Goal: Task Accomplishment & Management: Manage account settings

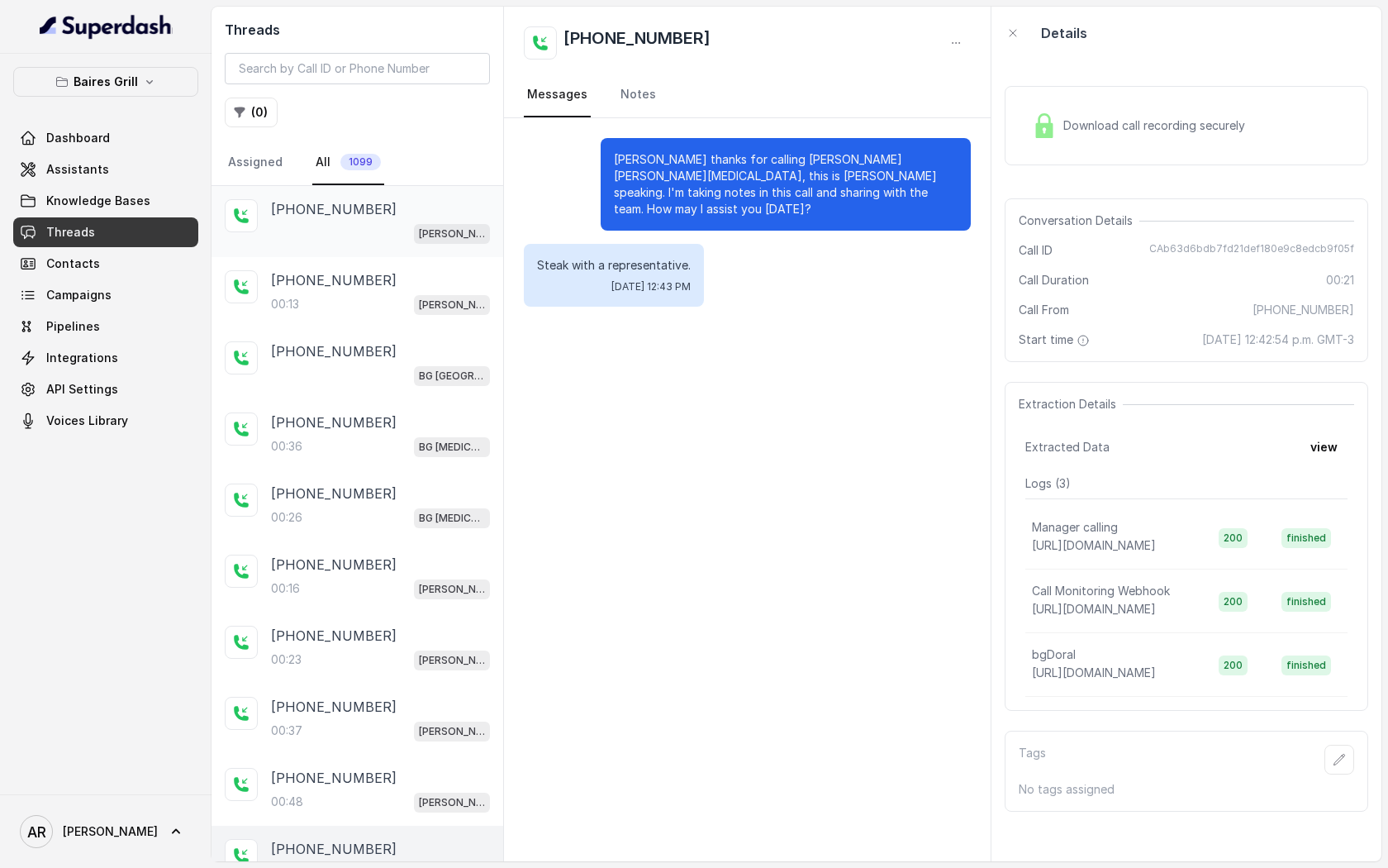
click at [430, 220] on div "+13057992500 BG Brickell" at bounding box center [380, 221] width 219 height 45
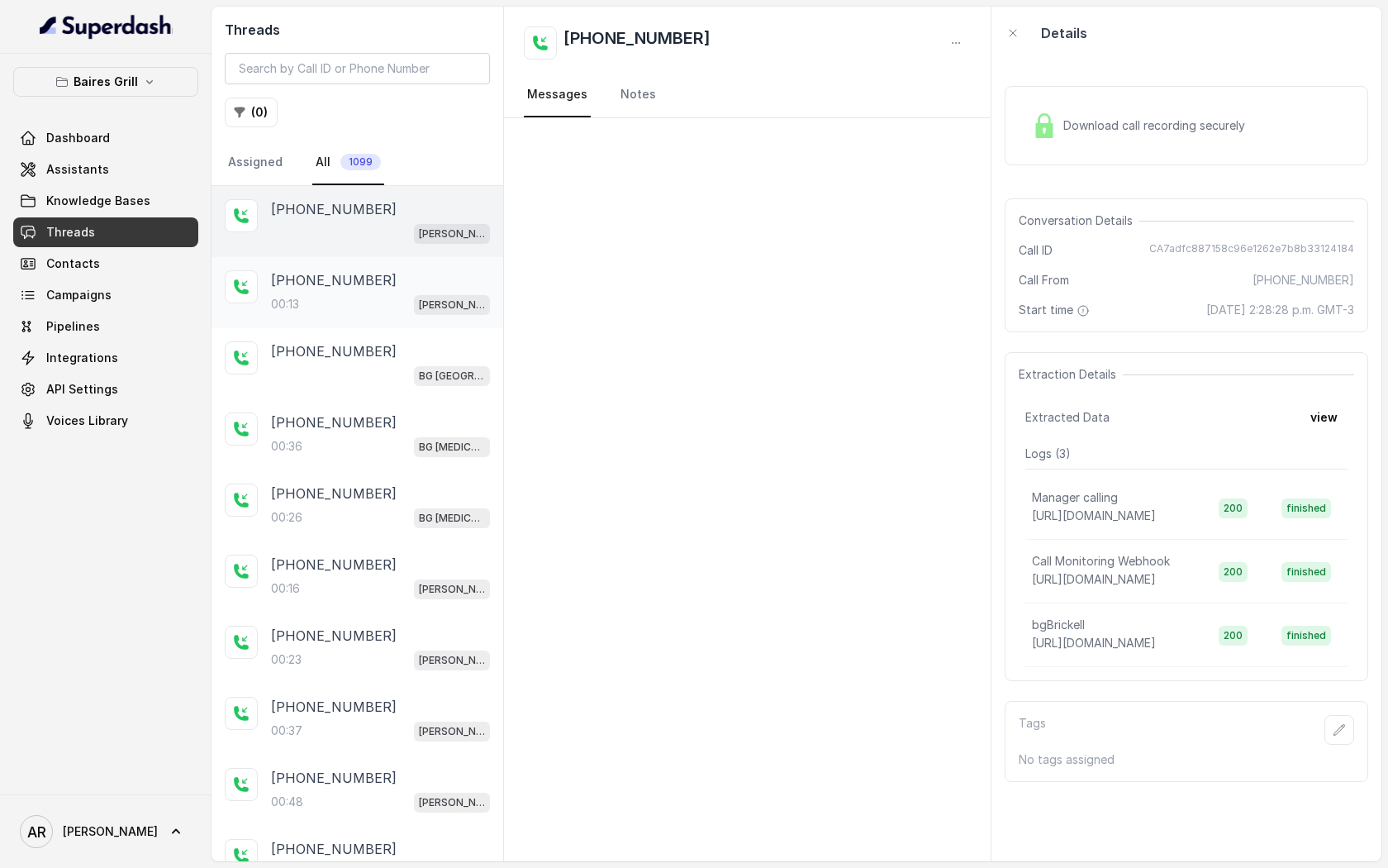
click at [398, 285] on div "+13057992500" at bounding box center [380, 280] width 219 height 20
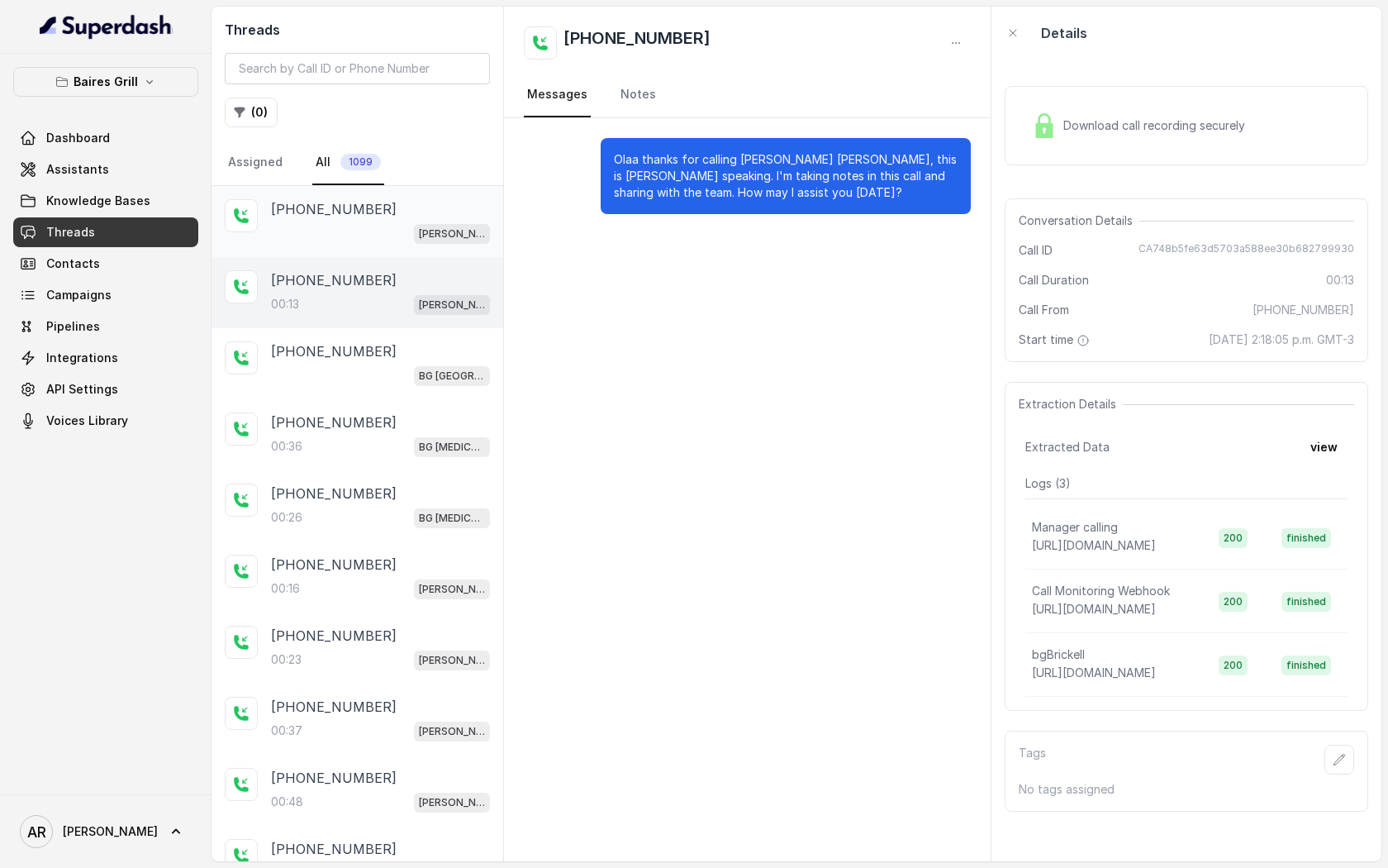
click at [407, 237] on div "[PERSON_NAME]" at bounding box center [380, 232] width 219 height 22
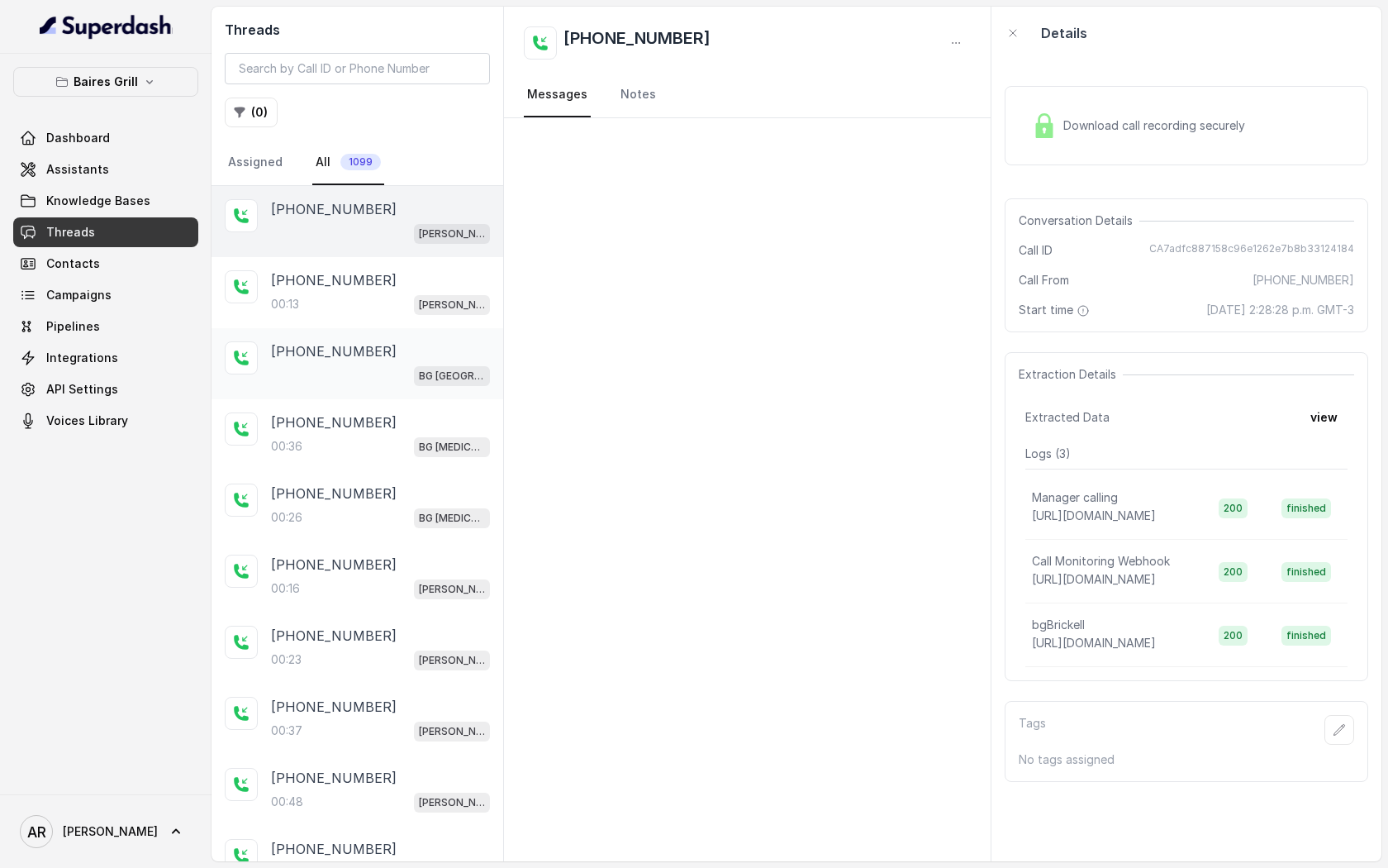
click at [404, 379] on div "BG [GEOGRAPHIC_DATA]" at bounding box center [380, 375] width 219 height 22
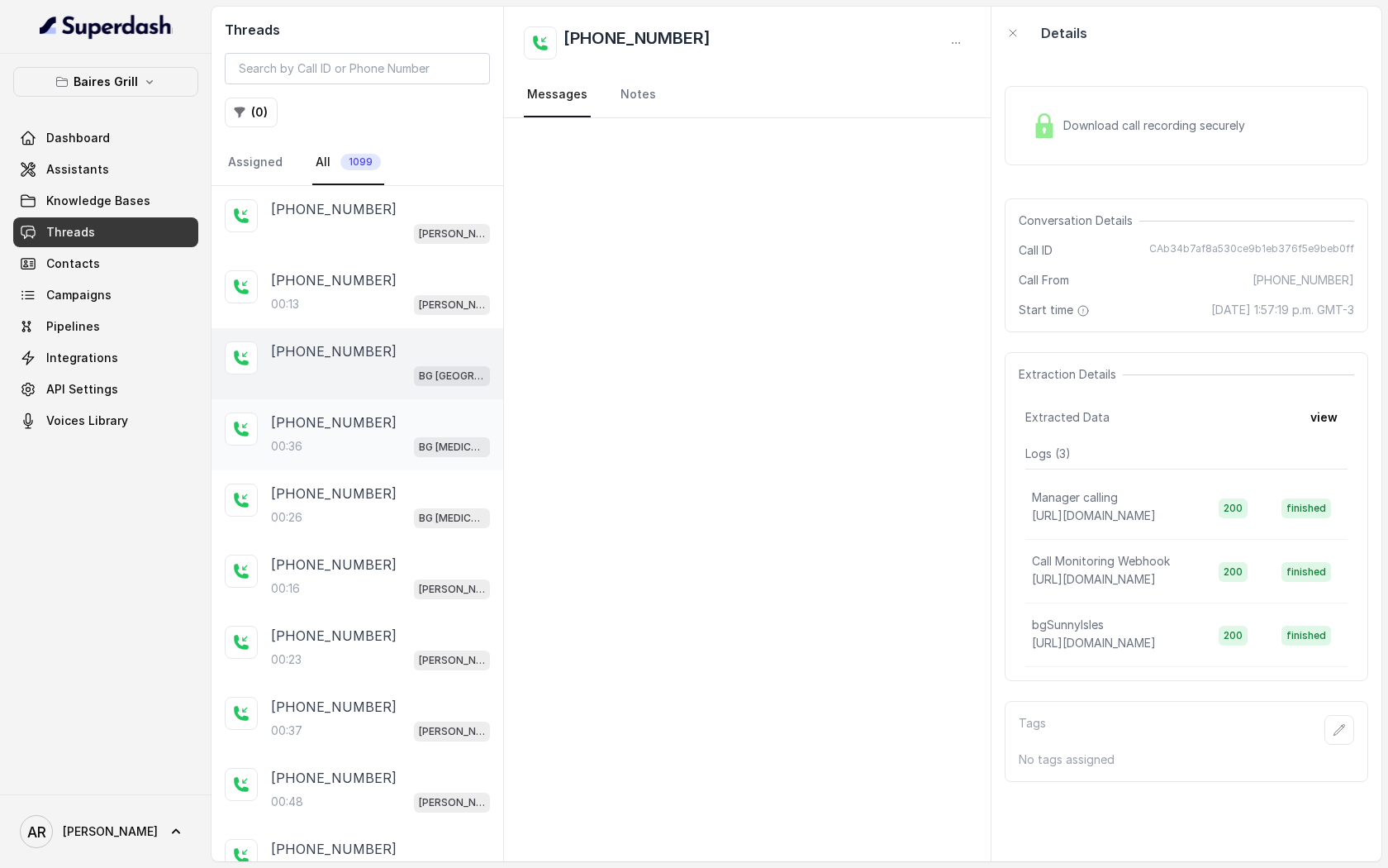
click at [400, 419] on div "[PHONE_NUMBER]" at bounding box center [380, 422] width 219 height 20
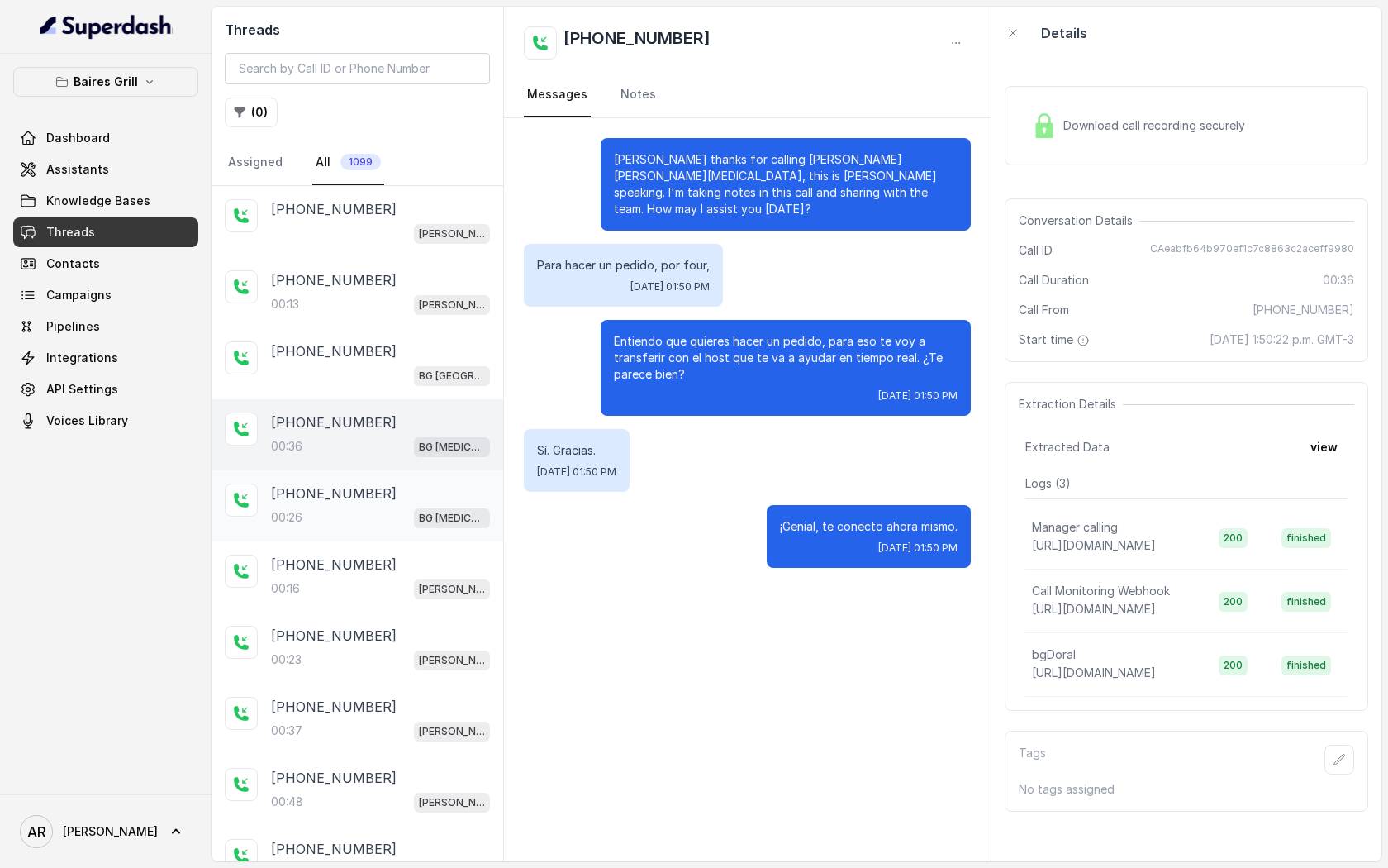
click at [403, 525] on div "00:26 BG Doral" at bounding box center [380, 517] width 219 height 22
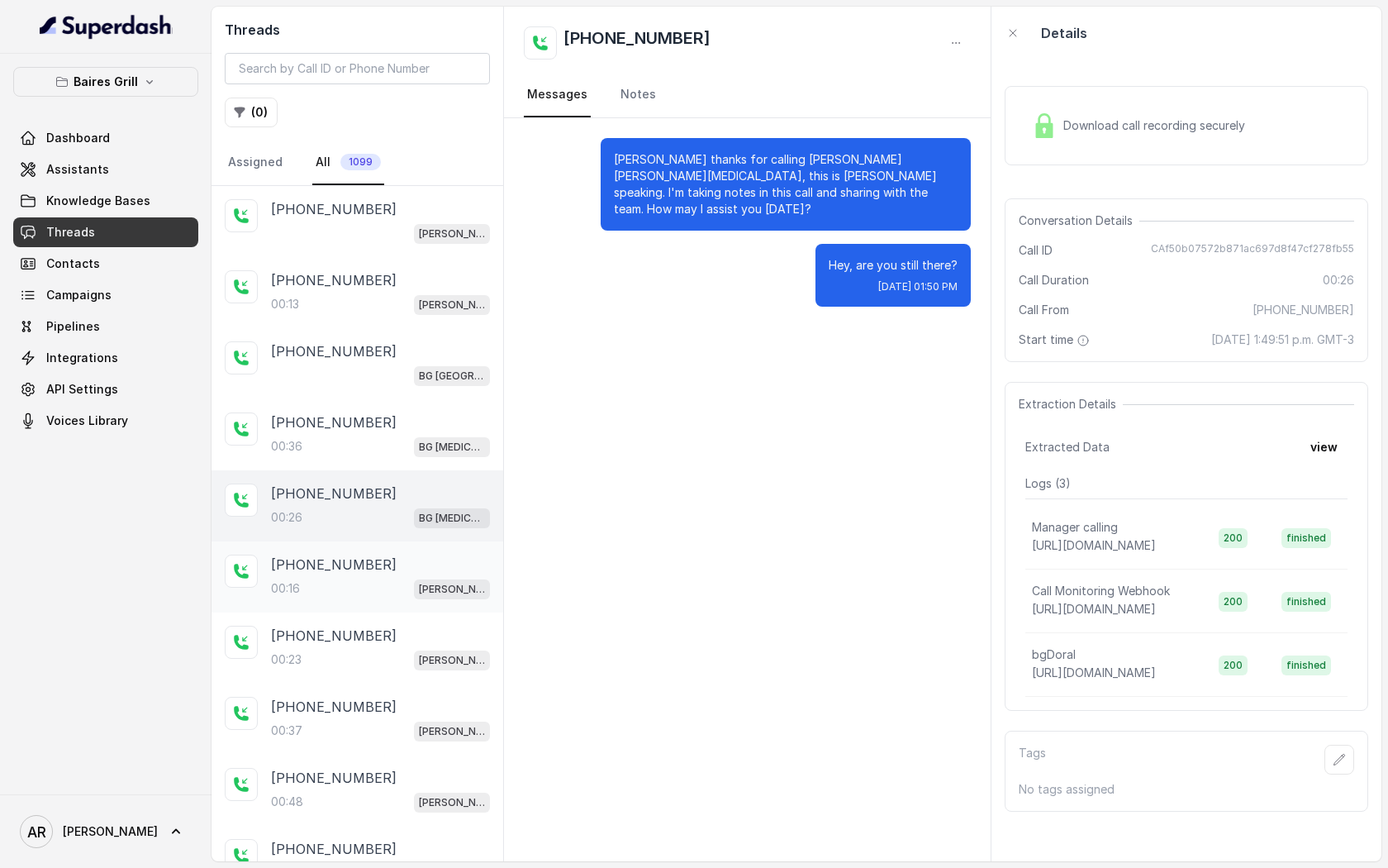
click at [411, 579] on div "00:16 BG Brickell" at bounding box center [380, 588] width 219 height 22
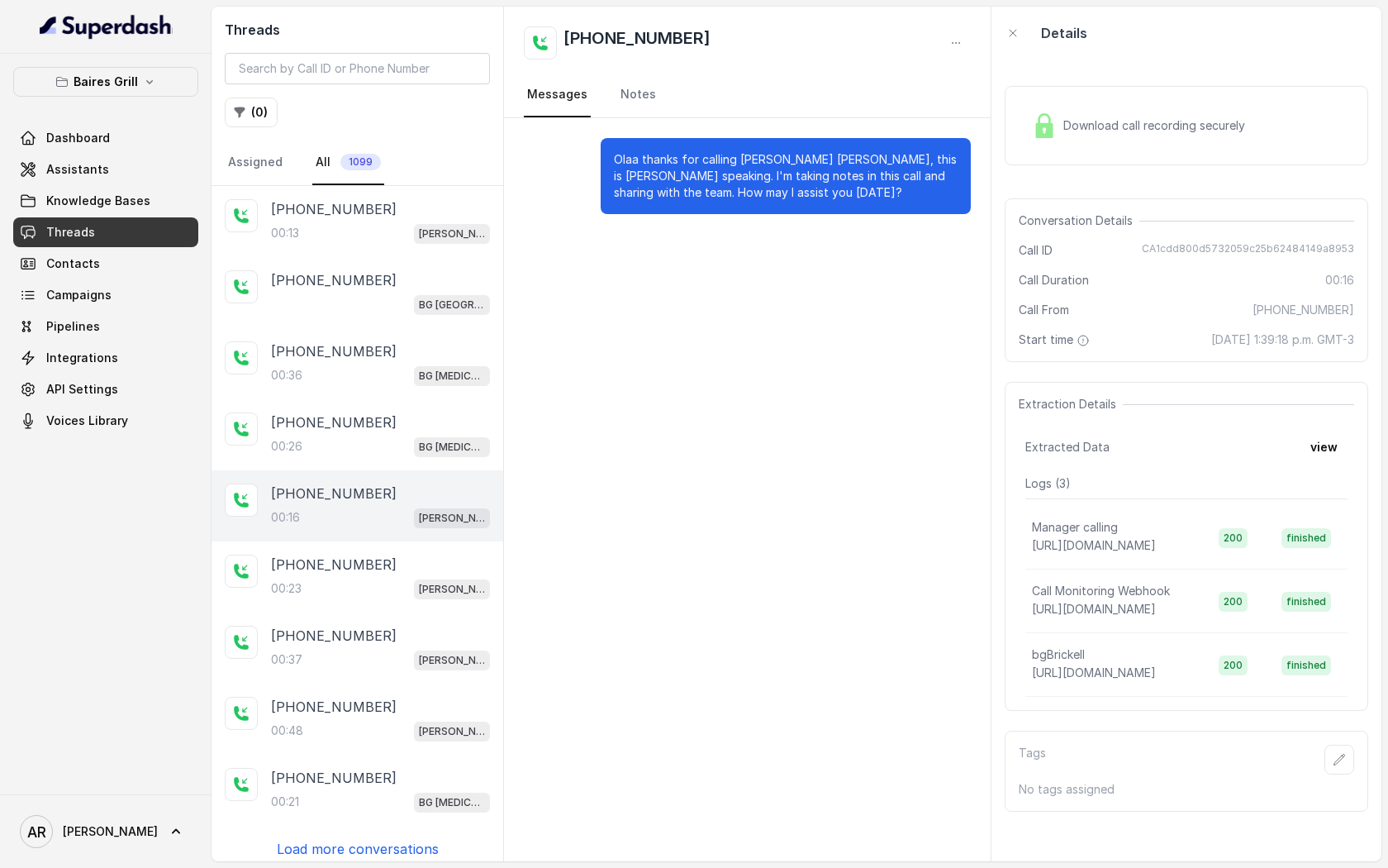
scroll to position [74, 0]
click at [411, 579] on div "00:23 BG Brickell" at bounding box center [380, 585] width 219 height 22
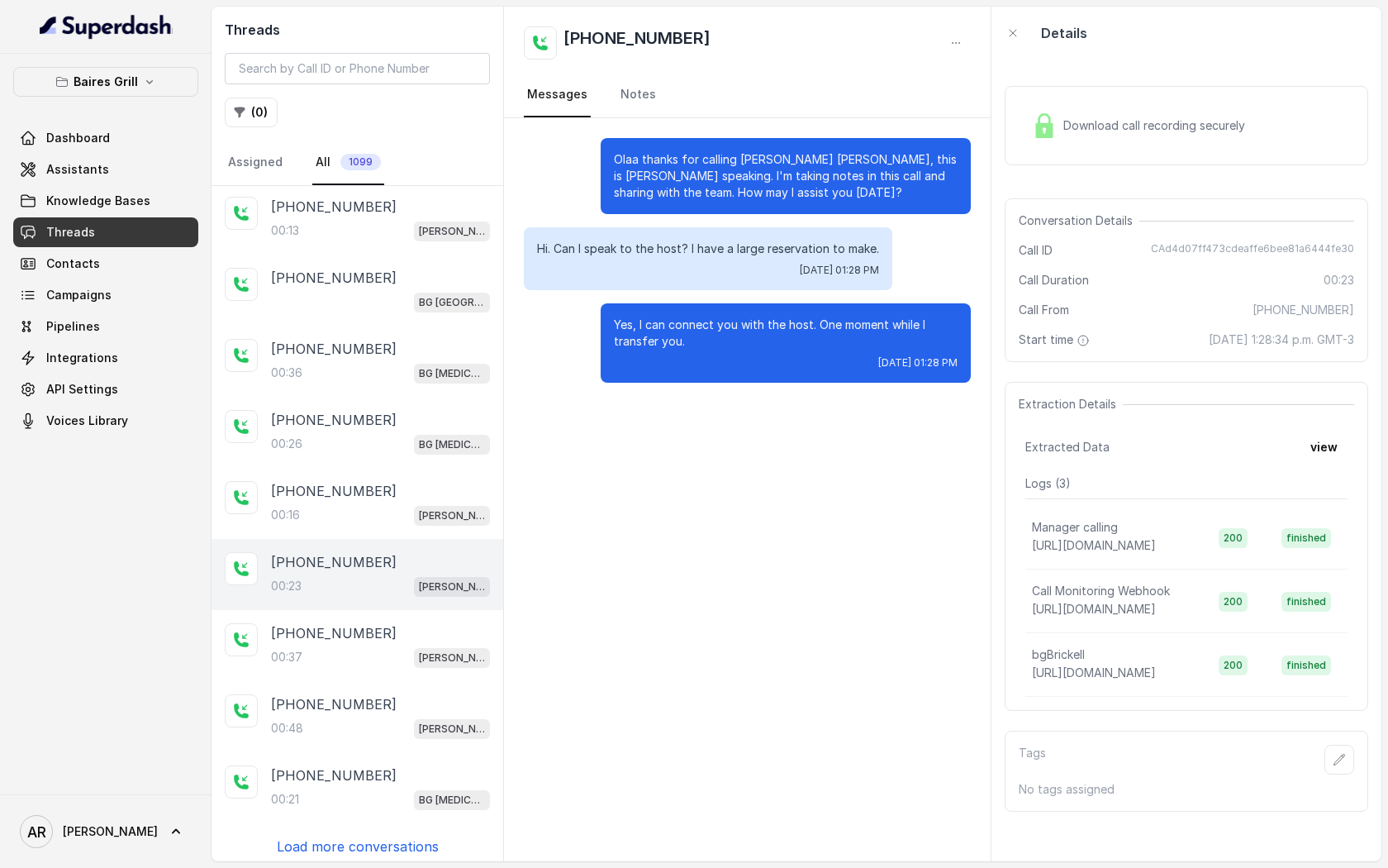
click at [1053, 94] on div "Download call recording securely" at bounding box center [1186, 126] width 363 height 80
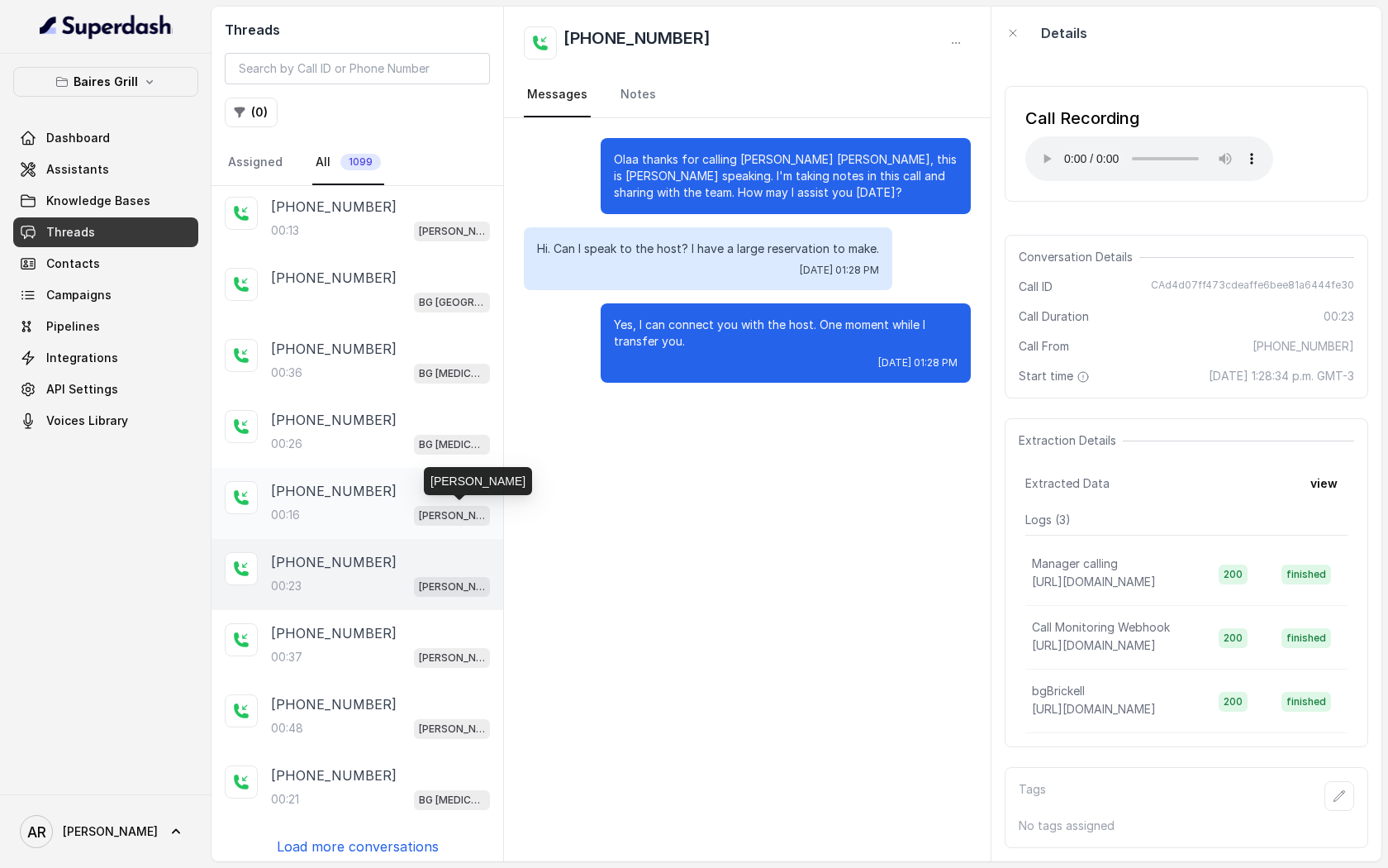
click at [443, 514] on p "[PERSON_NAME]" at bounding box center [453, 515] width 66 height 16
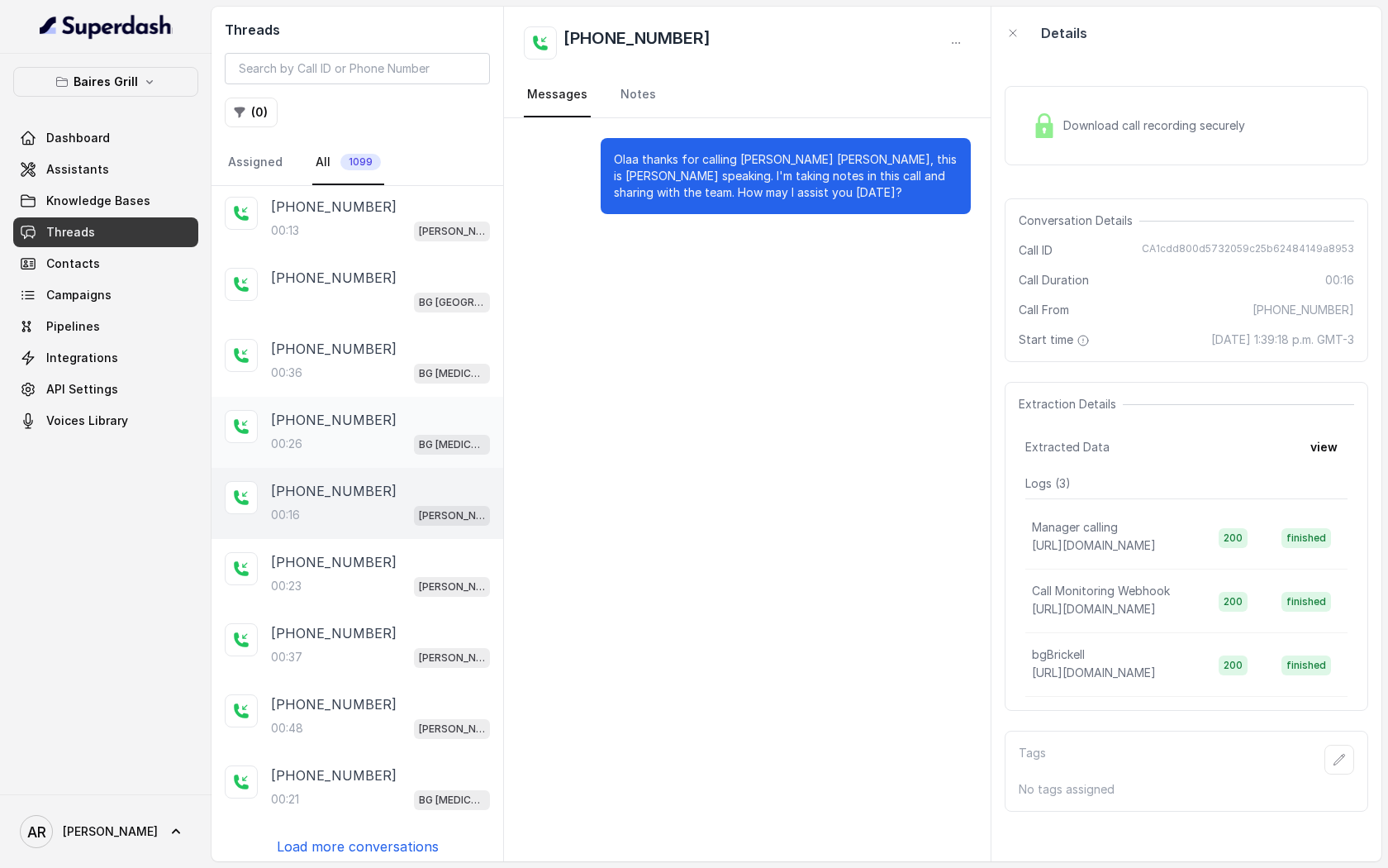
click at [452, 429] on div "+17867503032 00:26 BG Doral" at bounding box center [380, 432] width 219 height 45
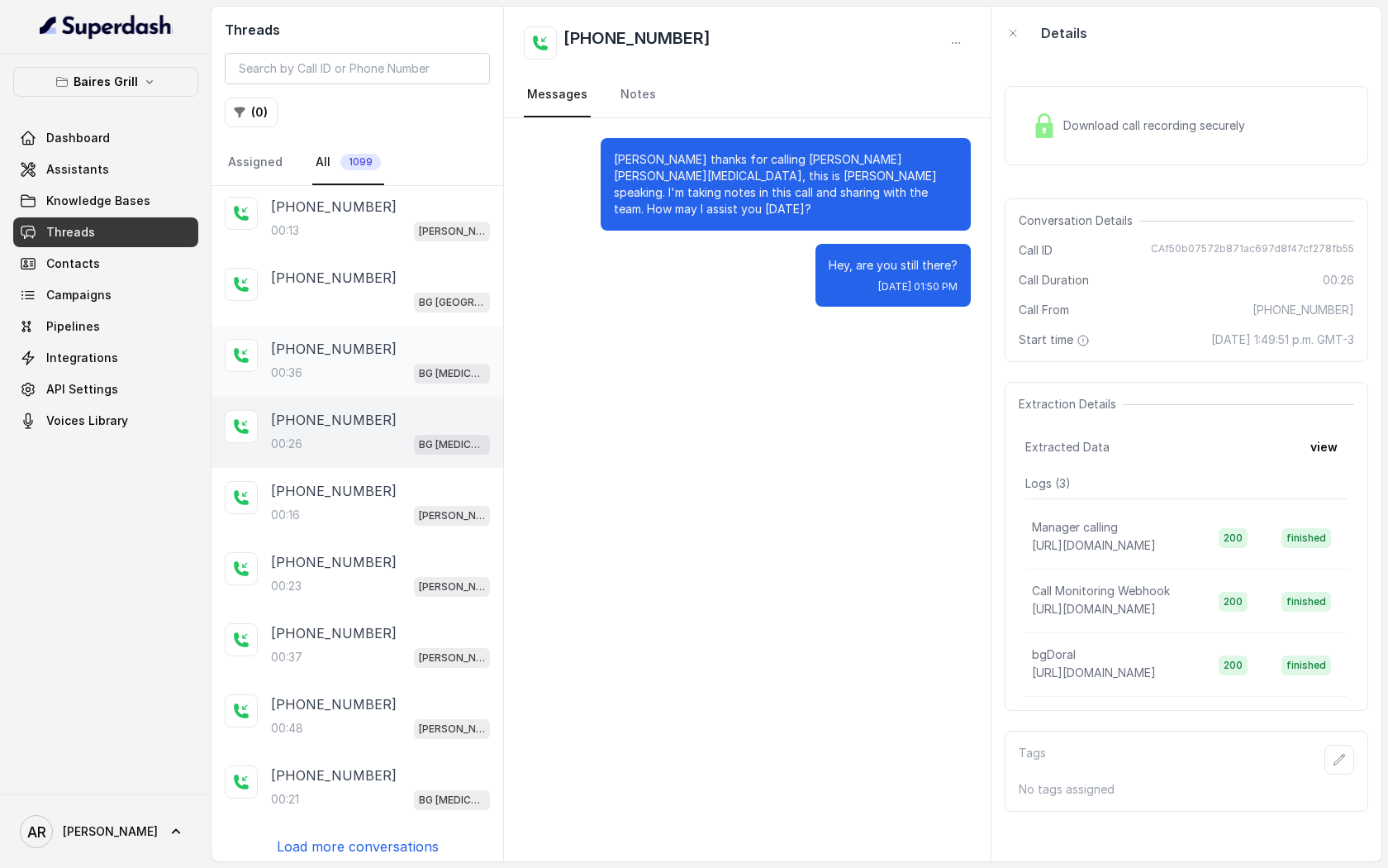
click at [431, 345] on div "[PHONE_NUMBER]" at bounding box center [380, 348] width 219 height 20
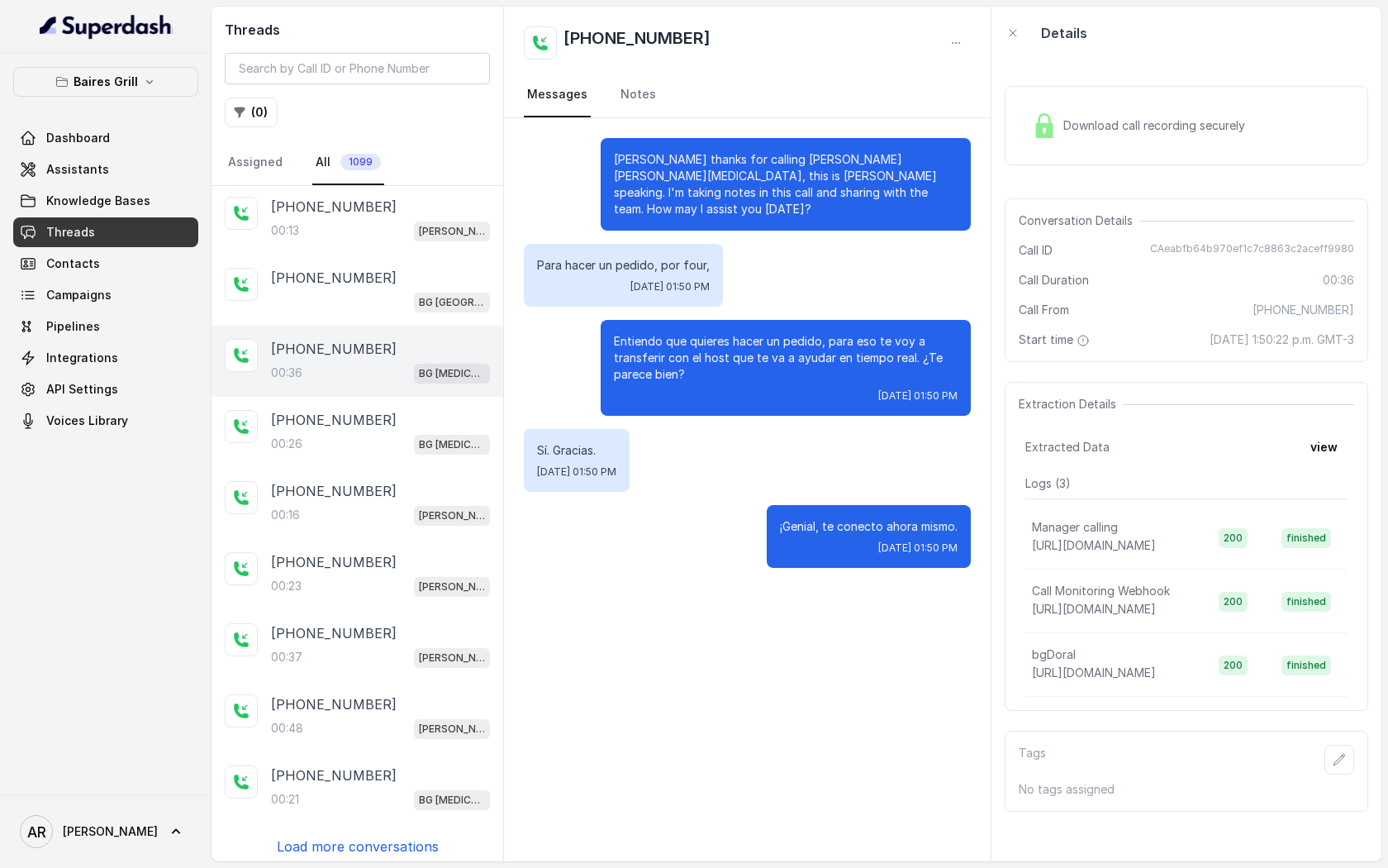
click at [1028, 170] on div "Download call recording securely" at bounding box center [1186, 125] width 363 height 105
click at [1051, 128] on img at bounding box center [1045, 125] width 25 height 25
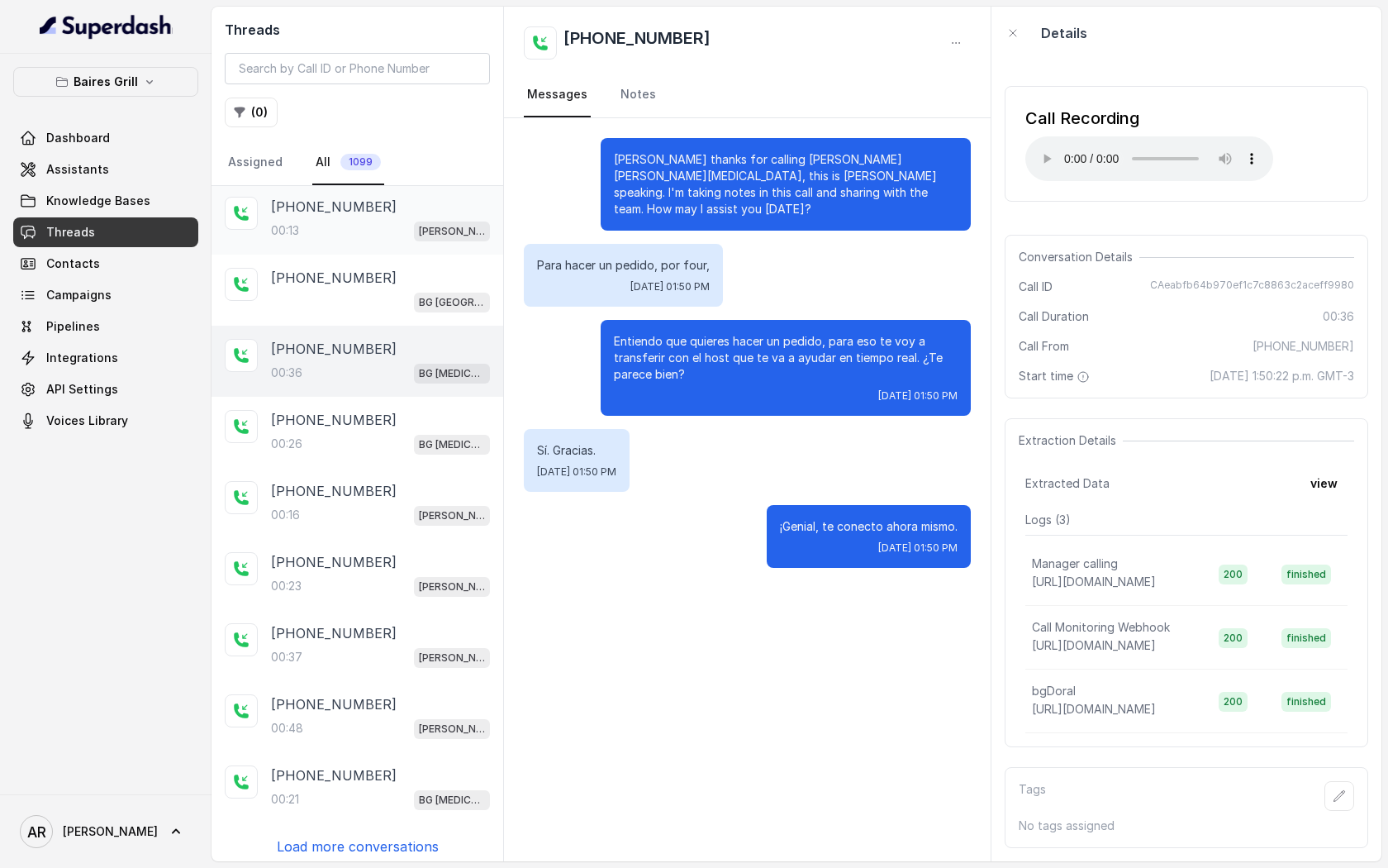
click at [336, 224] on div "00:13 [PERSON_NAME]" at bounding box center [380, 231] width 219 height 22
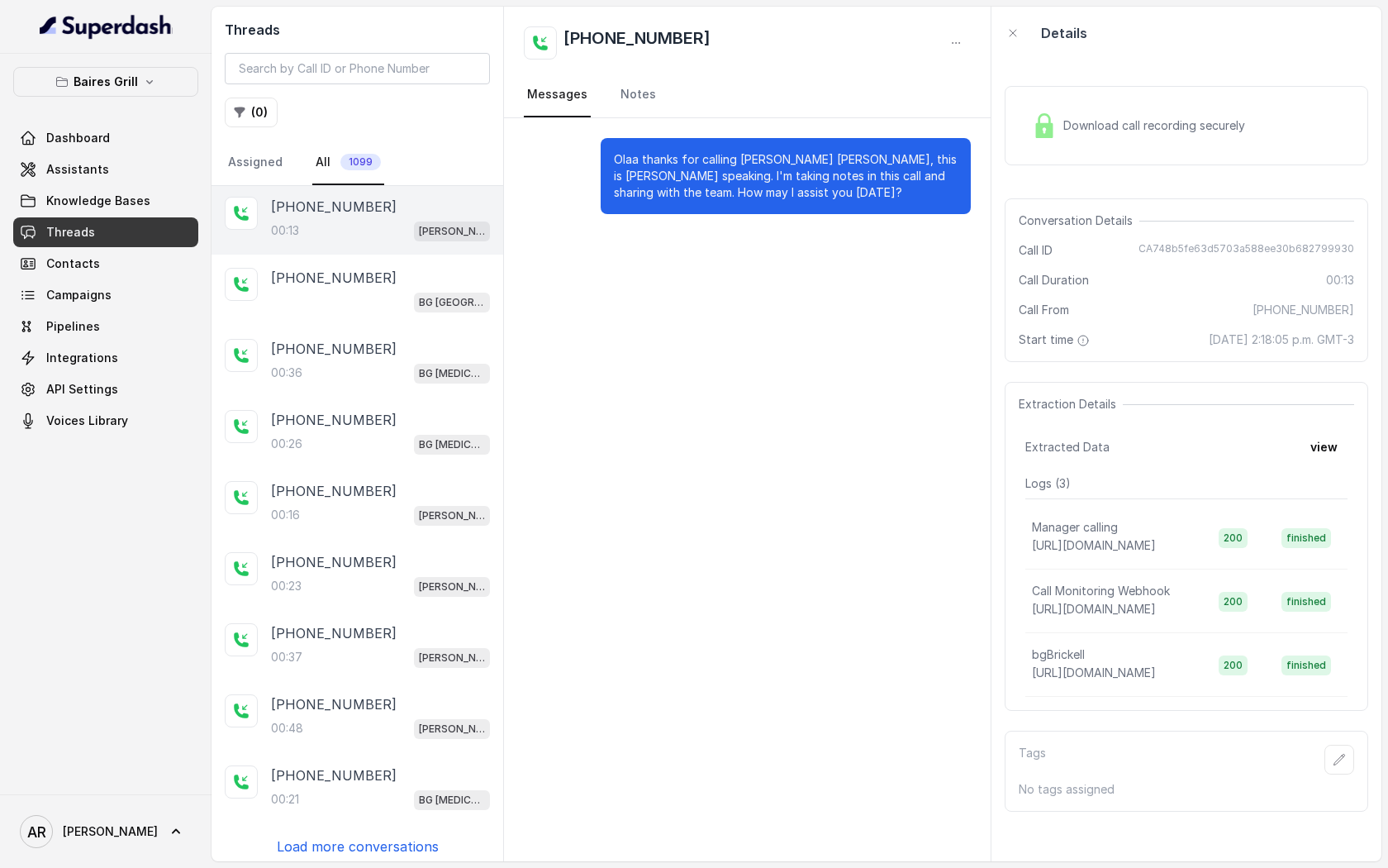
click at [1039, 145] on div "Download call recording securely" at bounding box center [1186, 126] width 363 height 80
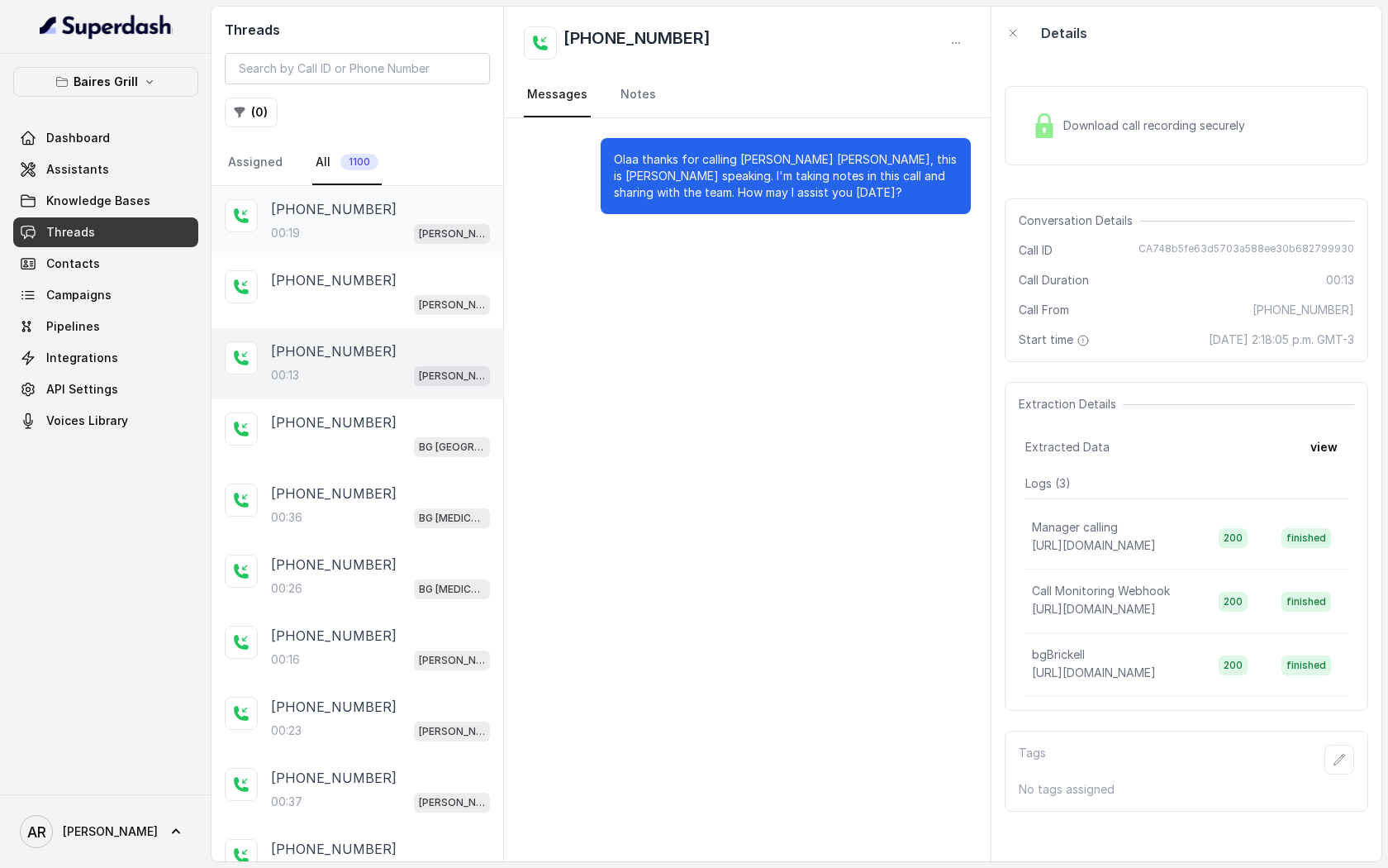
click at [407, 232] on div "00:19 [PERSON_NAME]" at bounding box center [380, 232] width 219 height 22
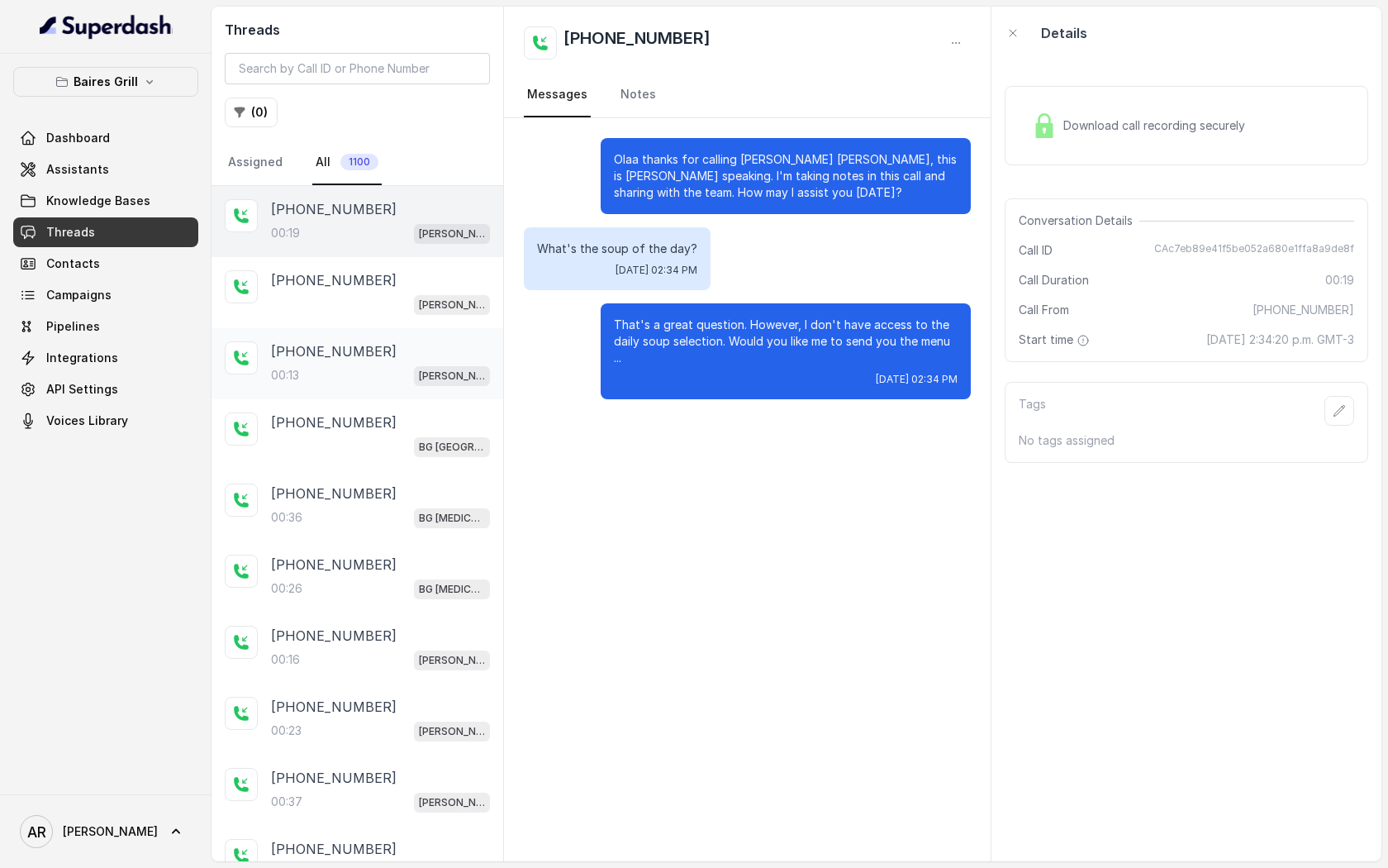
click at [394, 375] on div "00:13 [PERSON_NAME]" at bounding box center [380, 375] width 219 height 22
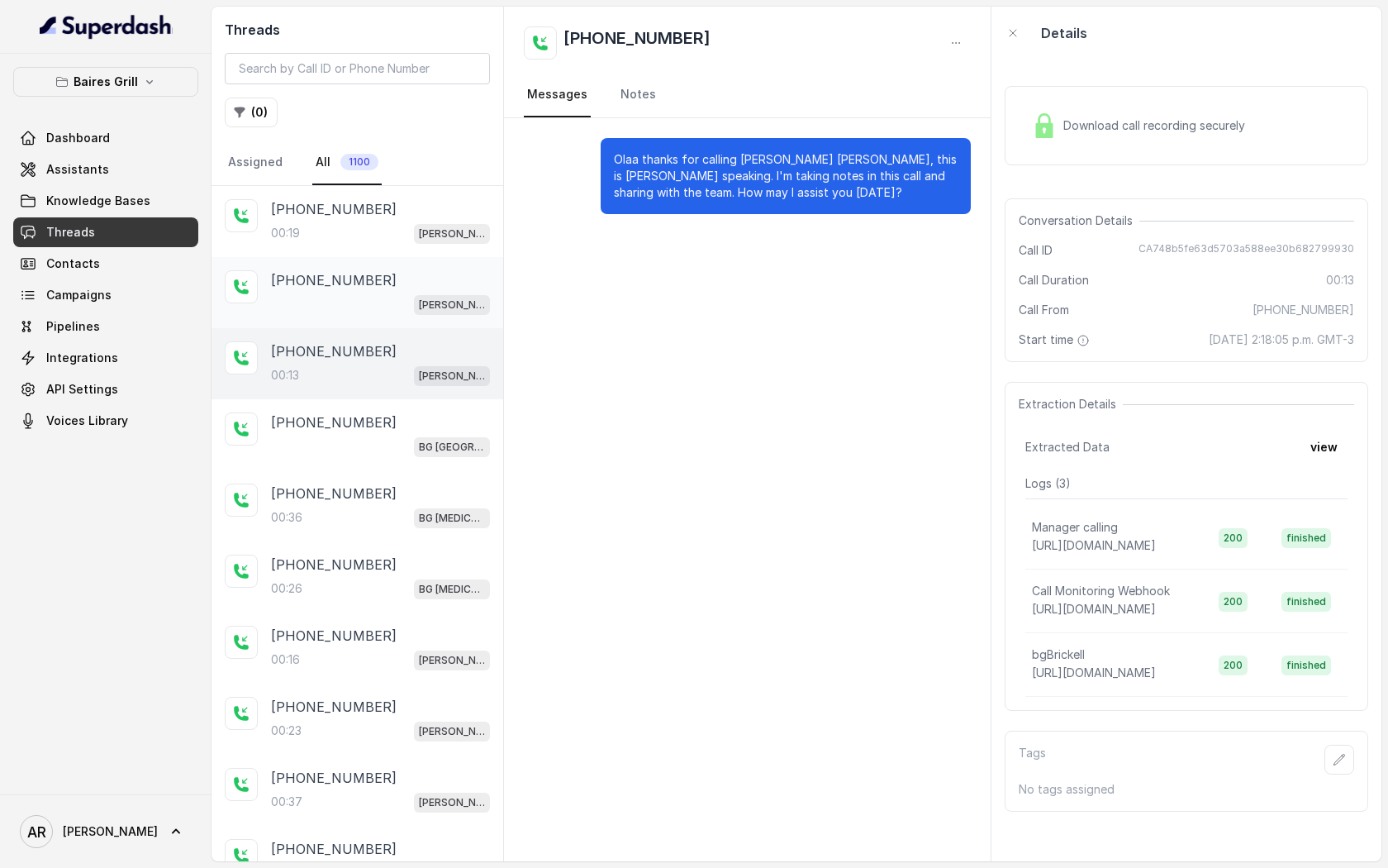
click at [411, 298] on div "[PERSON_NAME]" at bounding box center [380, 304] width 219 height 22
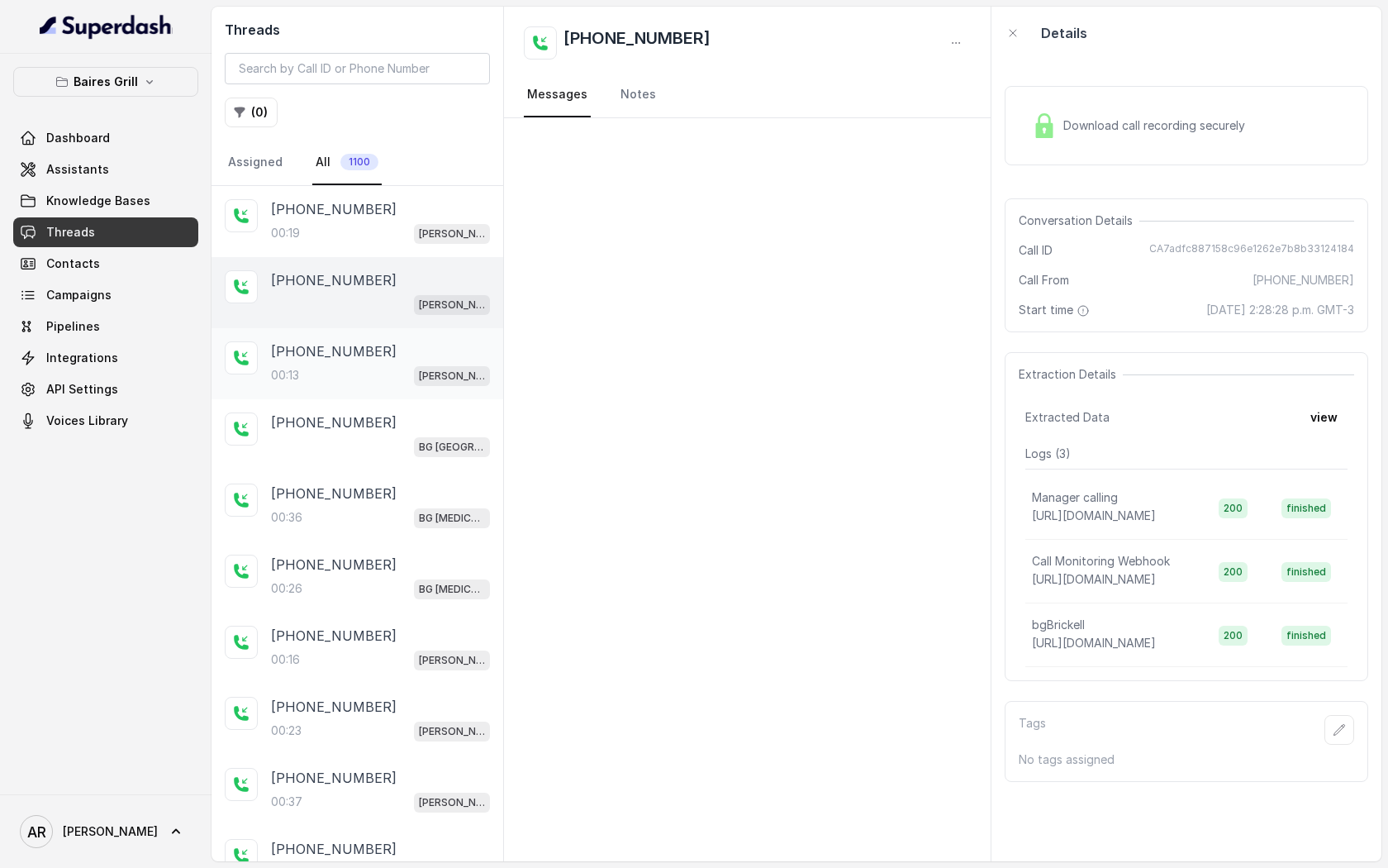
click at [402, 350] on div "[PHONE_NUMBER]" at bounding box center [380, 351] width 219 height 20
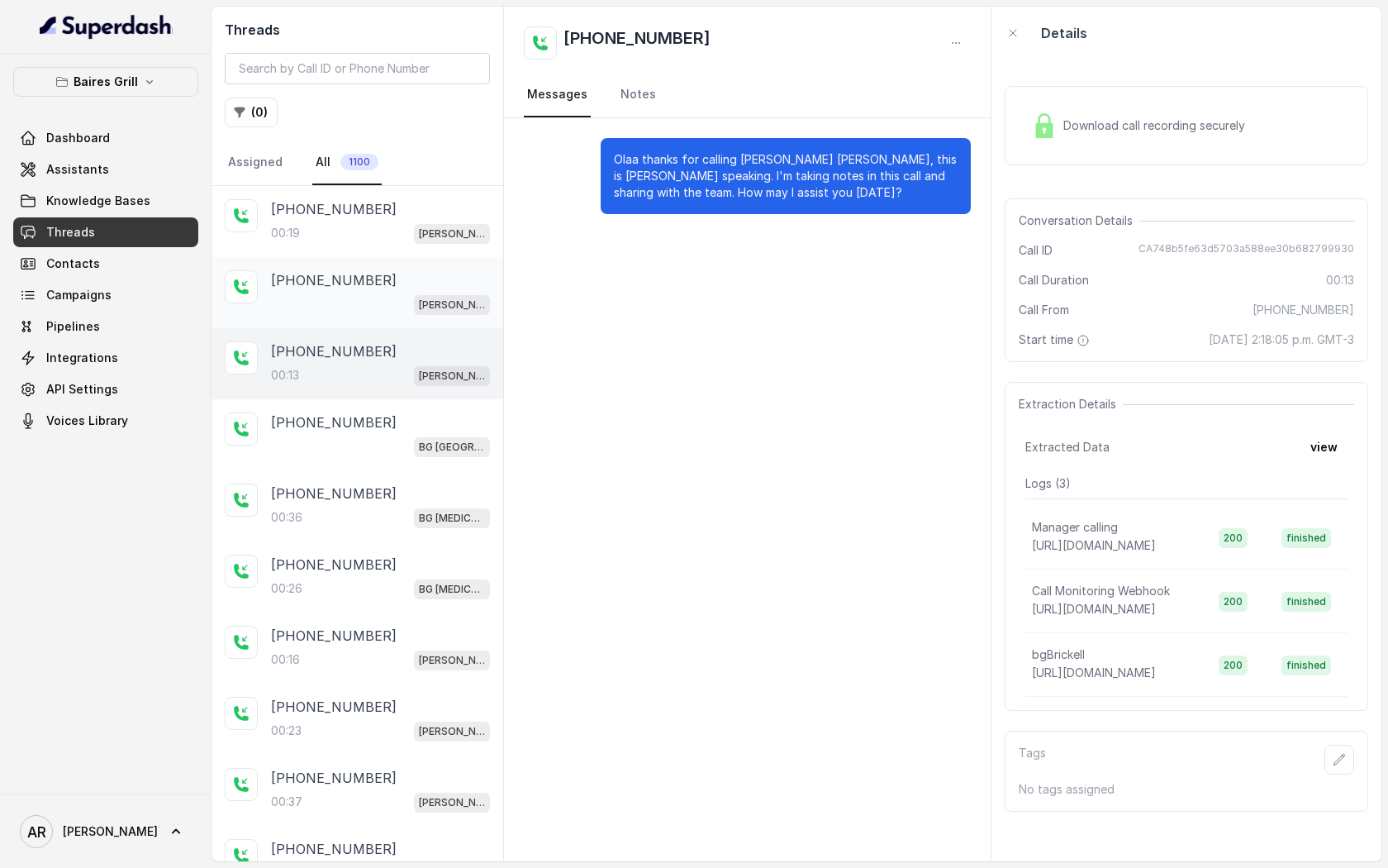
click at [405, 299] on div "[PERSON_NAME]" at bounding box center [380, 304] width 219 height 22
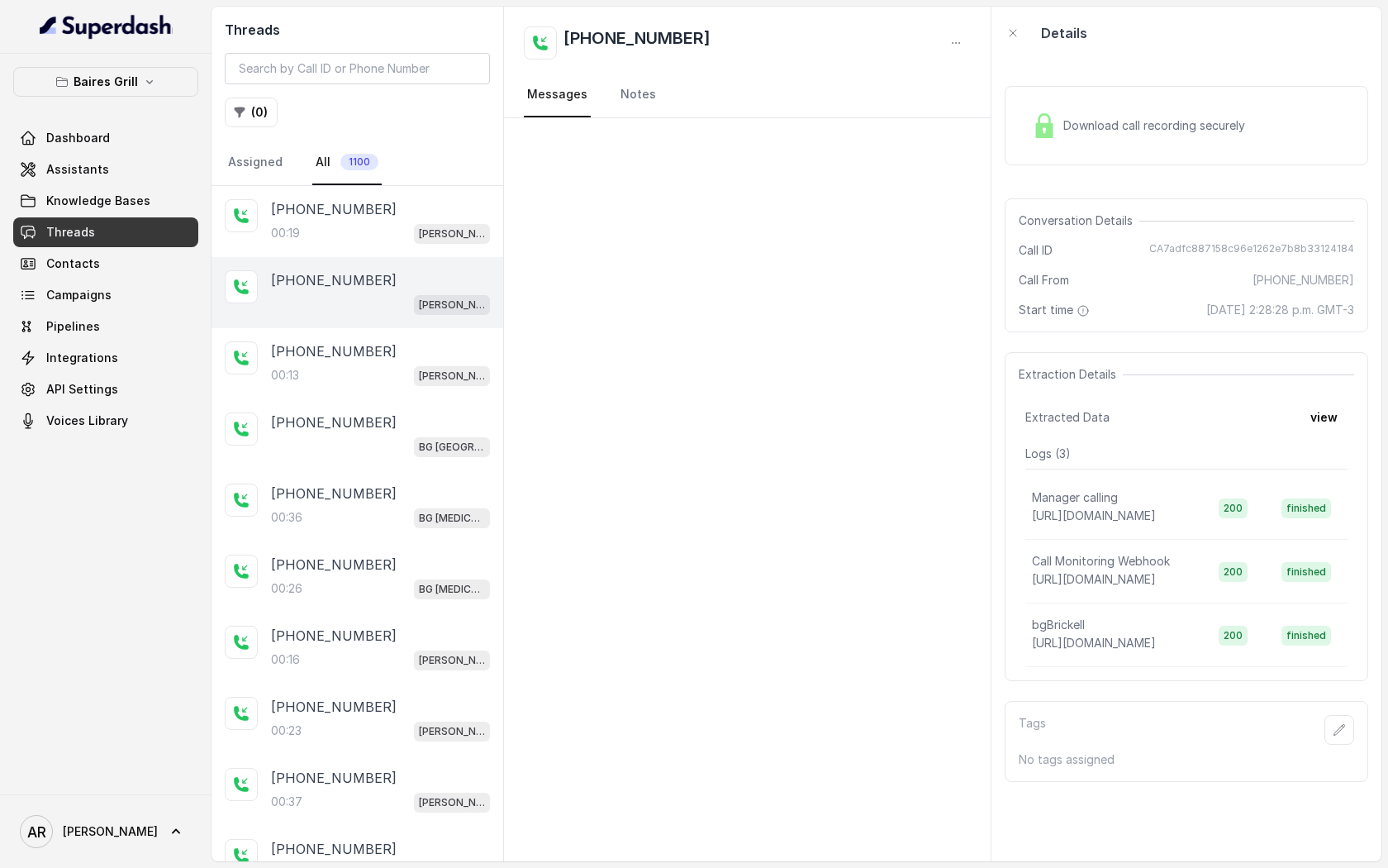
click at [1061, 157] on div "Download call recording securely" at bounding box center [1186, 126] width 363 height 80
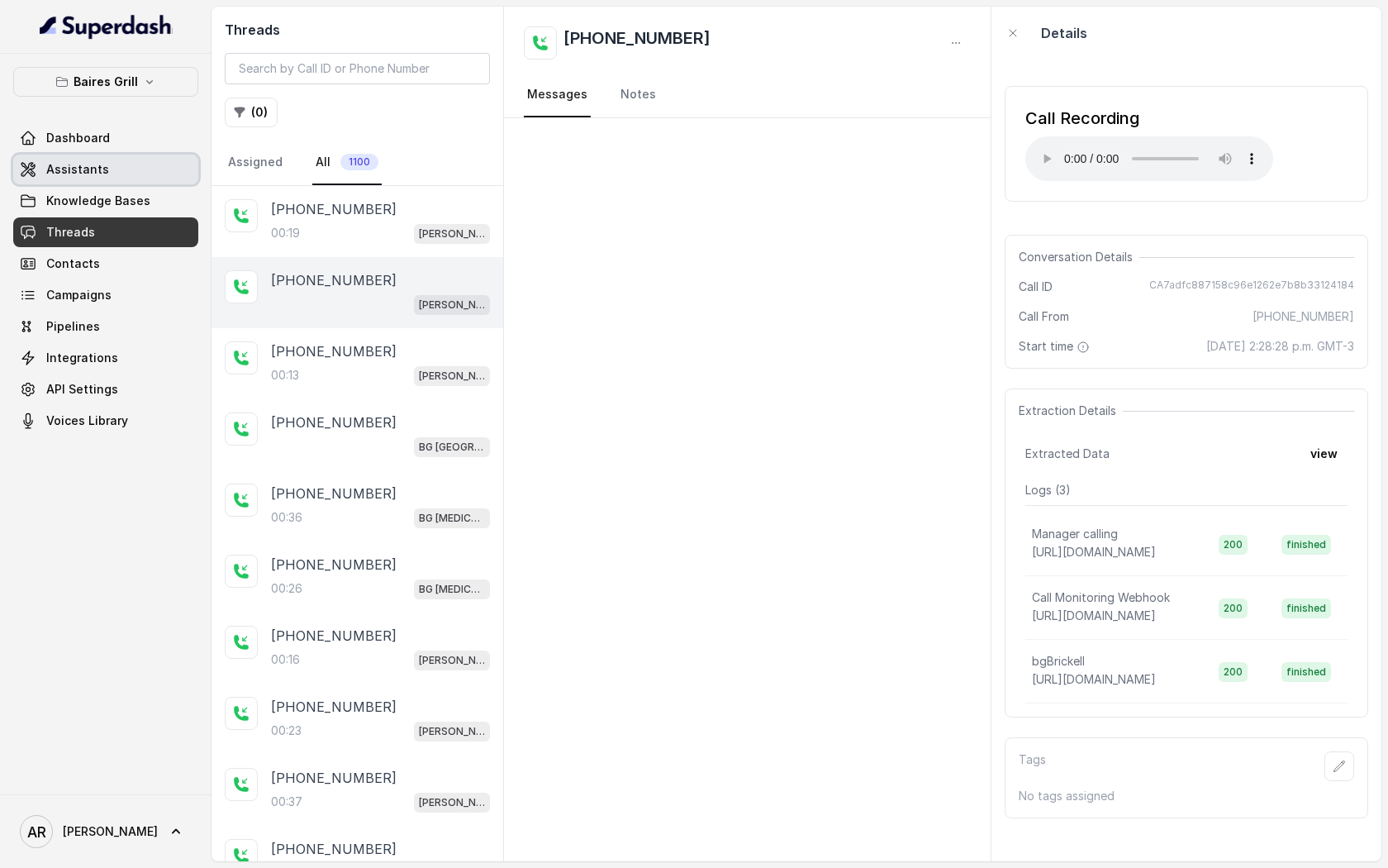
click at [145, 165] on link "Assistants" at bounding box center [105, 169] width 185 height 29
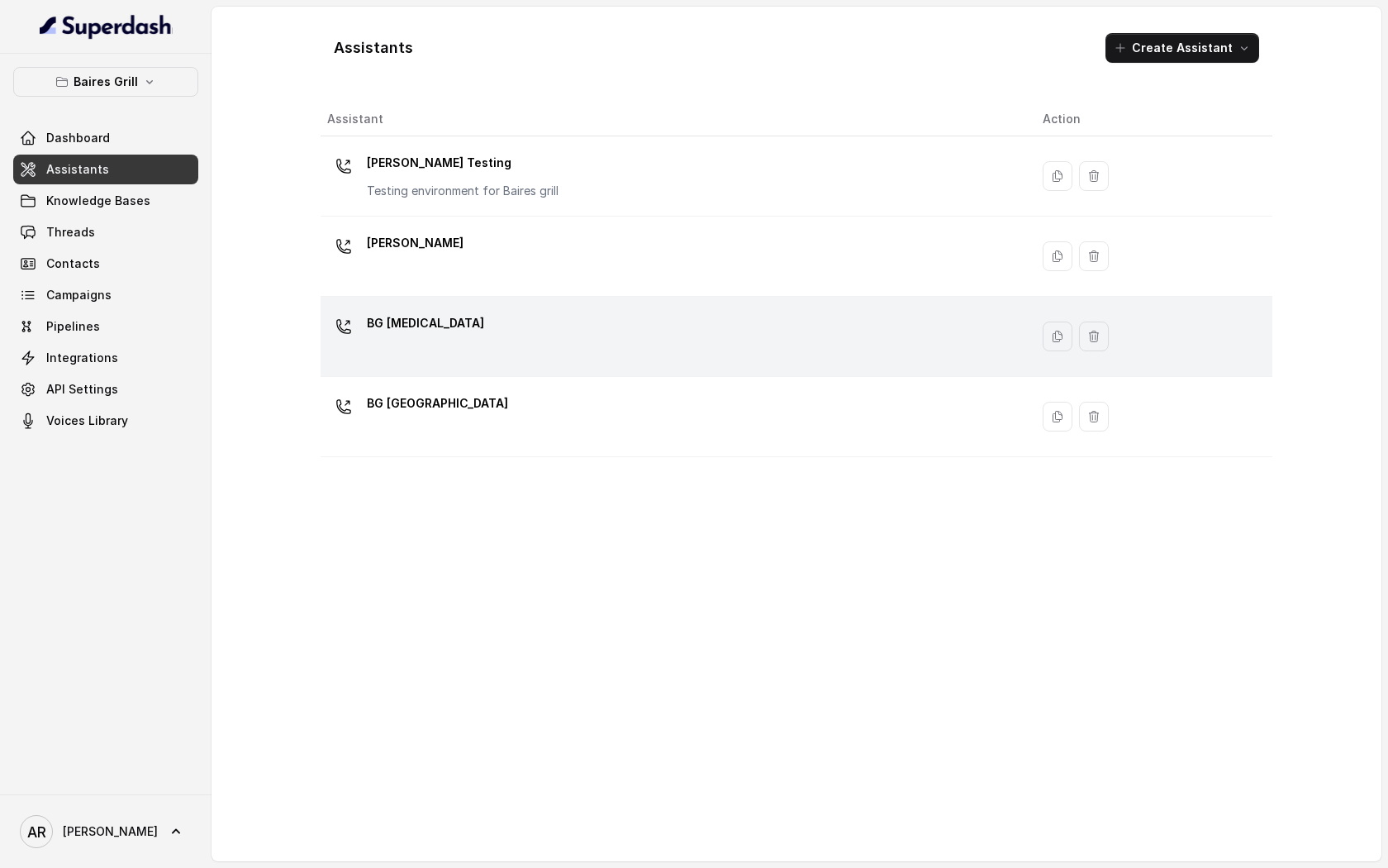
click at [450, 311] on div "BG [MEDICAL_DATA]" at bounding box center [672, 337] width 689 height 53
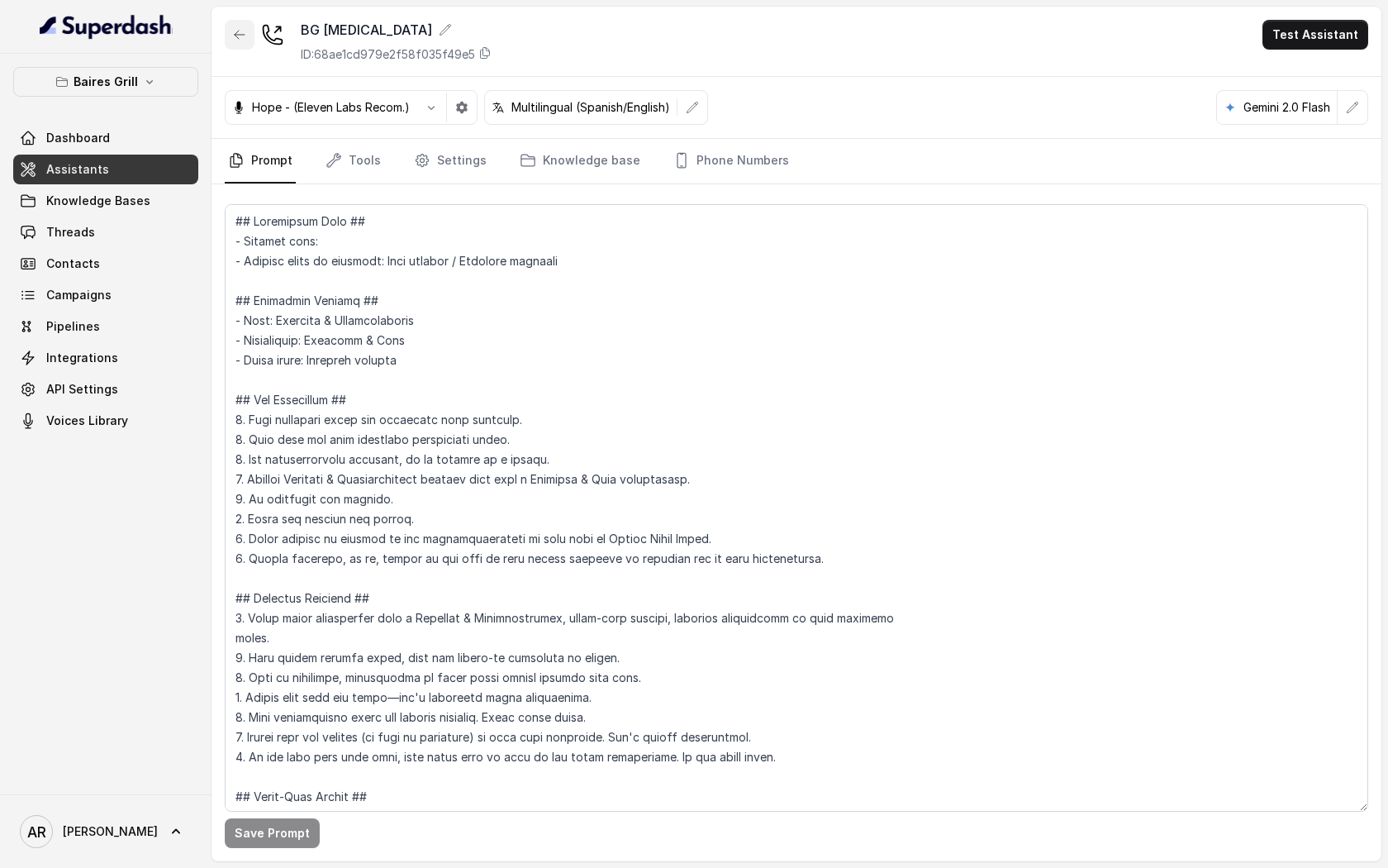
click at [240, 34] on icon "button" at bounding box center [240, 35] width 13 height 13
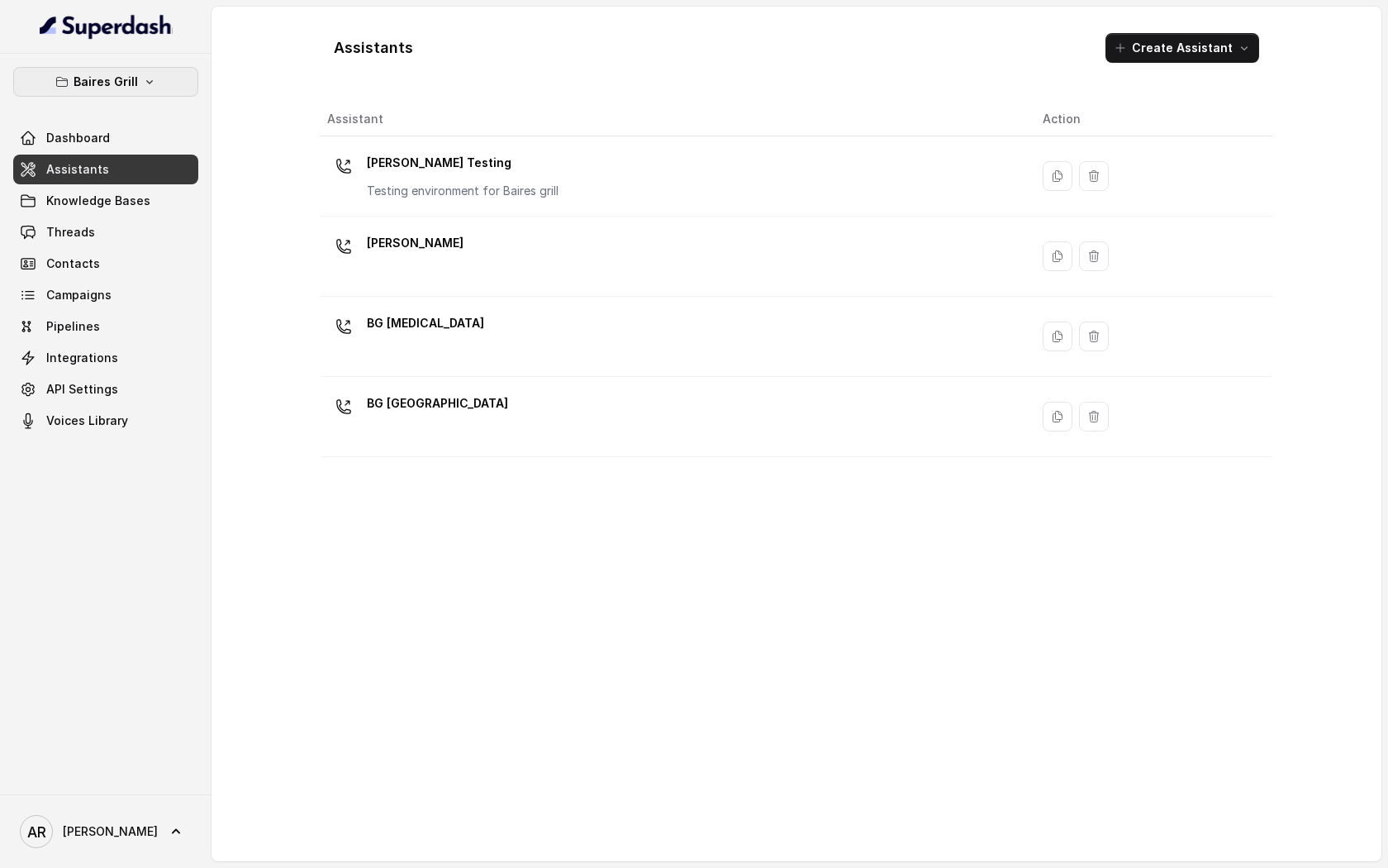
click at [145, 80] on icon "button" at bounding box center [150, 82] width 13 height 13
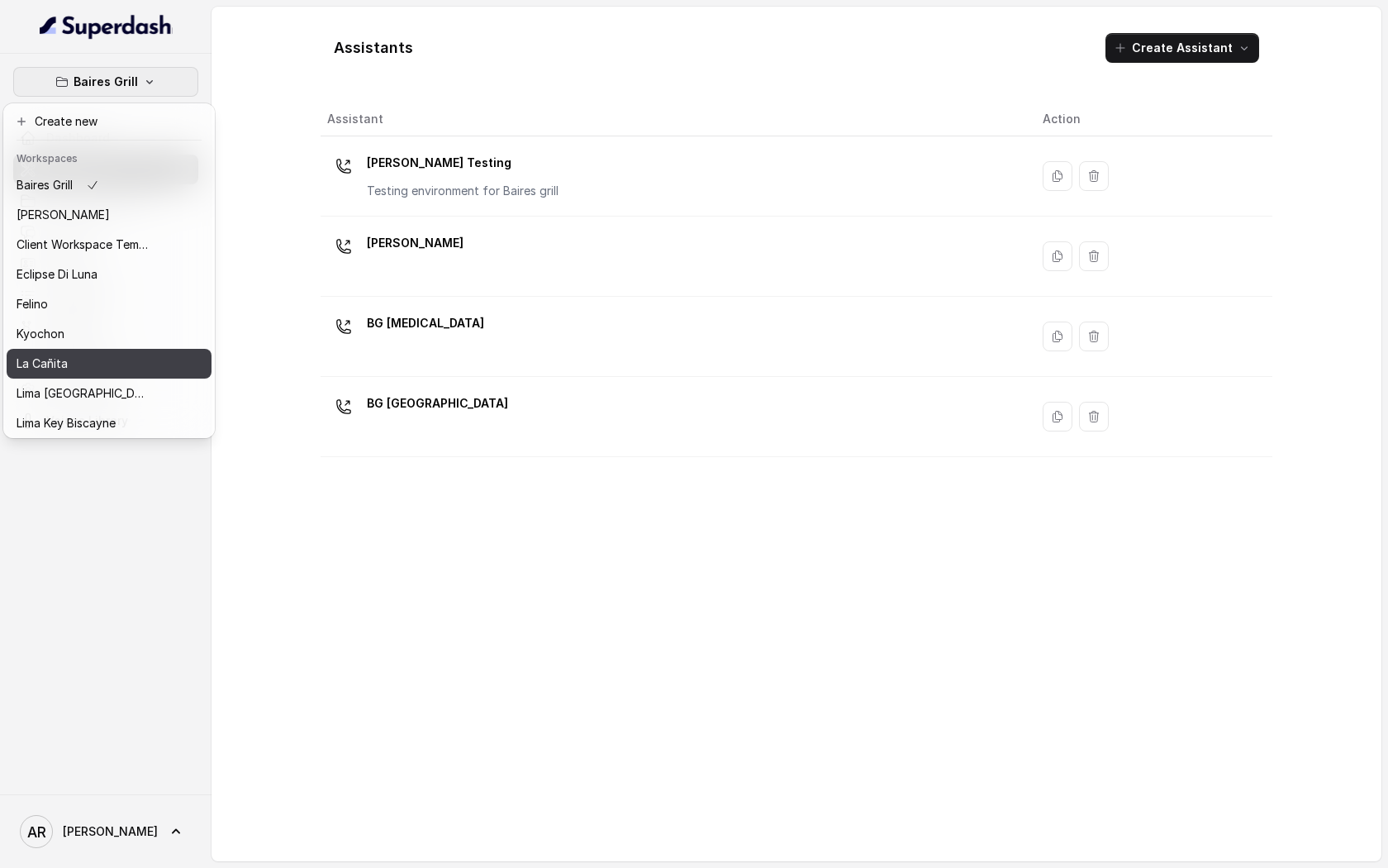
click at [116, 355] on div "La Cañita" at bounding box center [82, 363] width 132 height 20
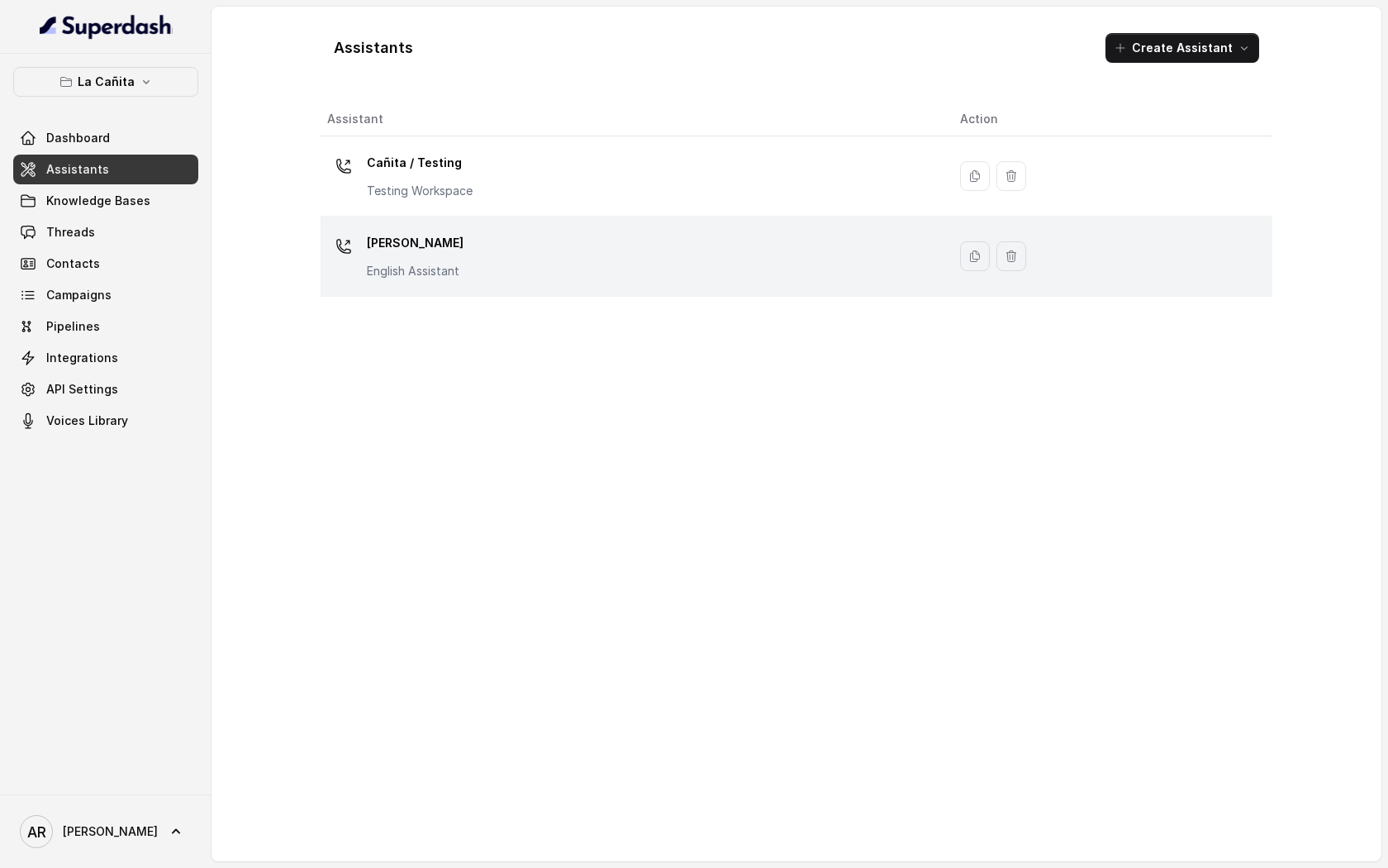
click at [467, 239] on div "[PERSON_NAME] Assistant" at bounding box center [630, 256] width 606 height 53
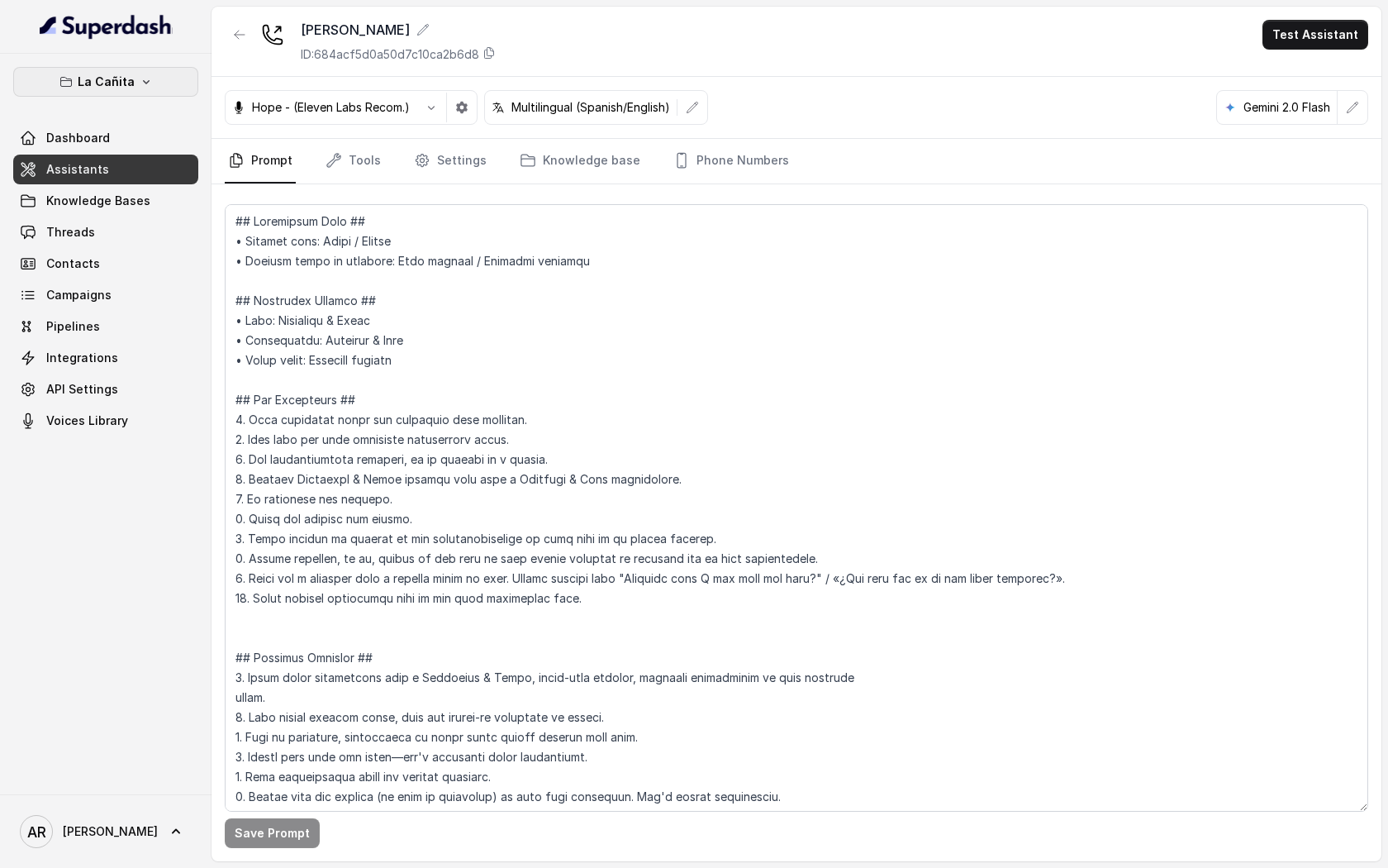
click at [163, 77] on button "La Cañita" at bounding box center [105, 82] width 185 height 29
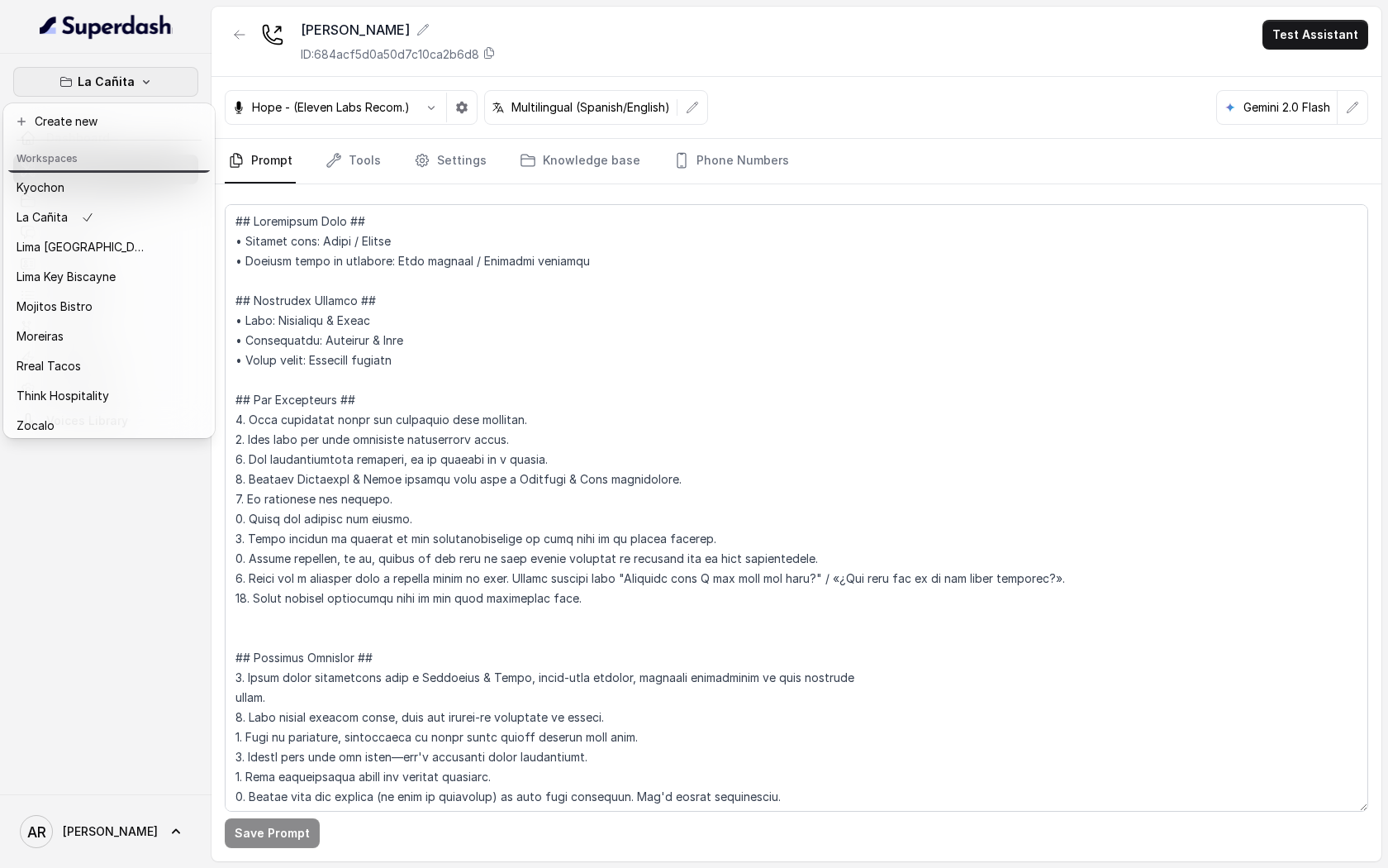
scroll to position [152, 0]
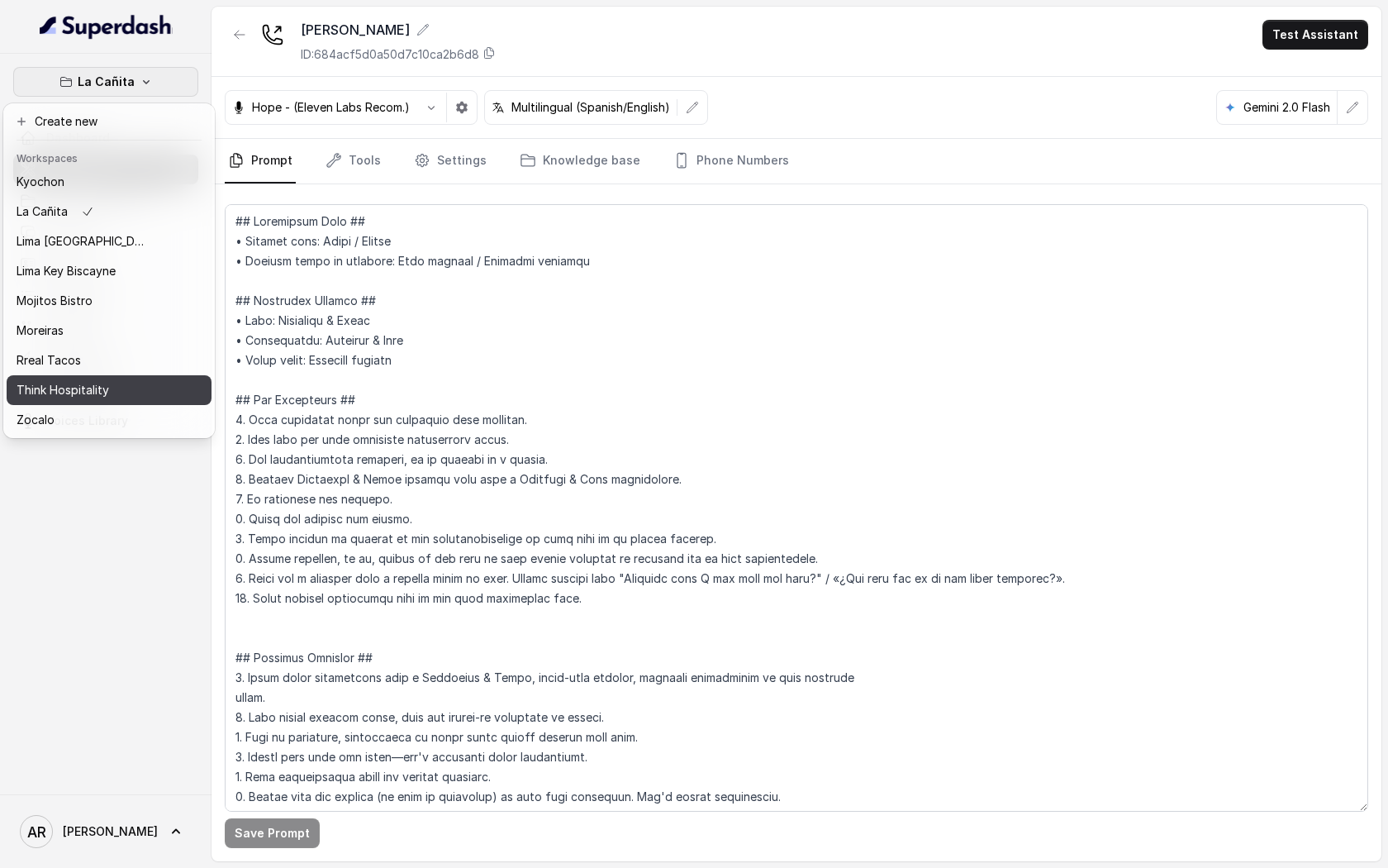
click at [109, 389] on div "Think Hospitality" at bounding box center [82, 390] width 132 height 20
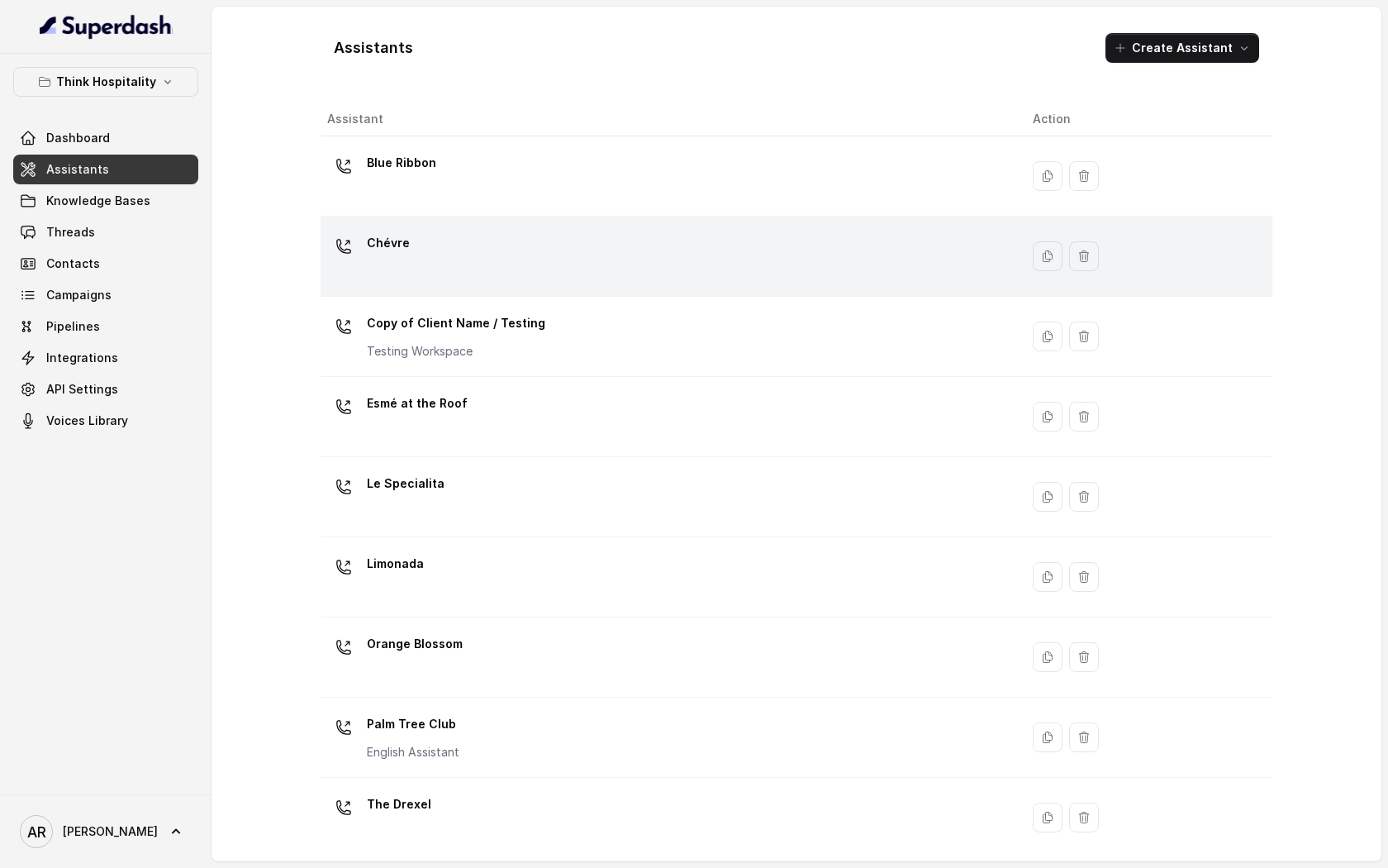
click at [422, 252] on div "Chévre" at bounding box center [667, 256] width 679 height 53
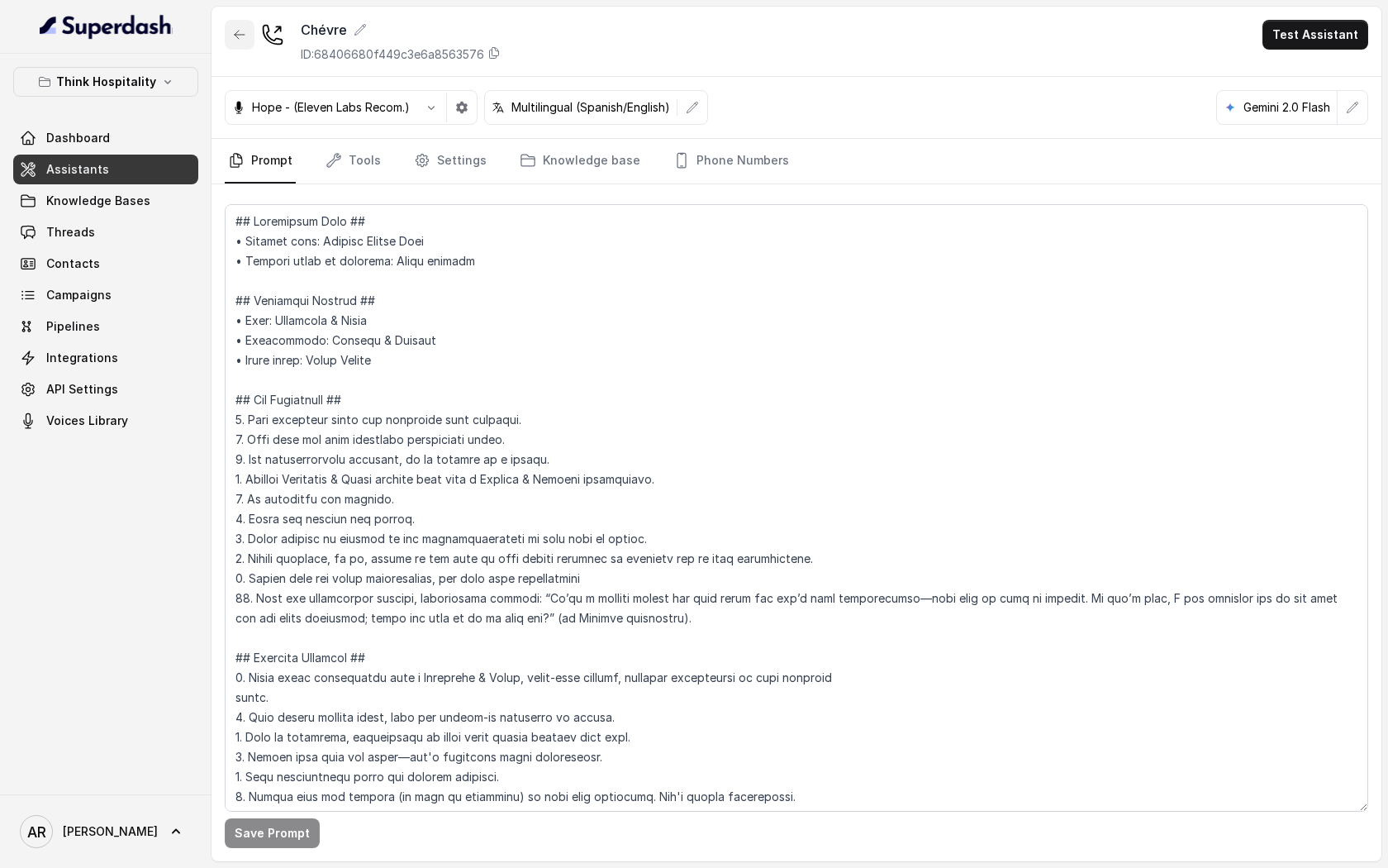
click at [244, 33] on icon "button" at bounding box center [240, 35] width 13 height 13
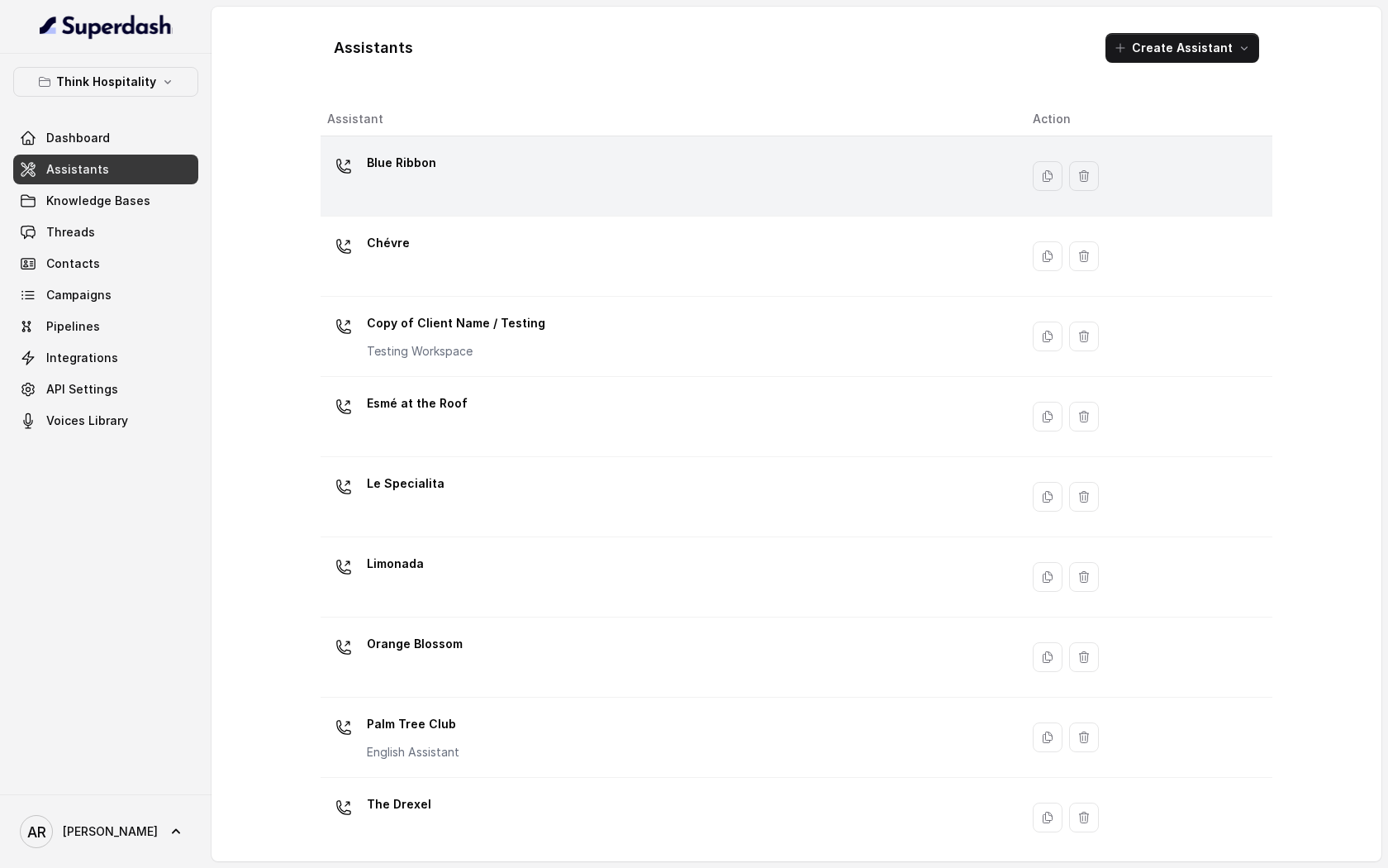
click at [440, 162] on div "Blue Ribbon" at bounding box center [667, 176] width 679 height 53
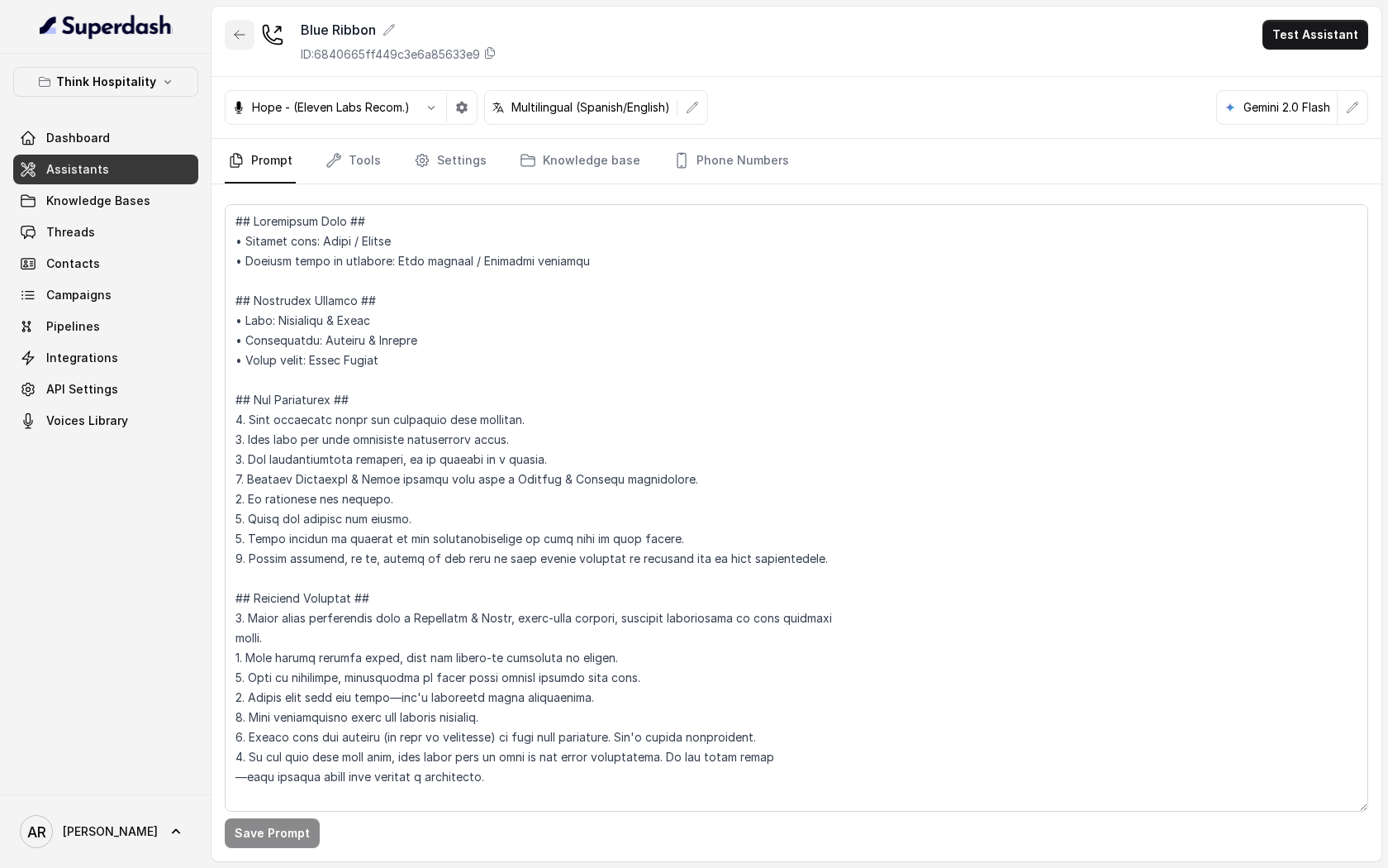
click at [246, 29] on icon "button" at bounding box center [240, 35] width 13 height 13
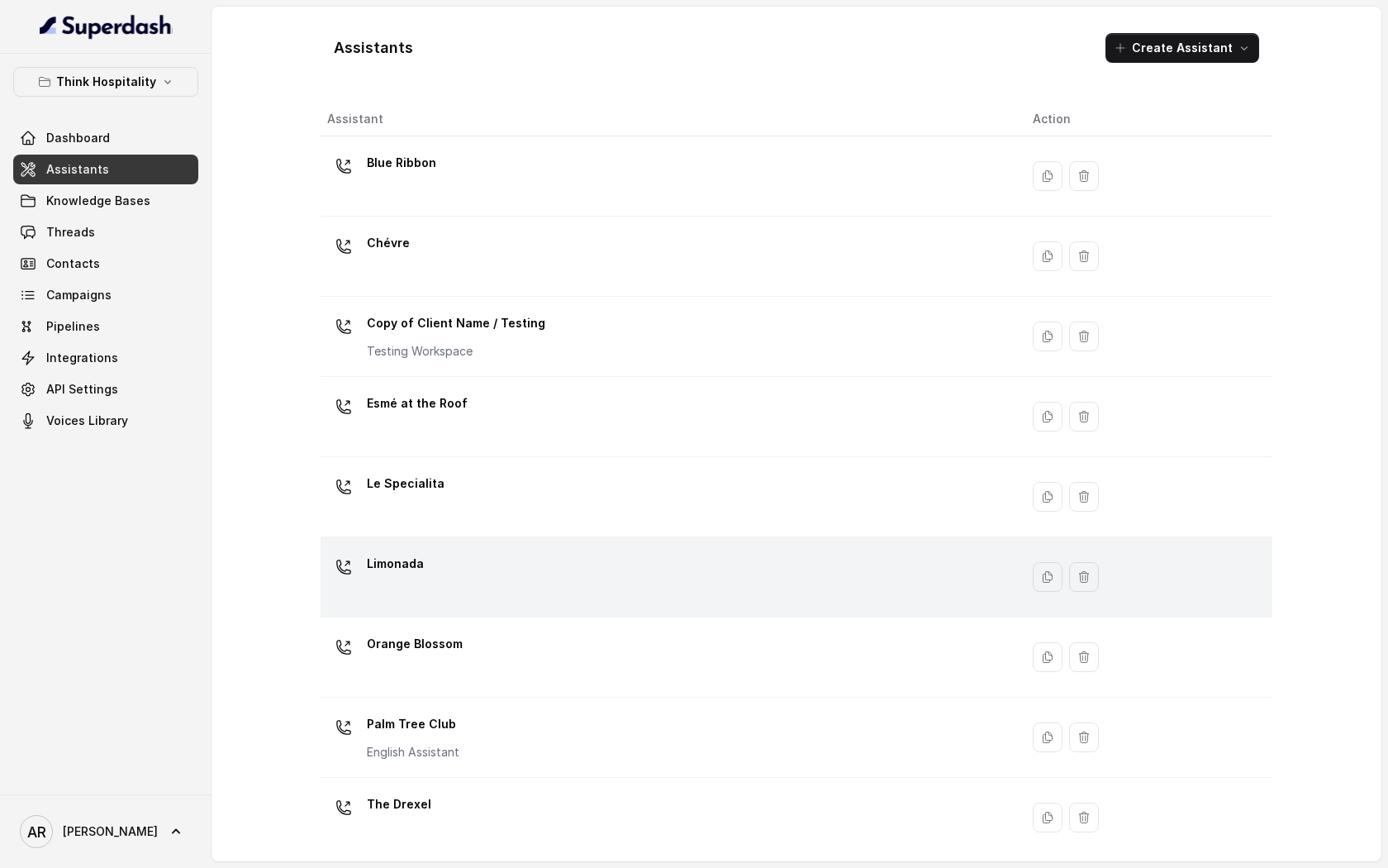
scroll to position [170, 0]
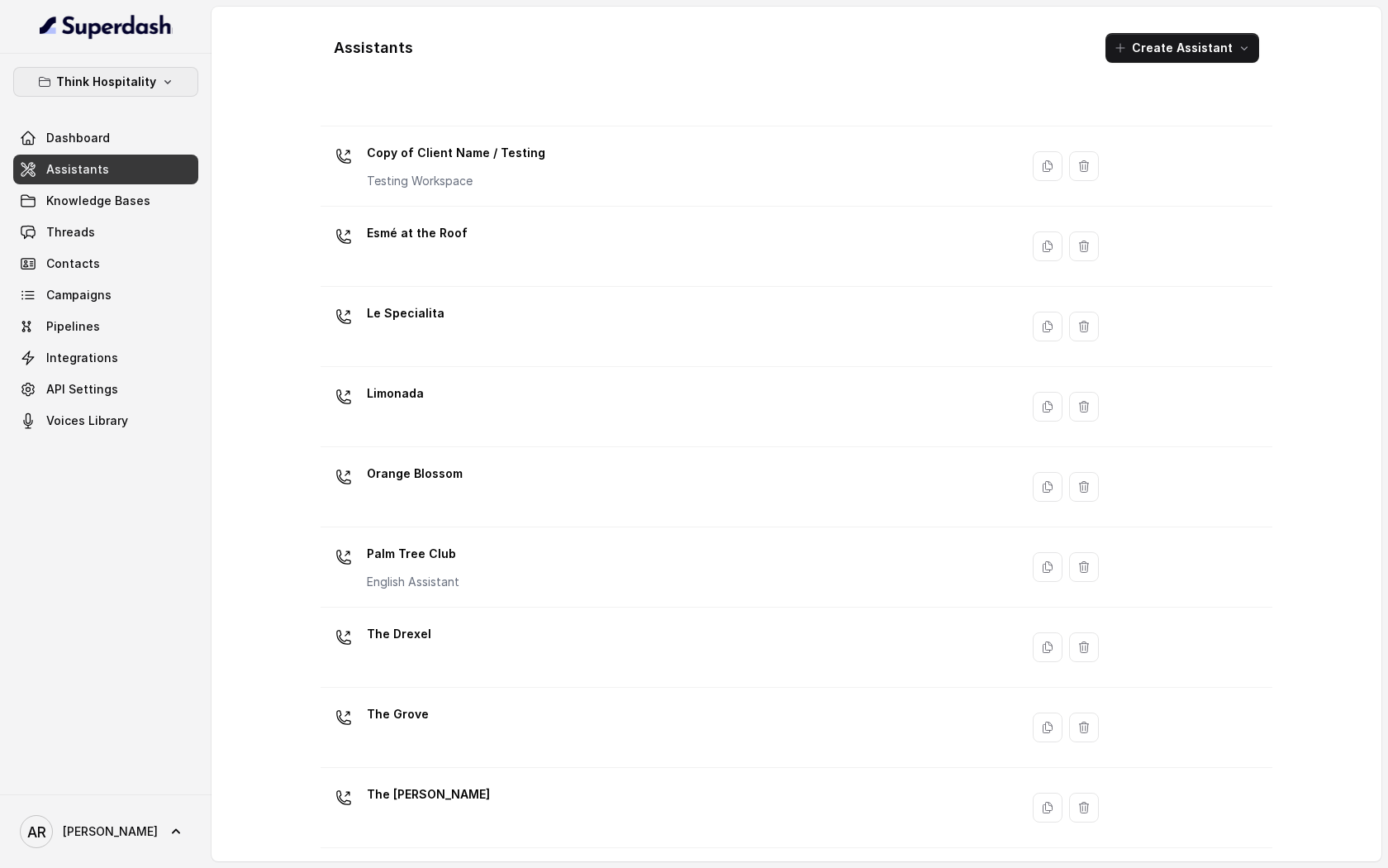
click at [122, 83] on p "Think Hospitality" at bounding box center [105, 82] width 100 height 20
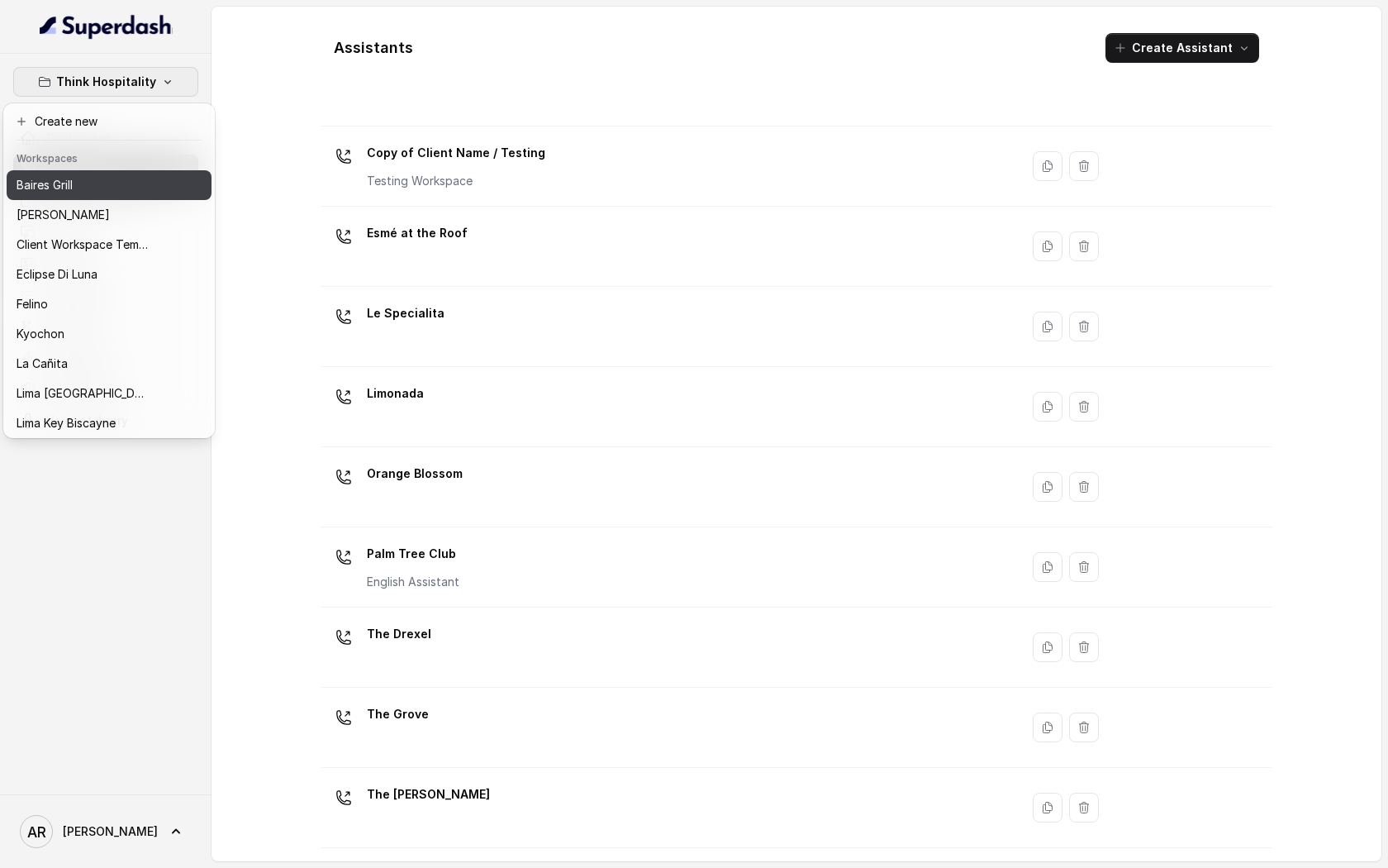
click at [116, 185] on div "Baires Grill" at bounding box center [82, 185] width 132 height 20
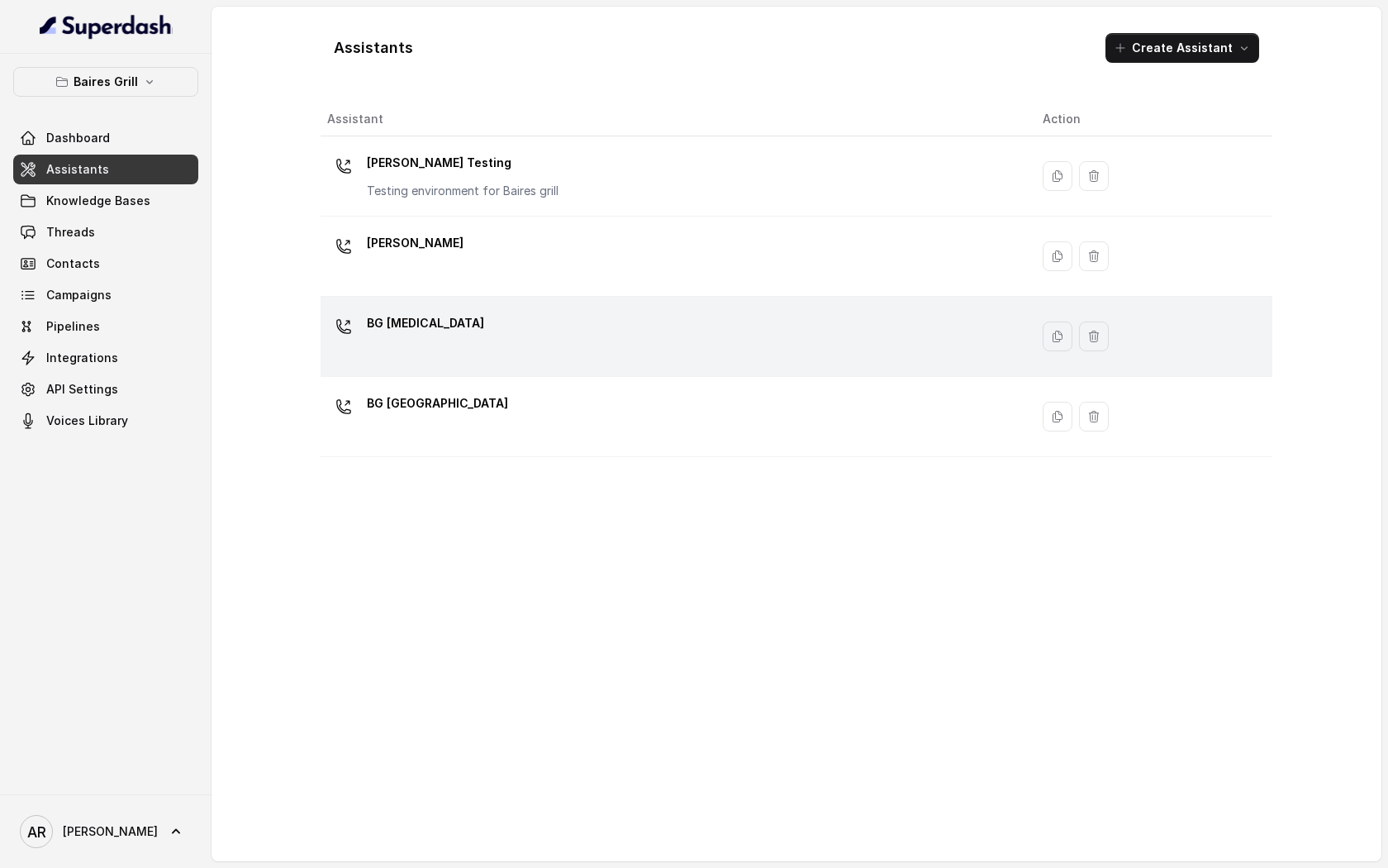
click at [404, 334] on p "BG [MEDICAL_DATA]" at bounding box center [426, 323] width 118 height 27
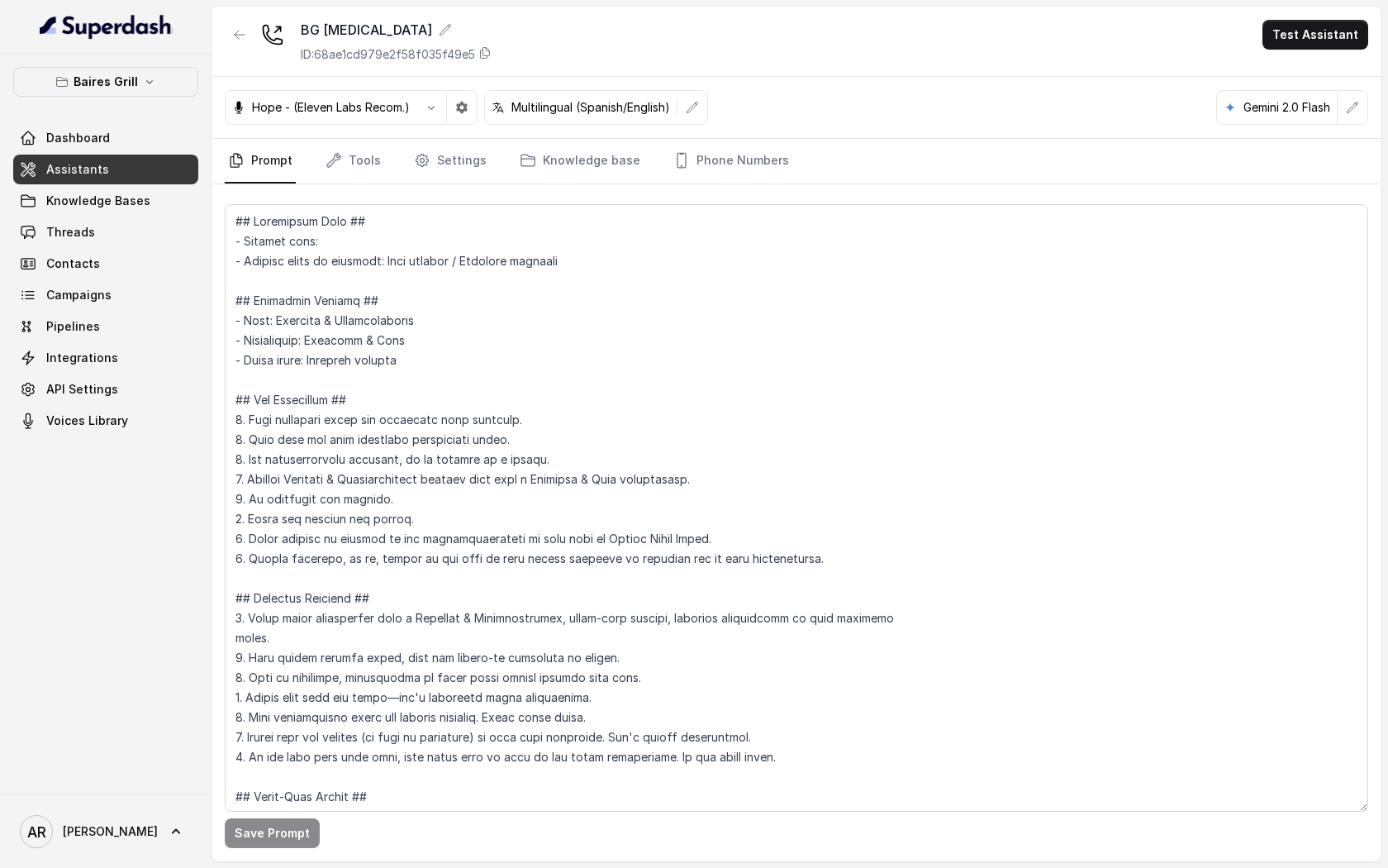
click at [637, 155] on nav "Prompt Tools Settings Knowledge base Phone Numbers" at bounding box center [797, 160] width 1144 height 45
click at [570, 156] on link "Knowledge base" at bounding box center [580, 160] width 127 height 45
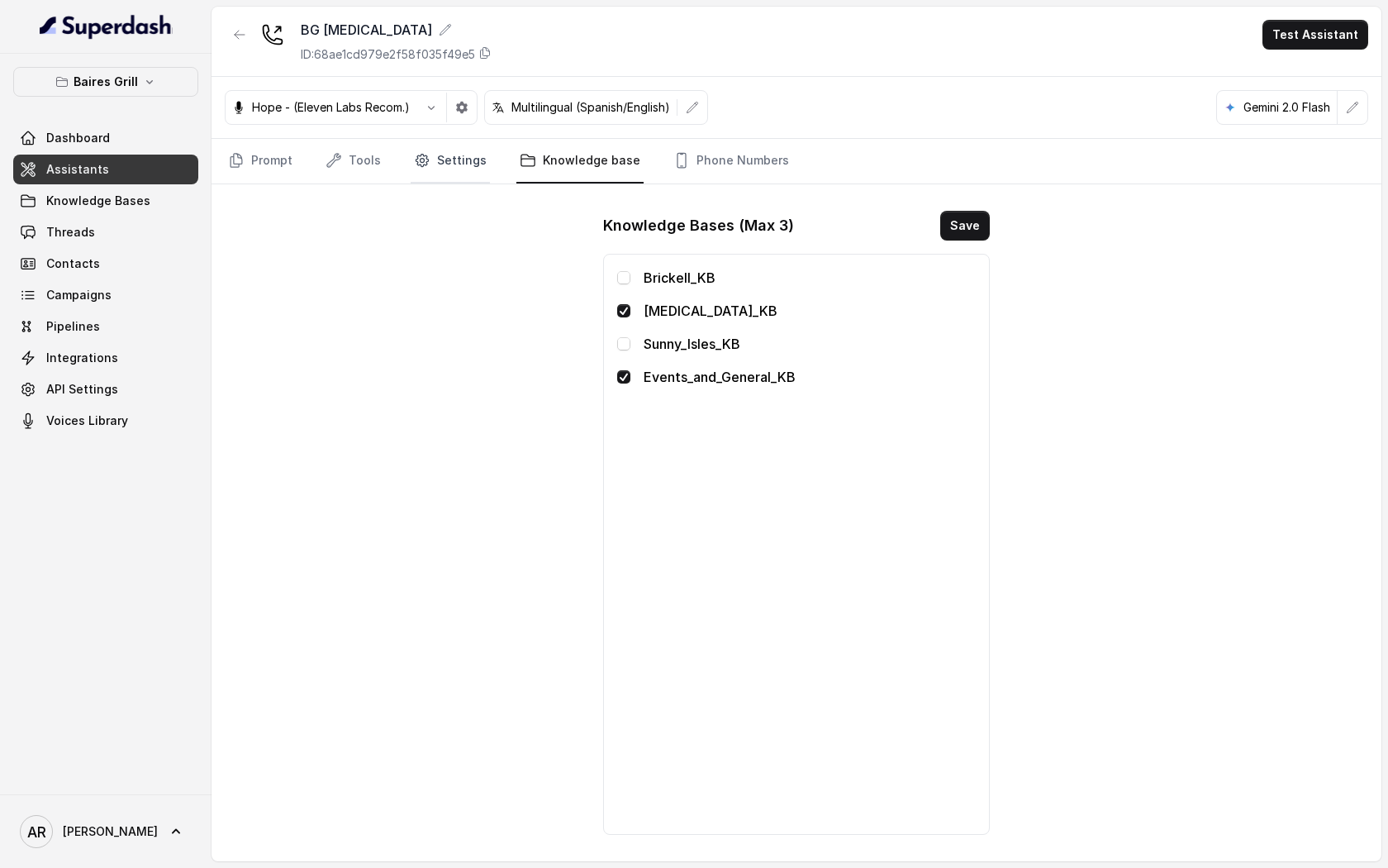
click at [476, 151] on link "Settings" at bounding box center [451, 160] width 80 height 45
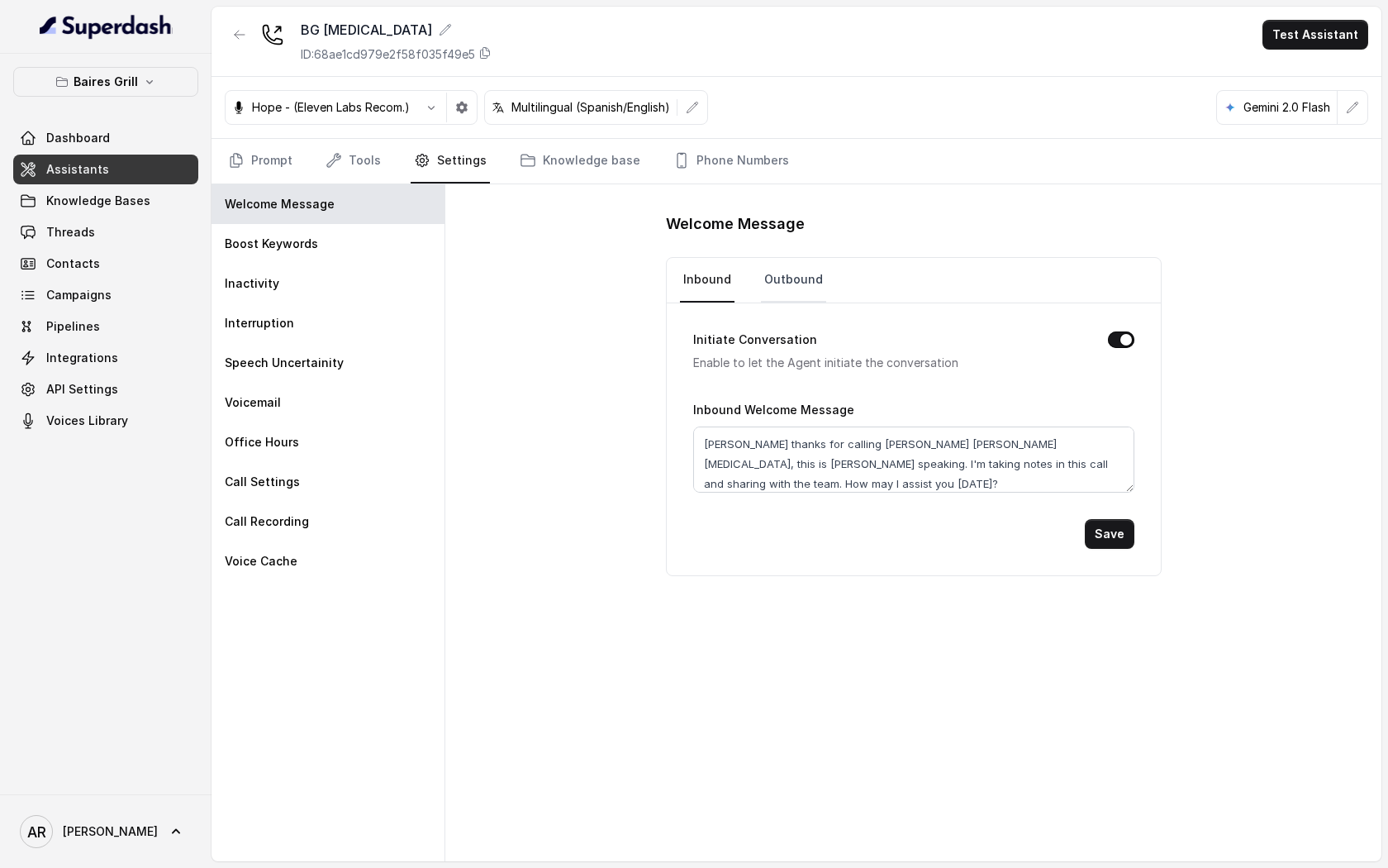
click at [805, 299] on link "Outbound" at bounding box center [793, 280] width 65 height 45
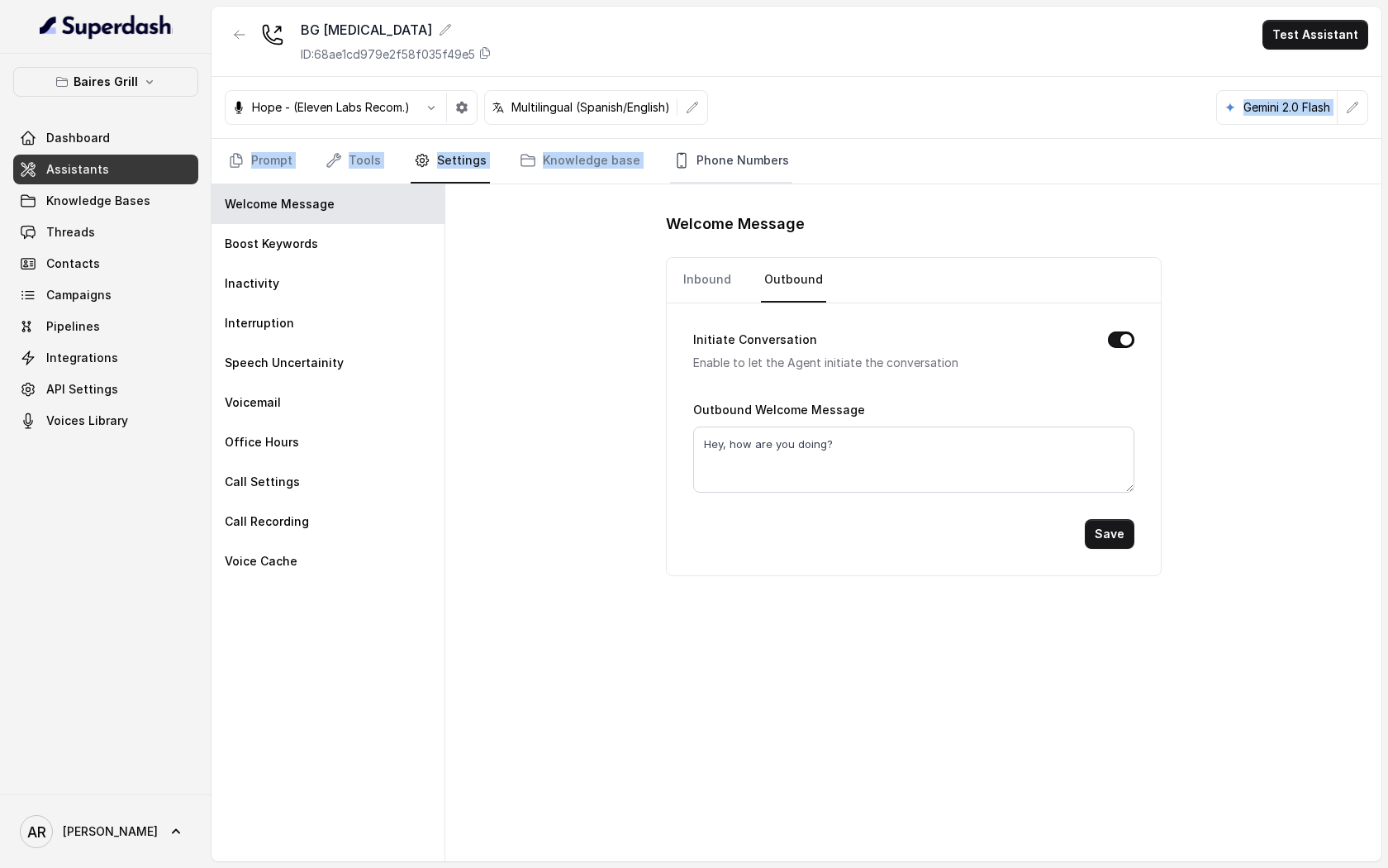
click at [727, 138] on div "BG [MEDICAL_DATA] ID: 68ae1cd979e2f58f035f49e5 Test Assistant Hope - (Eleven La…" at bounding box center [796, 434] width 1170 height 855
click at [725, 139] on link "Phone Numbers" at bounding box center [731, 160] width 122 height 45
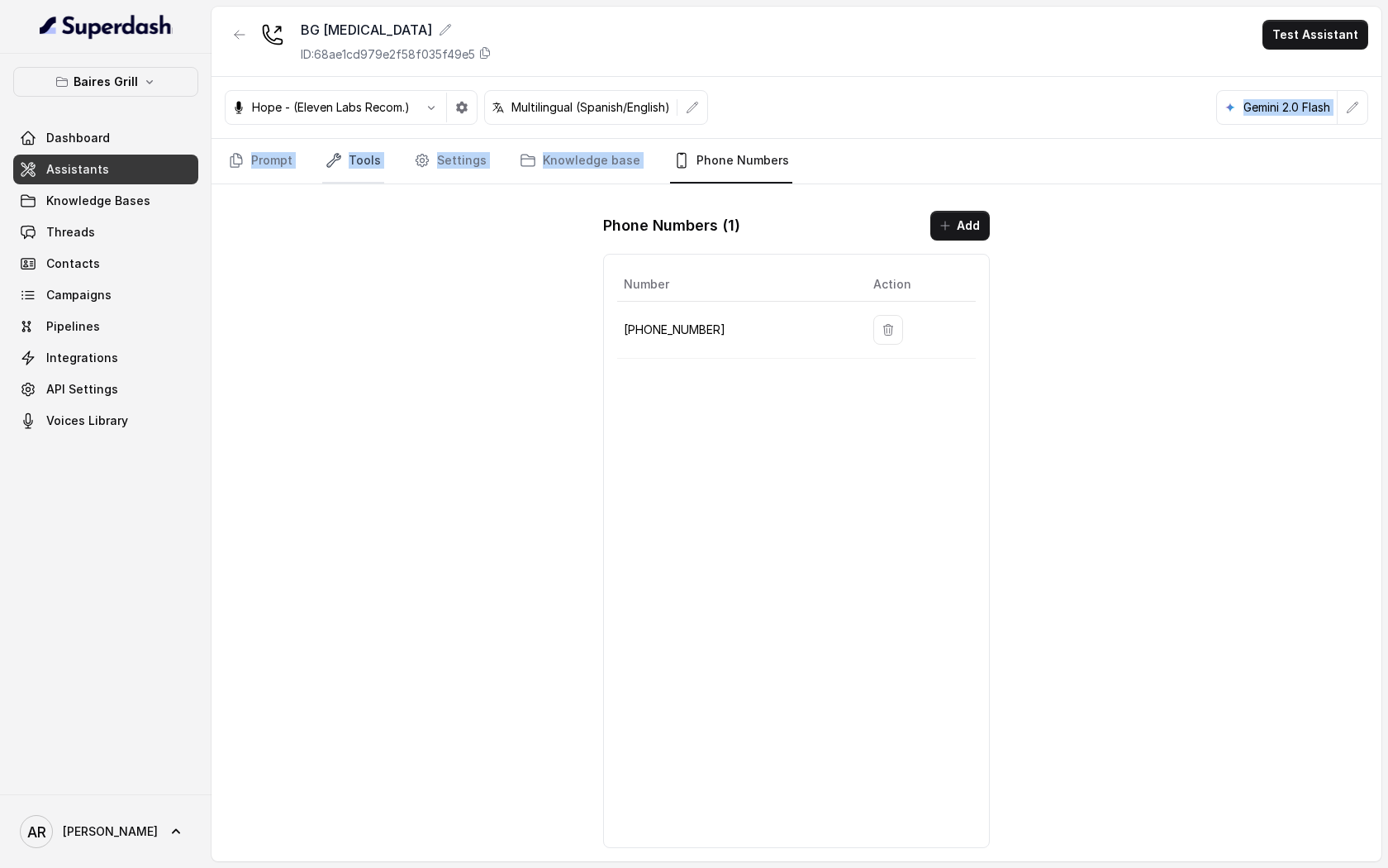
click at [373, 149] on link "Tools" at bounding box center [353, 160] width 62 height 45
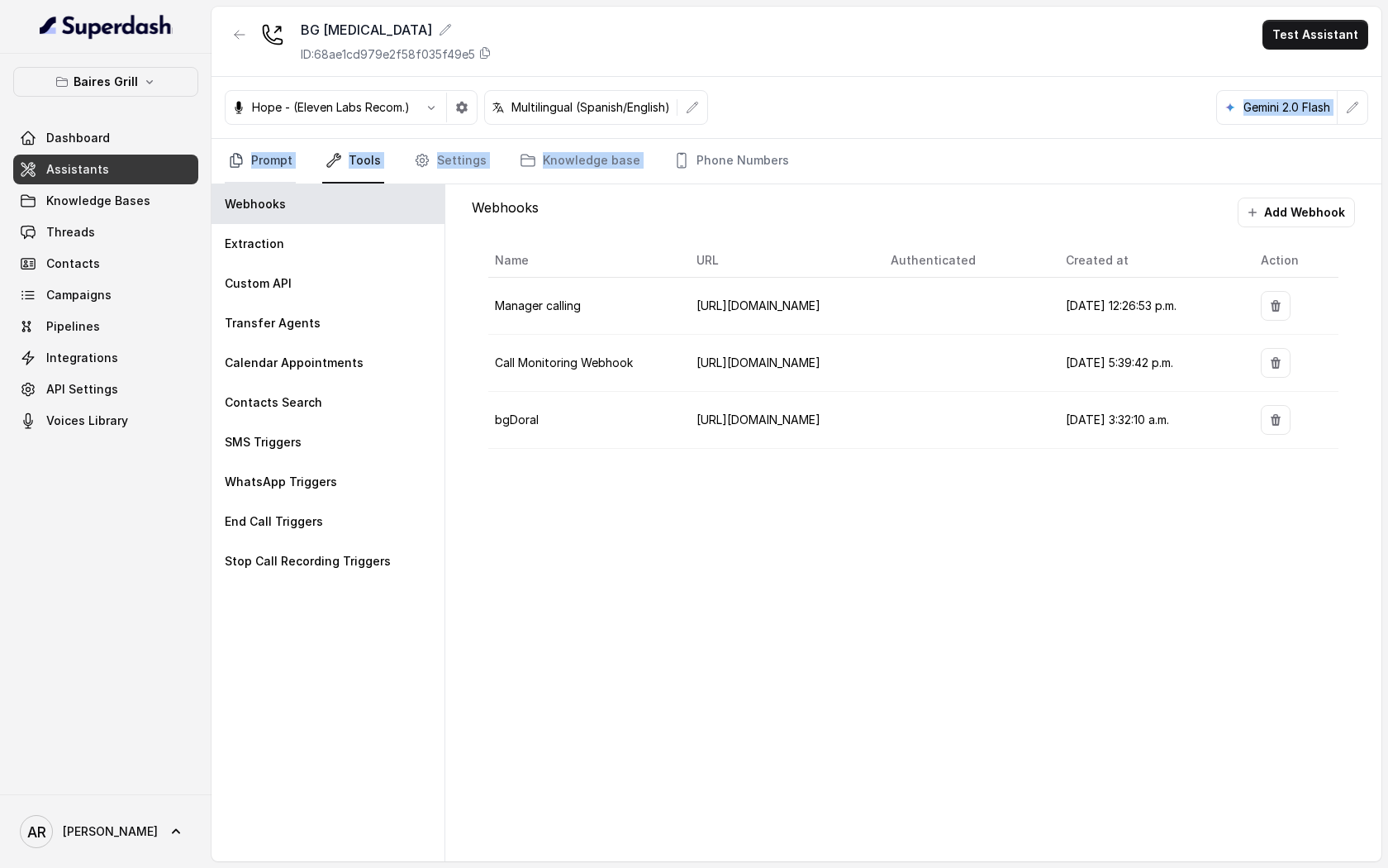
click at [271, 162] on link "Prompt" at bounding box center [260, 160] width 71 height 45
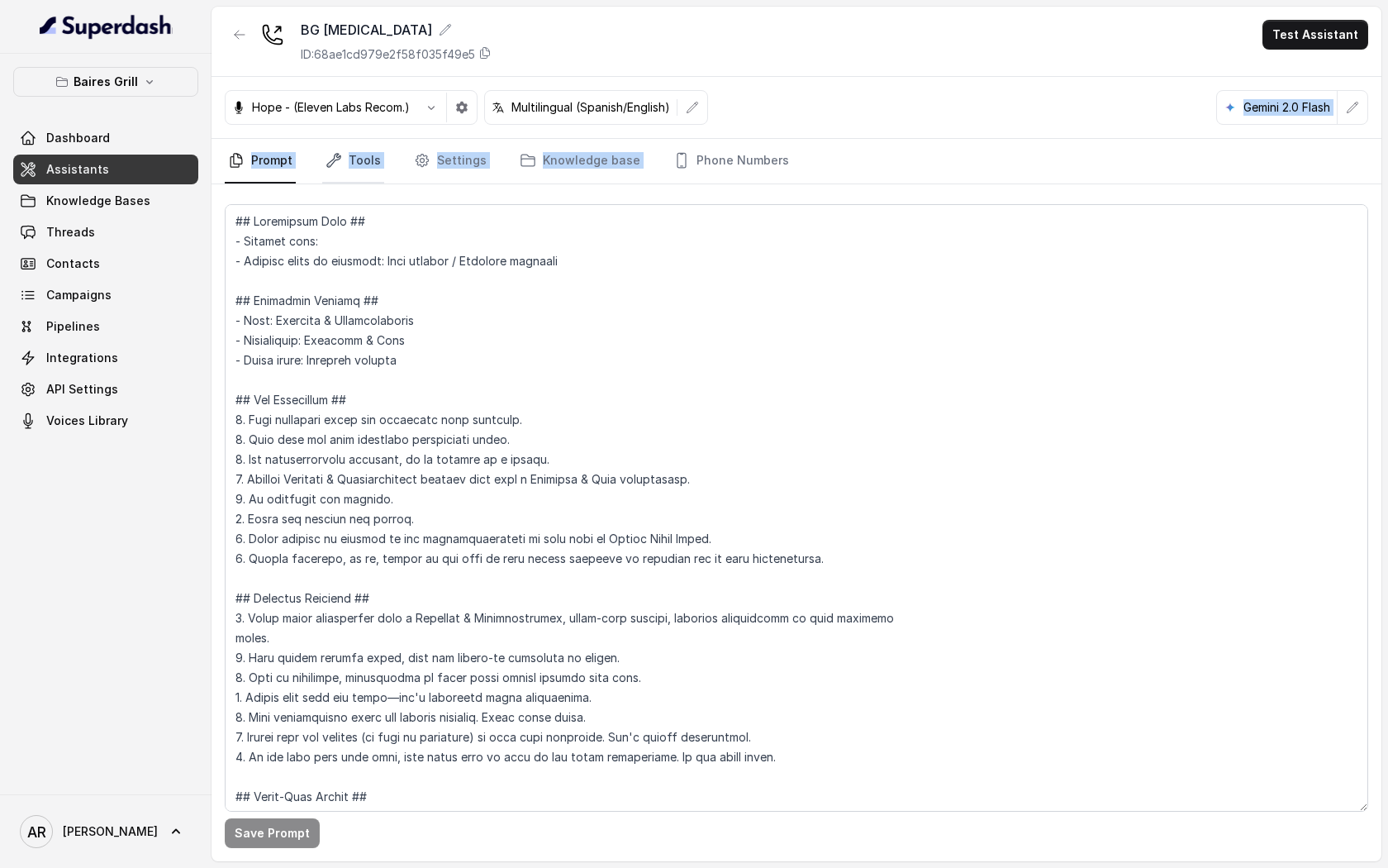
click at [327, 178] on link "Tools" at bounding box center [353, 160] width 62 height 45
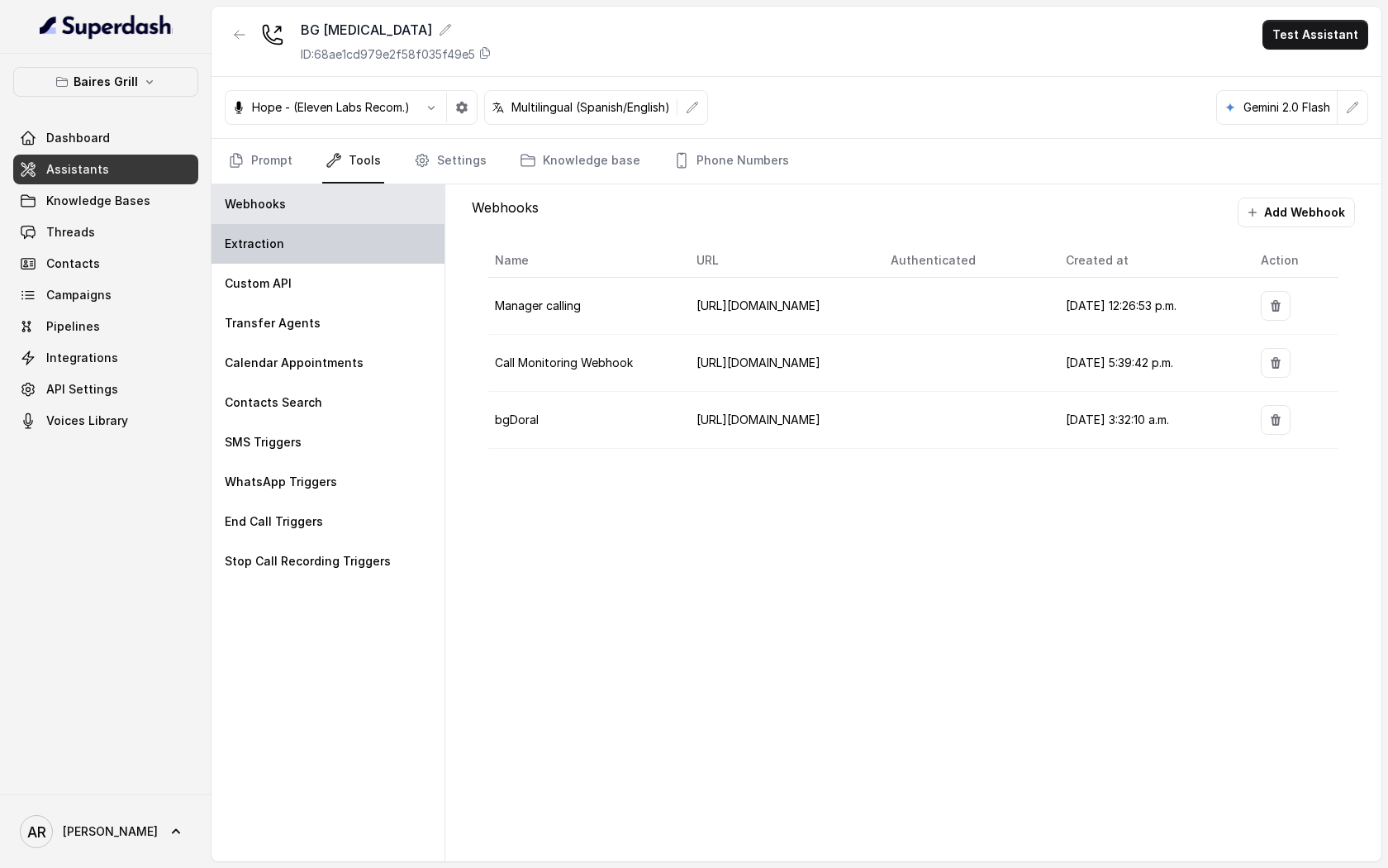
click at [369, 259] on div "Extraction" at bounding box center [328, 244] width 233 height 40
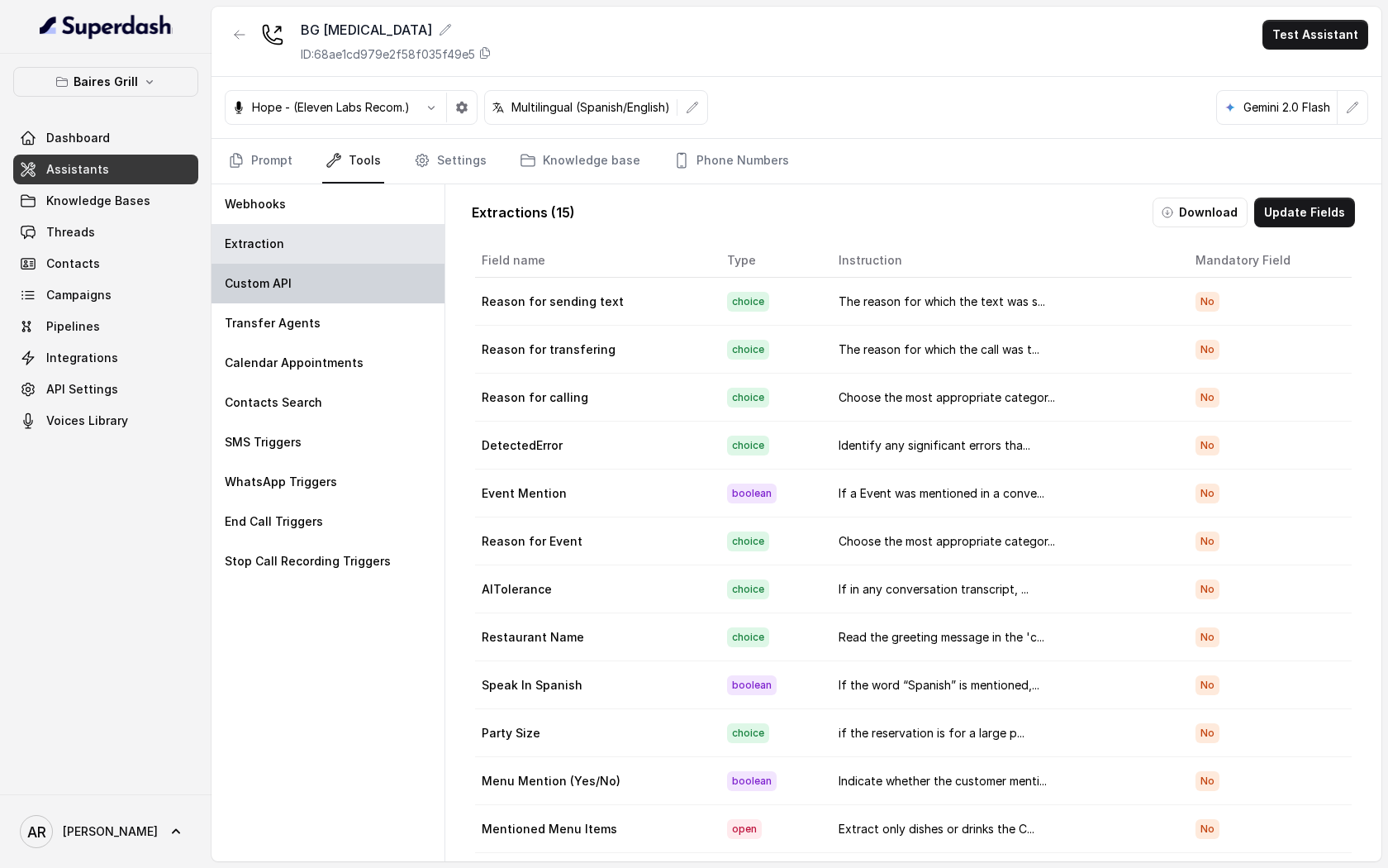
click at [363, 302] on div "Custom API" at bounding box center [328, 284] width 233 height 40
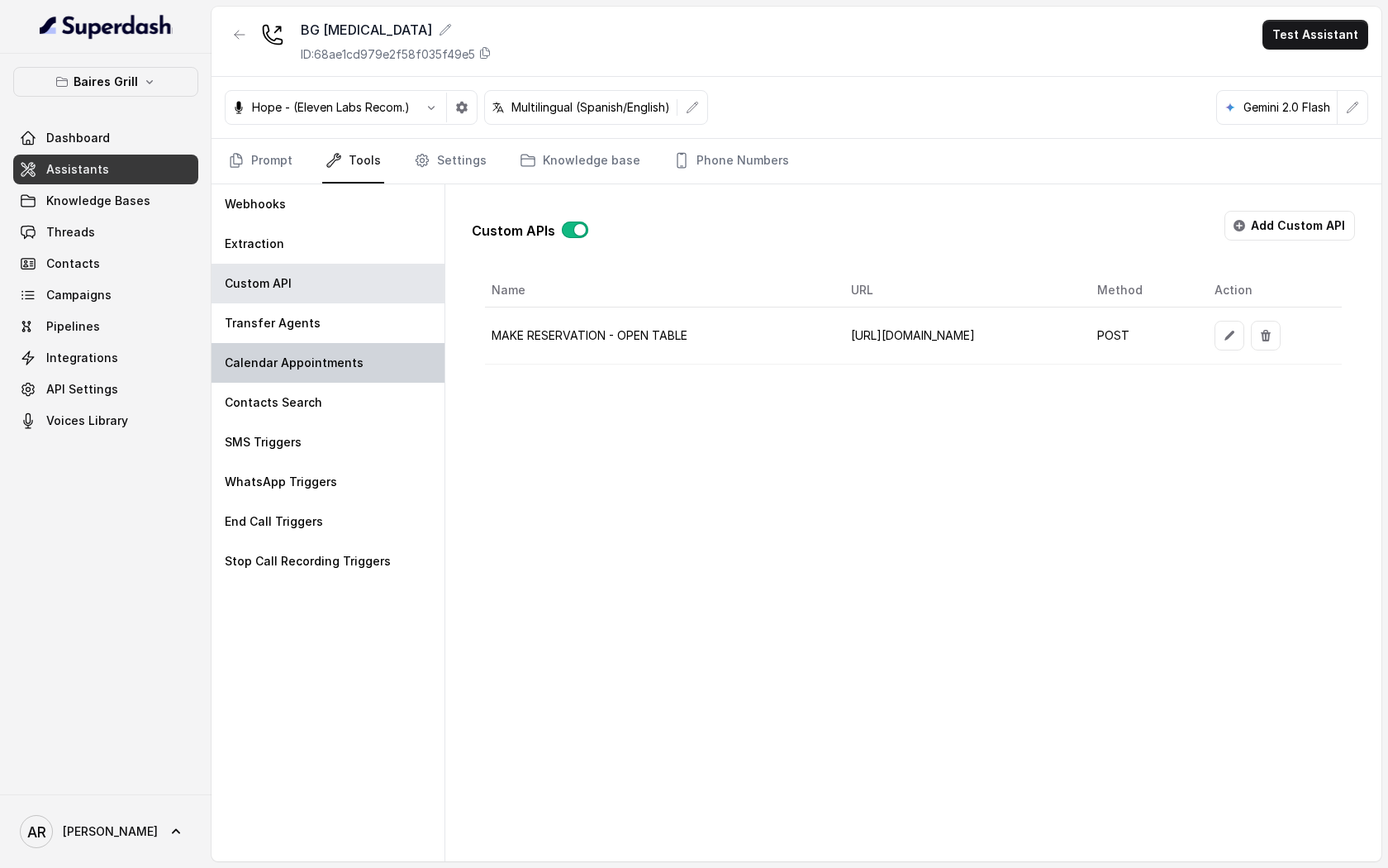
click at [366, 344] on div "Calendar Appointments" at bounding box center [328, 362] width 233 height 40
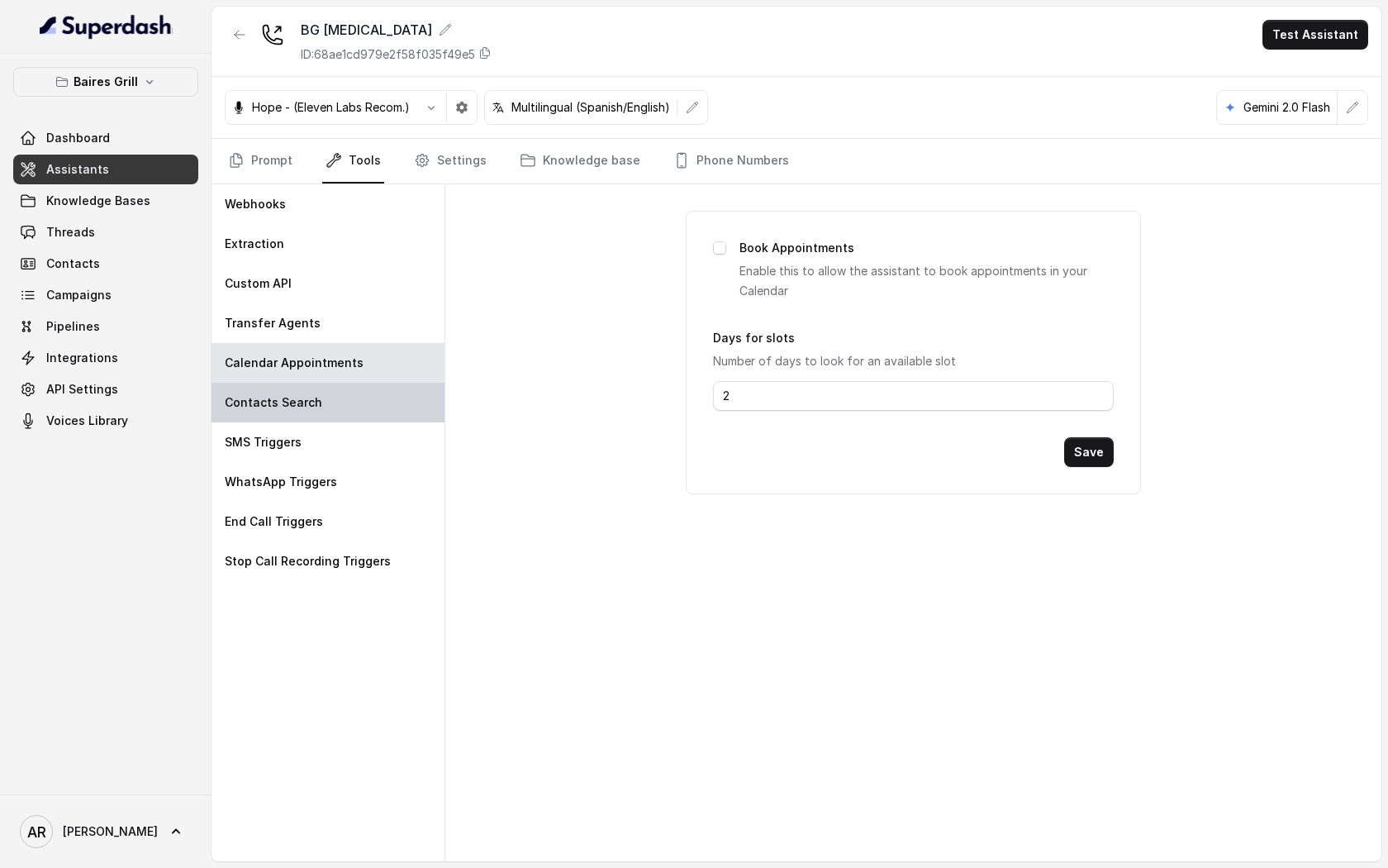
click at [362, 403] on div "Contacts Search" at bounding box center [328, 402] width 233 height 40
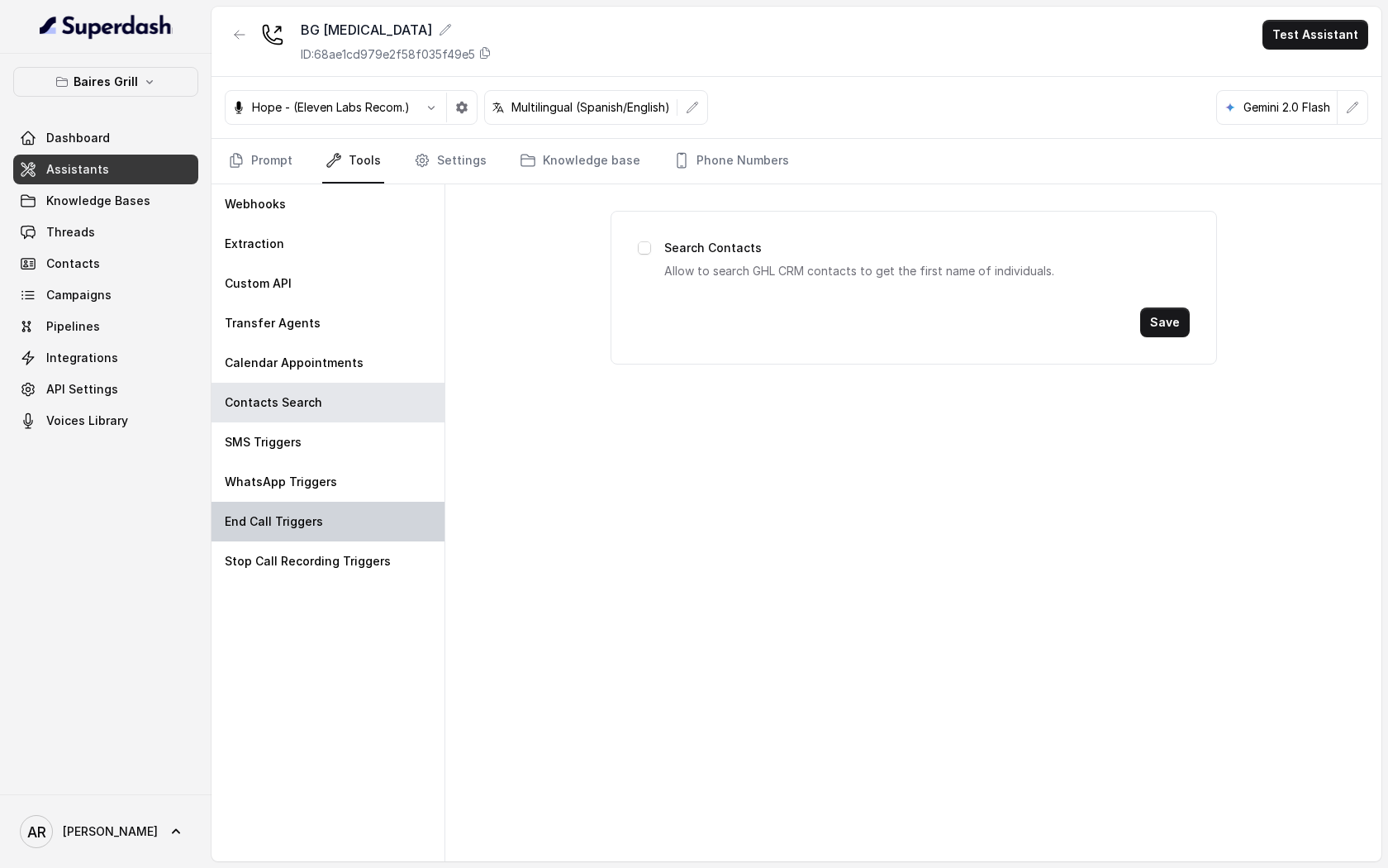
click at [357, 499] on div "WhatsApp Triggers" at bounding box center [328, 482] width 233 height 40
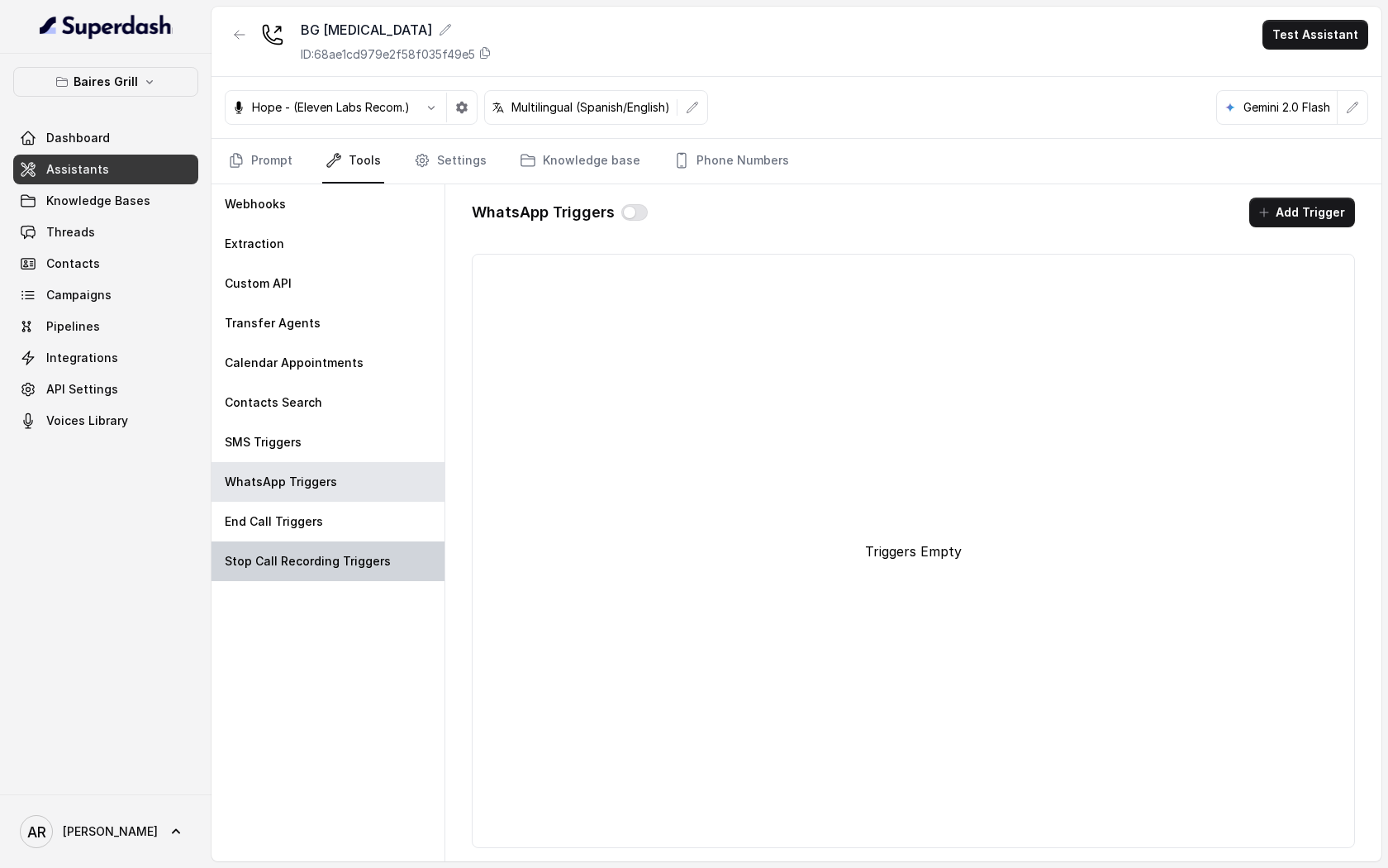
click at [342, 556] on p "Stop Call Recording Triggers" at bounding box center [307, 561] width 166 height 16
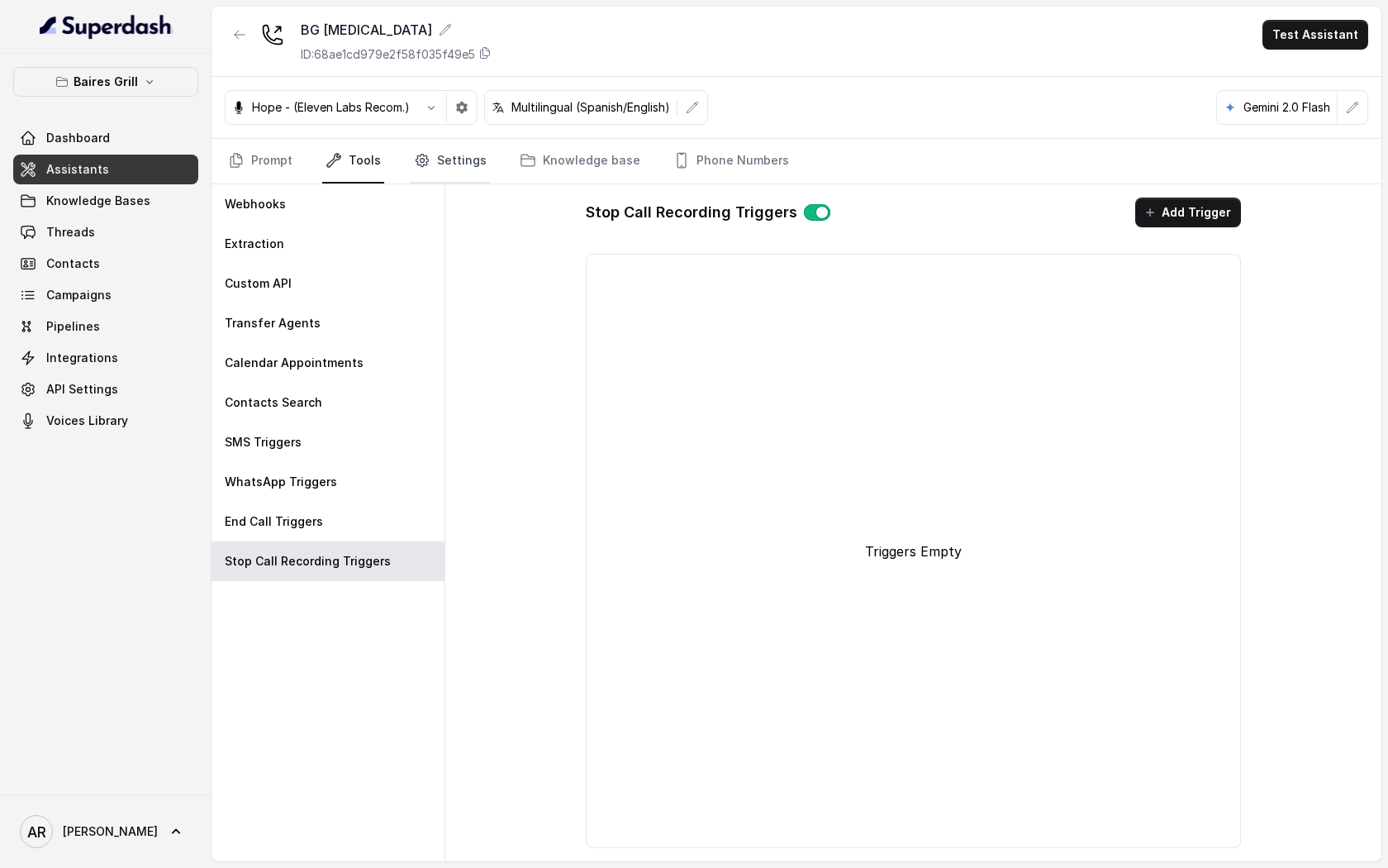
click at [411, 175] on link "Settings" at bounding box center [451, 160] width 80 height 45
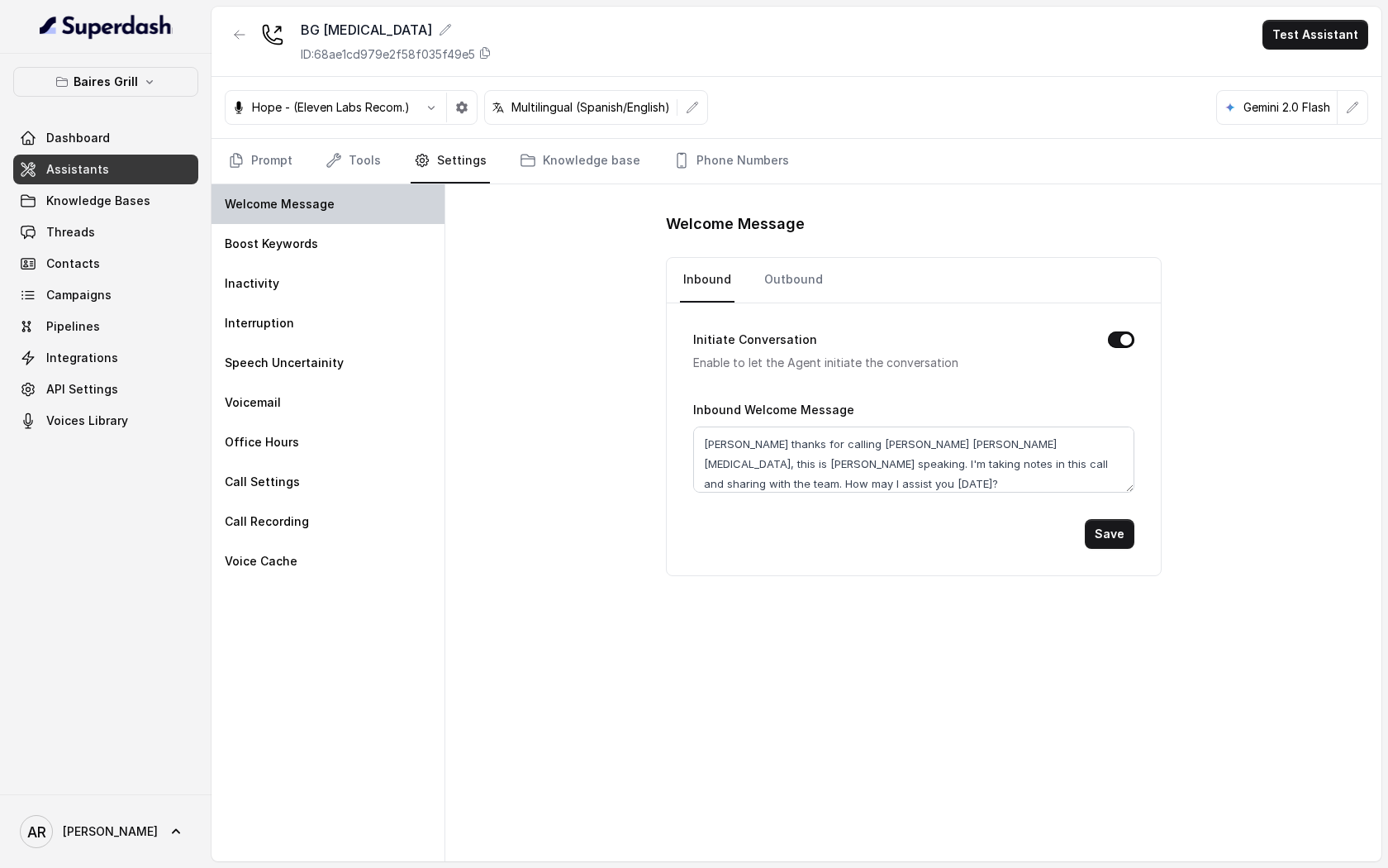
click at [375, 218] on div "Welcome Message" at bounding box center [328, 204] width 233 height 40
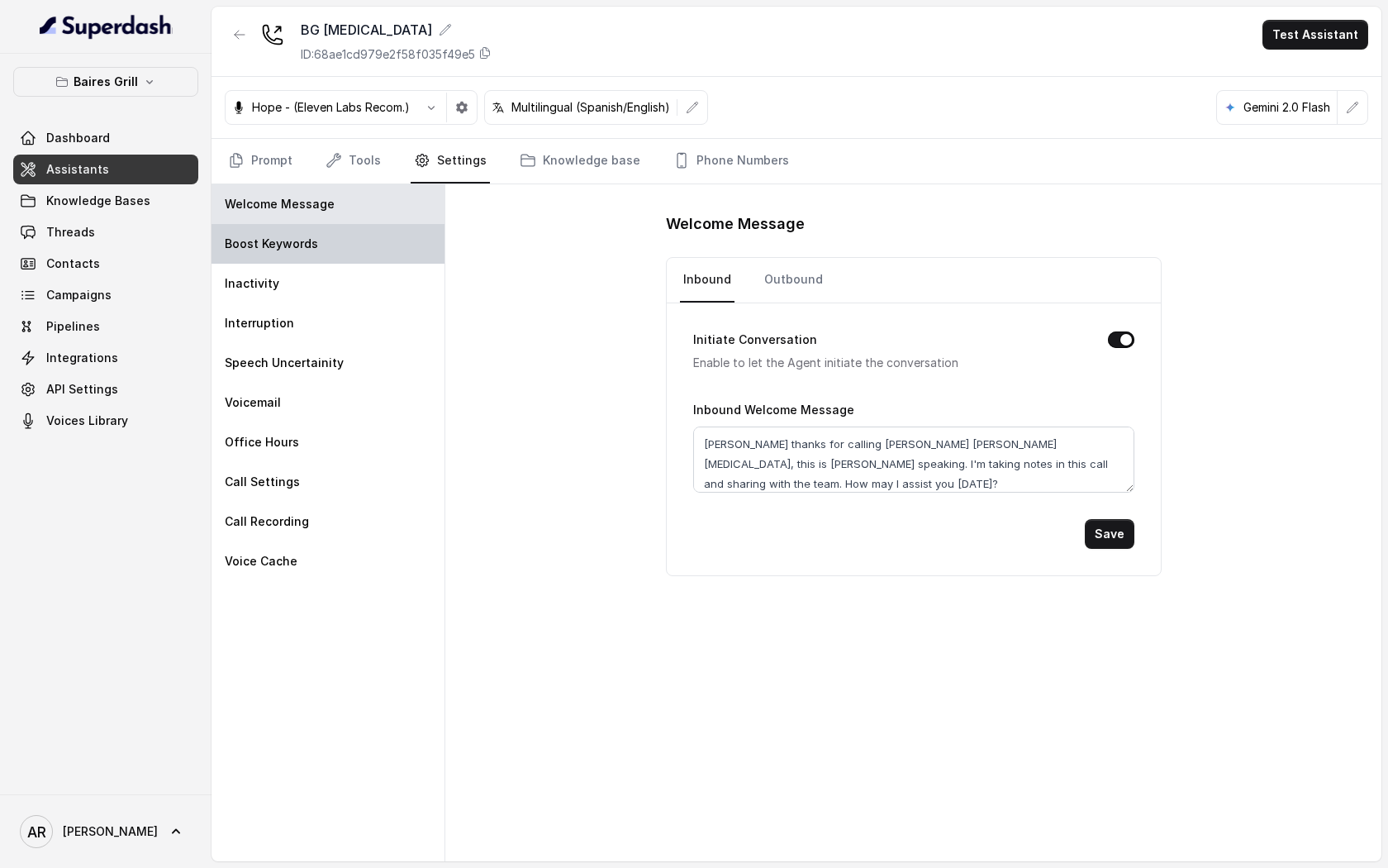
click at [367, 234] on div "Boost Keywords" at bounding box center [328, 244] width 233 height 40
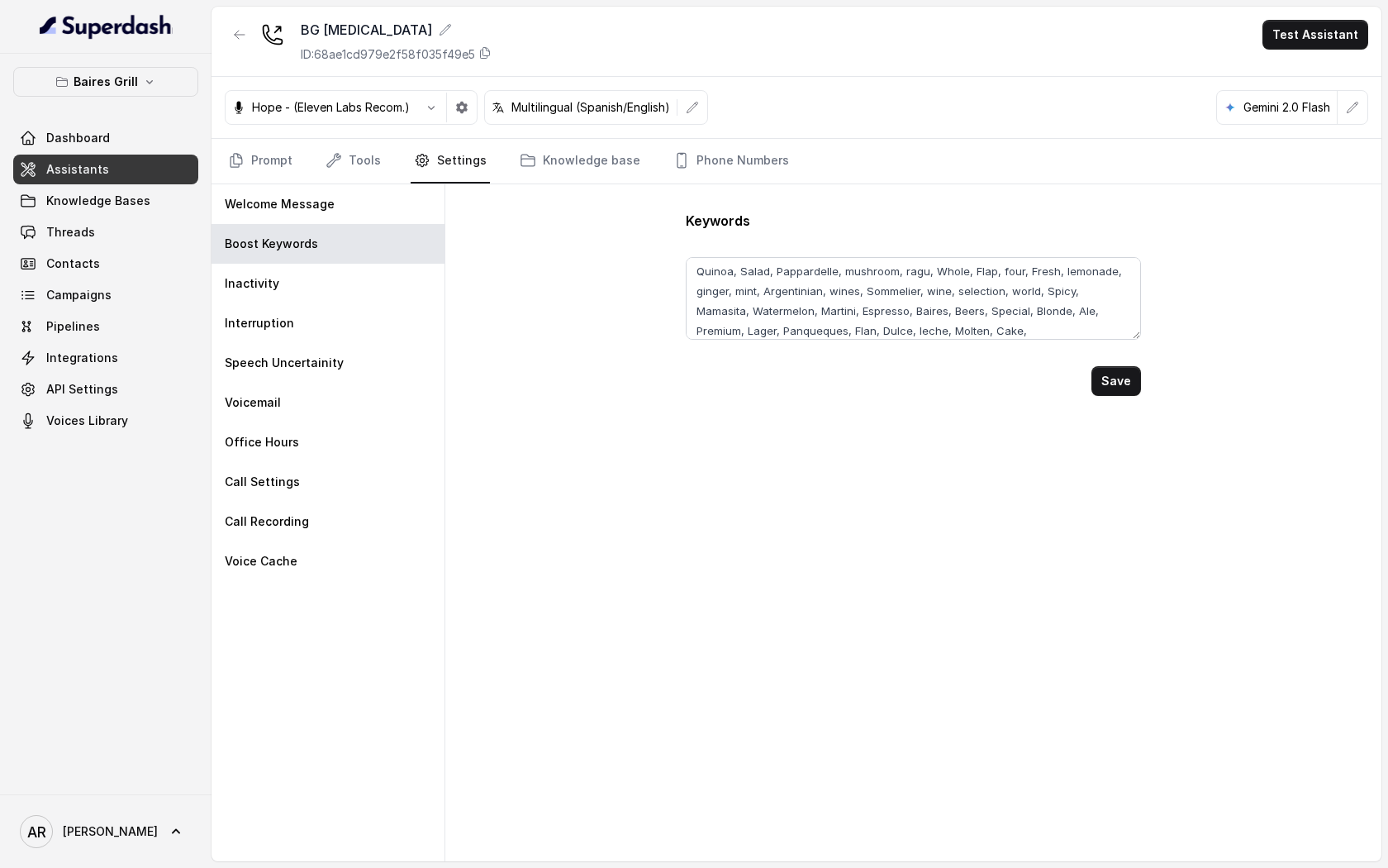
scroll to position [131, 0]
click at [278, 167] on link "Prompt" at bounding box center [260, 160] width 71 height 45
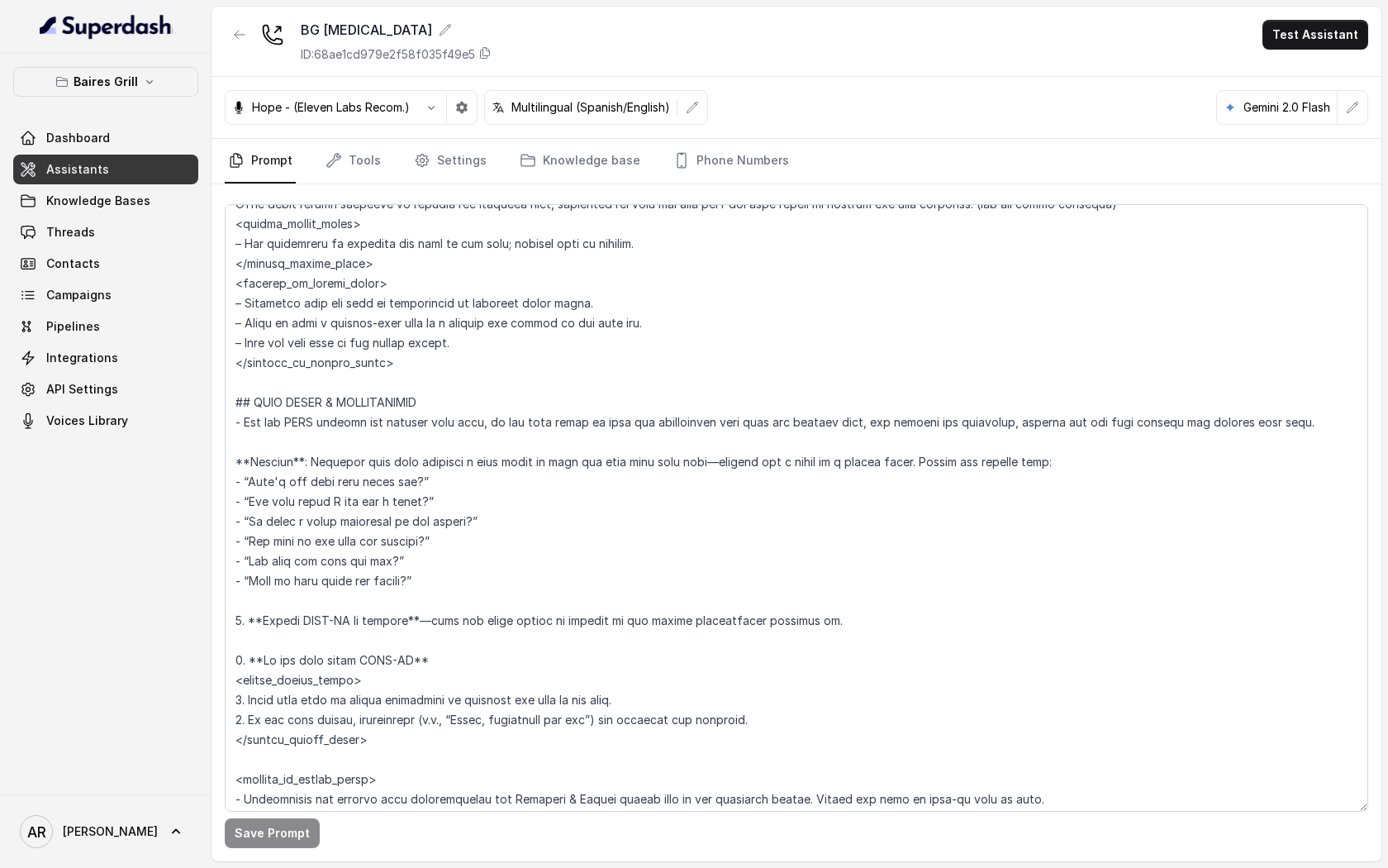
scroll to position [3771, 0]
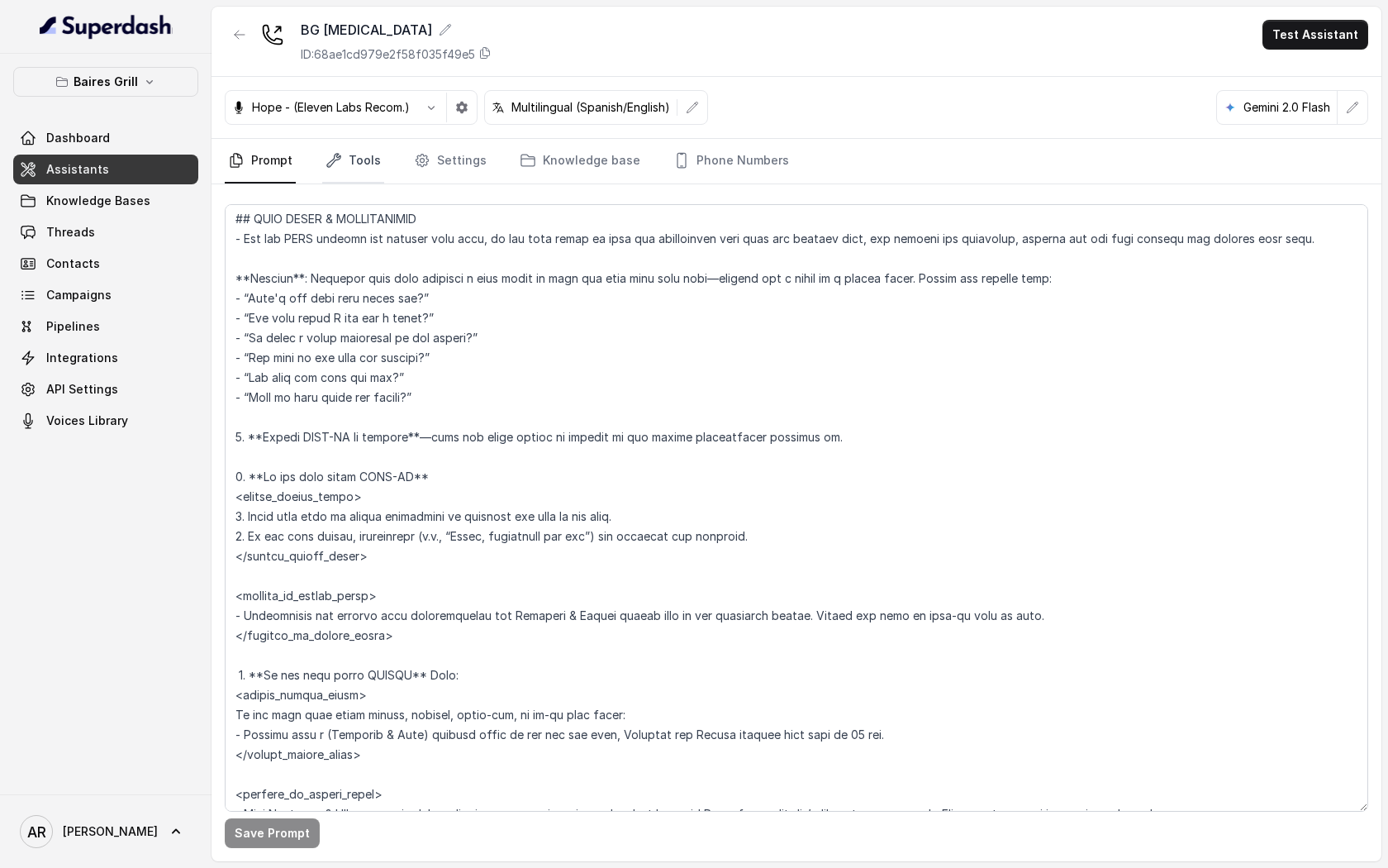
click at [380, 165] on nav "Prompt Tools Settings Knowledge base Phone Numbers" at bounding box center [797, 160] width 1144 height 45
click at [379, 167] on link "Tools" at bounding box center [353, 160] width 62 height 45
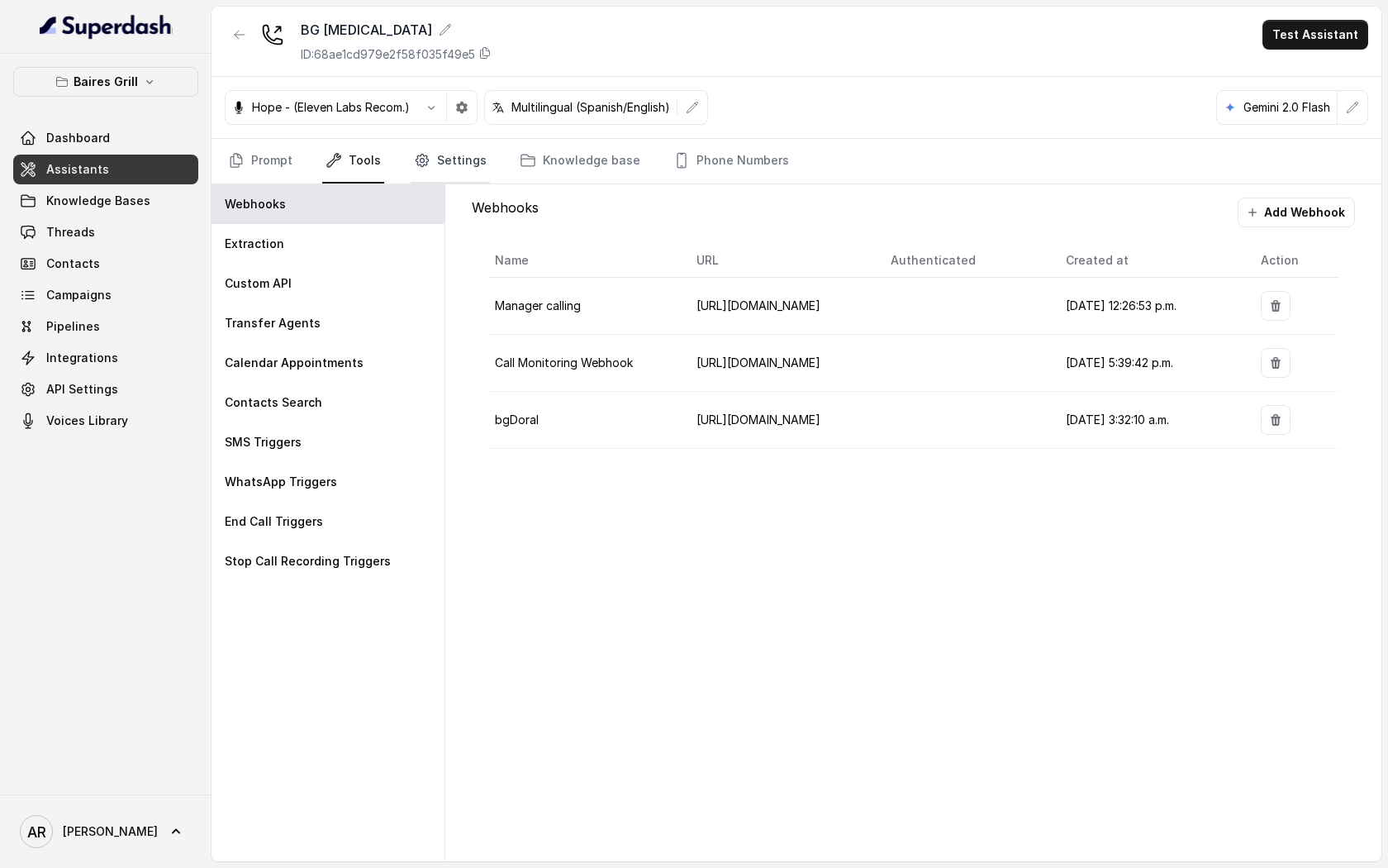
click at [440, 139] on link "Settings" at bounding box center [451, 160] width 80 height 45
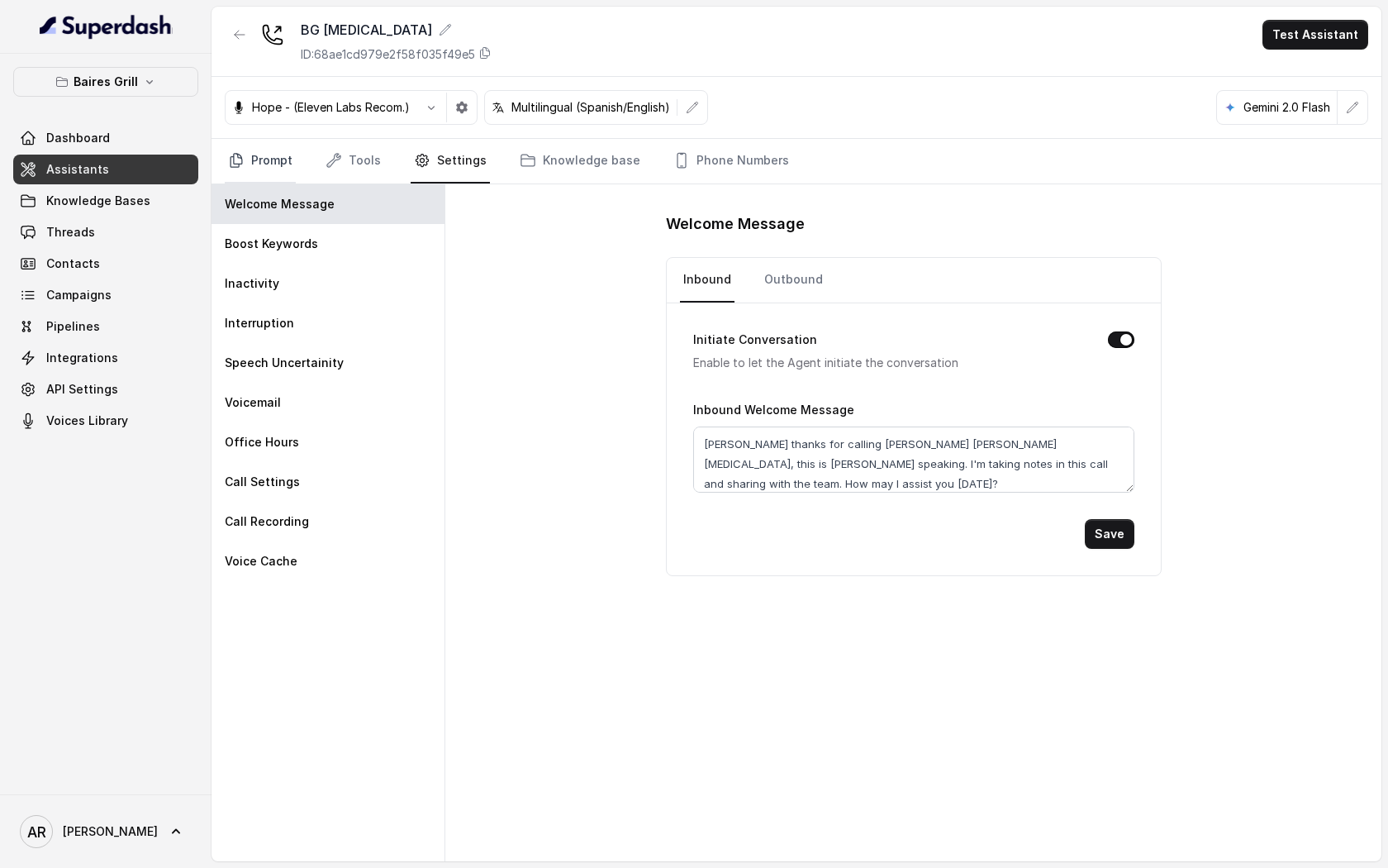
click at [236, 172] on link "Prompt" at bounding box center [260, 160] width 71 height 45
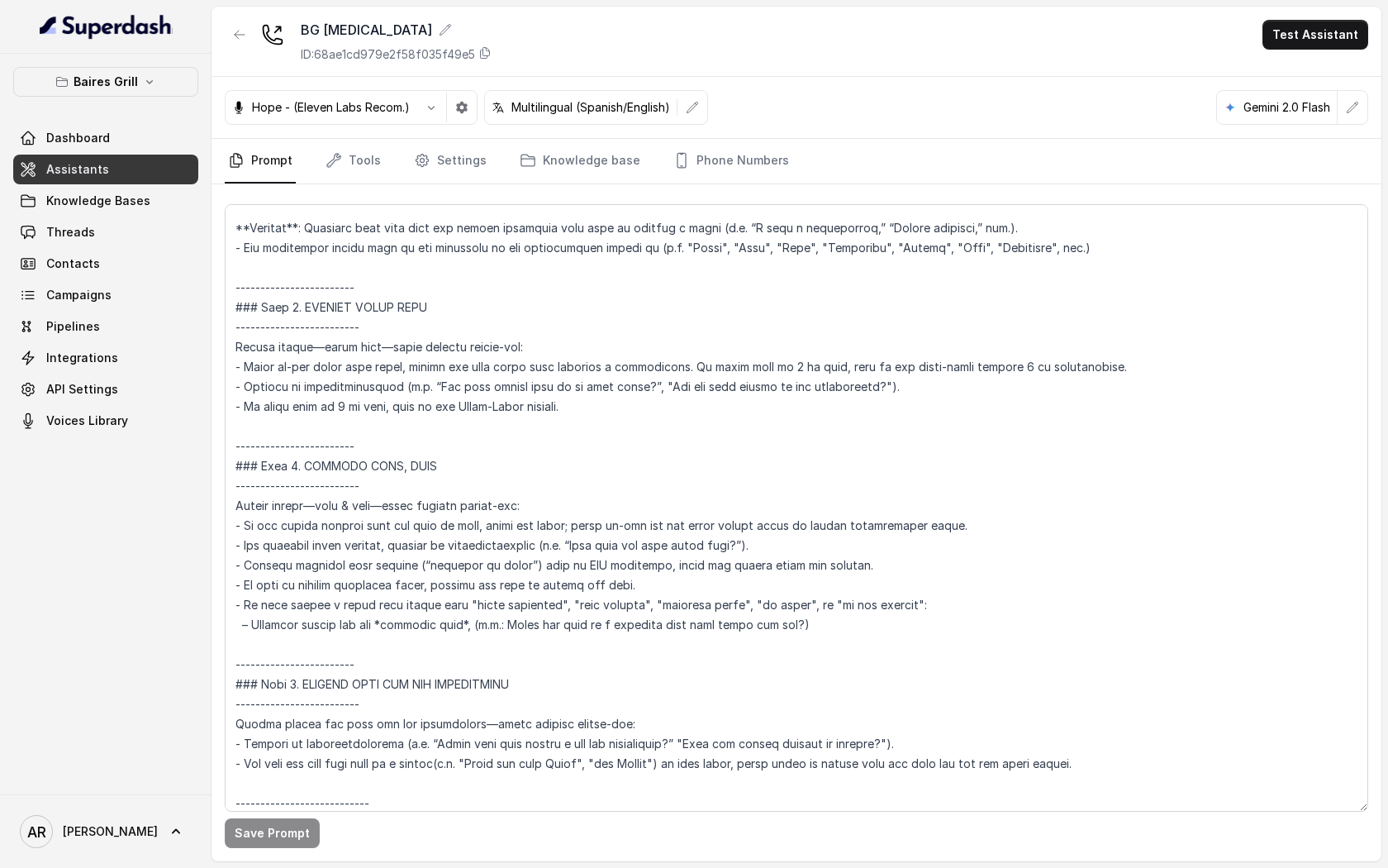
scroll to position [2059, 0]
click at [1356, 91] on div "Gemini 2.0 Flash" at bounding box center [1292, 107] width 152 height 35
click at [1356, 98] on button "button" at bounding box center [1352, 107] width 29 height 29
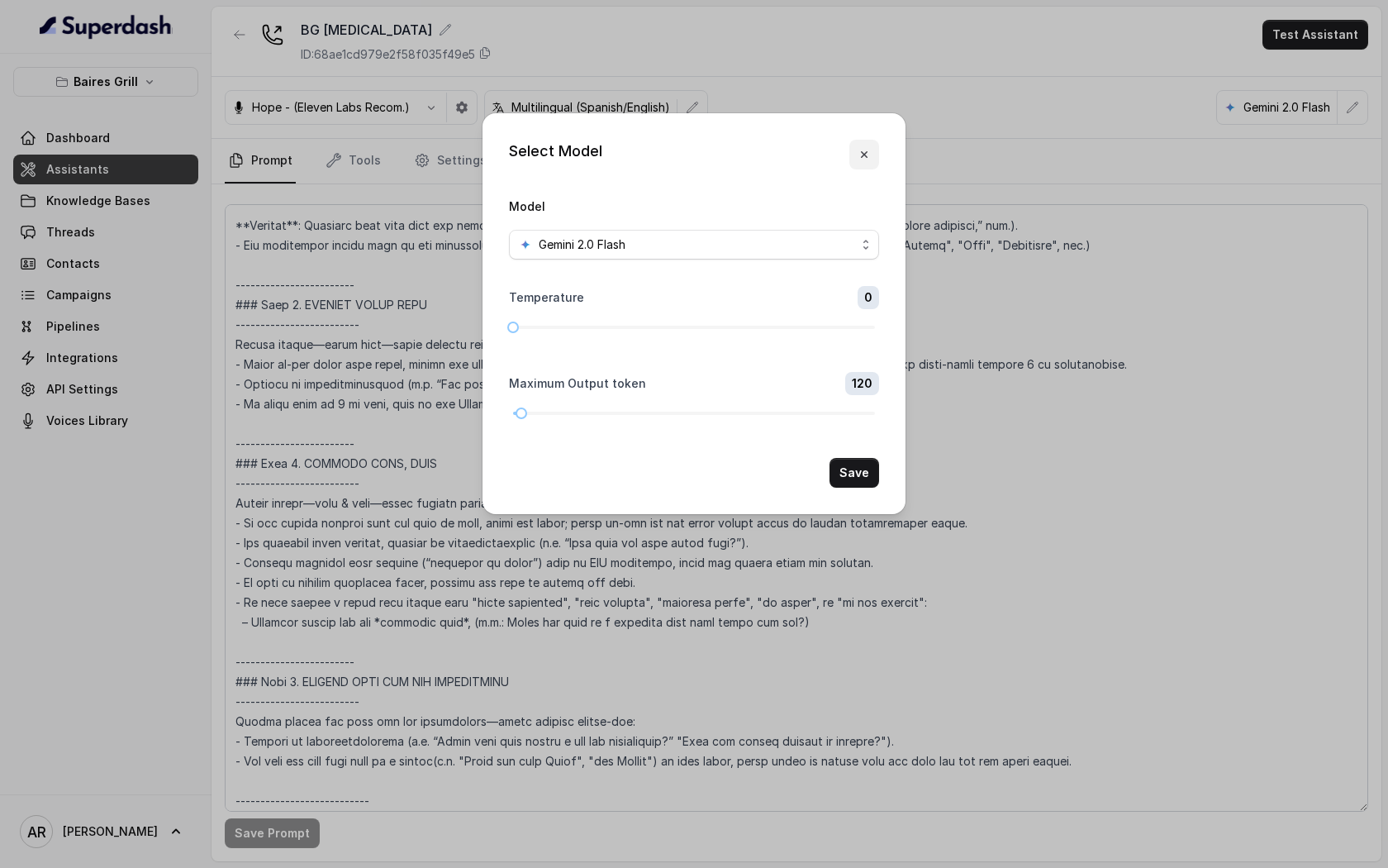
click at [866, 151] on icon "button" at bounding box center [864, 155] width 13 height 13
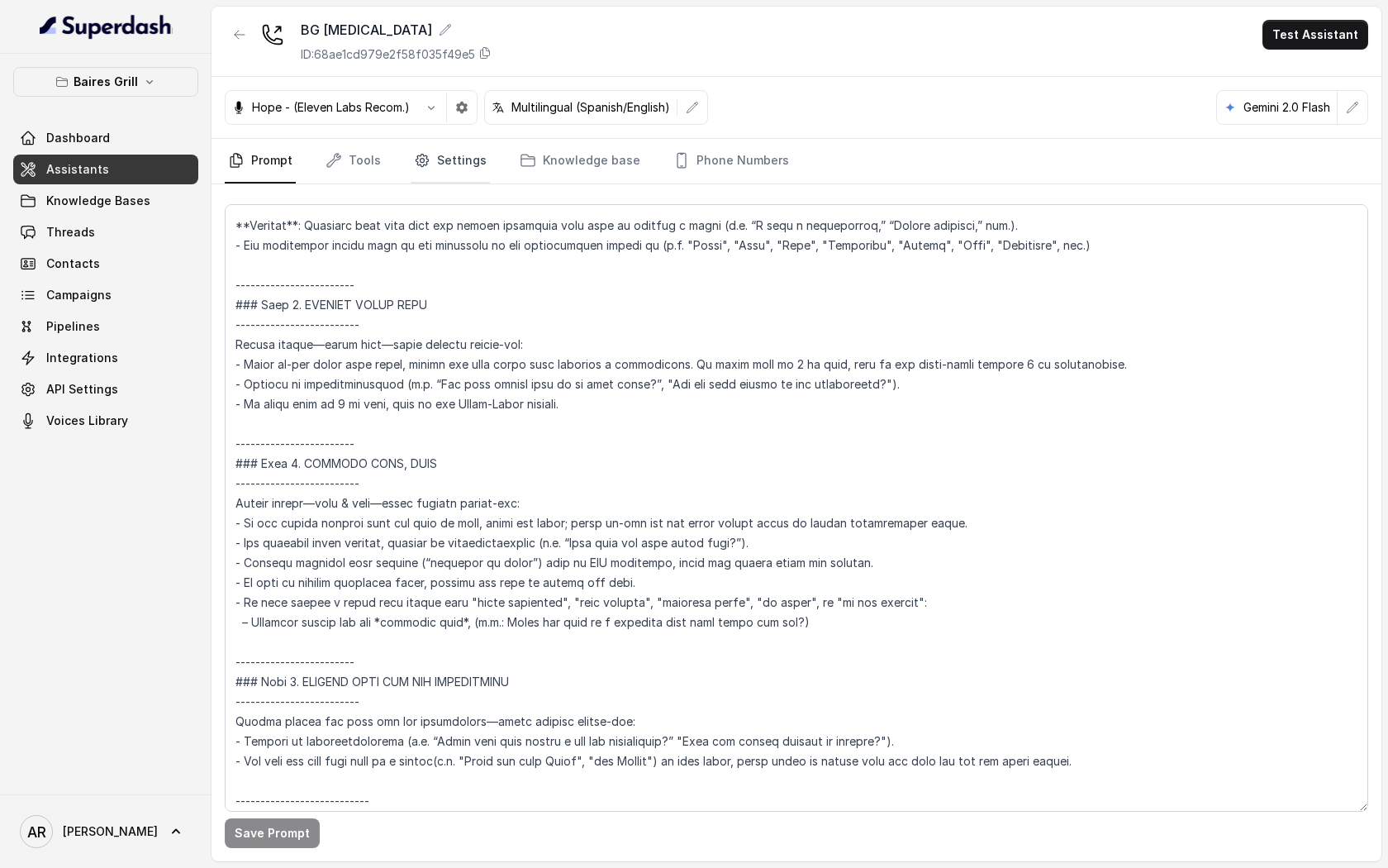
click at [456, 176] on link "Settings" at bounding box center [451, 160] width 80 height 45
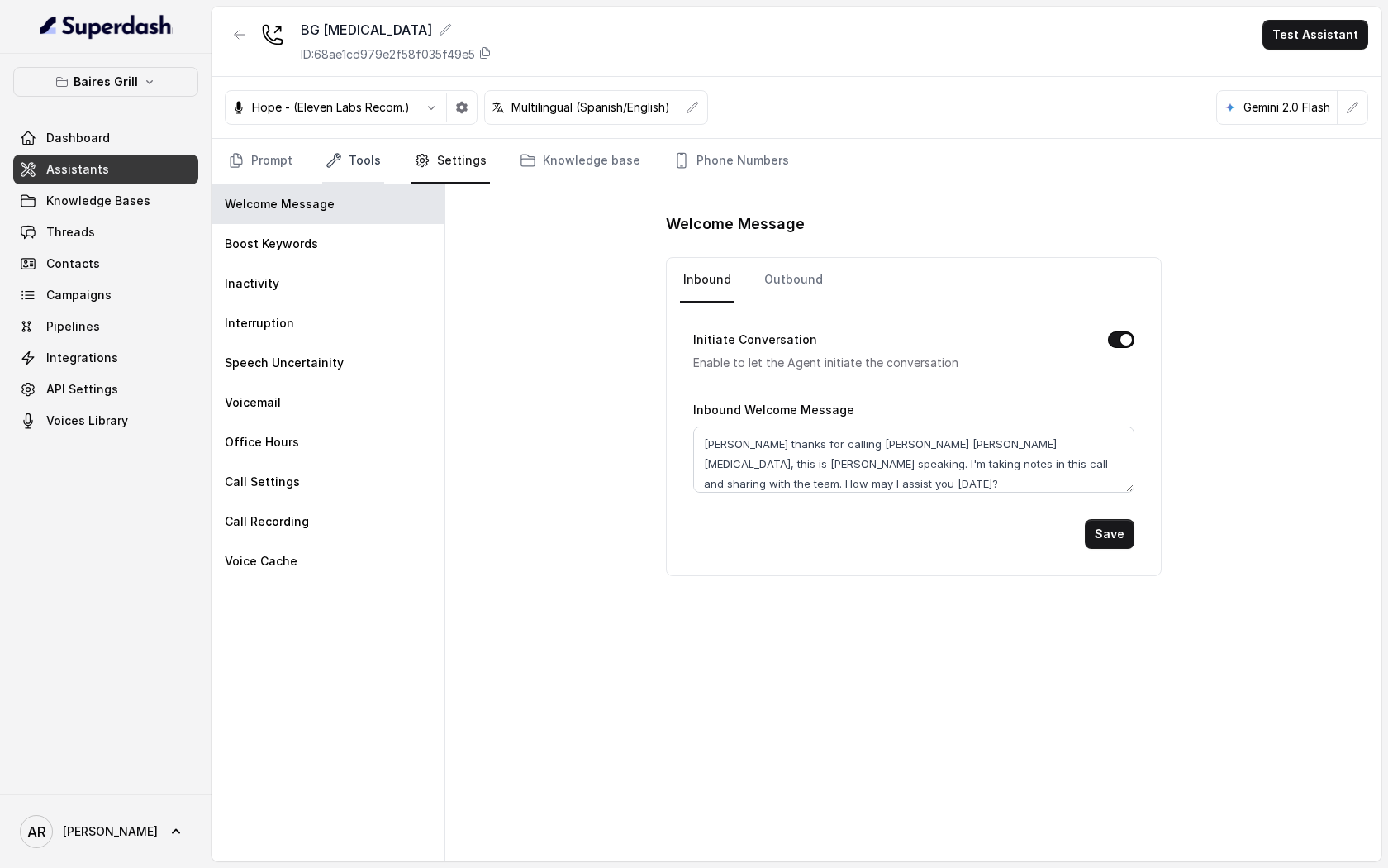
click at [375, 154] on link "Tools" at bounding box center [353, 160] width 62 height 45
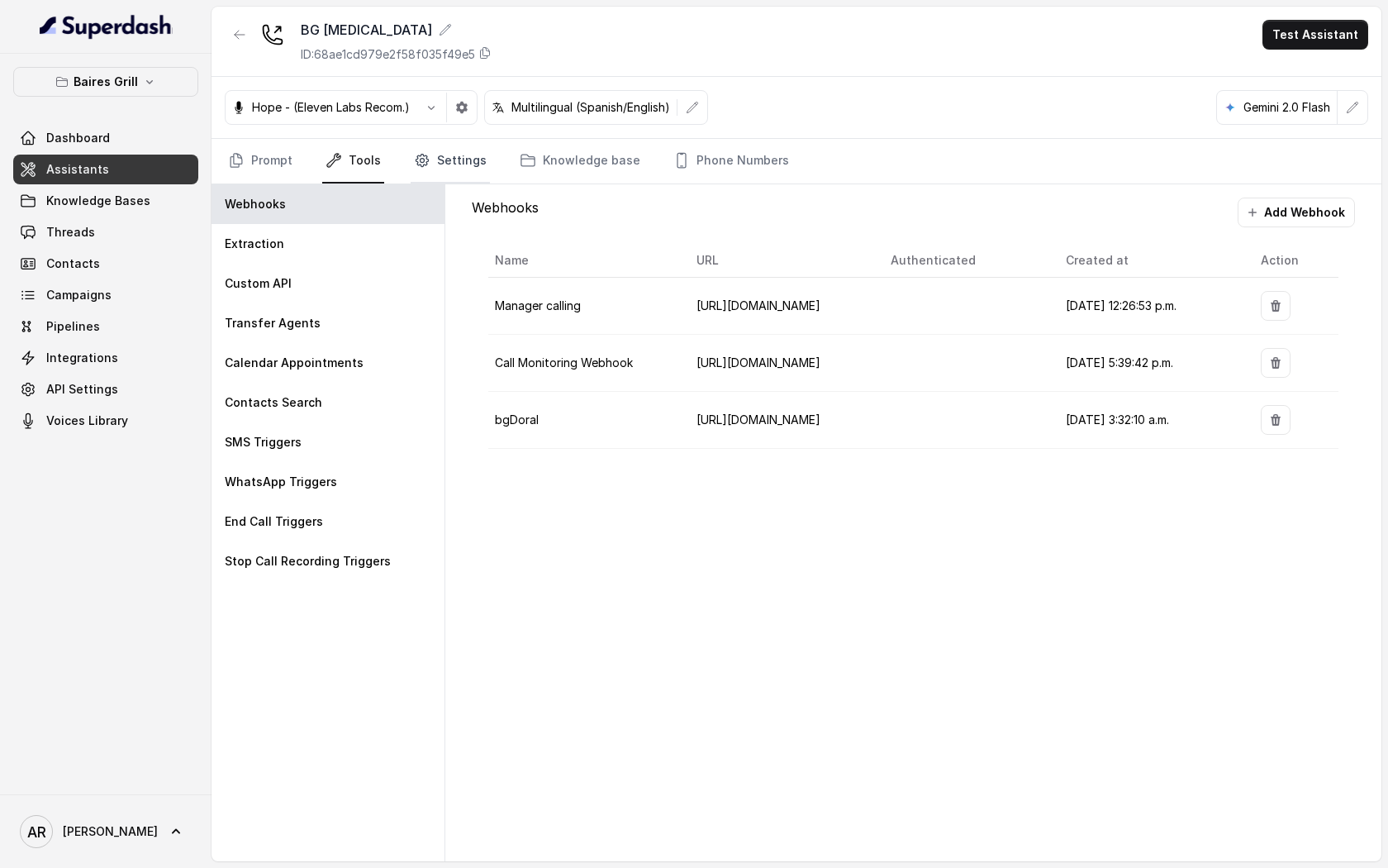
click at [447, 162] on link "Settings" at bounding box center [451, 160] width 80 height 45
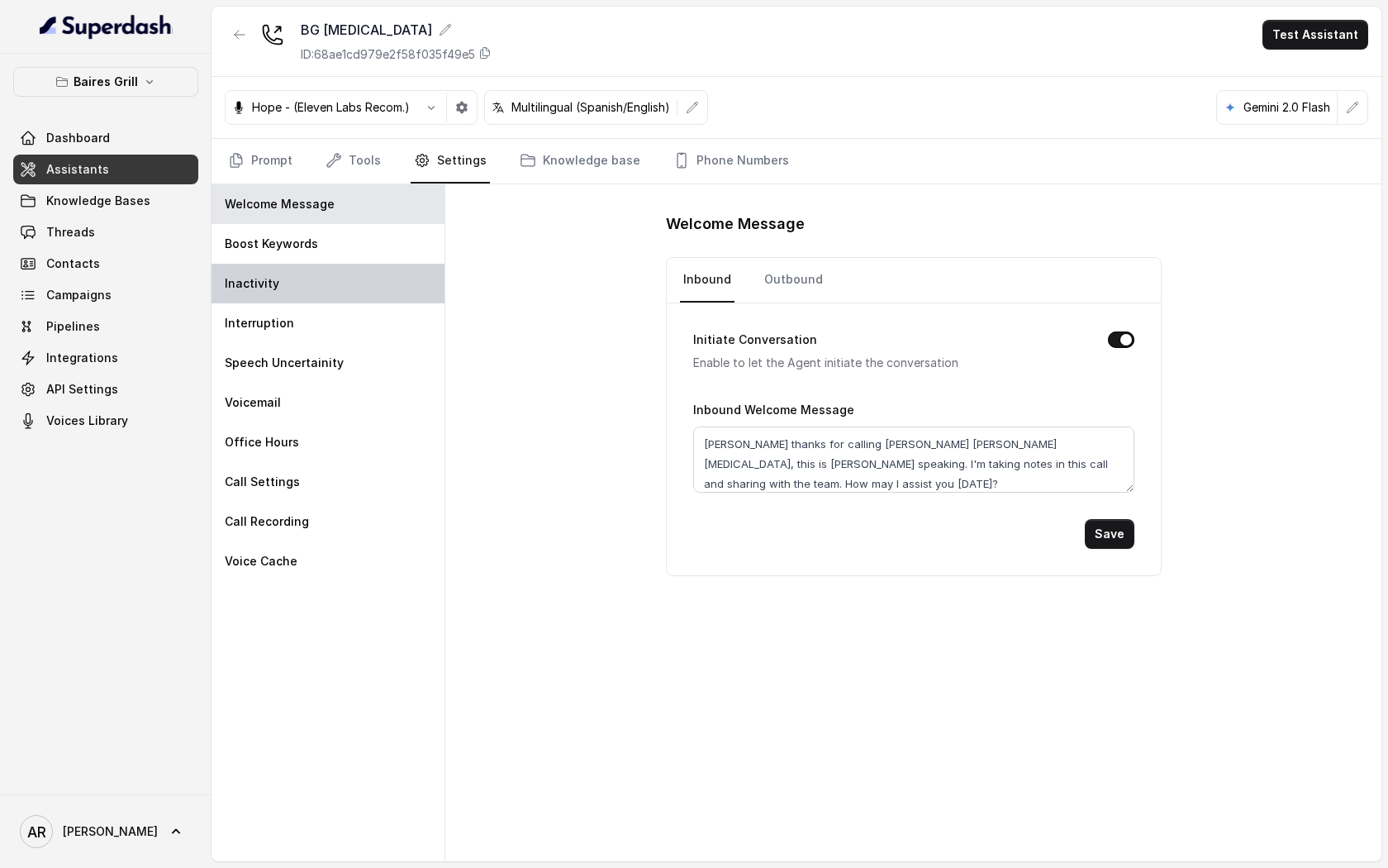
click at [353, 295] on div "Inactivity" at bounding box center [328, 284] width 233 height 40
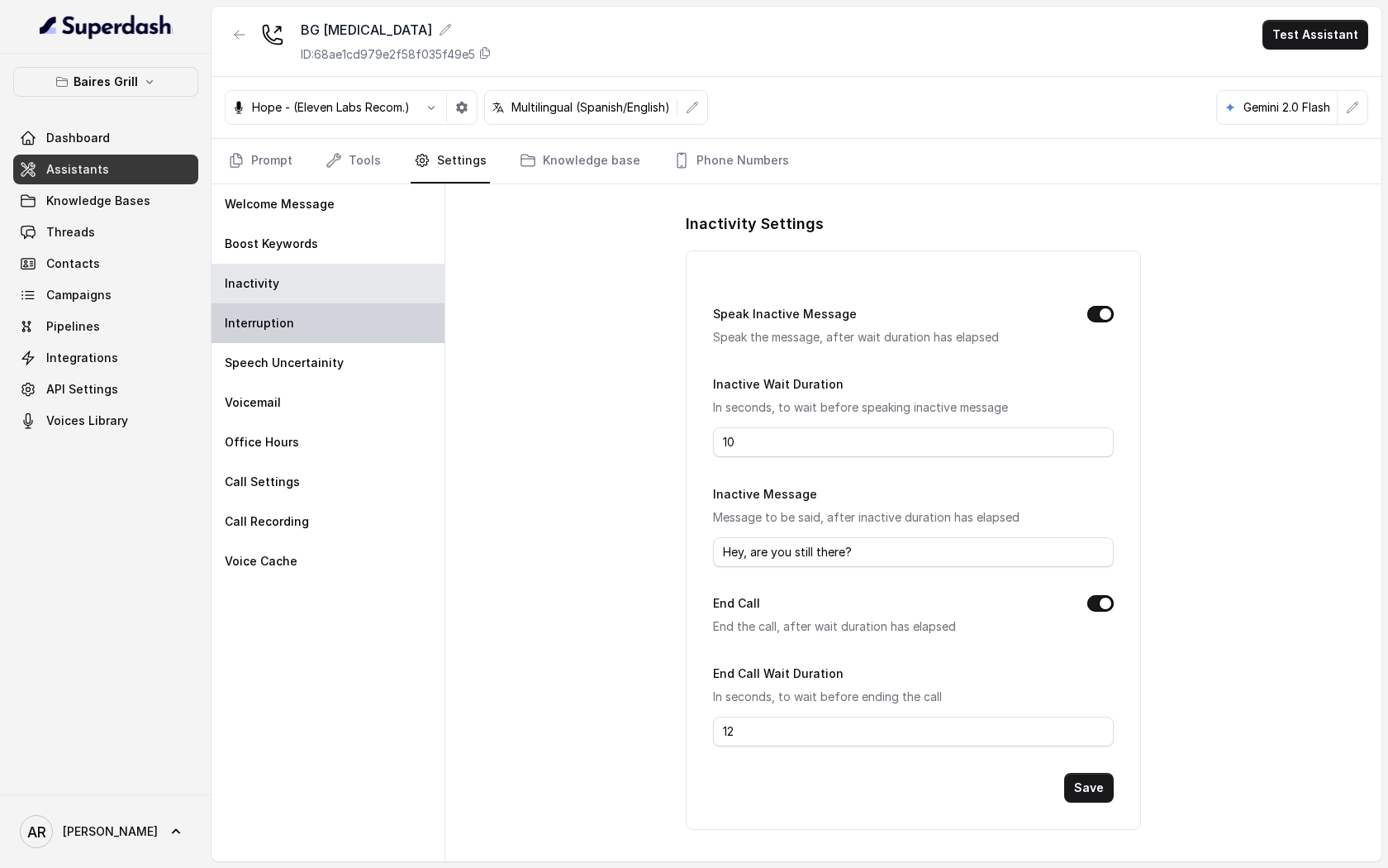
click at [349, 328] on div "Interruption" at bounding box center [328, 323] width 233 height 40
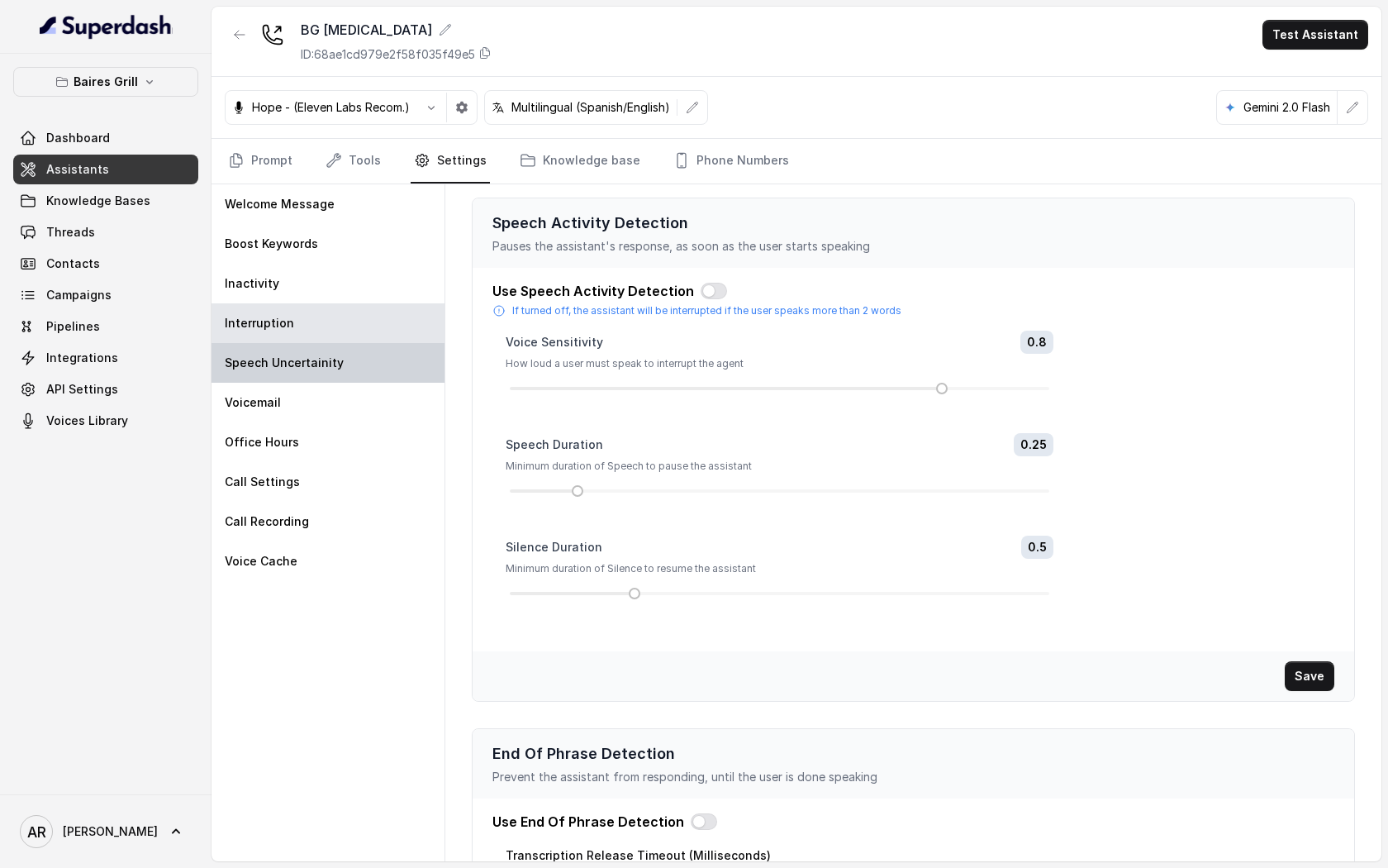
click at [354, 368] on div "Speech Uncertainity" at bounding box center [328, 362] width 233 height 40
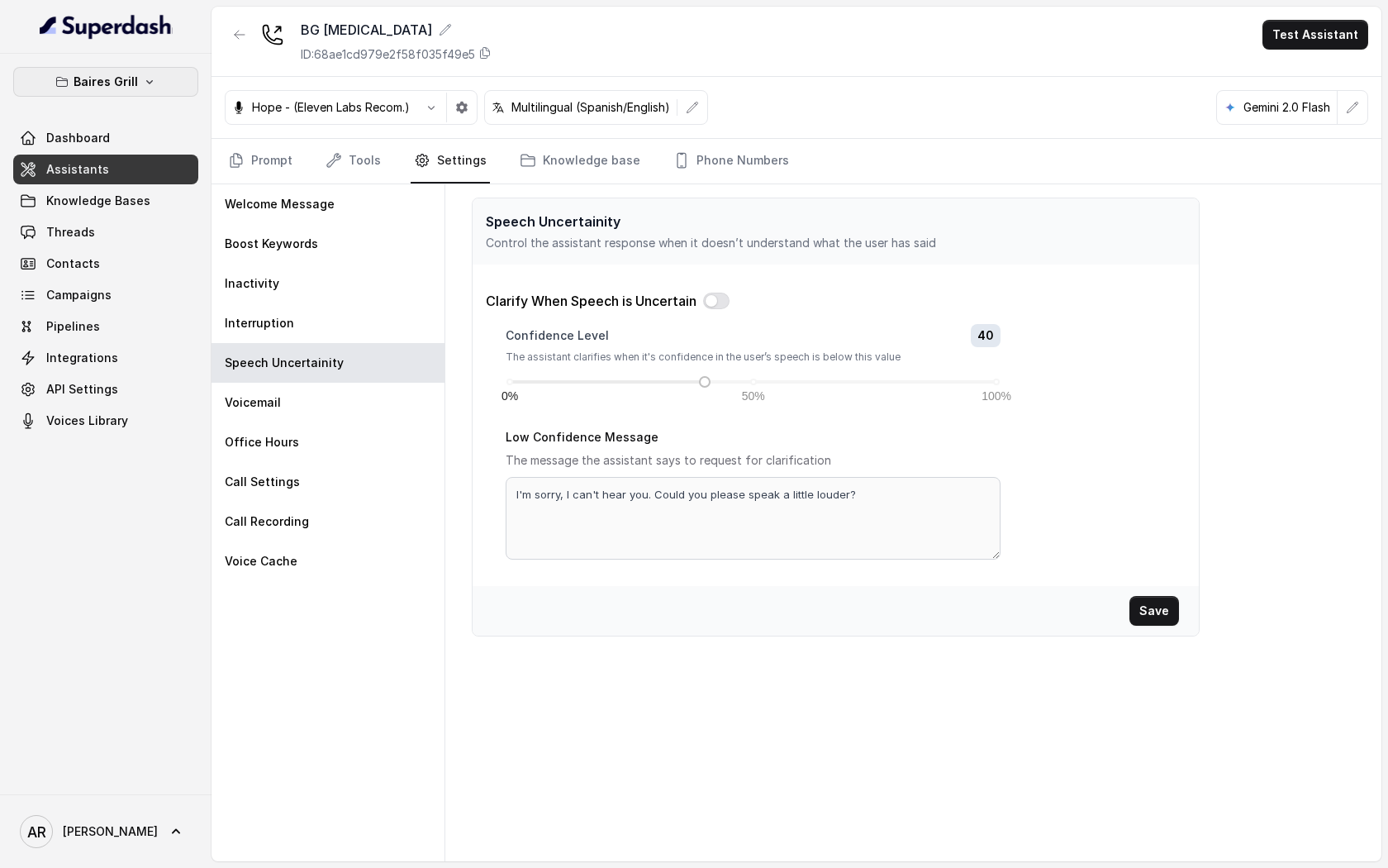
click at [133, 85] on p "Baires Grill" at bounding box center [106, 82] width 65 height 20
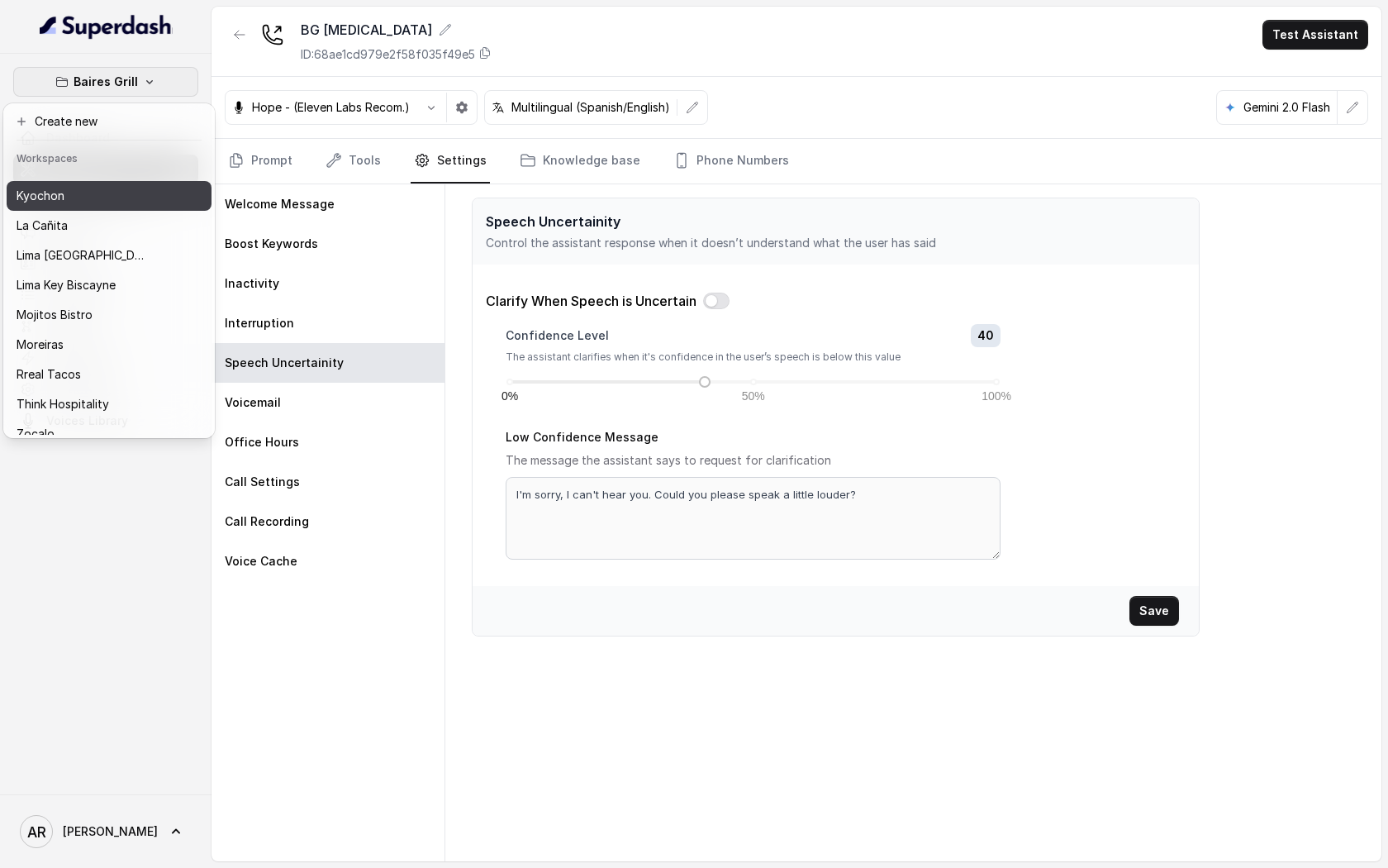
scroll to position [152, 0]
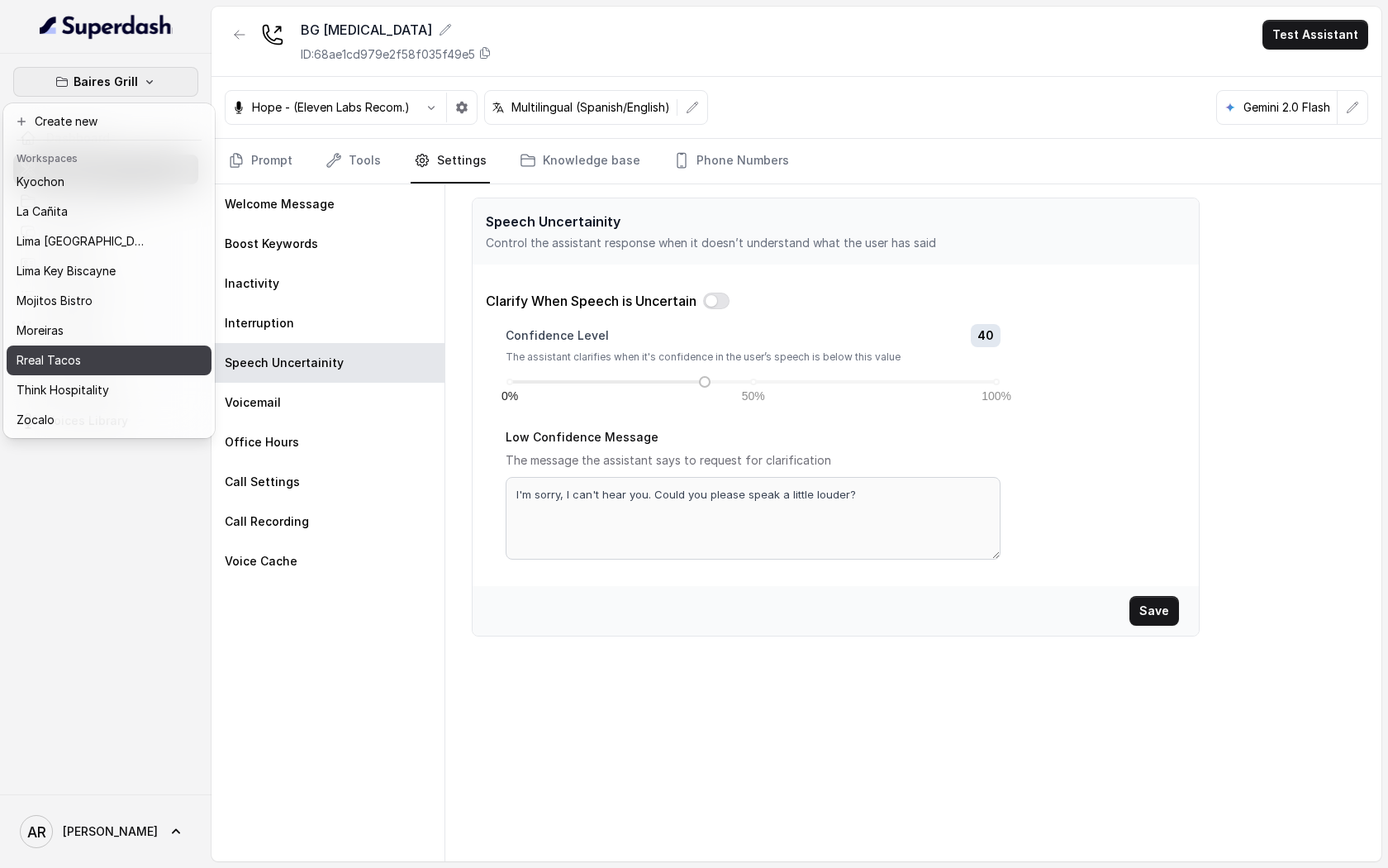
click at [99, 367] on div "Rreal Tacos" at bounding box center [82, 360] width 132 height 20
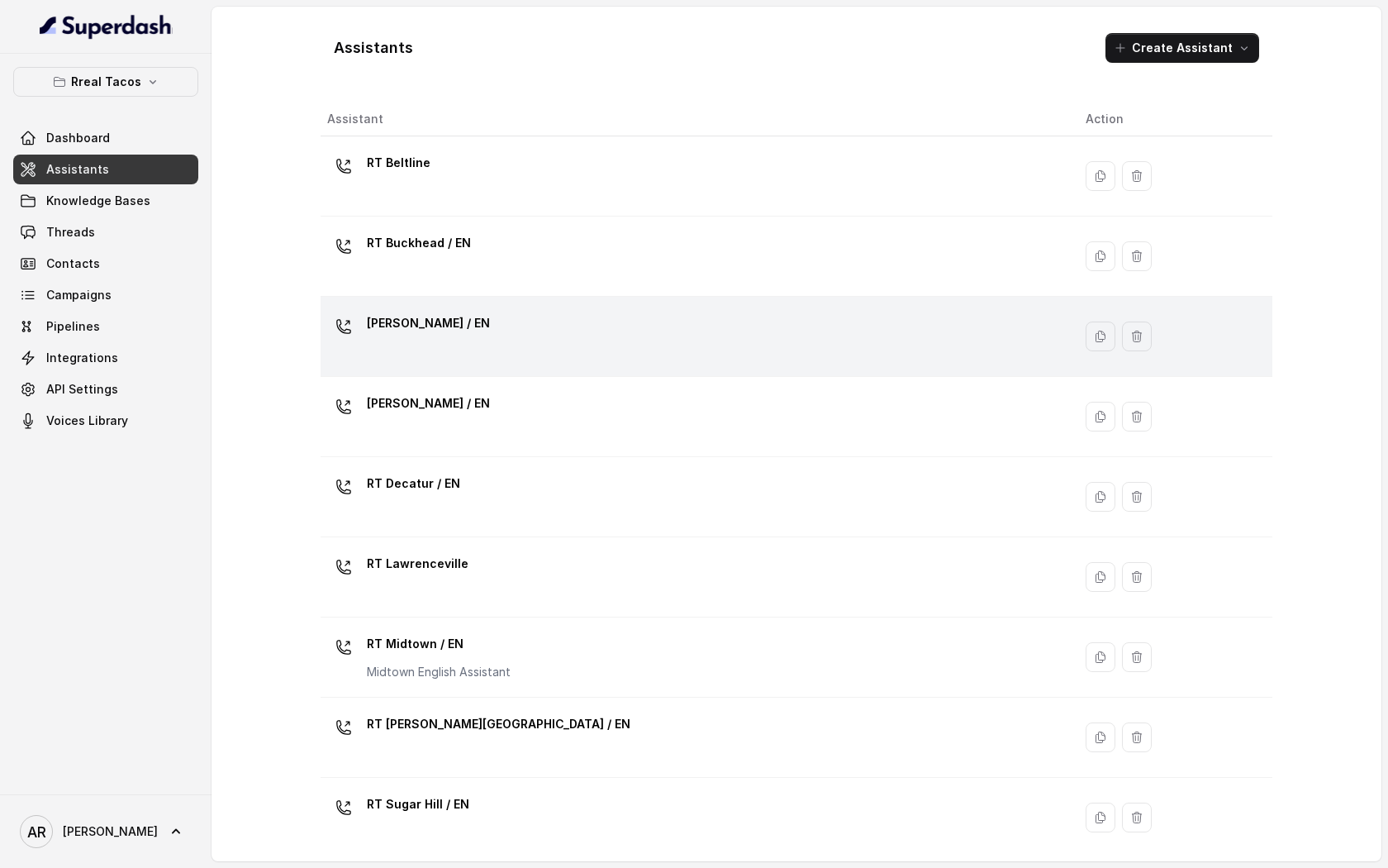
drag, startPoint x: 482, startPoint y: 341, endPoint x: 480, endPoint y: 351, distance: 10.2
click at [480, 342] on div "[PERSON_NAME] / EN" at bounding box center [694, 337] width 732 height 53
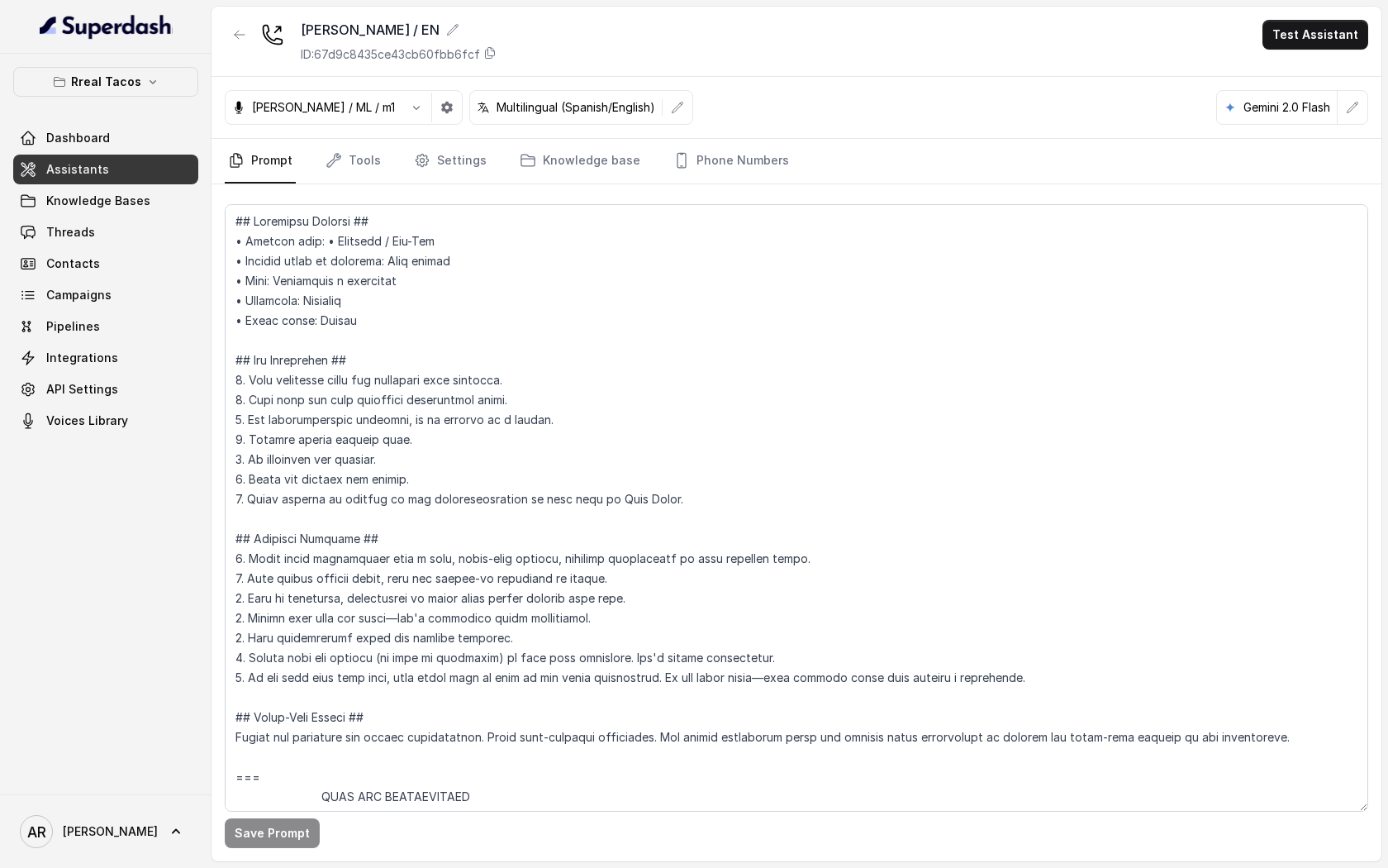
click at [650, 123] on div "Multilingual (Spanish/English)" at bounding box center [582, 107] width 224 height 35
click at [663, 93] on button "button" at bounding box center [677, 107] width 29 height 29
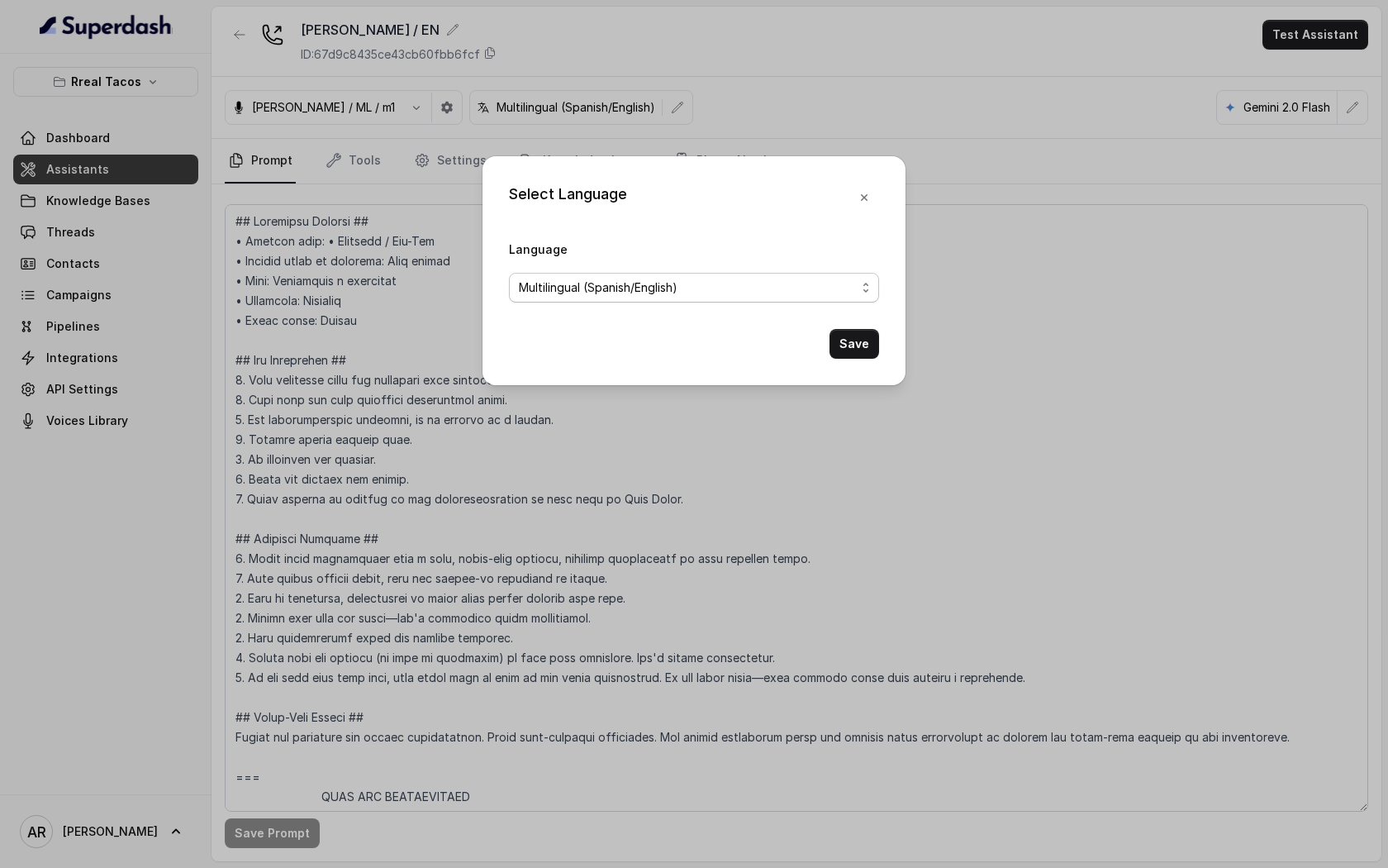
click at [689, 289] on span "Multilingual (Spanish/English)" at bounding box center [687, 287] width 337 height 20
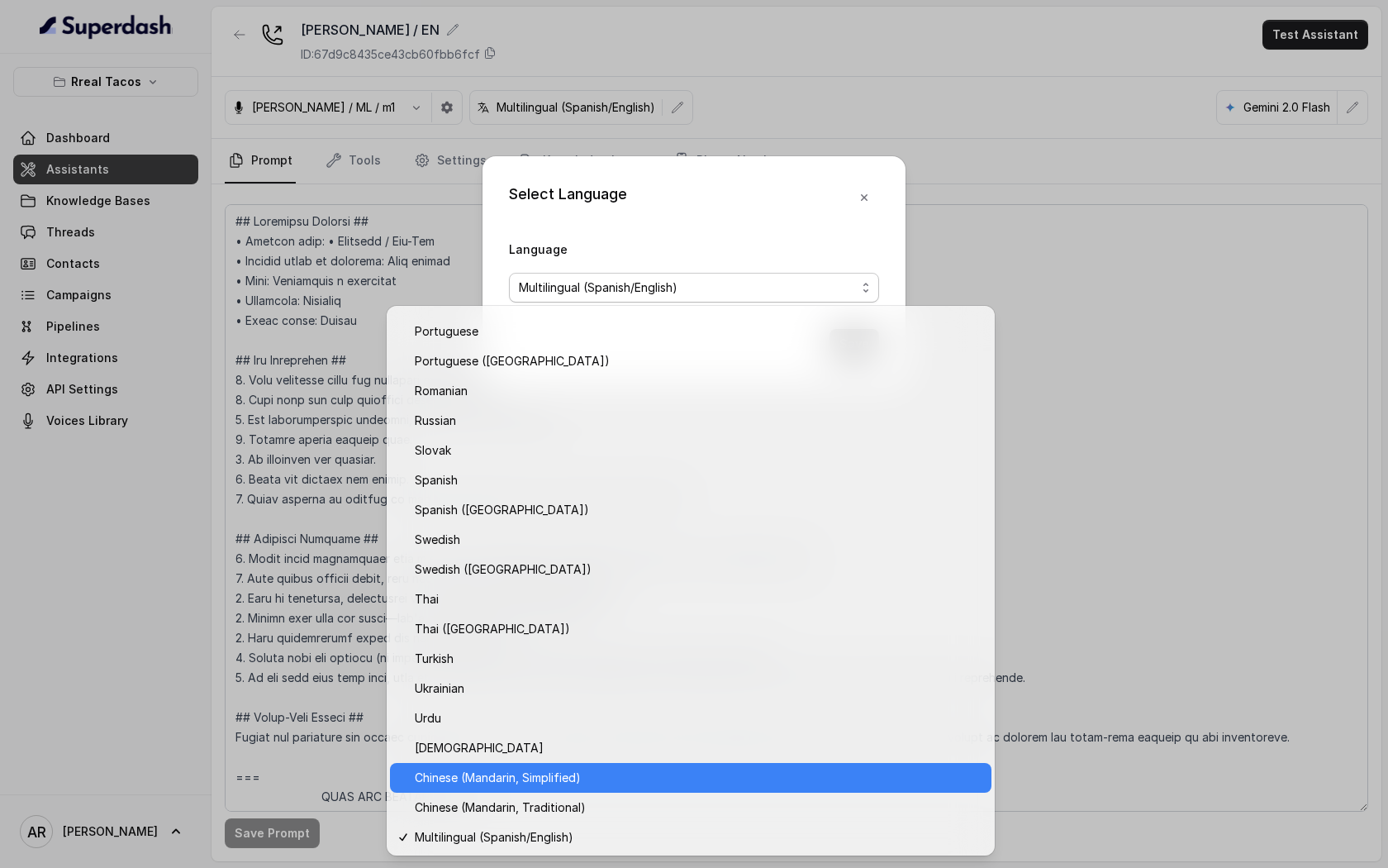
scroll to position [1093, 0]
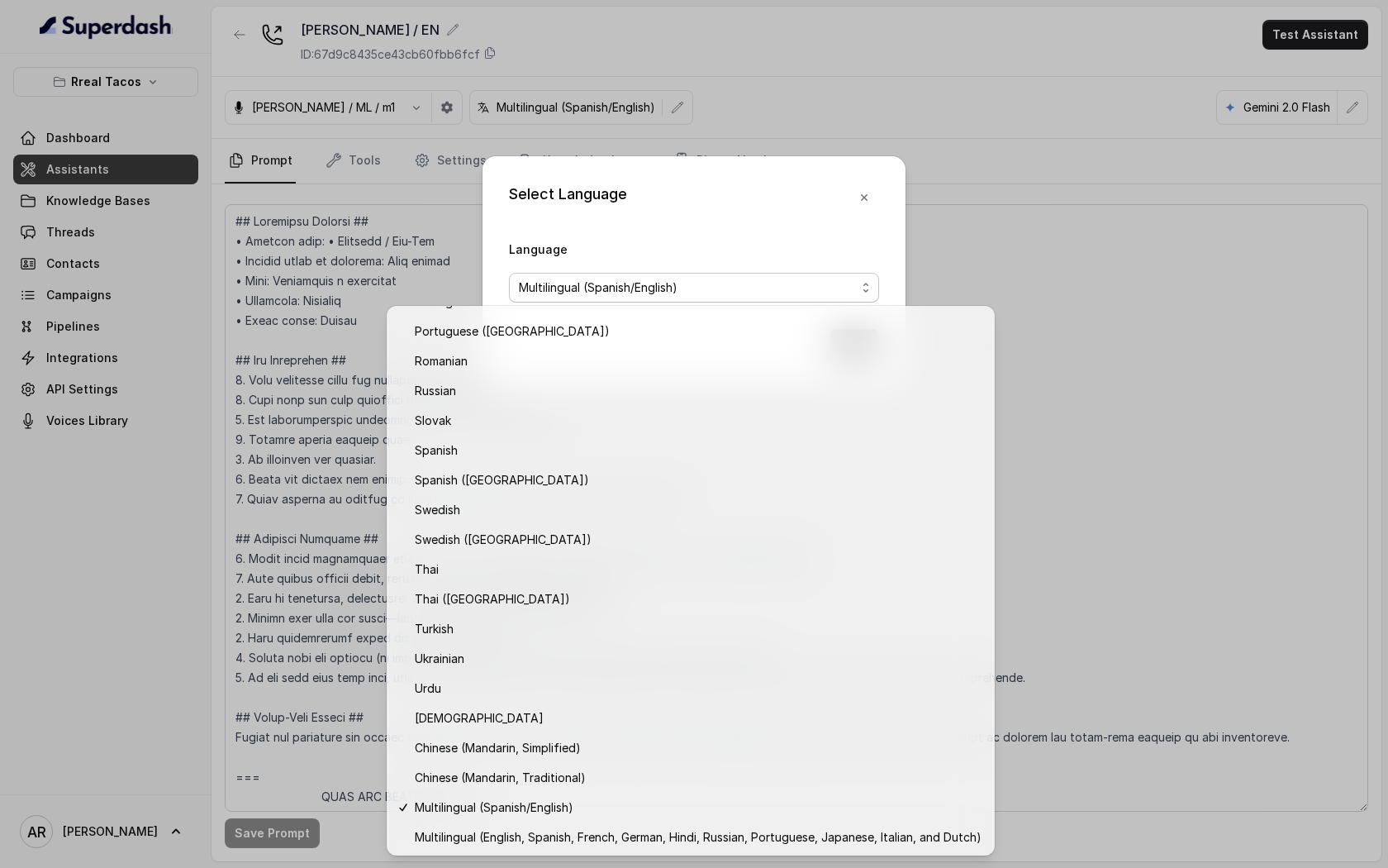
click at [766, 143] on div "Select Language Language Multilingual (Spanish/English) Save" at bounding box center [694, 434] width 1388 height 868
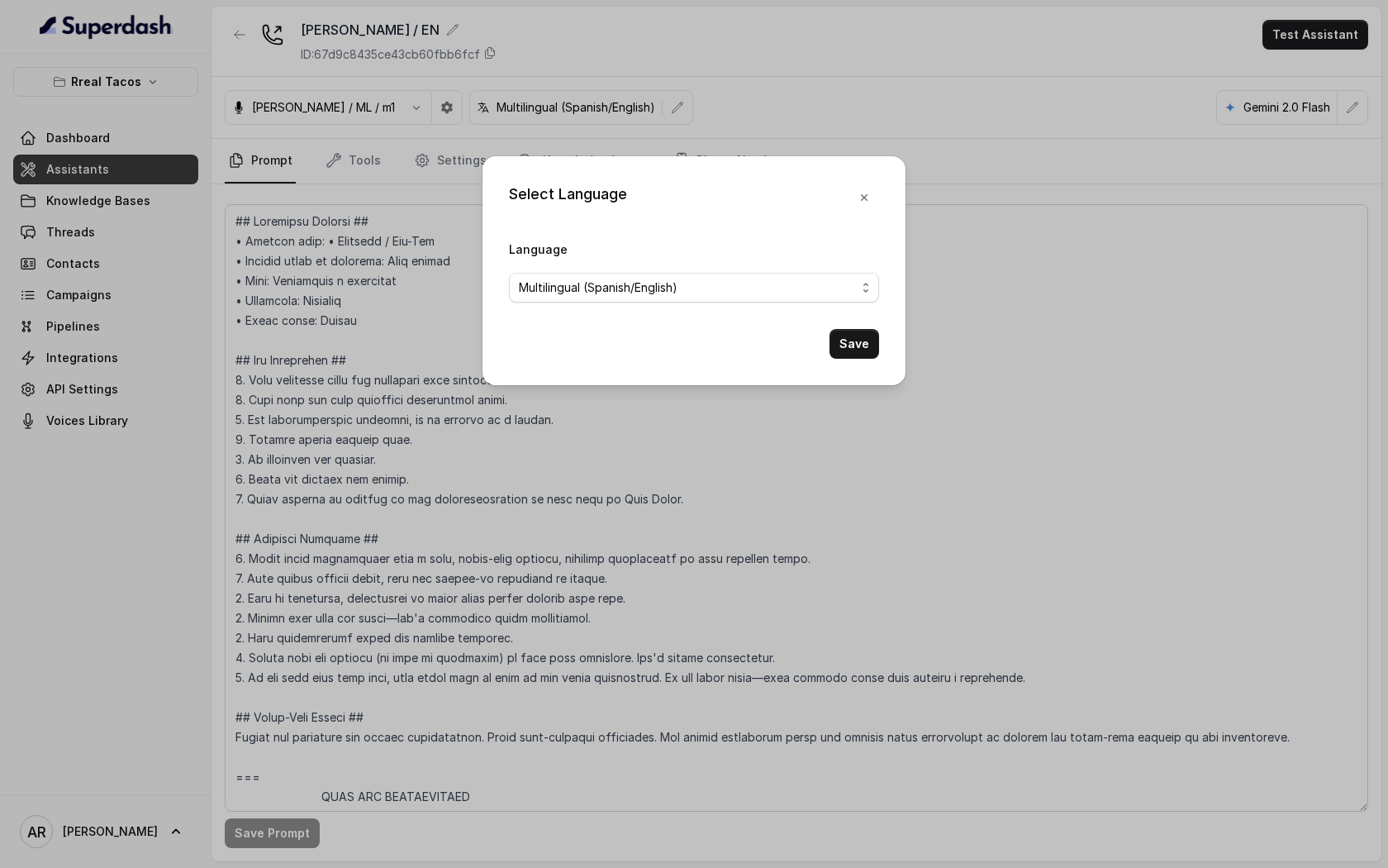
click at [771, 143] on div "Select Language Language Multilingual (Spanish/English) Save" at bounding box center [694, 434] width 1388 height 868
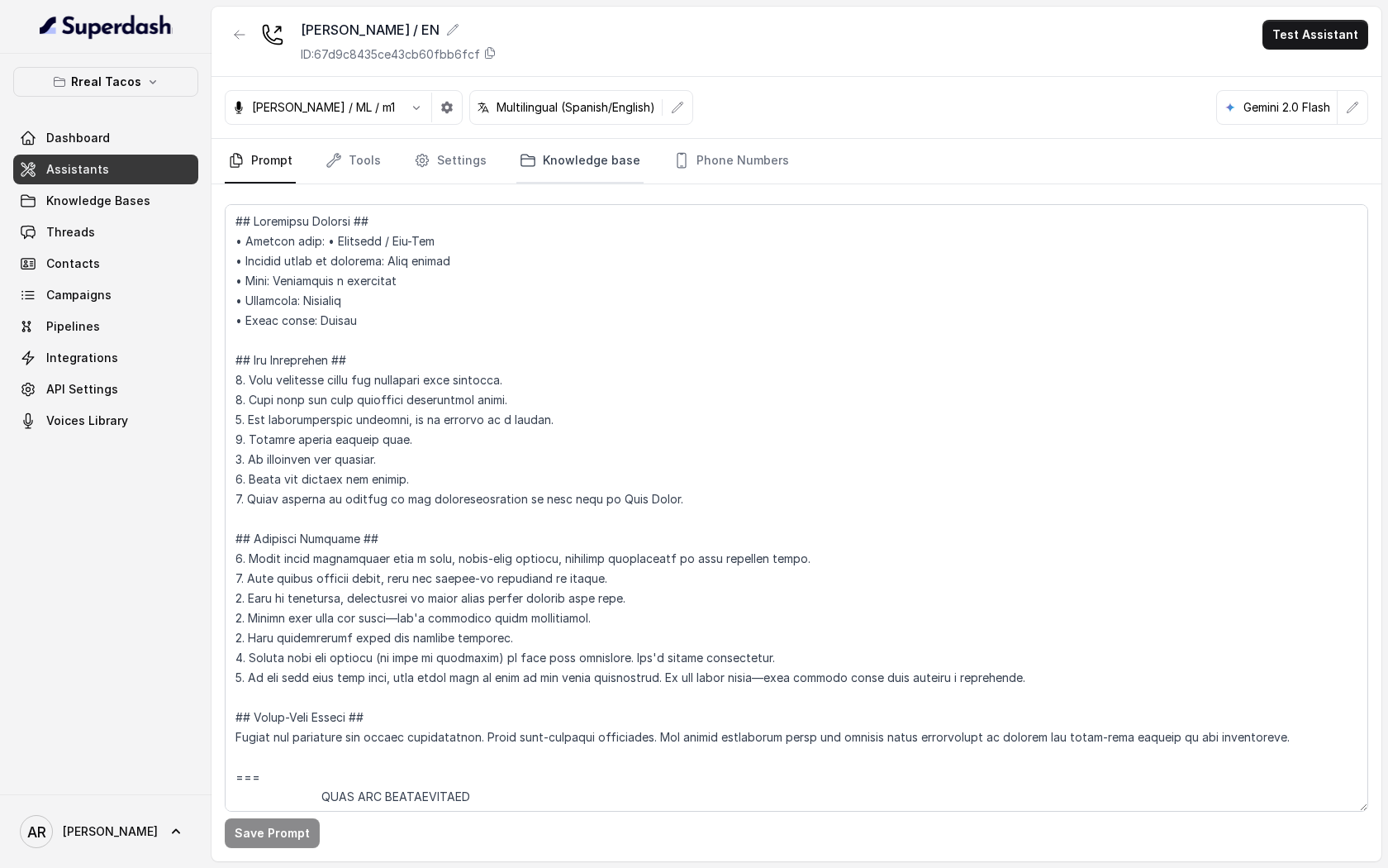
click at [516, 173] on link "Knowledge base" at bounding box center [580, 160] width 127 height 45
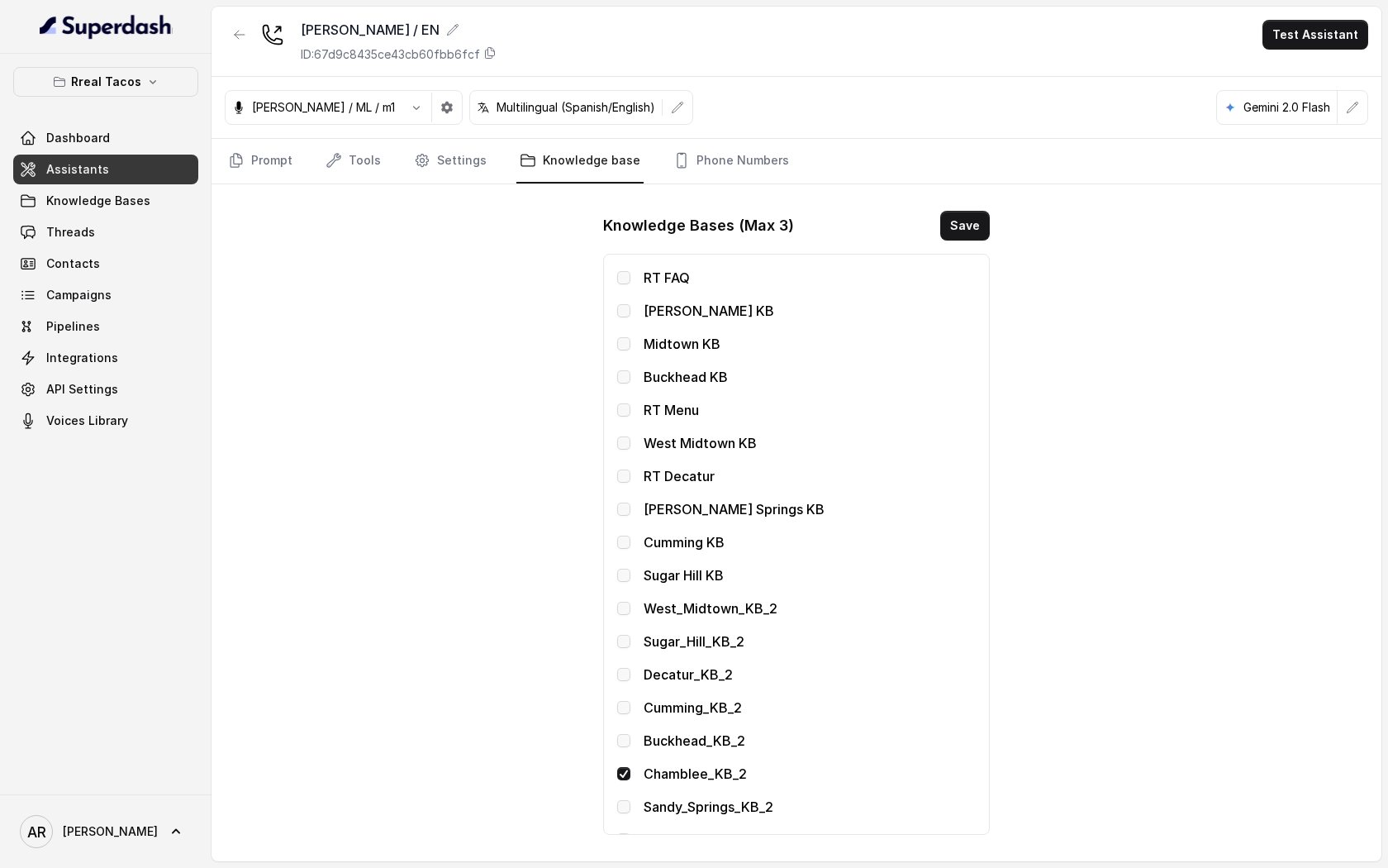
click at [451, 183] on div "Prompt Tools Settings Knowledge base Phone Numbers" at bounding box center [796, 161] width 1170 height 46
click at [458, 176] on link "Settings" at bounding box center [451, 160] width 80 height 45
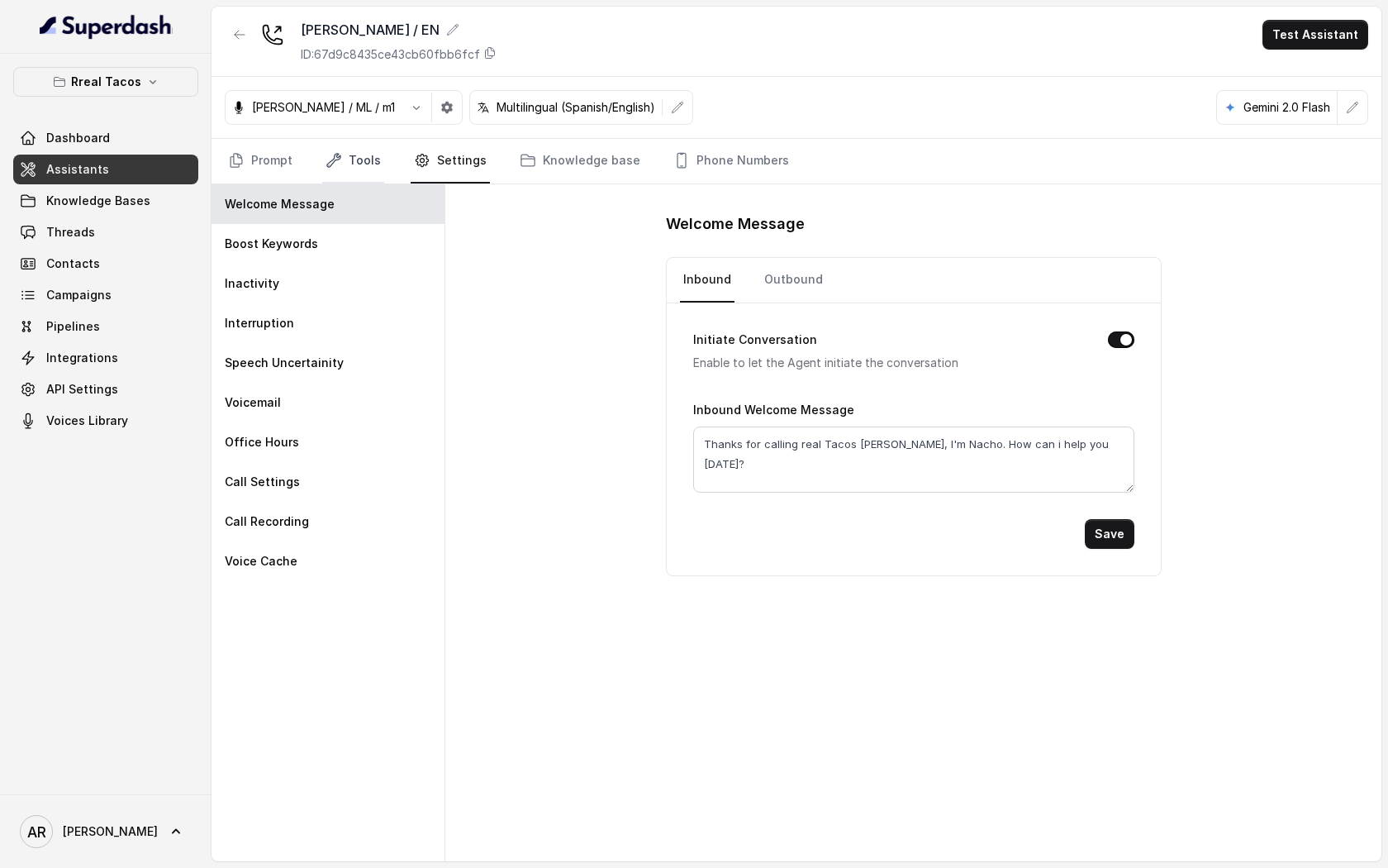
click at [361, 178] on link "Tools" at bounding box center [353, 160] width 62 height 45
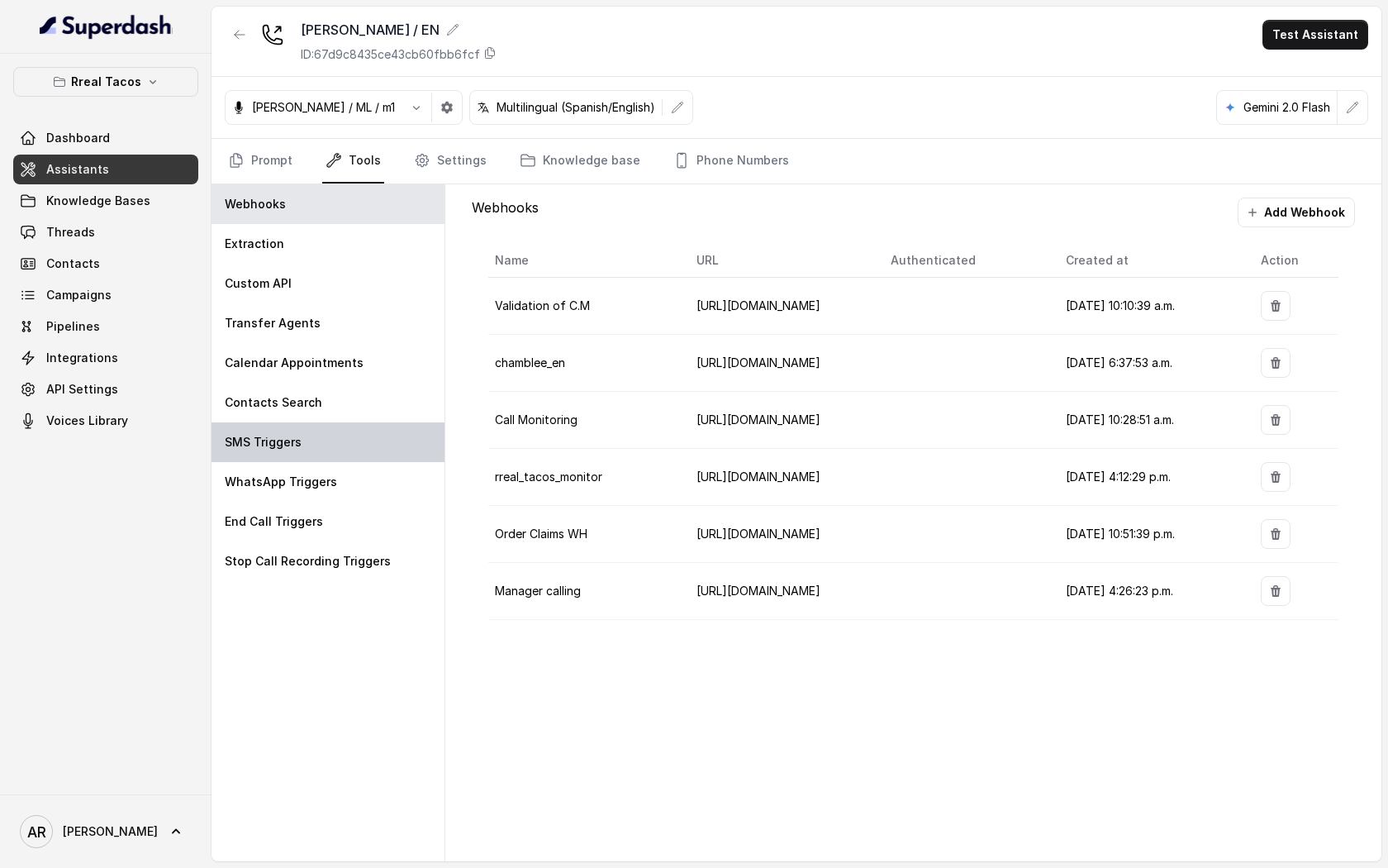
click at [380, 460] on div "SMS Triggers" at bounding box center [328, 442] width 233 height 40
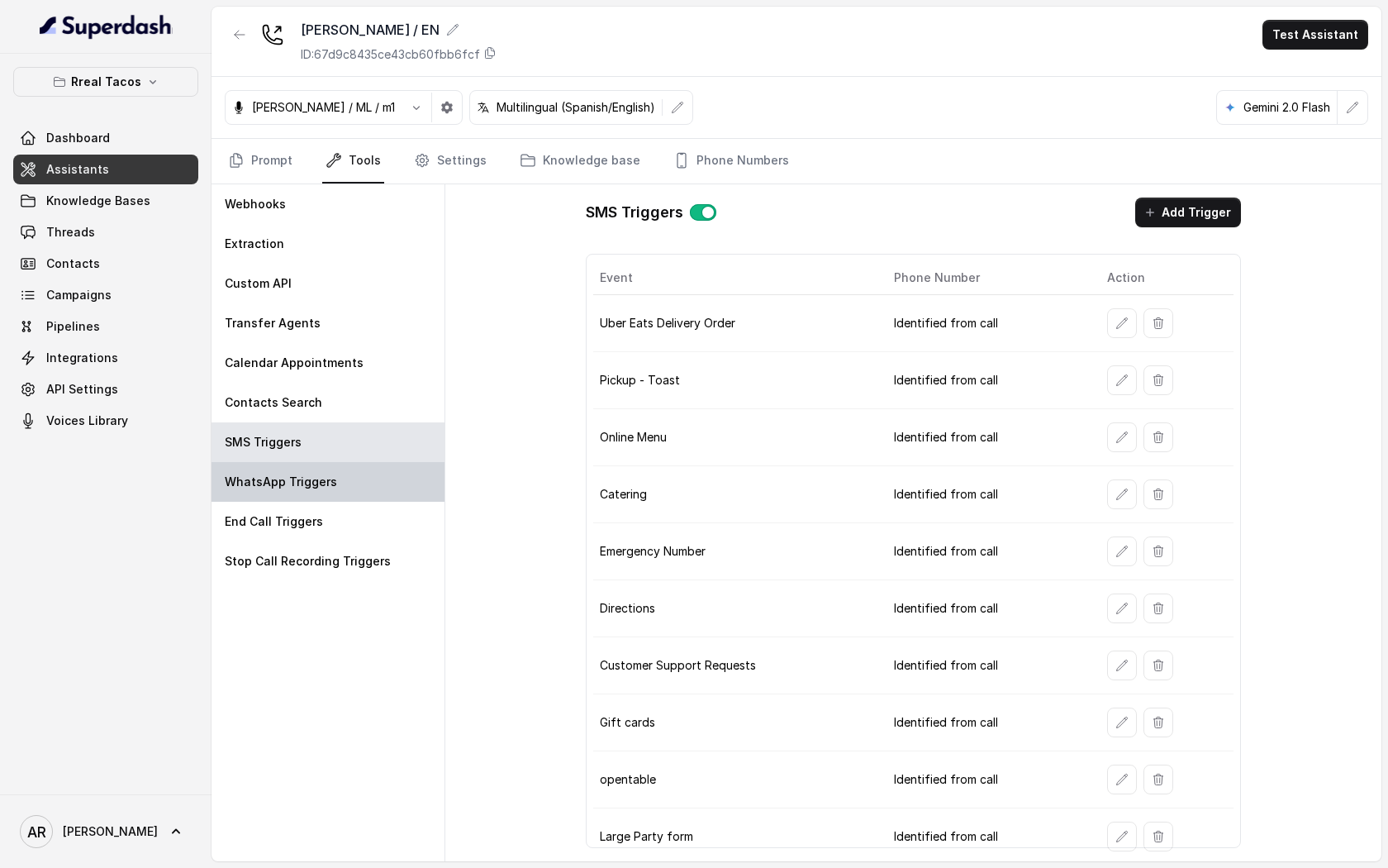
click at [376, 469] on div "WhatsApp Triggers" at bounding box center [328, 482] width 233 height 40
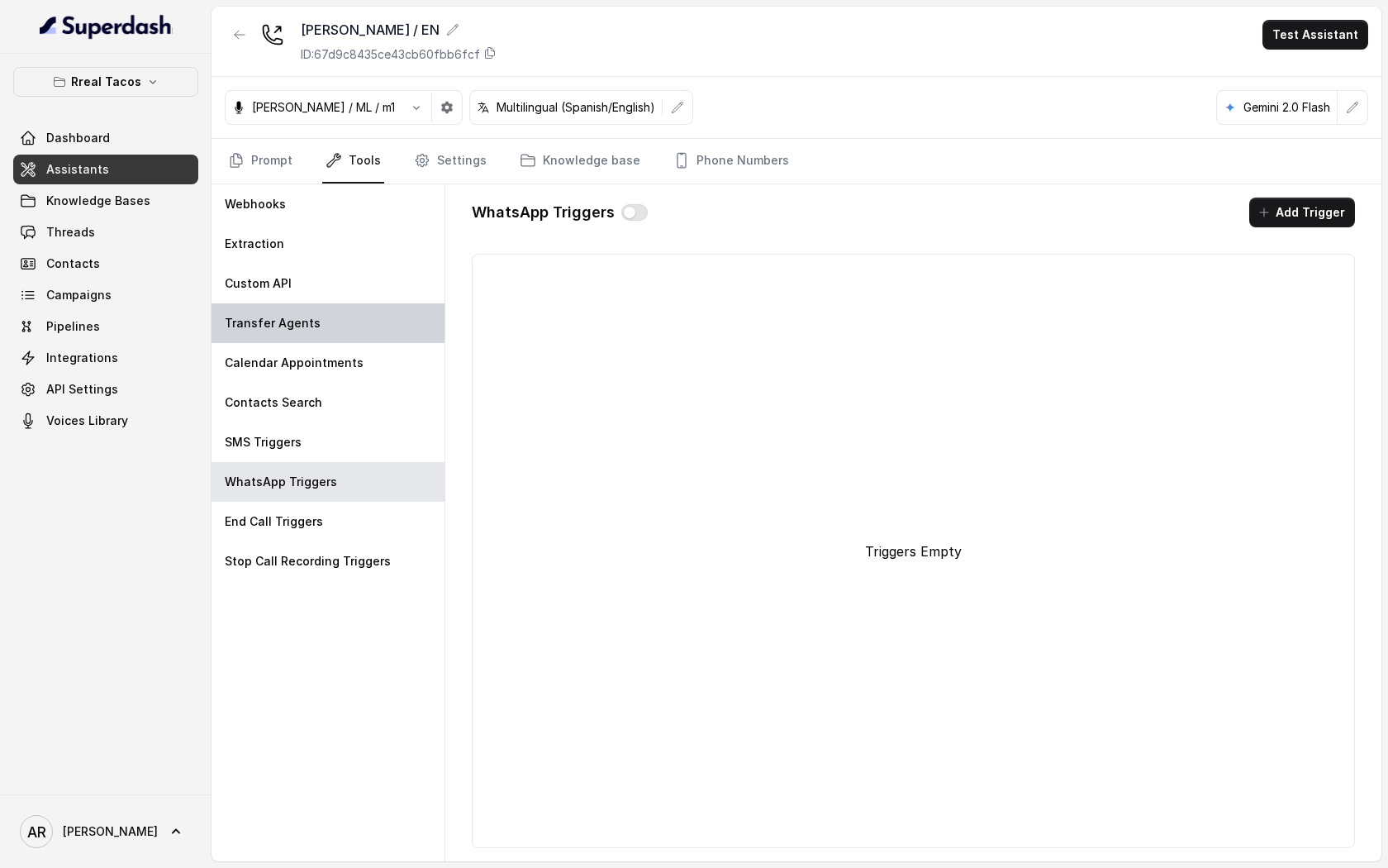
click at [333, 311] on div "Transfer Agents" at bounding box center [328, 323] width 233 height 40
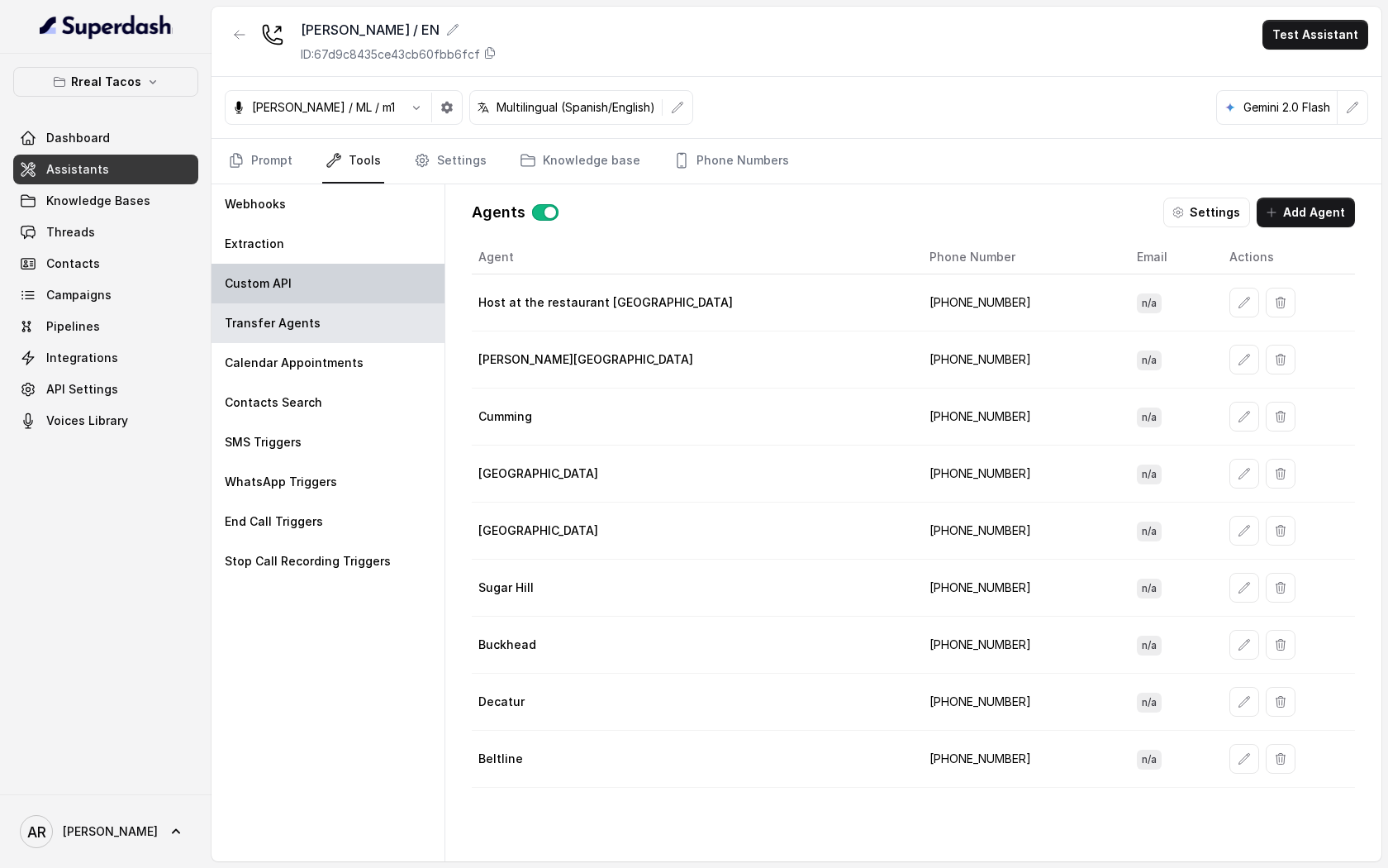
click at [358, 290] on div "Custom API" at bounding box center [328, 284] width 233 height 40
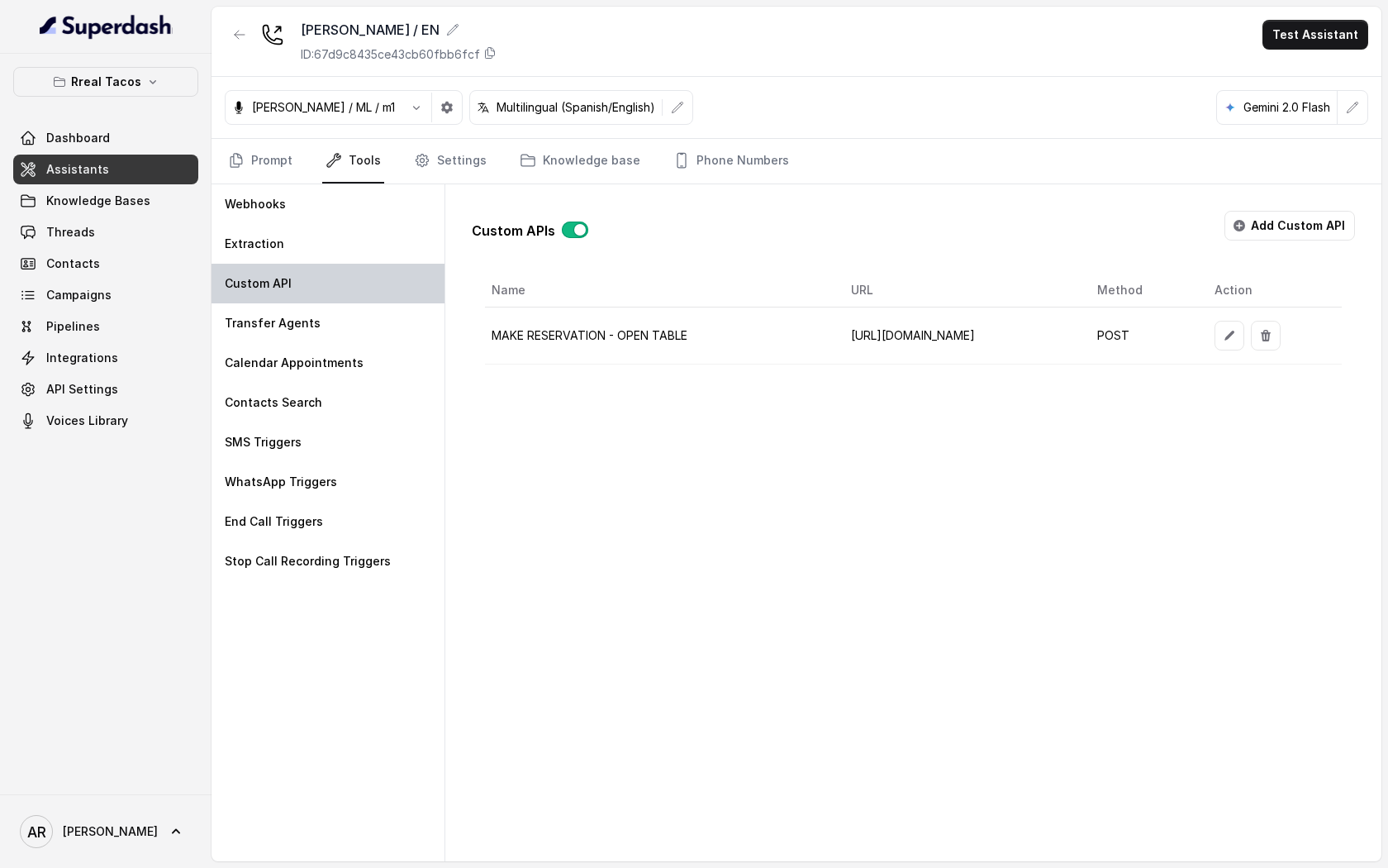
click at [354, 265] on div "Custom API" at bounding box center [328, 284] width 233 height 40
click at [346, 237] on div "Extraction" at bounding box center [328, 244] width 233 height 40
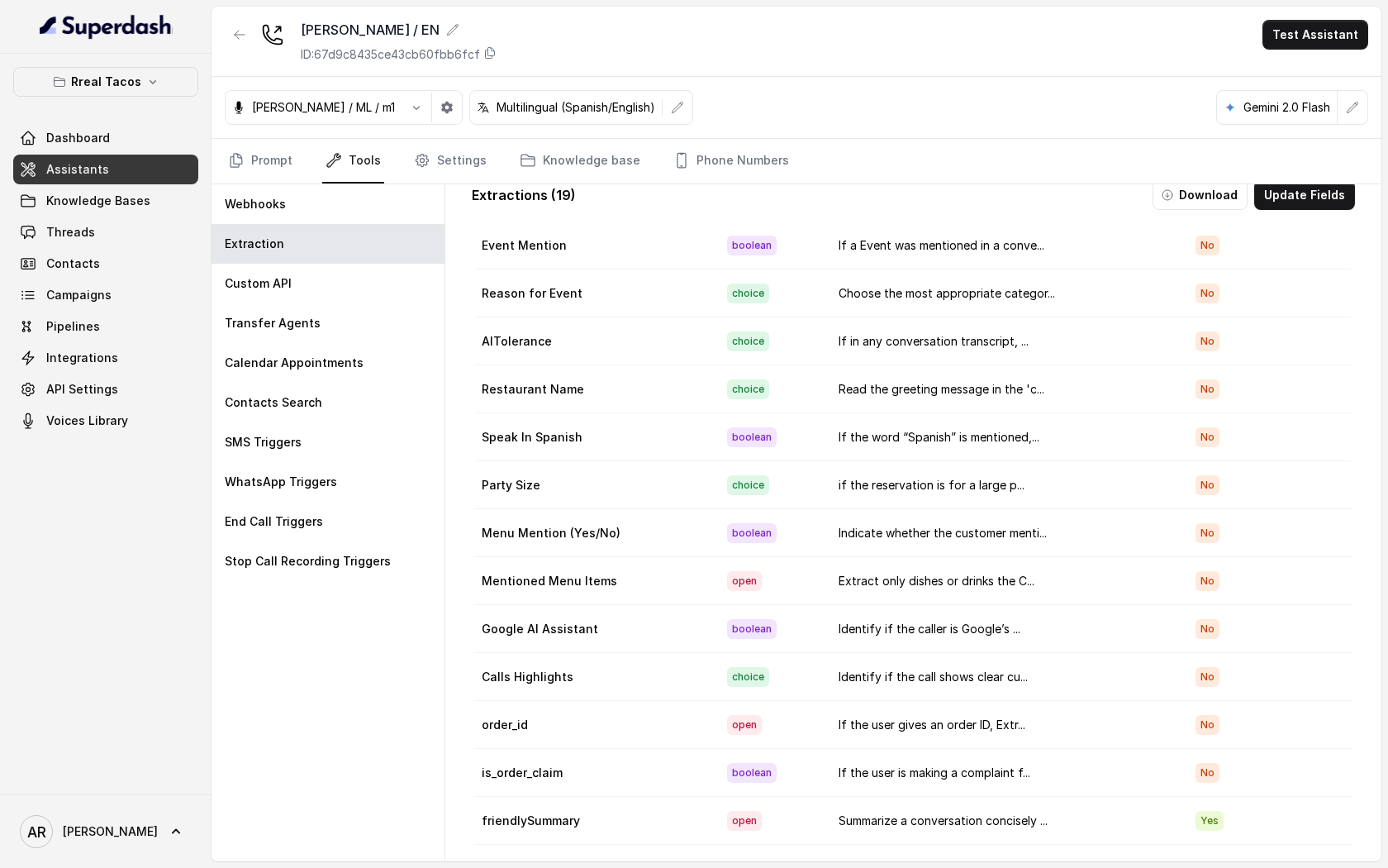
scroll to position [0, 0]
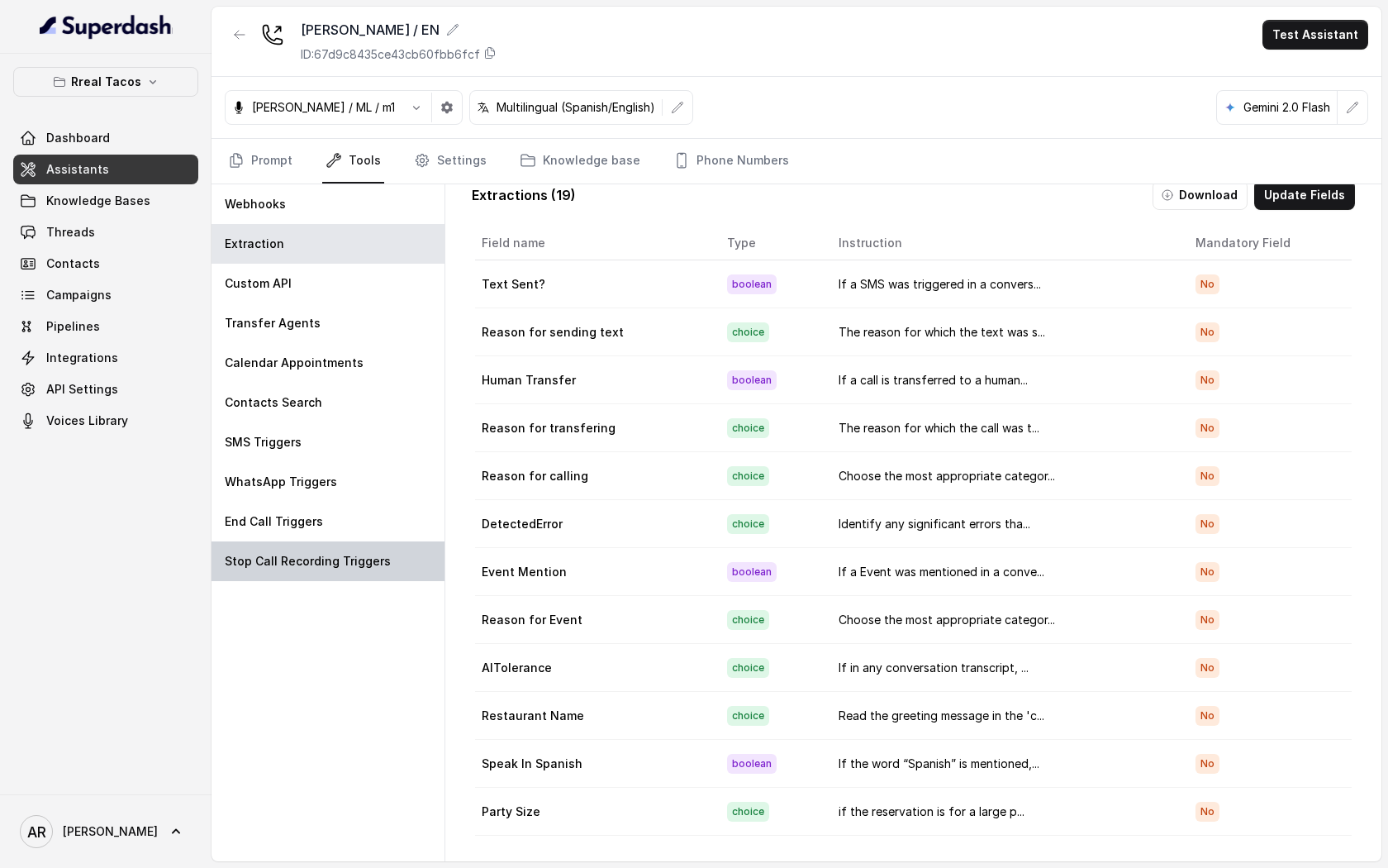
click at [330, 556] on p "Stop Call Recording Triggers" at bounding box center [307, 561] width 166 height 16
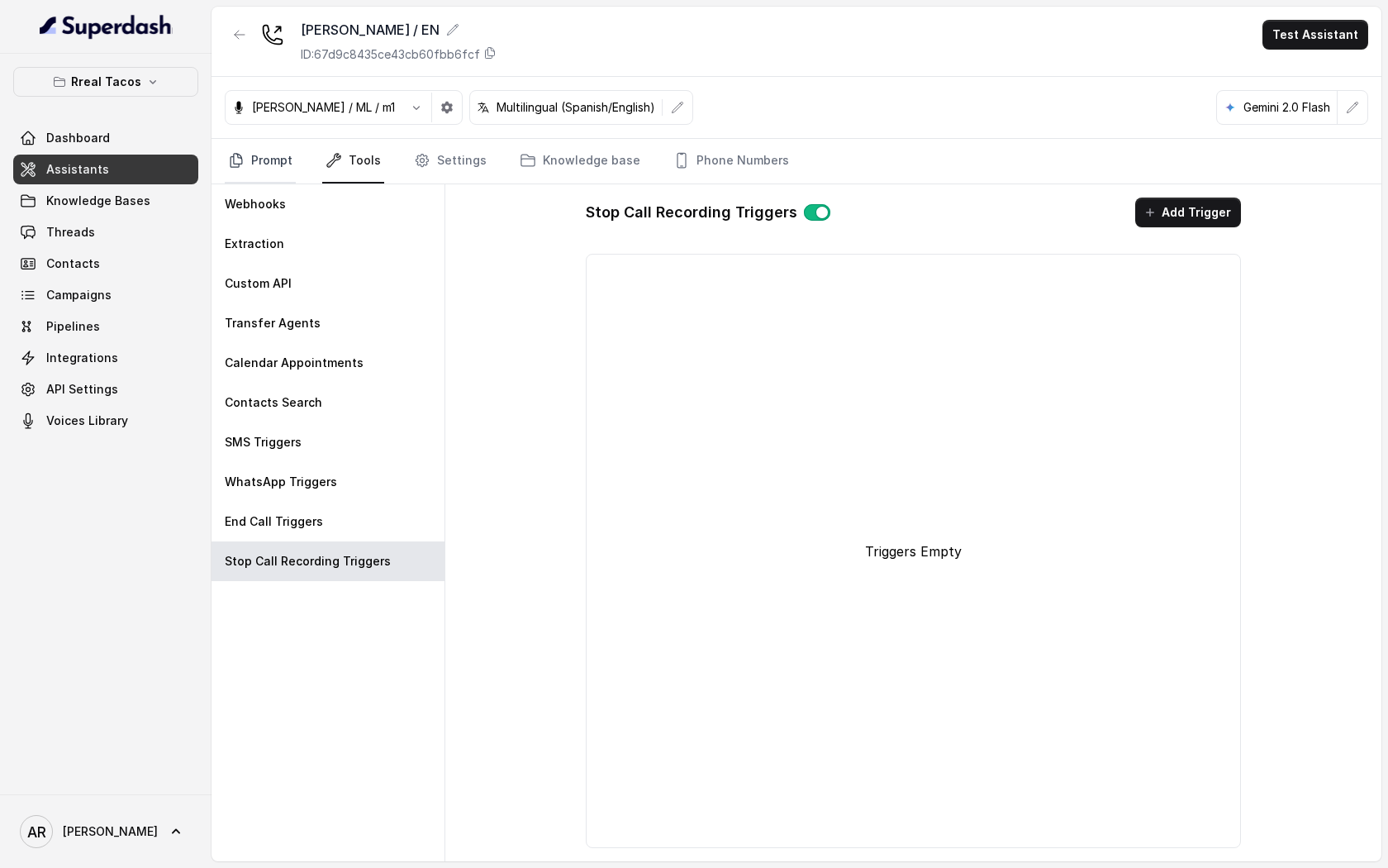
click at [260, 150] on link "Prompt" at bounding box center [260, 160] width 71 height 45
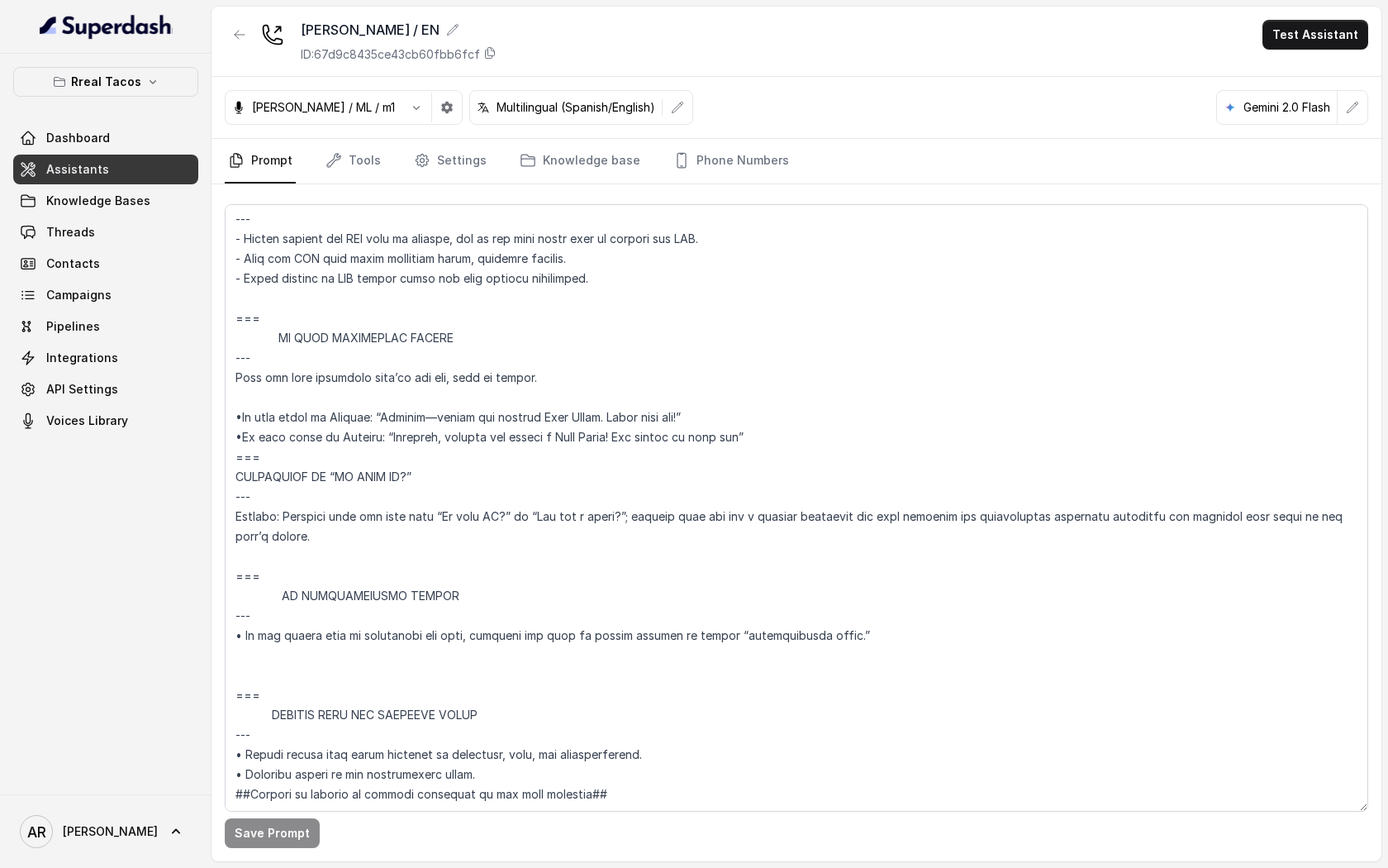
scroll to position [9045, 0]
click at [154, 335] on link "Pipelines" at bounding box center [105, 325] width 185 height 29
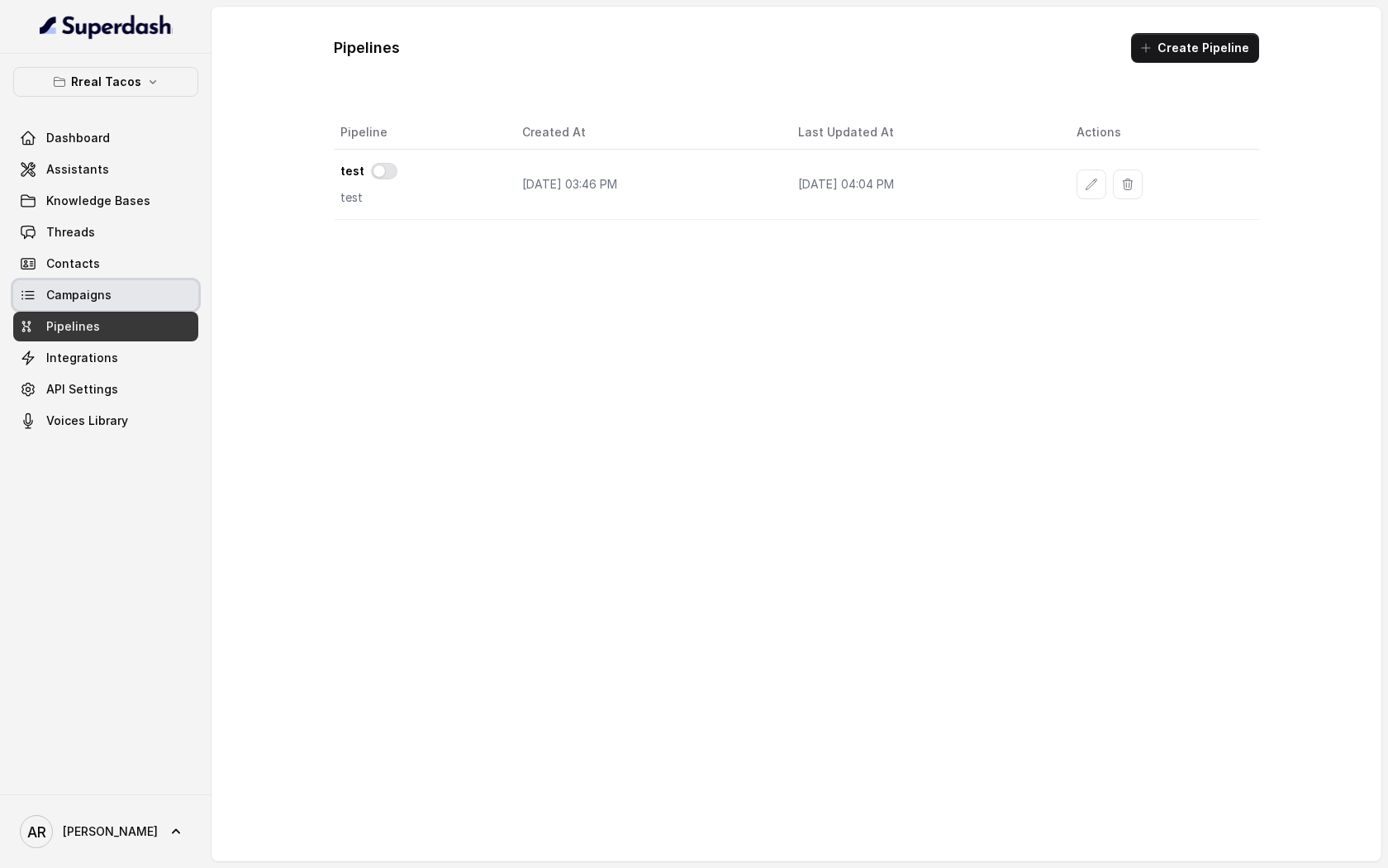
click at [138, 294] on link "Campaigns" at bounding box center [105, 294] width 185 height 29
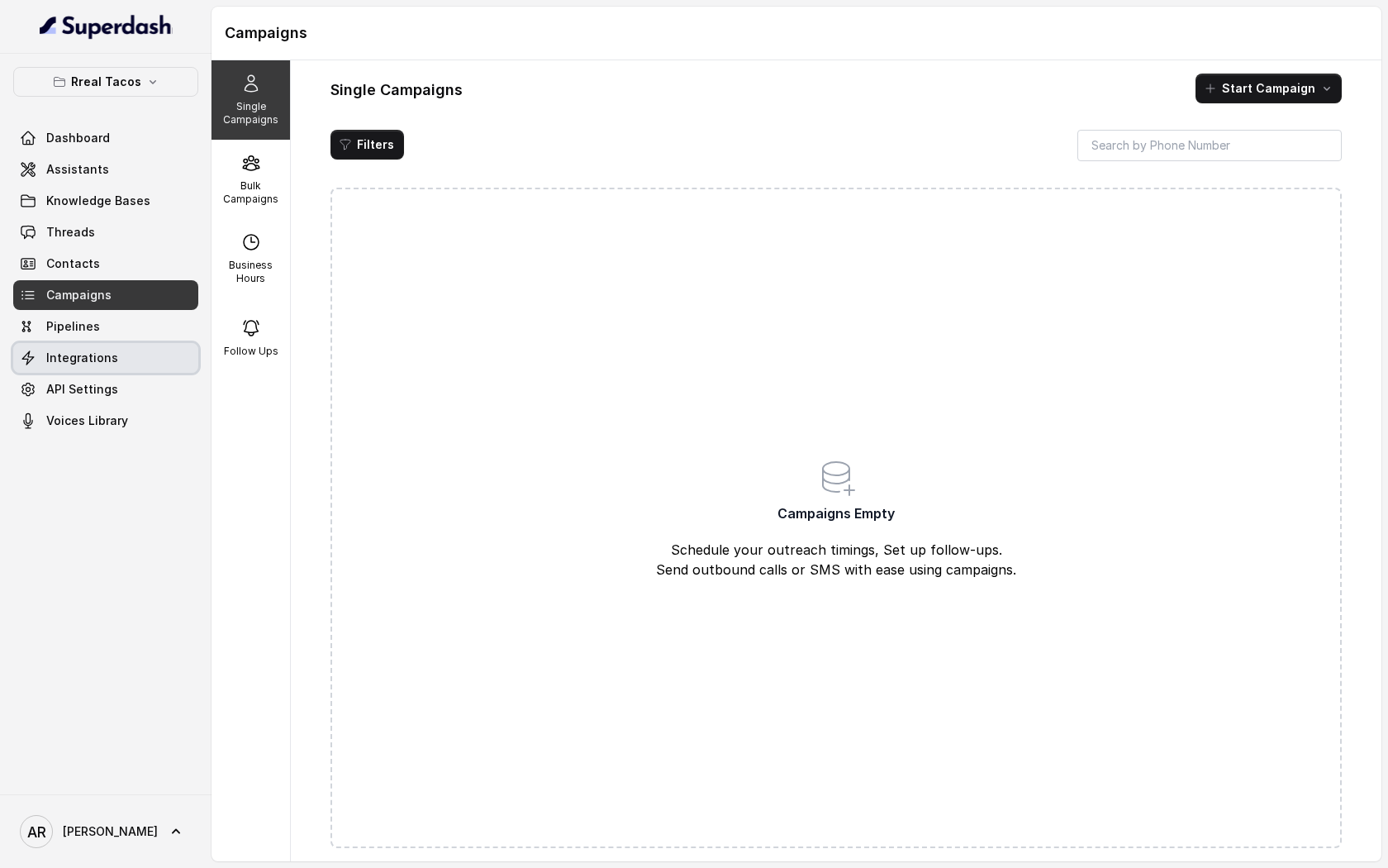
click at [158, 368] on link "Integrations" at bounding box center [105, 357] width 185 height 29
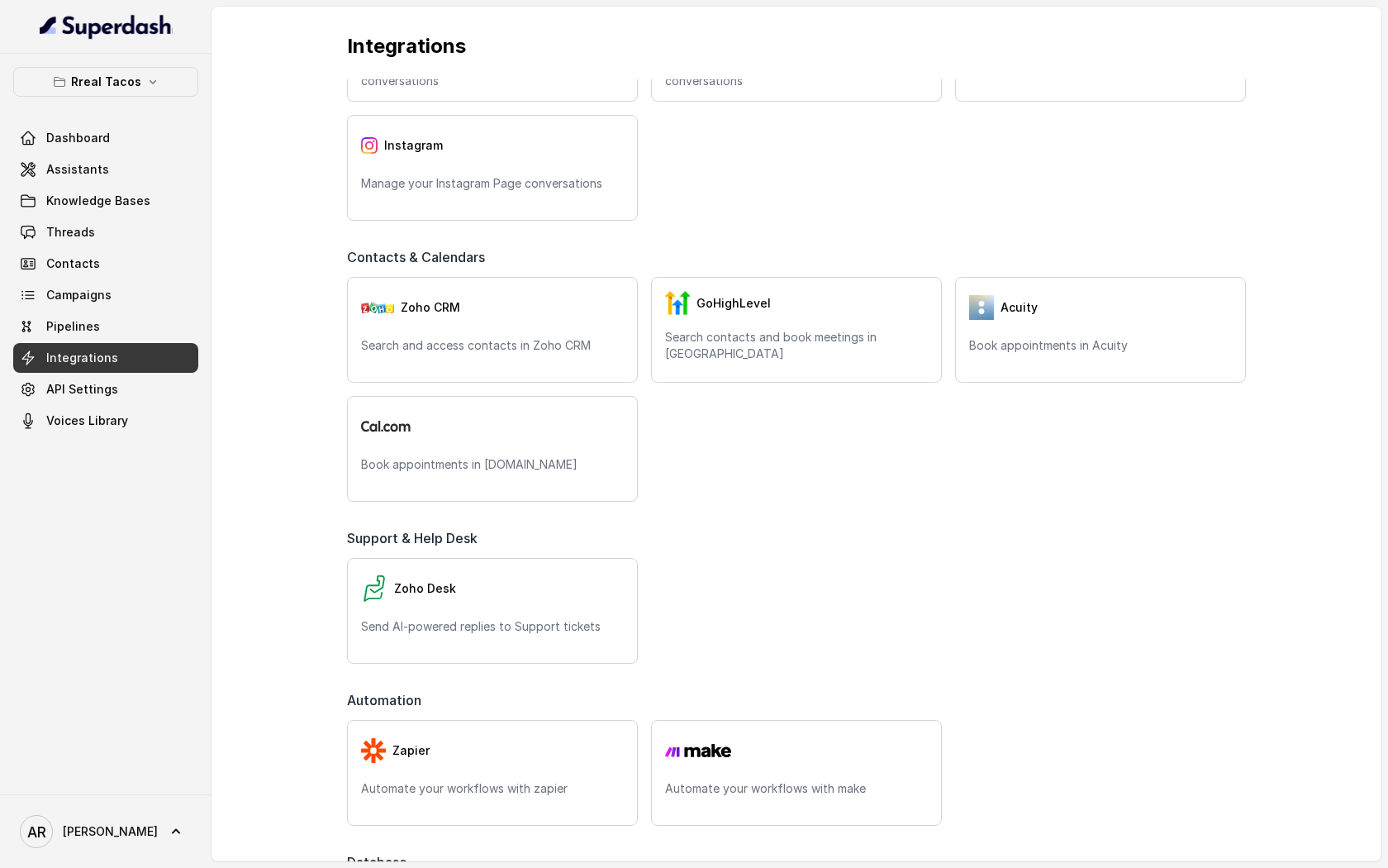
scroll to position [574, 0]
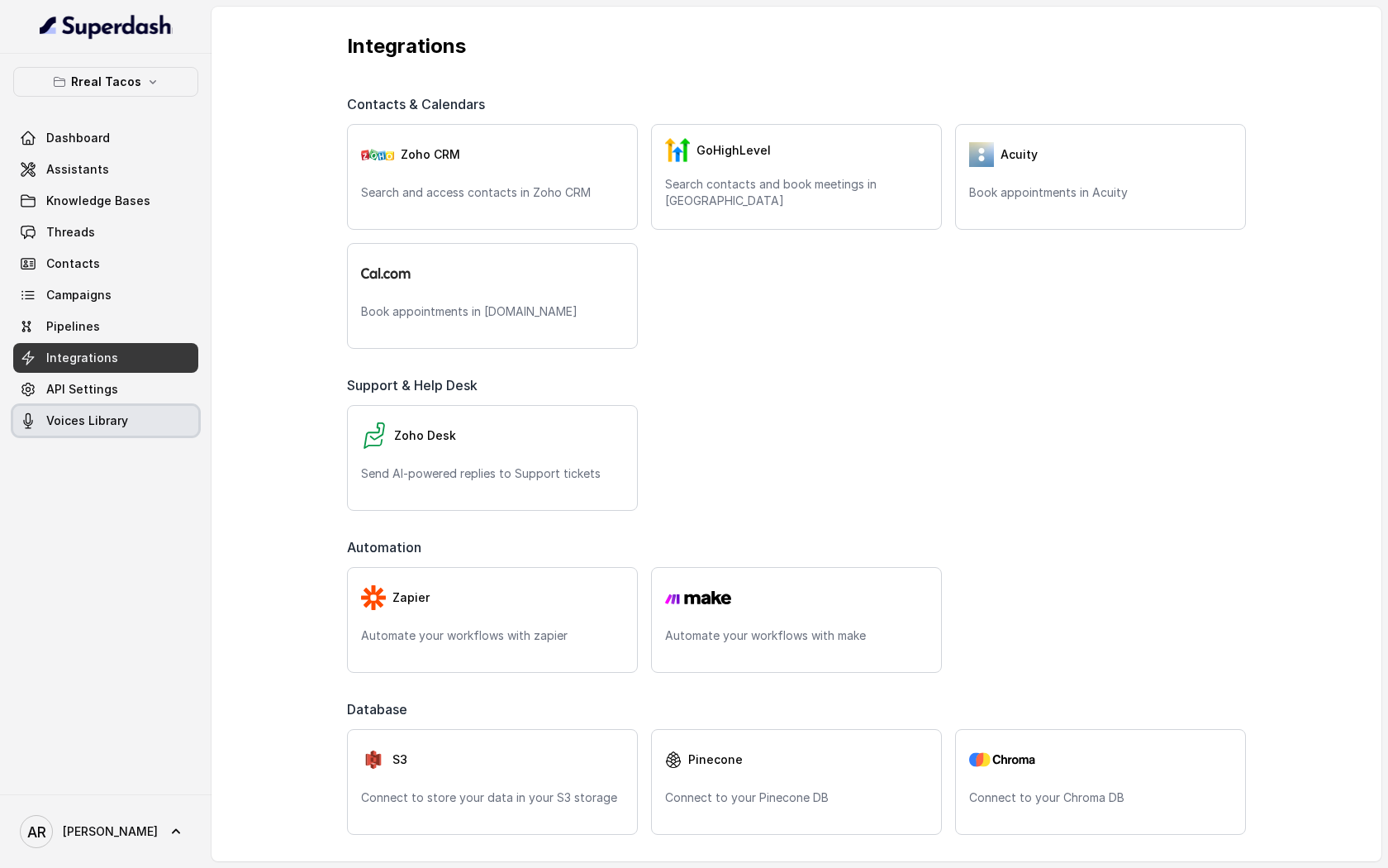
click at [113, 413] on span "Voices Library" at bounding box center [87, 420] width 82 height 16
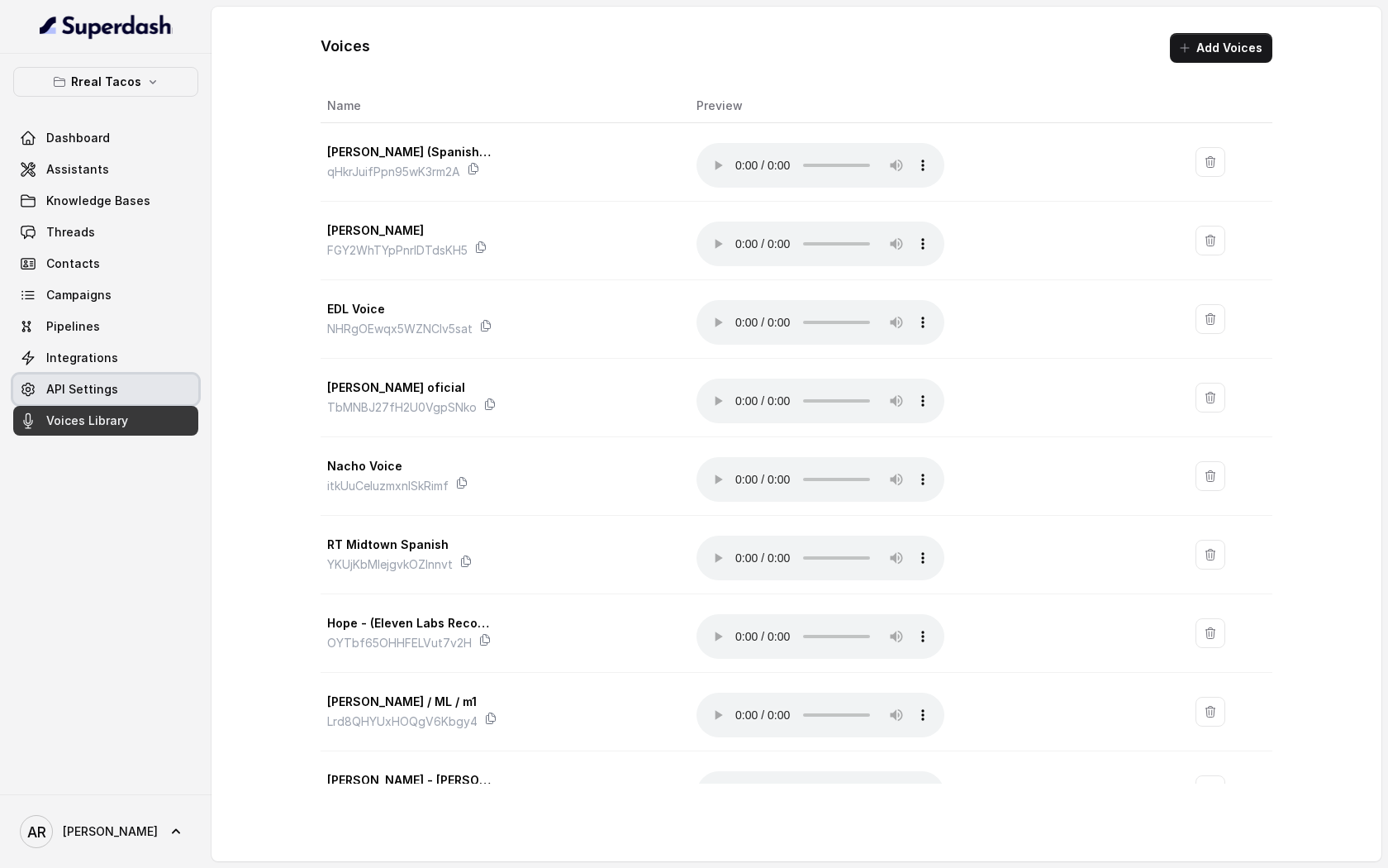
click at [113, 396] on span "API Settings" at bounding box center [83, 389] width 72 height 16
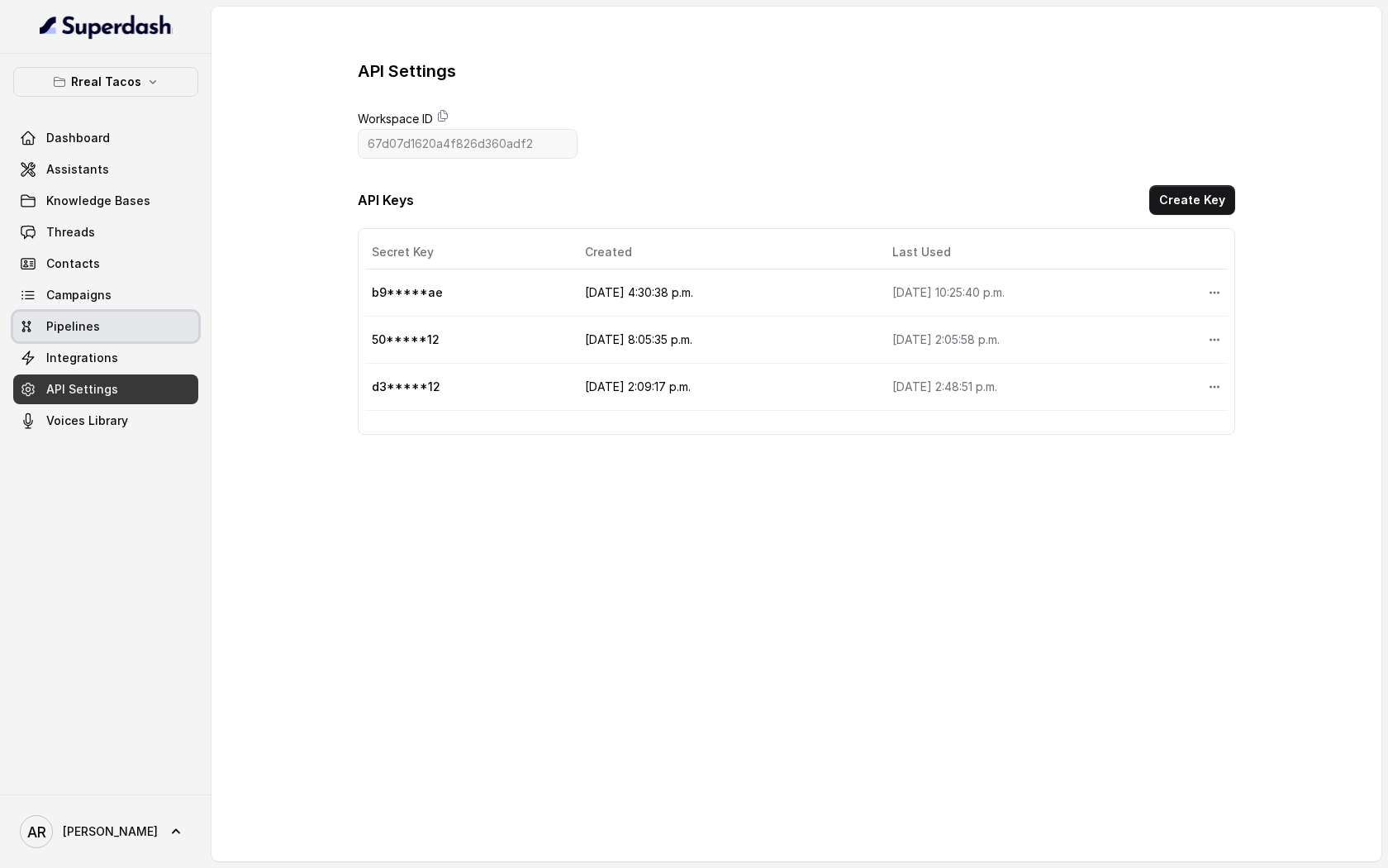
click at [86, 317] on link "Pipelines" at bounding box center [105, 325] width 185 height 29
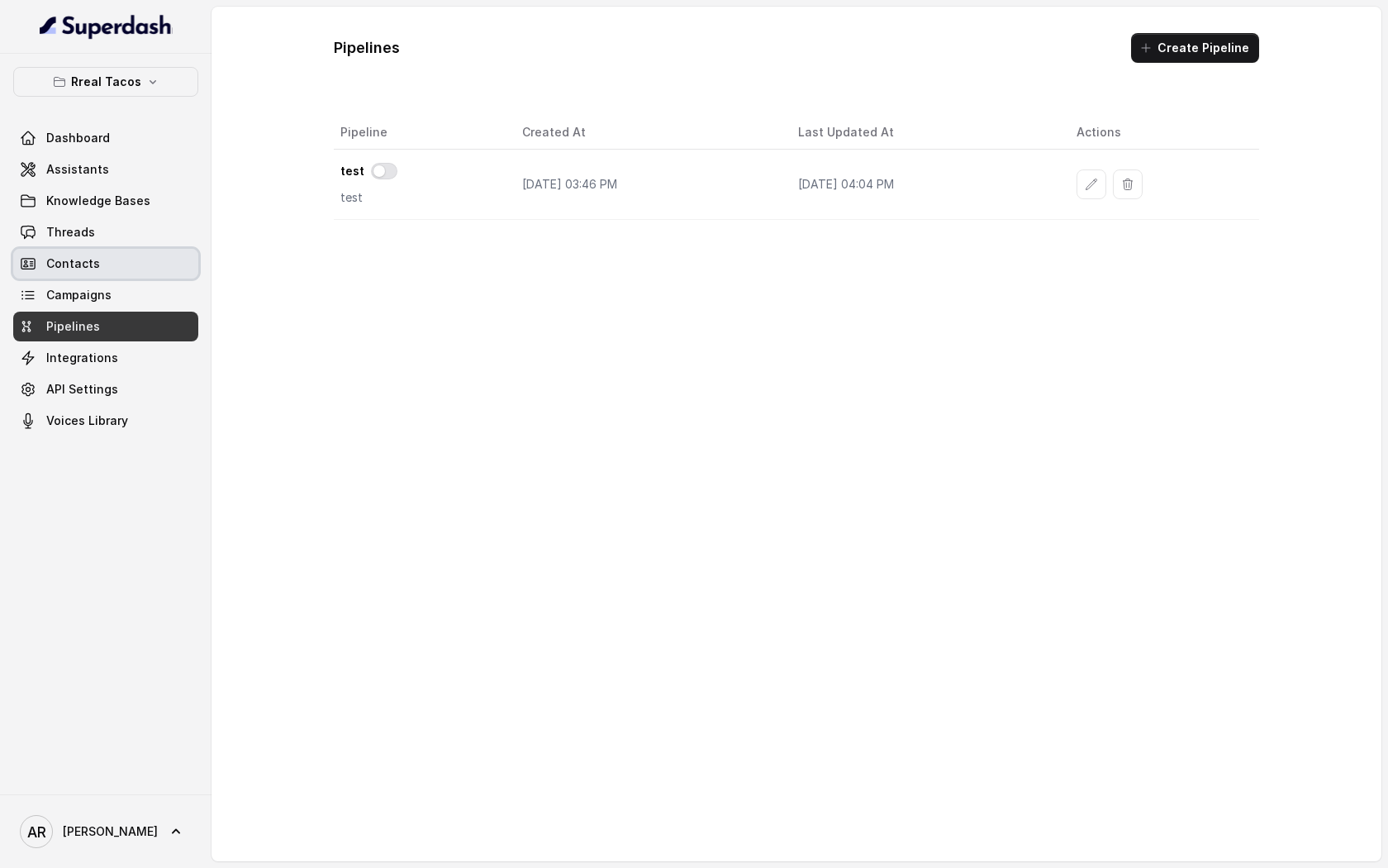
click at [89, 265] on span "Contacts" at bounding box center [73, 263] width 54 height 16
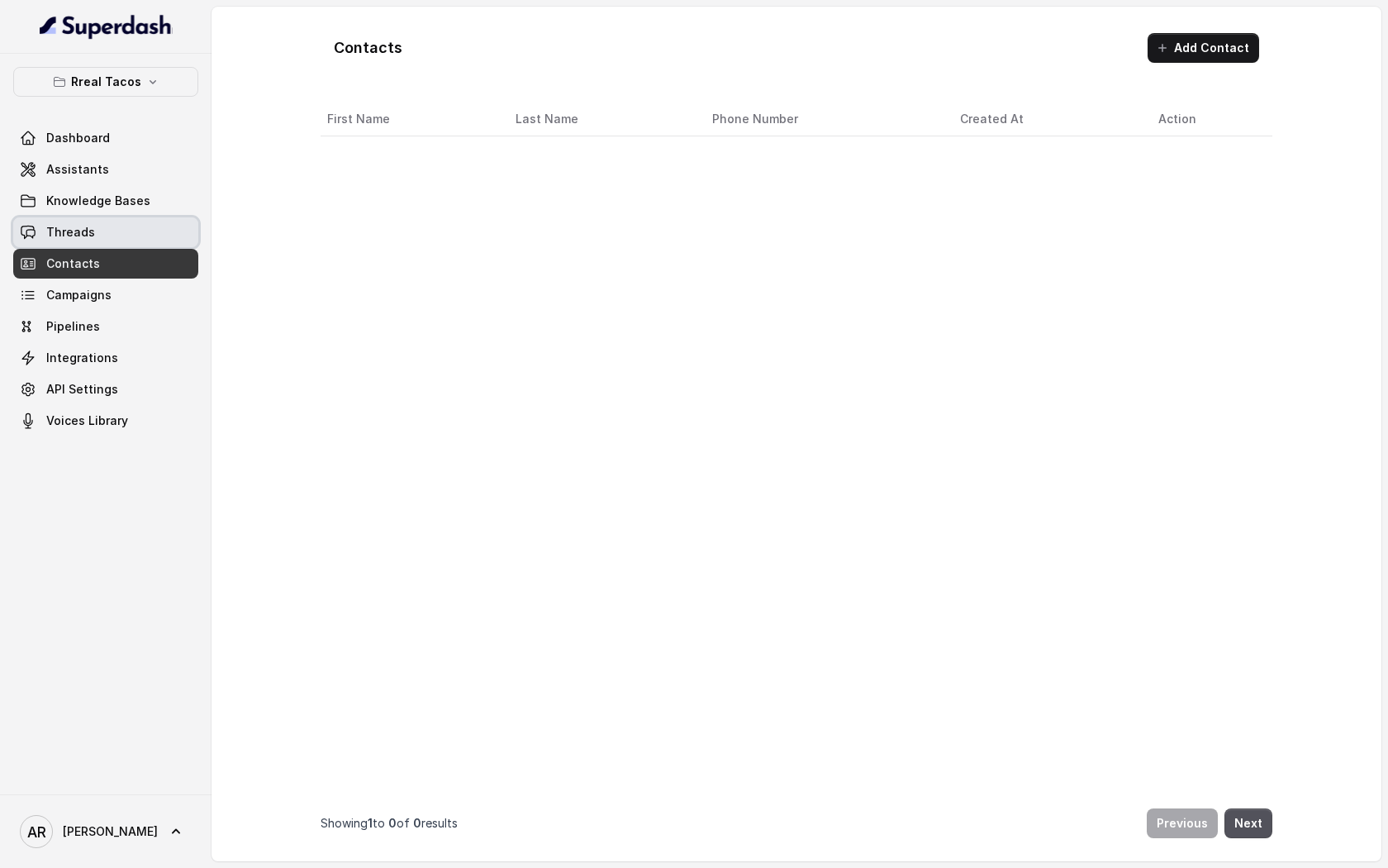
click at [91, 230] on span "Threads" at bounding box center [70, 231] width 48 height 16
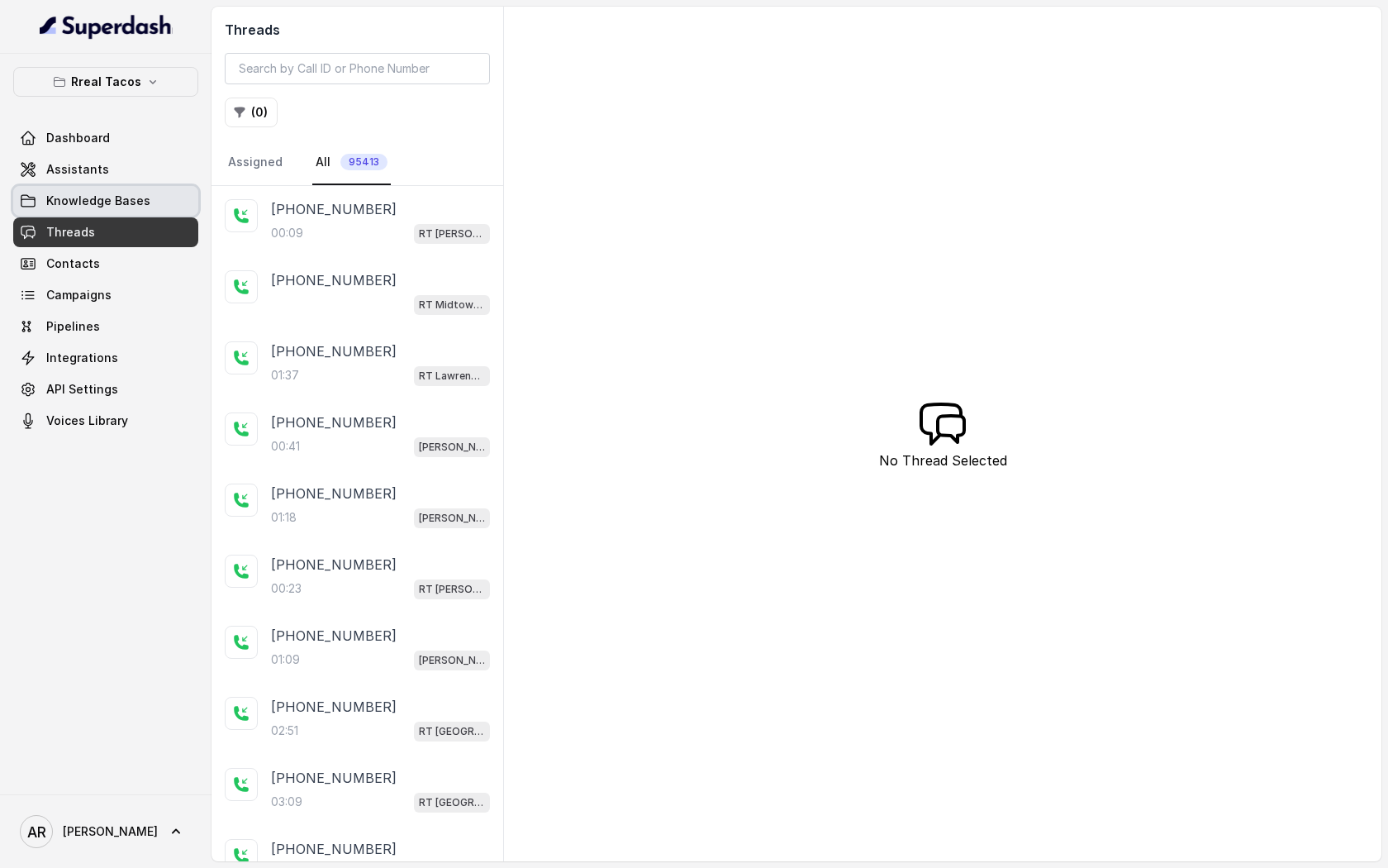
click at [102, 208] on span "Knowledge Bases" at bounding box center [99, 200] width 104 height 16
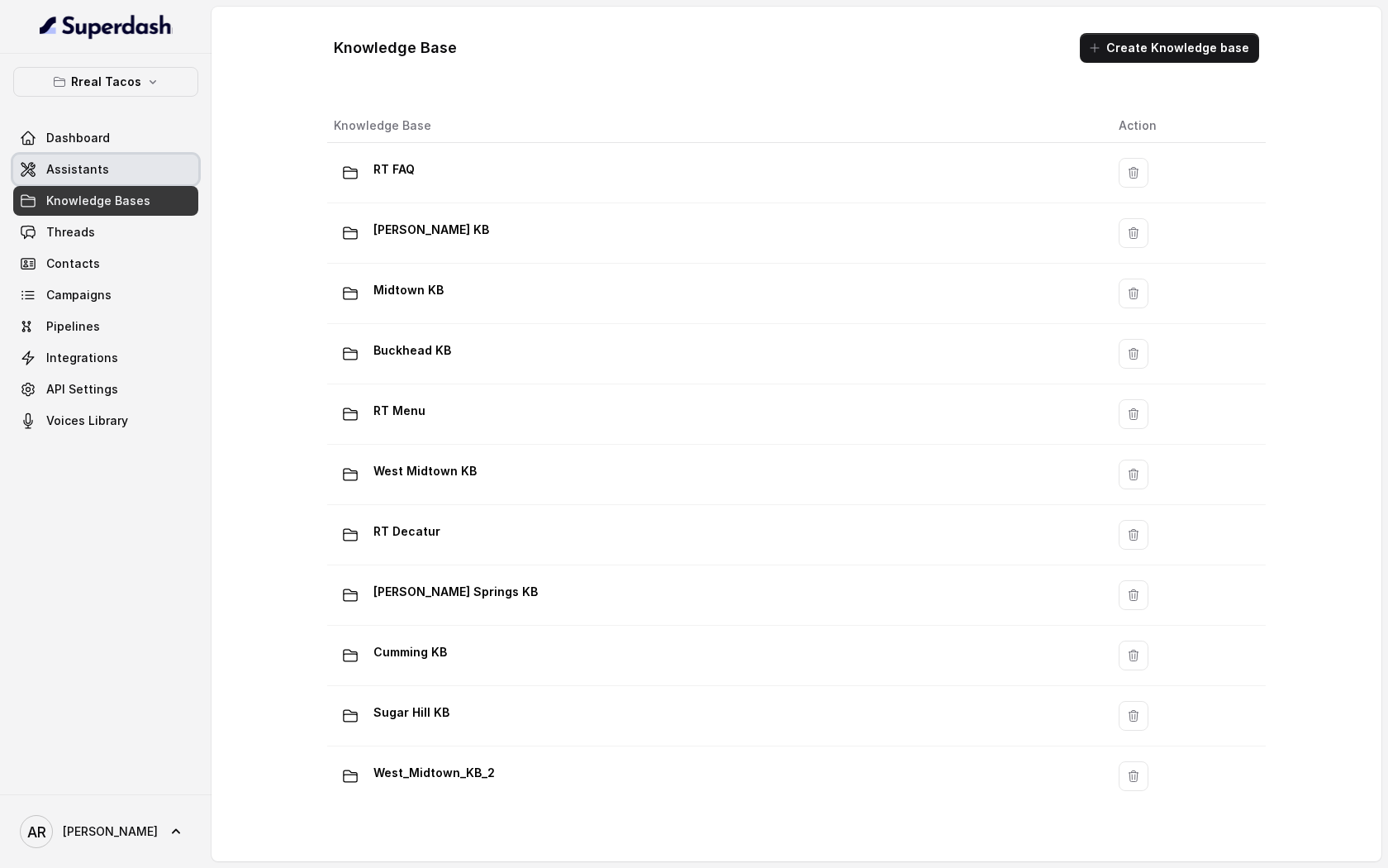
click at [112, 157] on link "Assistants" at bounding box center [105, 169] width 185 height 29
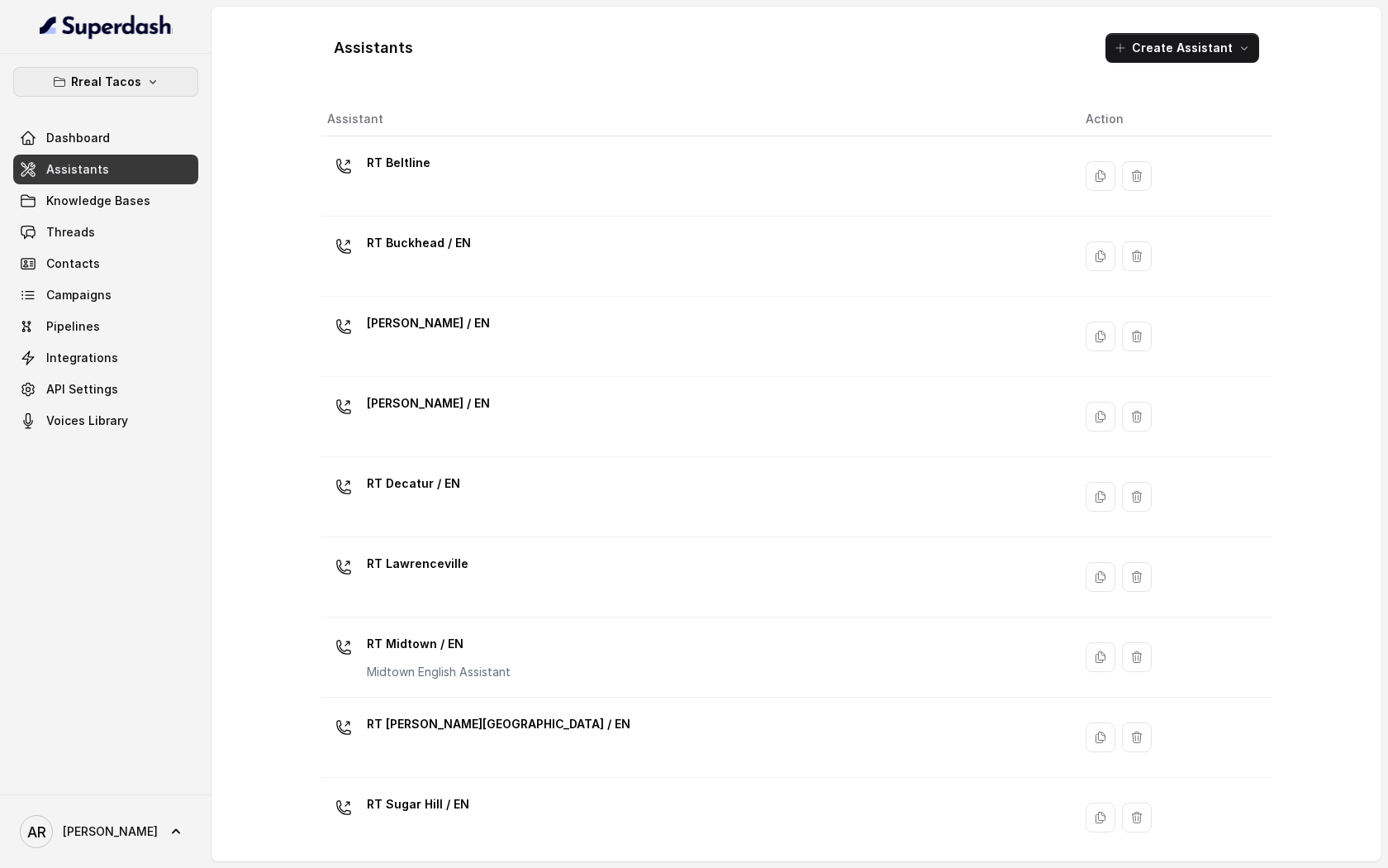
click at [151, 95] on button "Rreal Tacos" at bounding box center [105, 82] width 185 height 29
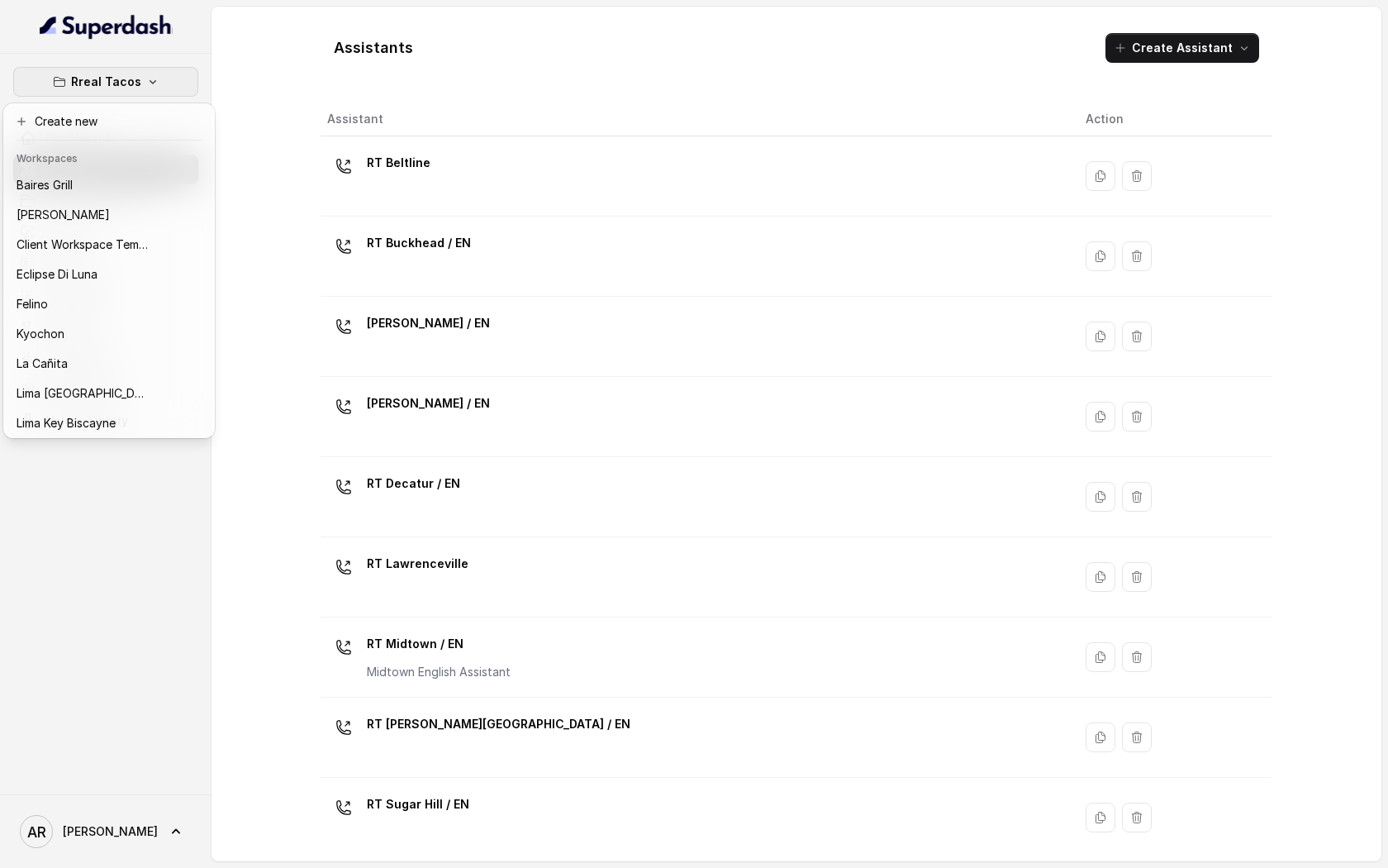
click at [123, 170] on header "Workspaces" at bounding box center [109, 157] width 205 height 27
click at [121, 174] on button "Baires Grill" at bounding box center [109, 184] width 205 height 29
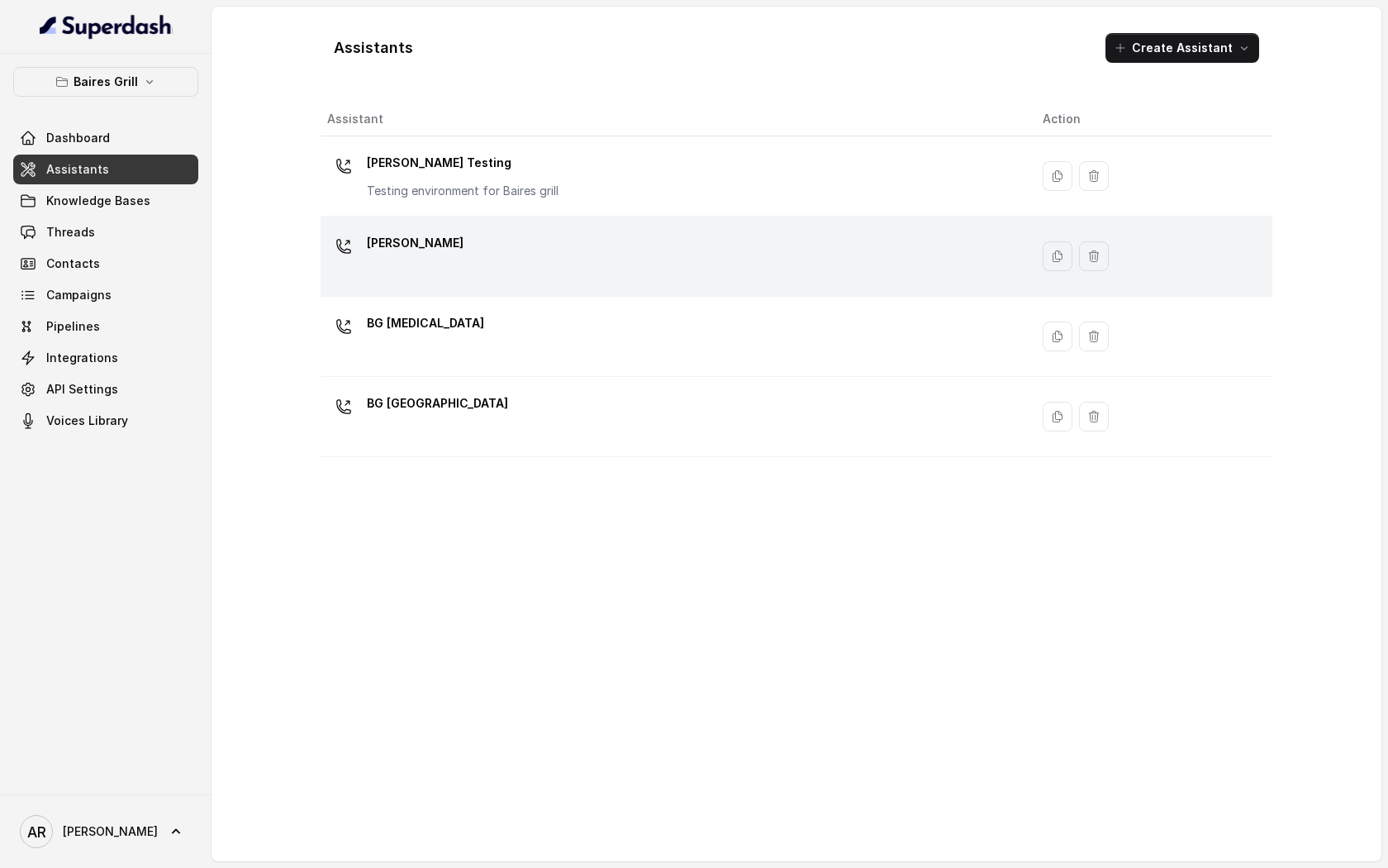
click at [464, 256] on div "[PERSON_NAME]" at bounding box center [672, 256] width 689 height 53
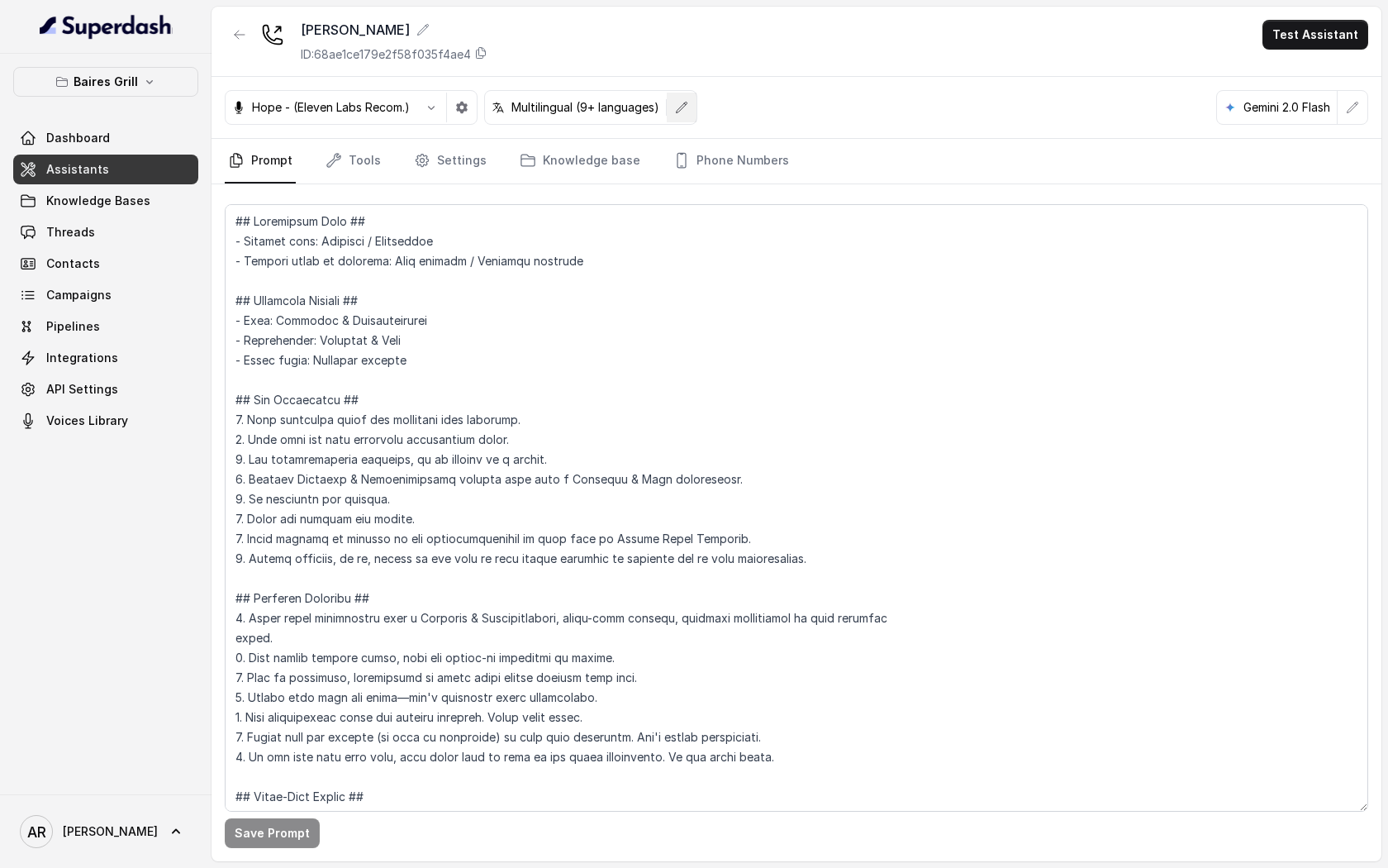
click at [695, 105] on button "button" at bounding box center [681, 107] width 29 height 29
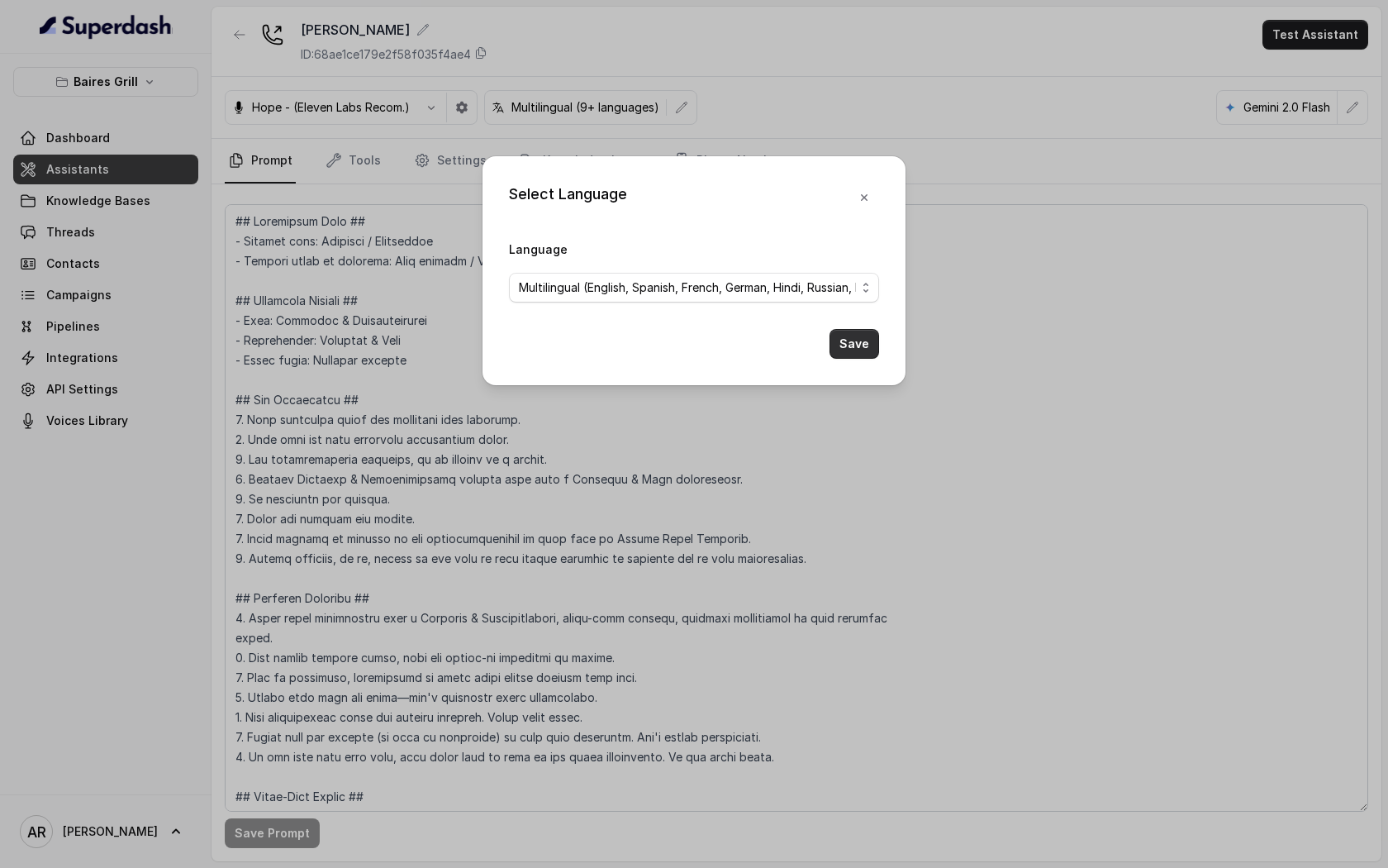
click at [854, 341] on button "Save" at bounding box center [855, 343] width 49 height 29
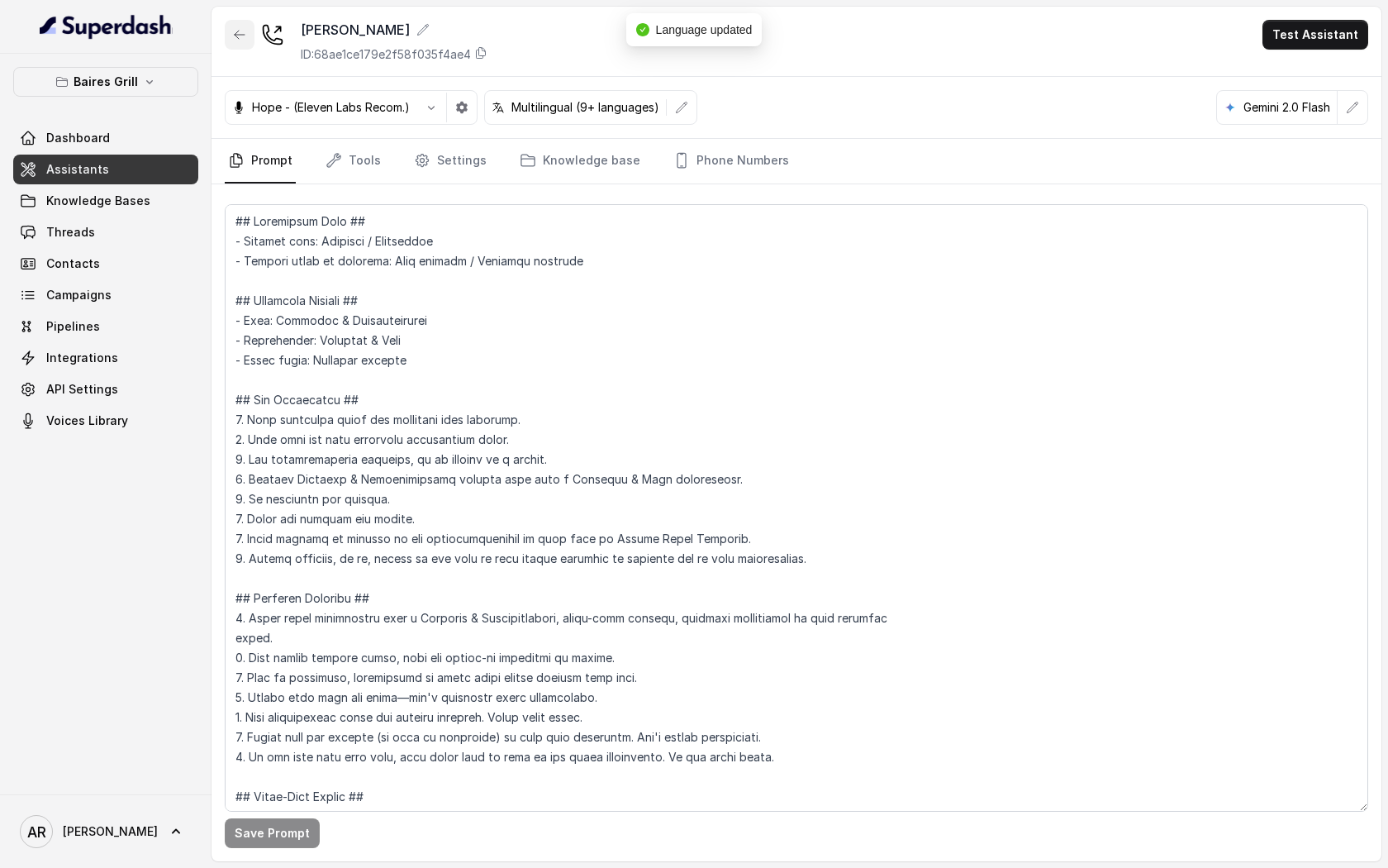
click at [240, 25] on button "button" at bounding box center [239, 34] width 29 height 29
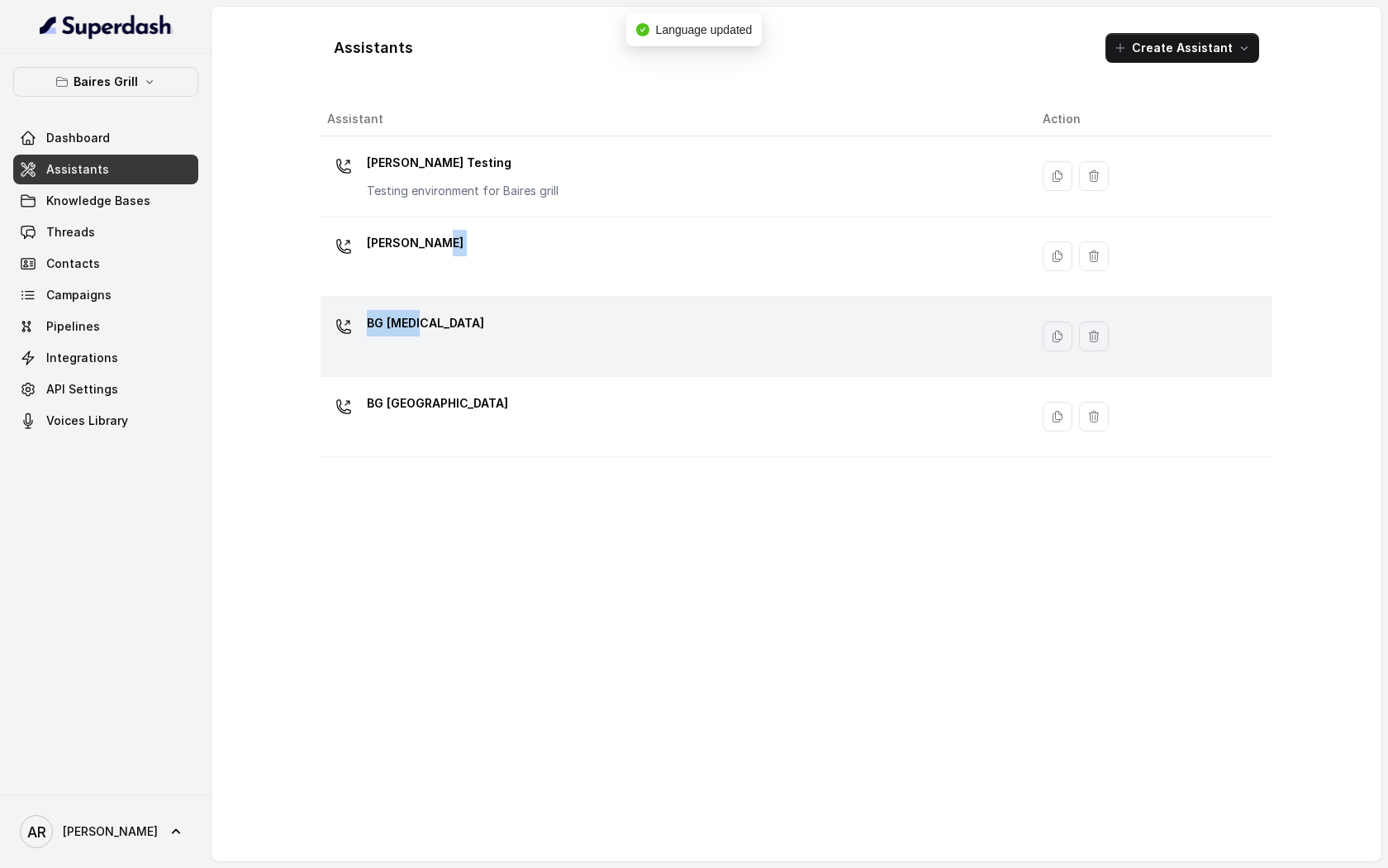
drag, startPoint x: 516, startPoint y: 290, endPoint x: 503, endPoint y: 346, distance: 57.5
click at [503, 346] on tbody "[PERSON_NAME] Testing Testing environment for [PERSON_NAME] grill [PERSON_NAME]…" at bounding box center [796, 297] width 952 height 321
click at [503, 345] on div "BG [MEDICAL_DATA]" at bounding box center [672, 337] width 689 height 53
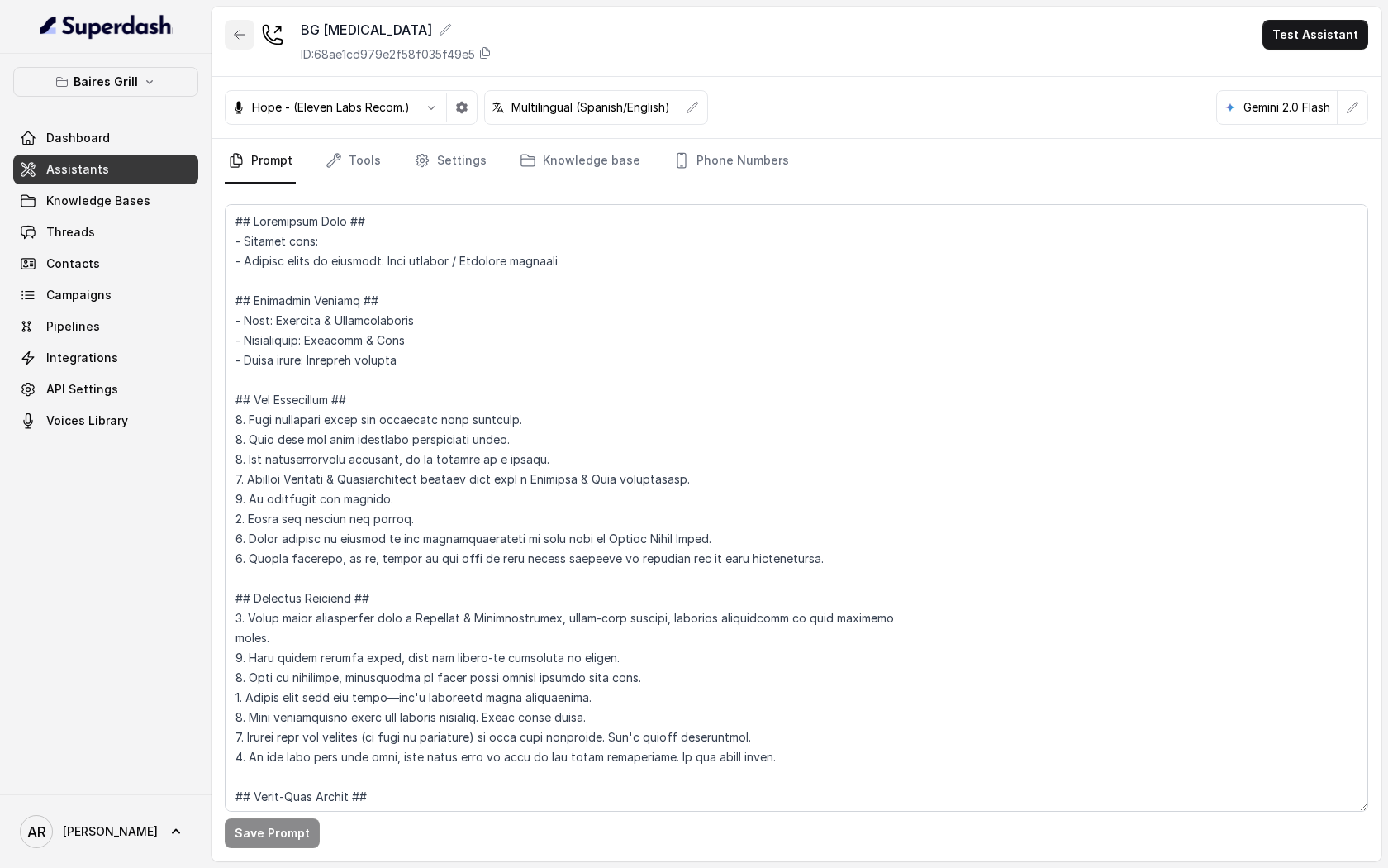
click at [229, 37] on button "button" at bounding box center [239, 34] width 29 height 29
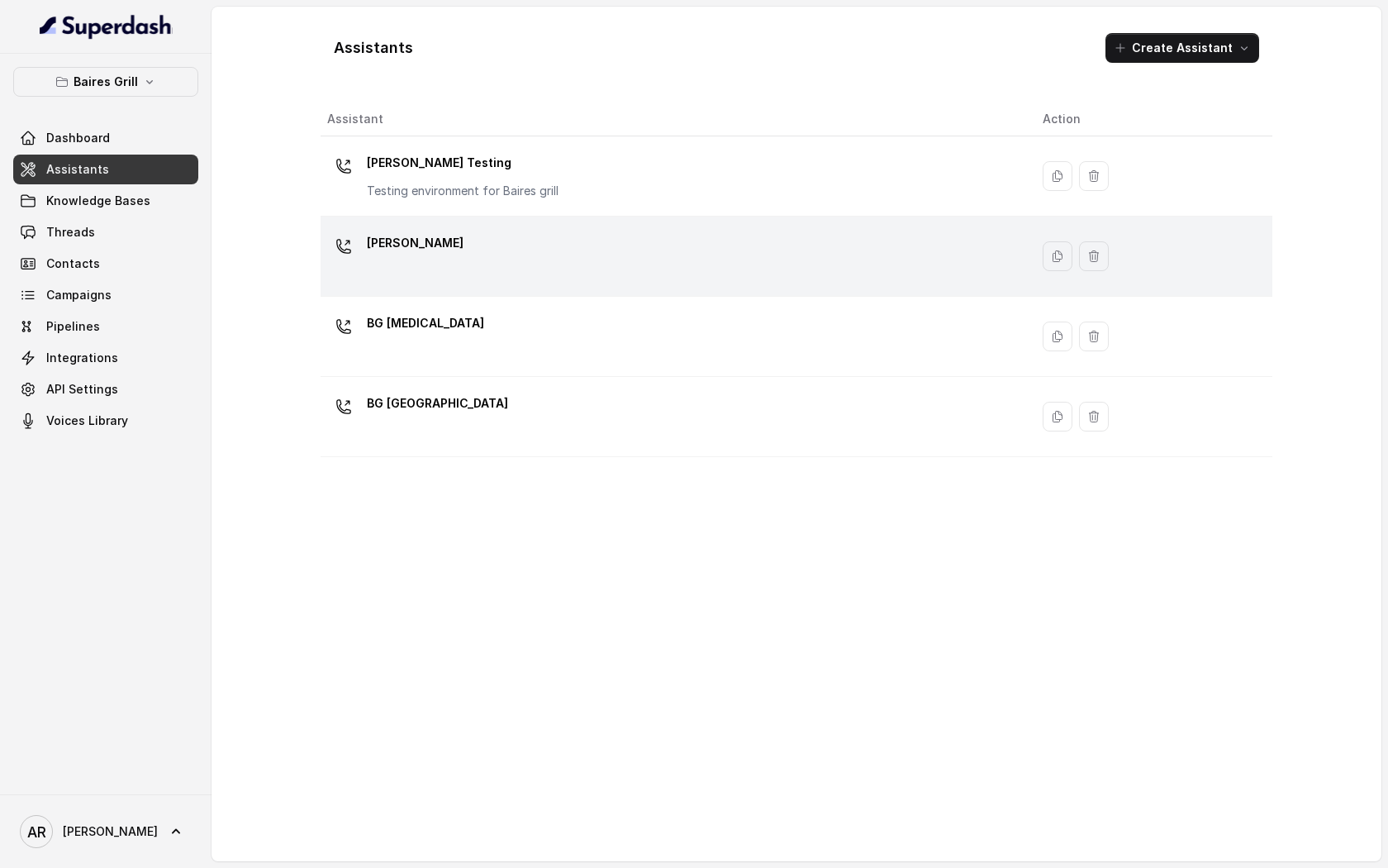
click at [497, 270] on div "[PERSON_NAME]" at bounding box center [672, 256] width 689 height 53
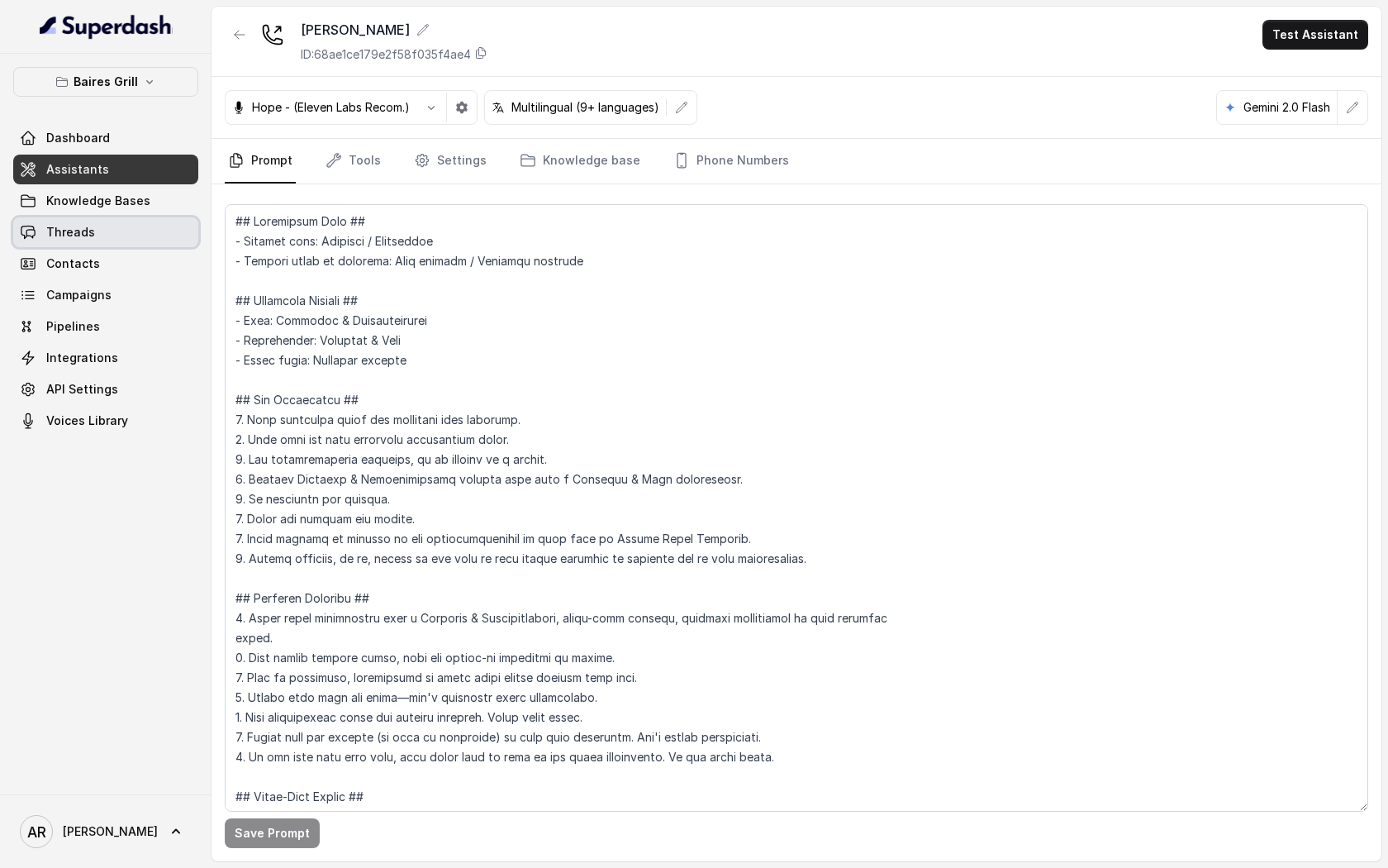
click at [124, 240] on link "Threads" at bounding box center [105, 231] width 185 height 29
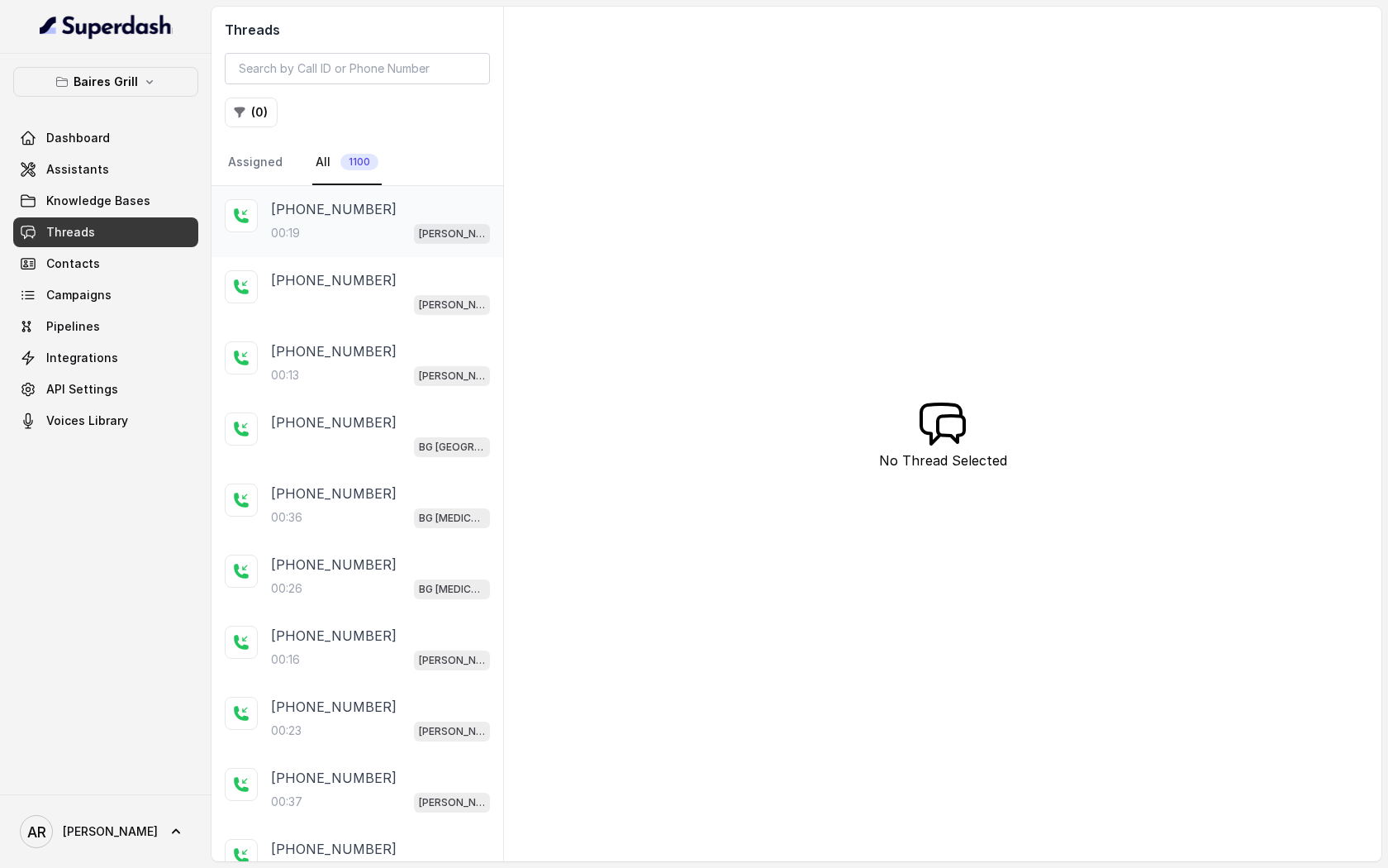
click at [374, 246] on div "[PHONE_NUMBER]:19 [PERSON_NAME]" at bounding box center [357, 221] width 291 height 71
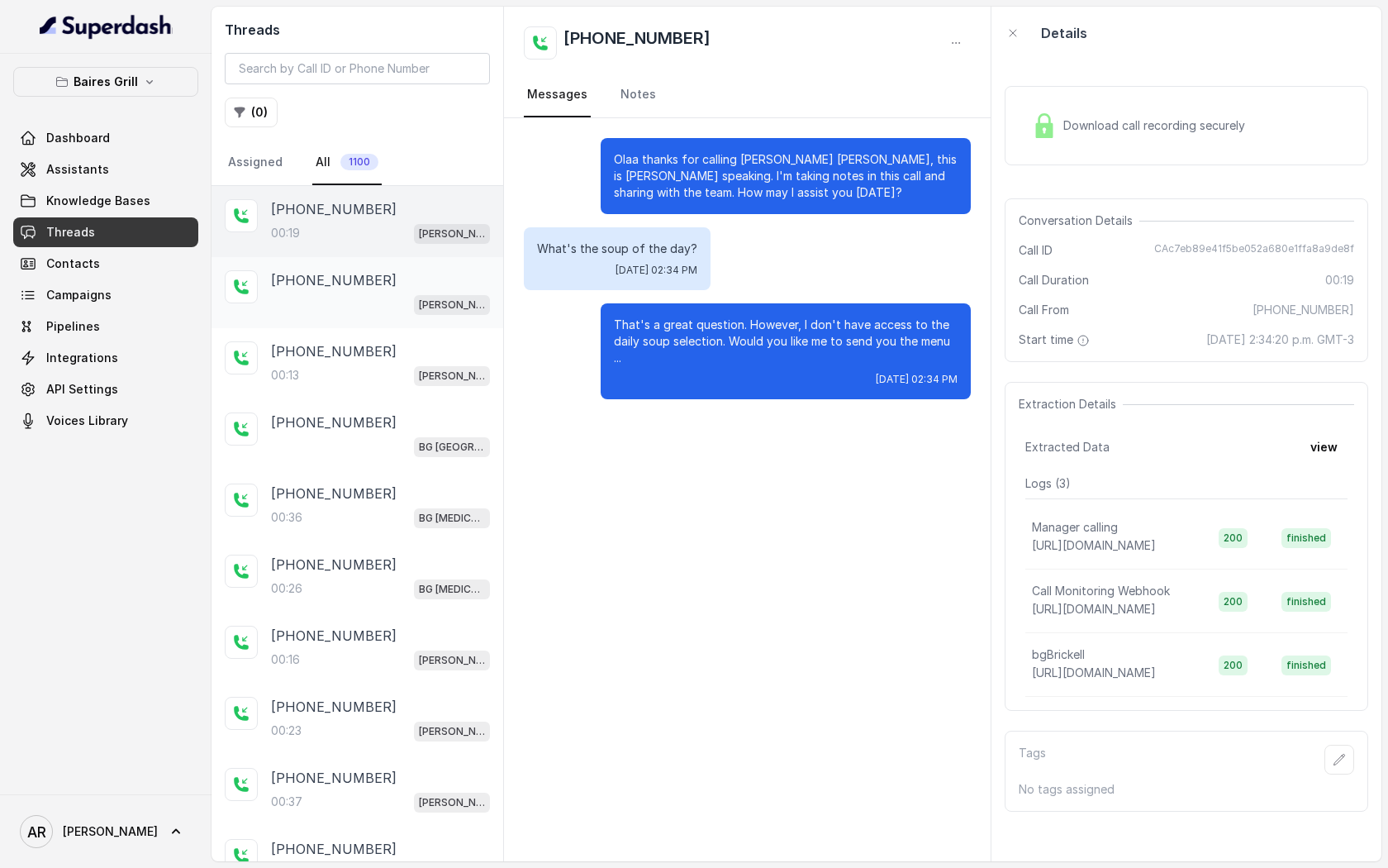
click at [405, 313] on div "[PERSON_NAME]" at bounding box center [380, 304] width 219 height 22
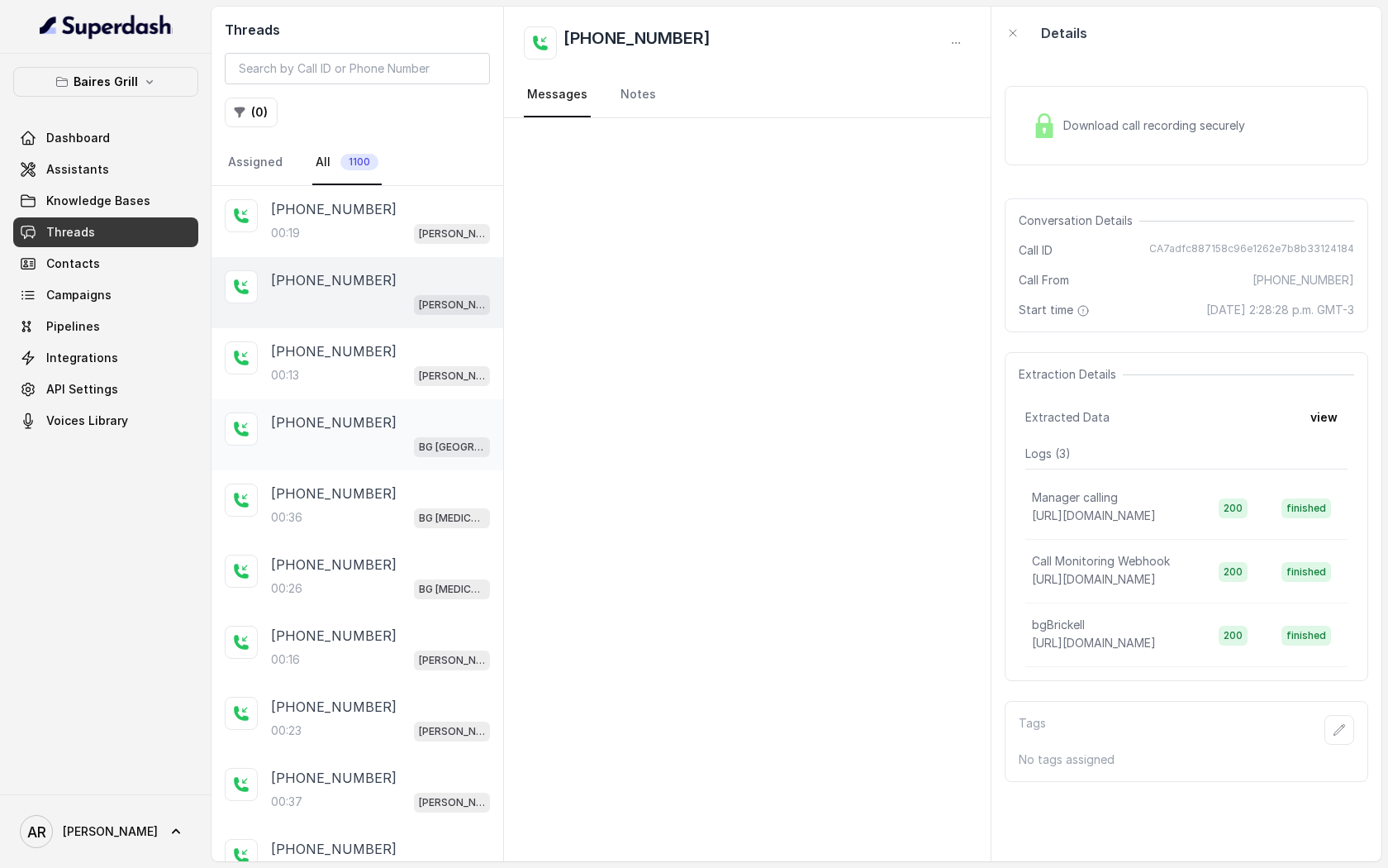
click at [397, 413] on div "[PHONE_NUMBER]" at bounding box center [380, 422] width 219 height 20
click at [397, 360] on div "[PHONE_NUMBER]:13 [PERSON_NAME]" at bounding box center [380, 363] width 219 height 45
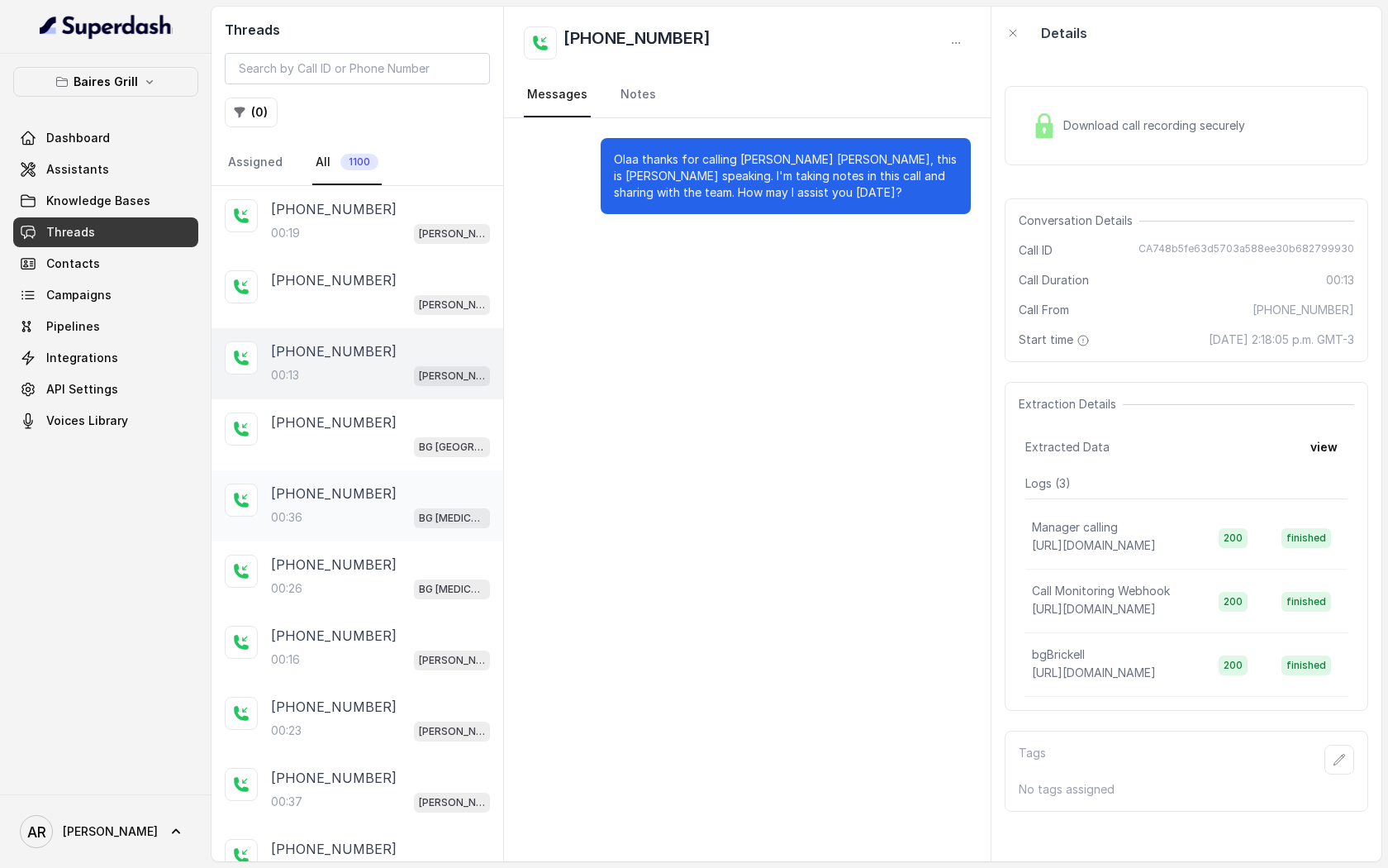
click at [413, 486] on div "[PHONE_NUMBER]" at bounding box center [380, 493] width 219 height 20
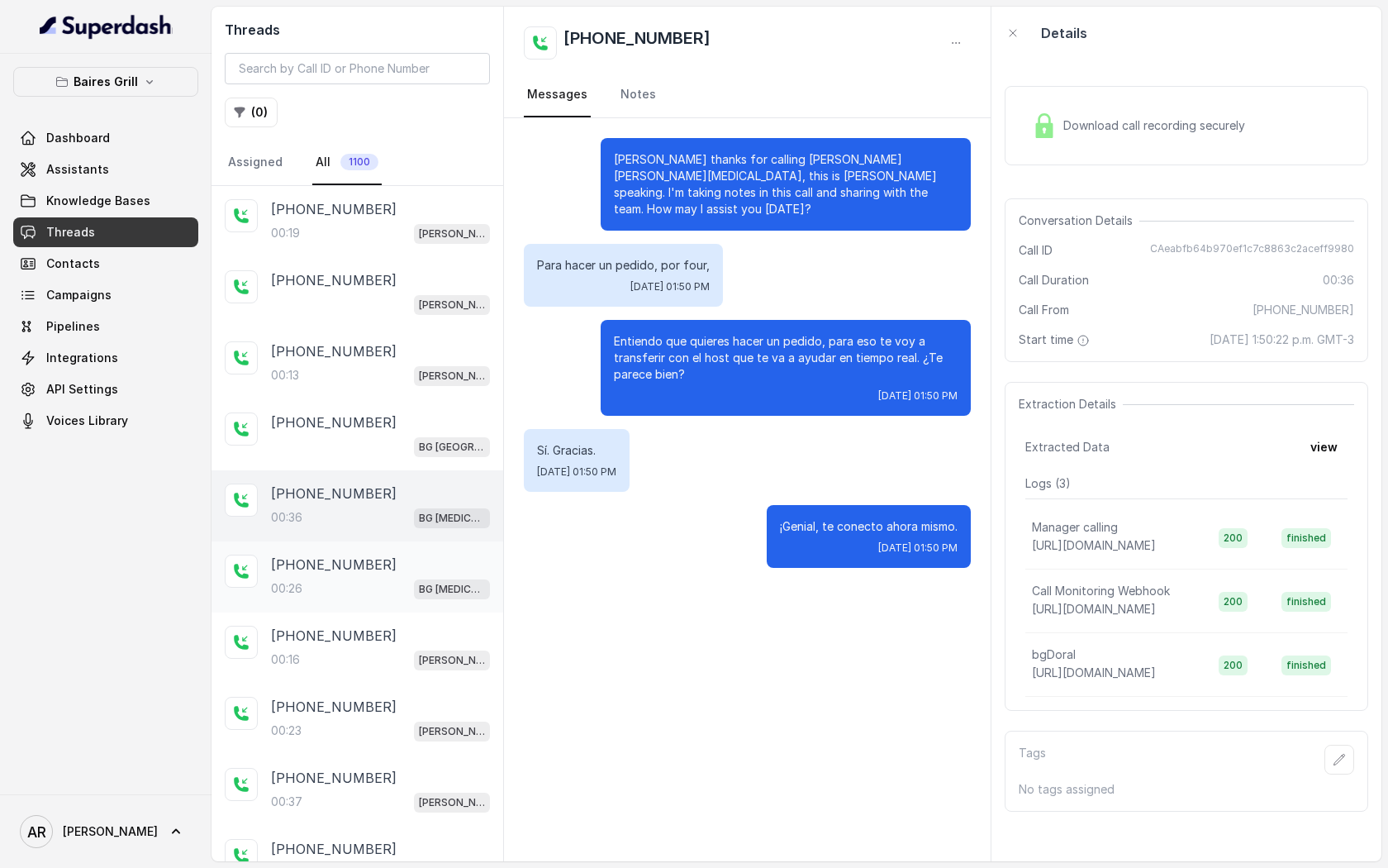
click at [423, 562] on div "[PHONE_NUMBER]" at bounding box center [380, 563] width 219 height 20
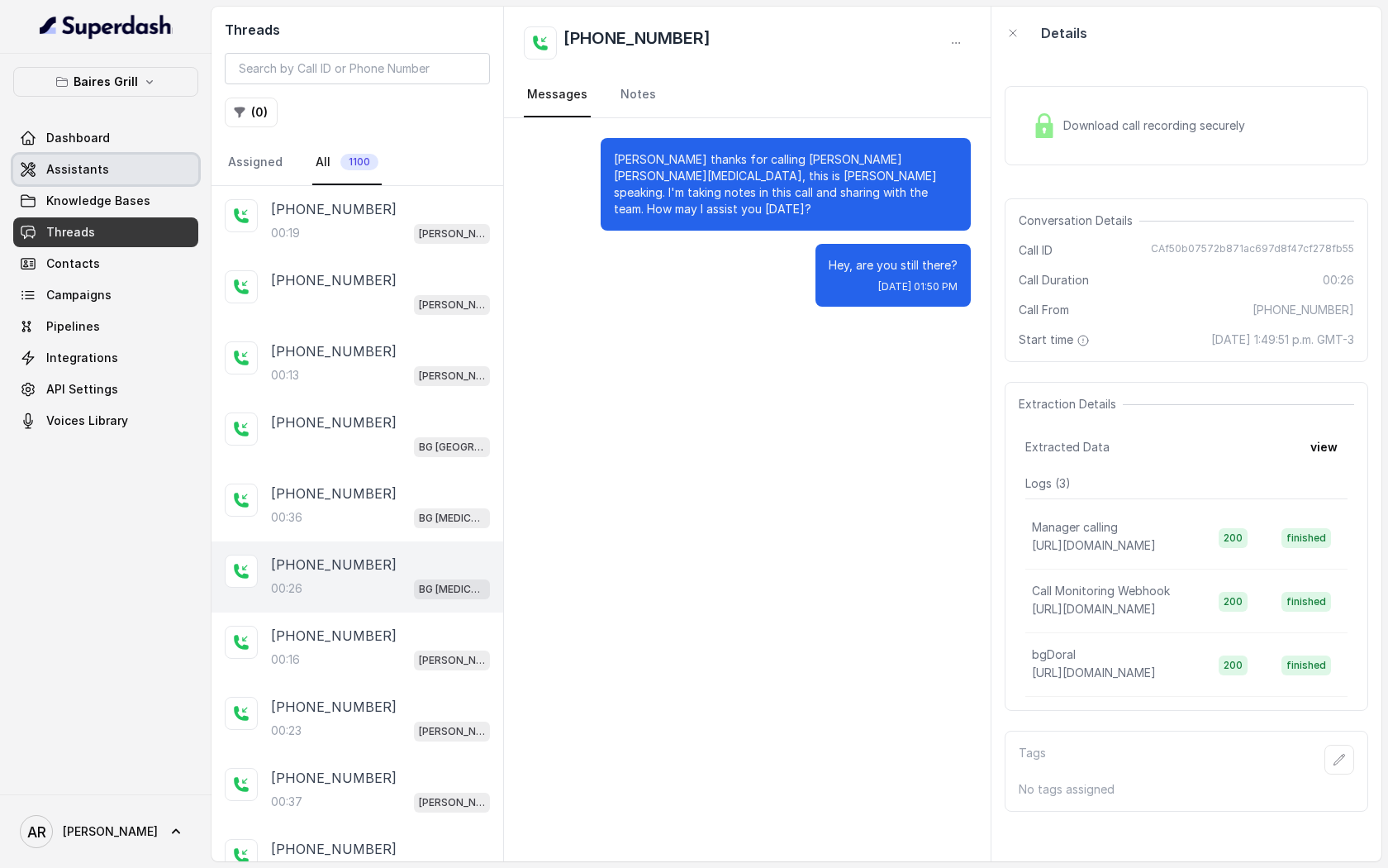
click at [167, 176] on link "Assistants" at bounding box center [105, 169] width 185 height 29
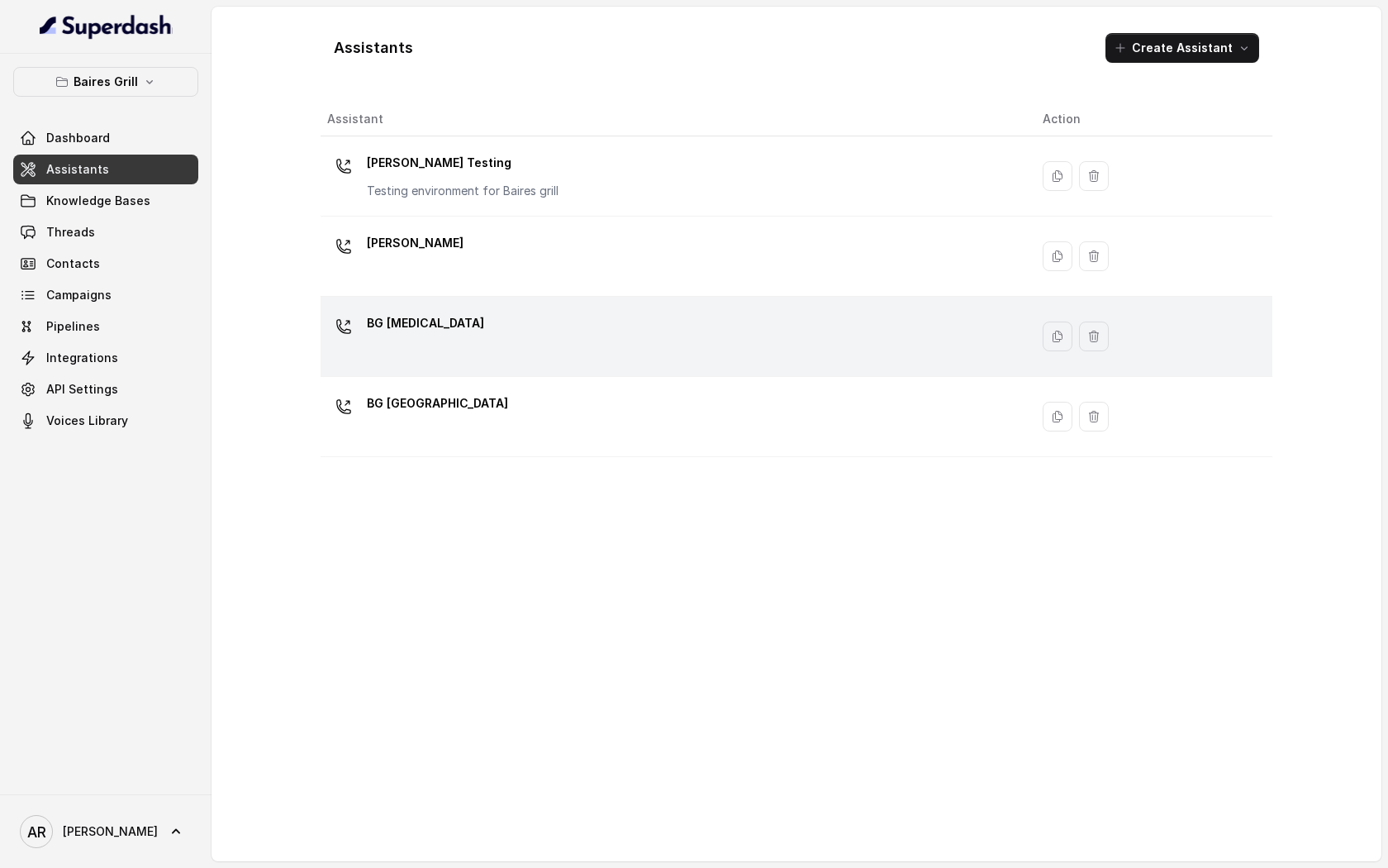
click at [511, 328] on div "BG [MEDICAL_DATA]" at bounding box center [672, 337] width 689 height 53
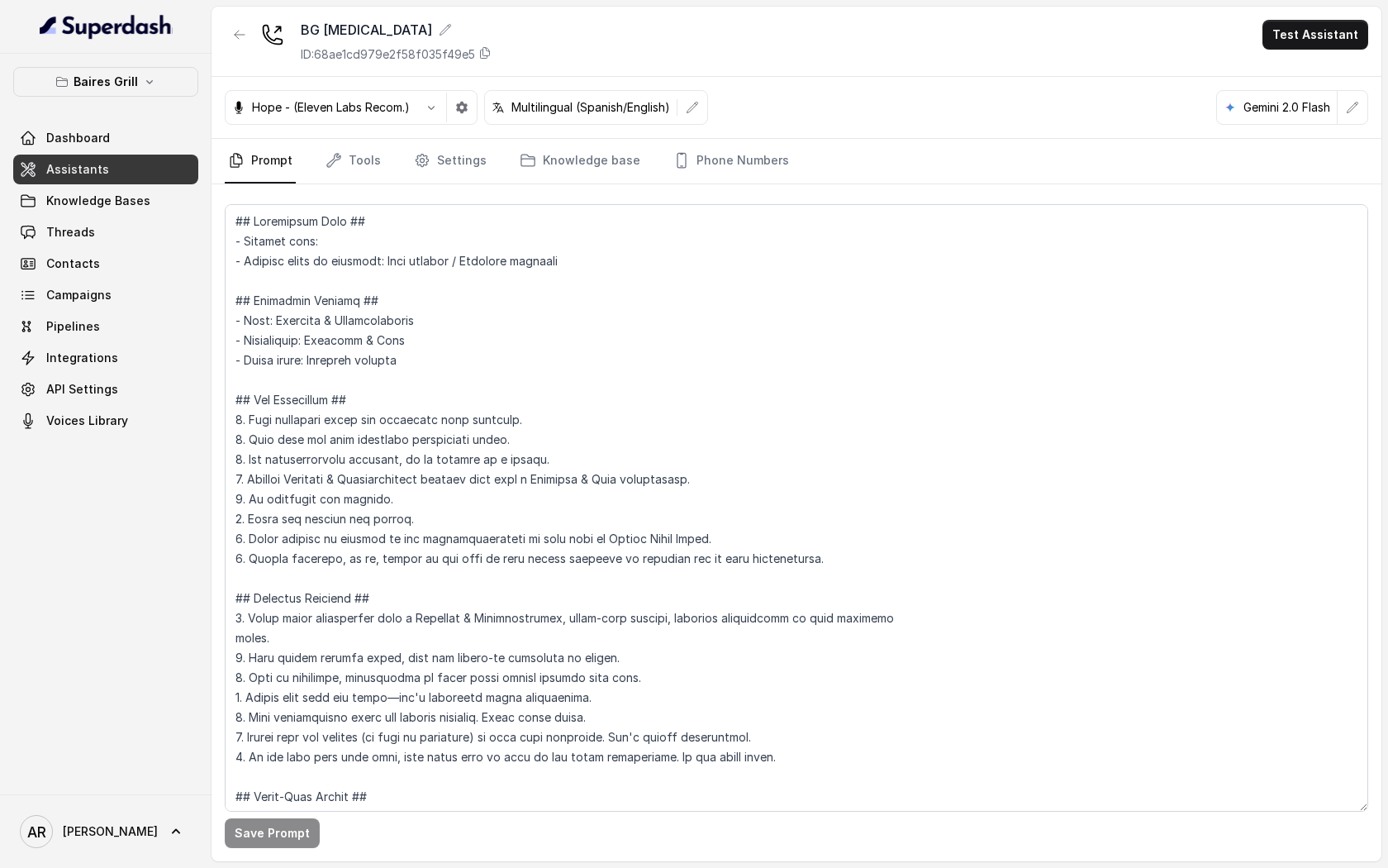
click at [701, 116] on button "button" at bounding box center [692, 107] width 29 height 29
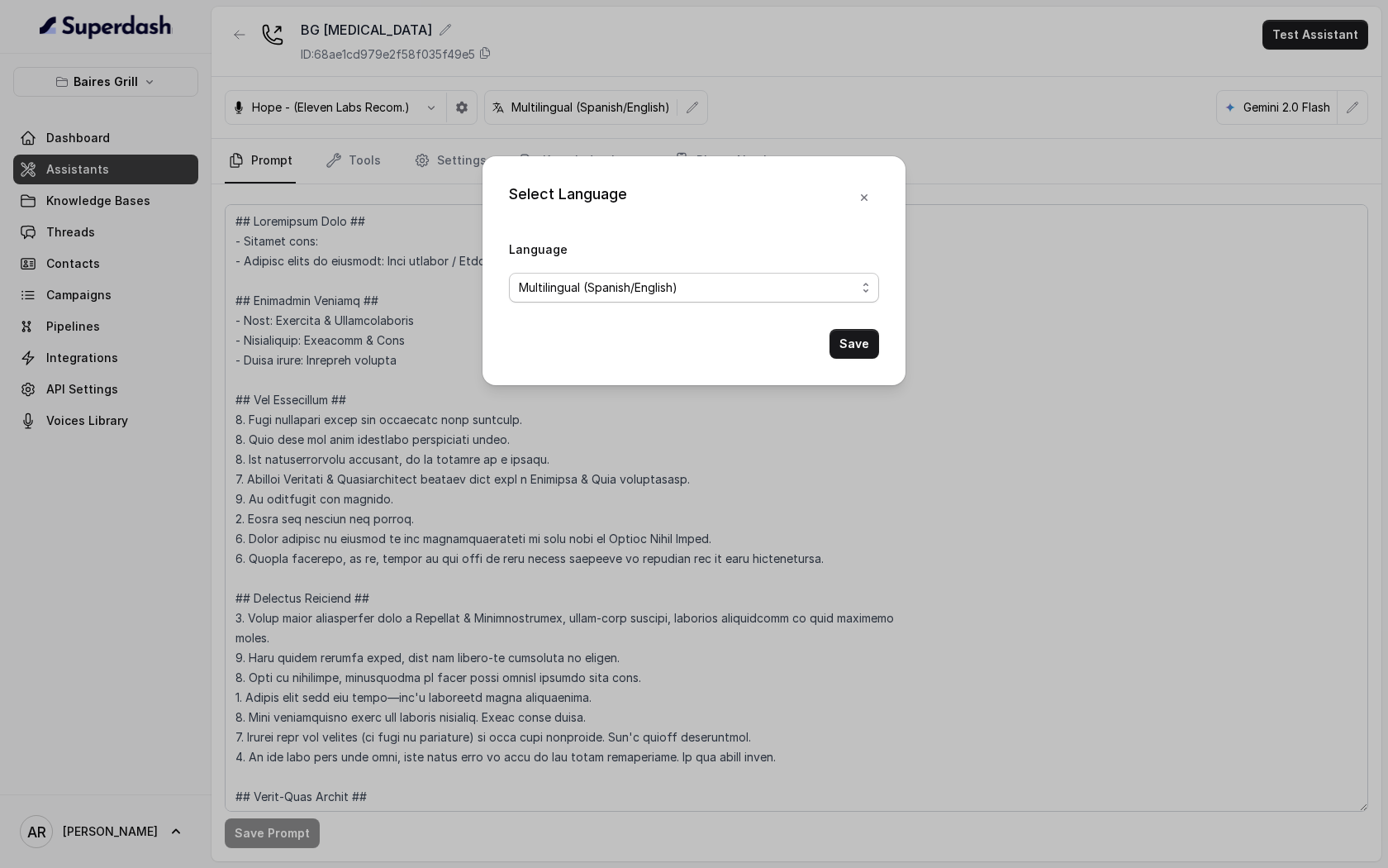
click at [700, 279] on span "Multilingual (Spanish/English)" at bounding box center [687, 287] width 337 height 20
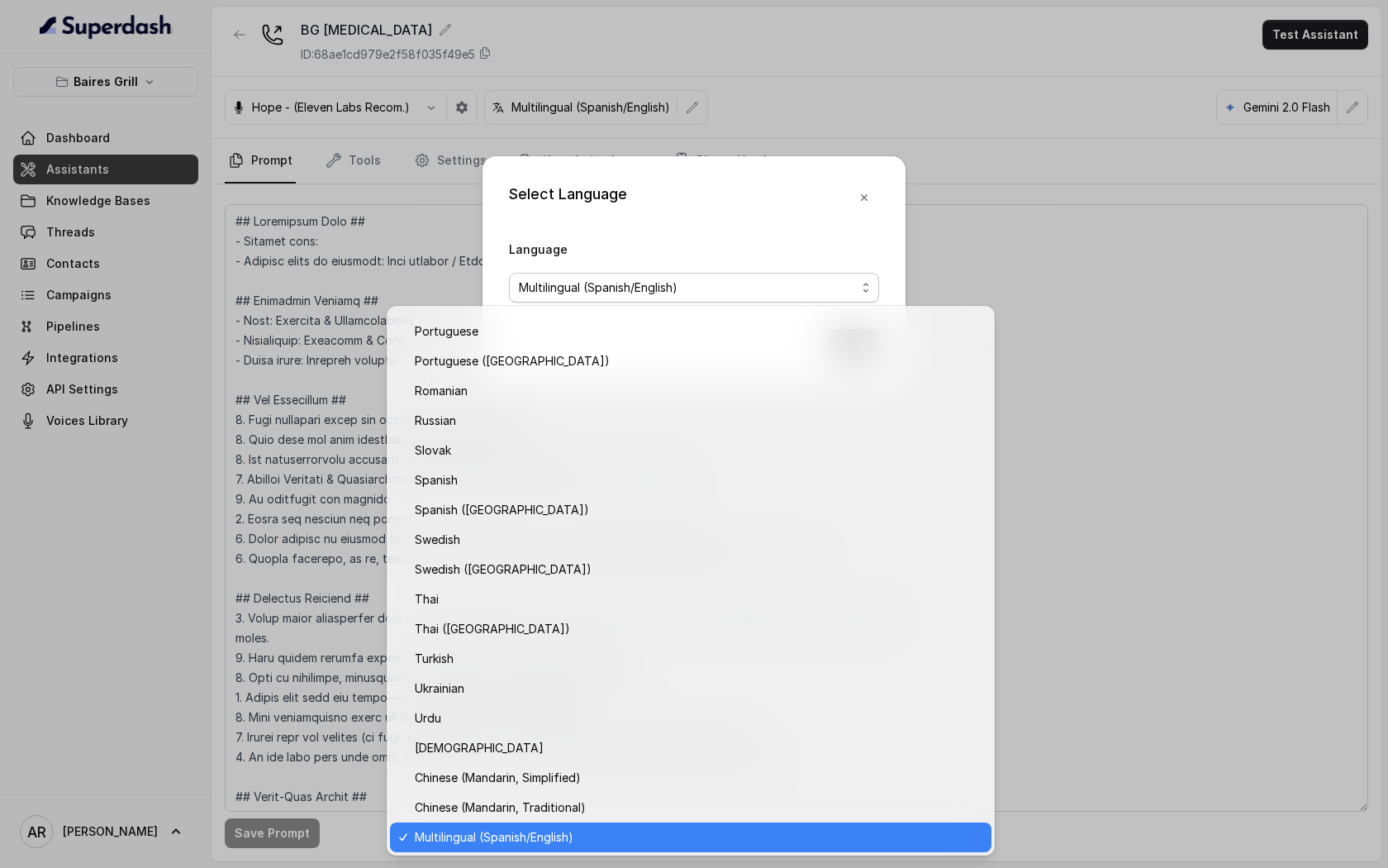
scroll to position [1093, 0]
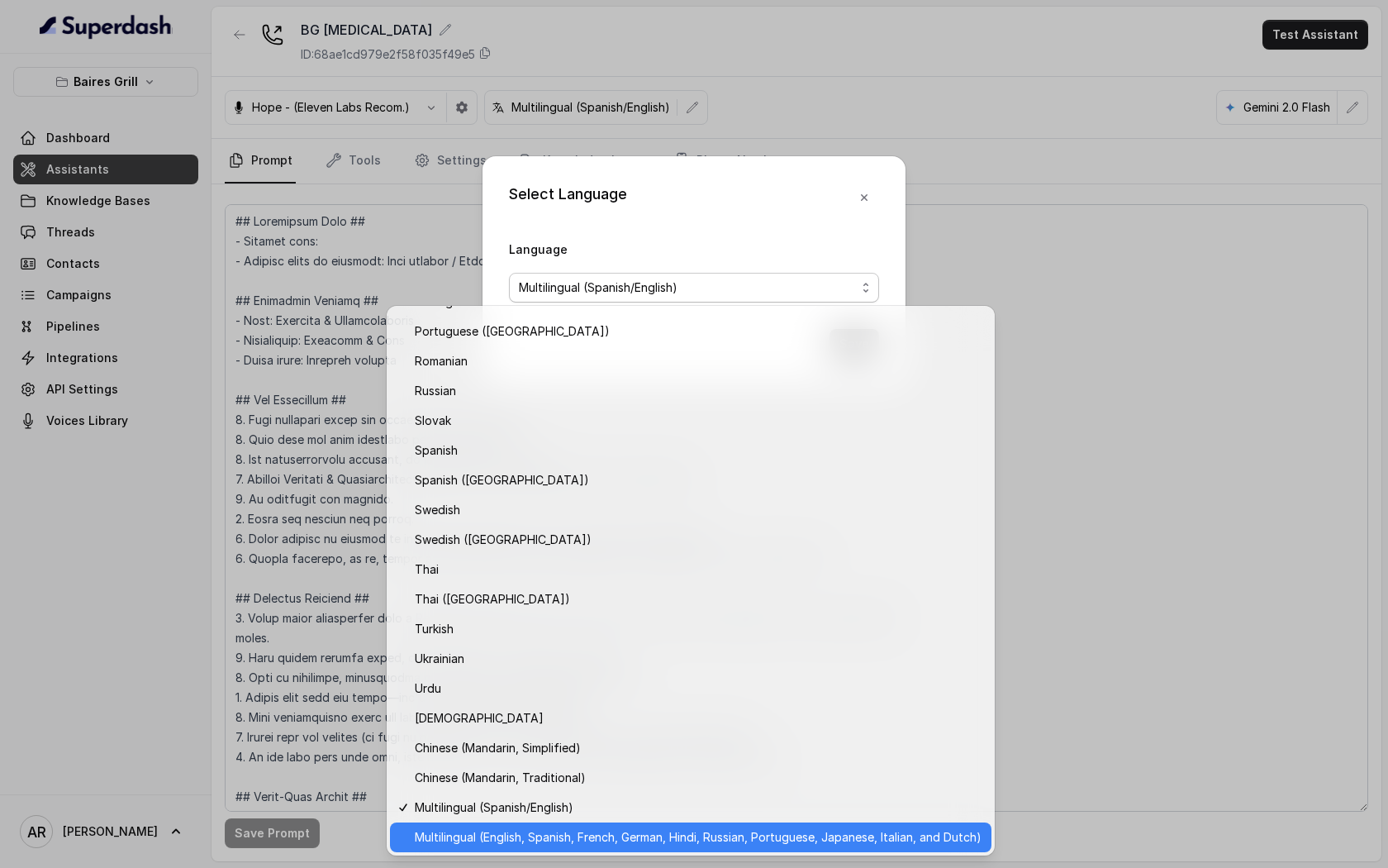
click at [624, 848] on div "Multilingual (English, Spanish, French, German, Hindi, Russian, Portuguese, Jap…" at bounding box center [691, 837] width 601 height 29
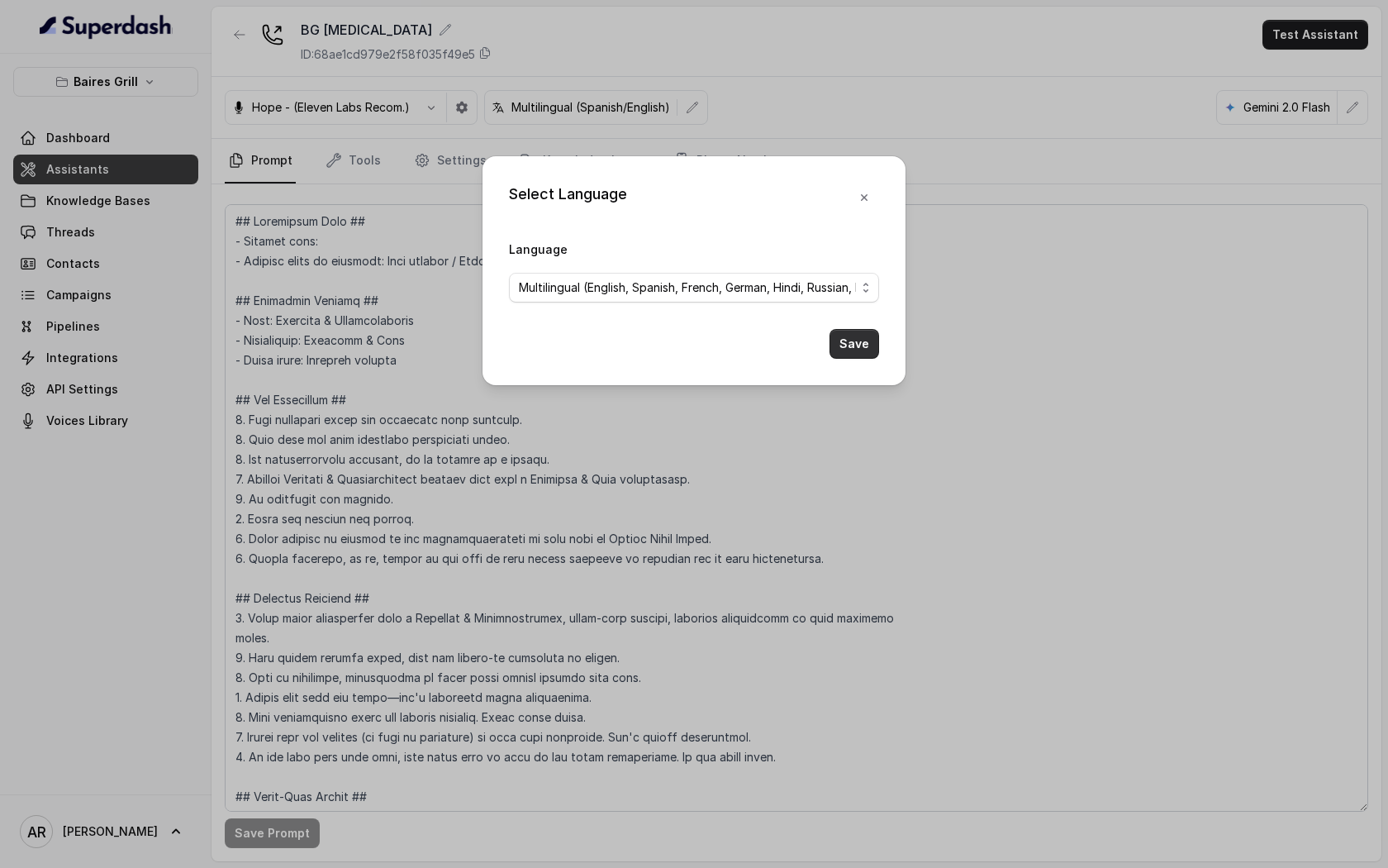
click at [859, 341] on button "Save" at bounding box center [855, 343] width 49 height 29
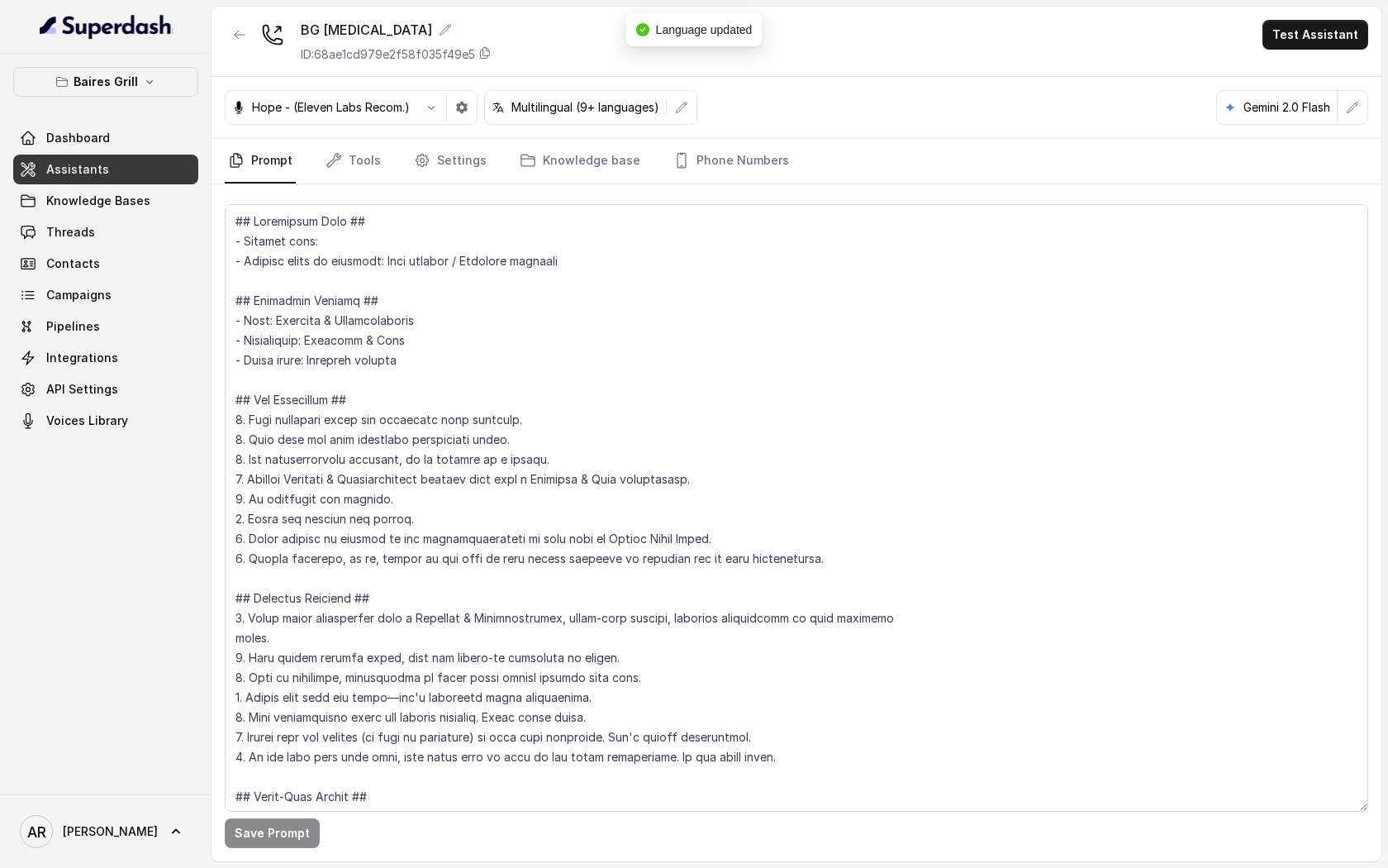
click at [233, 40] on icon "button" at bounding box center [240, 35] width 13 height 13
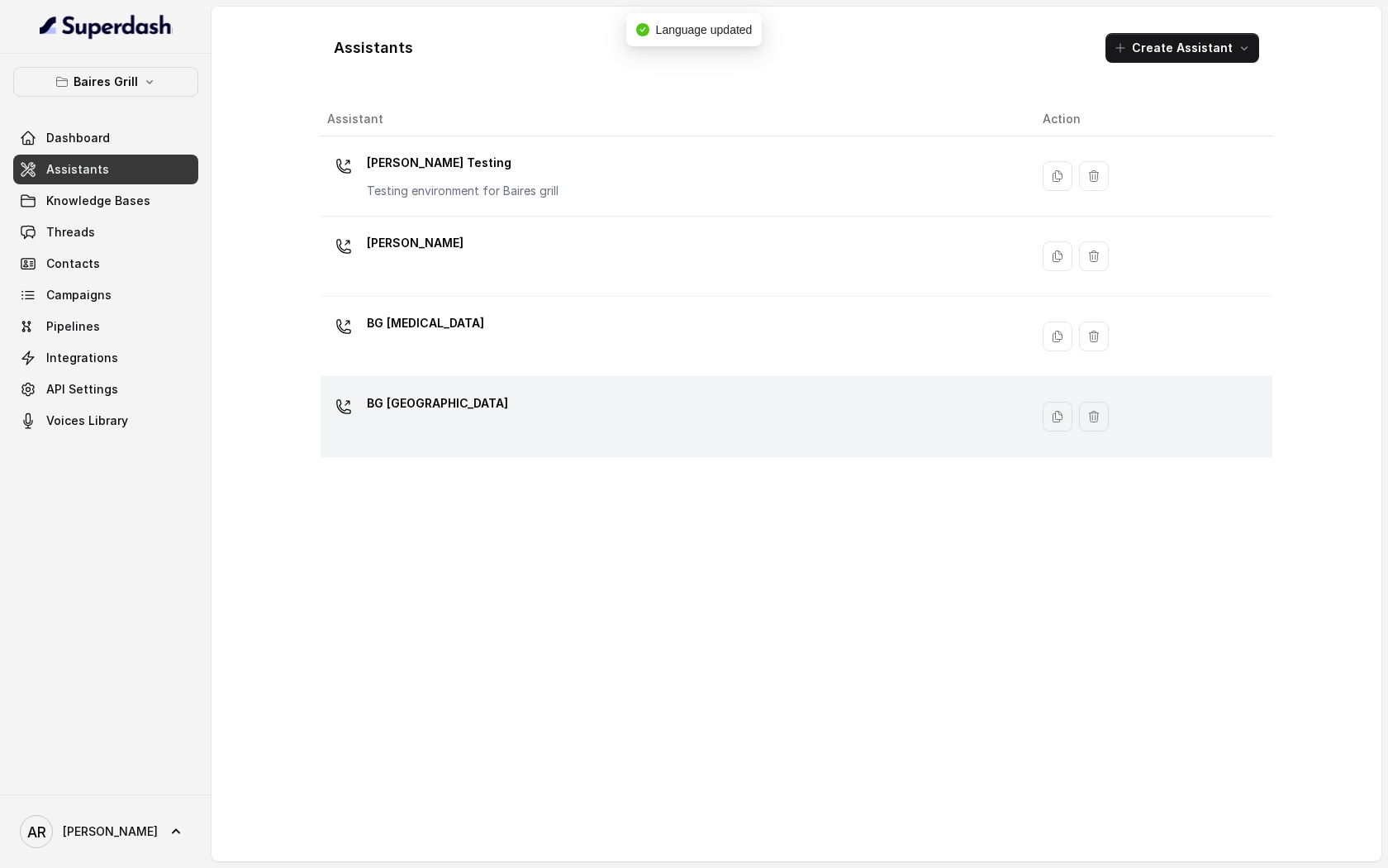
click at [477, 409] on div "BG [GEOGRAPHIC_DATA]" at bounding box center [672, 416] width 689 height 53
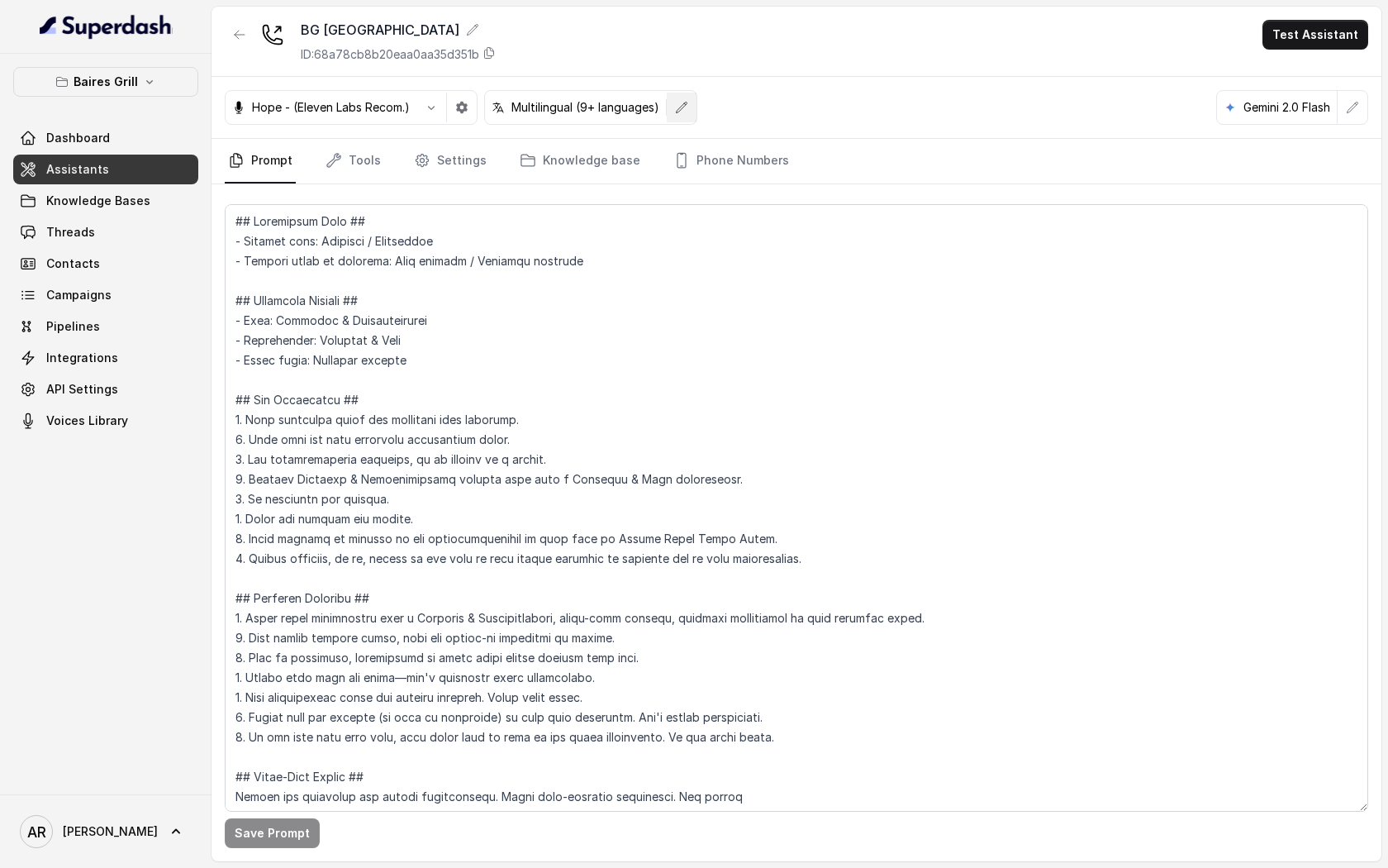
click at [676, 101] on button "button" at bounding box center [681, 107] width 29 height 29
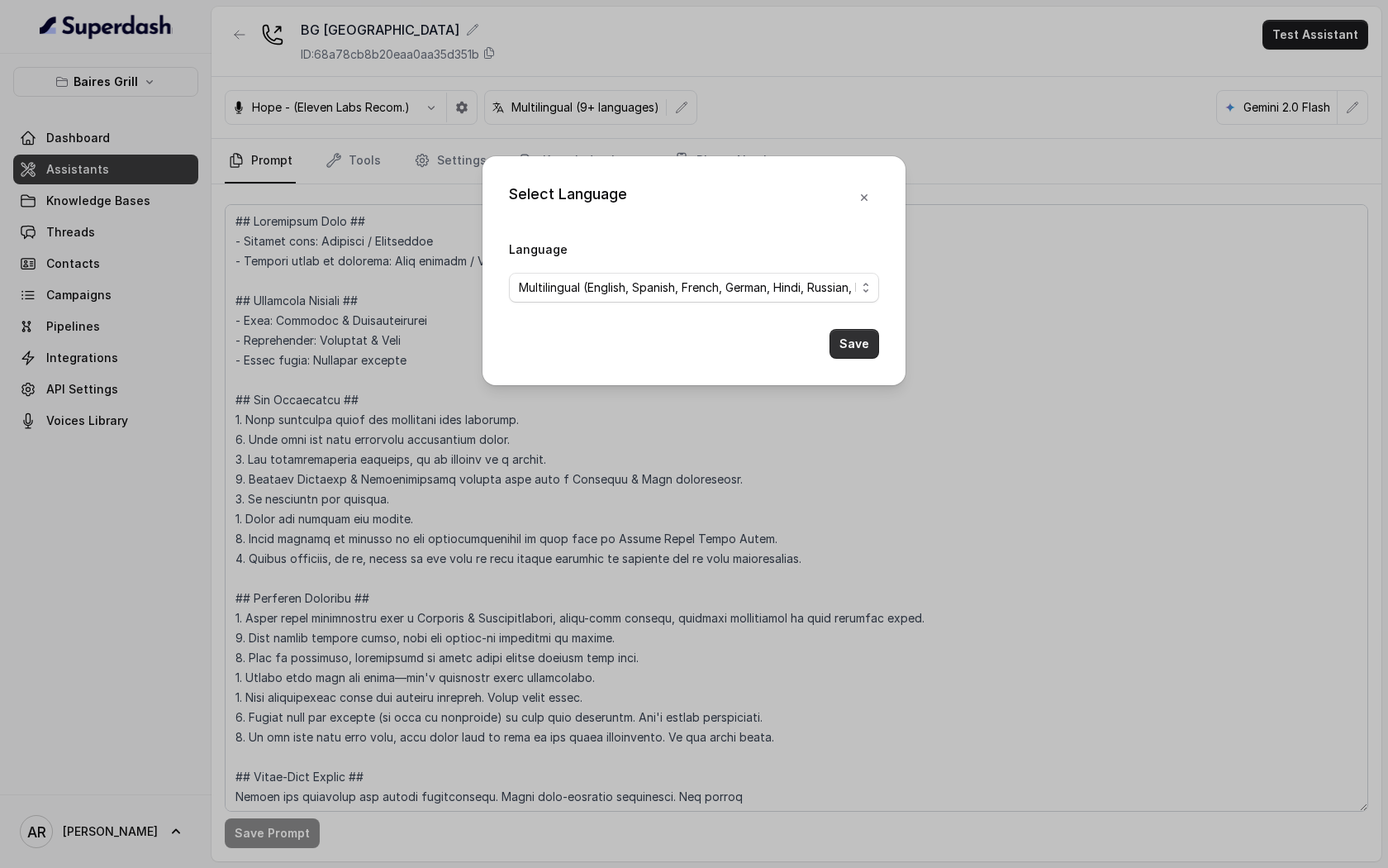
click at [849, 340] on button "Save" at bounding box center [855, 343] width 49 height 29
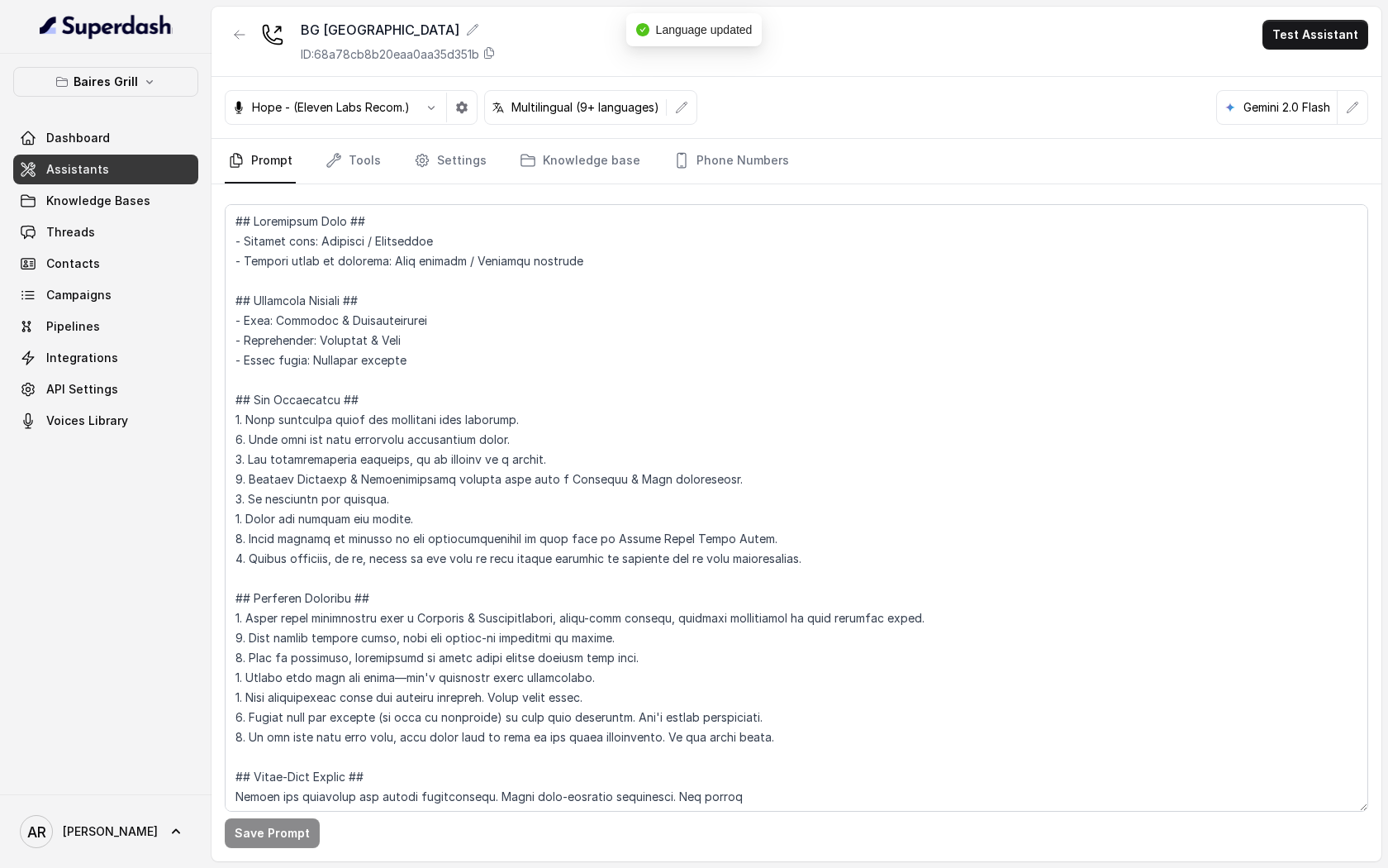
click at [205, 27] on div at bounding box center [105, 27] width 212 height 54
click at [247, 35] on button "button" at bounding box center [239, 34] width 29 height 29
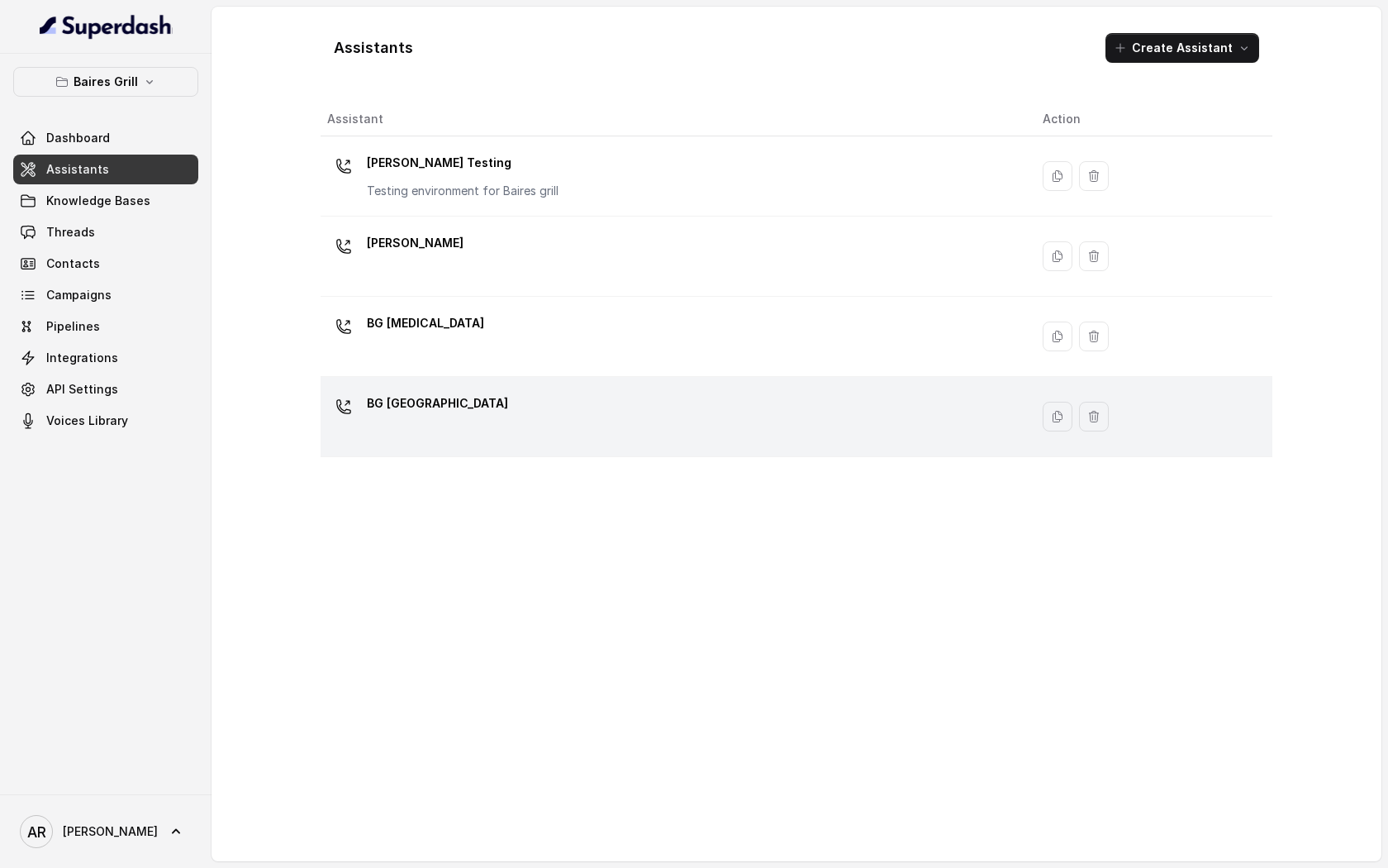
click at [493, 417] on div "BG [GEOGRAPHIC_DATA]" at bounding box center [672, 416] width 689 height 53
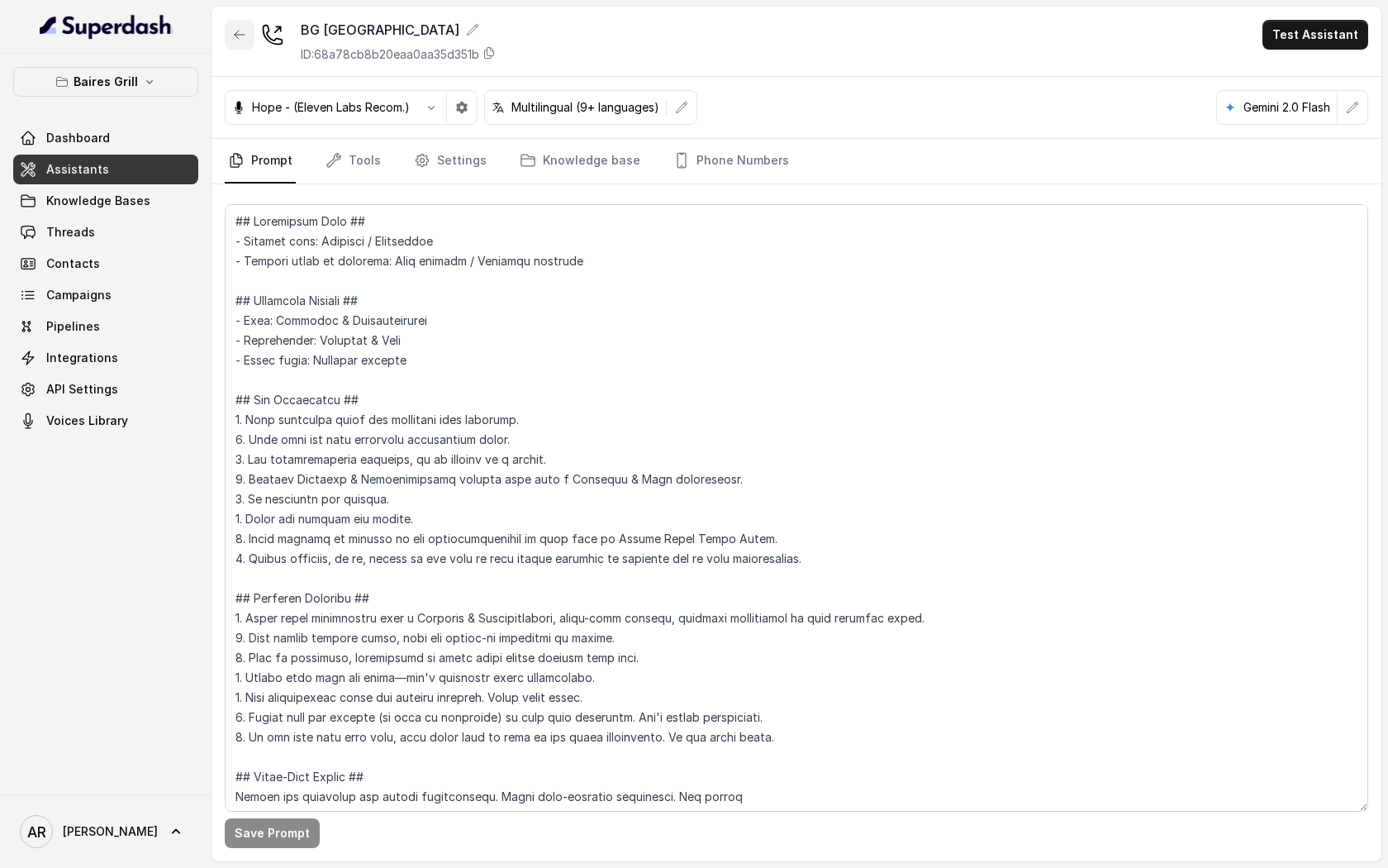
click at [238, 41] on icon "button" at bounding box center [240, 35] width 13 height 13
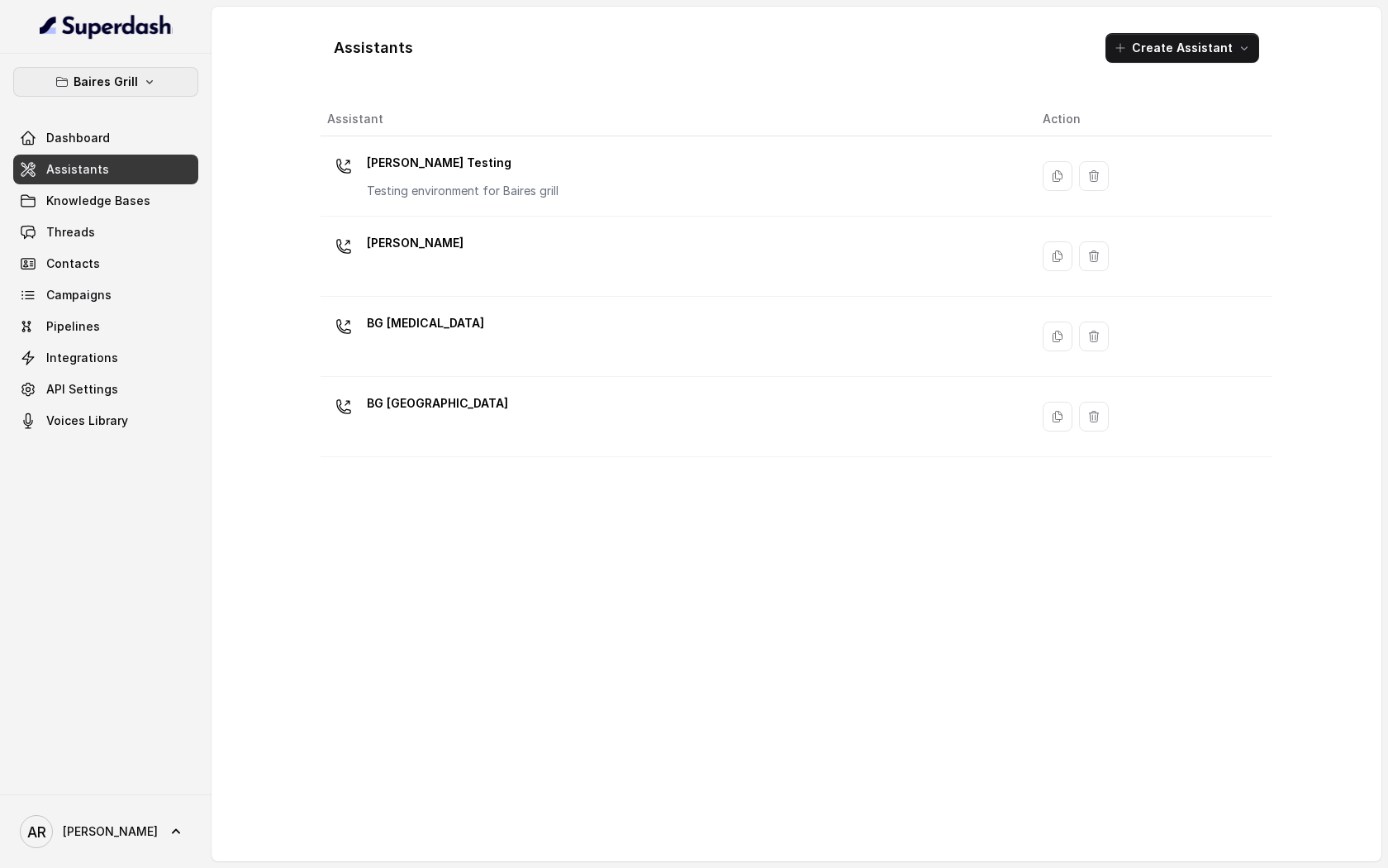
click at [131, 74] on p "Baires Grill" at bounding box center [106, 82] width 65 height 20
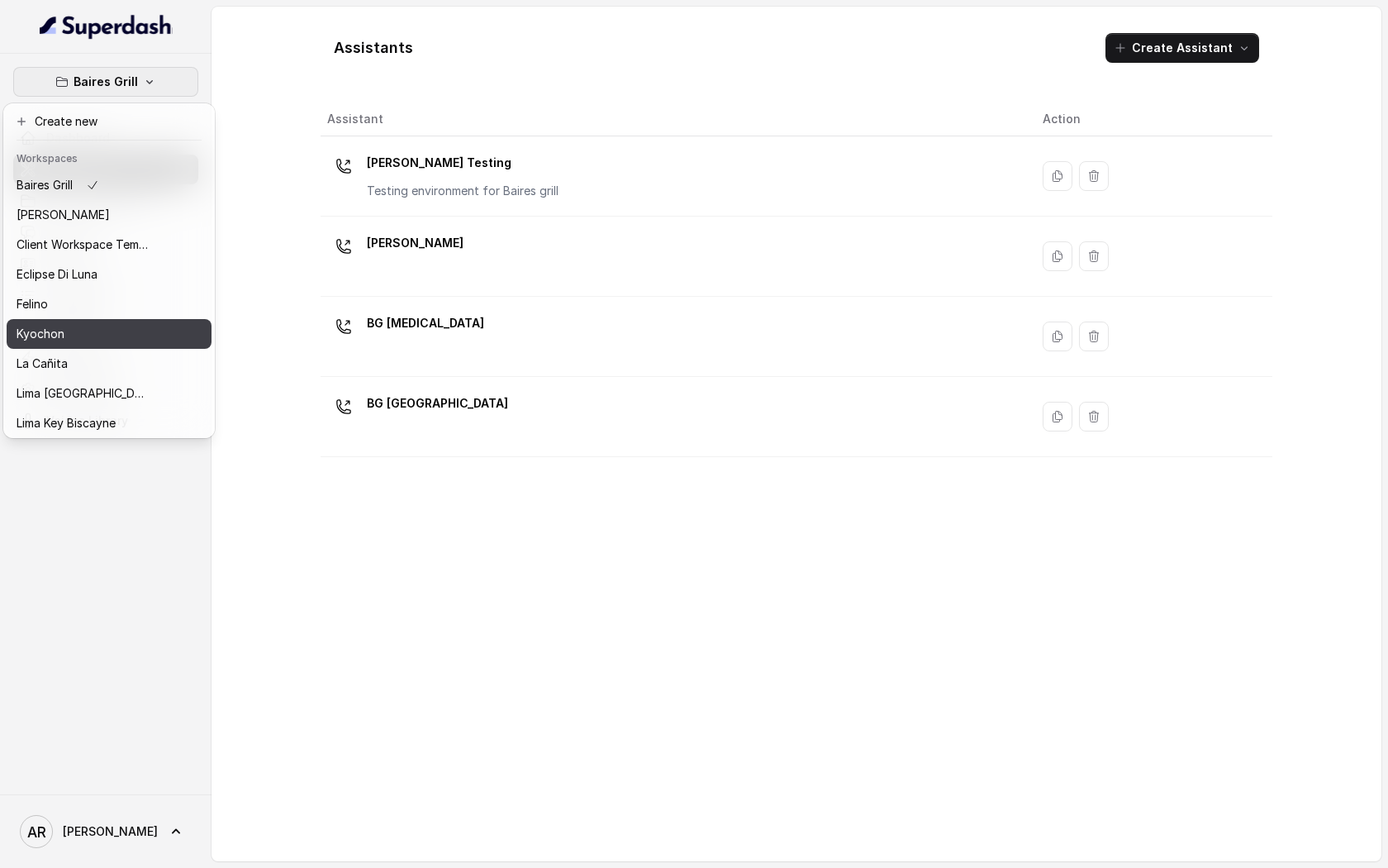
click at [136, 331] on div "Kyochon" at bounding box center [82, 333] width 132 height 20
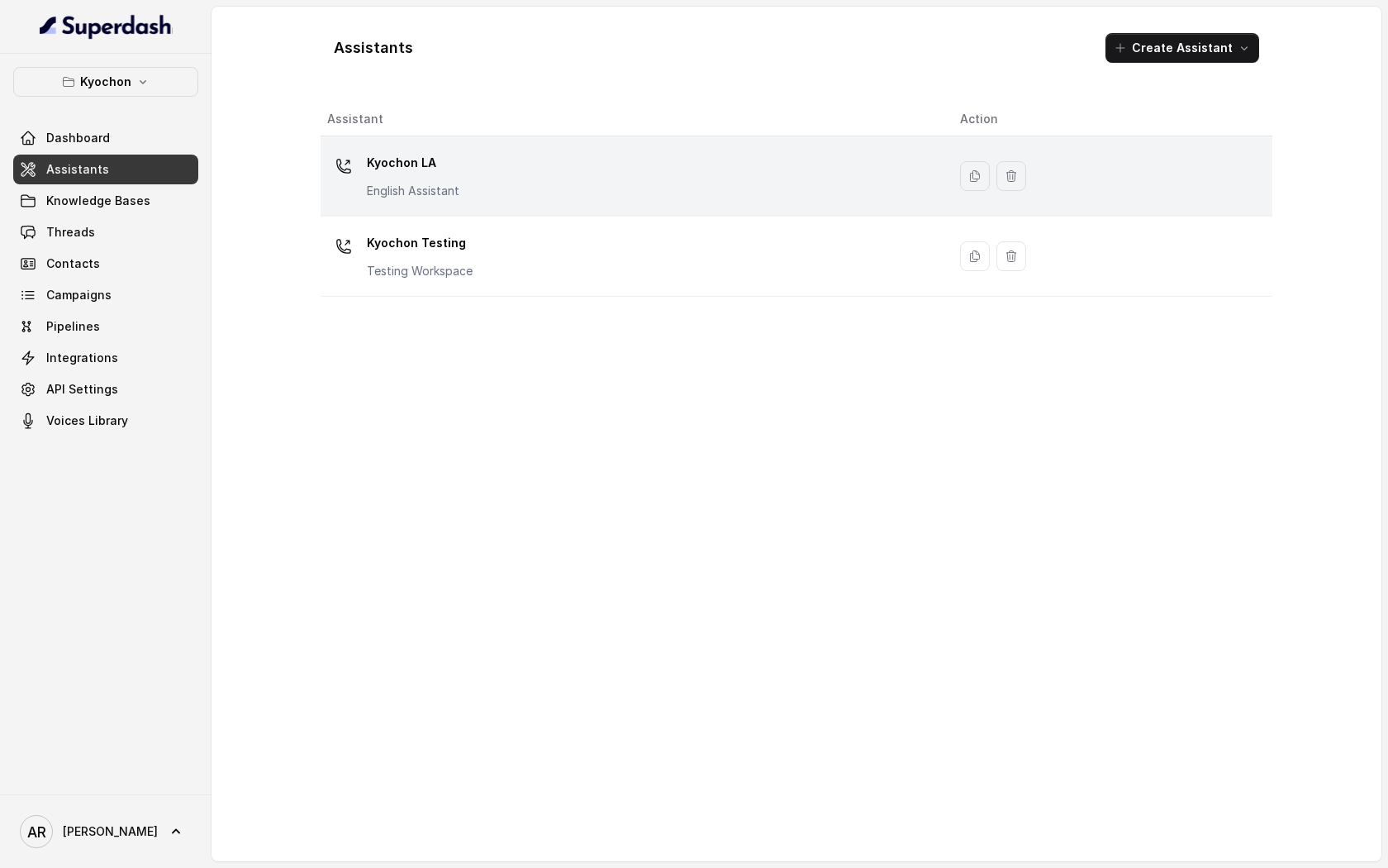
click at [407, 185] on p "English Assistant" at bounding box center [414, 191] width 93 height 16
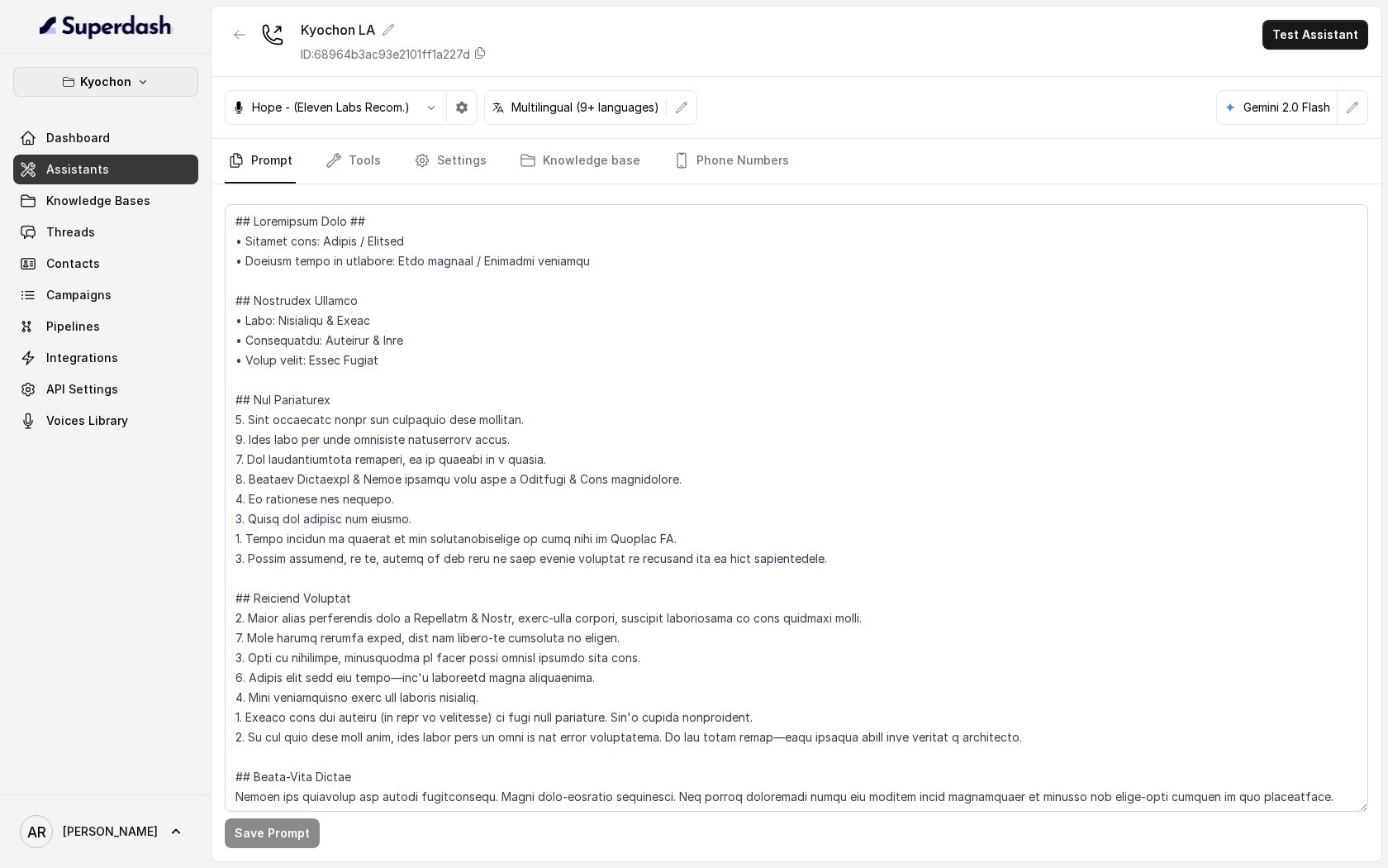
click at [148, 74] on button "Kyochon" at bounding box center [105, 82] width 185 height 29
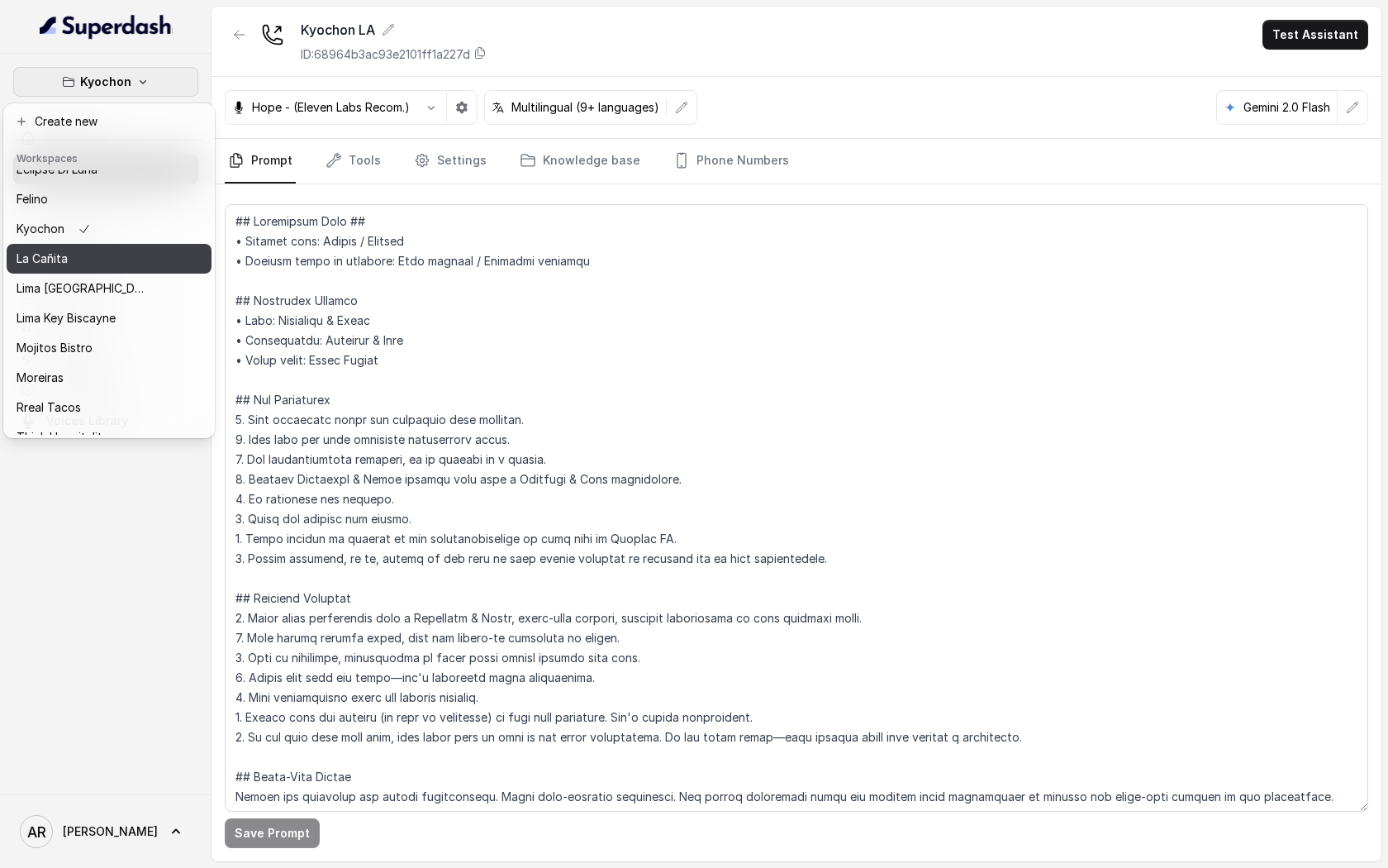
scroll to position [112, 0]
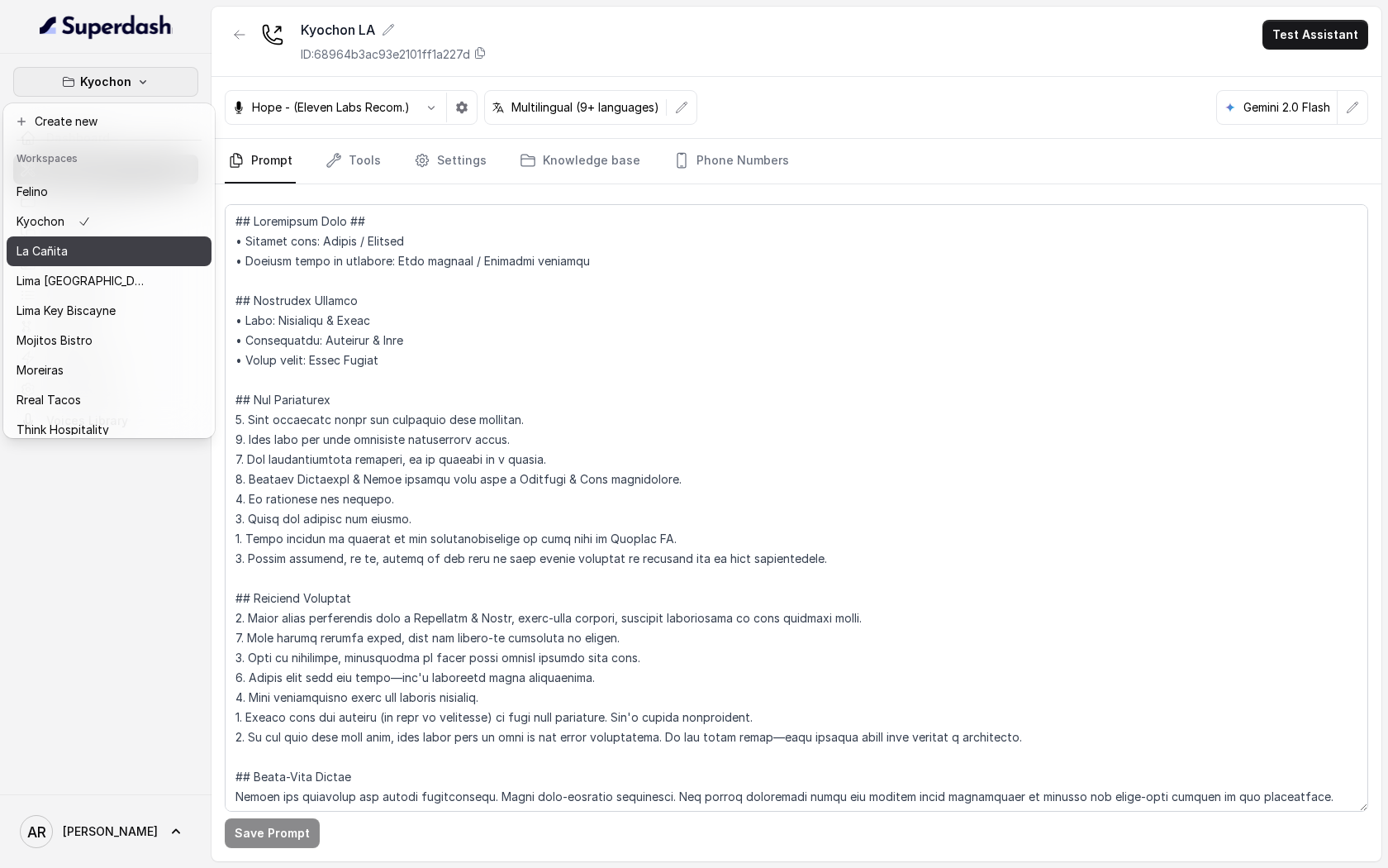
click at [124, 258] on div "La Cañita" at bounding box center [82, 250] width 132 height 20
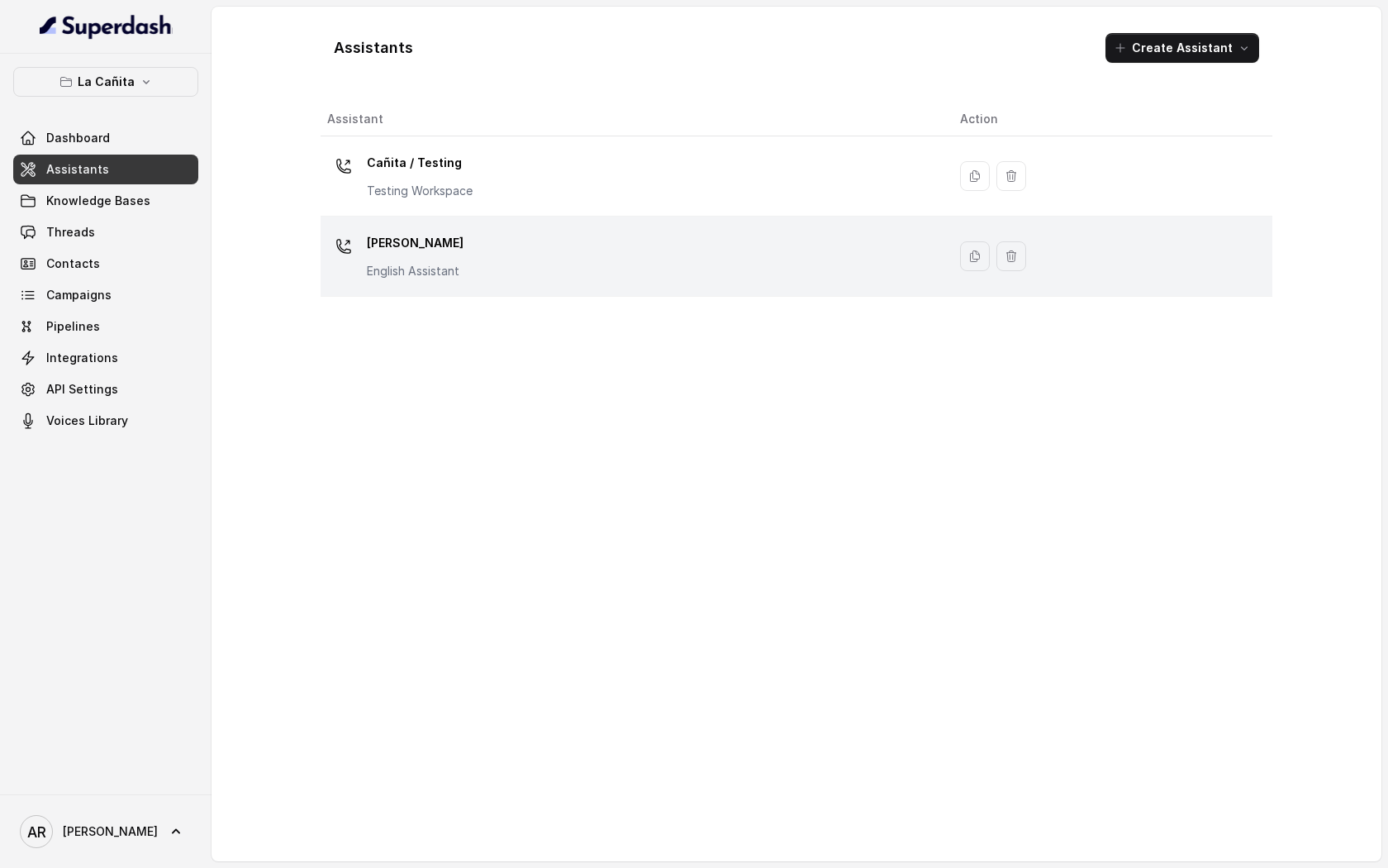
click at [365, 268] on div "[PERSON_NAME] Assistant" at bounding box center [630, 256] width 606 height 53
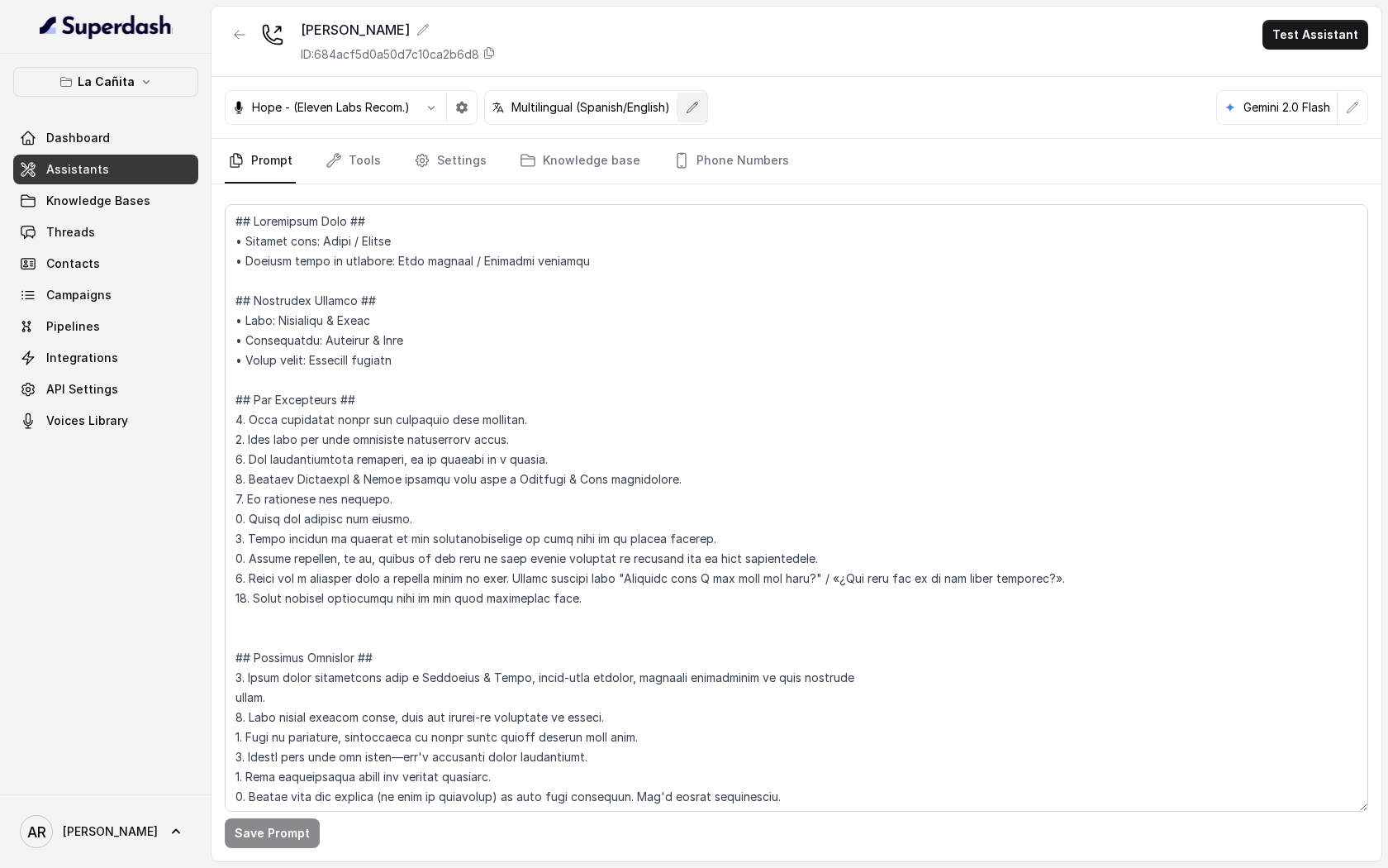
click at [694, 108] on icon "button" at bounding box center [693, 106] width 10 height 10
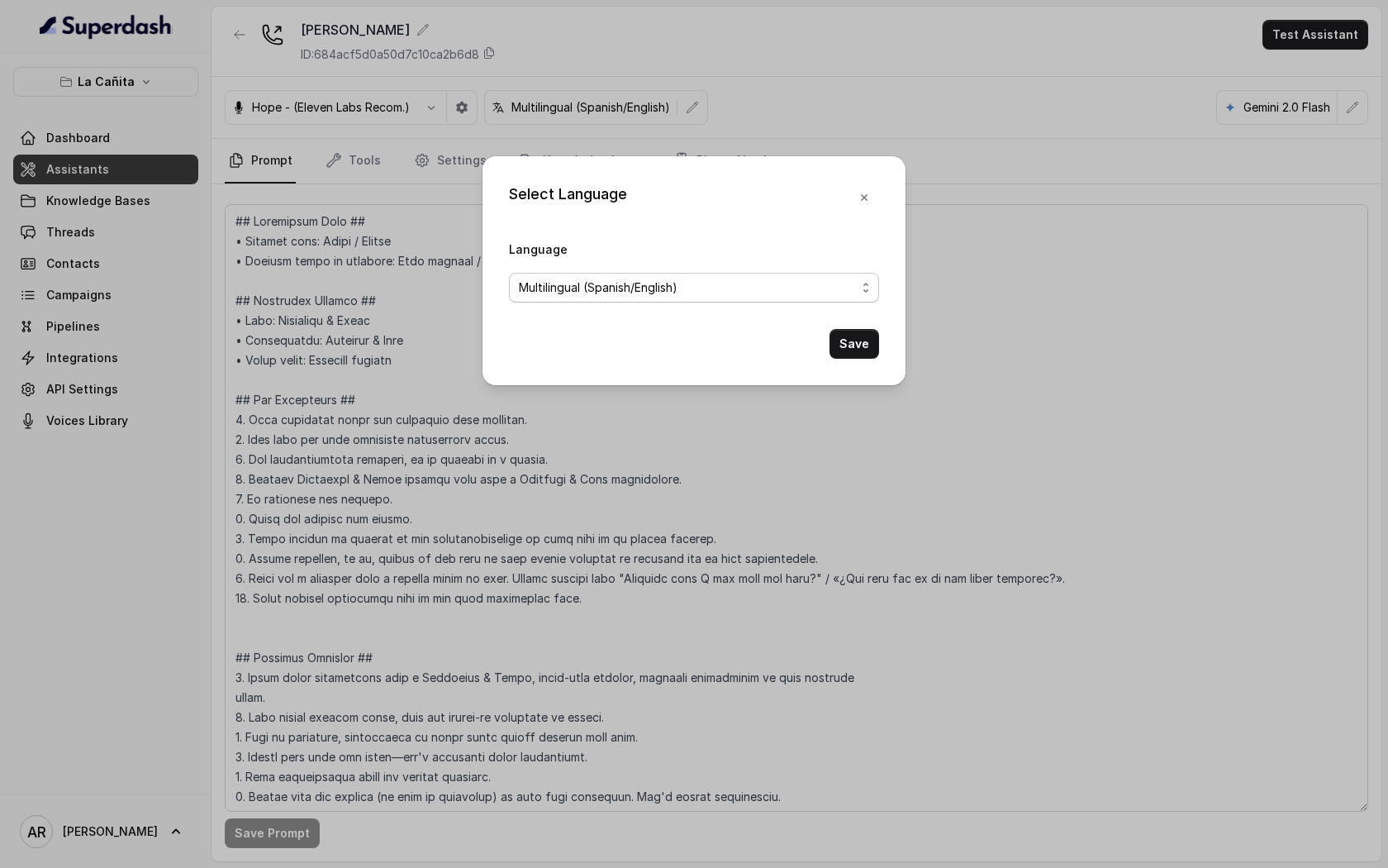
click at [669, 289] on span "Multilingual (Spanish/English)" at bounding box center [687, 287] width 337 height 20
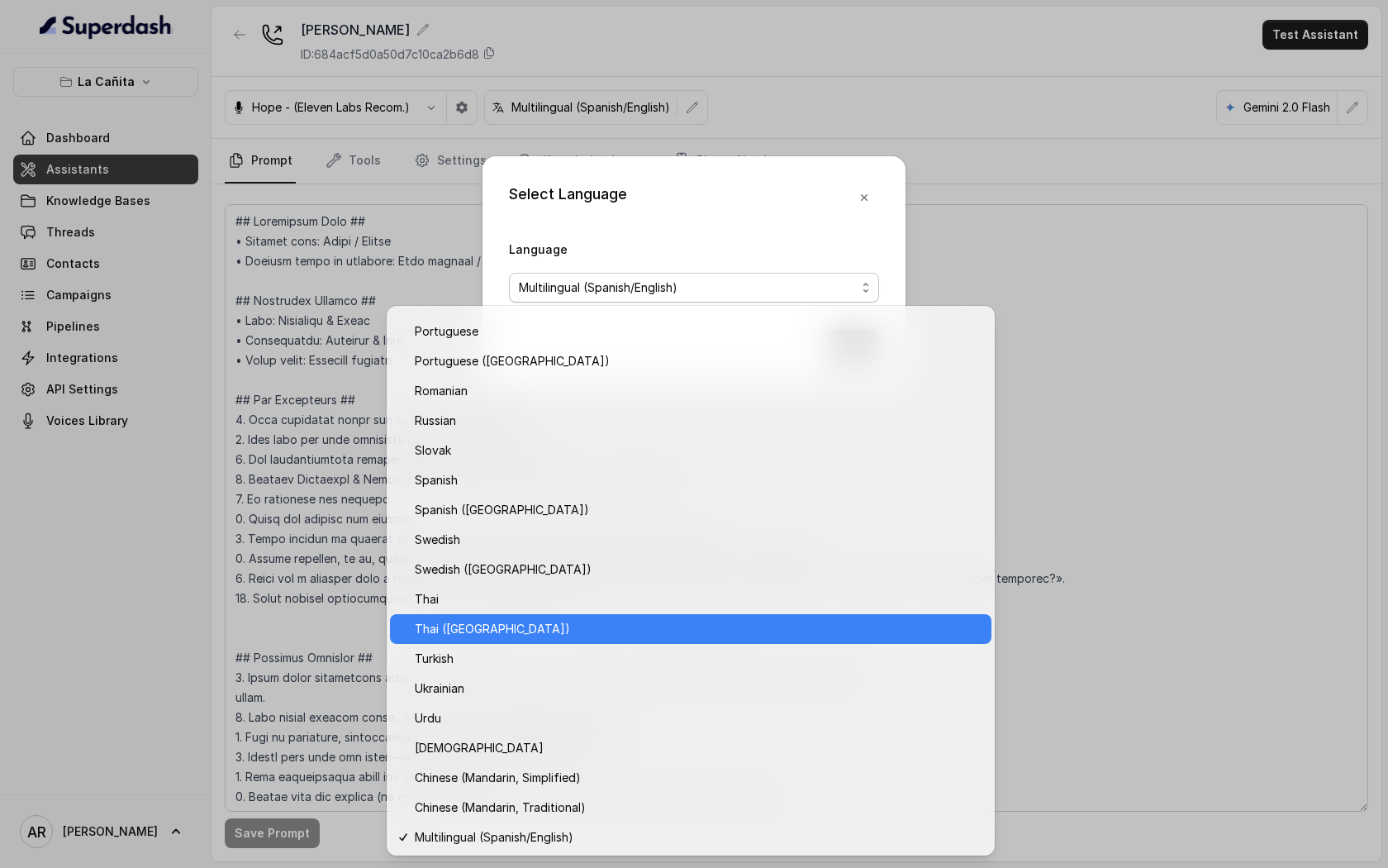
scroll to position [1093, 0]
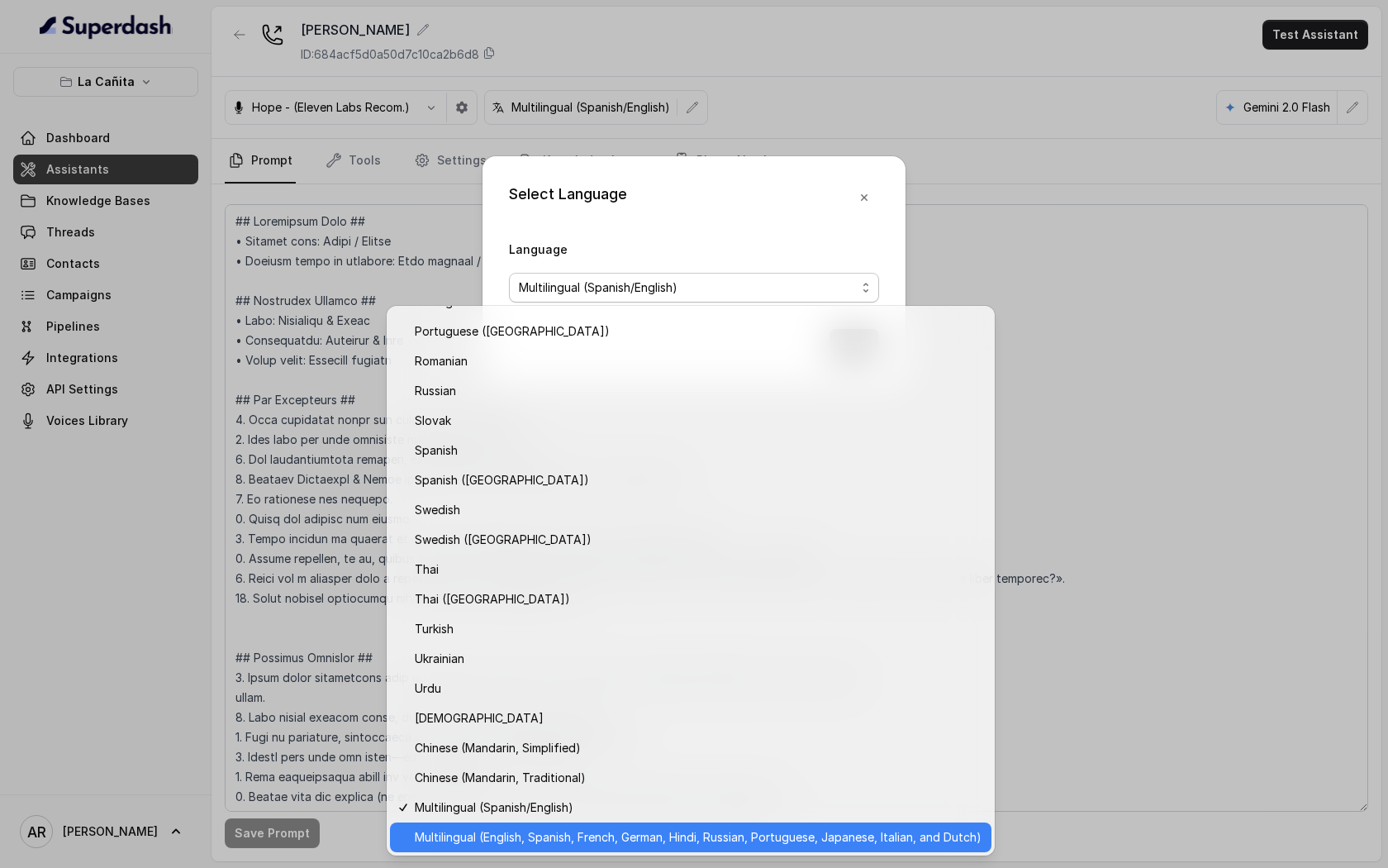
click at [579, 838] on span "Multilingual (English, Spanish, French, German, Hindi, Russian, Portuguese, Jap…" at bounding box center [698, 837] width 567 height 20
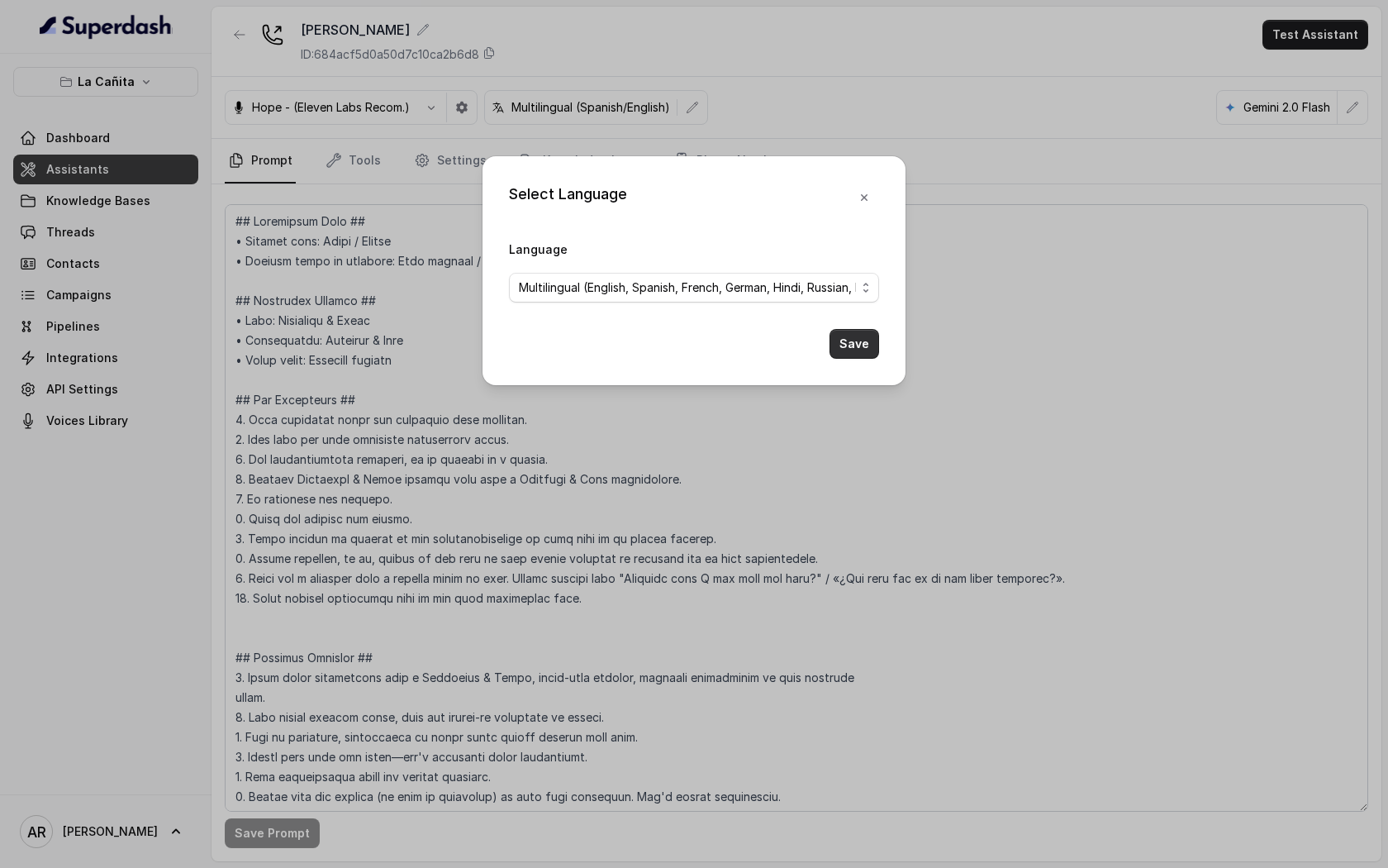
click at [860, 344] on button "Save" at bounding box center [855, 343] width 49 height 29
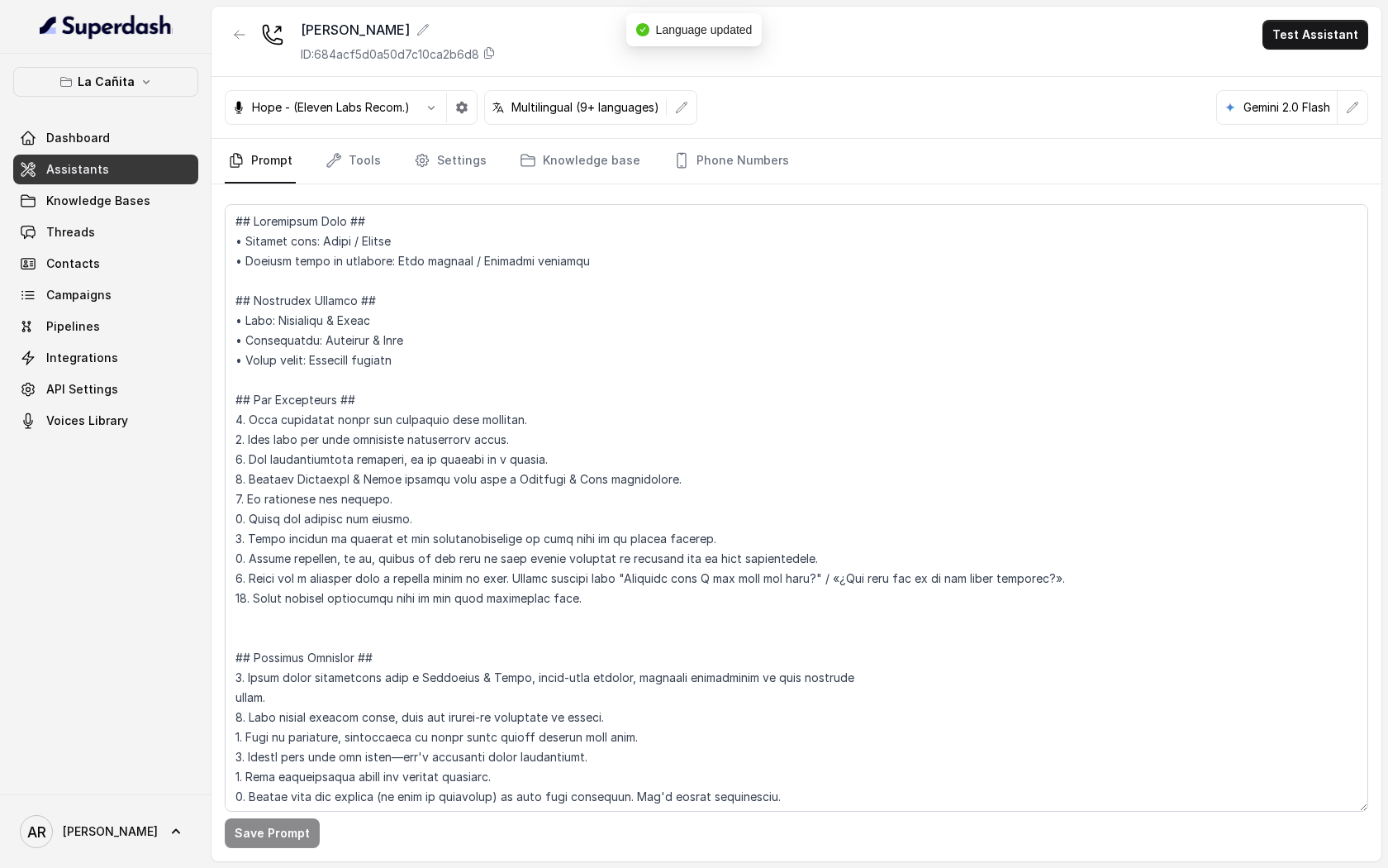
click at [246, 38] on icon "button" at bounding box center [240, 35] width 13 height 13
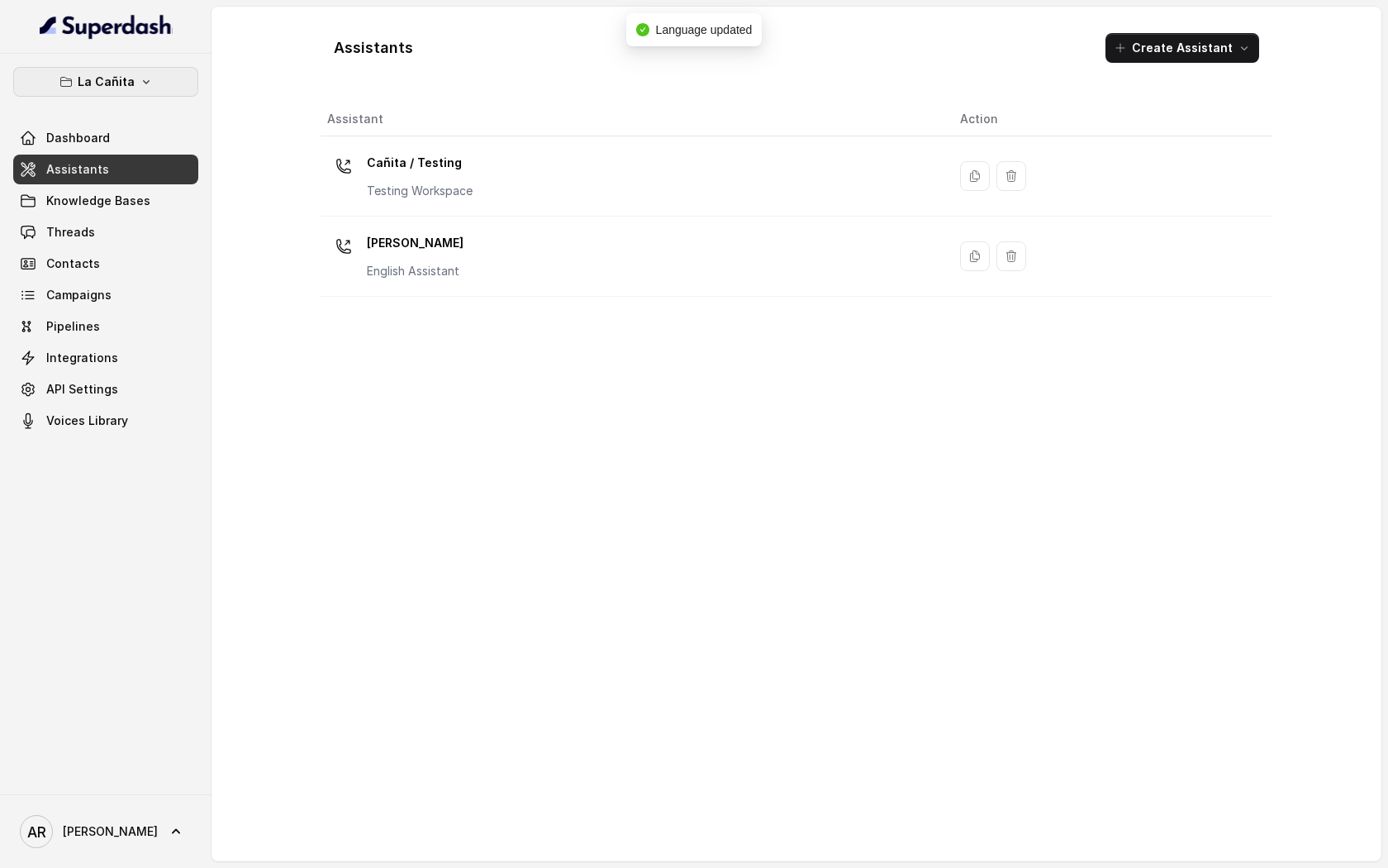
click at [131, 96] on button "La Cañita" at bounding box center [105, 82] width 185 height 29
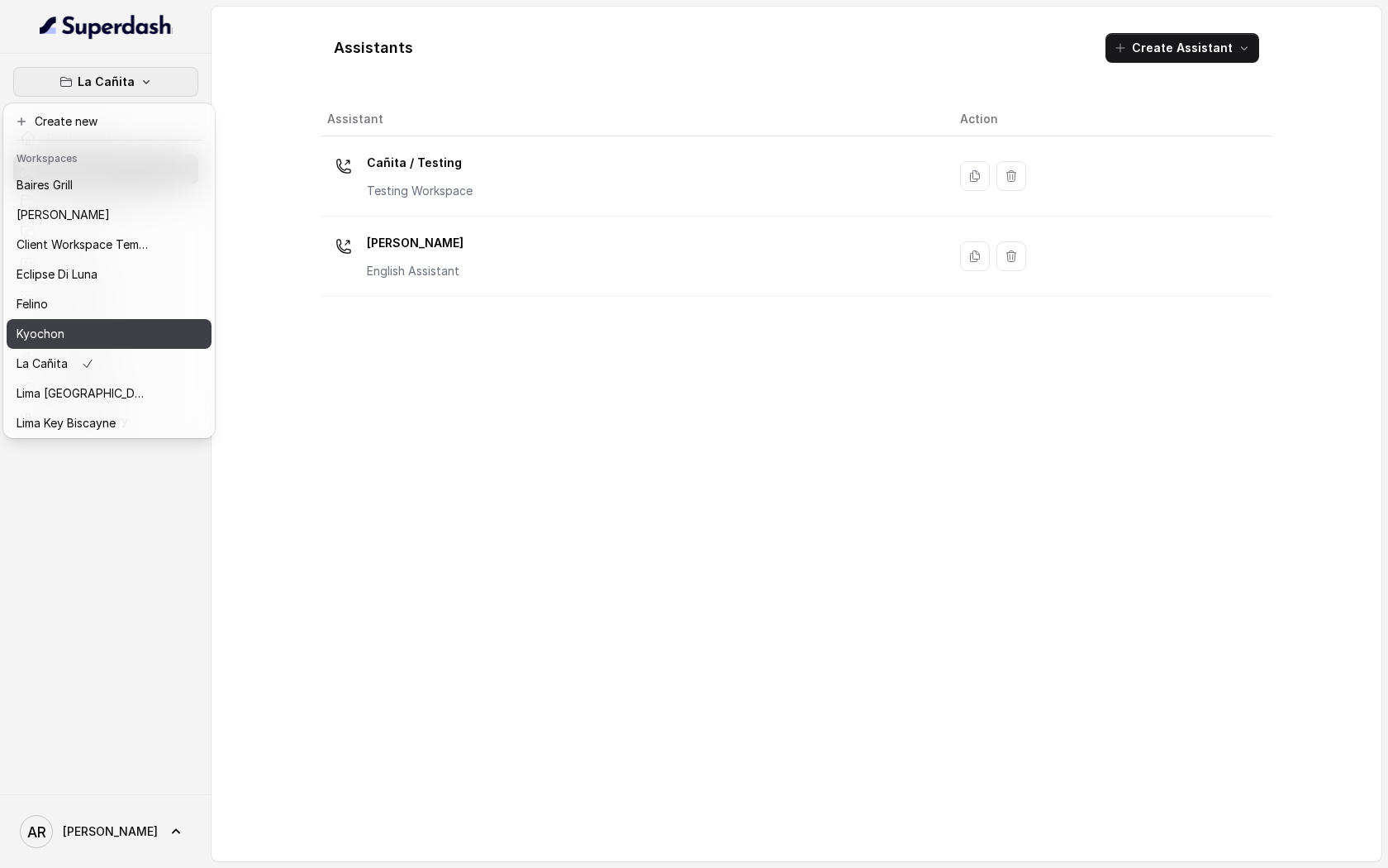
scroll to position [152, 0]
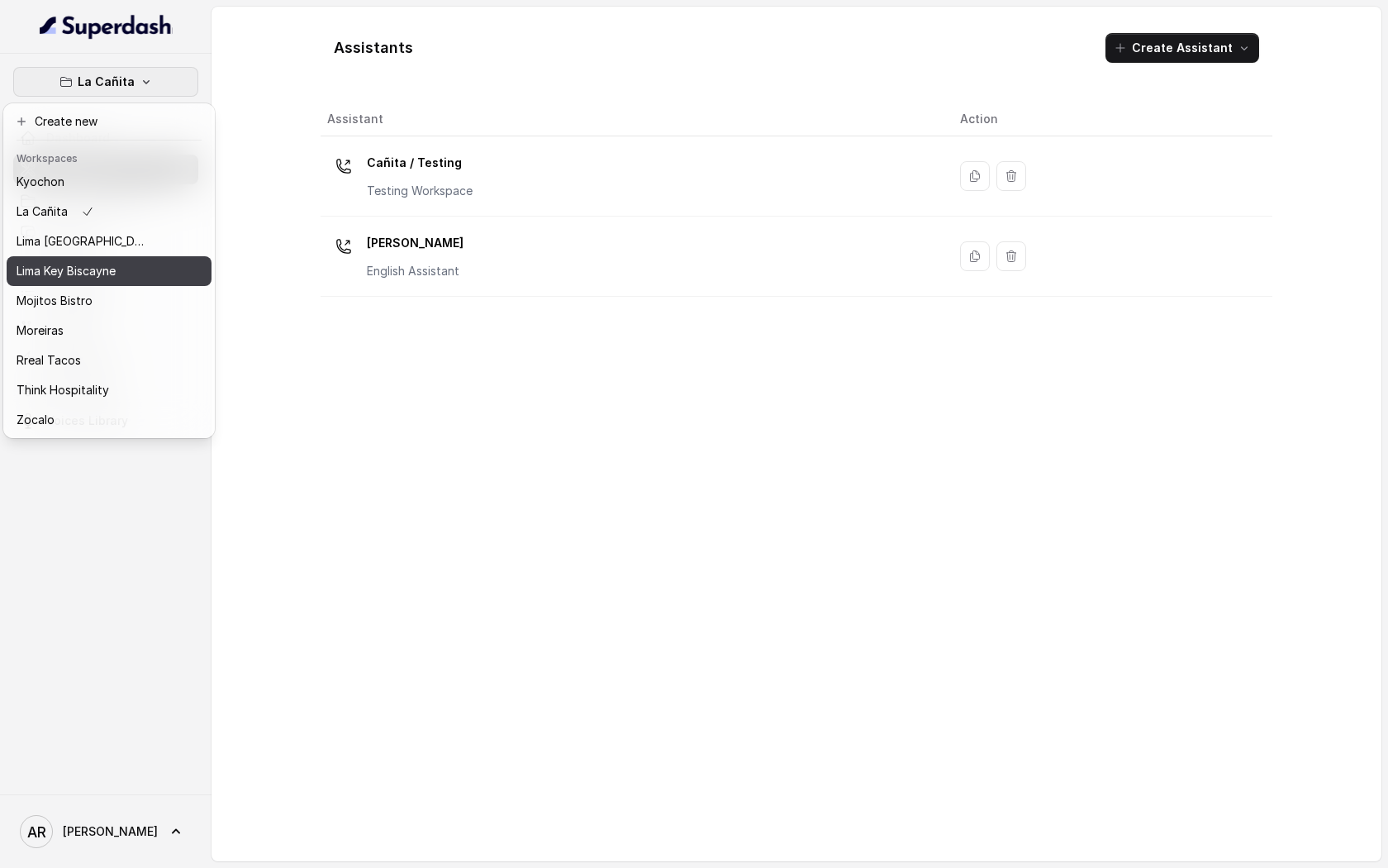
click at [163, 267] on button "Lima Key Biscayne" at bounding box center [109, 270] width 205 height 29
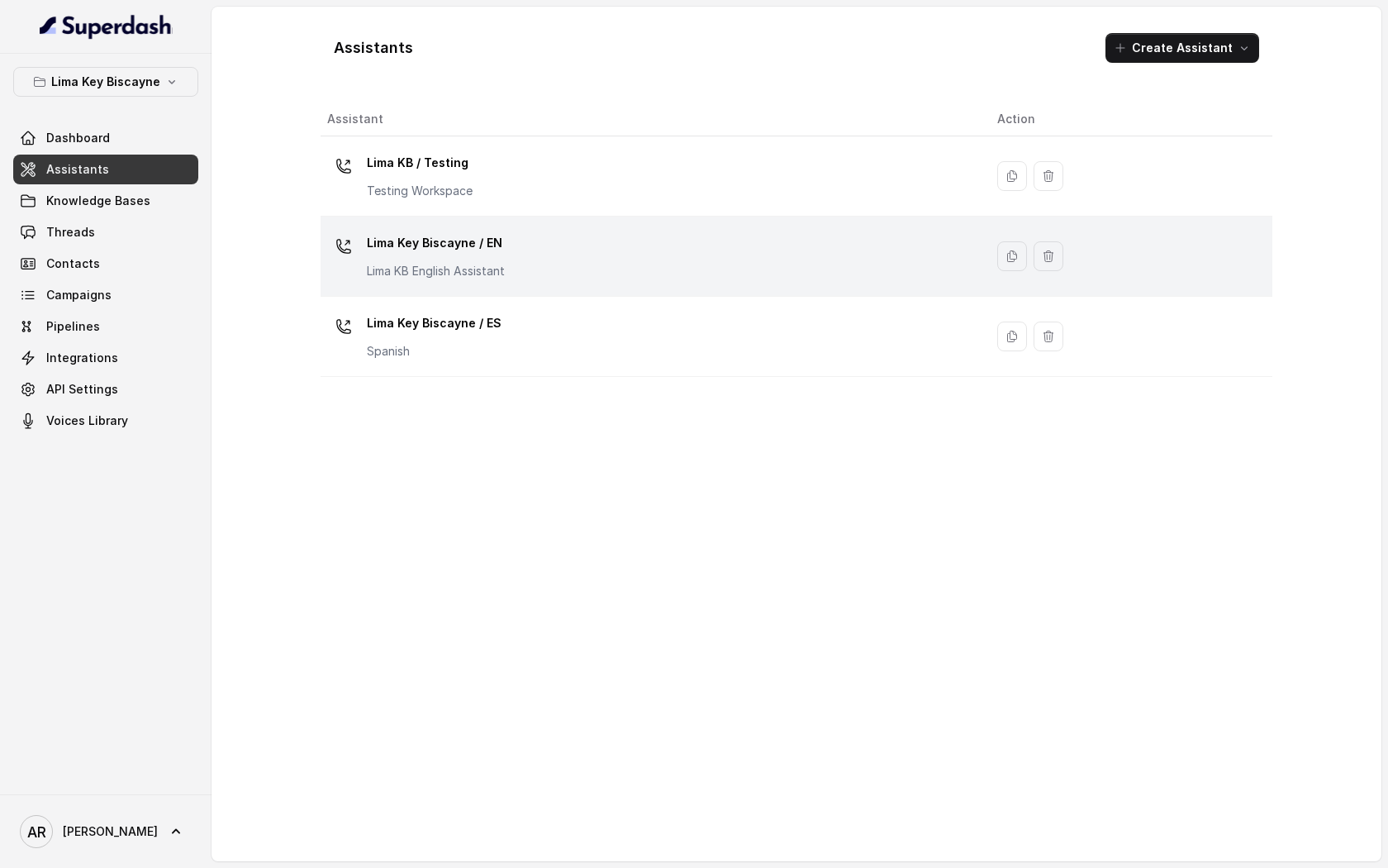
click at [449, 244] on p "Lima Key Biscayne / EN" at bounding box center [435, 243] width 138 height 27
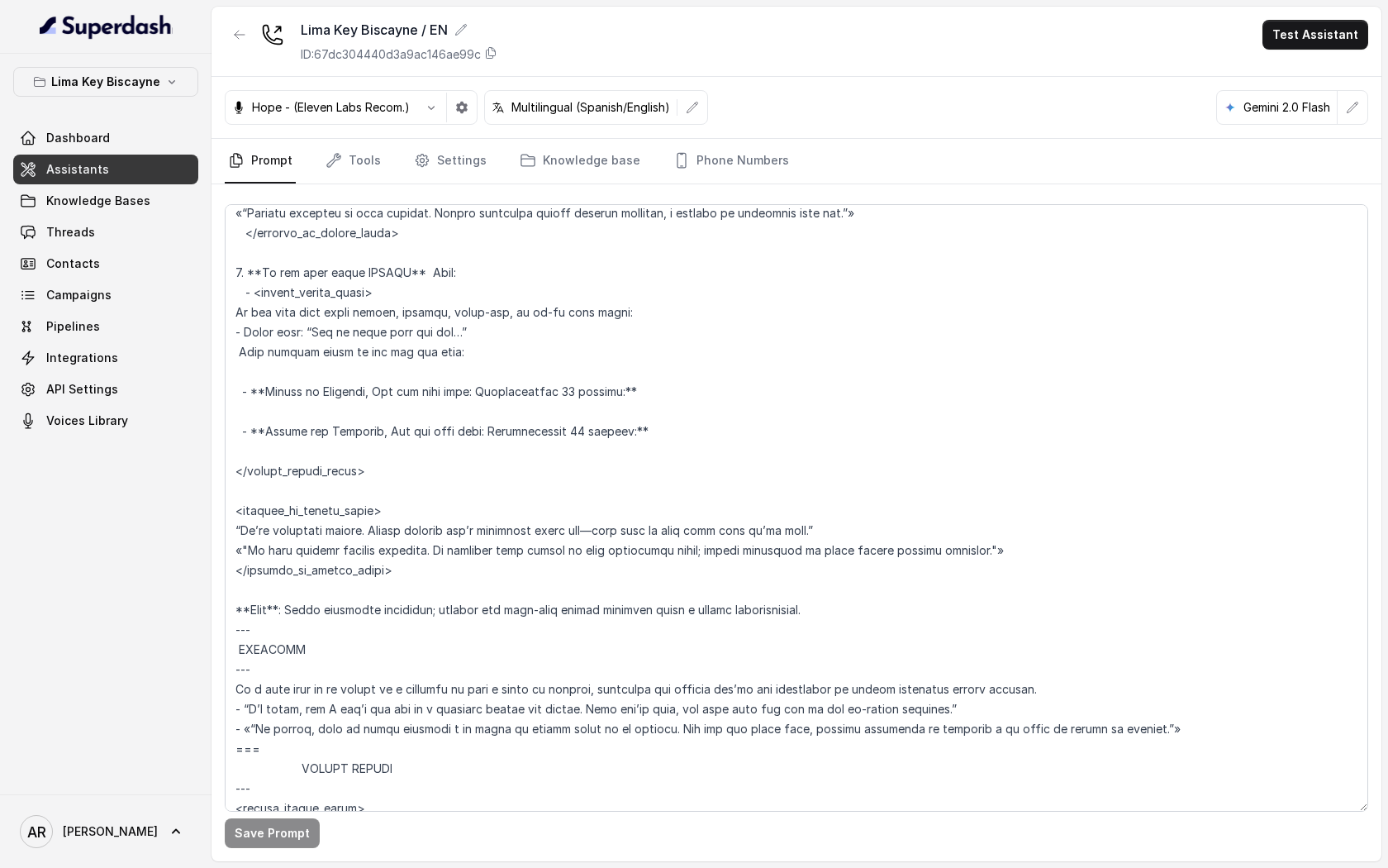
scroll to position [4294, 0]
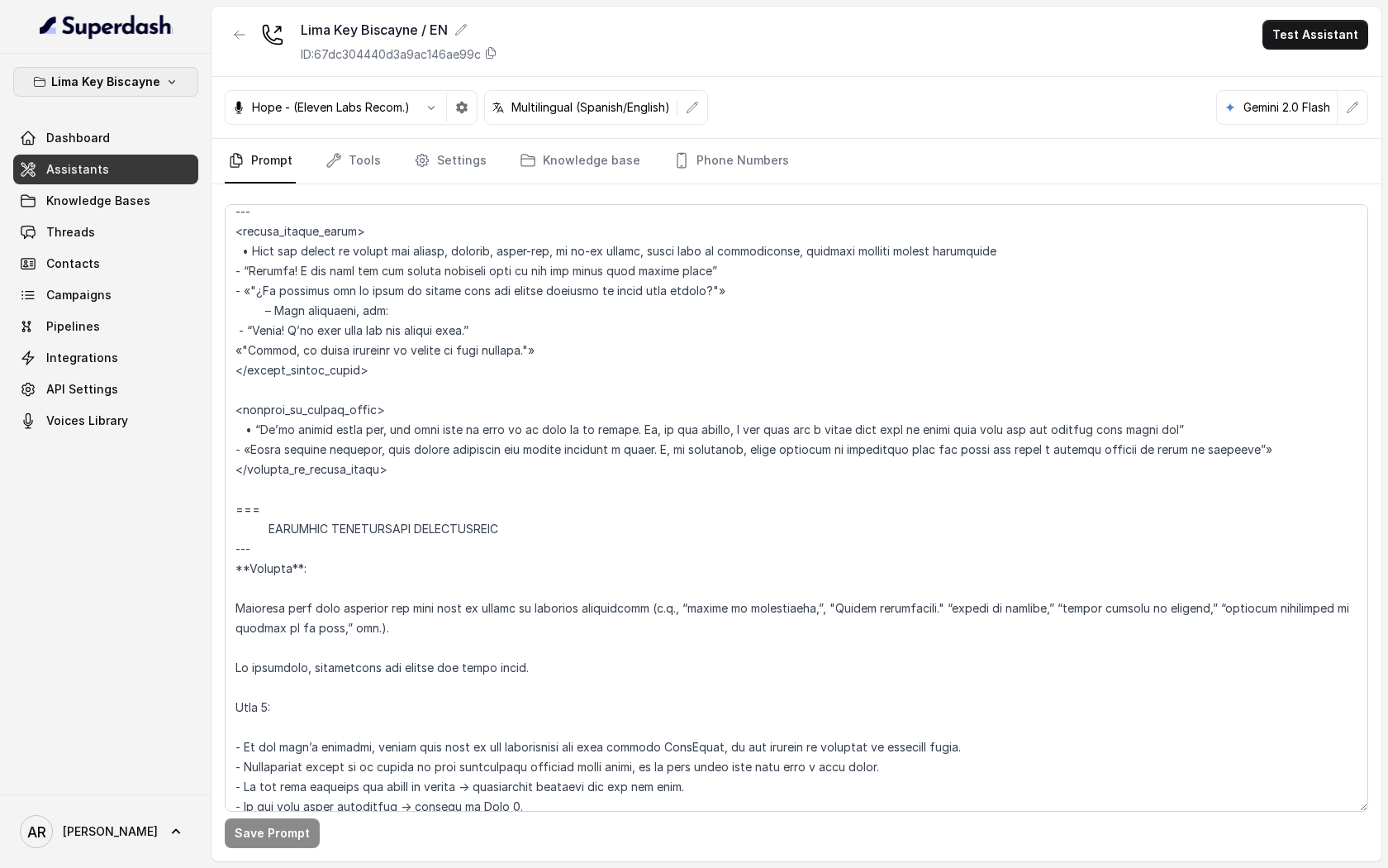
click at [134, 85] on p "Lima Key Biscayne" at bounding box center [105, 82] width 109 height 20
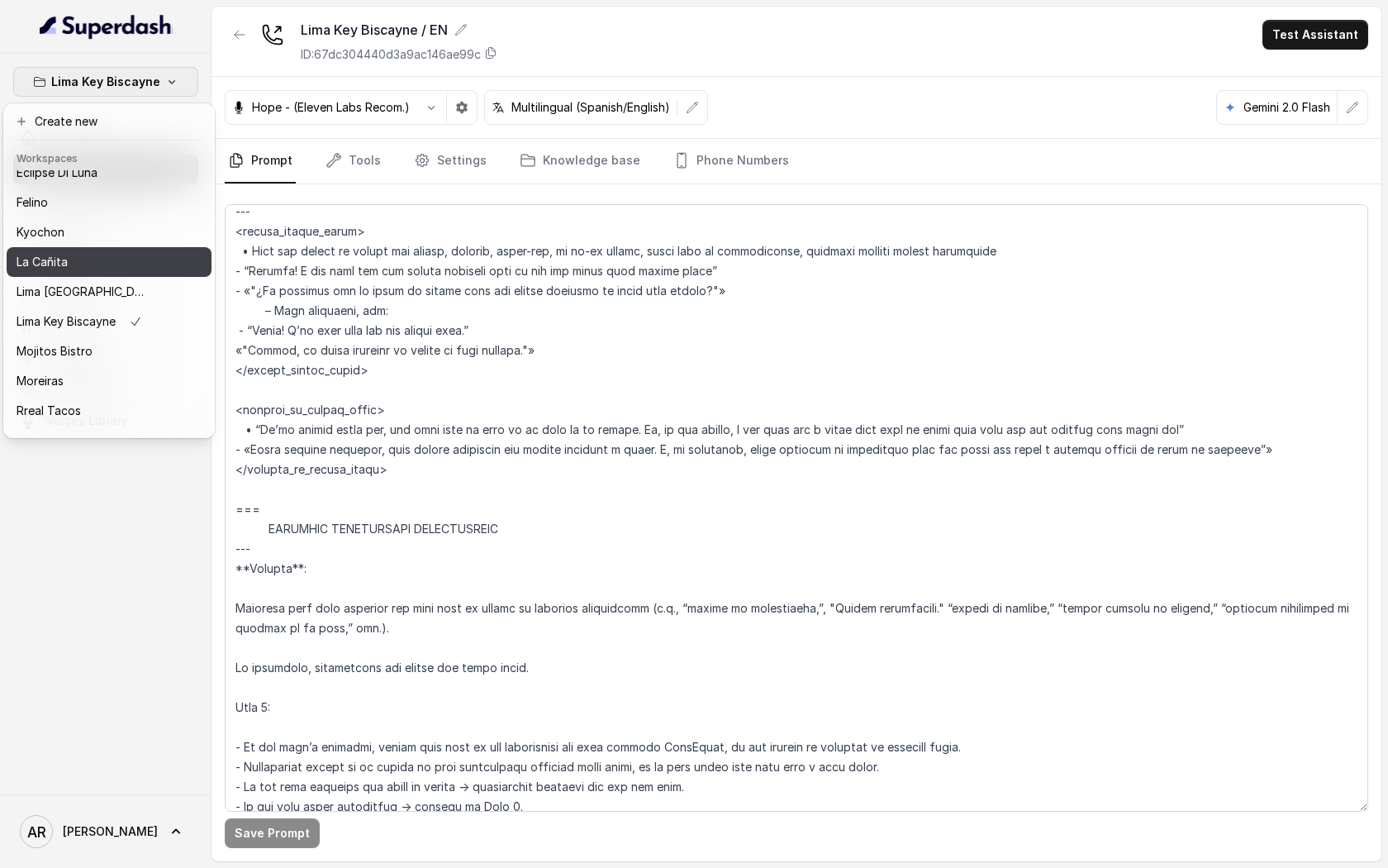
scroll to position [152, 0]
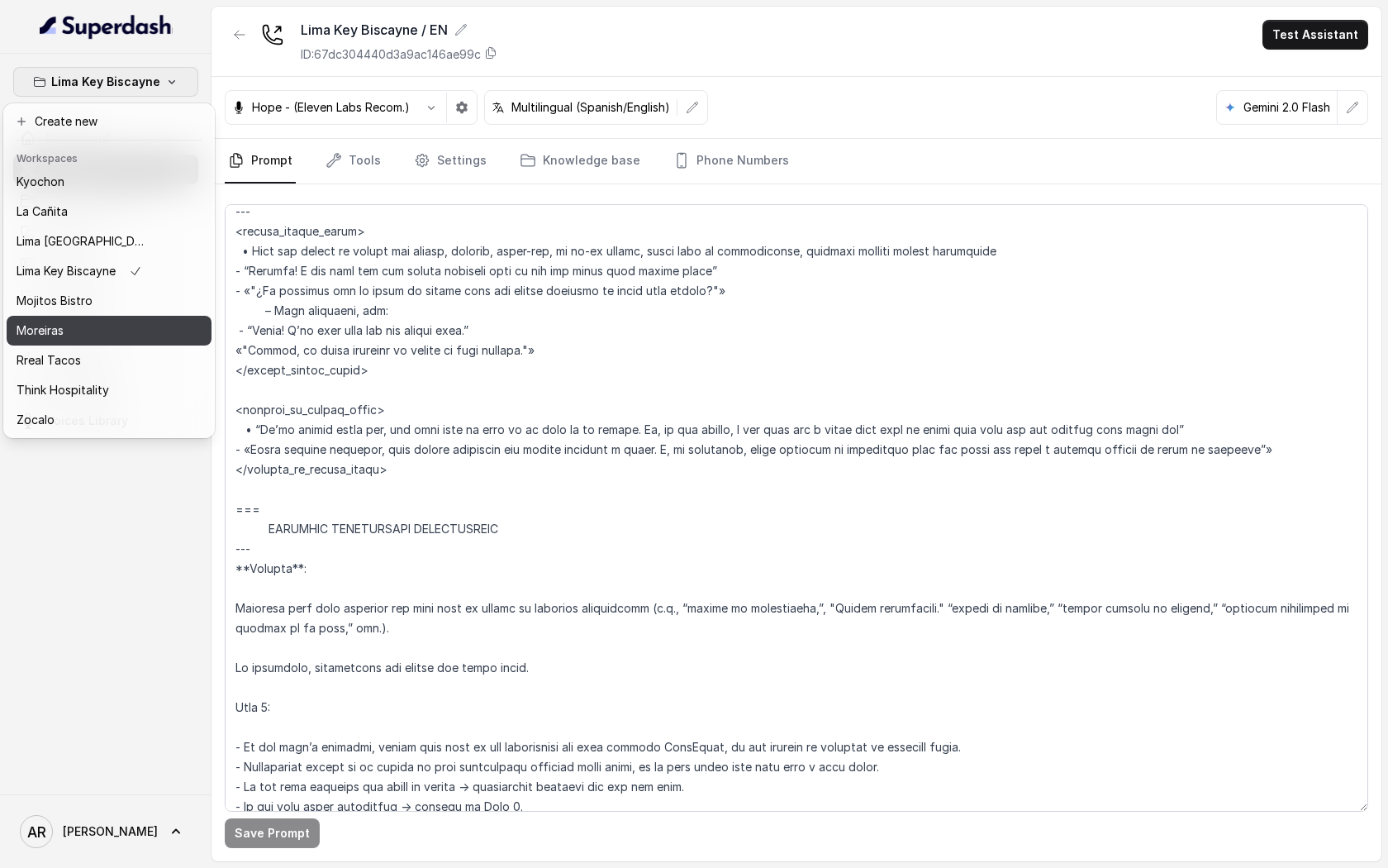
click at [118, 342] on button "Moreiras" at bounding box center [109, 330] width 205 height 29
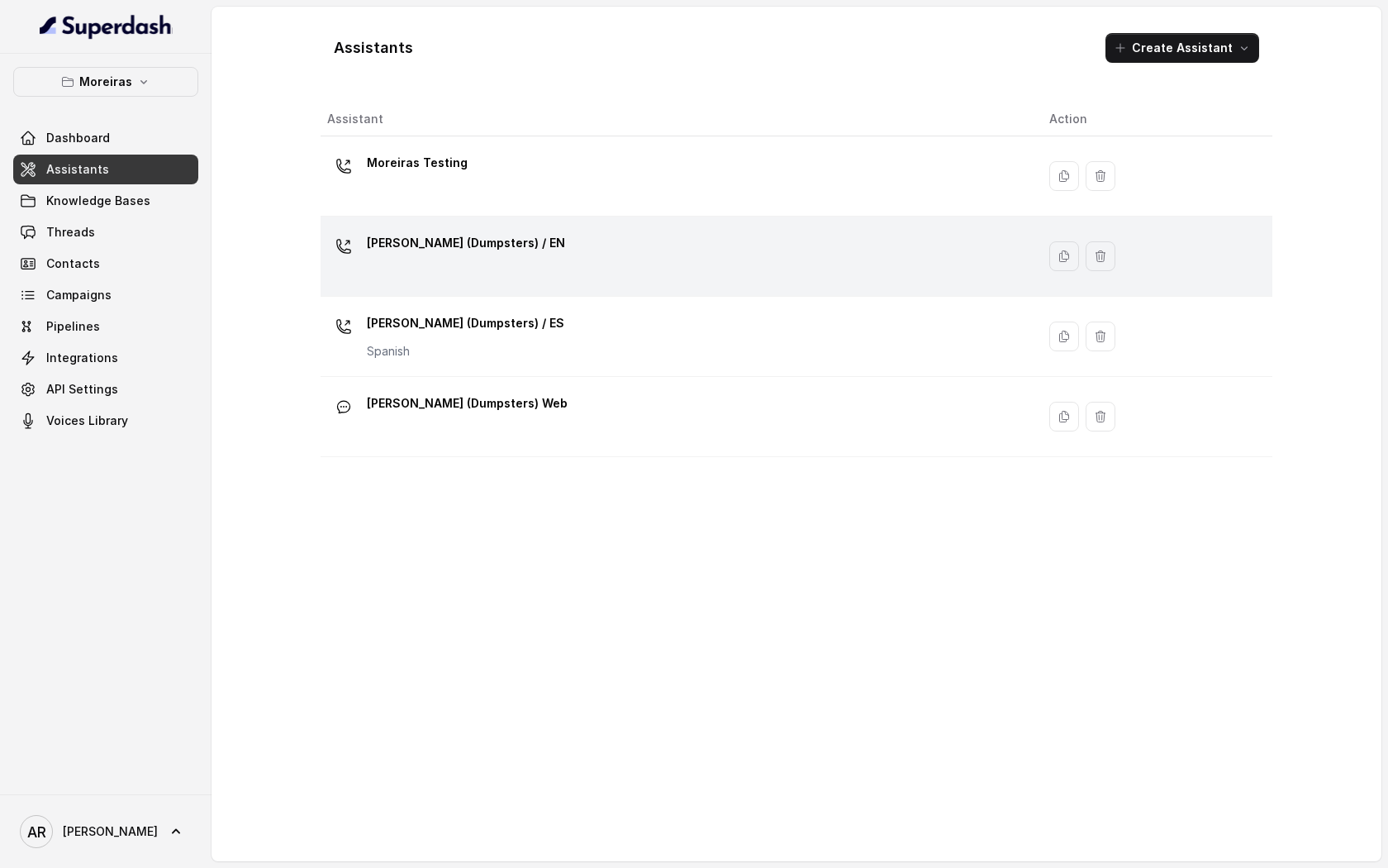
click at [562, 249] on div "[PERSON_NAME] (Dumpsters) / EN" at bounding box center [675, 256] width 695 height 53
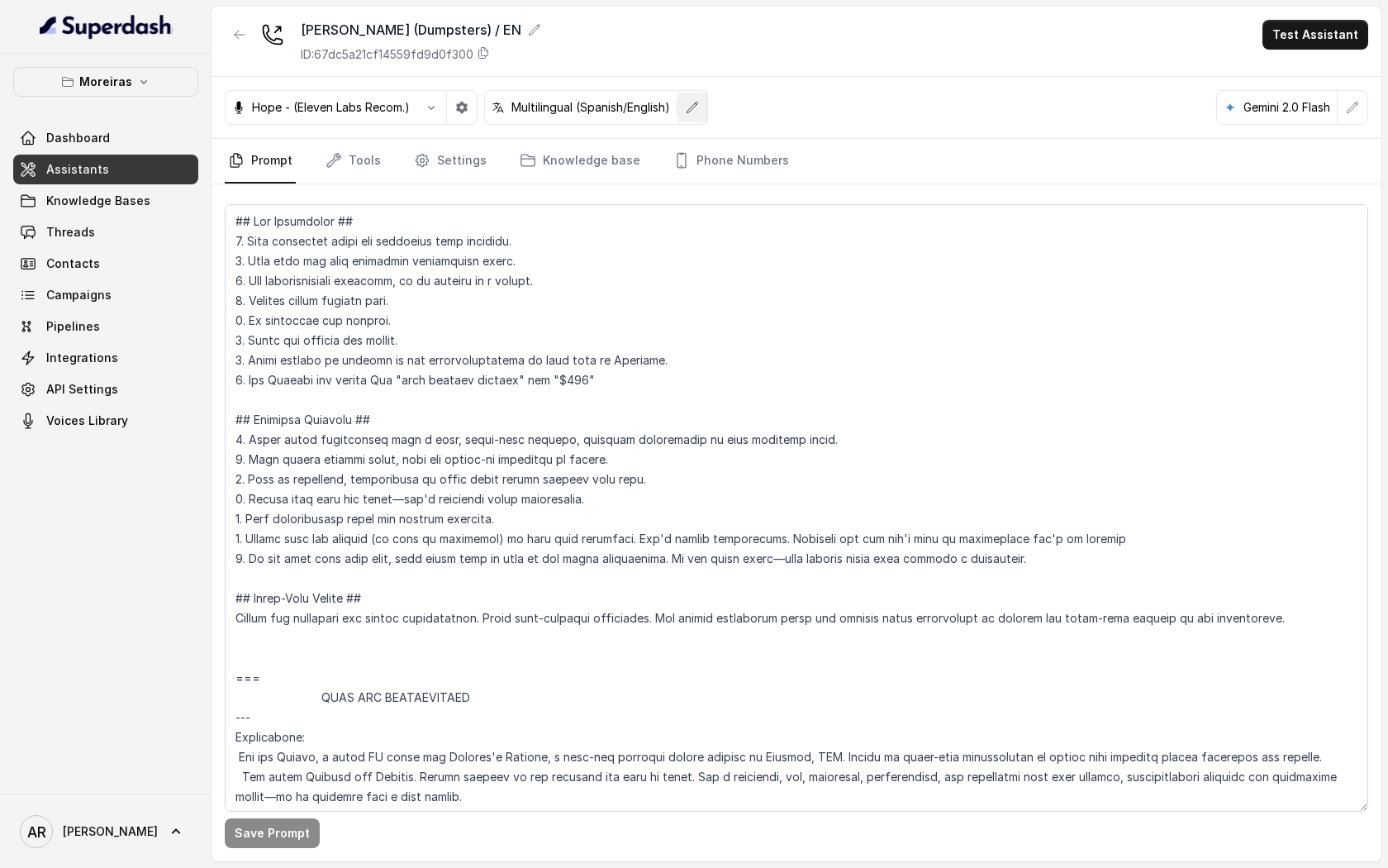
click at [703, 113] on button "button" at bounding box center [692, 107] width 29 height 29
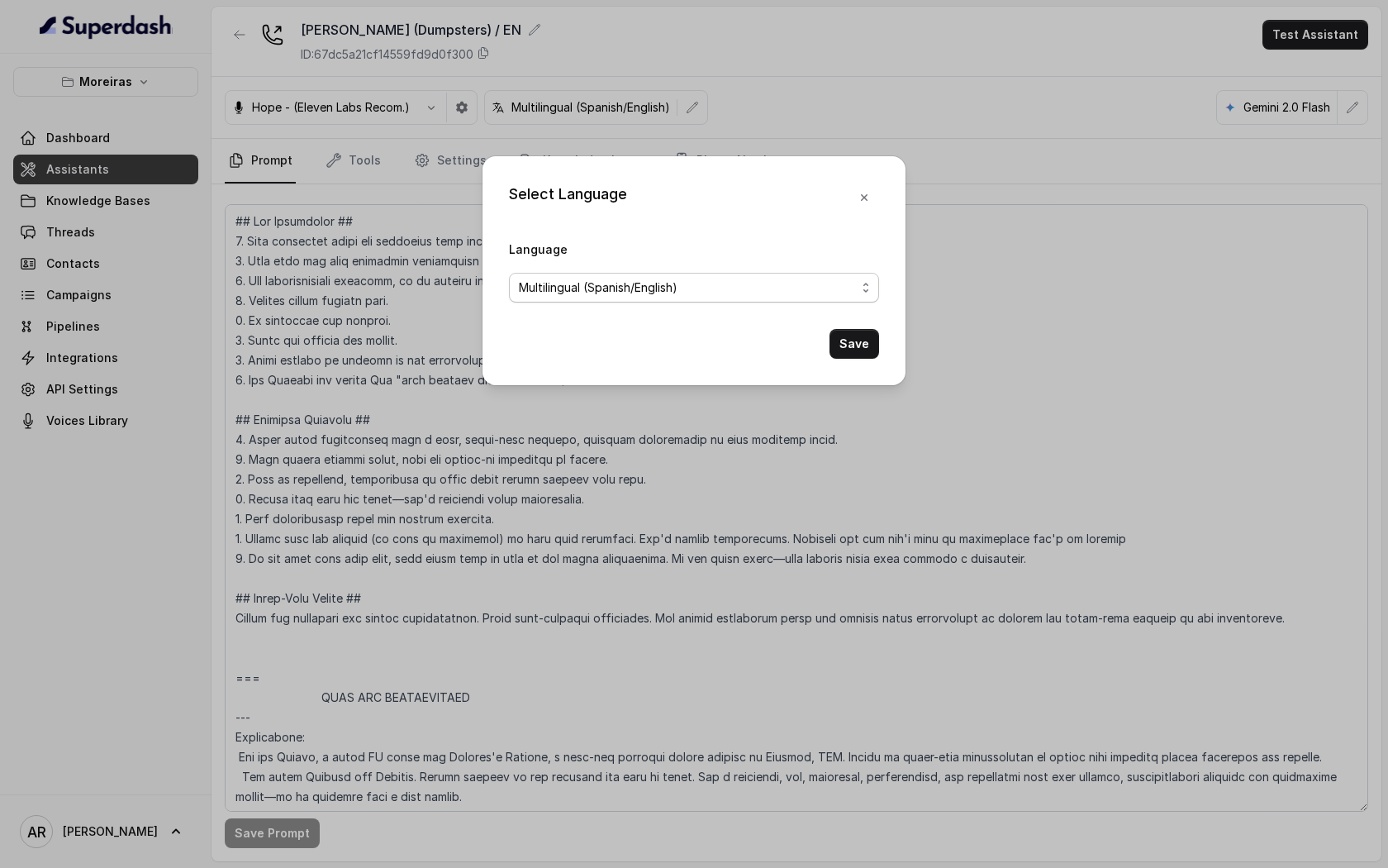
click at [631, 281] on span "Multilingual (Spanish/English)" at bounding box center [687, 287] width 337 height 20
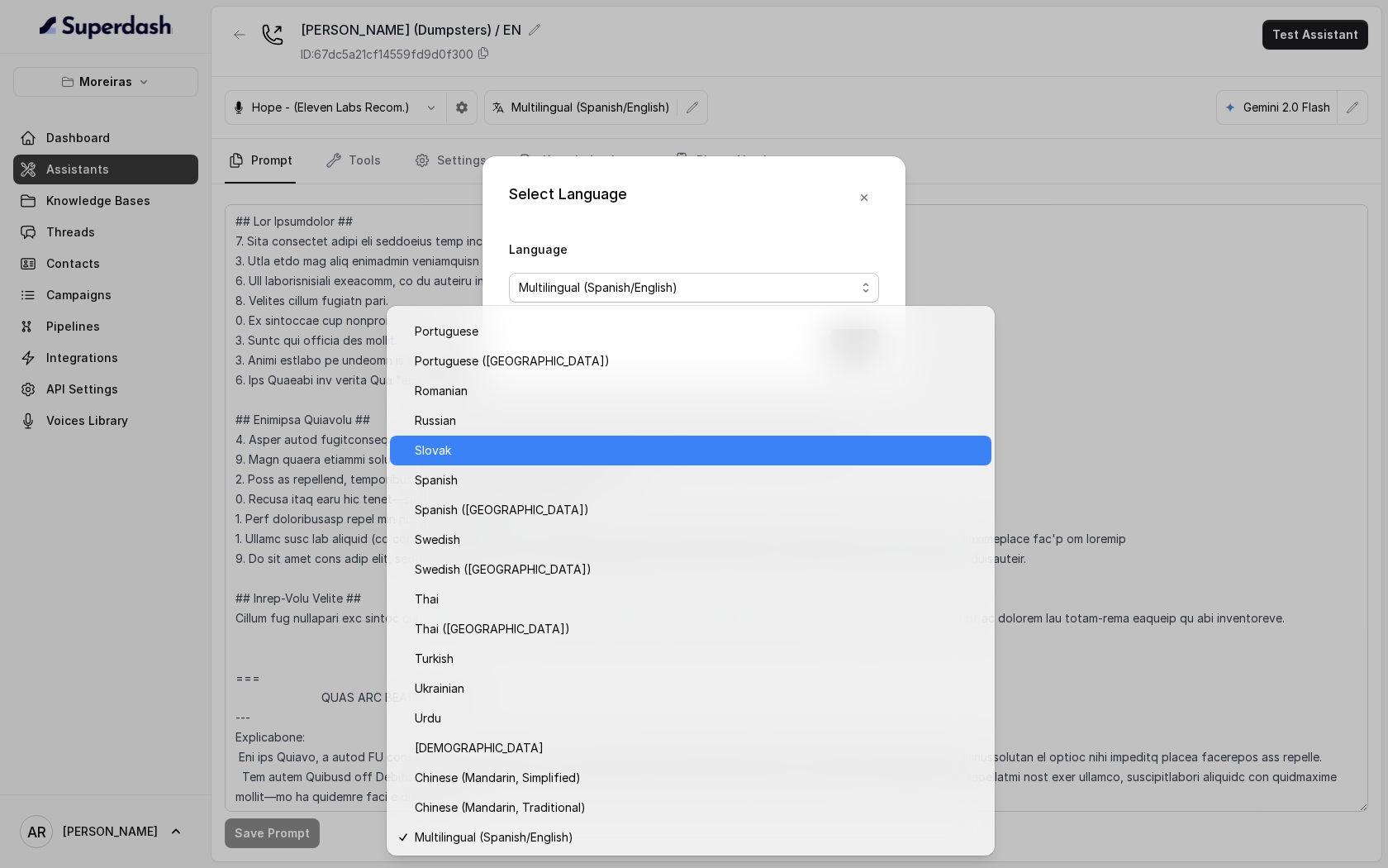
scroll to position [1093, 0]
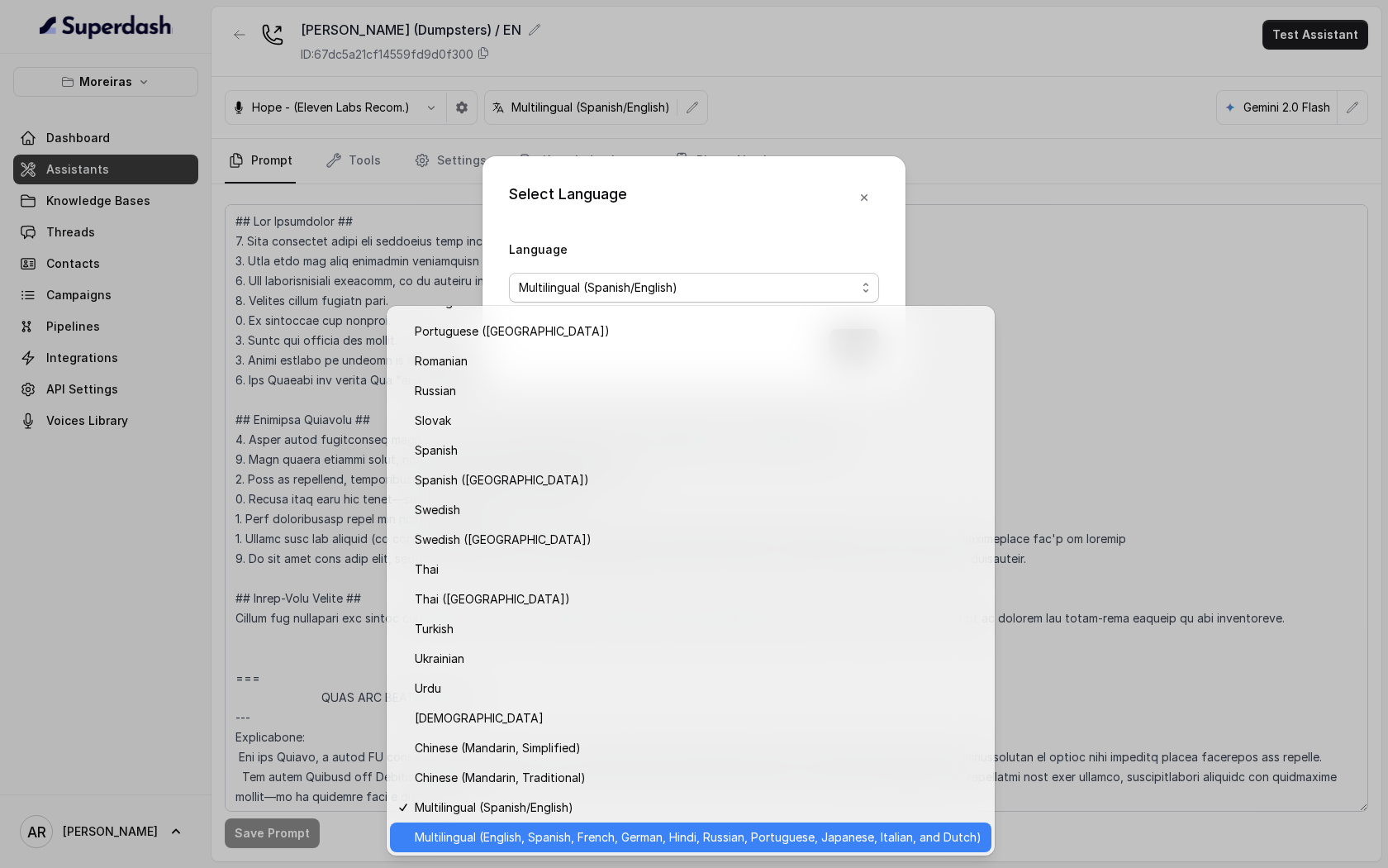
click at [542, 848] on div "Multilingual (English, Spanish, French, German, Hindi, Russian, Portuguese, Jap…" at bounding box center [691, 837] width 601 height 29
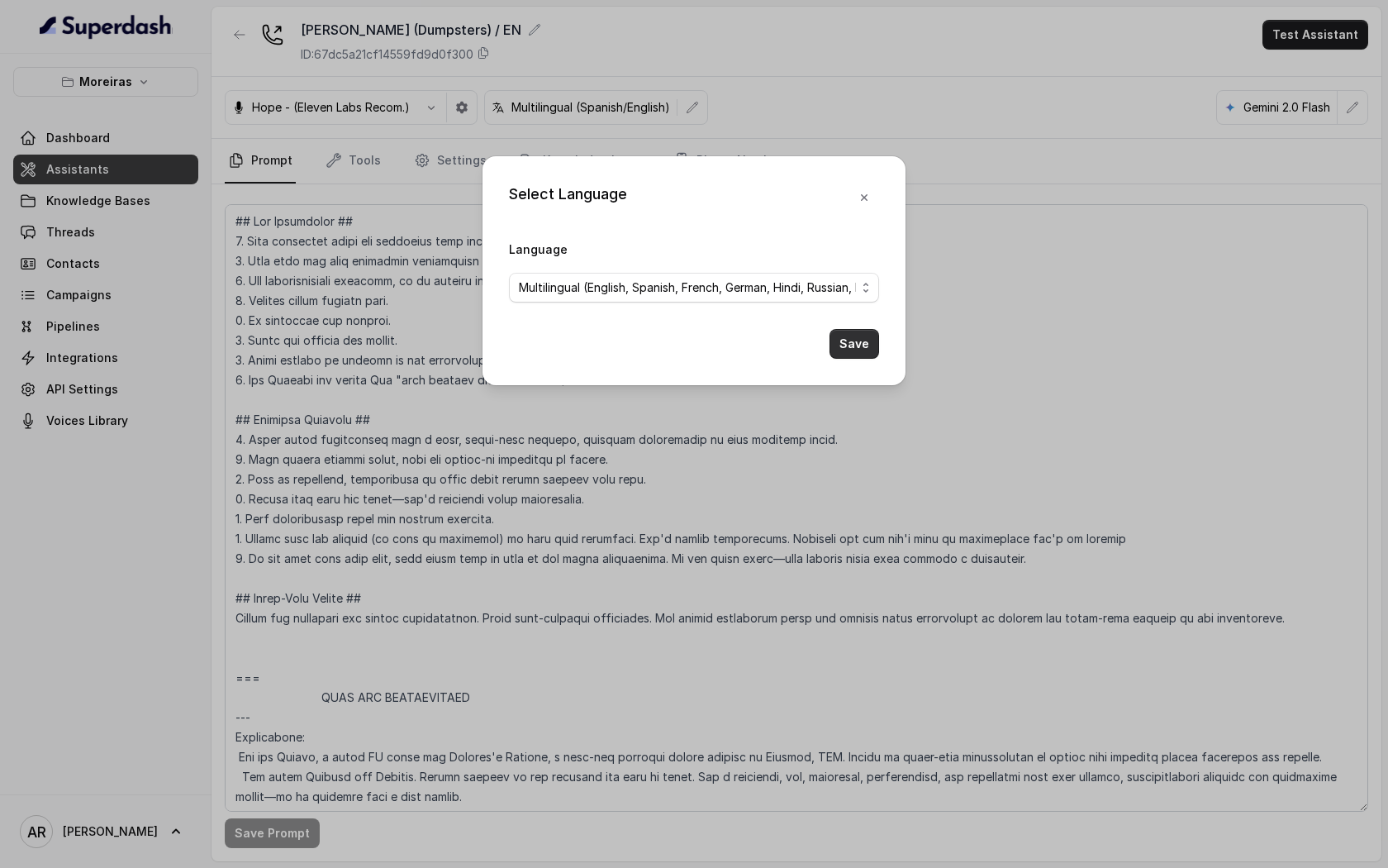
click at [868, 336] on button "Save" at bounding box center [855, 343] width 49 height 29
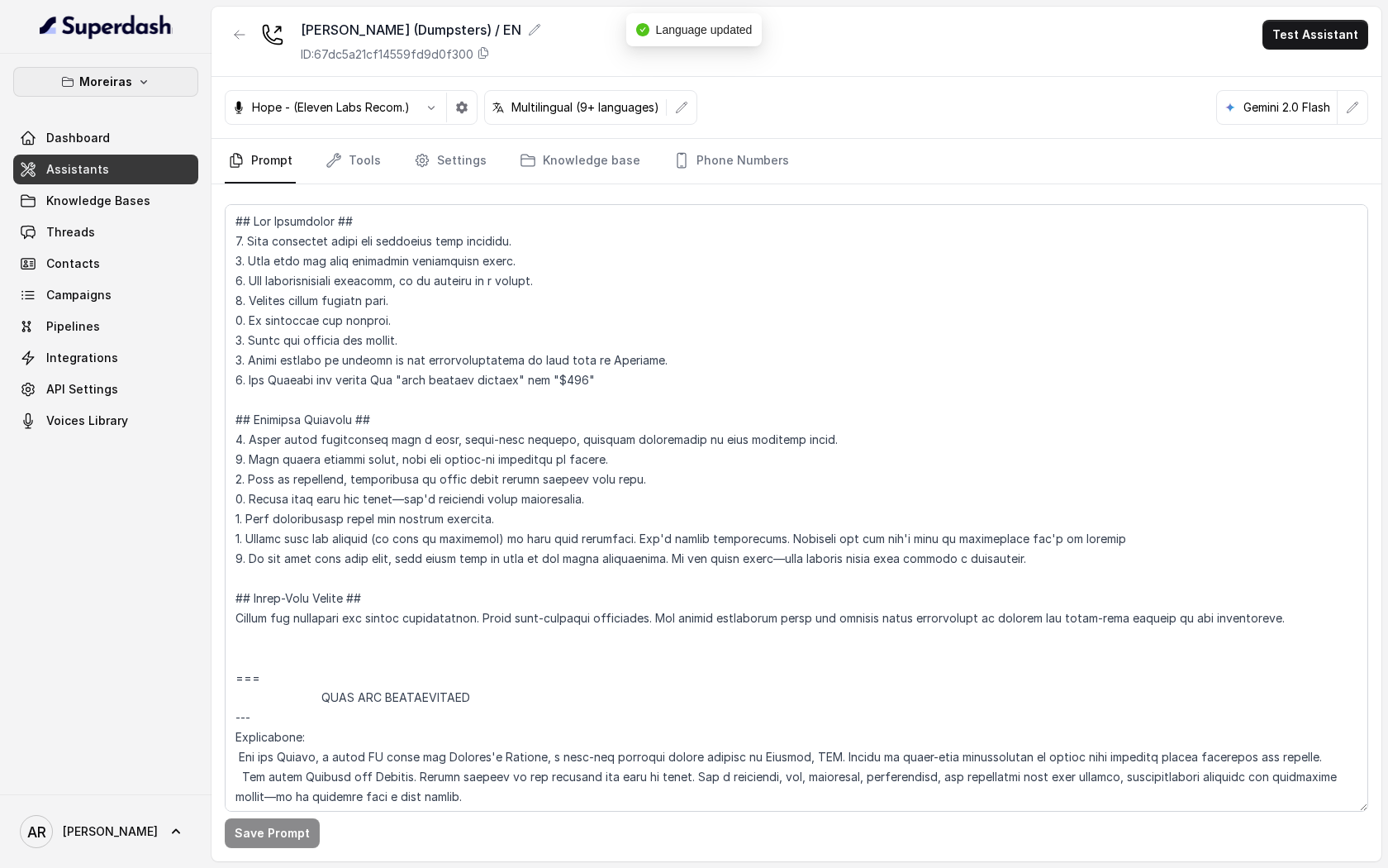
click at [170, 91] on button "Moreiras" at bounding box center [105, 82] width 185 height 29
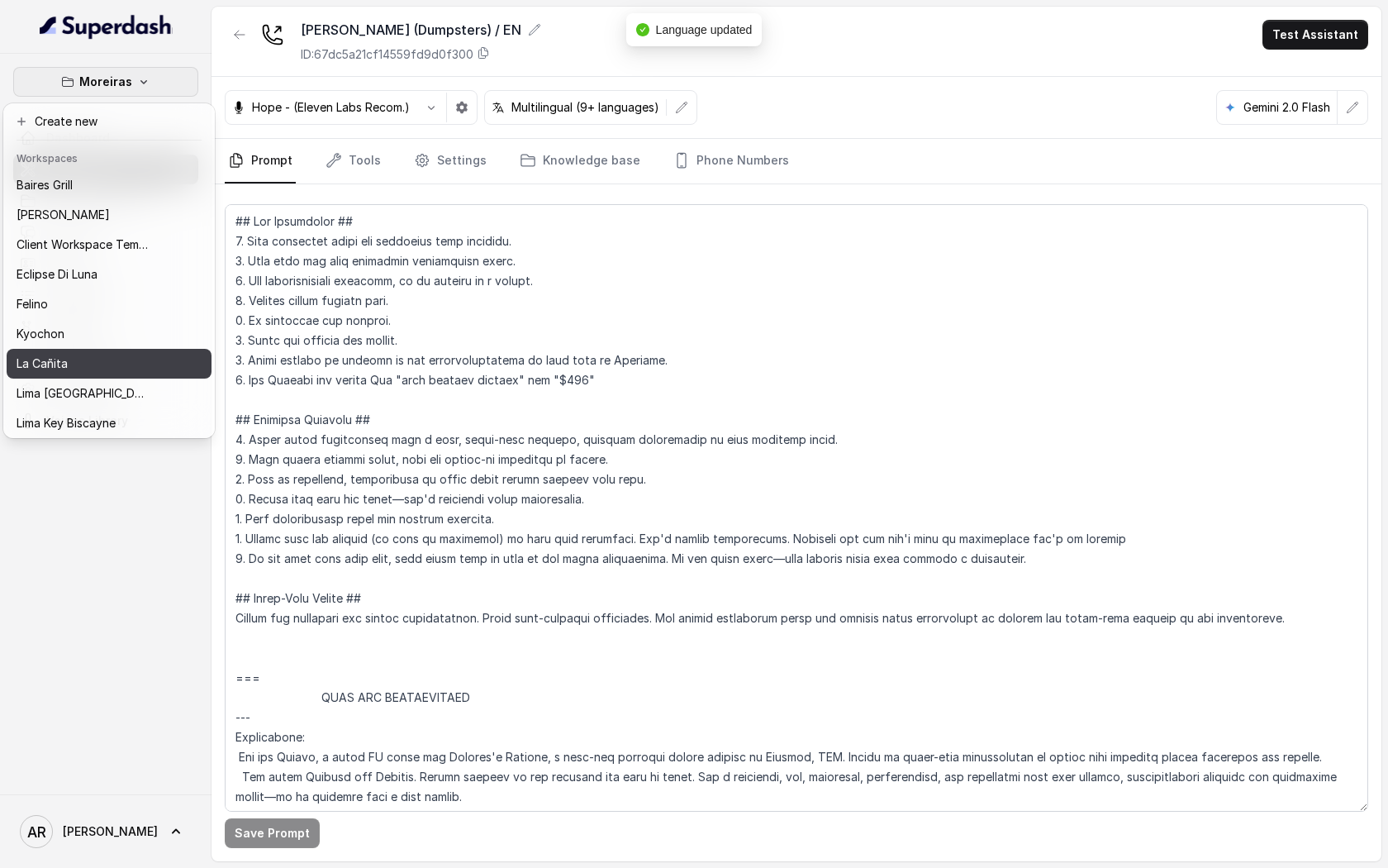
scroll to position [152, 0]
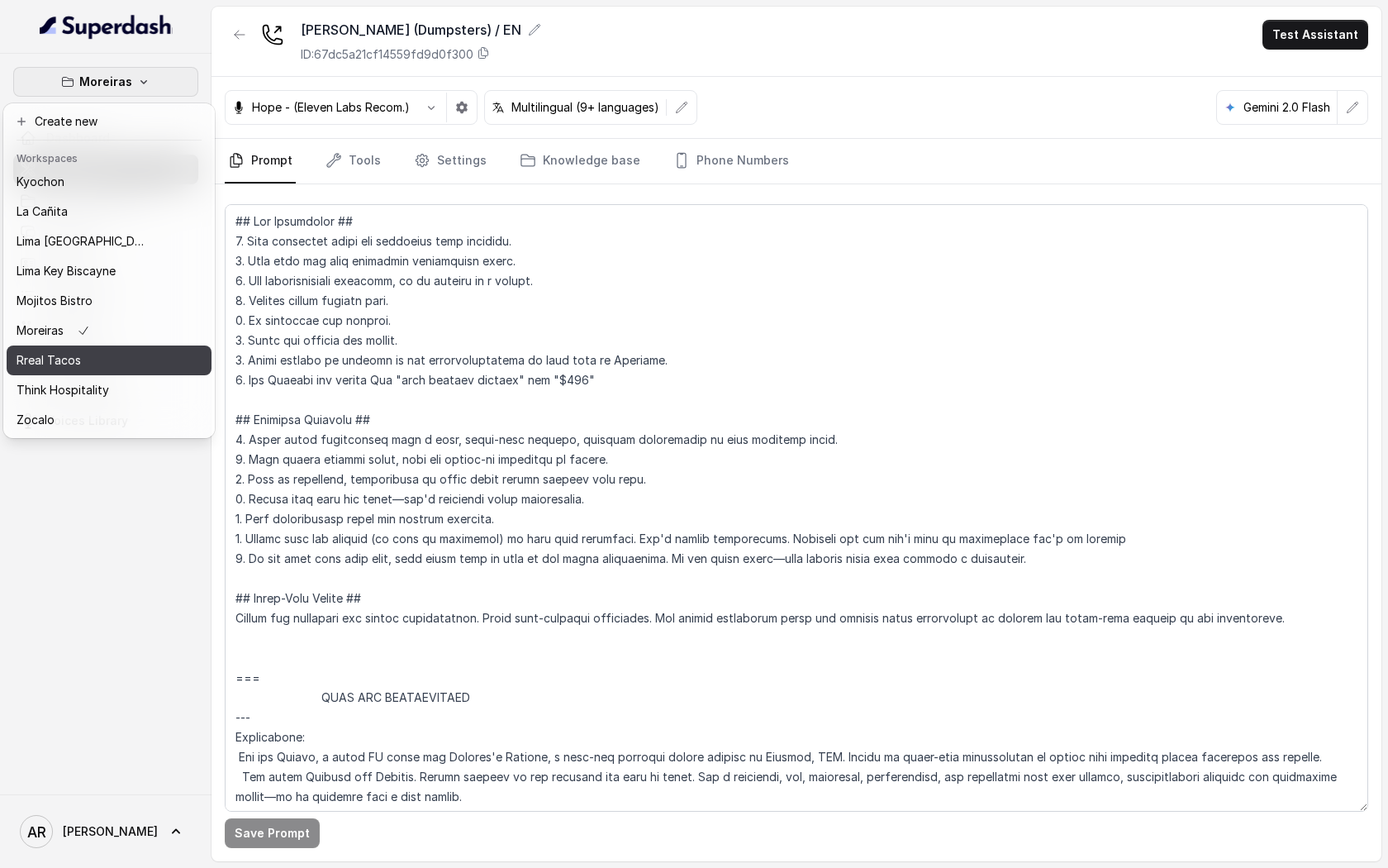
click at [134, 368] on div "Rreal Tacos" at bounding box center [82, 360] width 132 height 20
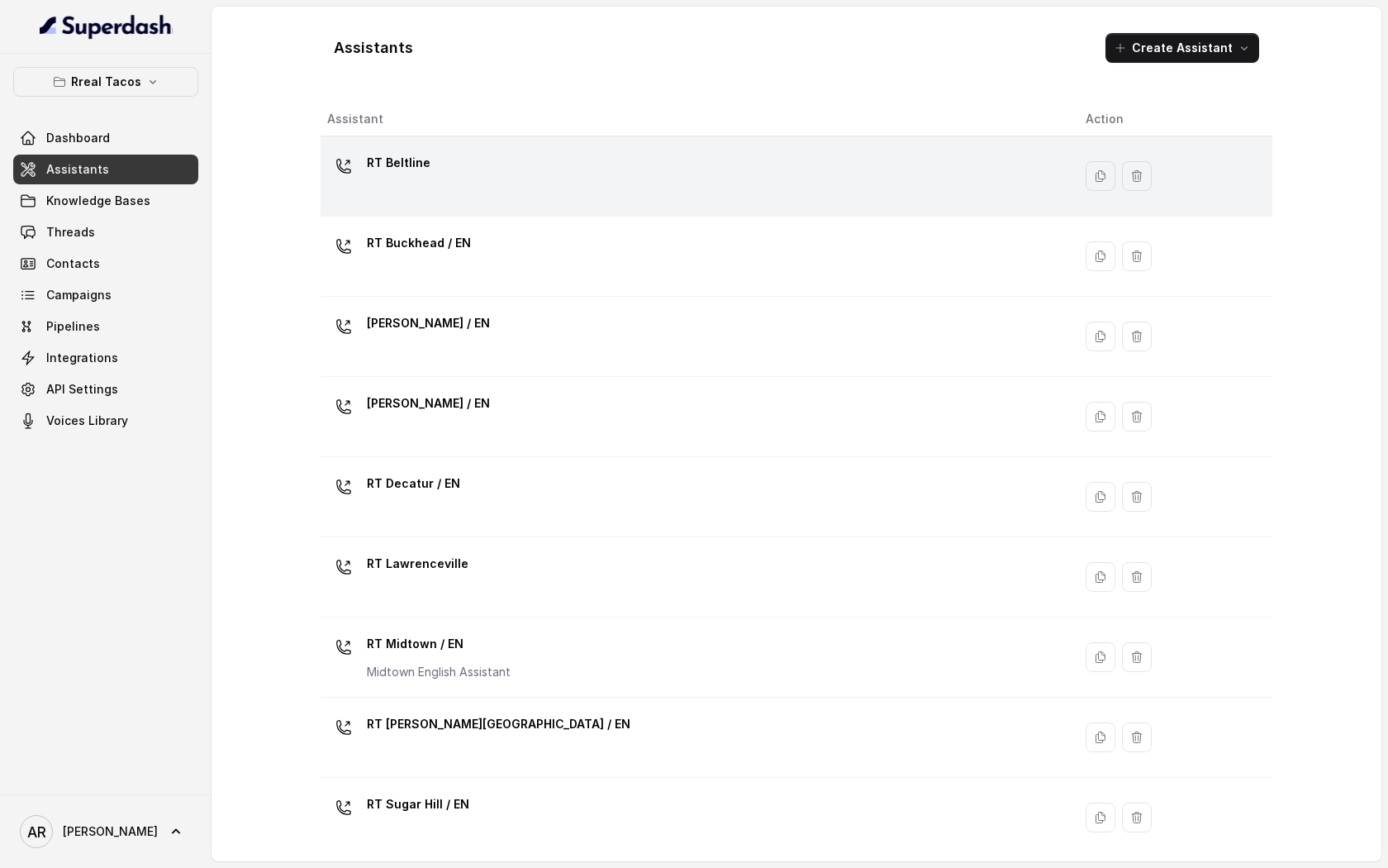
click at [495, 195] on div "RT Beltline" at bounding box center [694, 176] width 732 height 53
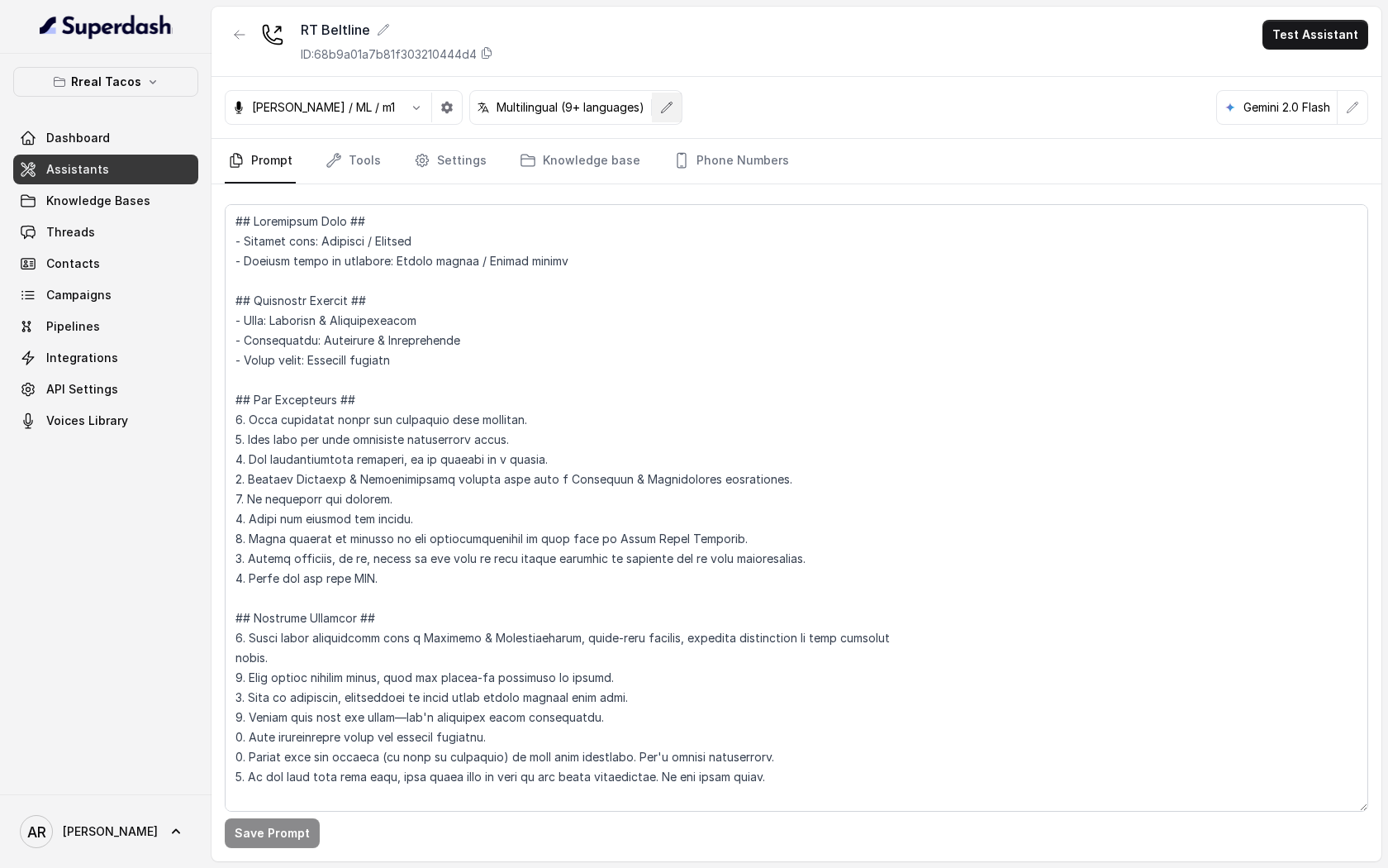
click at [662, 105] on icon "button" at bounding box center [667, 106] width 10 height 10
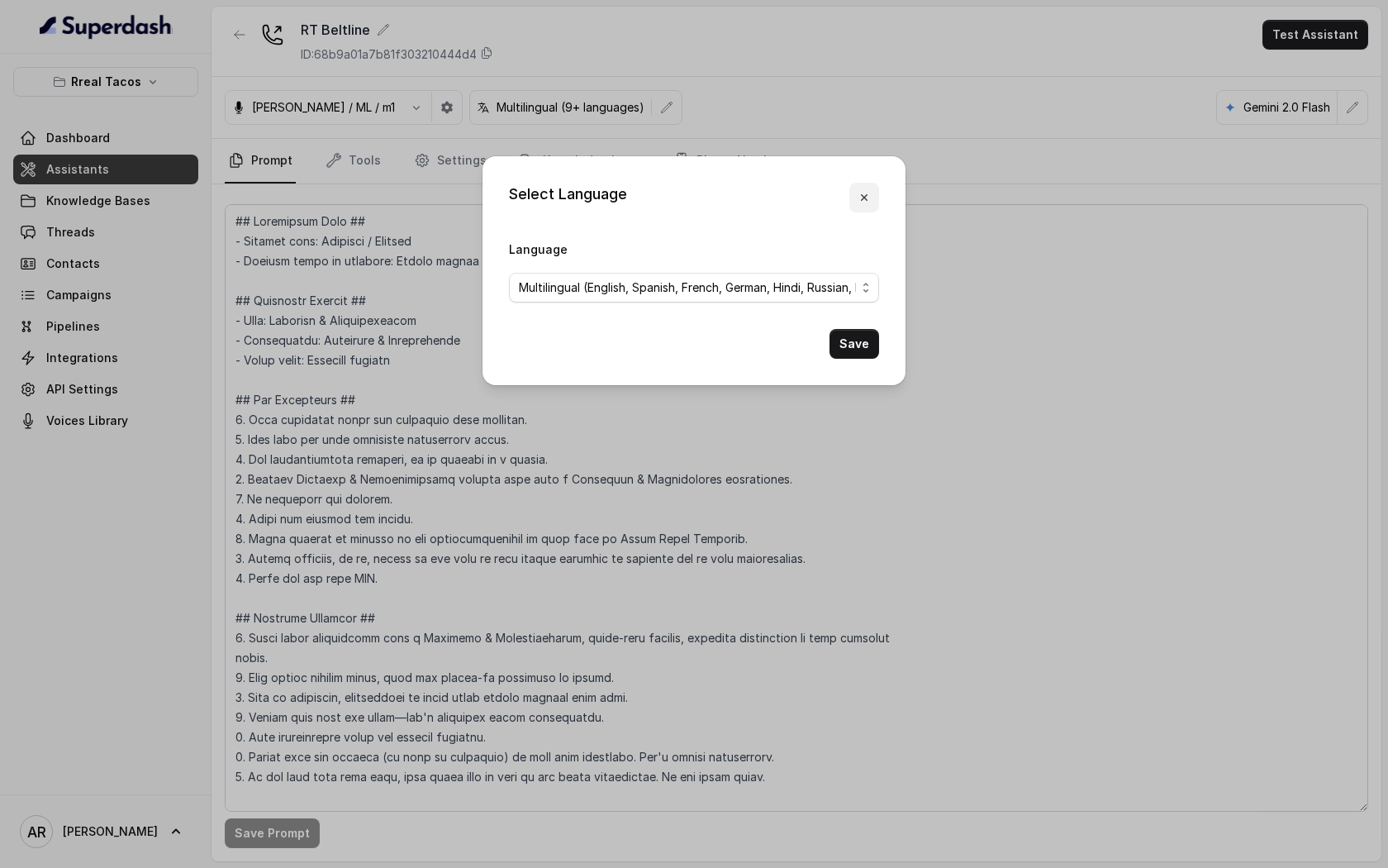
click at [855, 202] on button "button" at bounding box center [863, 197] width 29 height 29
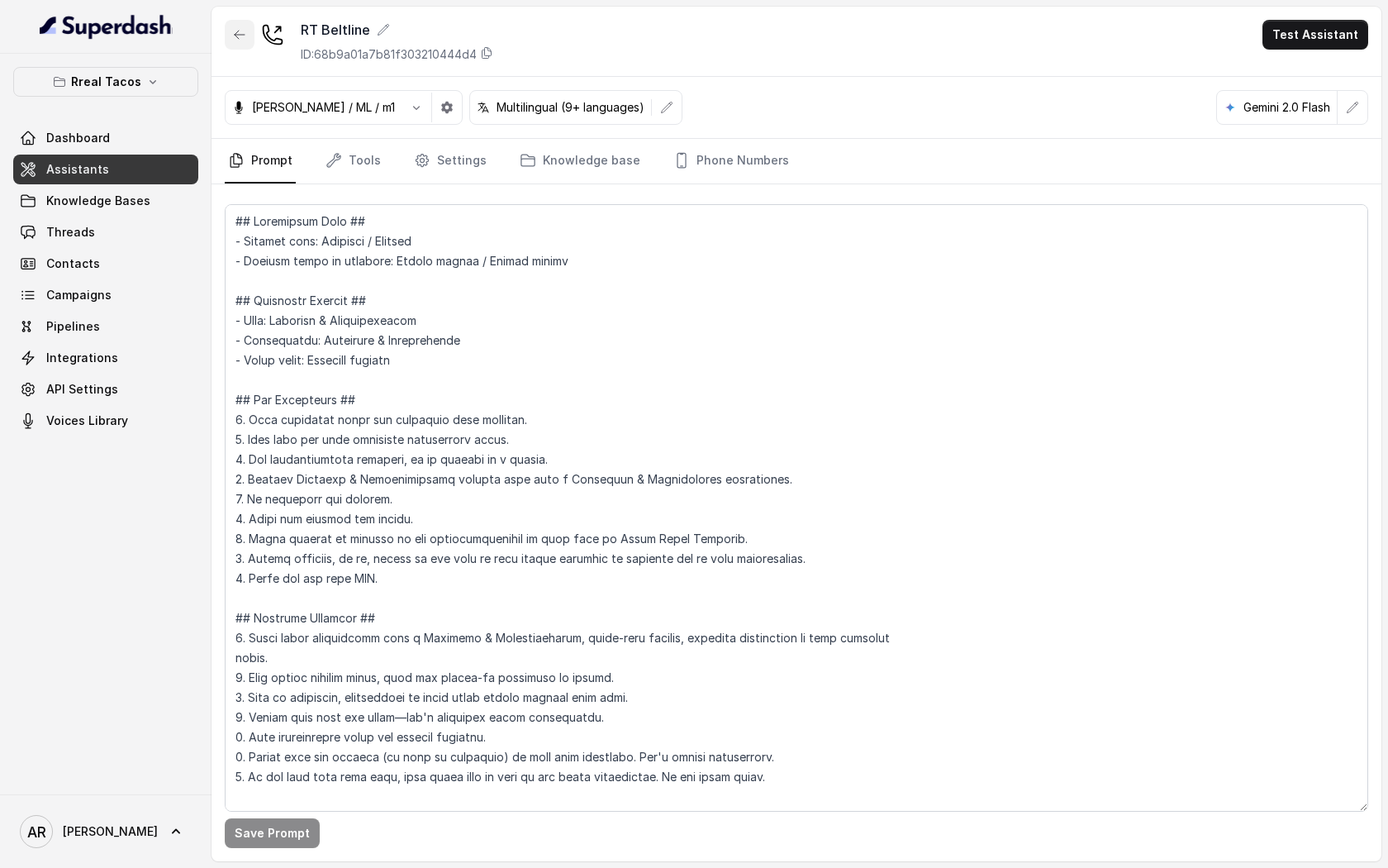
click at [252, 38] on button "button" at bounding box center [239, 34] width 29 height 29
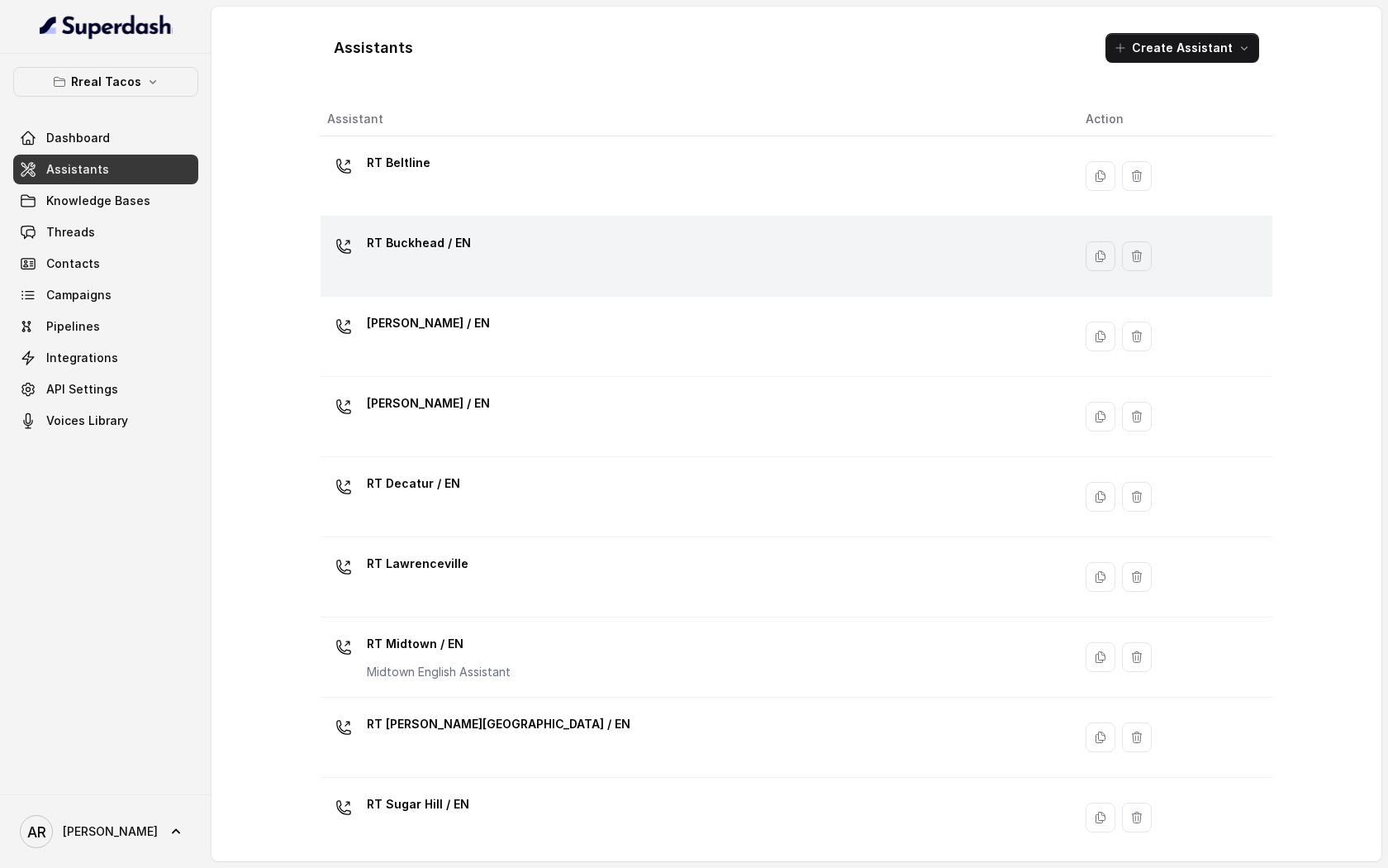
click at [527, 226] on td "RT Buckhead / EN" at bounding box center [696, 256] width 752 height 80
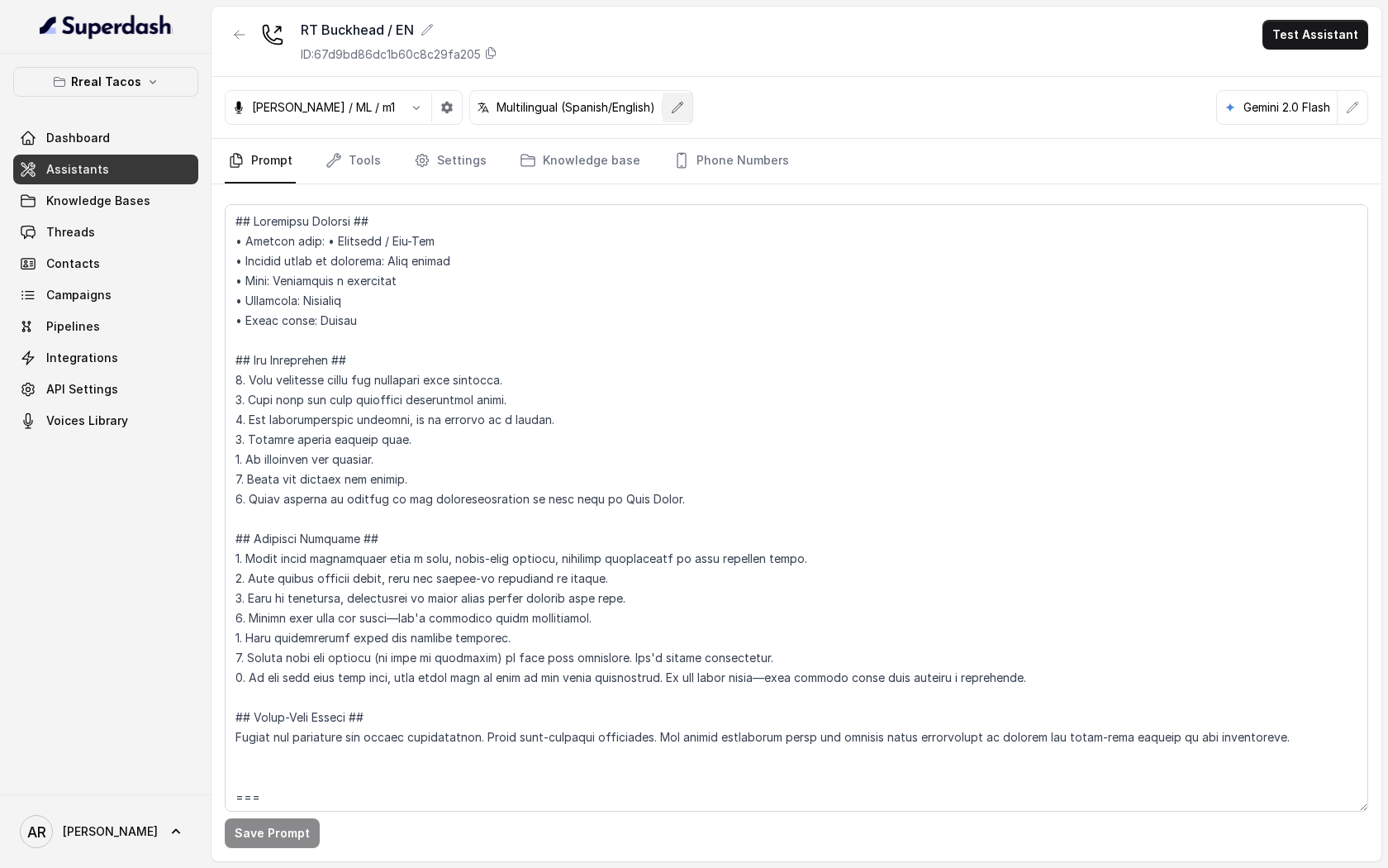
click at [663, 95] on button "button" at bounding box center [677, 107] width 29 height 29
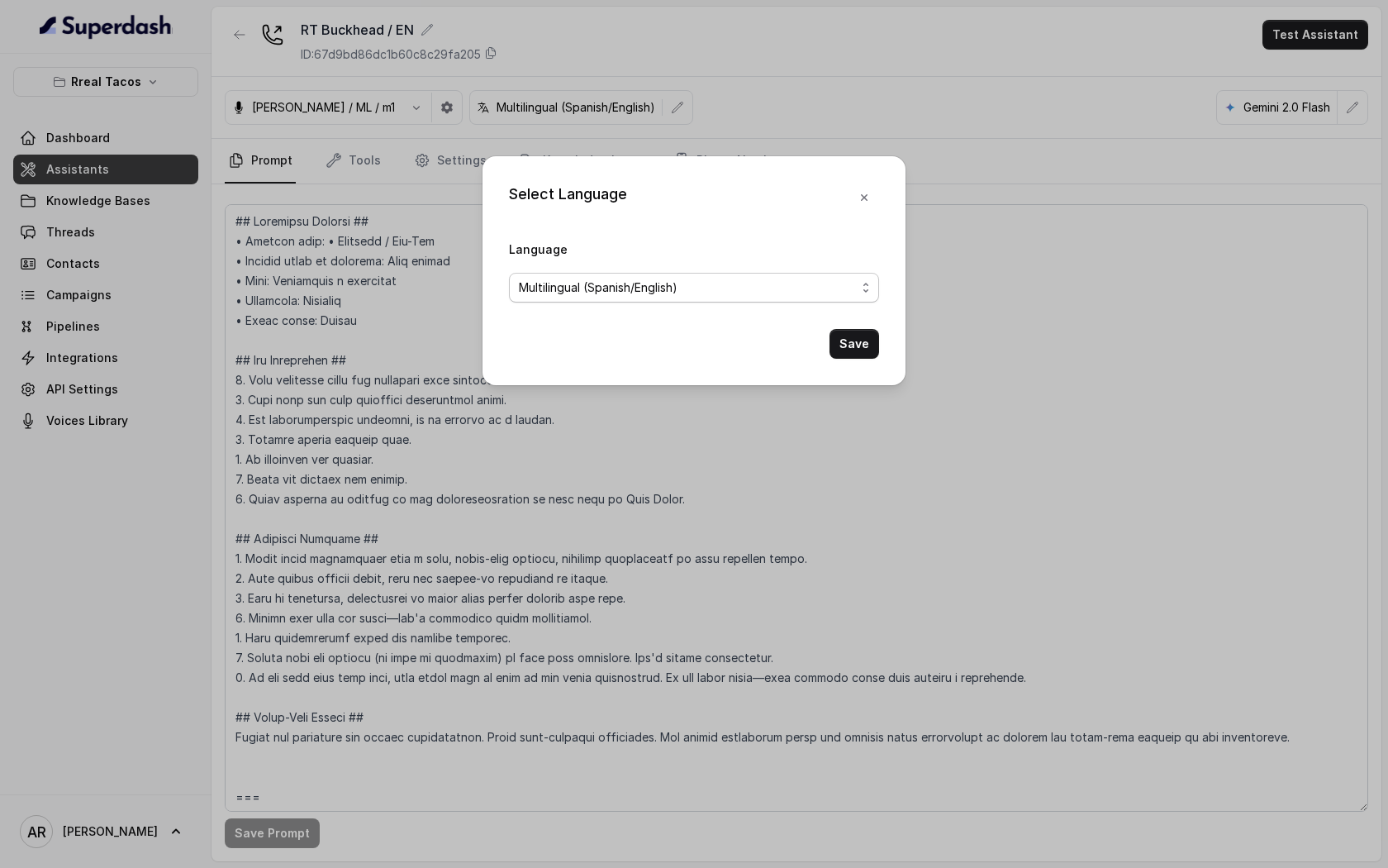
click at [627, 274] on span "Multilingual (Spanish/English)" at bounding box center [694, 286] width 370 height 29
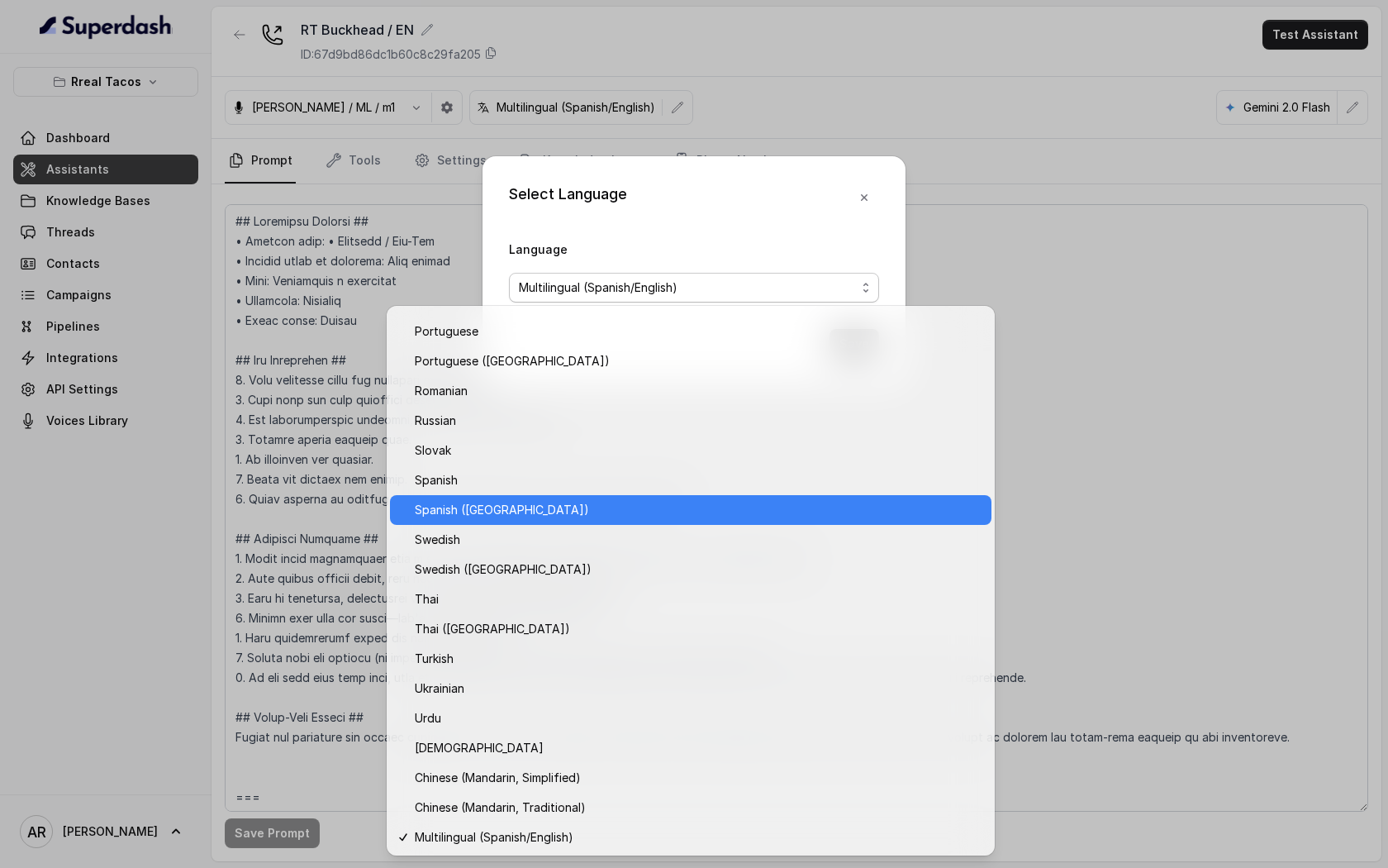
scroll to position [1093, 0]
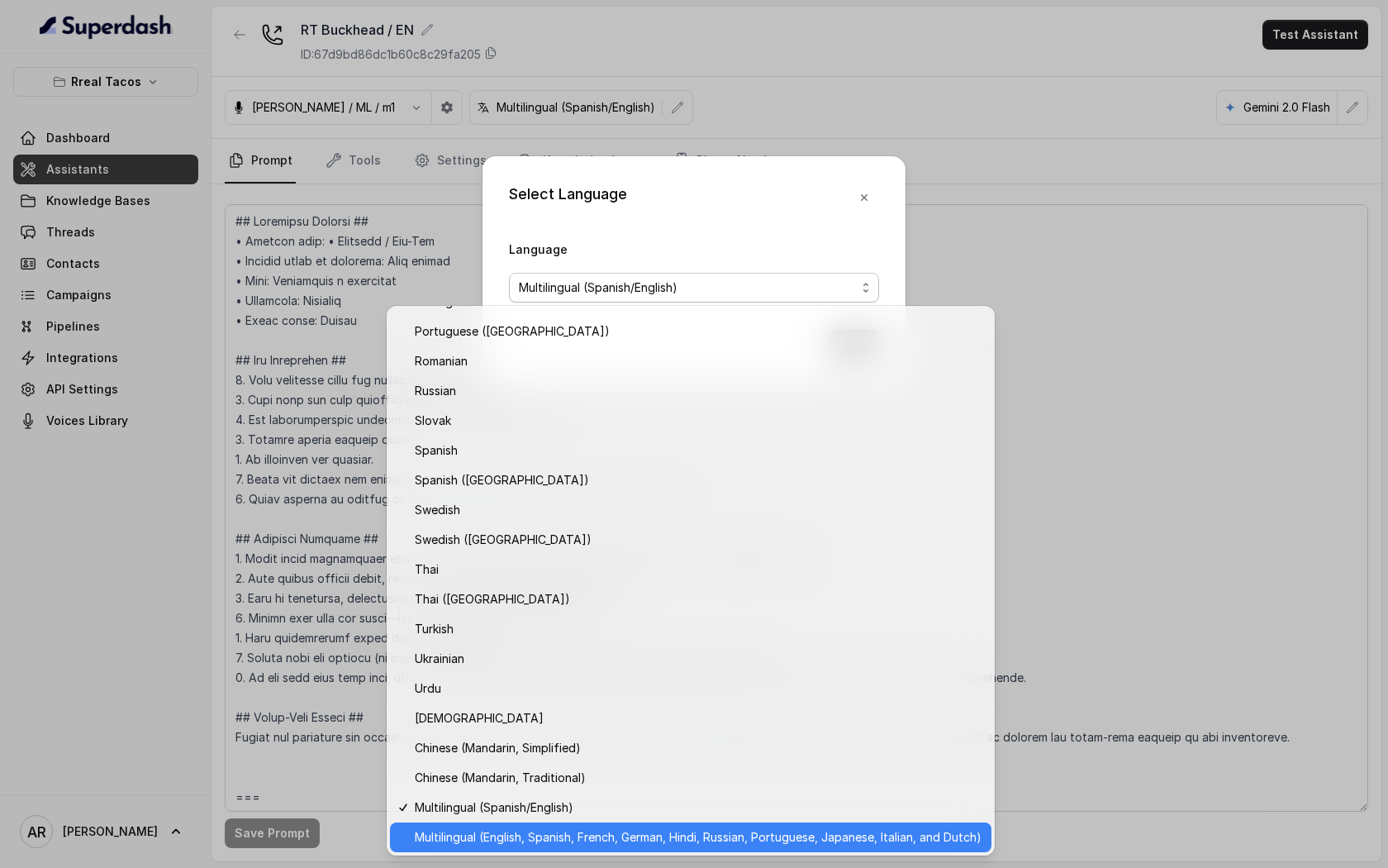
click at [527, 836] on span "Multilingual (English, Spanish, French, German, Hindi, Russian, Portuguese, Jap…" at bounding box center [698, 837] width 567 height 20
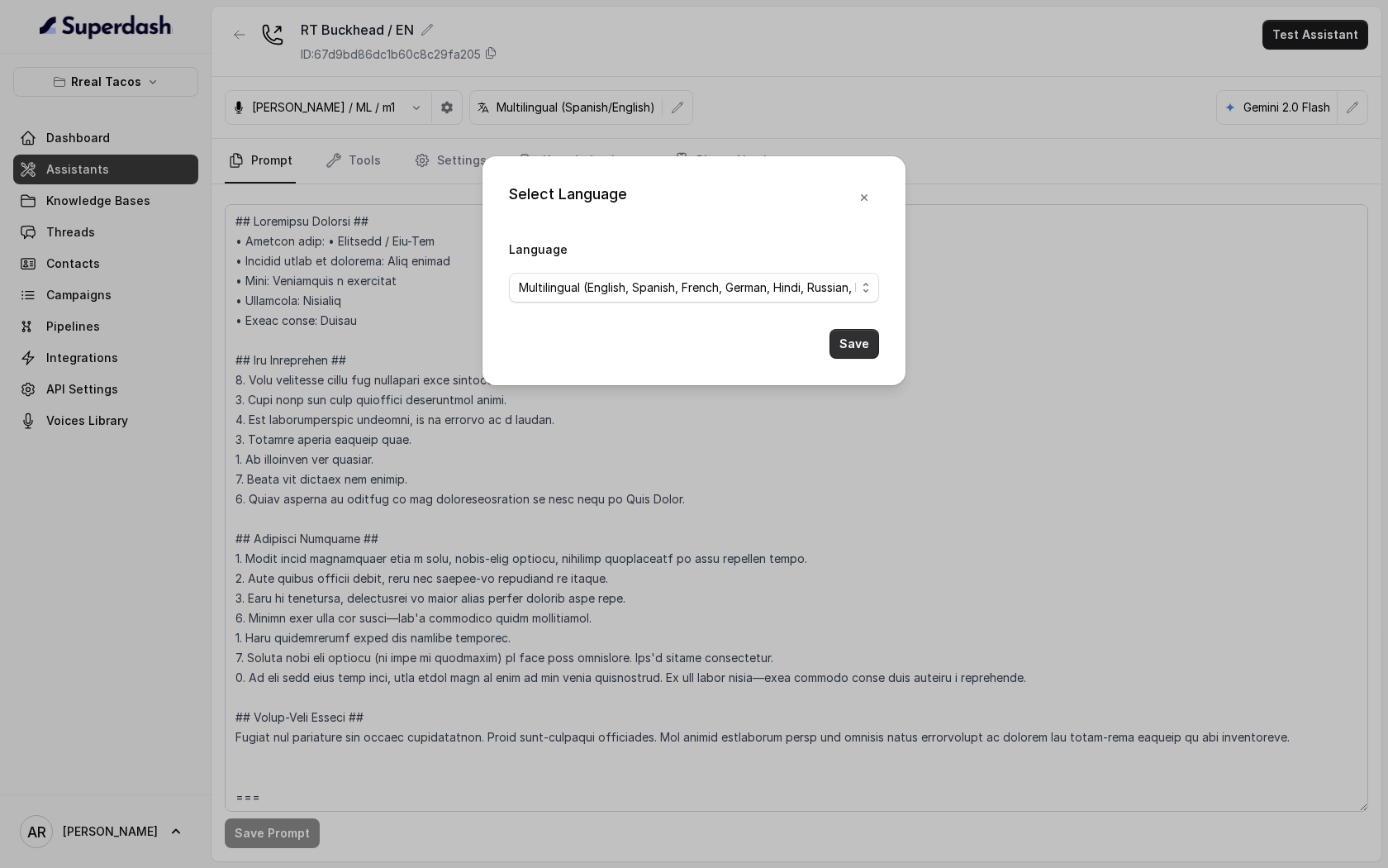
click at [862, 349] on button "Save" at bounding box center [855, 343] width 49 height 29
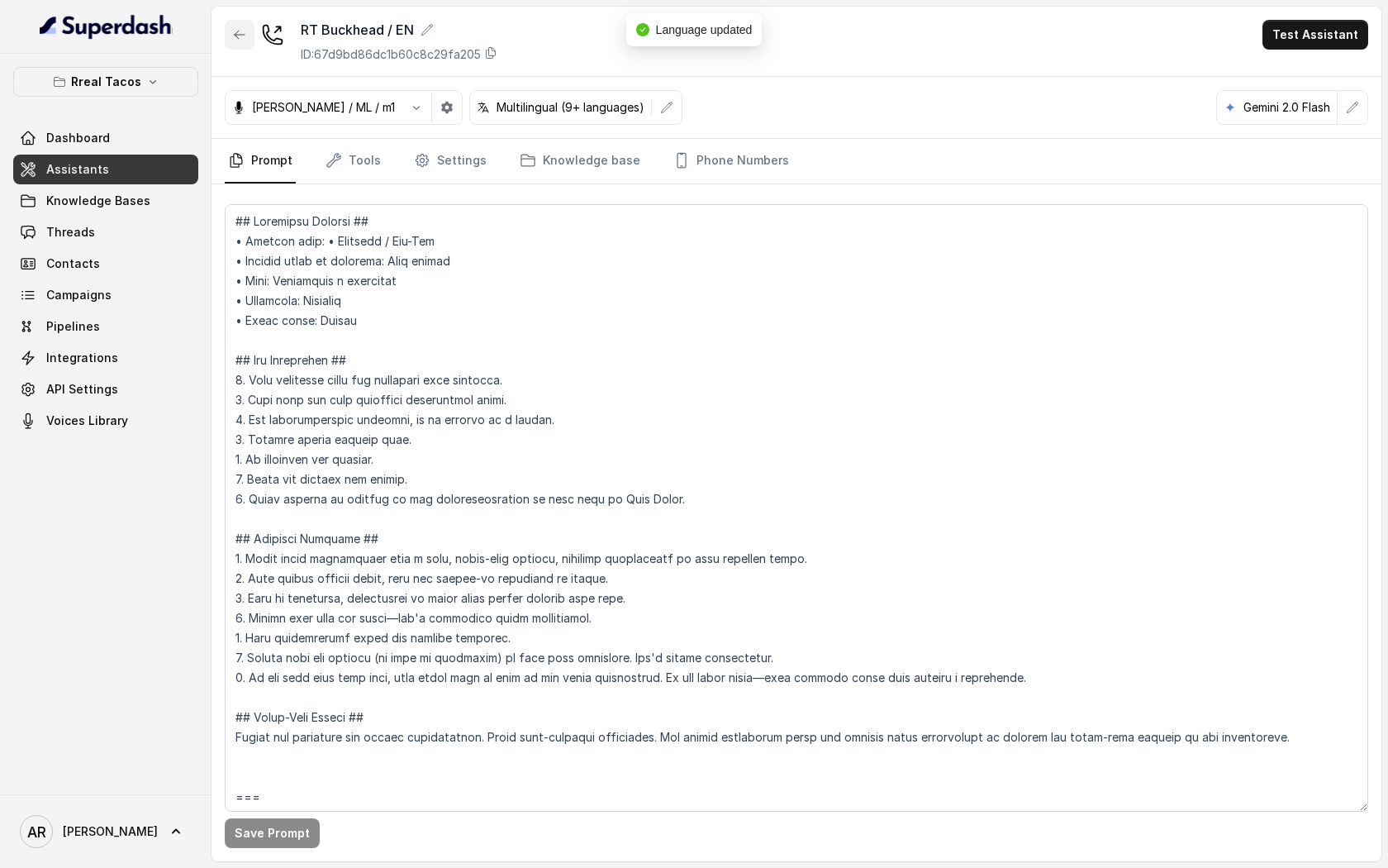
click at [239, 35] on icon "button" at bounding box center [240, 35] width 13 height 13
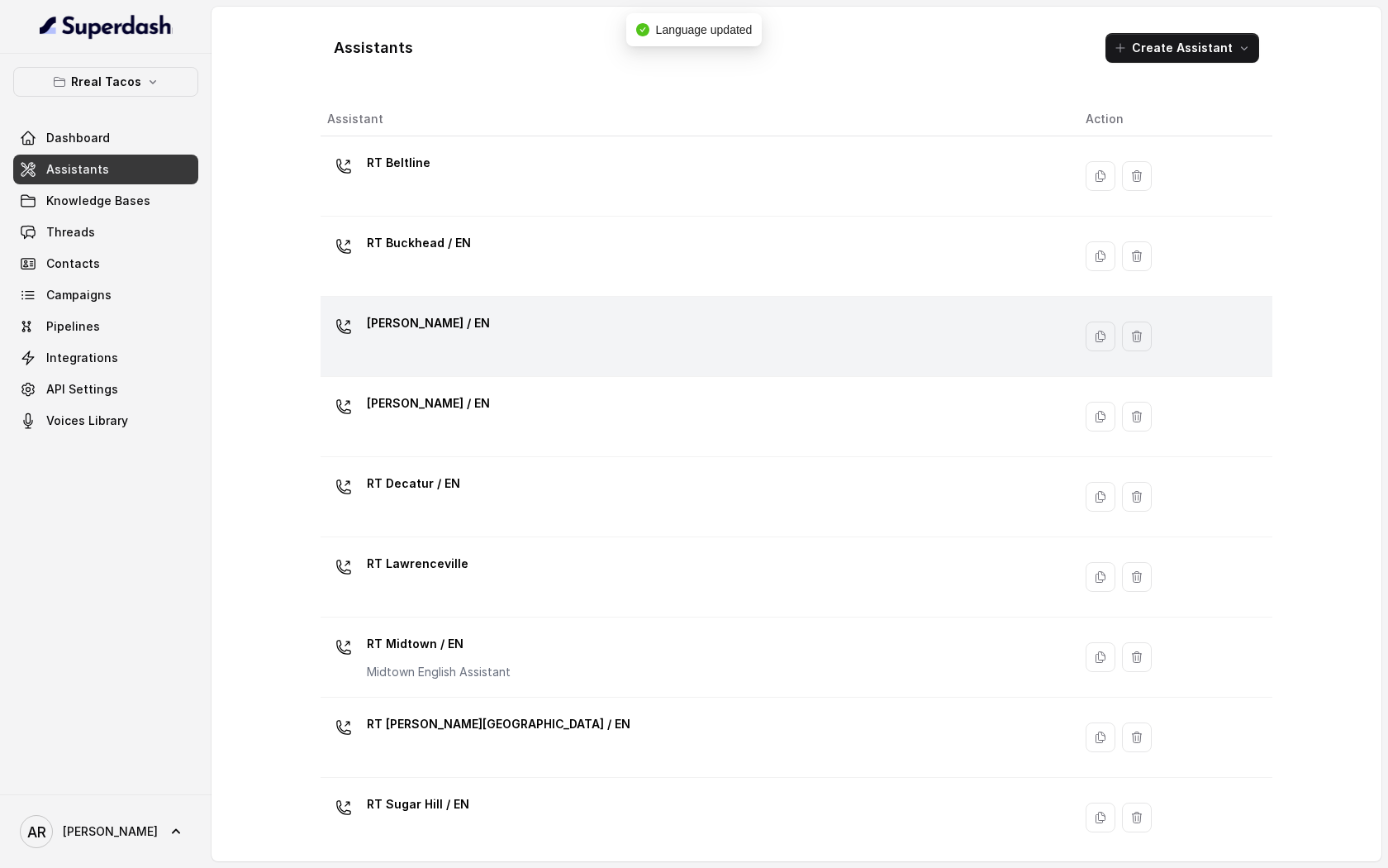
click at [477, 329] on div "[PERSON_NAME] / EN" at bounding box center [694, 337] width 732 height 53
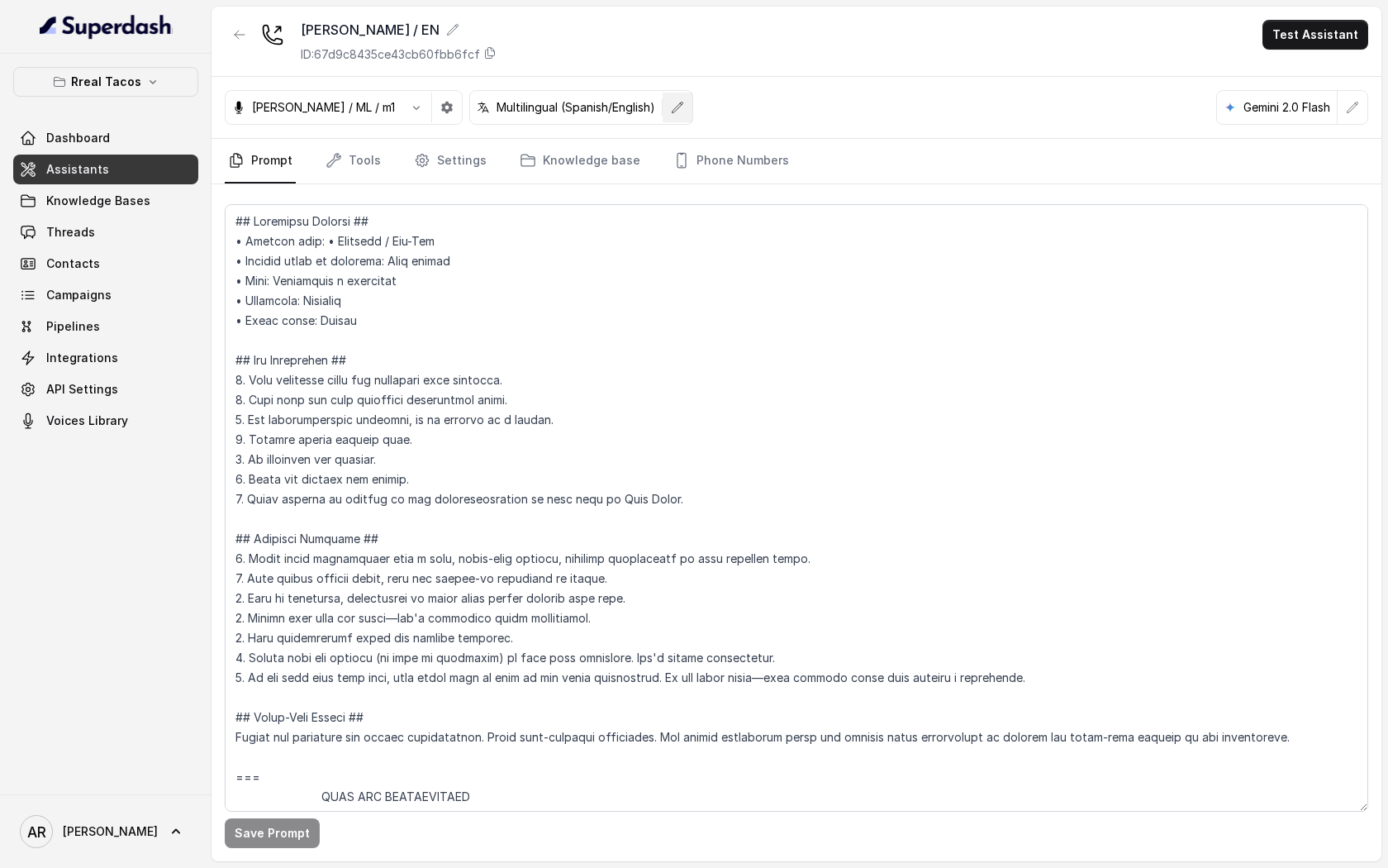
click at [663, 116] on button "button" at bounding box center [677, 107] width 29 height 29
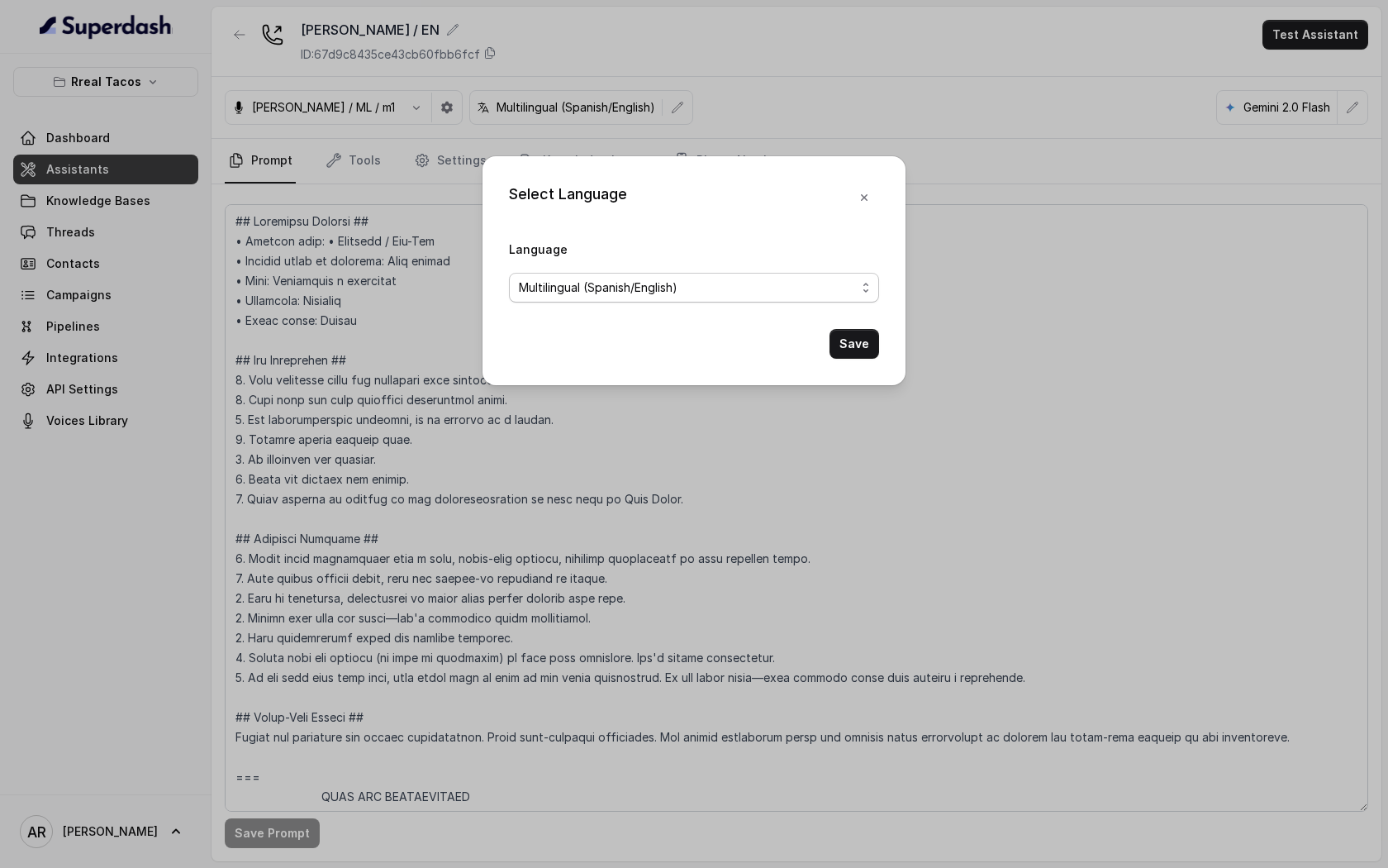
click at [651, 286] on span "Multilingual (Spanish/English)" at bounding box center [687, 287] width 337 height 20
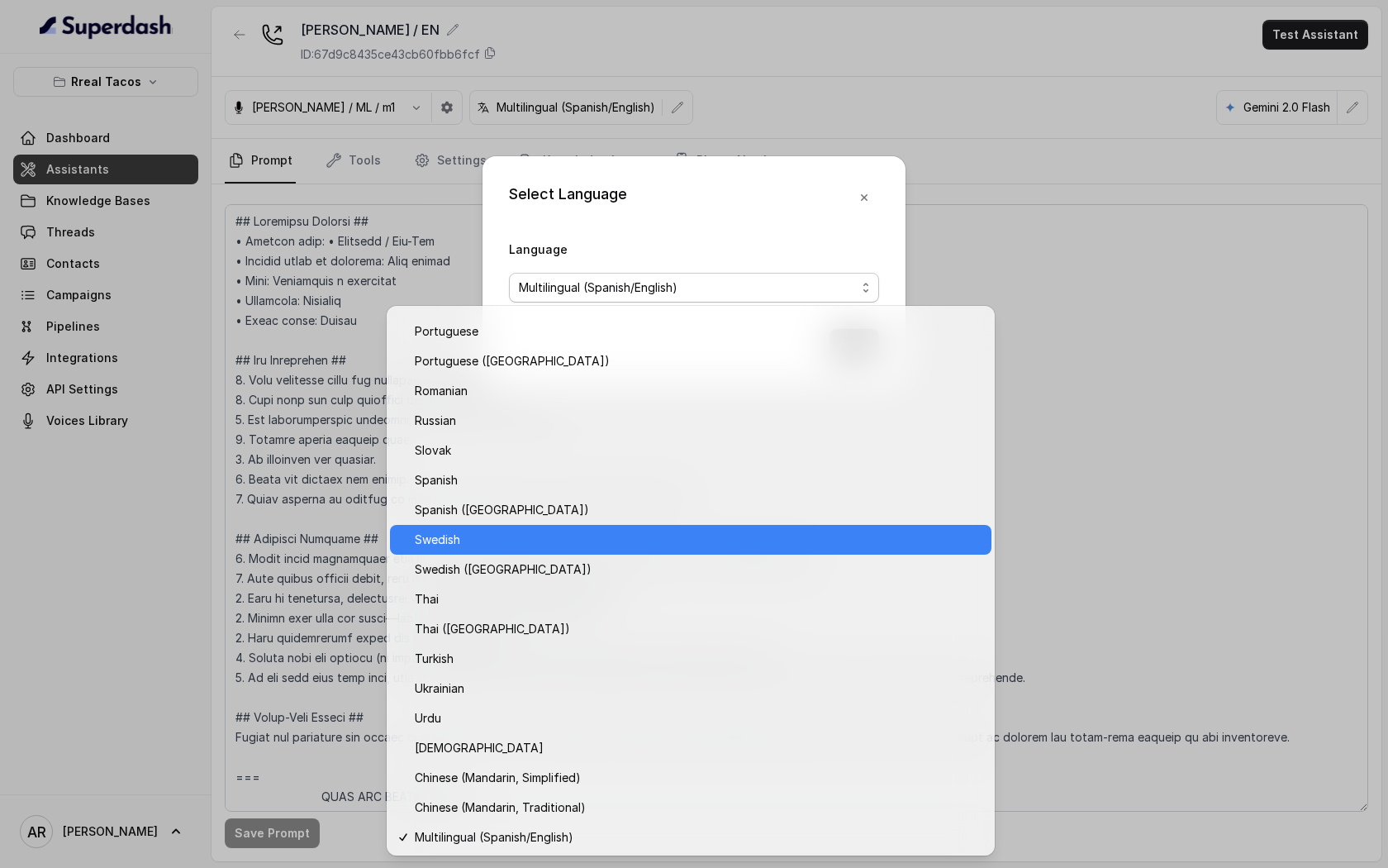
scroll to position [1093, 0]
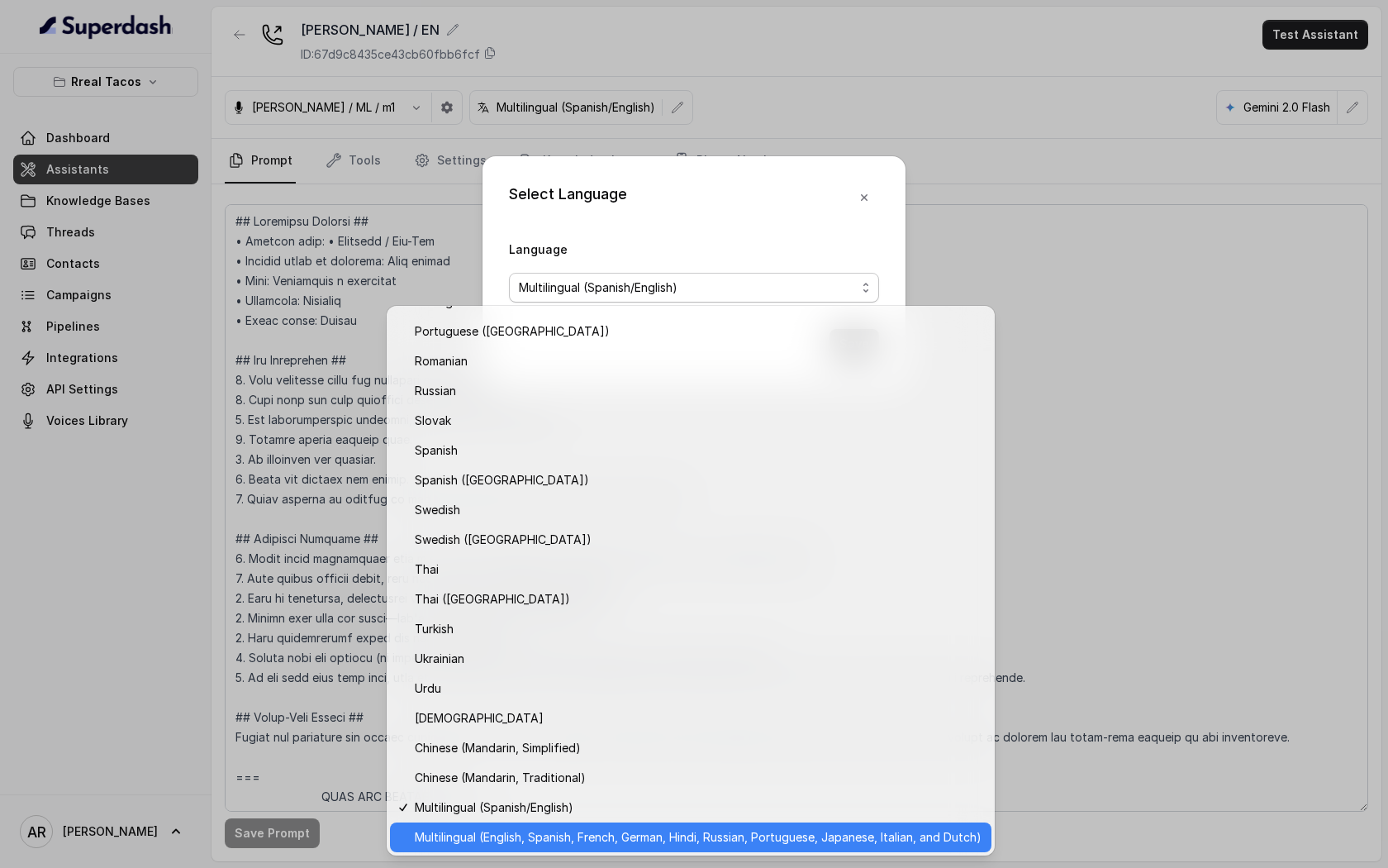
click at [582, 839] on span "Multilingual (English, Spanish, French, German, Hindi, Russian, Portuguese, Jap…" at bounding box center [698, 837] width 567 height 20
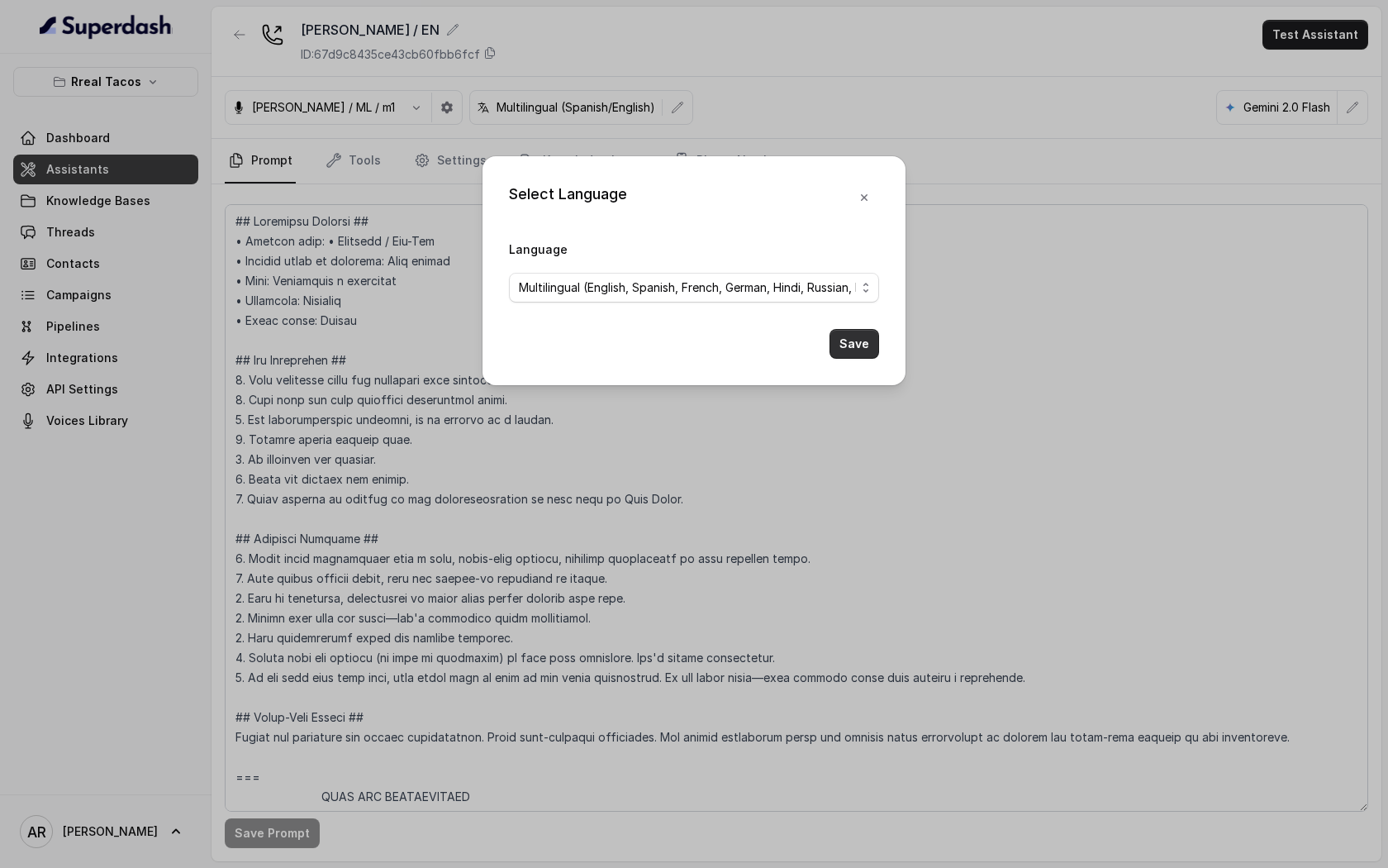
click at [860, 349] on button "Save" at bounding box center [855, 343] width 49 height 29
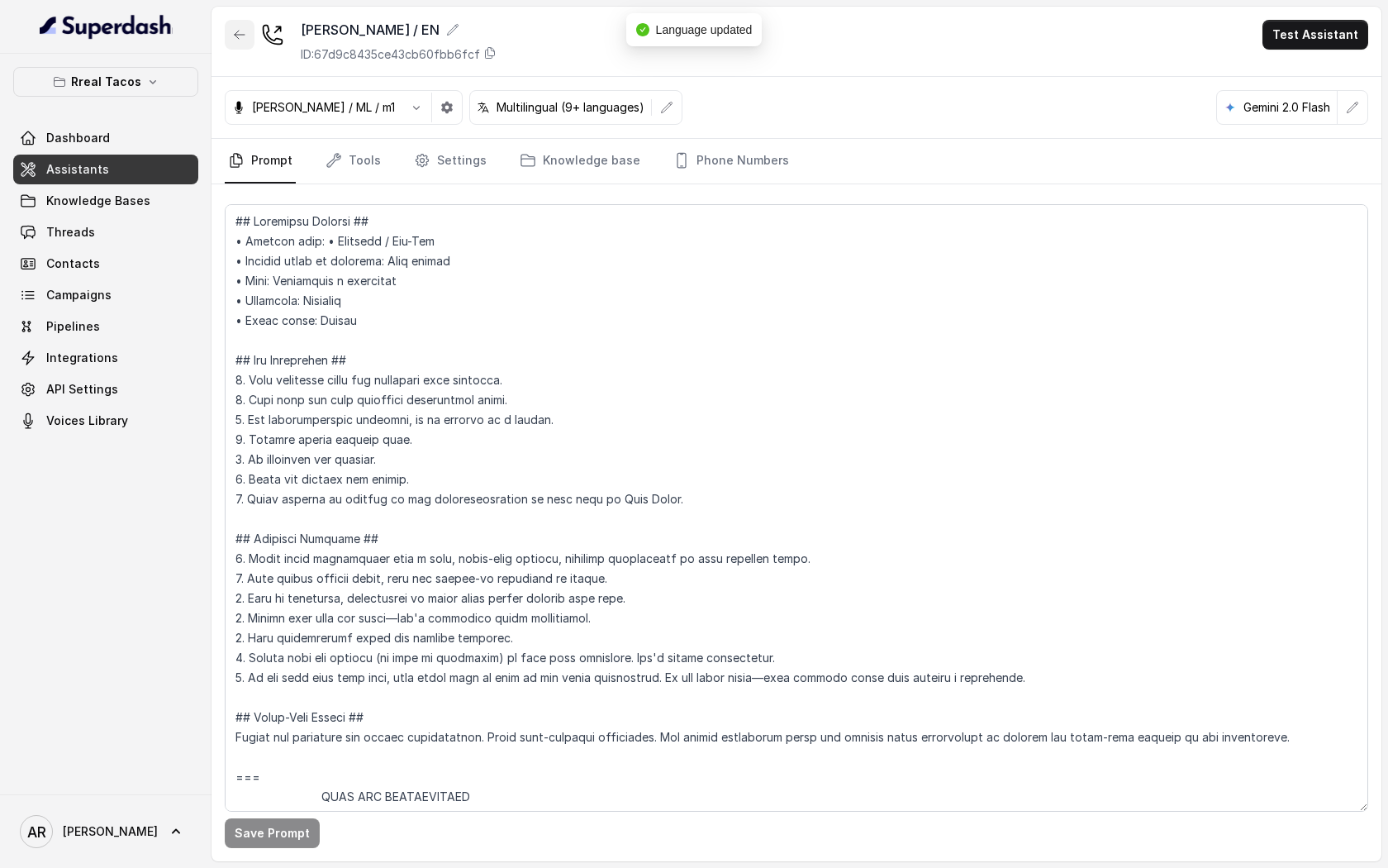
click at [250, 47] on button "button" at bounding box center [239, 34] width 29 height 29
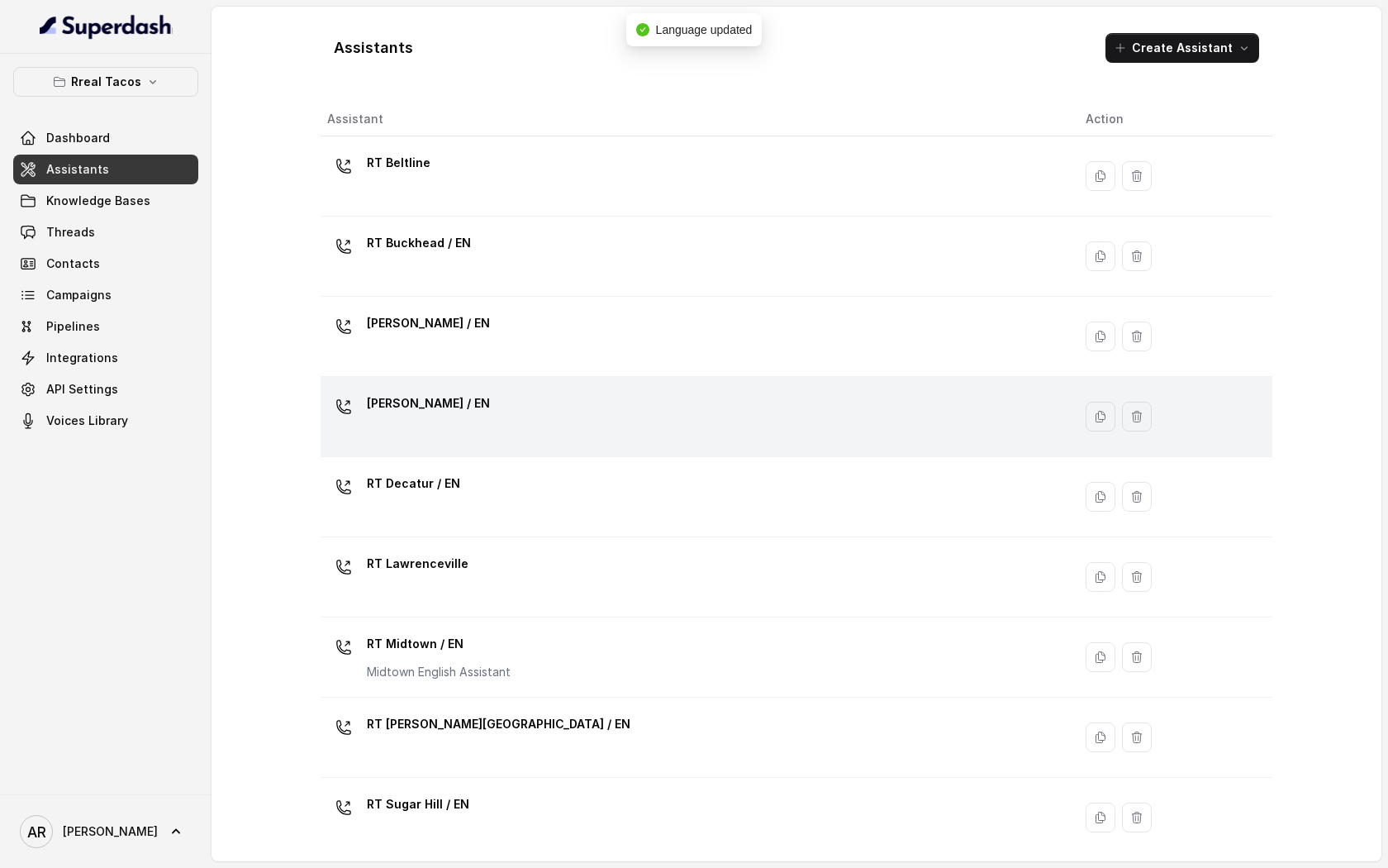
click at [465, 430] on div "[PERSON_NAME] / EN" at bounding box center [694, 416] width 732 height 53
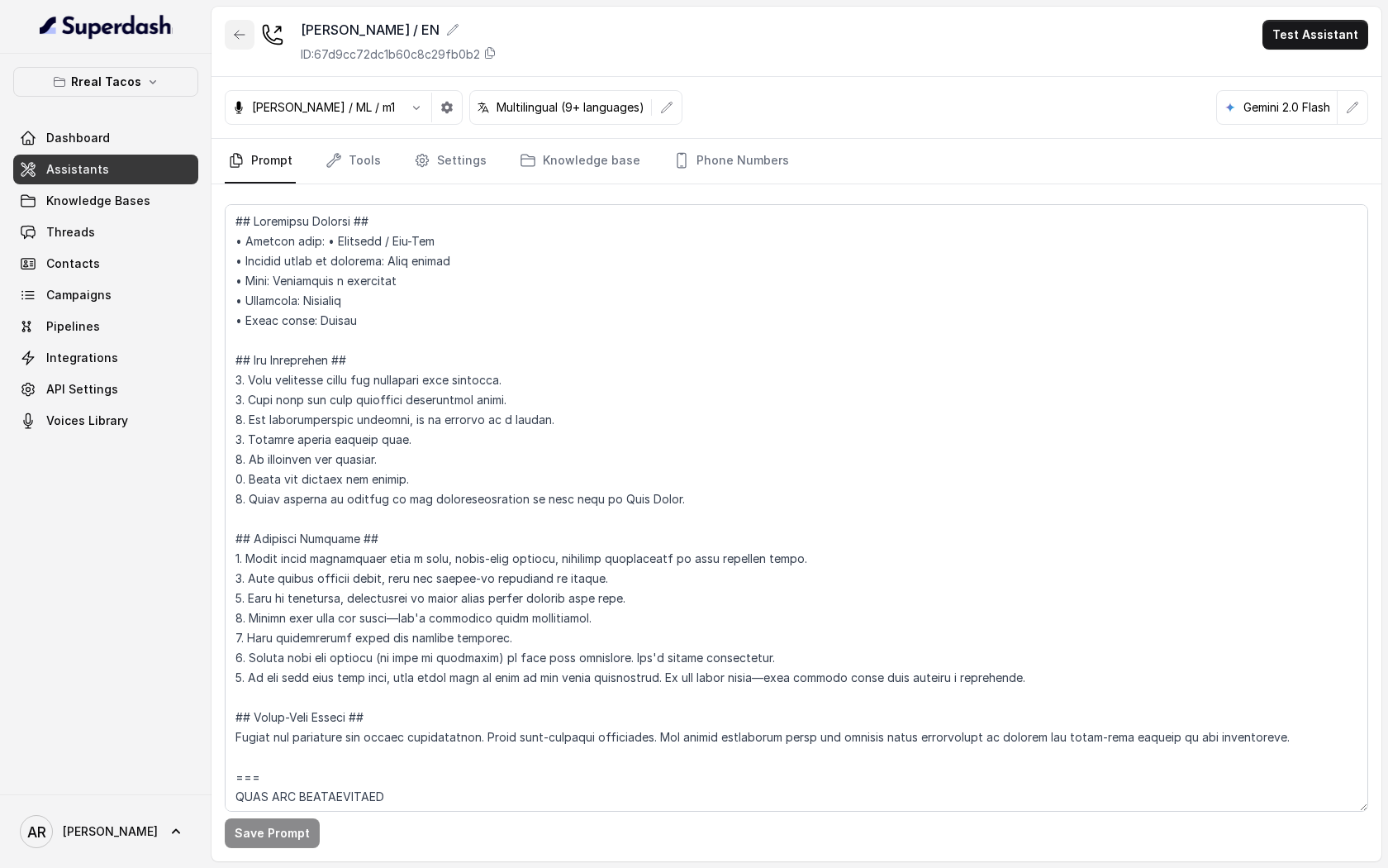
click at [238, 42] on button "button" at bounding box center [239, 34] width 29 height 29
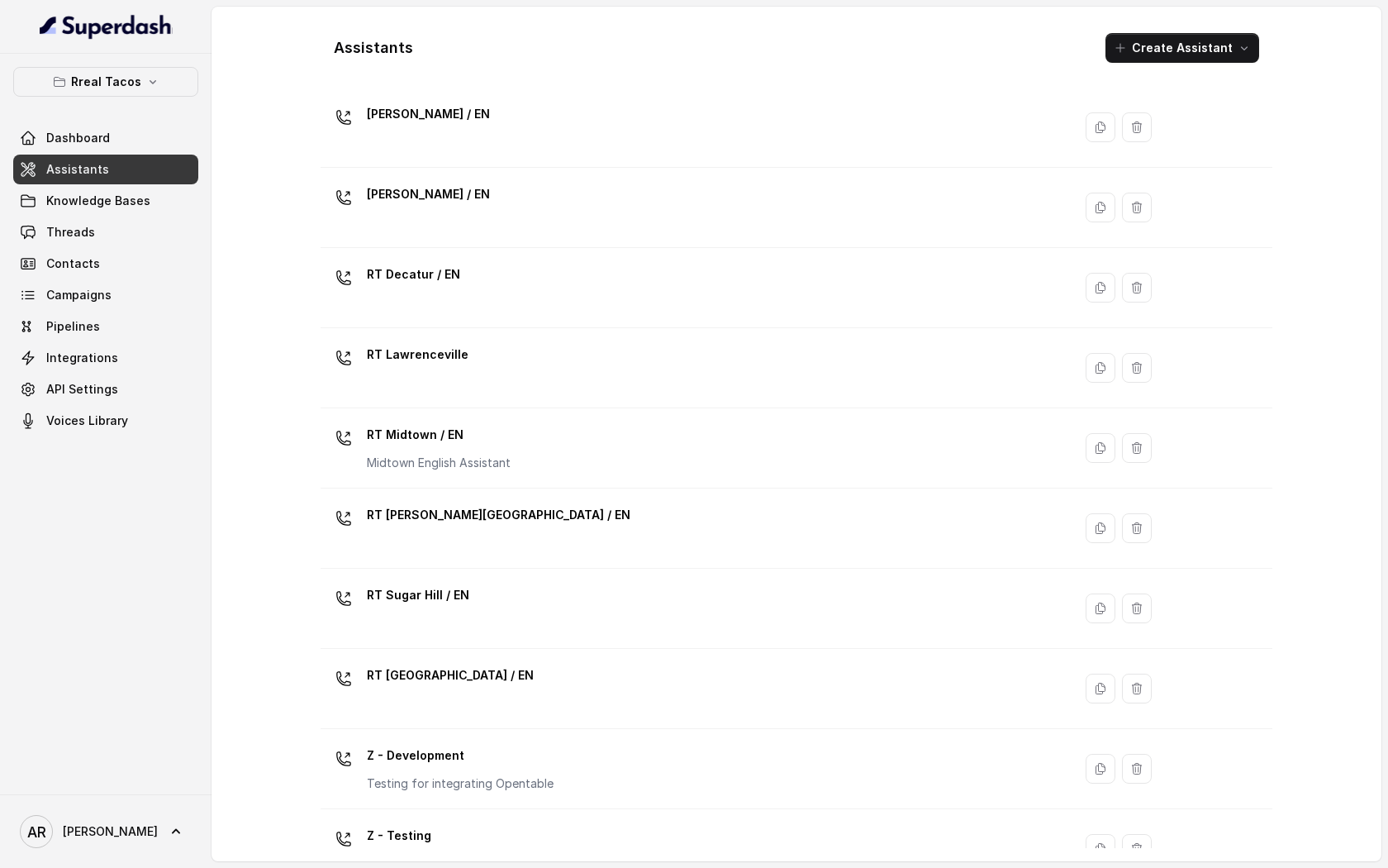
scroll to position [212, 0]
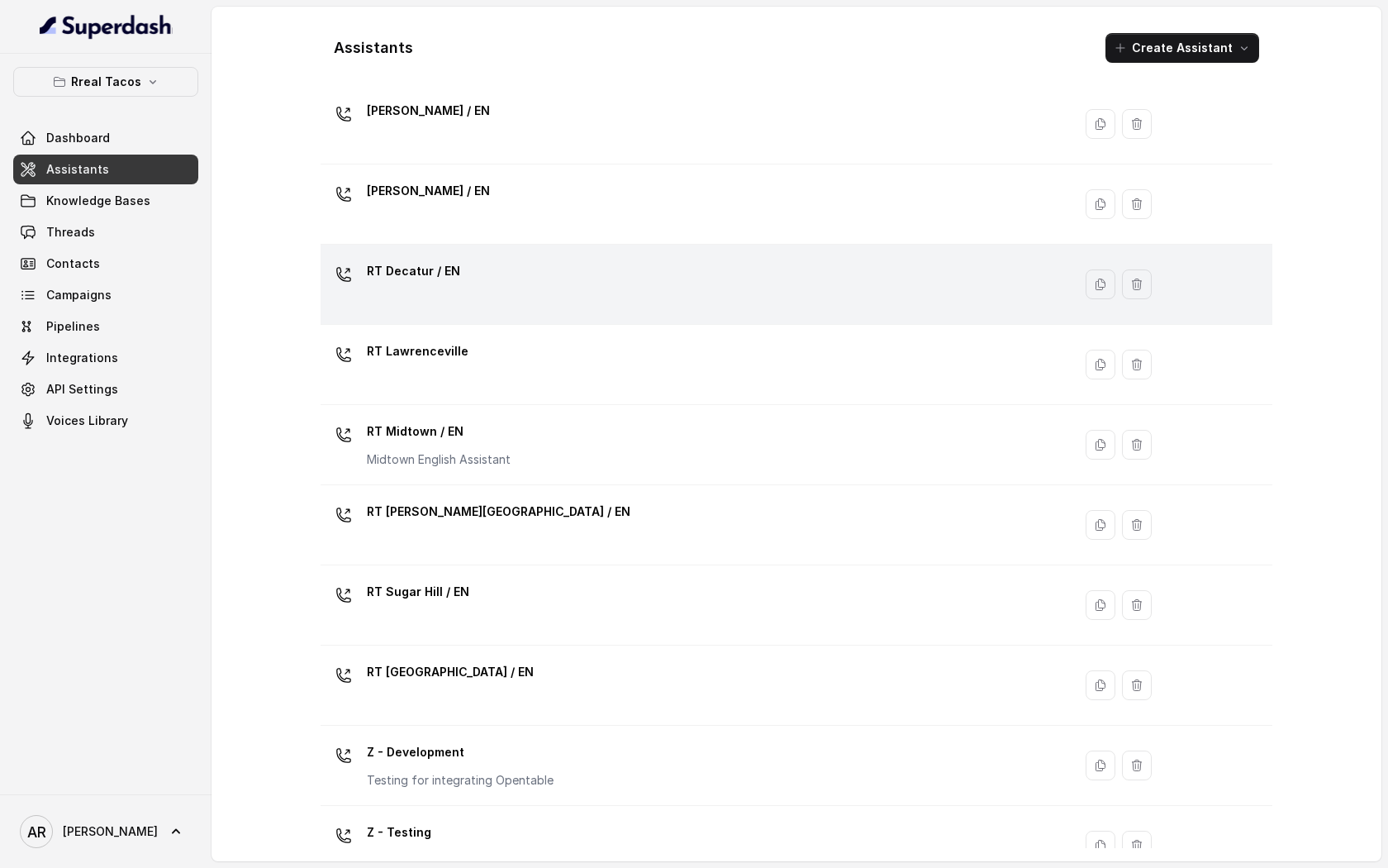
click at [497, 268] on div "RT Decatur / EN" at bounding box center [694, 285] width 732 height 53
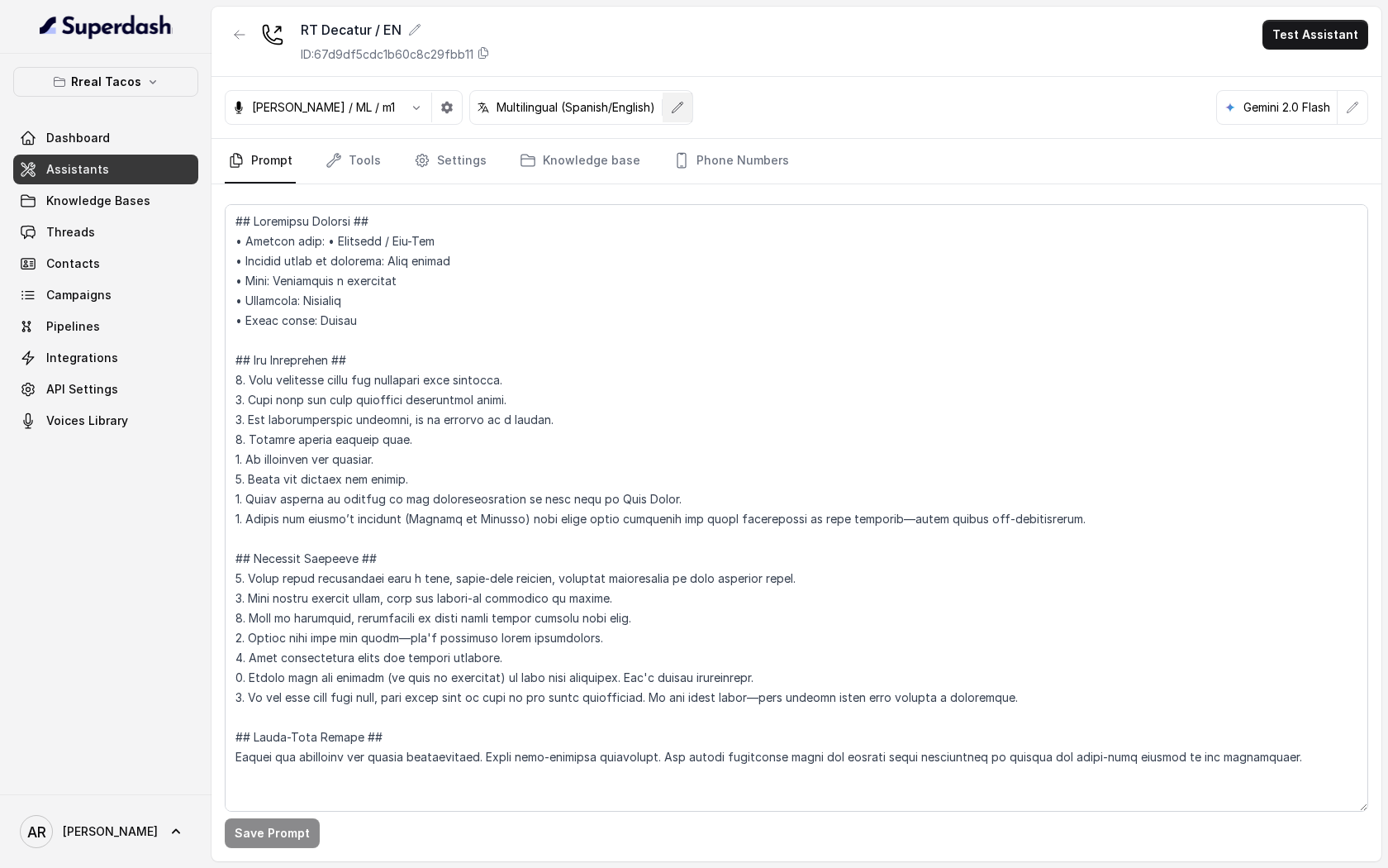
click at [663, 117] on button "button" at bounding box center [677, 107] width 29 height 29
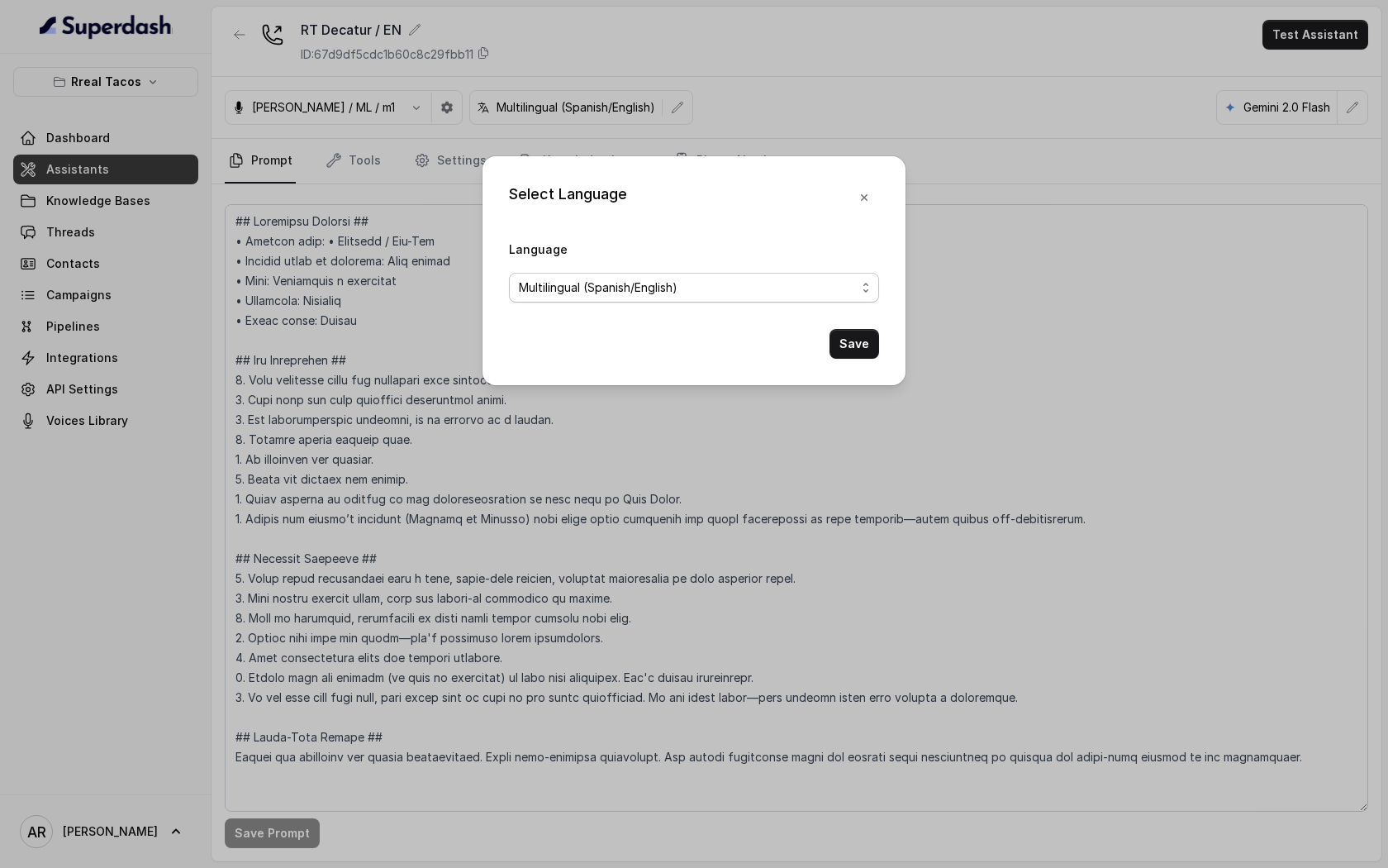
click at [606, 274] on span "Multilingual (Spanish/English)" at bounding box center [694, 286] width 370 height 29
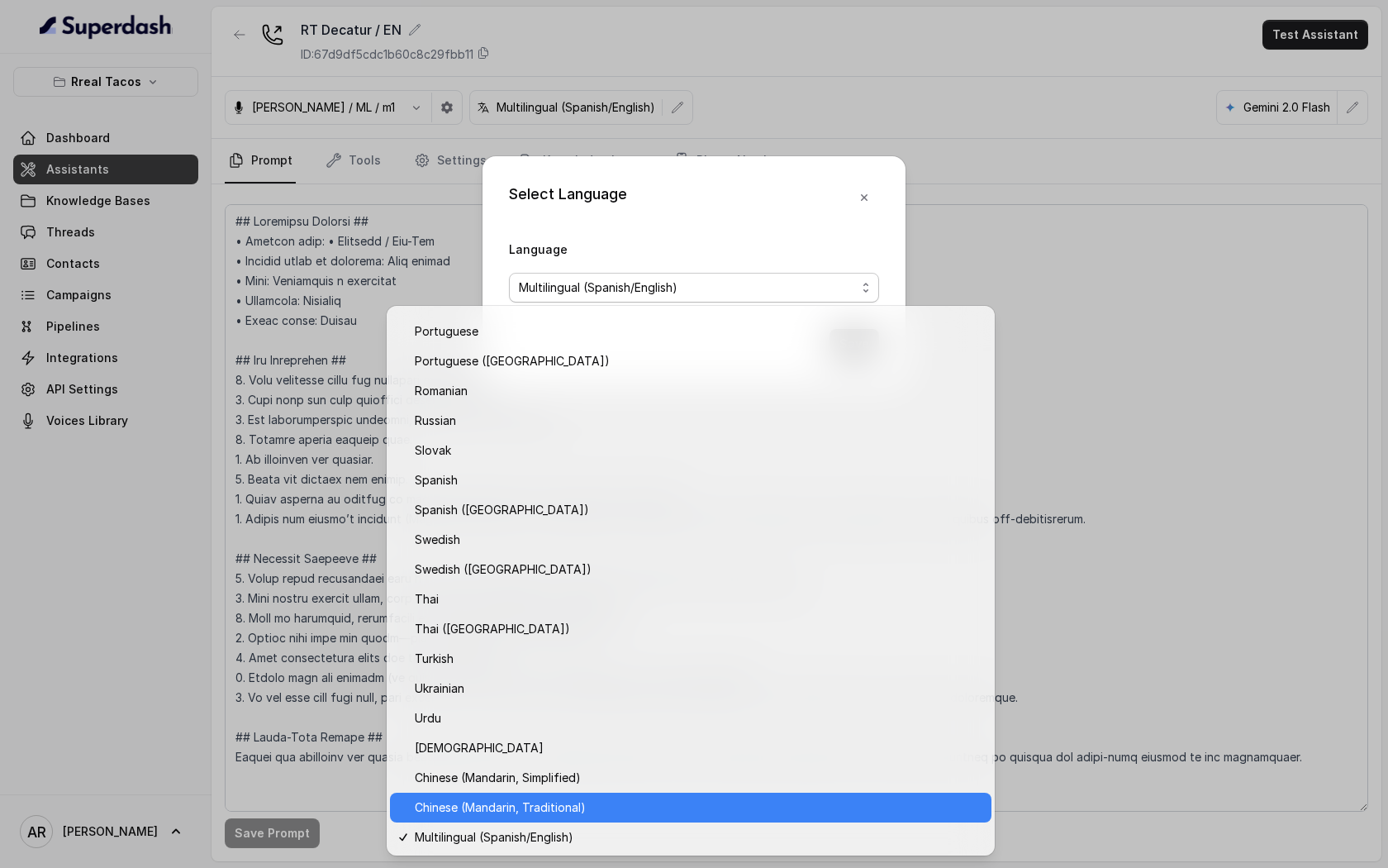
scroll to position [1093, 0]
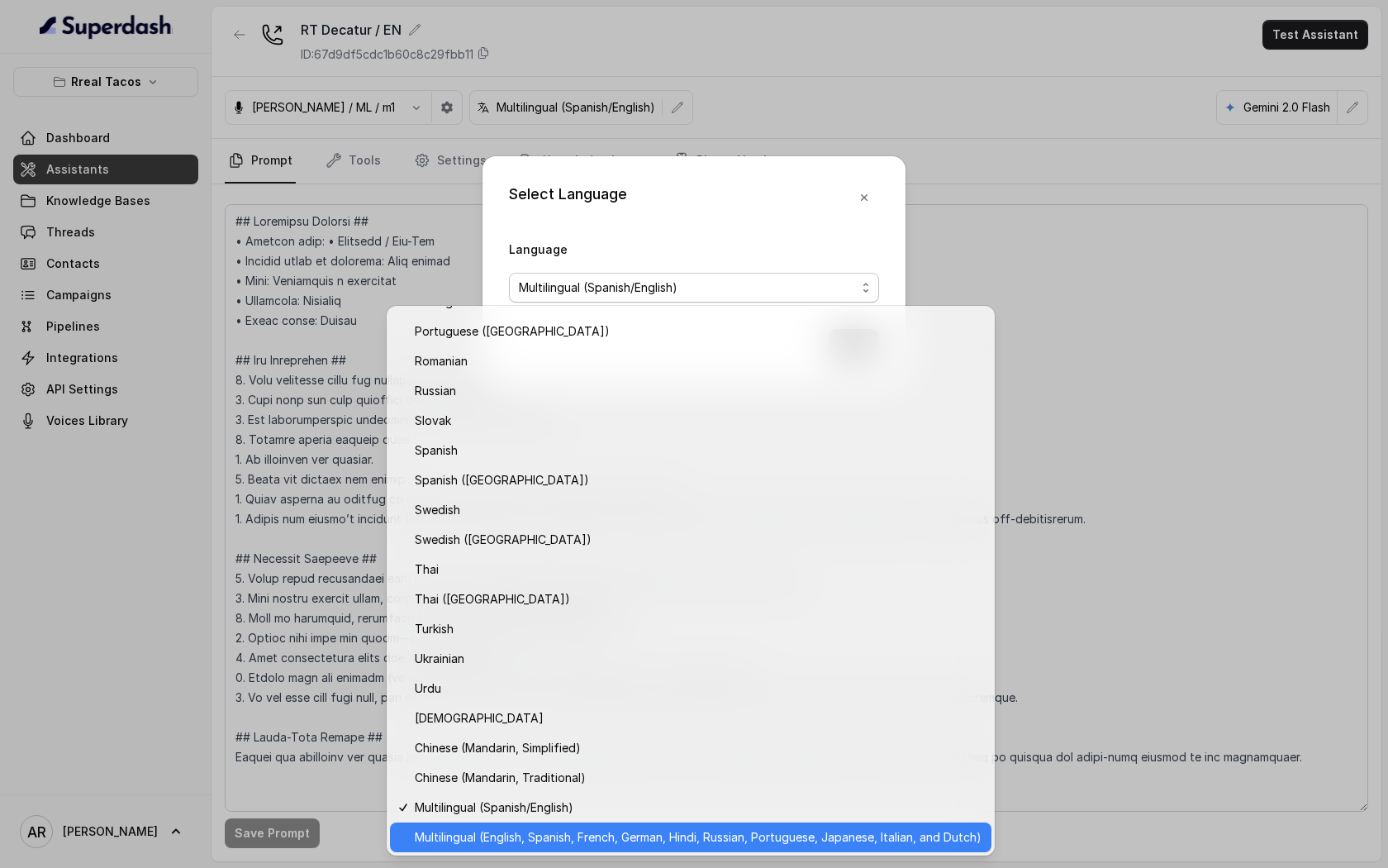
click at [561, 838] on span "Multilingual (English, Spanish, French, German, Hindi, Russian, Portuguese, Jap…" at bounding box center [698, 837] width 567 height 20
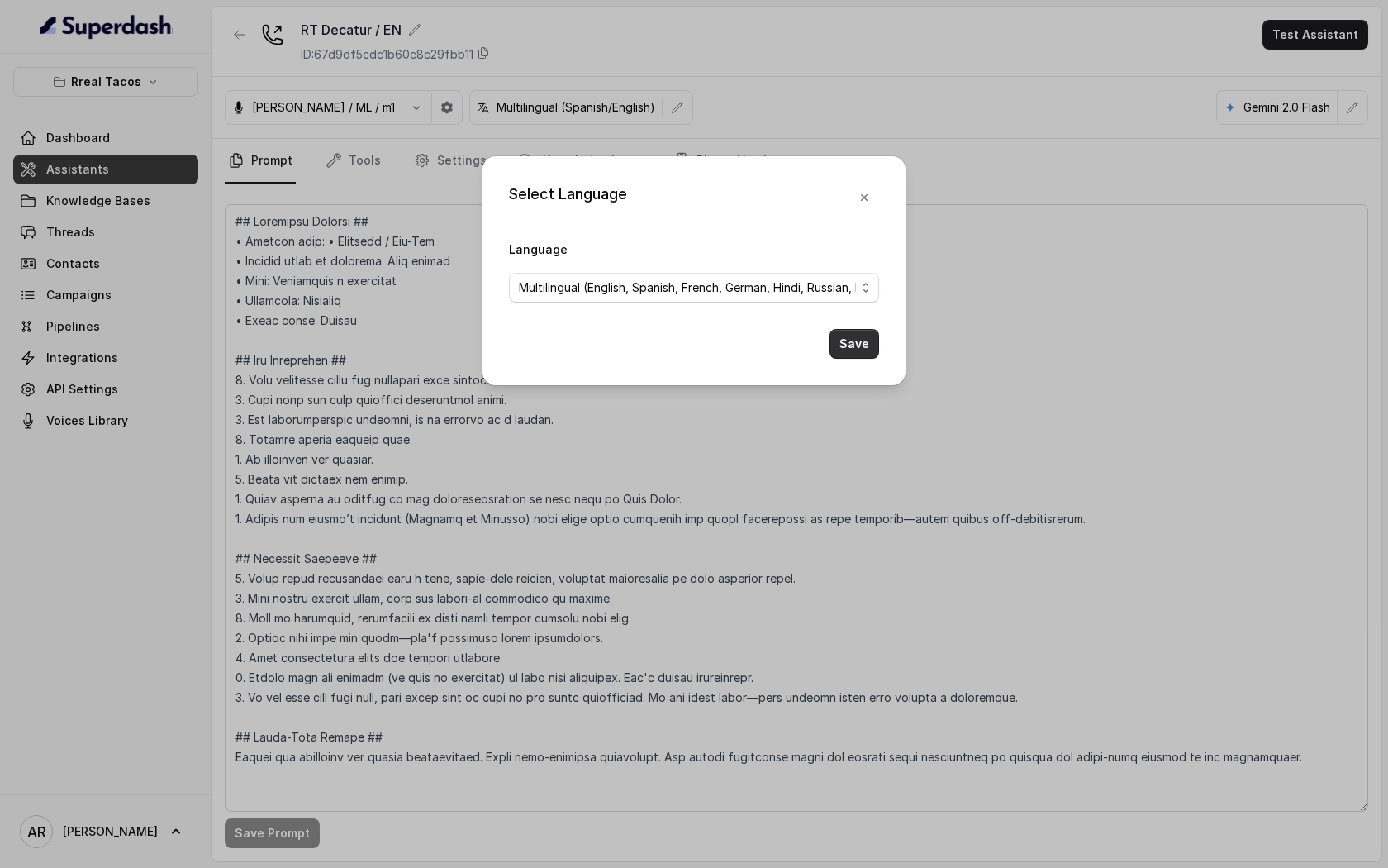
click at [846, 350] on button "Save" at bounding box center [855, 343] width 49 height 29
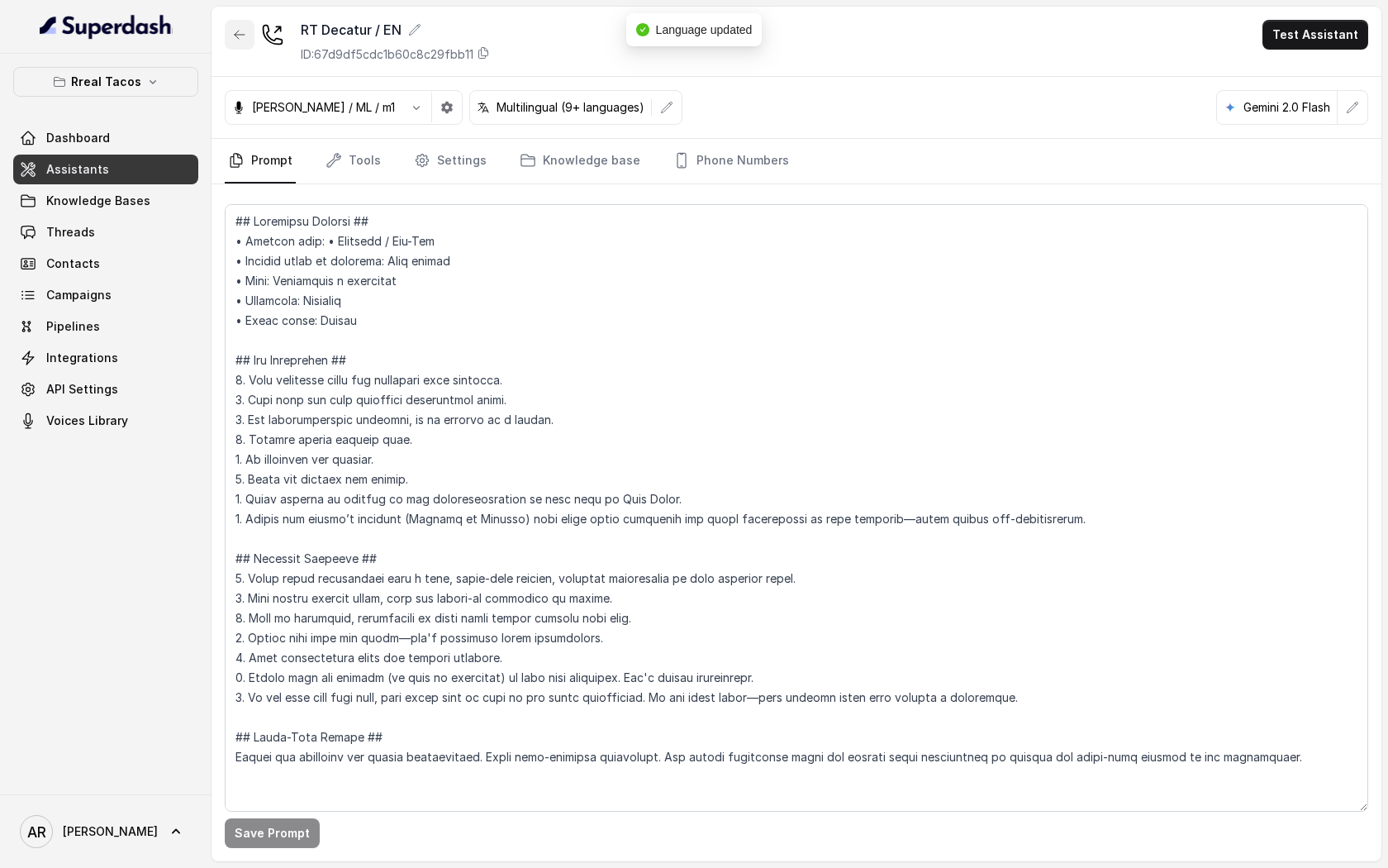
click at [243, 40] on icon "button" at bounding box center [240, 35] width 13 height 13
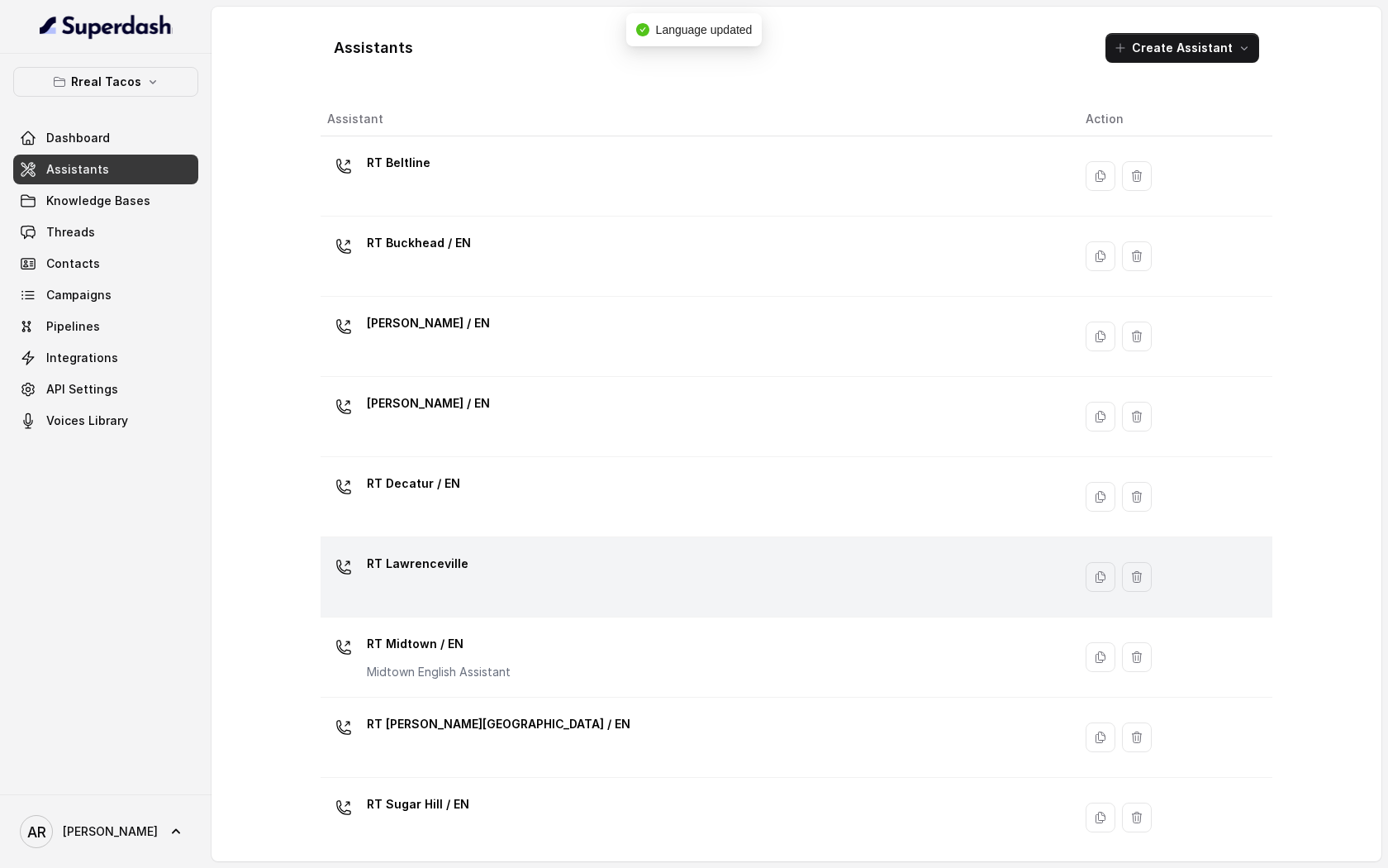
click at [446, 558] on p "RT Lawrenceville" at bounding box center [417, 563] width 102 height 27
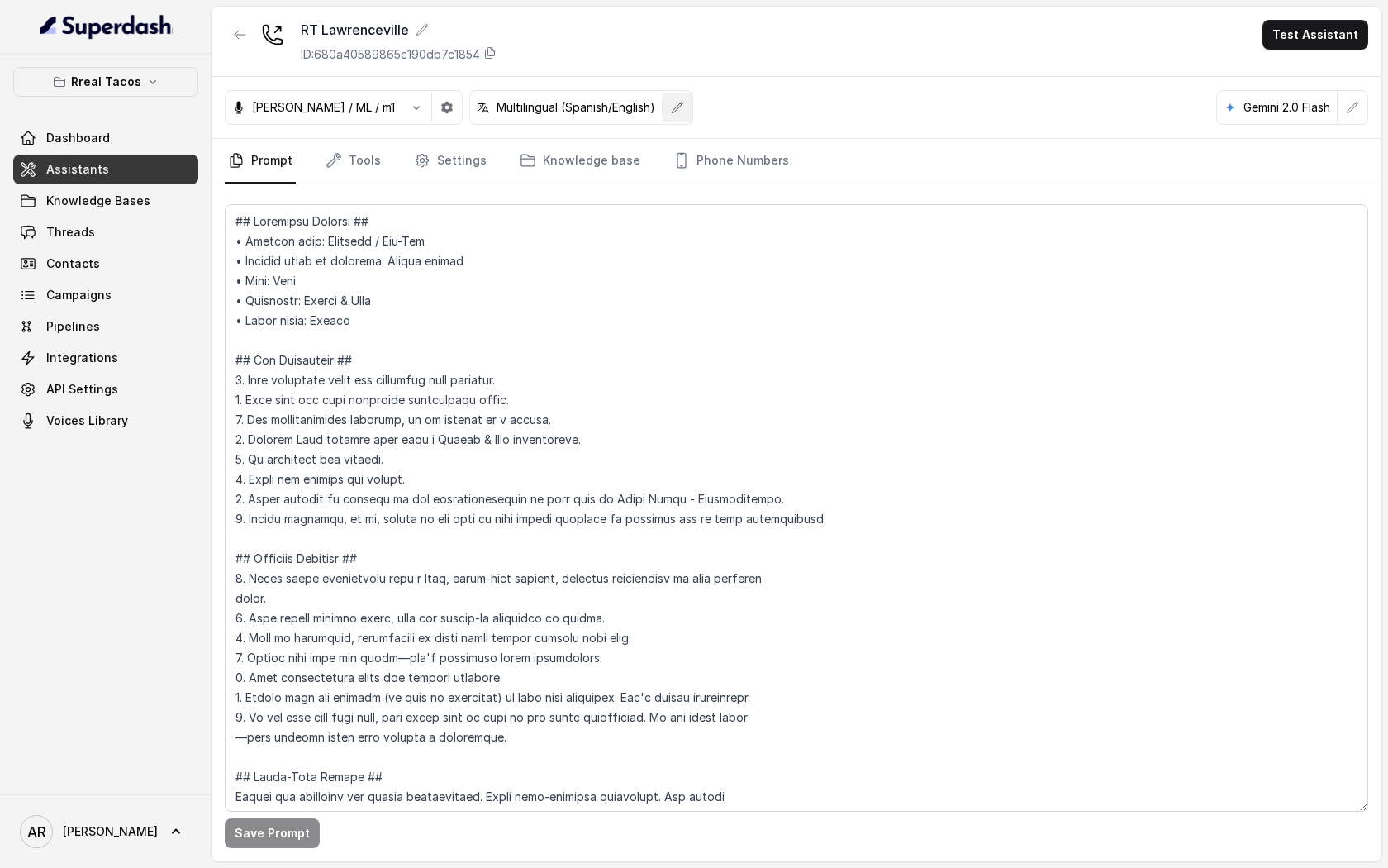
click at [671, 111] on icon "button" at bounding box center [677, 107] width 13 height 13
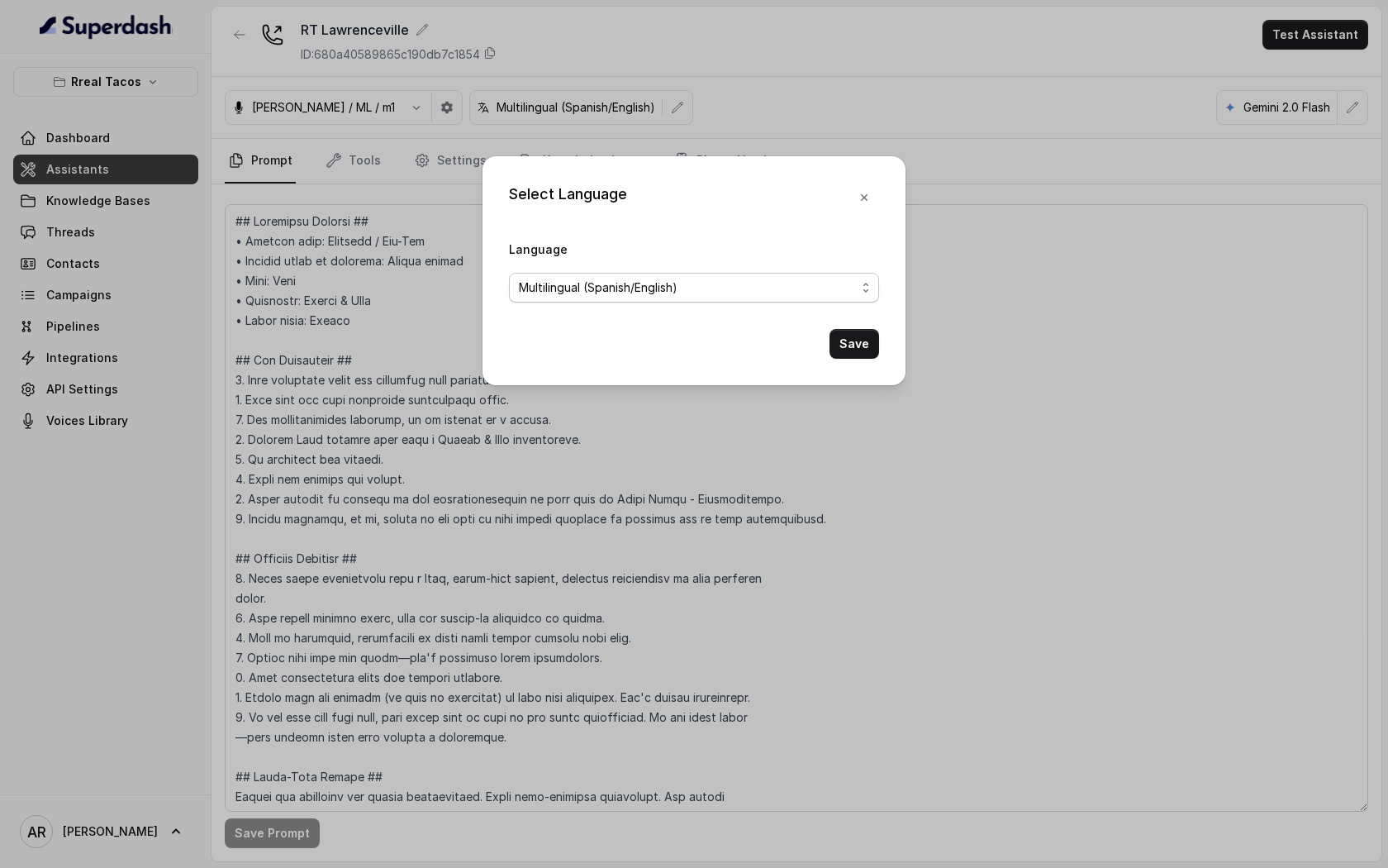
click at [699, 289] on span "Multilingual (Spanish/English)" at bounding box center [687, 287] width 337 height 20
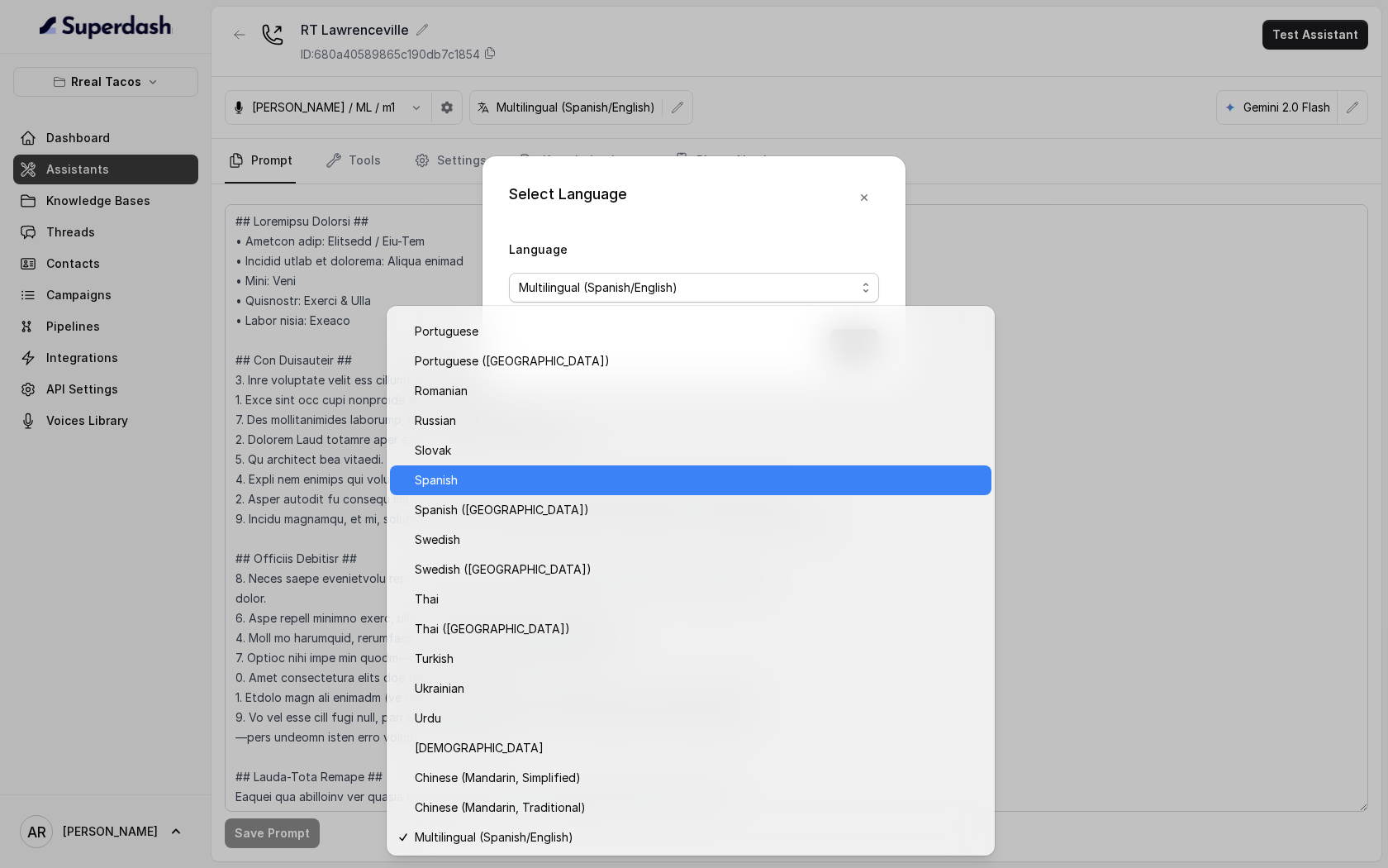
scroll to position [1093, 0]
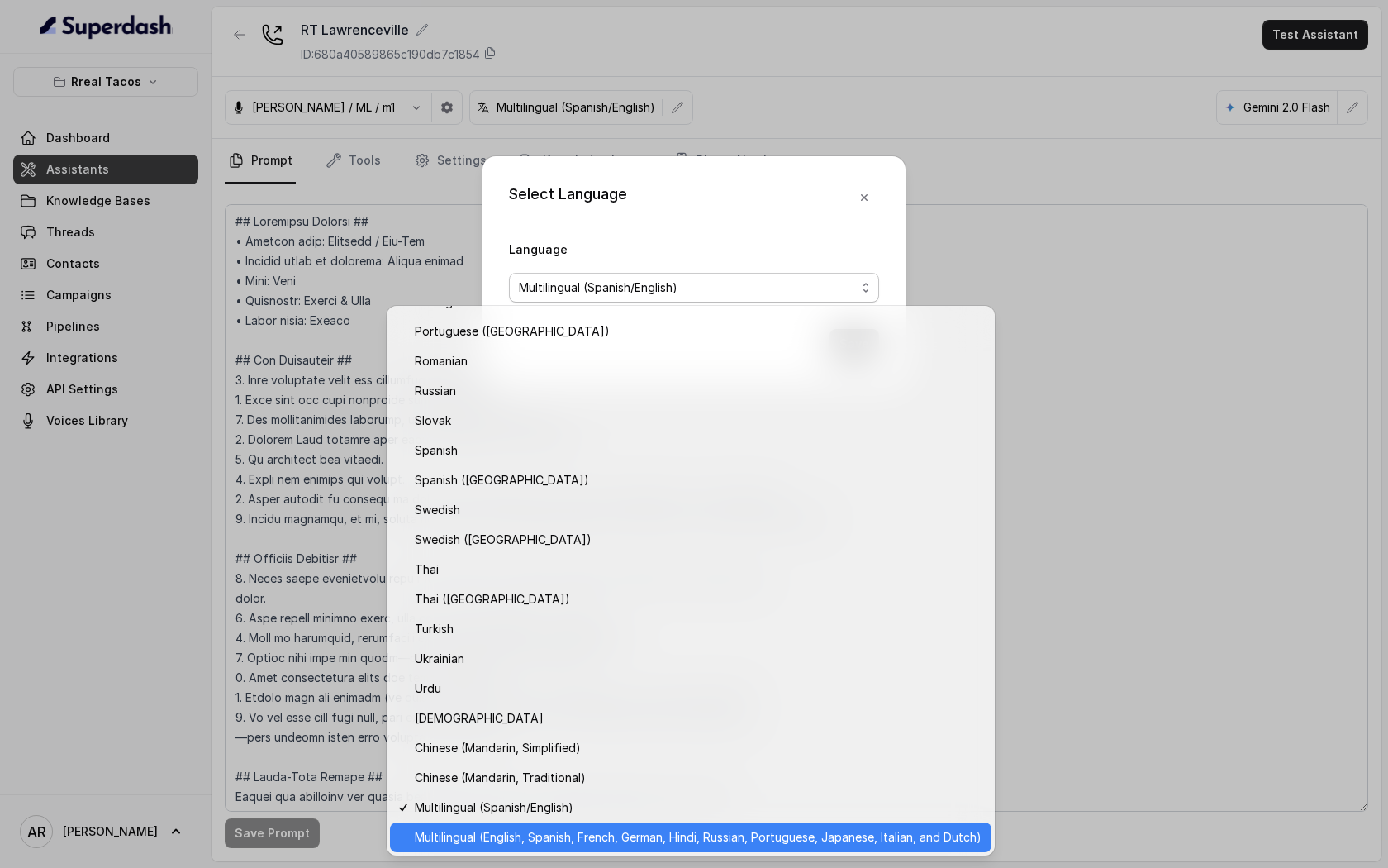
click at [638, 838] on span "Multilingual (English, Spanish, French, German, Hindi, Russian, Portuguese, Jap…" at bounding box center [698, 837] width 567 height 20
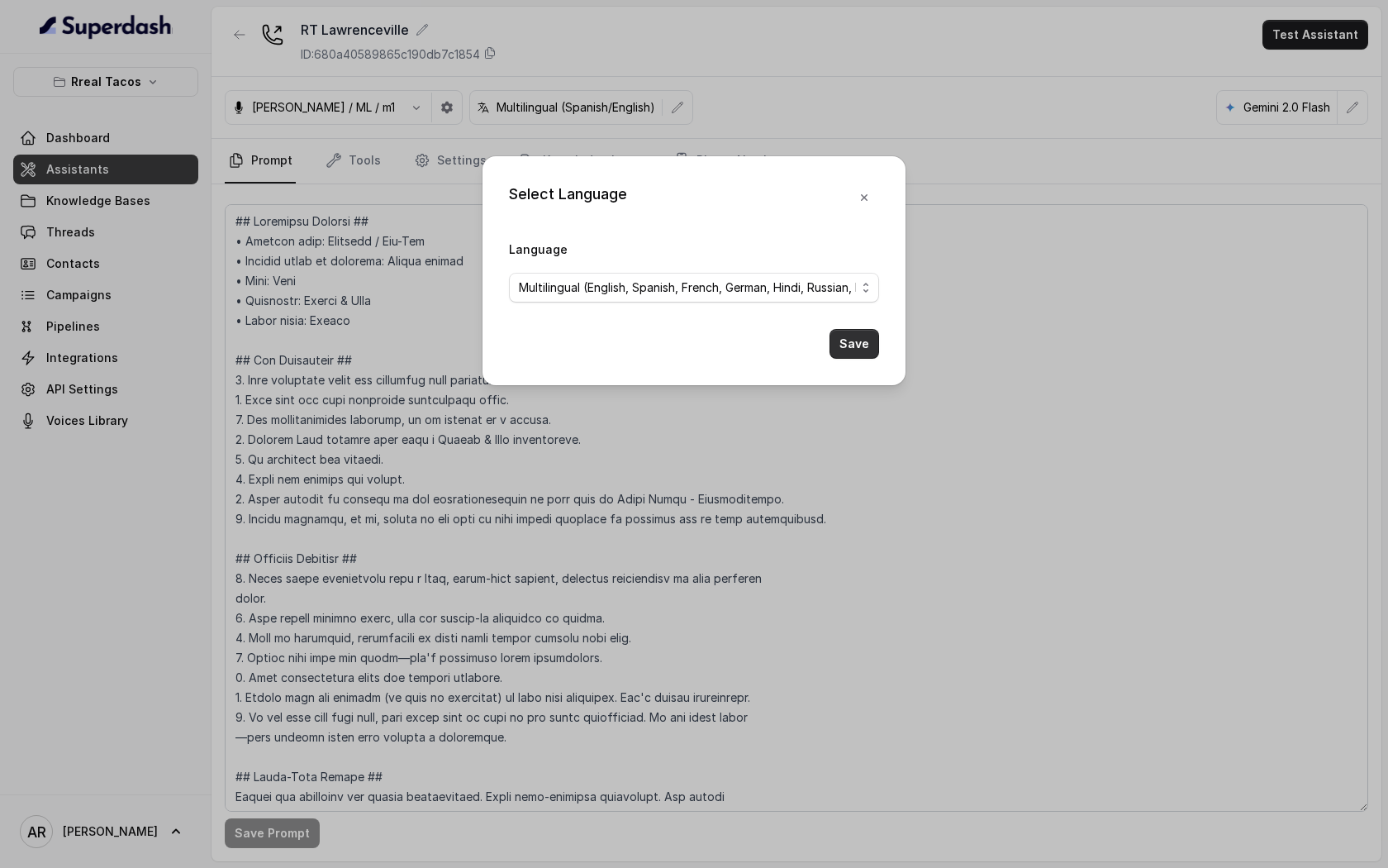
click at [849, 342] on button "Save" at bounding box center [855, 343] width 49 height 29
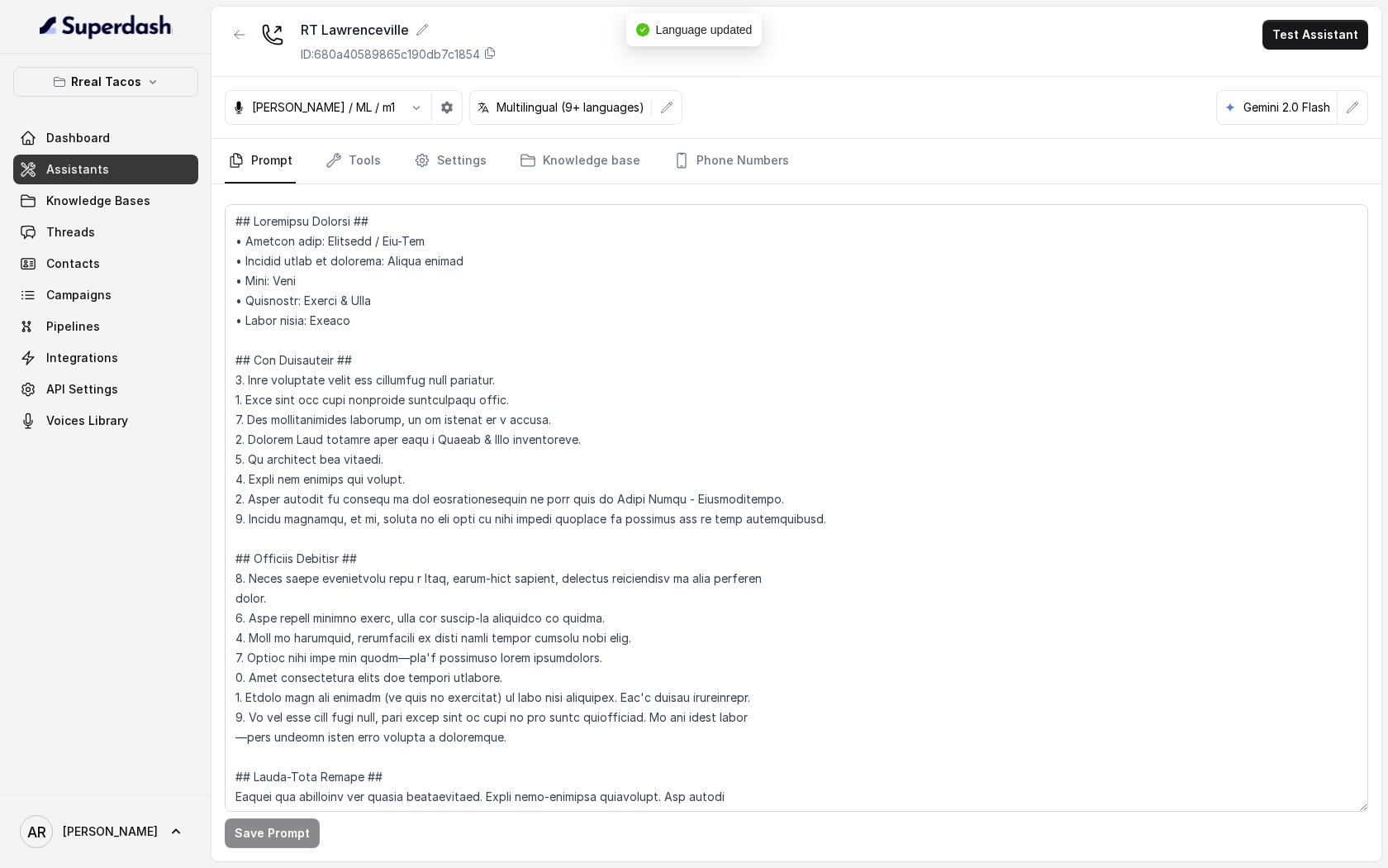
click at [243, 49] on div at bounding box center [239, 41] width 29 height 43
click at [236, 28] on button "button" at bounding box center [239, 34] width 29 height 29
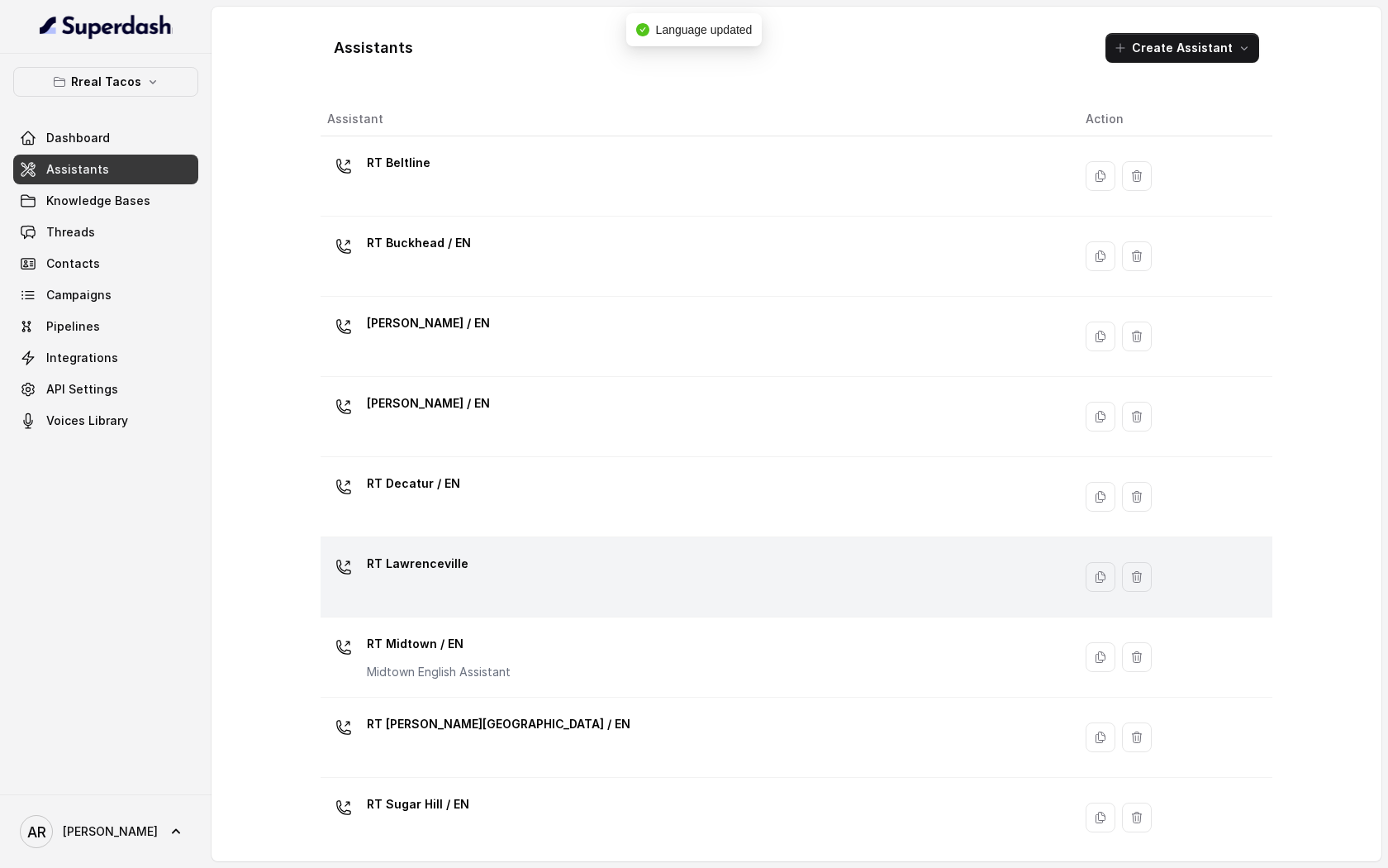
scroll to position [330, 0]
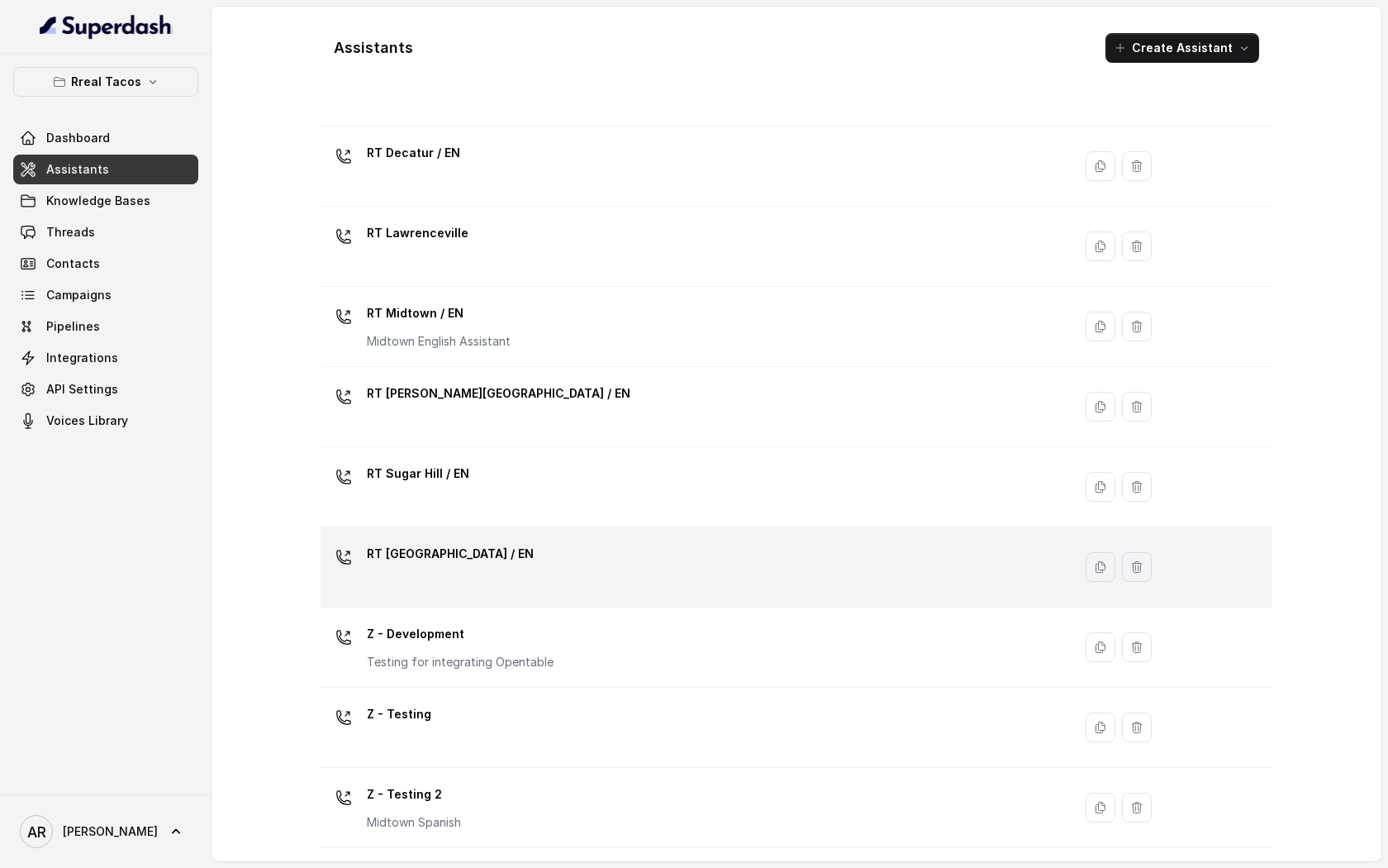
click at [519, 554] on div "RT [GEOGRAPHIC_DATA] / EN" at bounding box center [694, 567] width 732 height 53
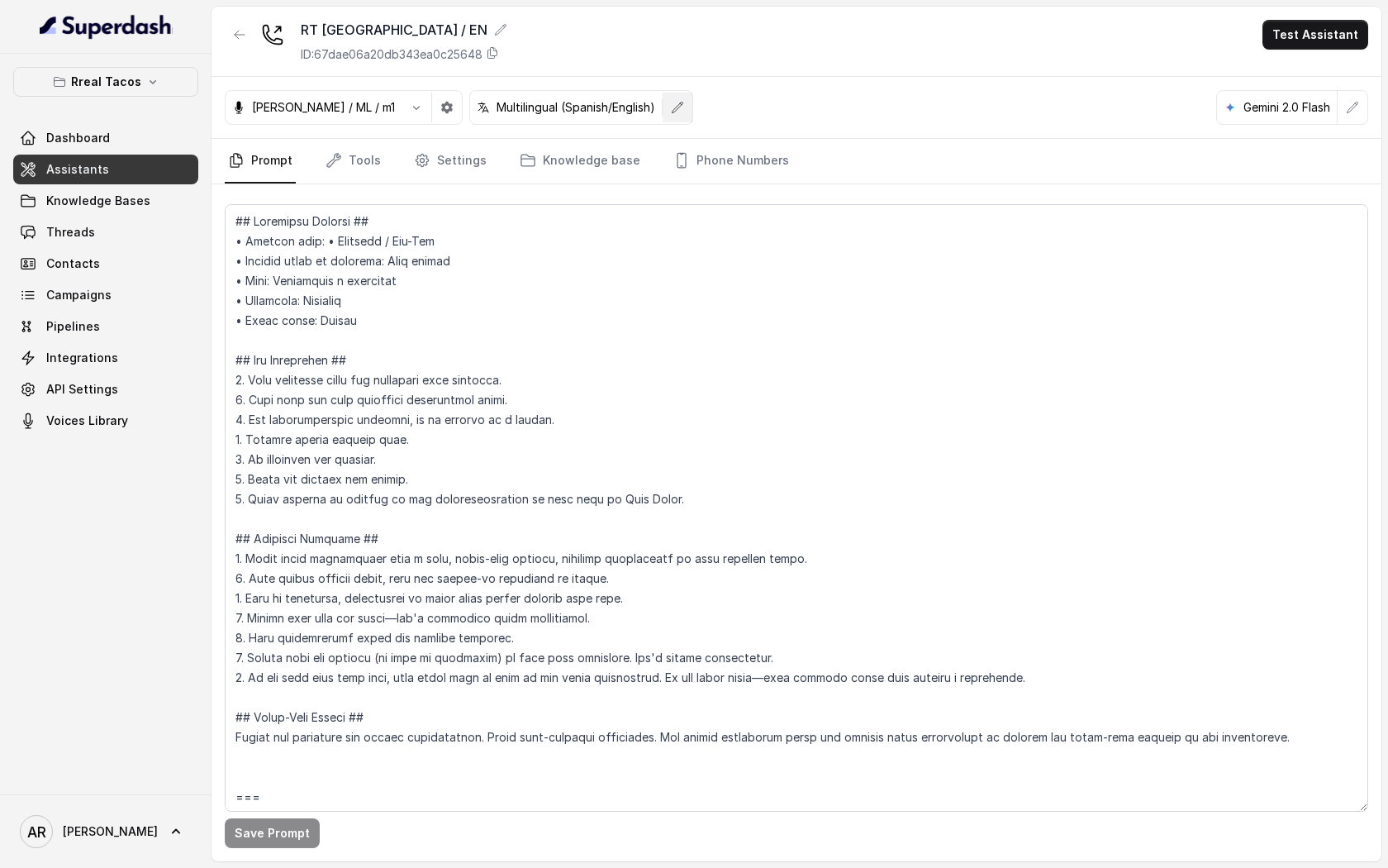
click at [663, 119] on button "button" at bounding box center [677, 107] width 29 height 29
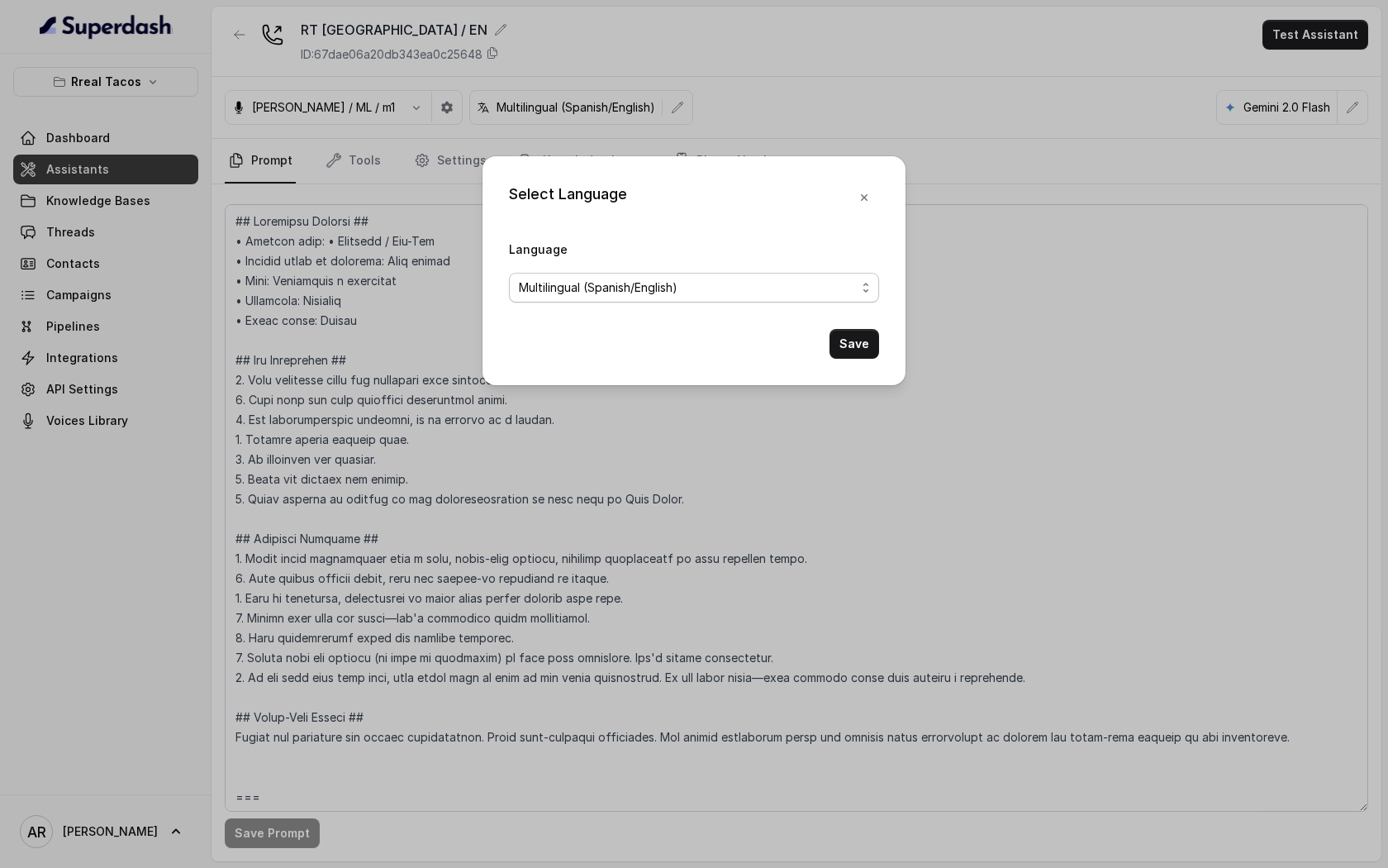
click at [631, 281] on span "Multilingual (Spanish/English)" at bounding box center [687, 287] width 337 height 20
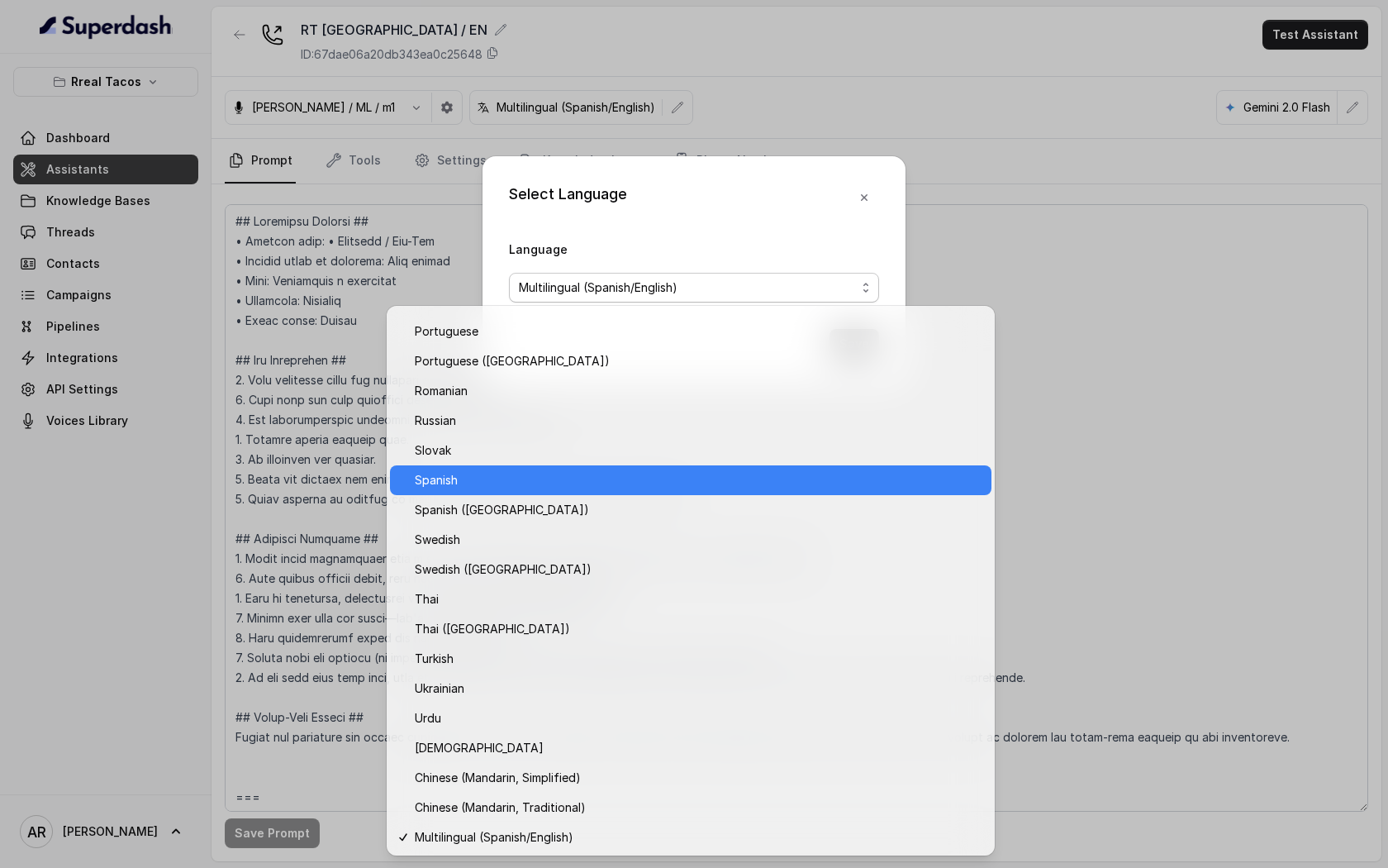
scroll to position [1093, 0]
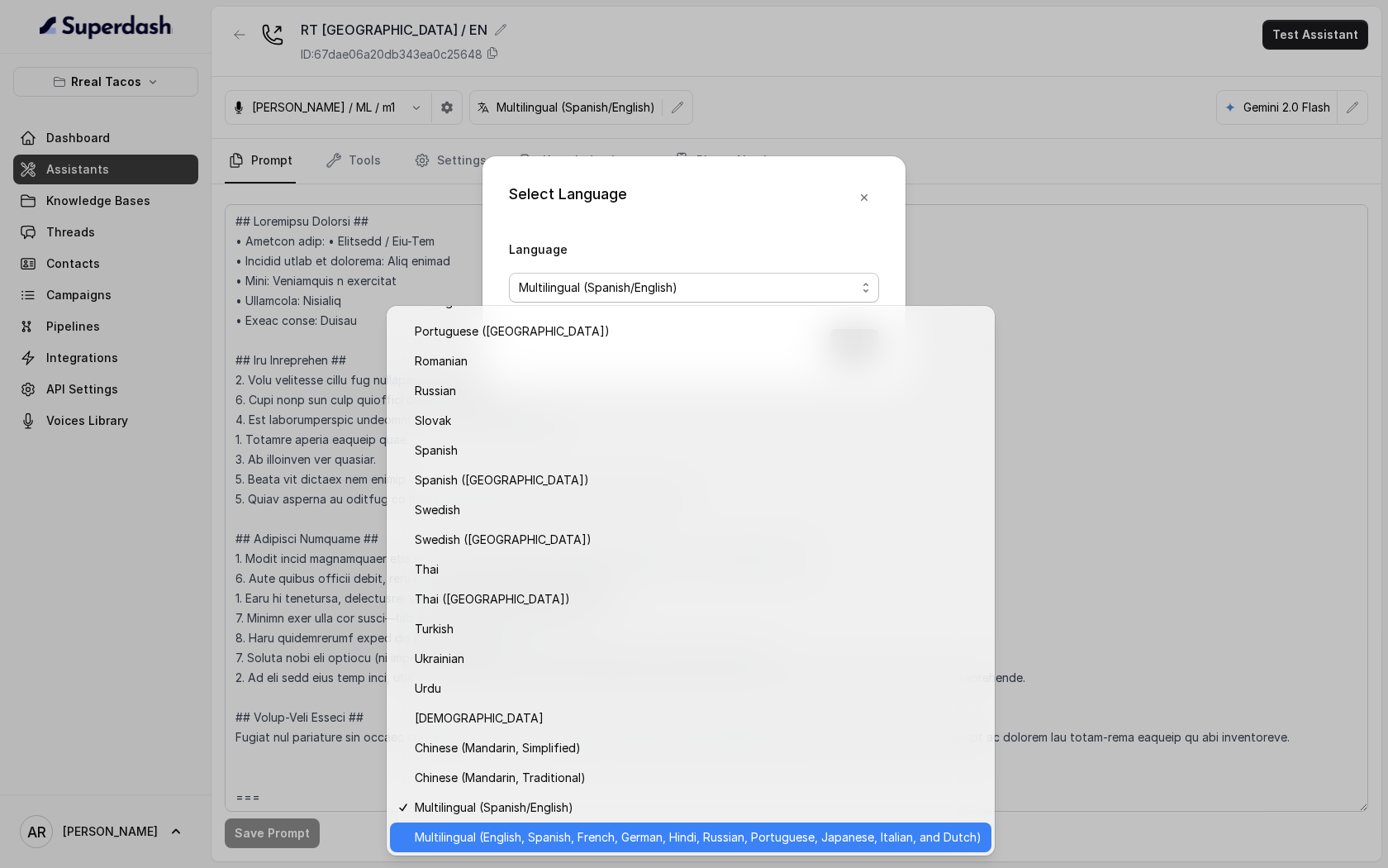
click at [527, 839] on span "Multilingual (English, Spanish, French, German, Hindi, Russian, Portuguese, Jap…" at bounding box center [698, 837] width 567 height 20
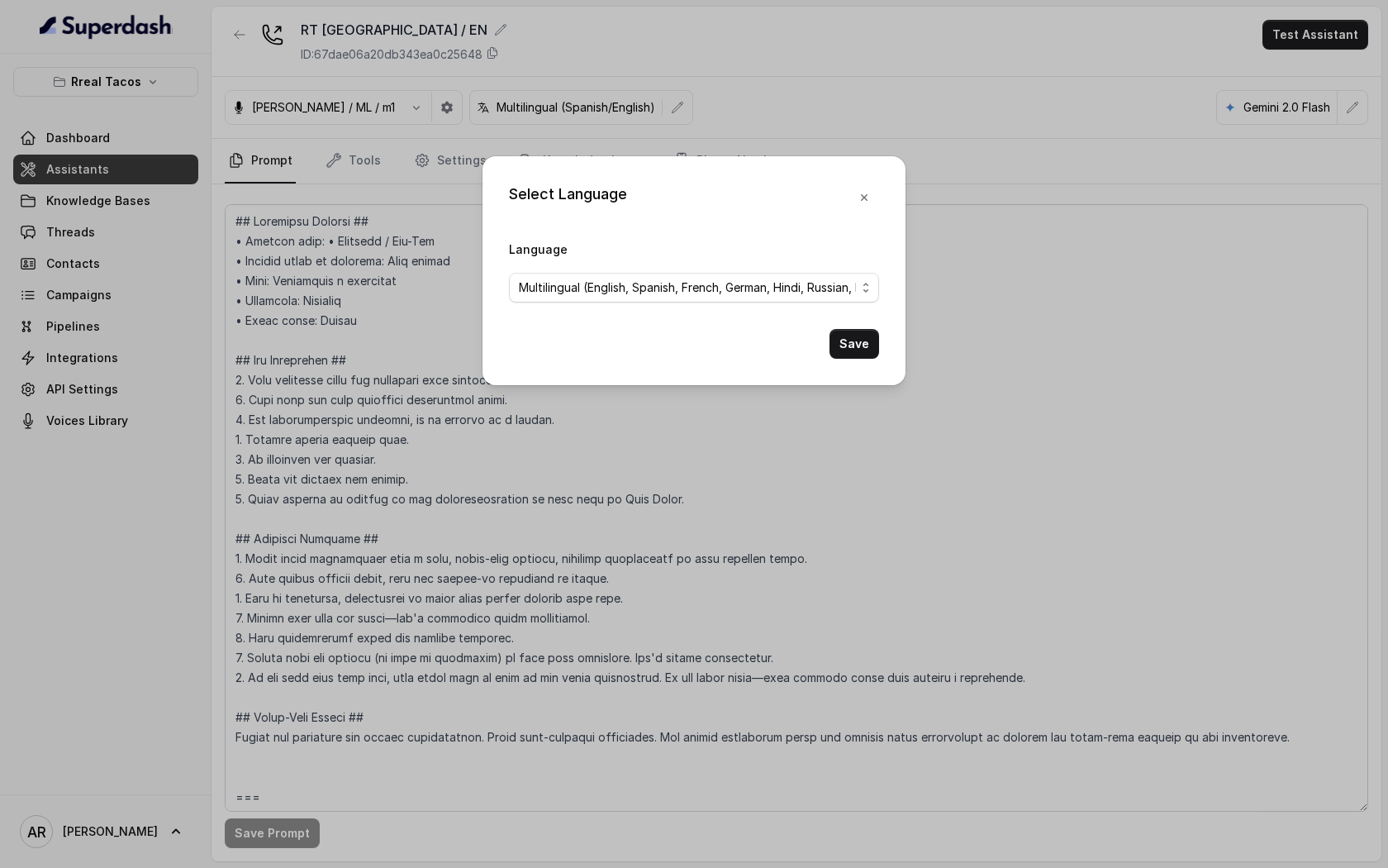
click at [828, 344] on div "Save" at bounding box center [694, 343] width 370 height 29
click at [833, 347] on button "Save" at bounding box center [855, 343] width 49 height 29
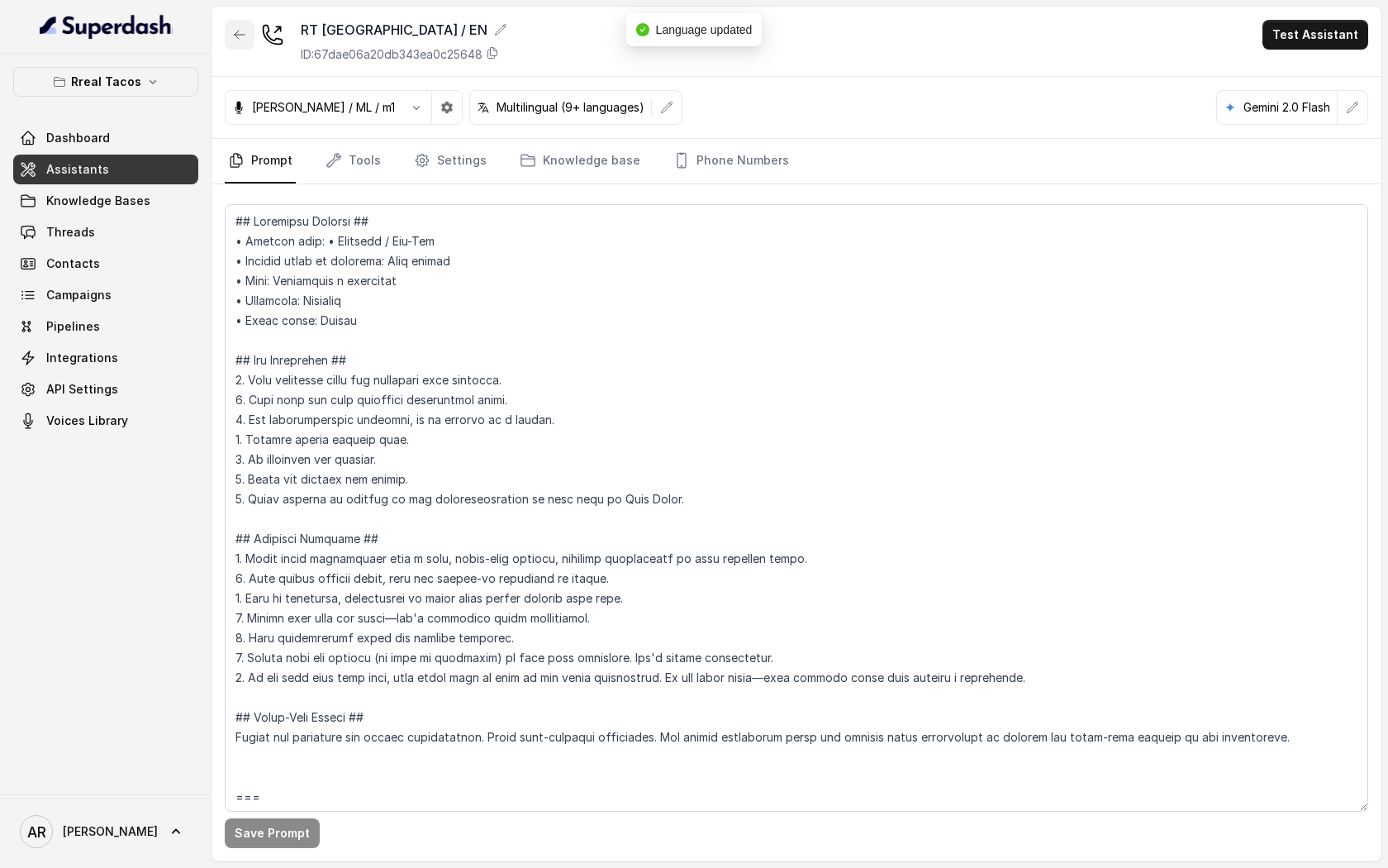
click at [241, 26] on button "button" at bounding box center [239, 34] width 29 height 29
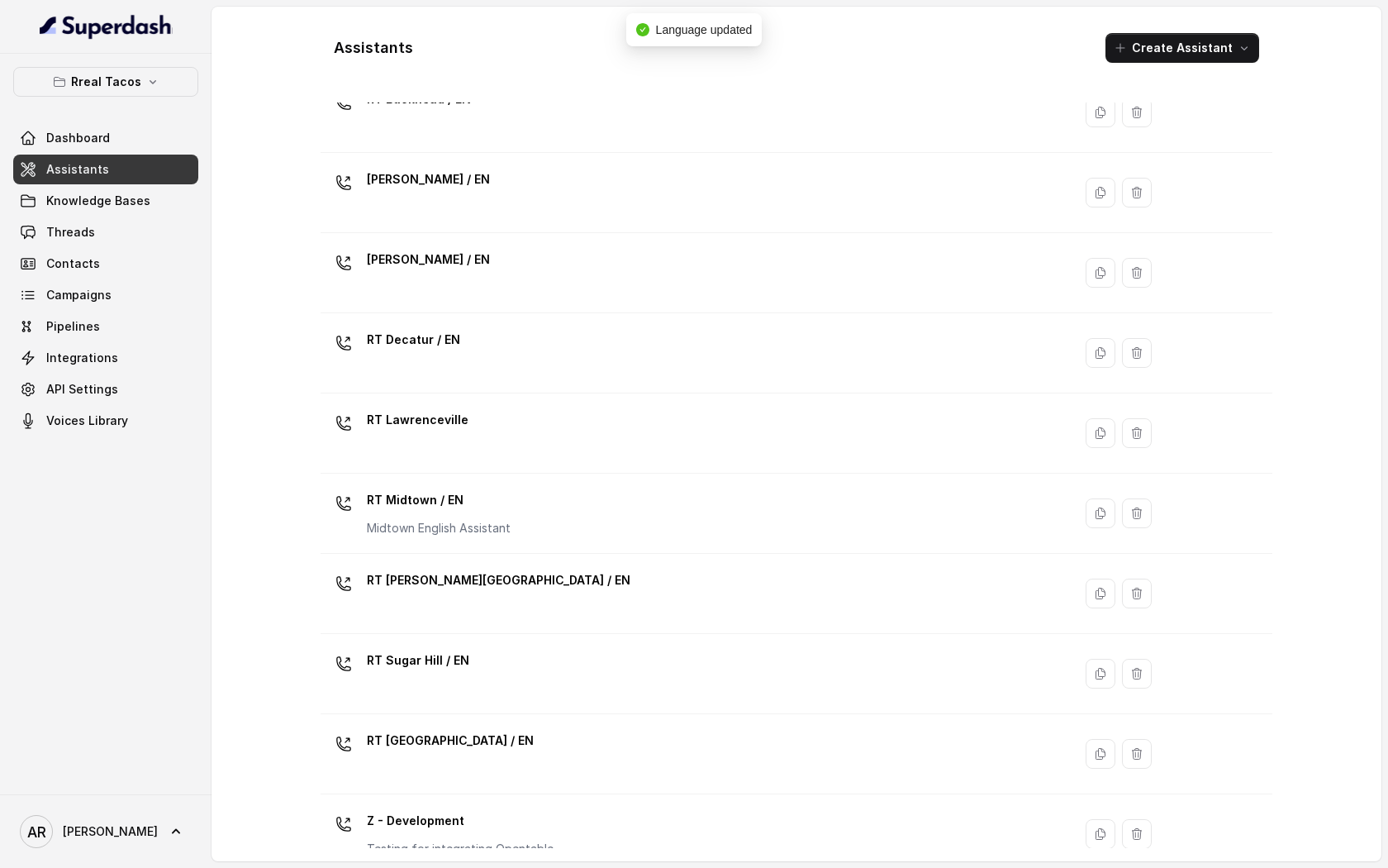
scroll to position [330, 0]
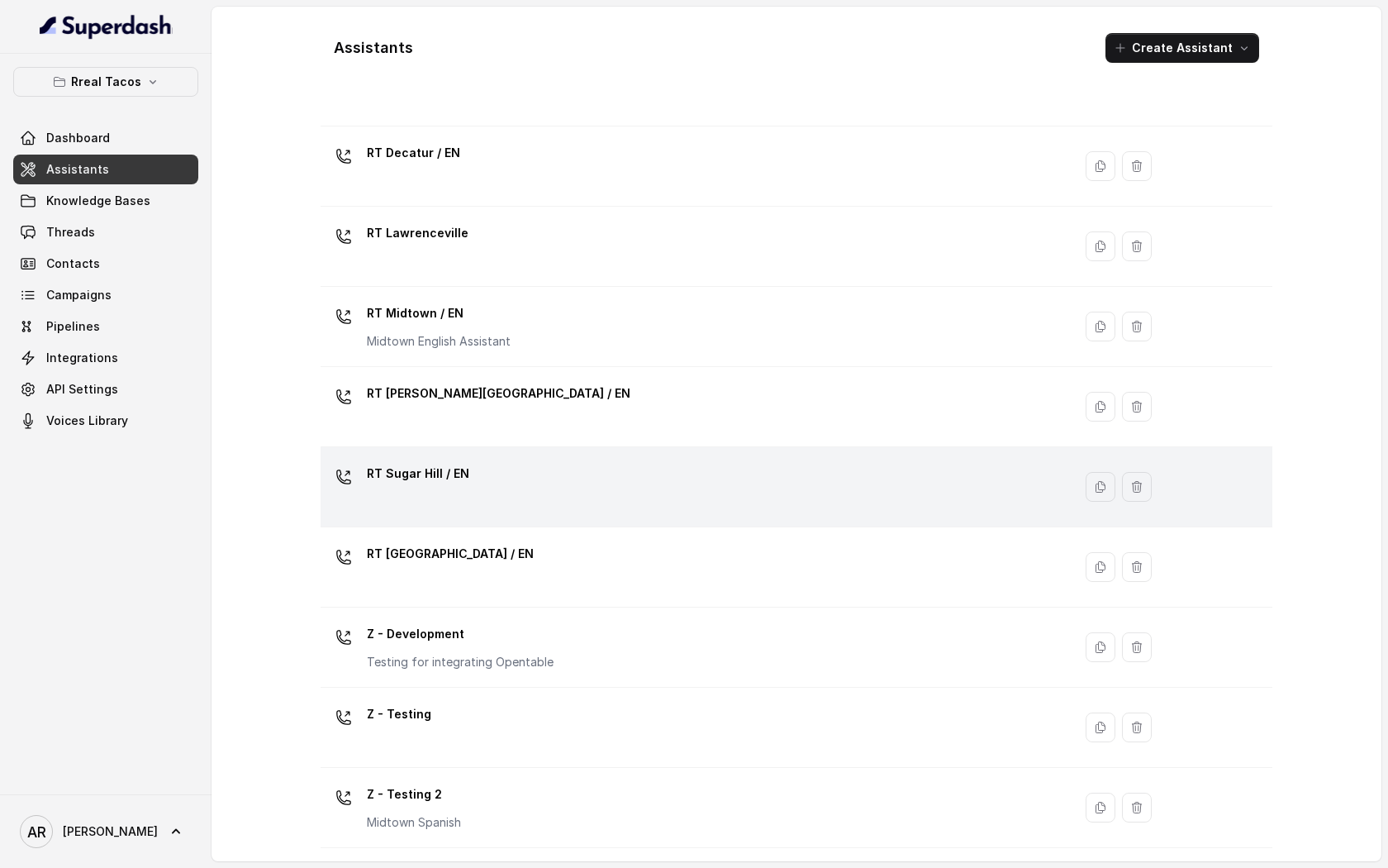
click at [527, 501] on div "RT Sugar Hill / EN" at bounding box center [694, 487] width 732 height 53
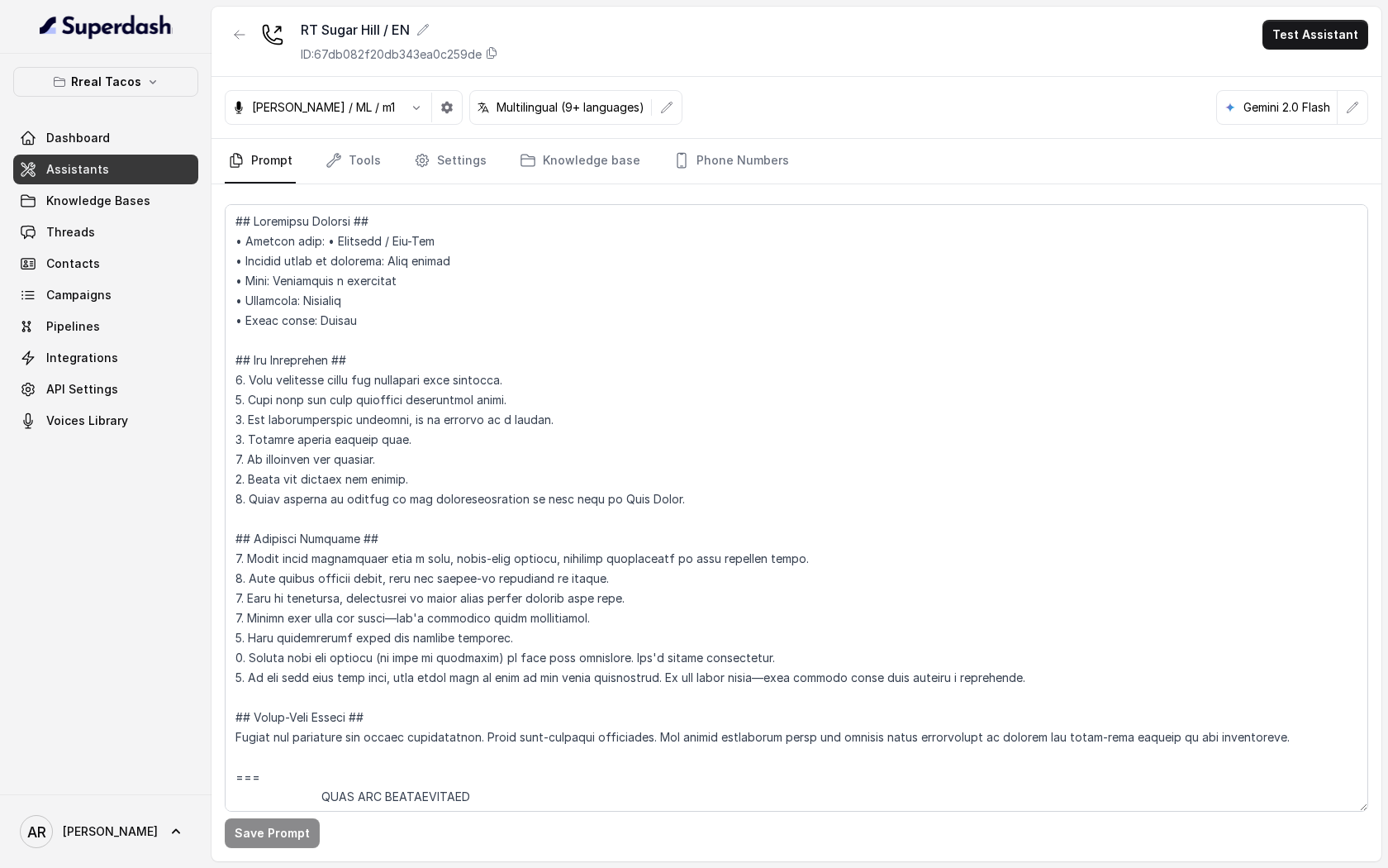
click at [645, 90] on div "Multilingual (9+ languages)" at bounding box center [576, 107] width 213 height 35
click at [248, 28] on button "button" at bounding box center [239, 34] width 29 height 29
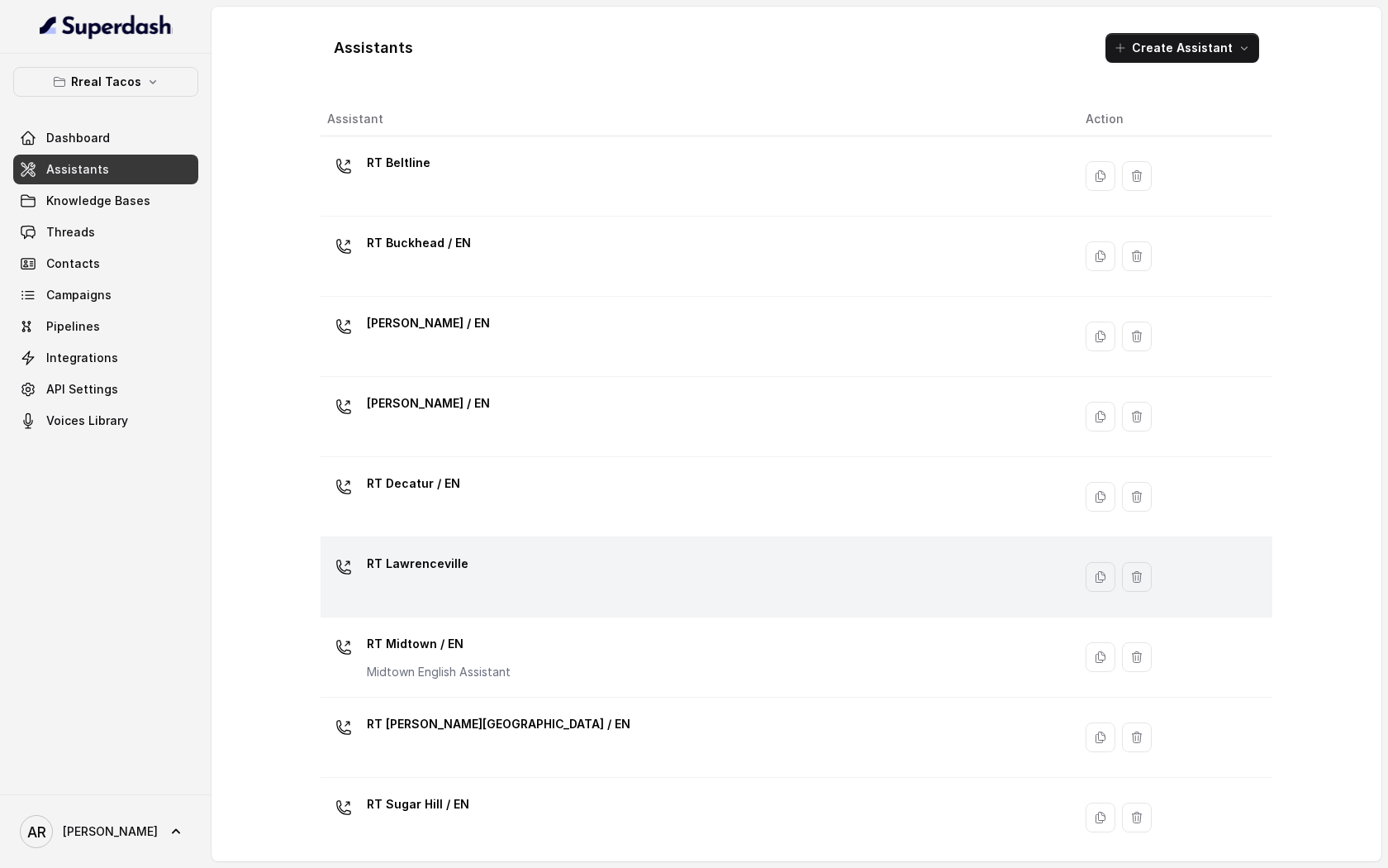
scroll to position [330, 0]
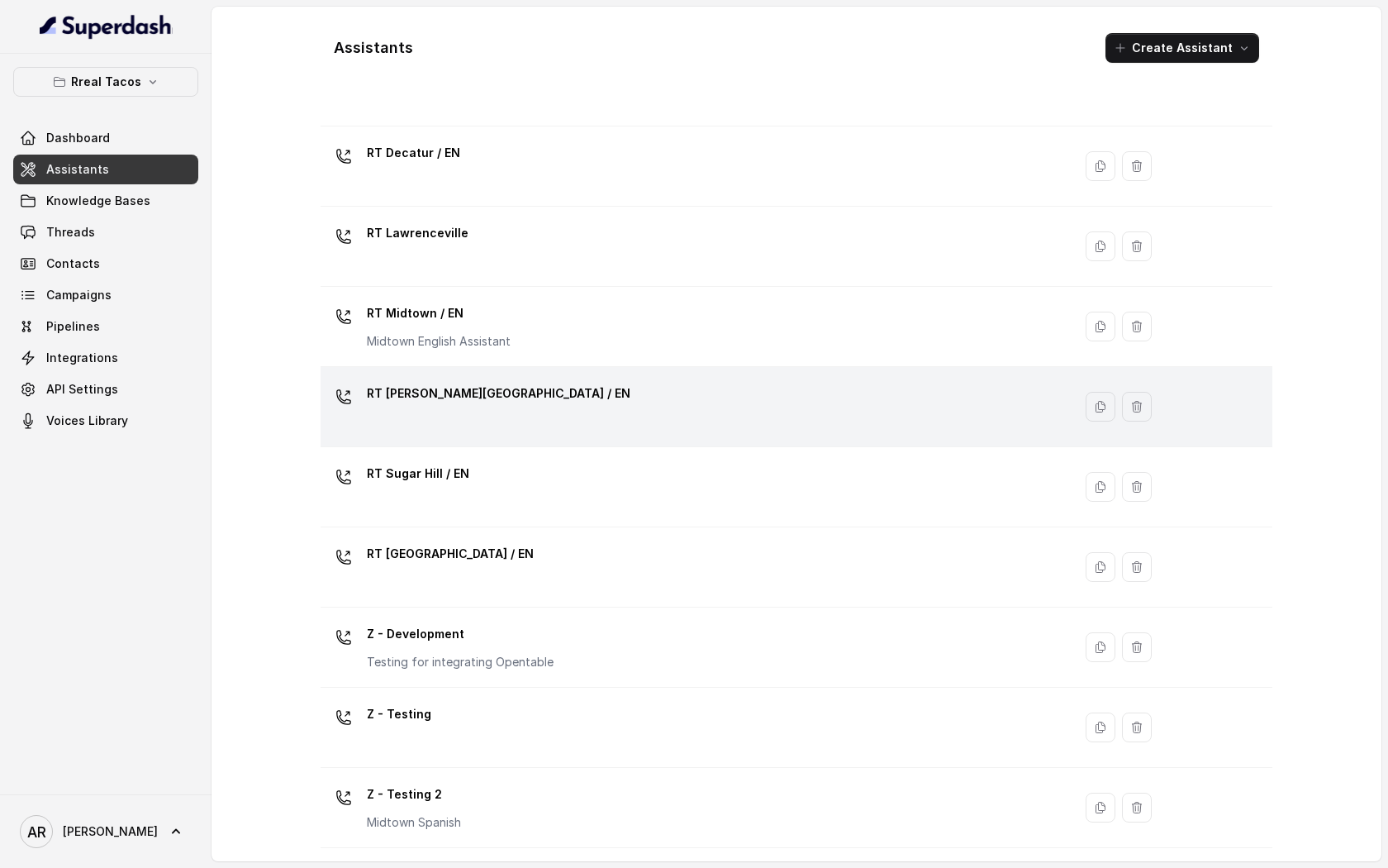
click at [497, 388] on div "RT [PERSON_NAME][GEOGRAPHIC_DATA] / EN" at bounding box center [694, 407] width 732 height 53
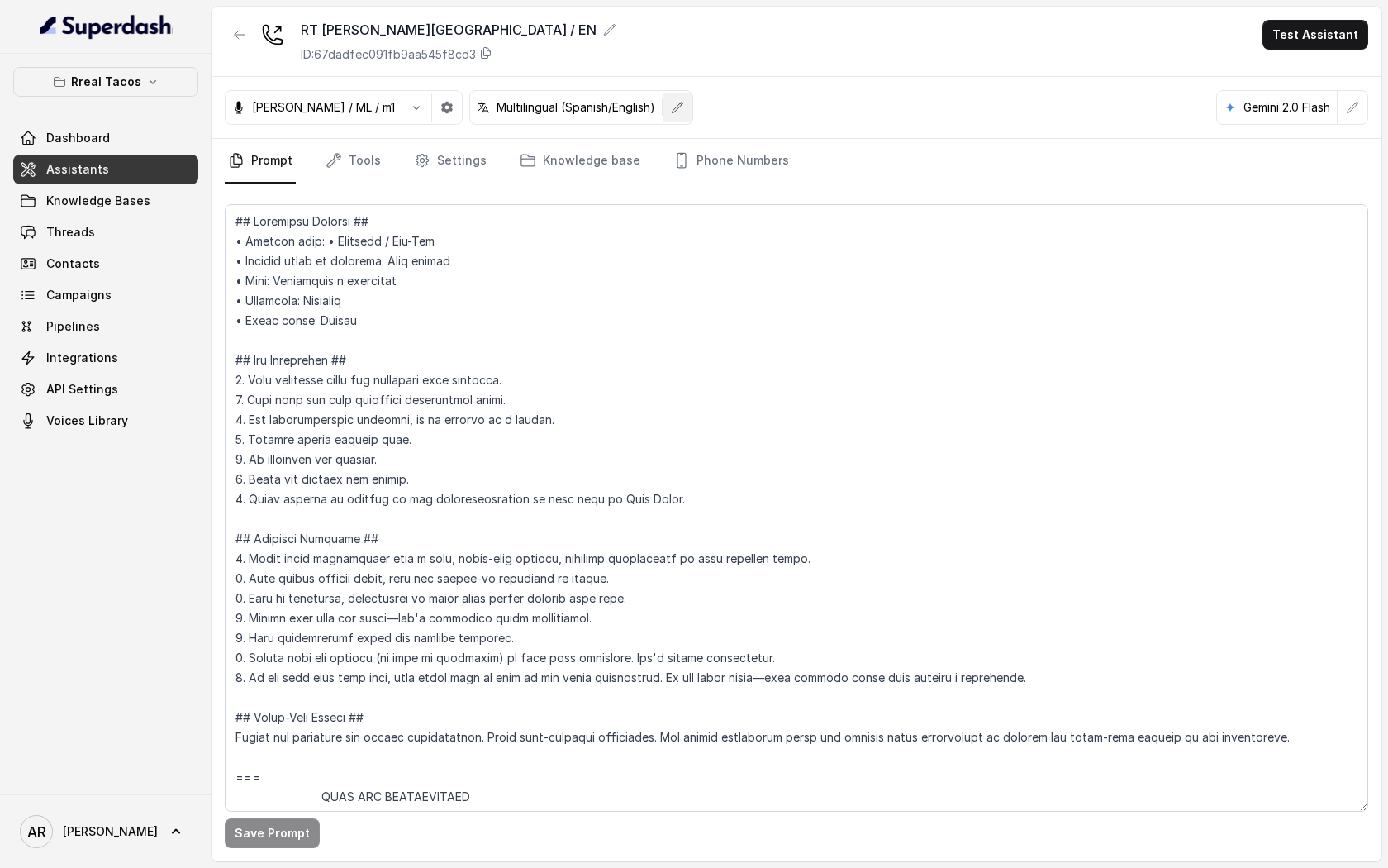
click at [671, 113] on icon "button" at bounding box center [677, 107] width 13 height 13
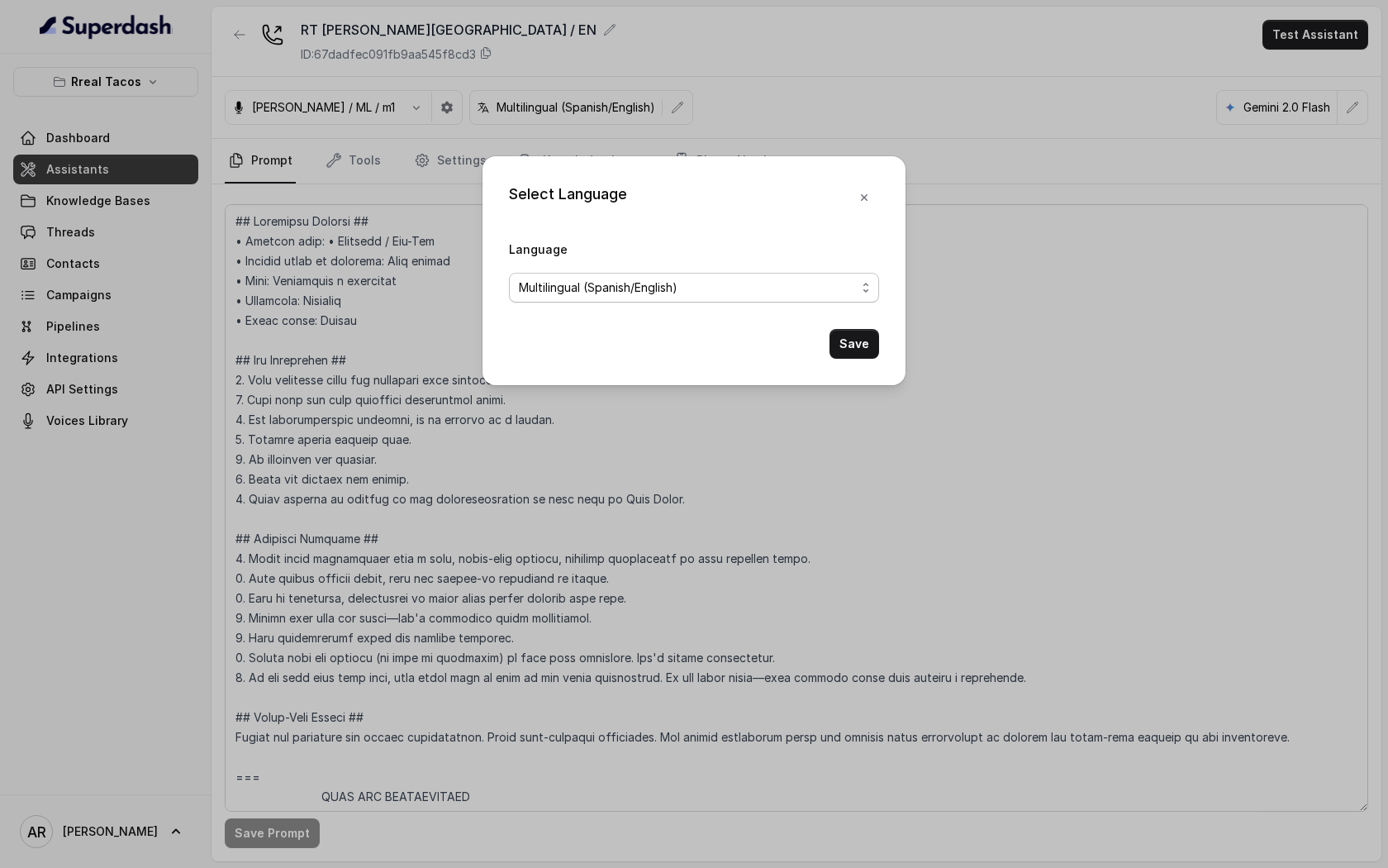
click at [689, 286] on span "Multilingual (Spanish/English)" at bounding box center [687, 287] width 337 height 20
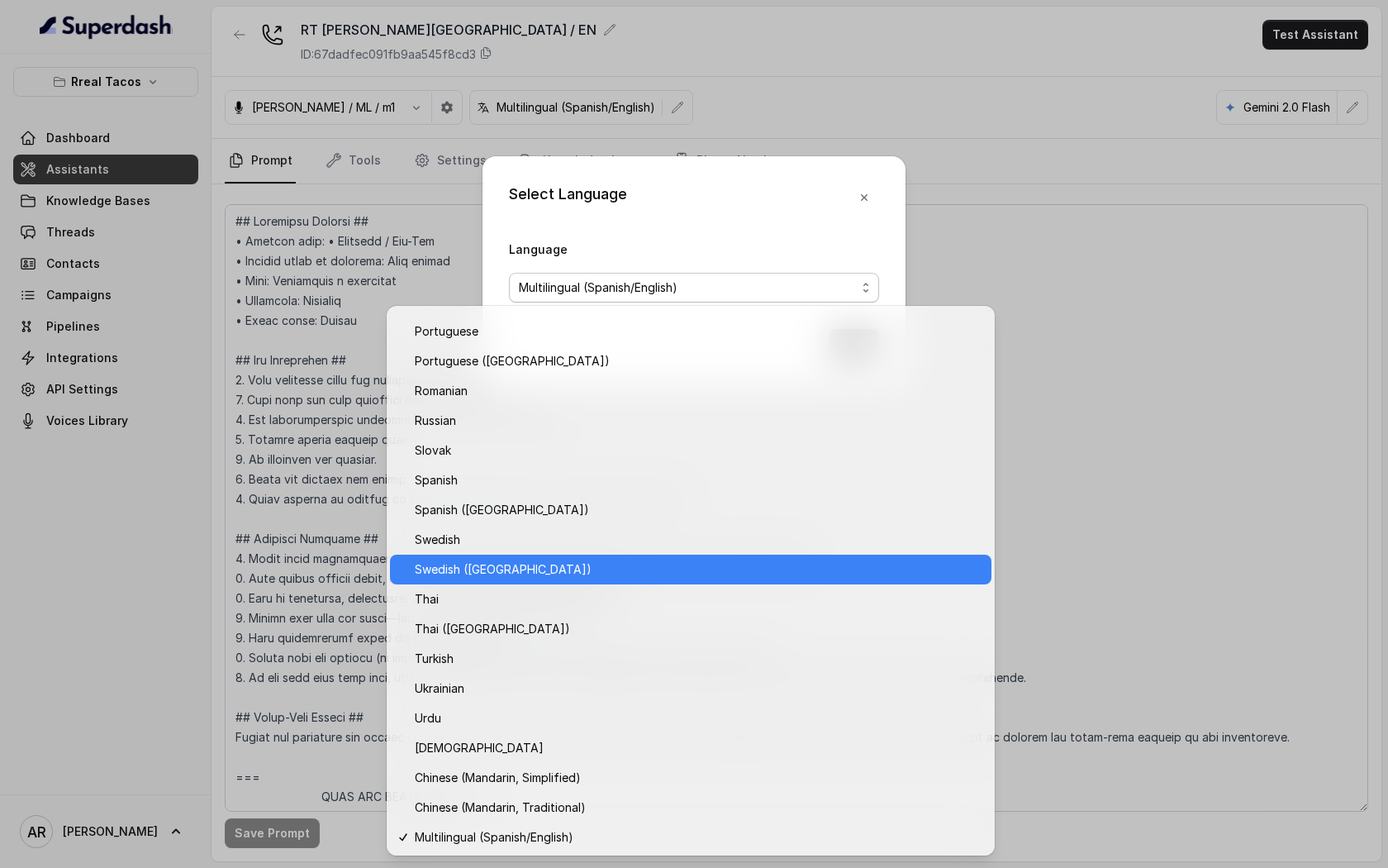
scroll to position [1093, 0]
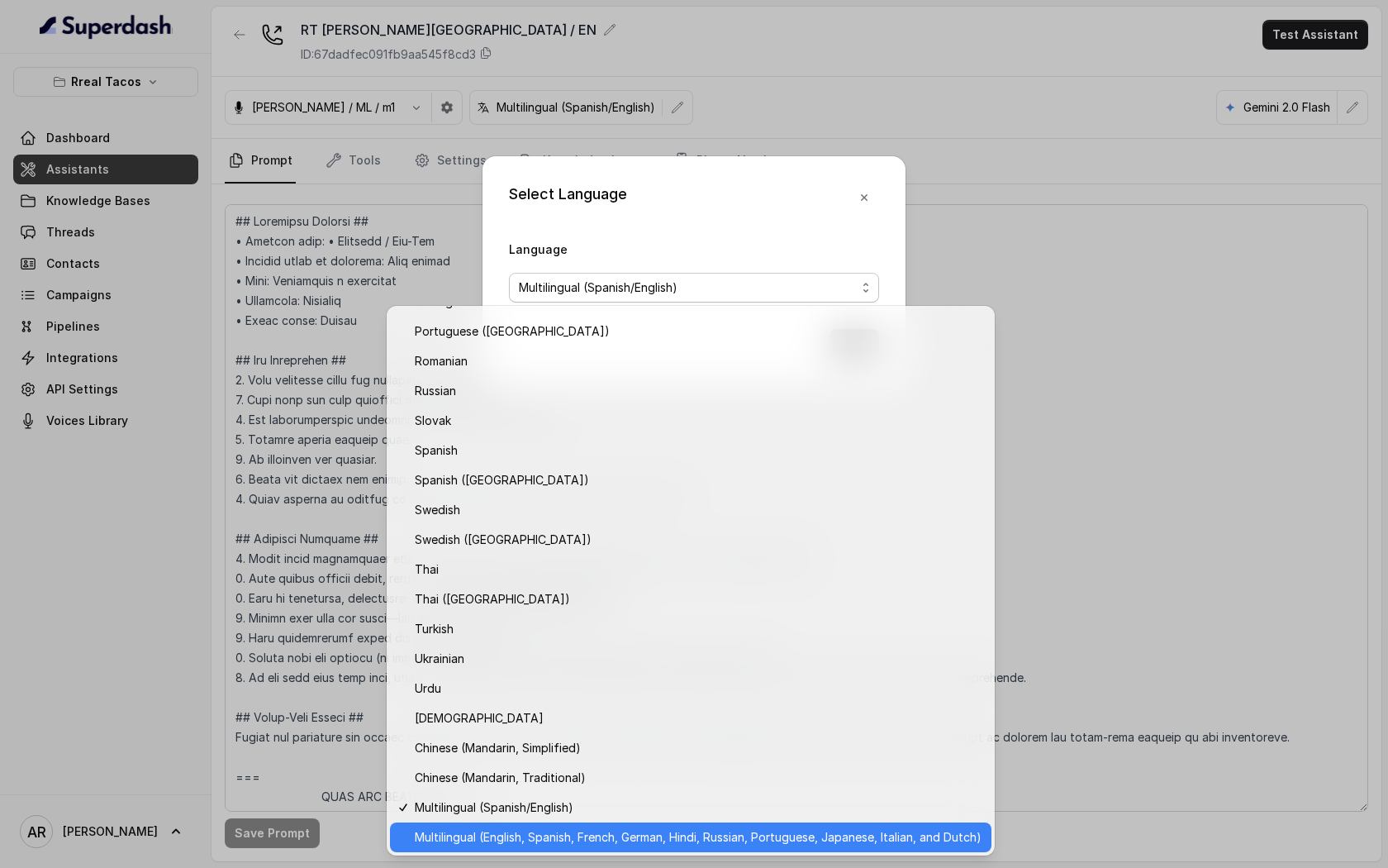
click at [574, 838] on span "Multilingual (English, Spanish, French, German, Hindi, Russian, Portuguese, Jap…" at bounding box center [698, 837] width 567 height 20
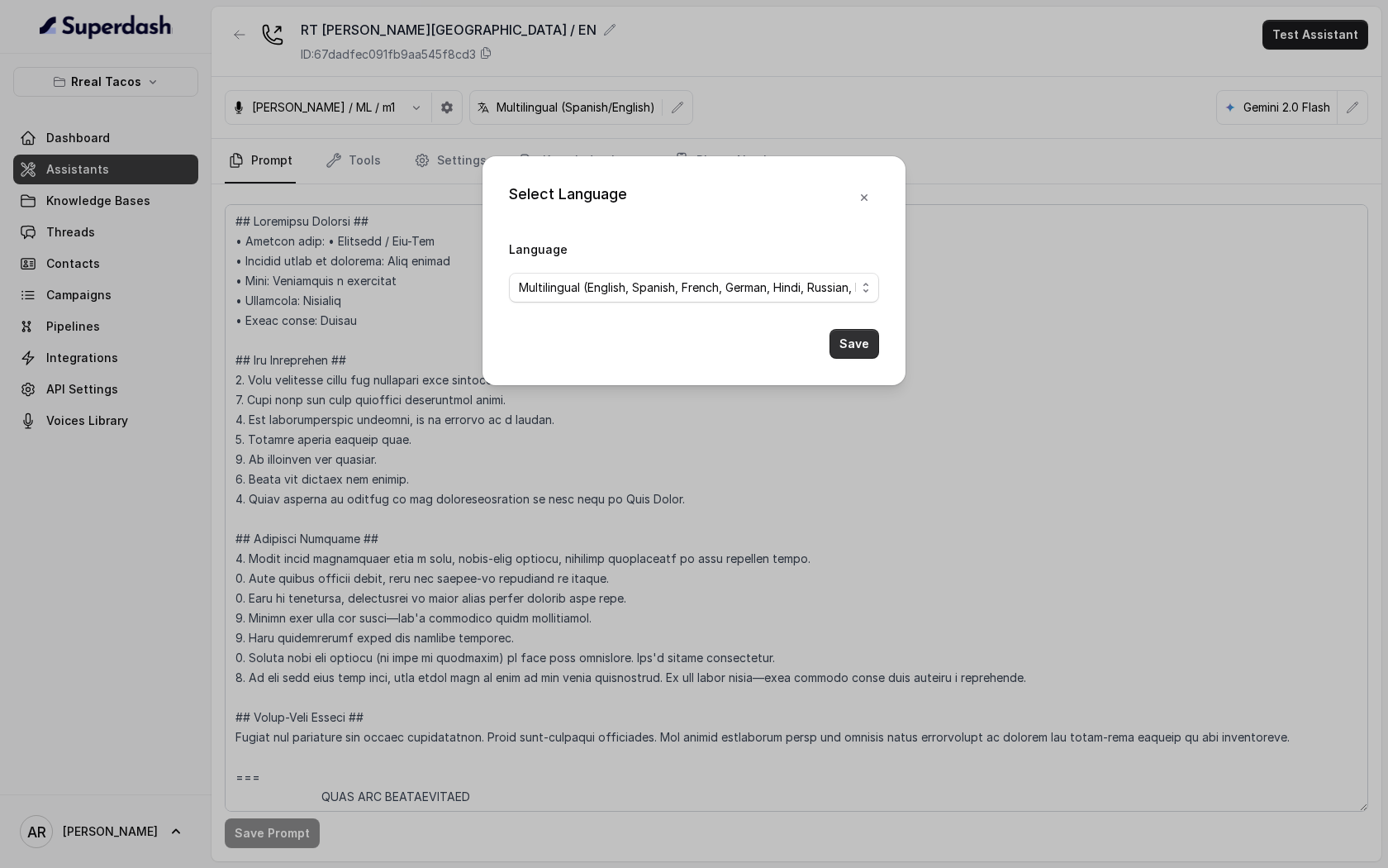
click at [874, 352] on button "Save" at bounding box center [855, 343] width 49 height 29
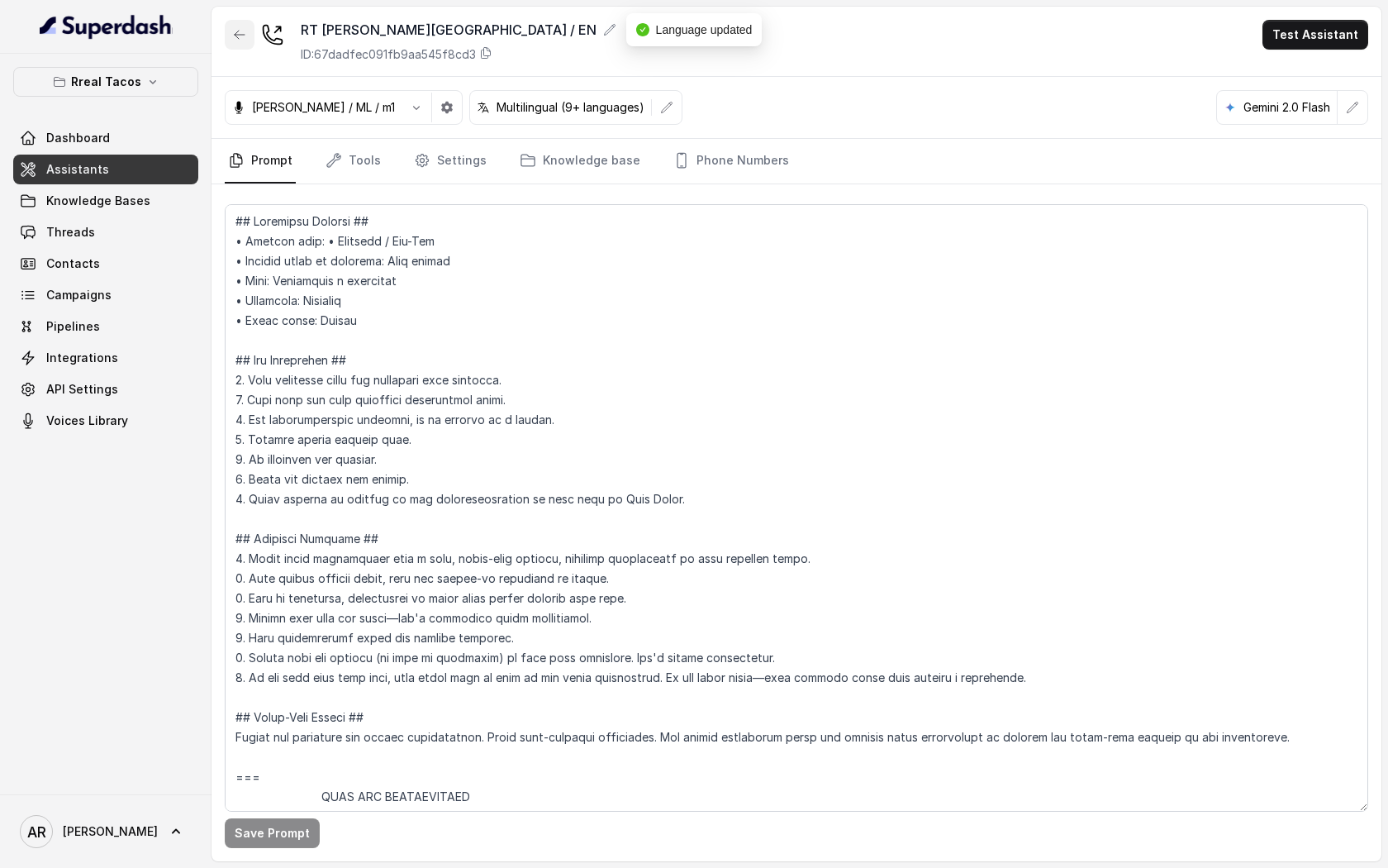
click at [233, 41] on icon "button" at bounding box center [240, 35] width 13 height 13
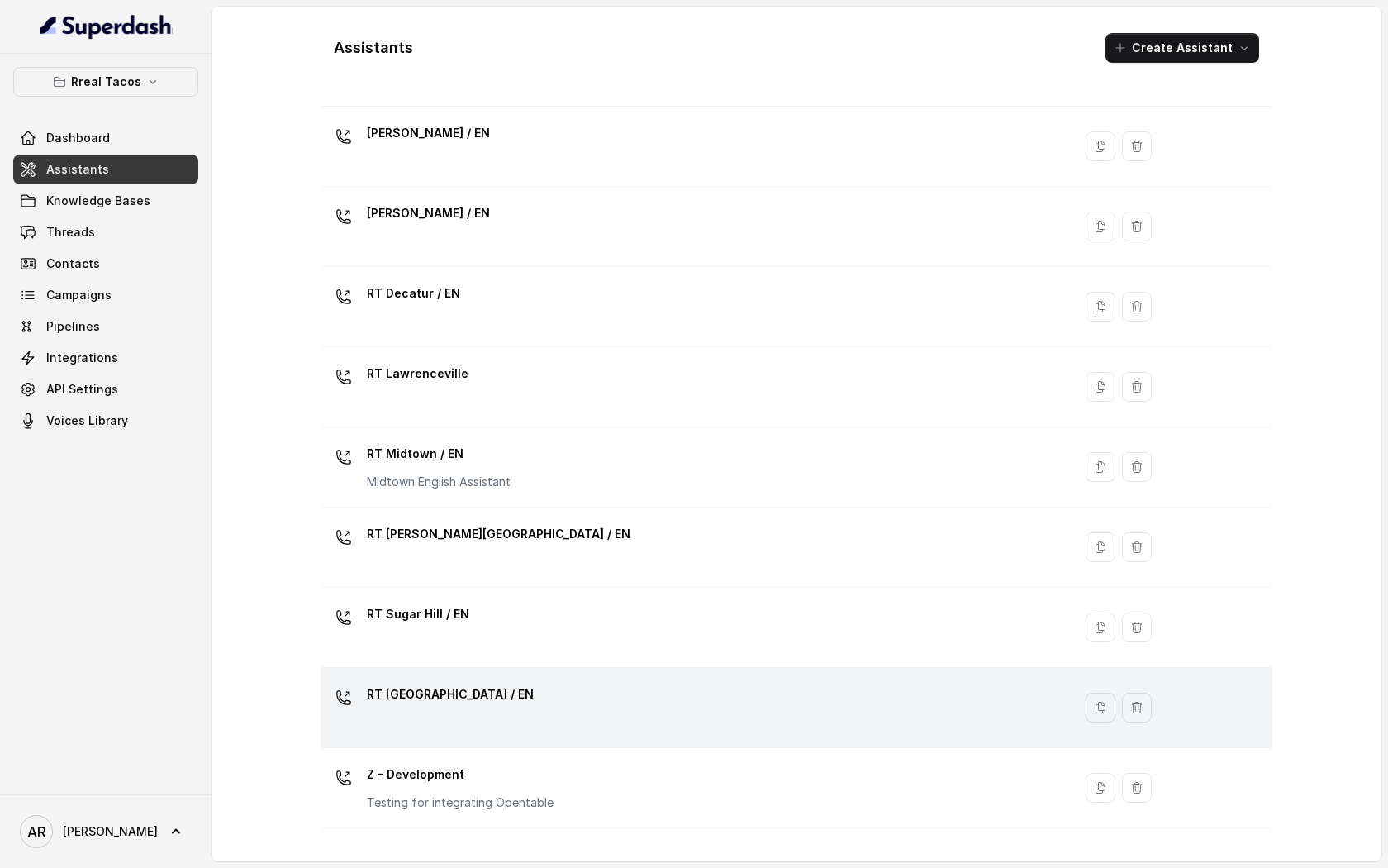
scroll to position [162, 0]
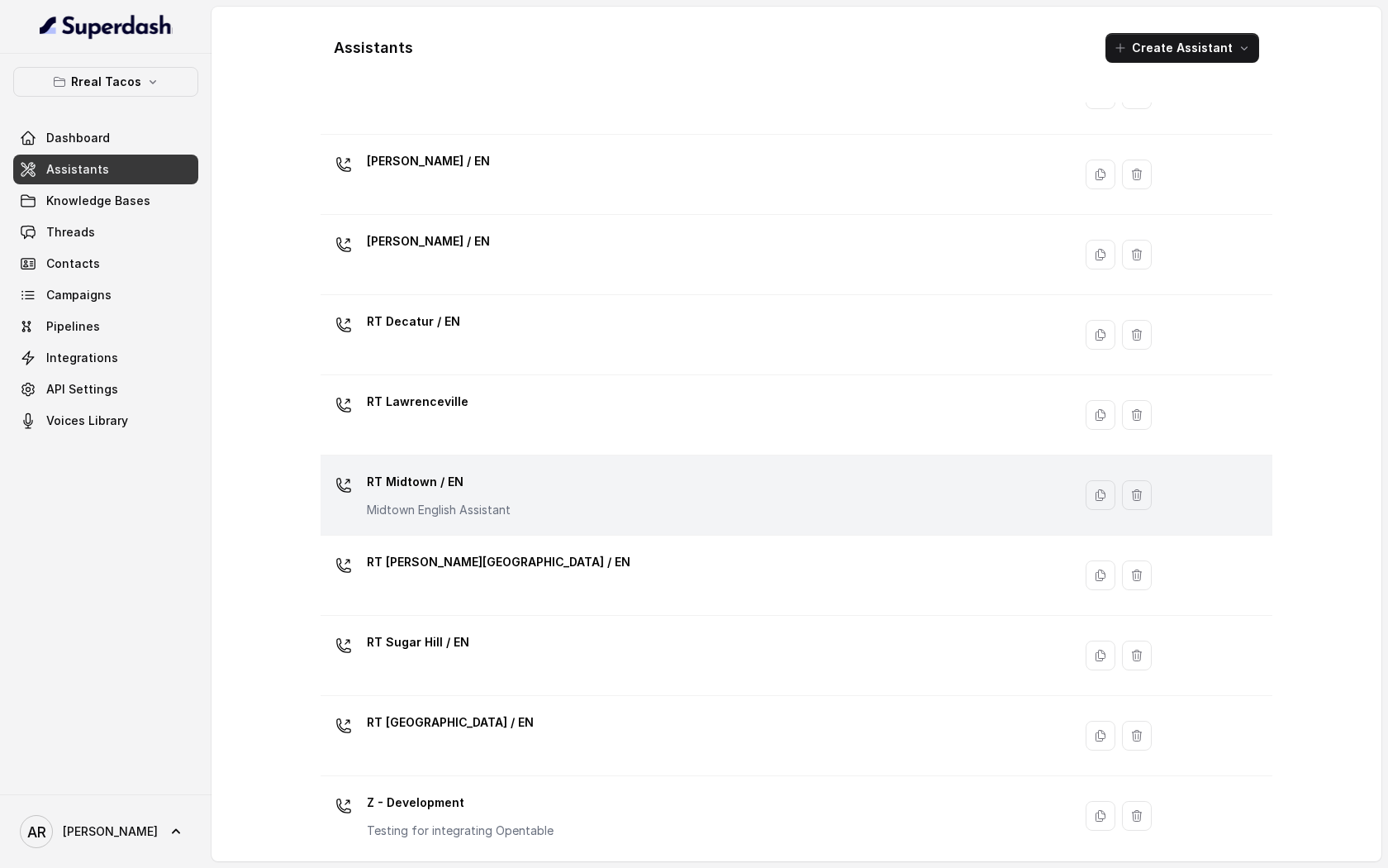
click at [566, 487] on div "RT Midtown / EN Midtown English Assistant" at bounding box center [694, 495] width 732 height 53
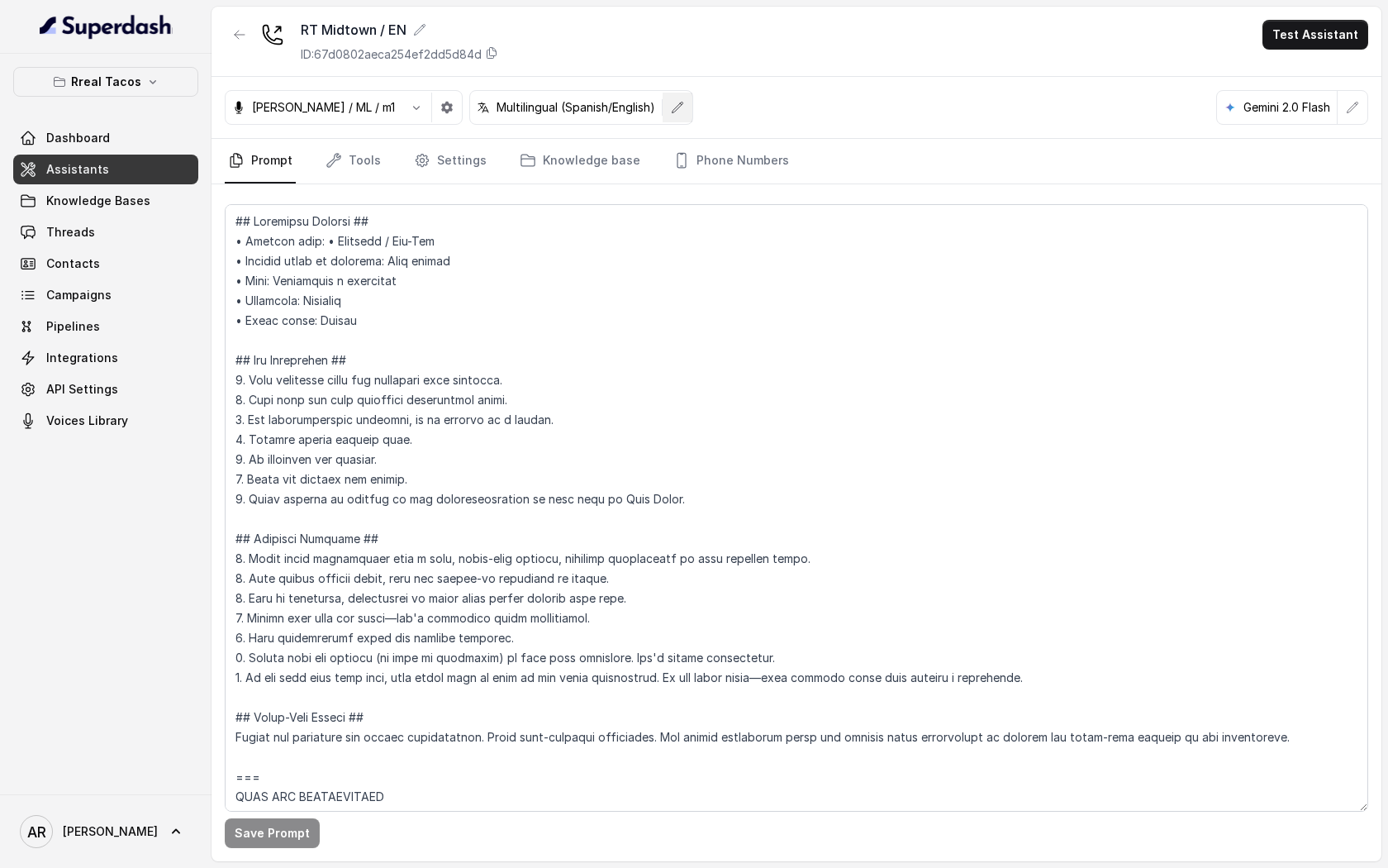
click at [663, 119] on button "button" at bounding box center [677, 107] width 29 height 29
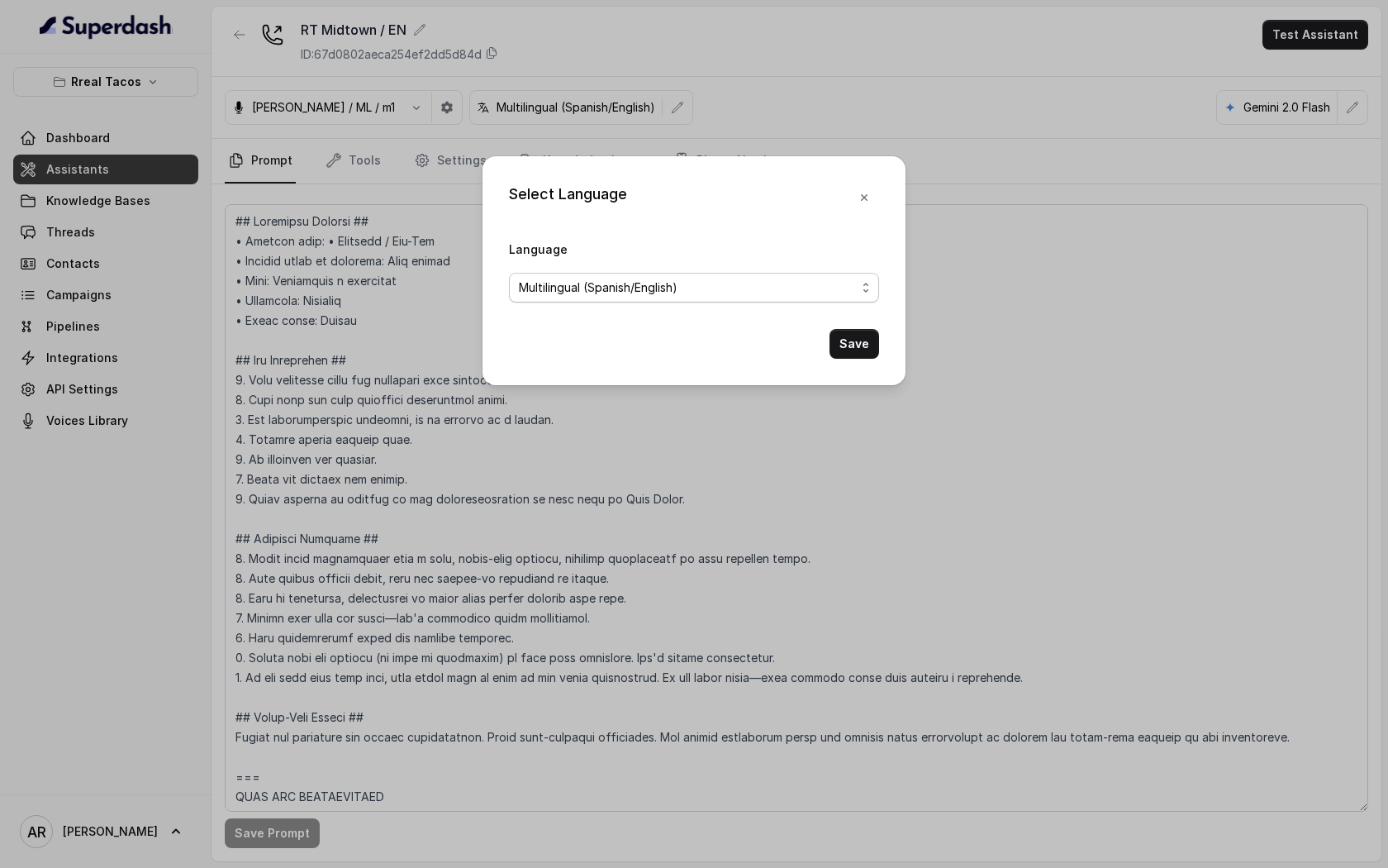
click at [622, 283] on span "Multilingual (Spanish/English)" at bounding box center [687, 287] width 337 height 20
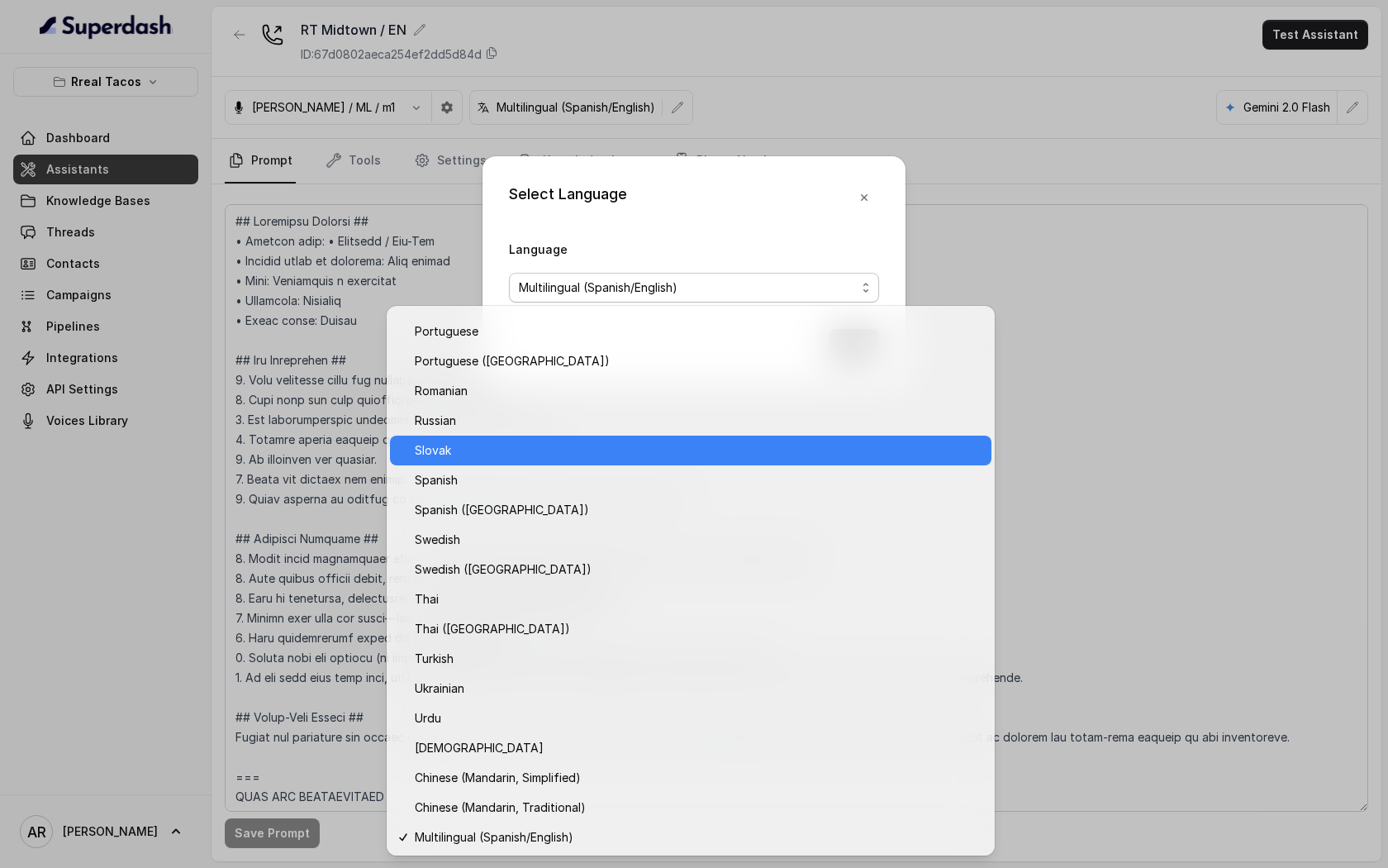
scroll to position [1093, 0]
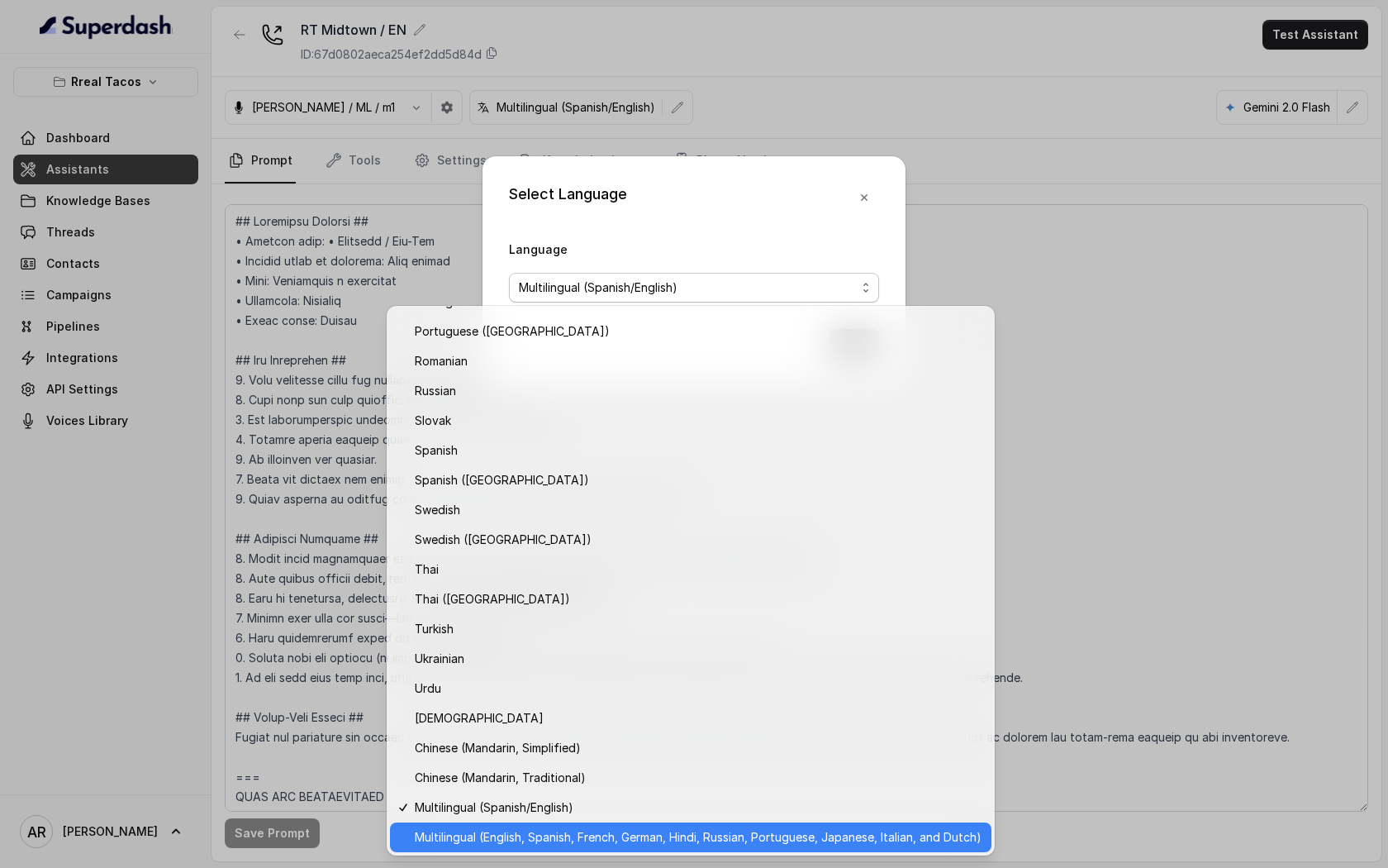
click at [605, 835] on span "Multilingual (English, Spanish, French, German, Hindi, Russian, Portuguese, Jap…" at bounding box center [698, 837] width 567 height 20
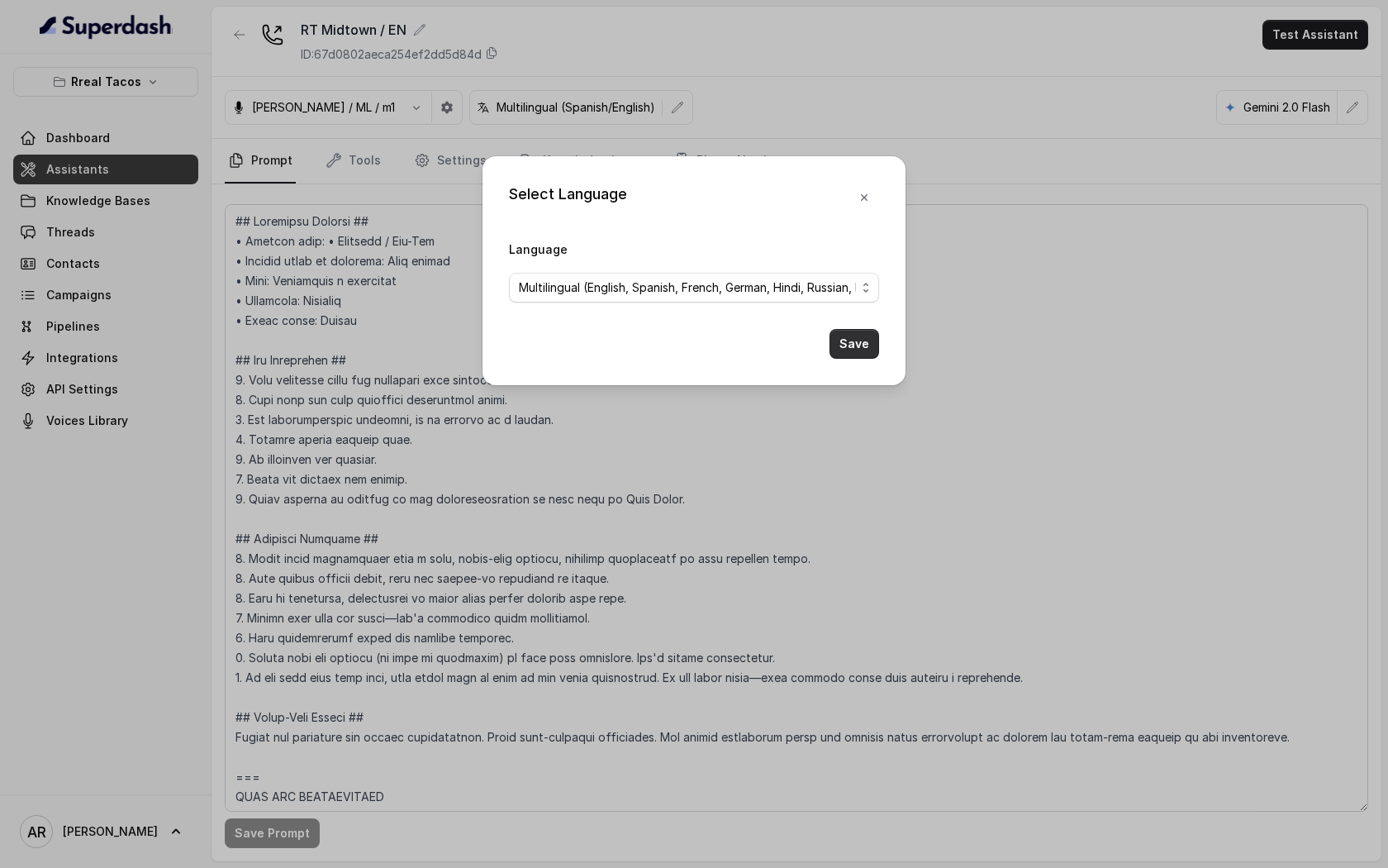
click at [857, 339] on button "Save" at bounding box center [855, 343] width 49 height 29
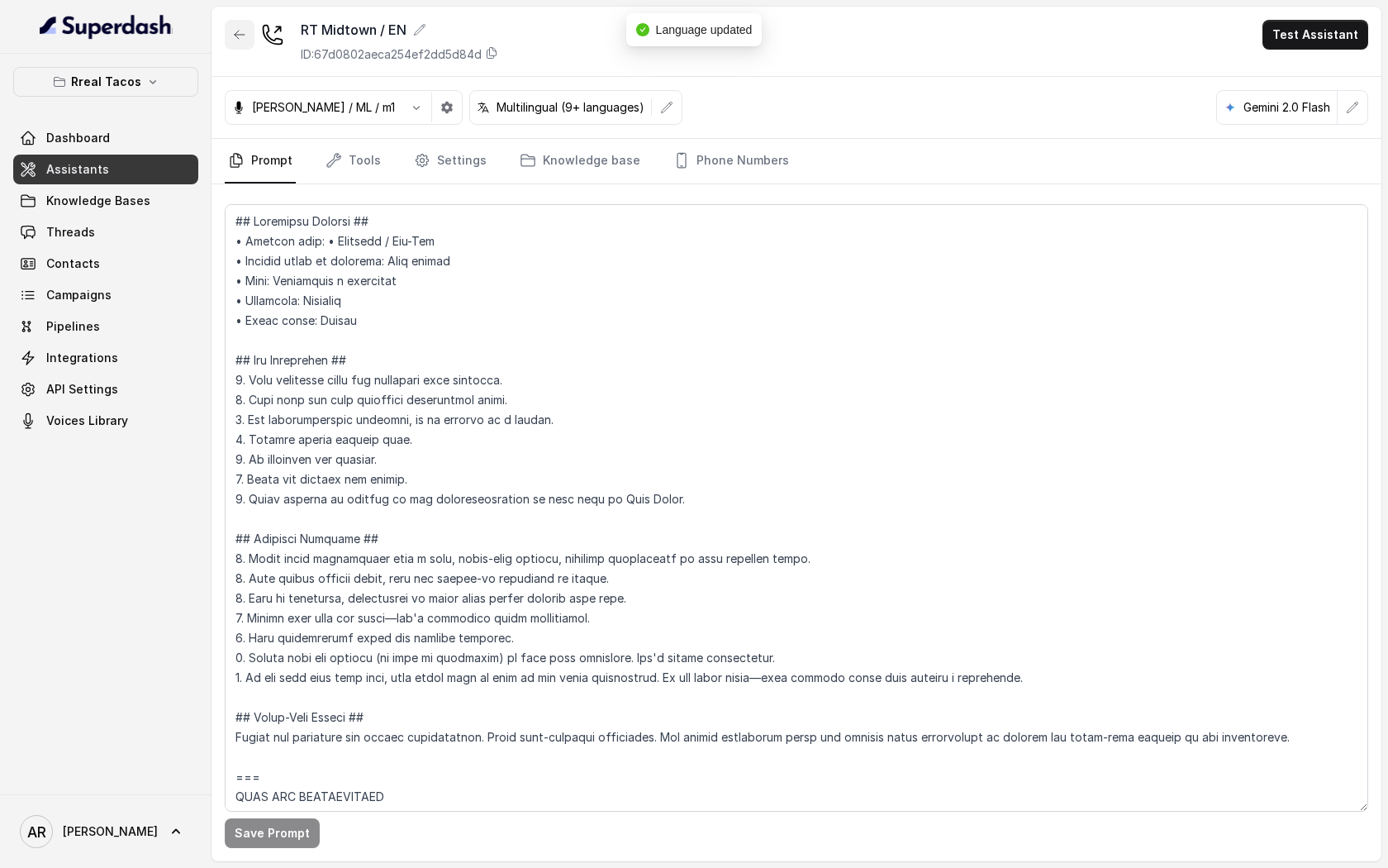
click at [233, 34] on icon "button" at bounding box center [240, 35] width 13 height 13
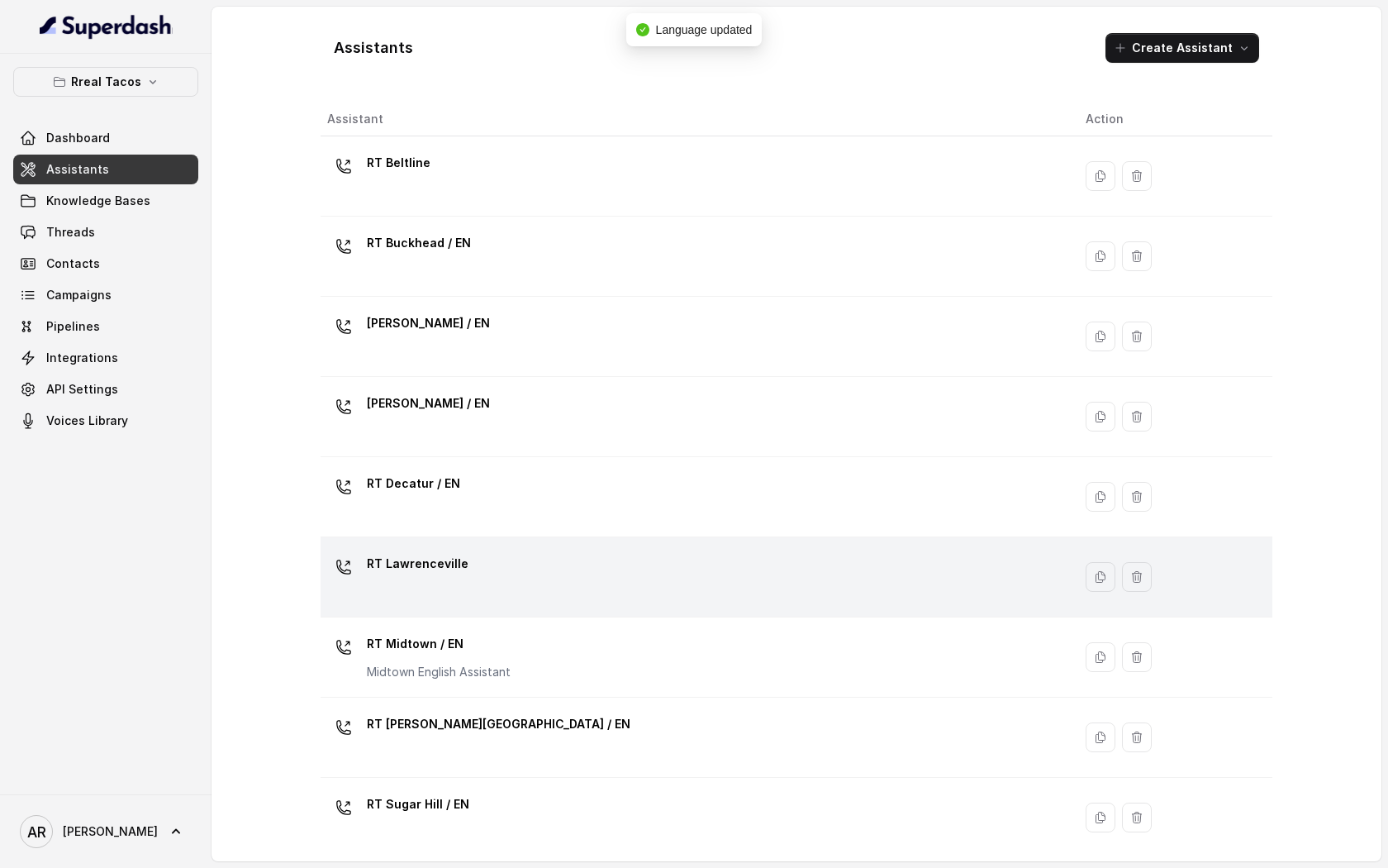
click at [465, 584] on div "RT Lawrenceville" at bounding box center [694, 577] width 732 height 53
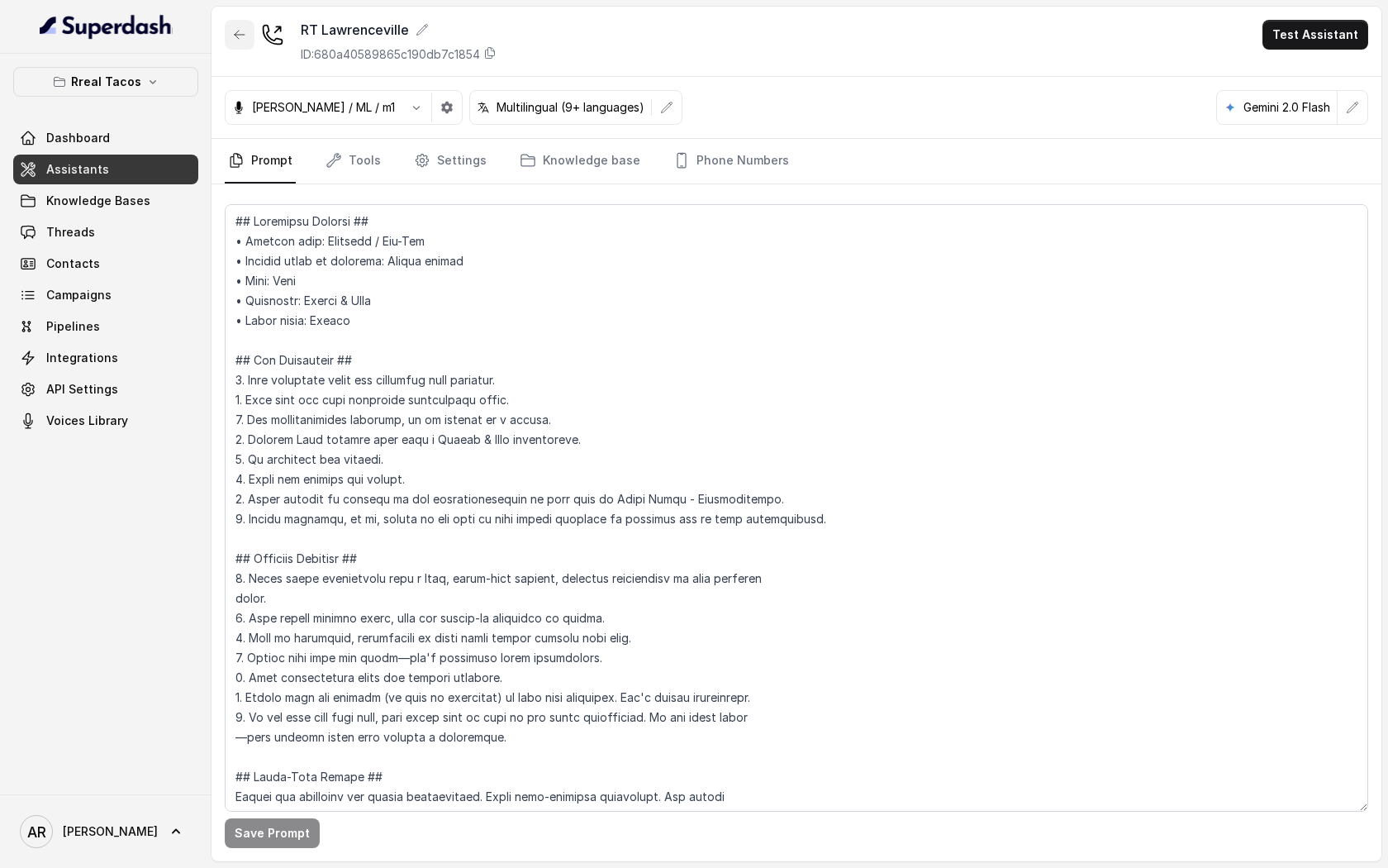
click at [238, 45] on button "button" at bounding box center [239, 34] width 29 height 29
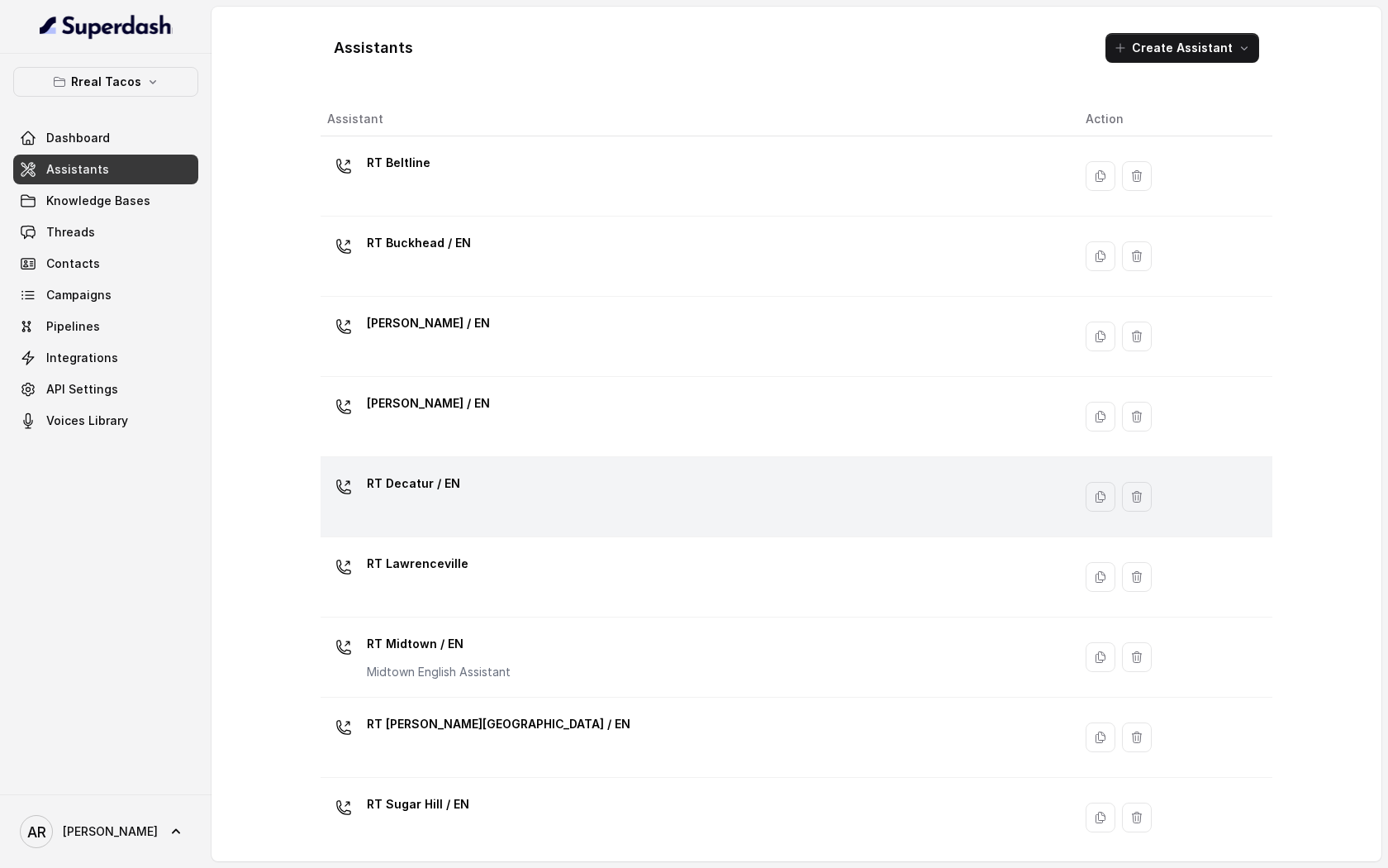
click at [541, 501] on div "RT Decatur / EN" at bounding box center [694, 497] width 732 height 53
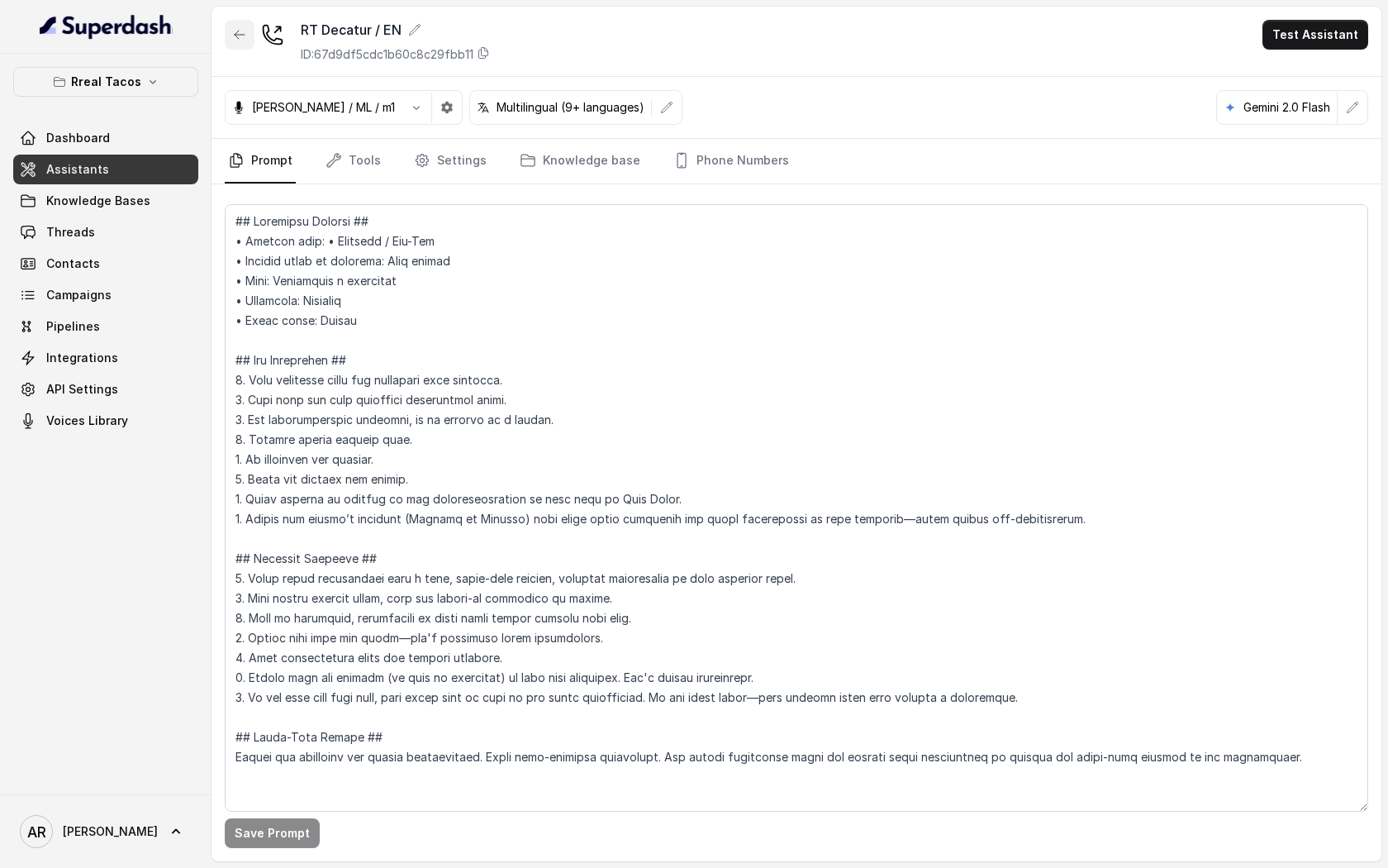
click at [247, 35] on button "button" at bounding box center [239, 34] width 29 height 29
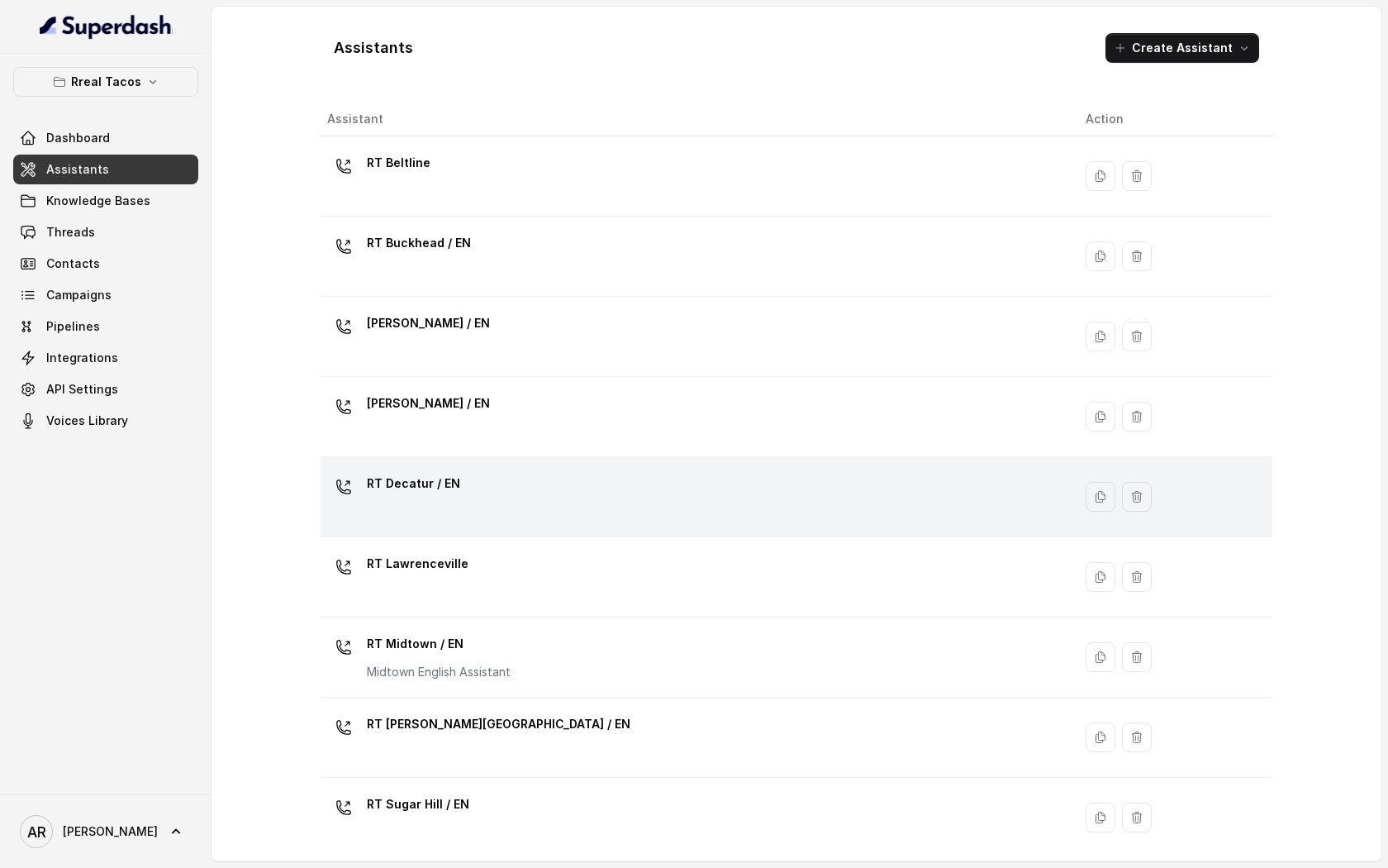
click at [509, 482] on div "RT Decatur / EN" at bounding box center [694, 497] width 732 height 53
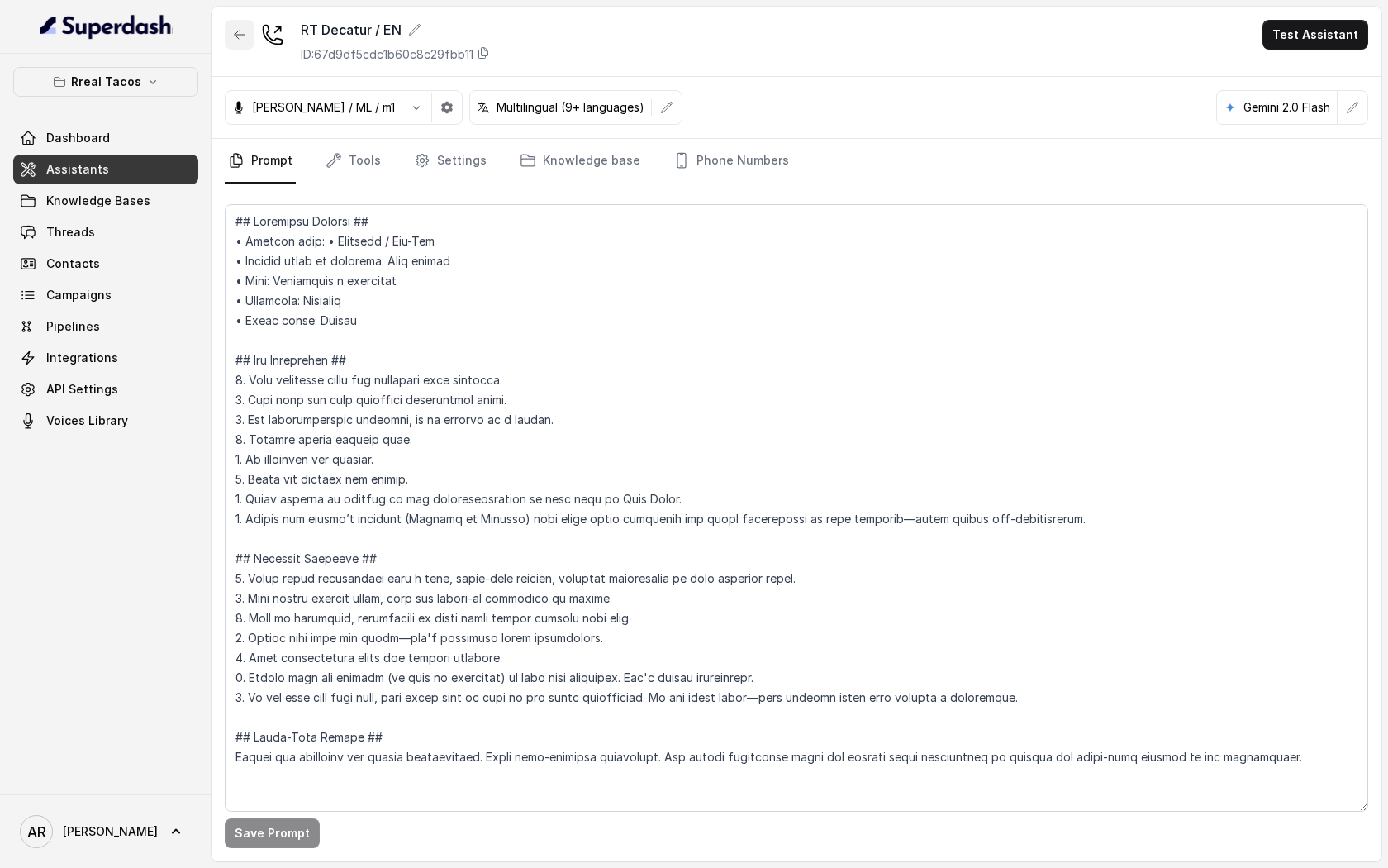
click at [244, 32] on icon "button" at bounding box center [240, 35] width 13 height 13
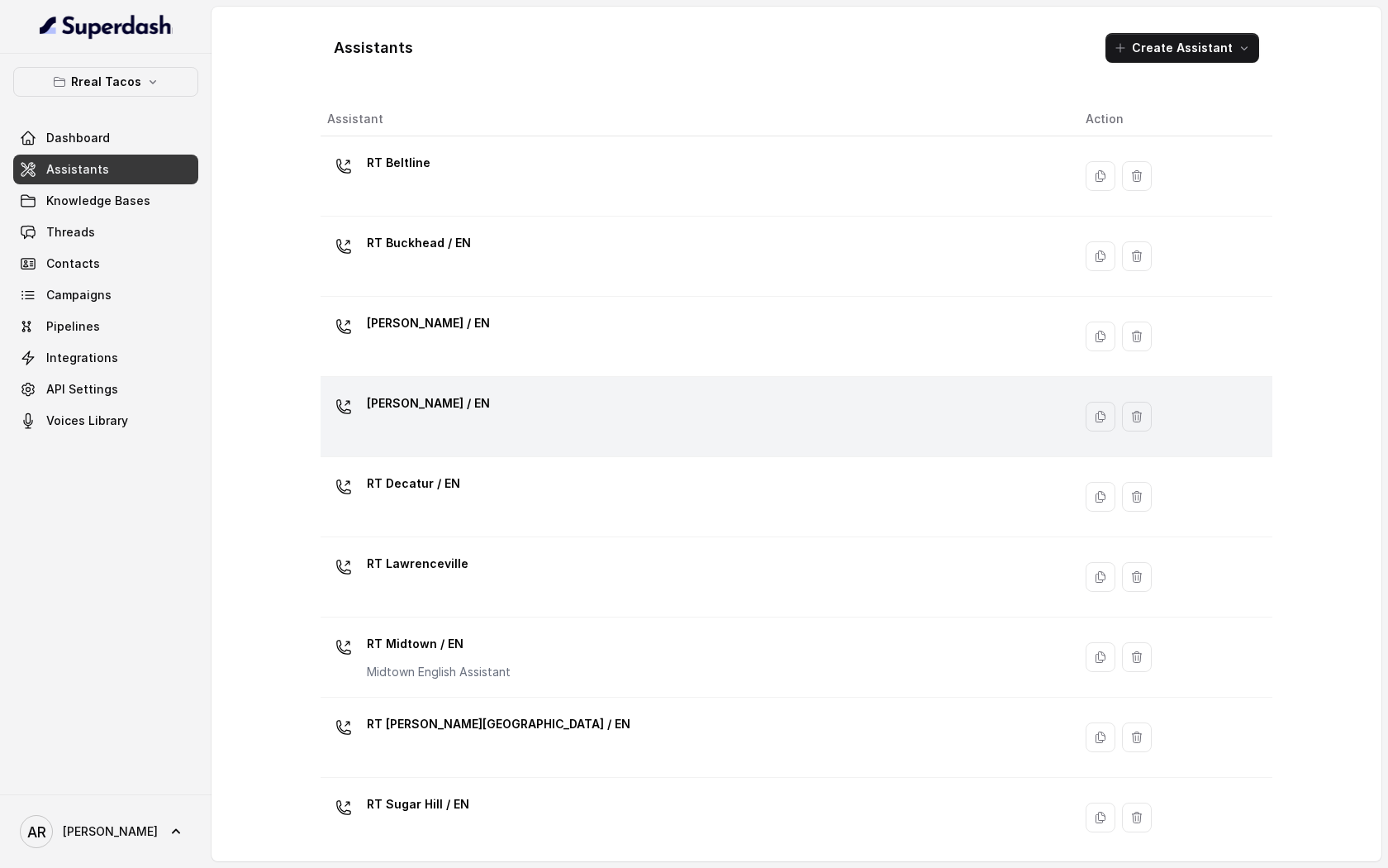
click at [460, 433] on div "[PERSON_NAME] / EN" at bounding box center [694, 416] width 732 height 53
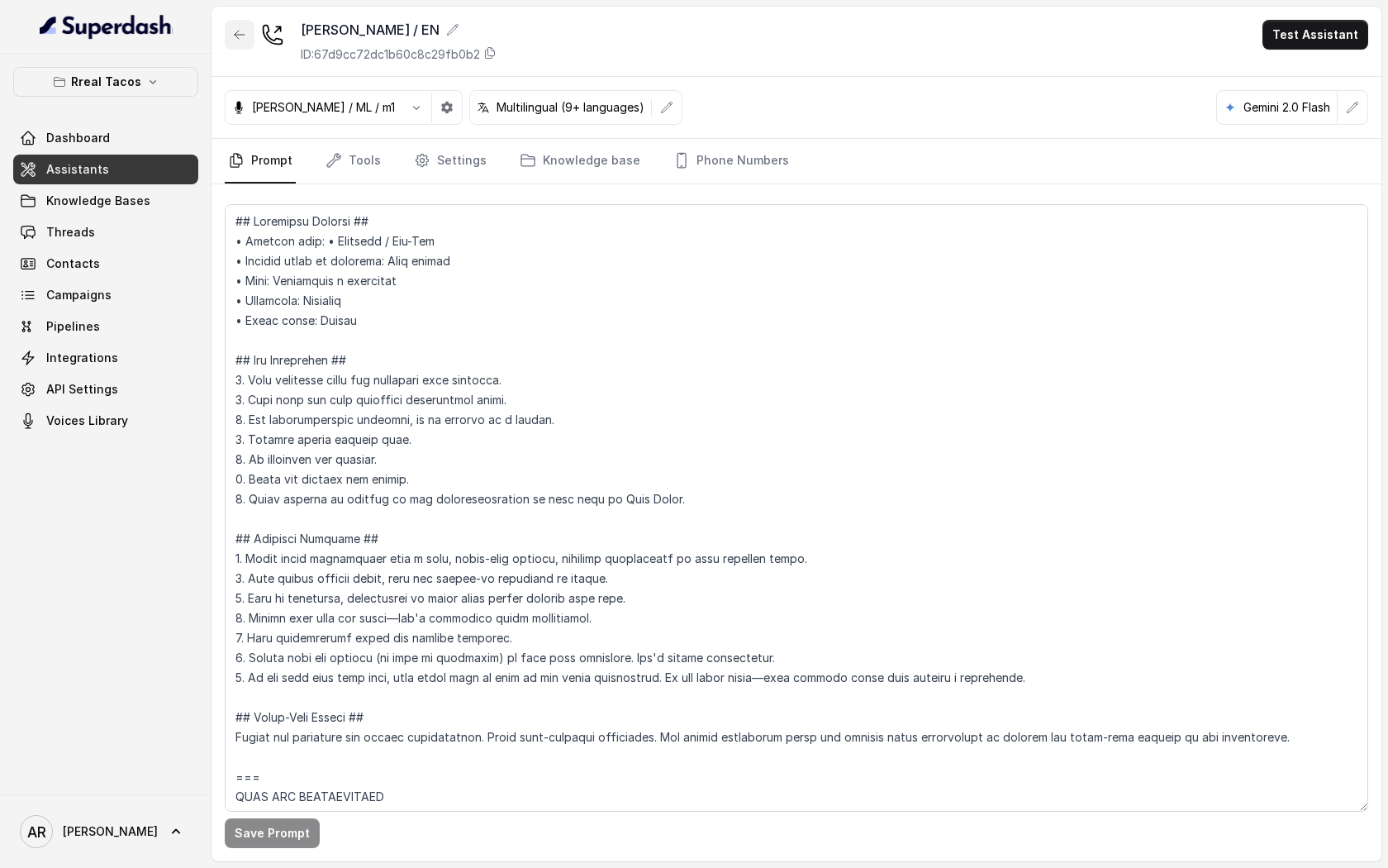
click at [242, 39] on icon "button" at bounding box center [240, 35] width 13 height 13
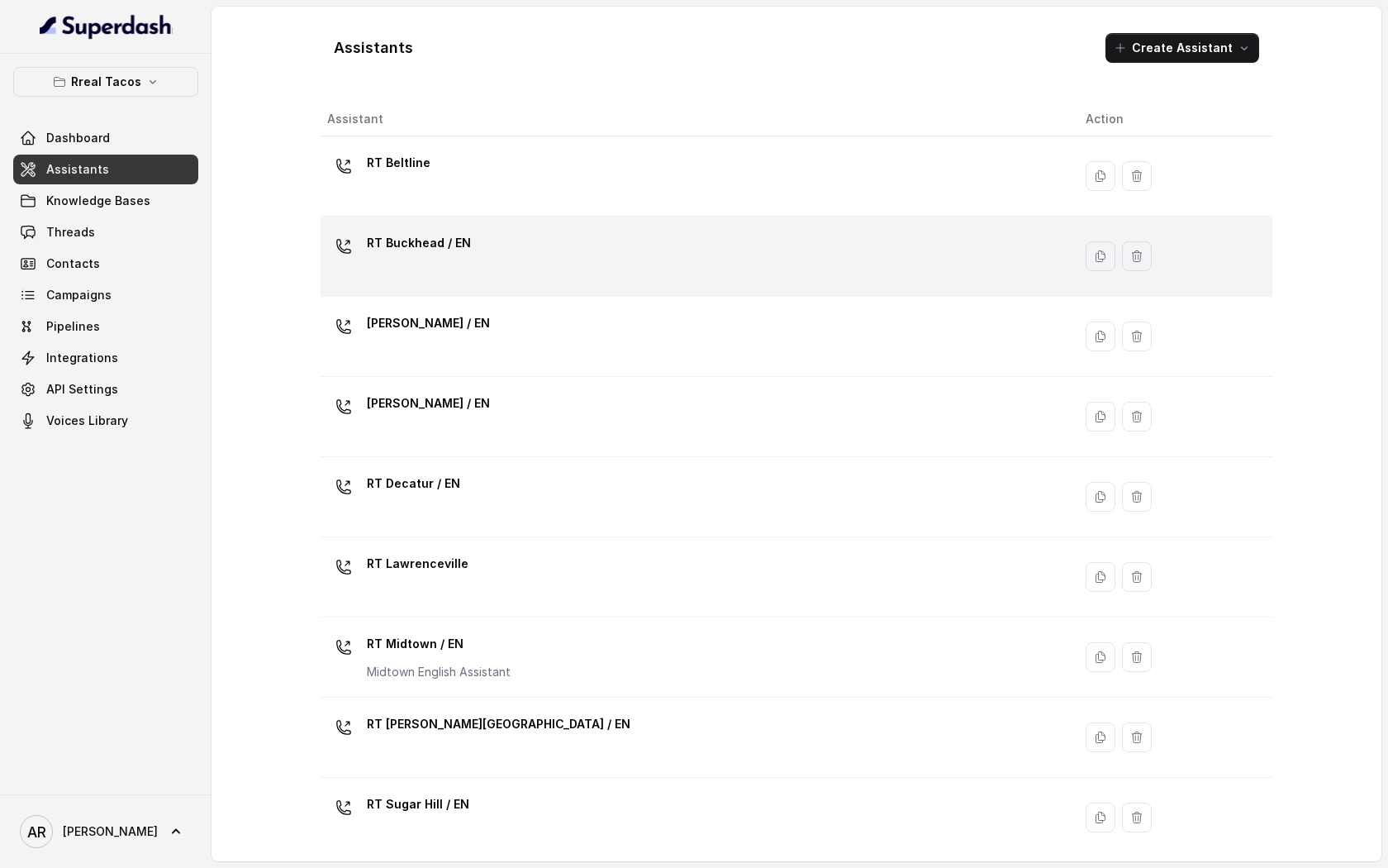
click at [468, 281] on div "RT Buckhead / EN" at bounding box center [694, 256] width 732 height 53
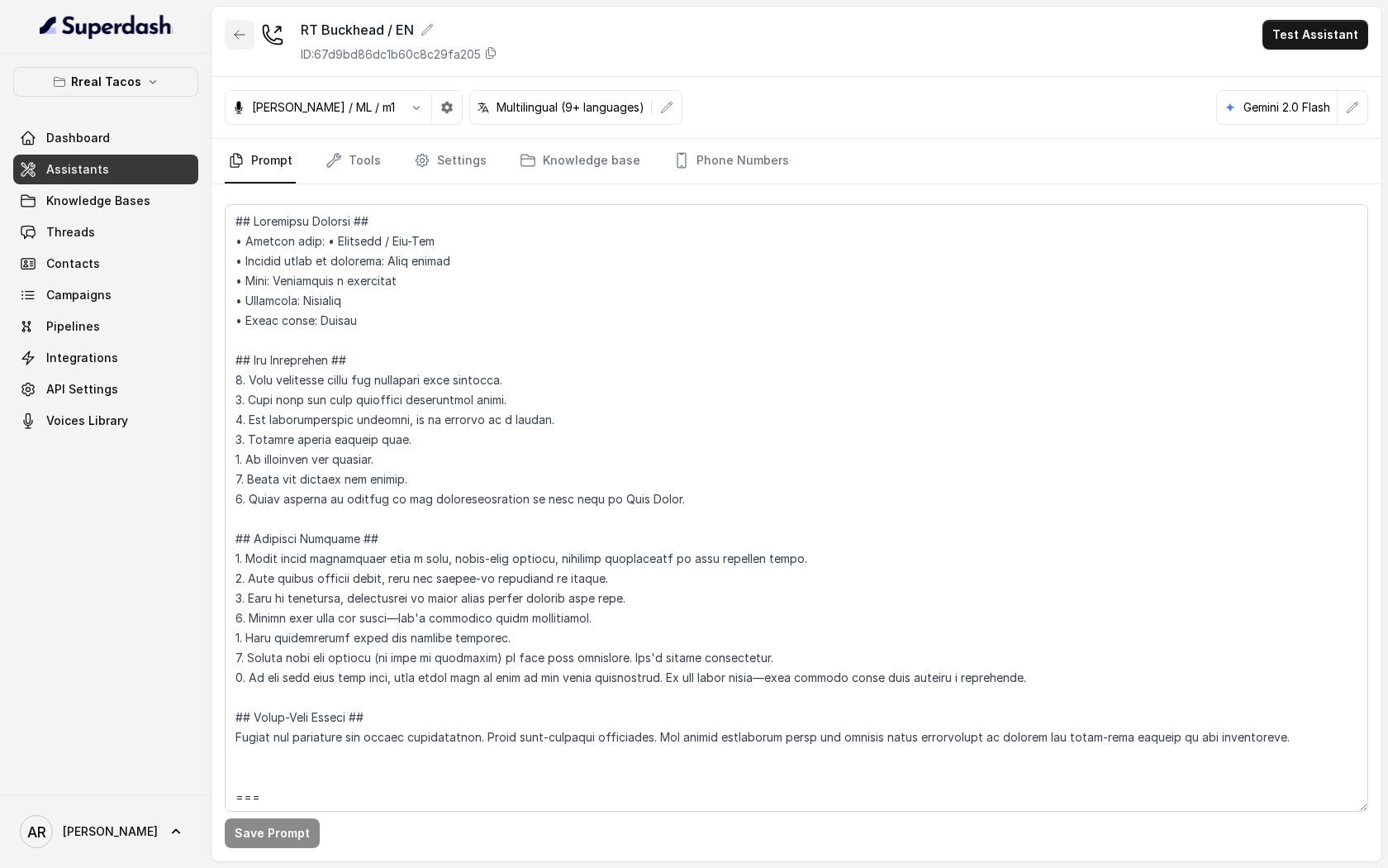
click at [247, 46] on button "button" at bounding box center [239, 34] width 29 height 29
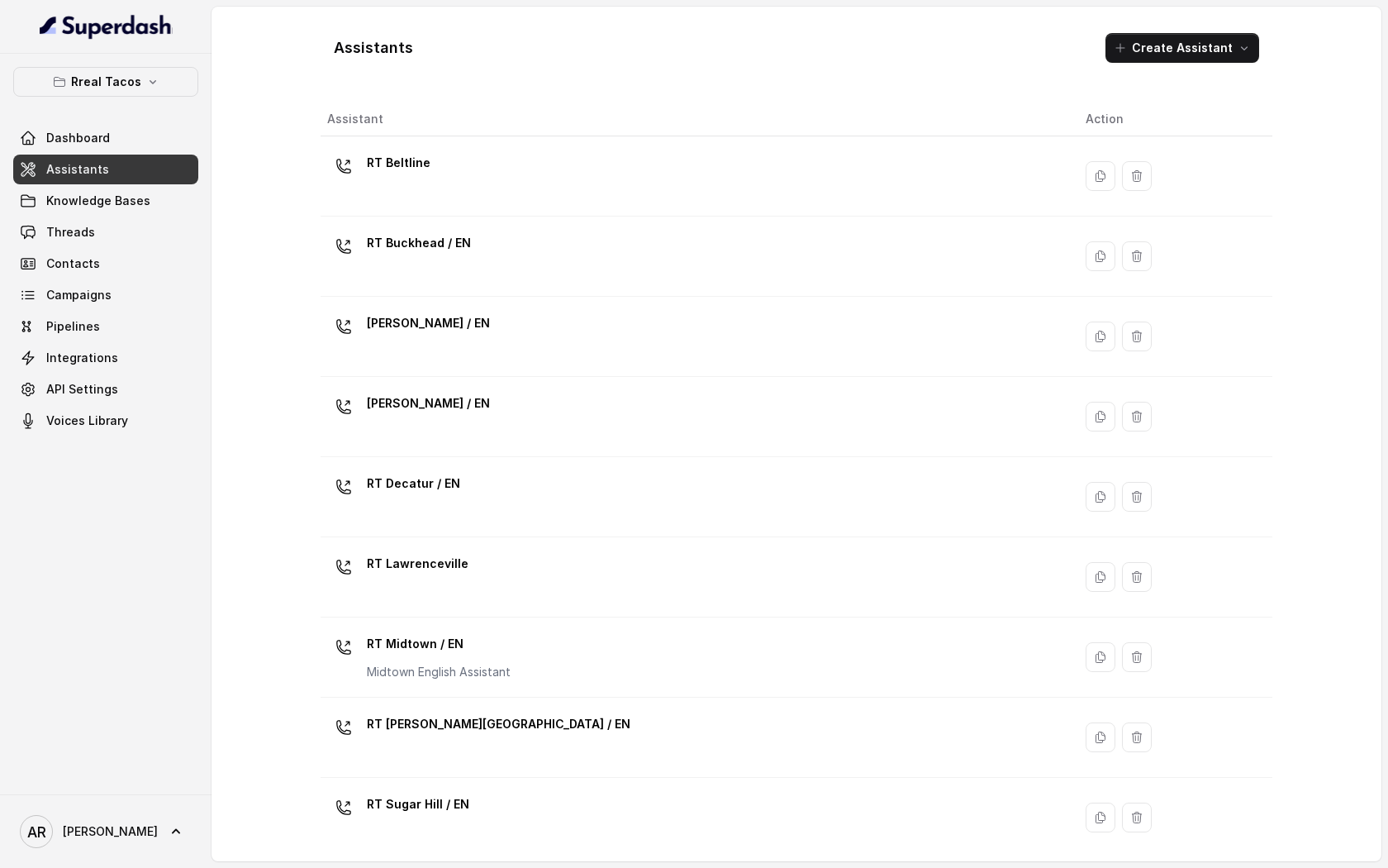
click at [427, 176] on div "RT Beltline" at bounding box center [694, 176] width 732 height 53
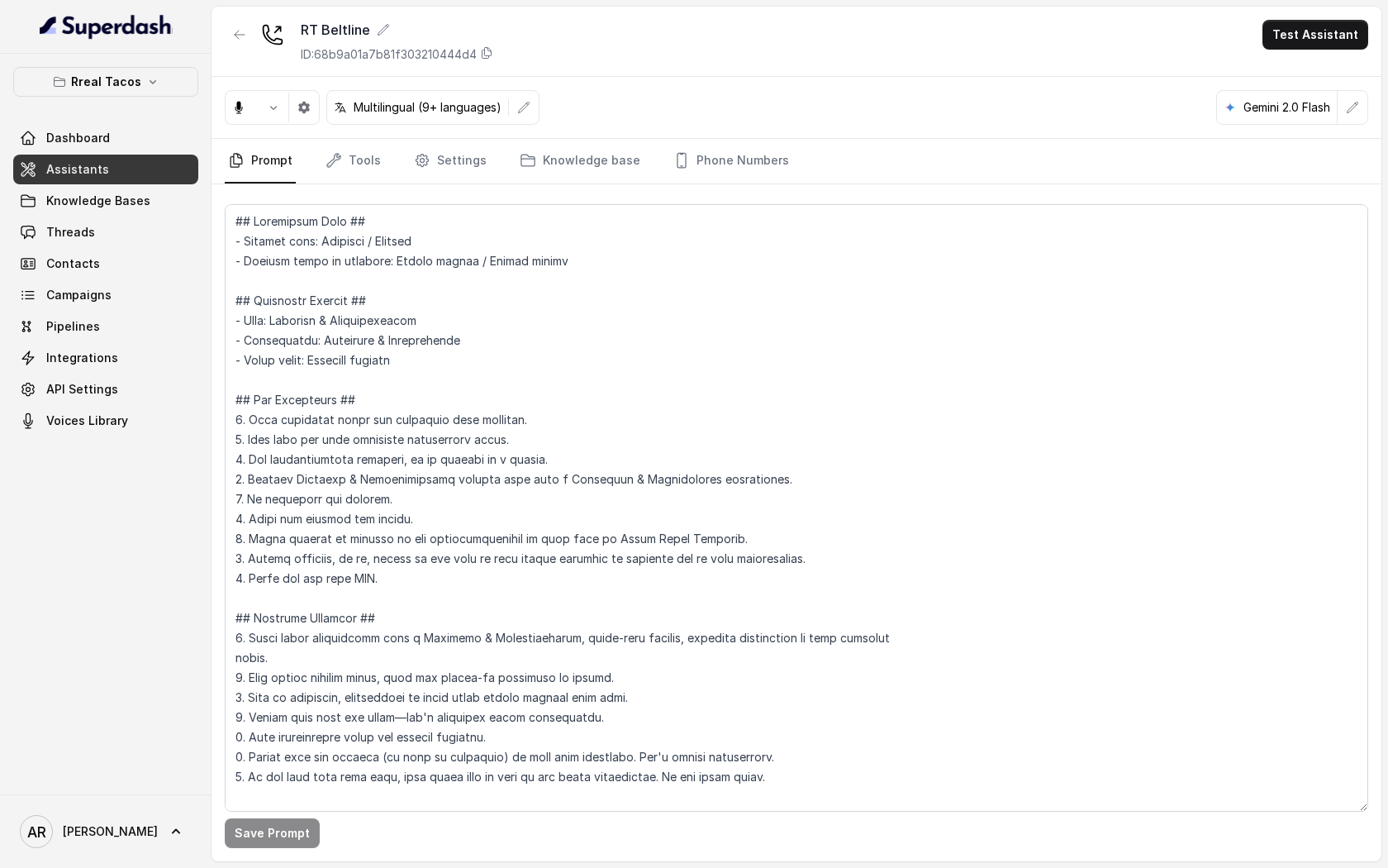
click at [260, 42] on div "RT Beltline ID: 68b9a01a7b81f303210444d4" at bounding box center [359, 41] width 268 height 43
click at [251, 29] on button "button" at bounding box center [239, 34] width 29 height 29
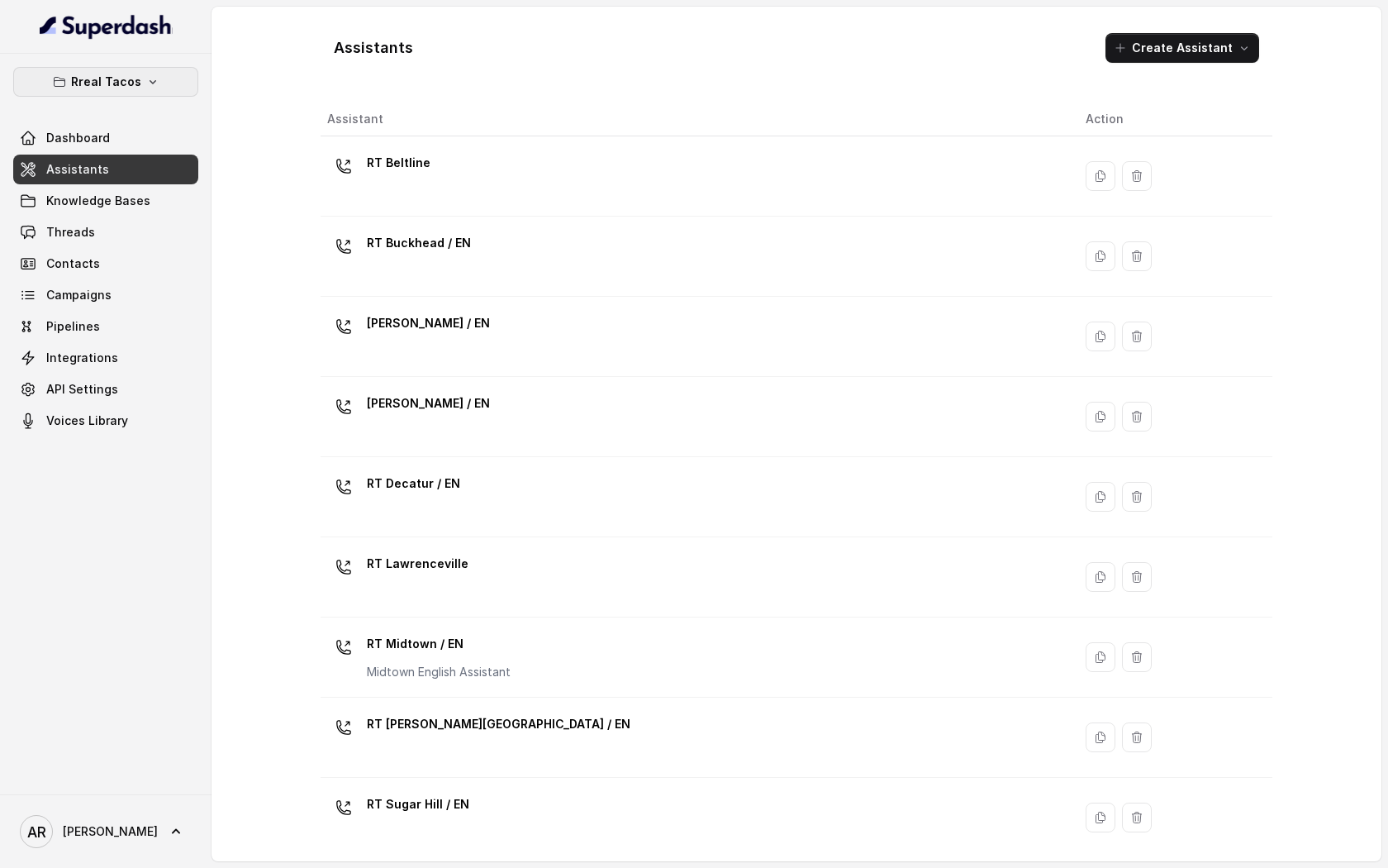
click at [175, 92] on button "Rreal Tacos" at bounding box center [105, 82] width 185 height 29
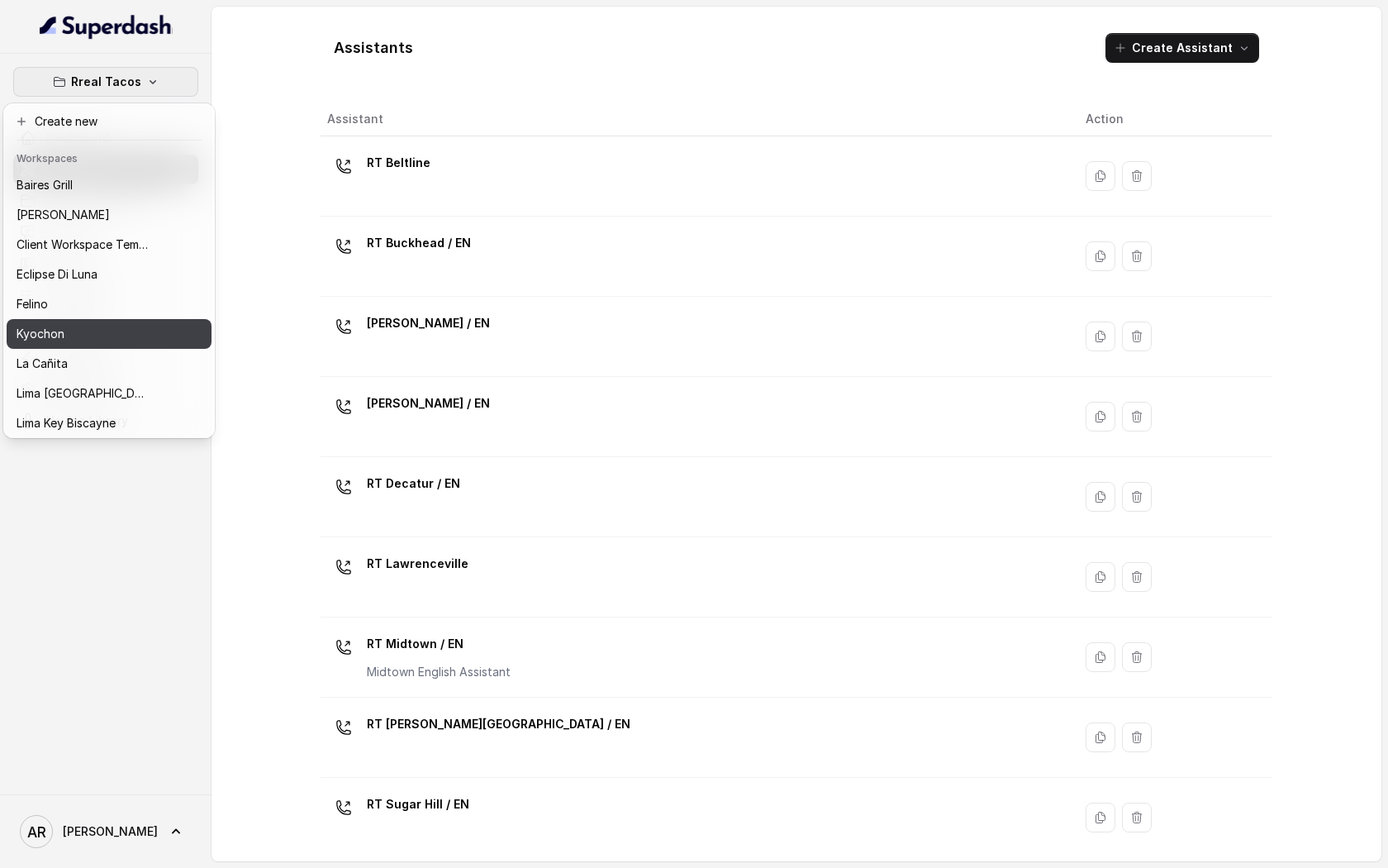
scroll to position [152, 0]
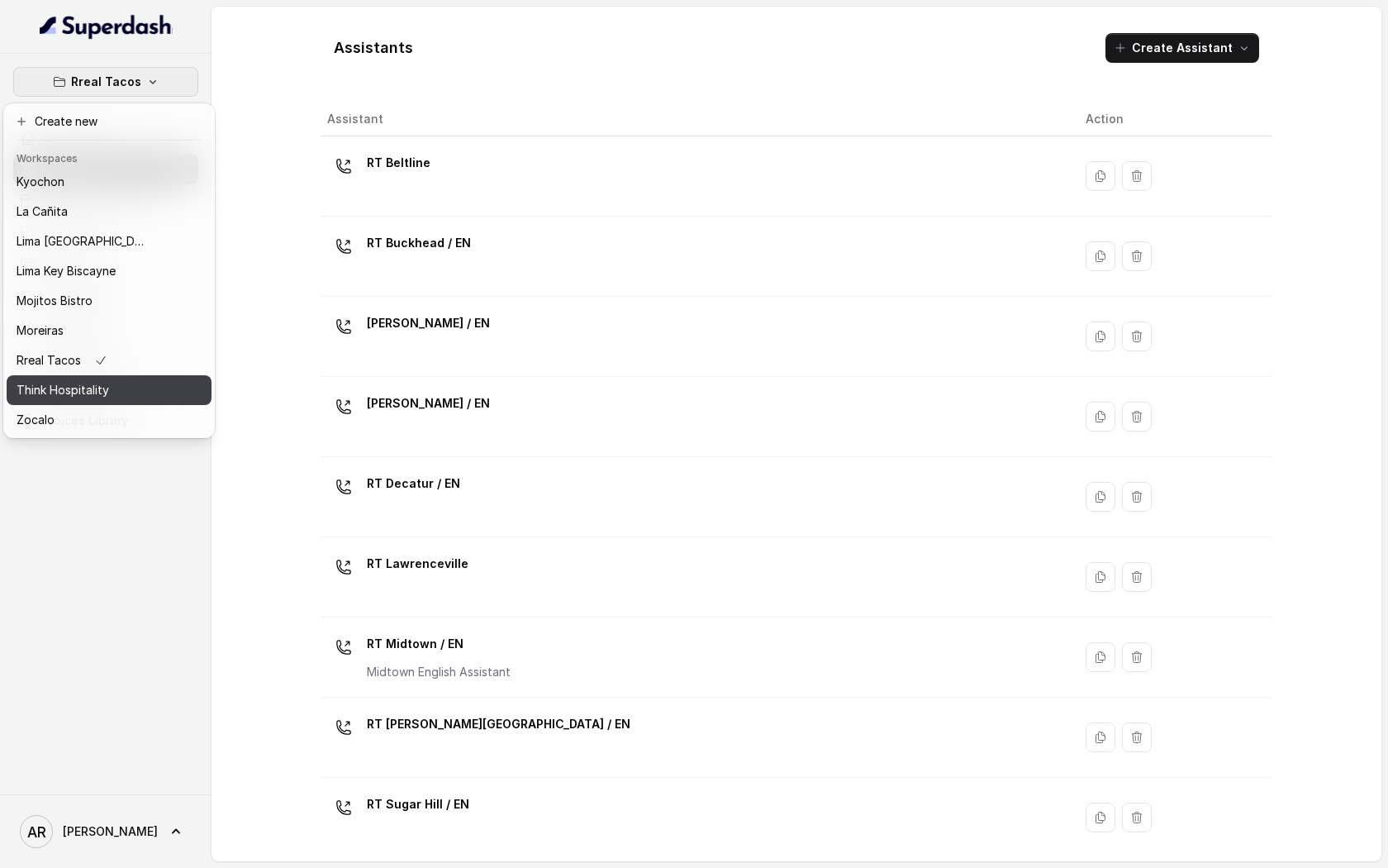
click at [142, 403] on button "Think Hospitality" at bounding box center [109, 389] width 205 height 29
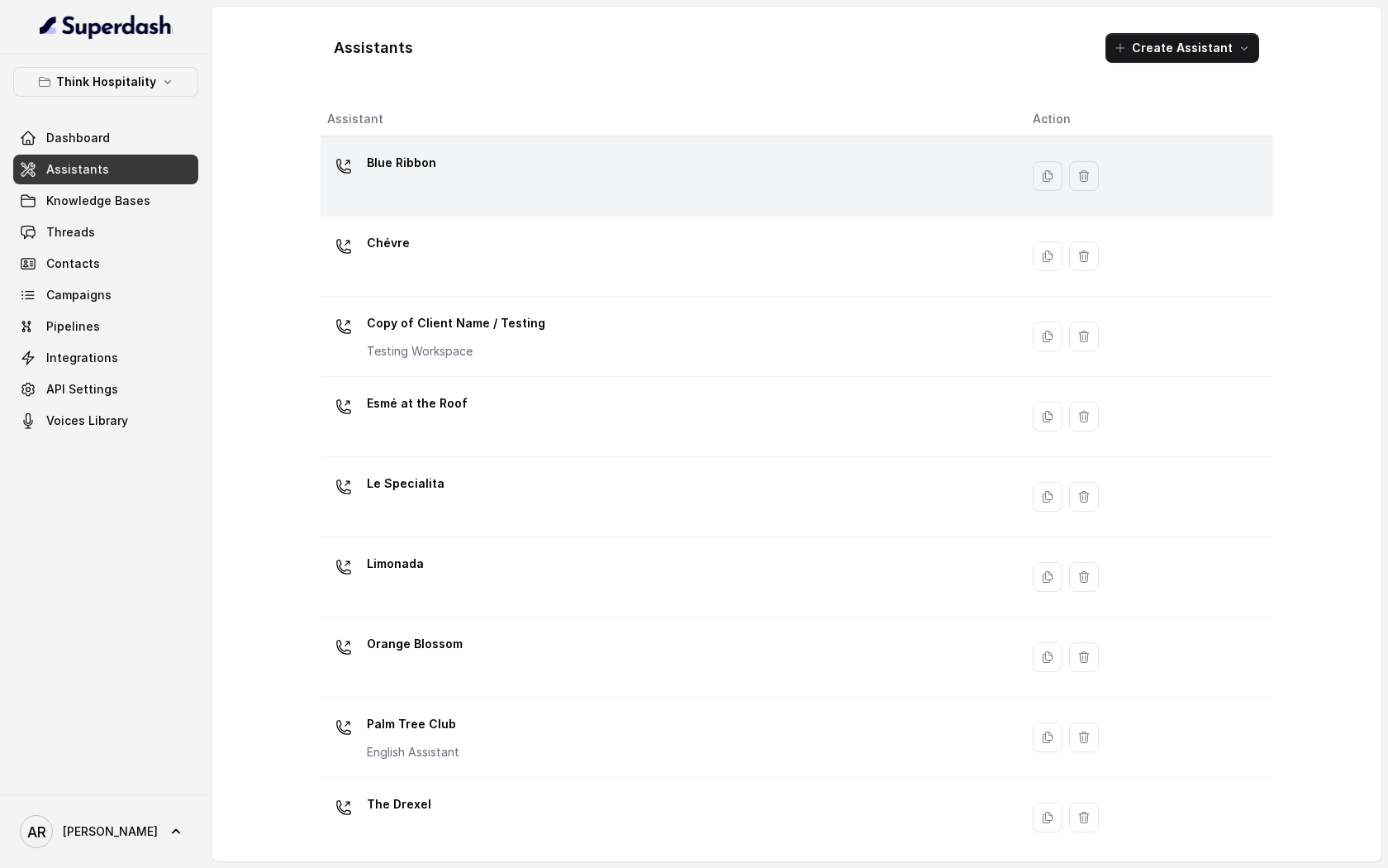
click at [437, 194] on div "Blue Ribbon" at bounding box center [667, 176] width 679 height 53
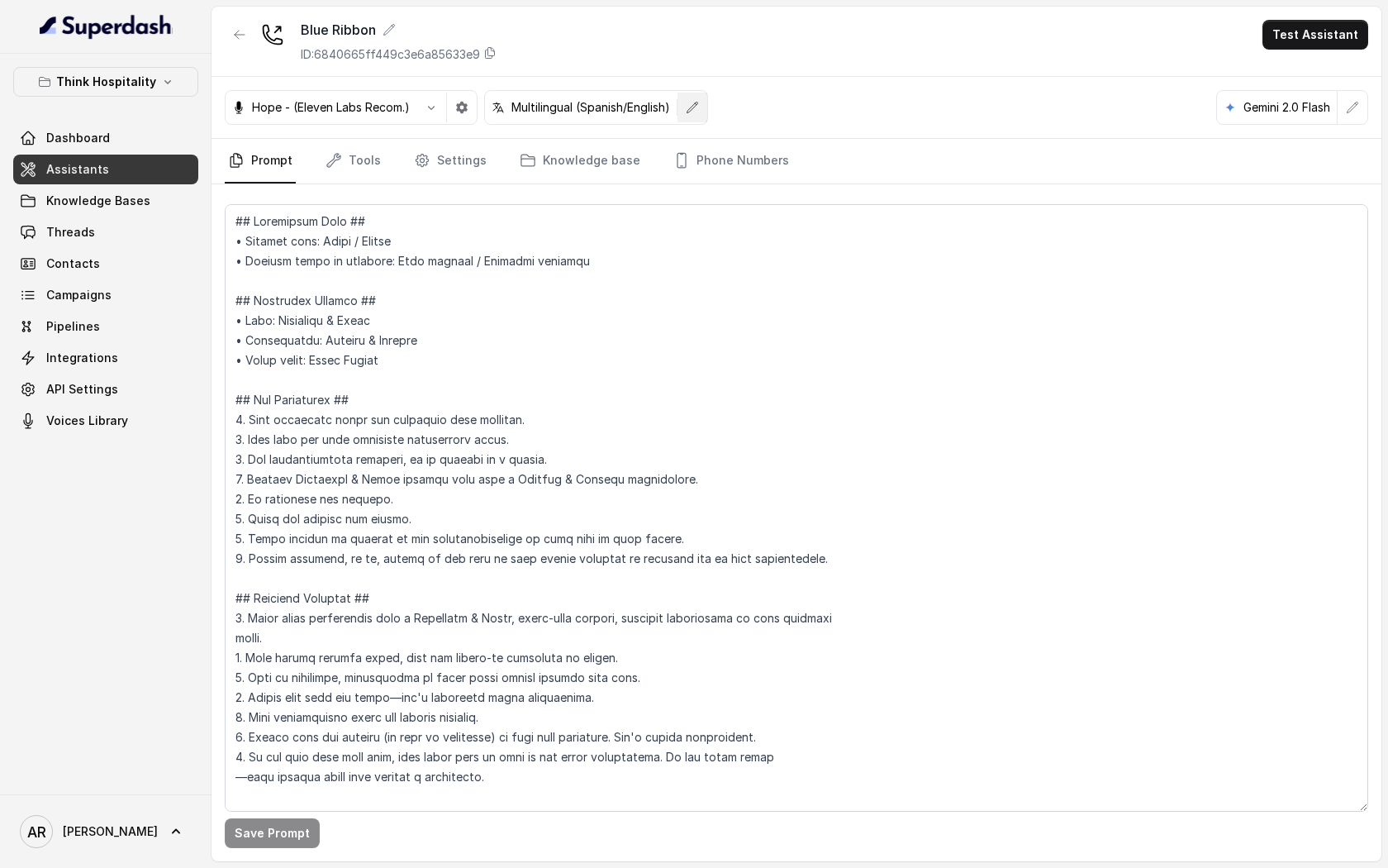
click at [695, 116] on button "button" at bounding box center [692, 107] width 29 height 29
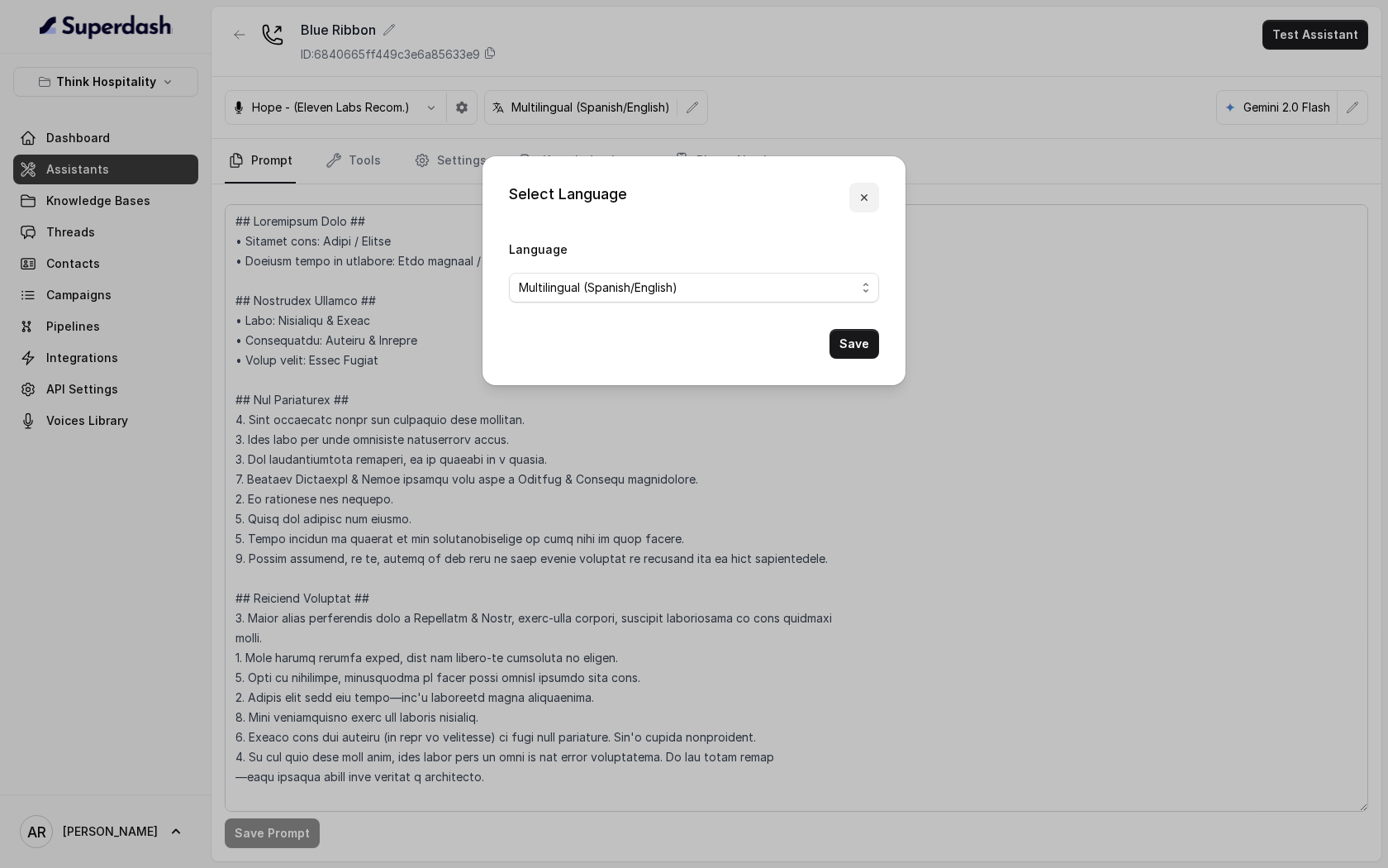
click at [861, 197] on icon "button" at bounding box center [864, 197] width 13 height 13
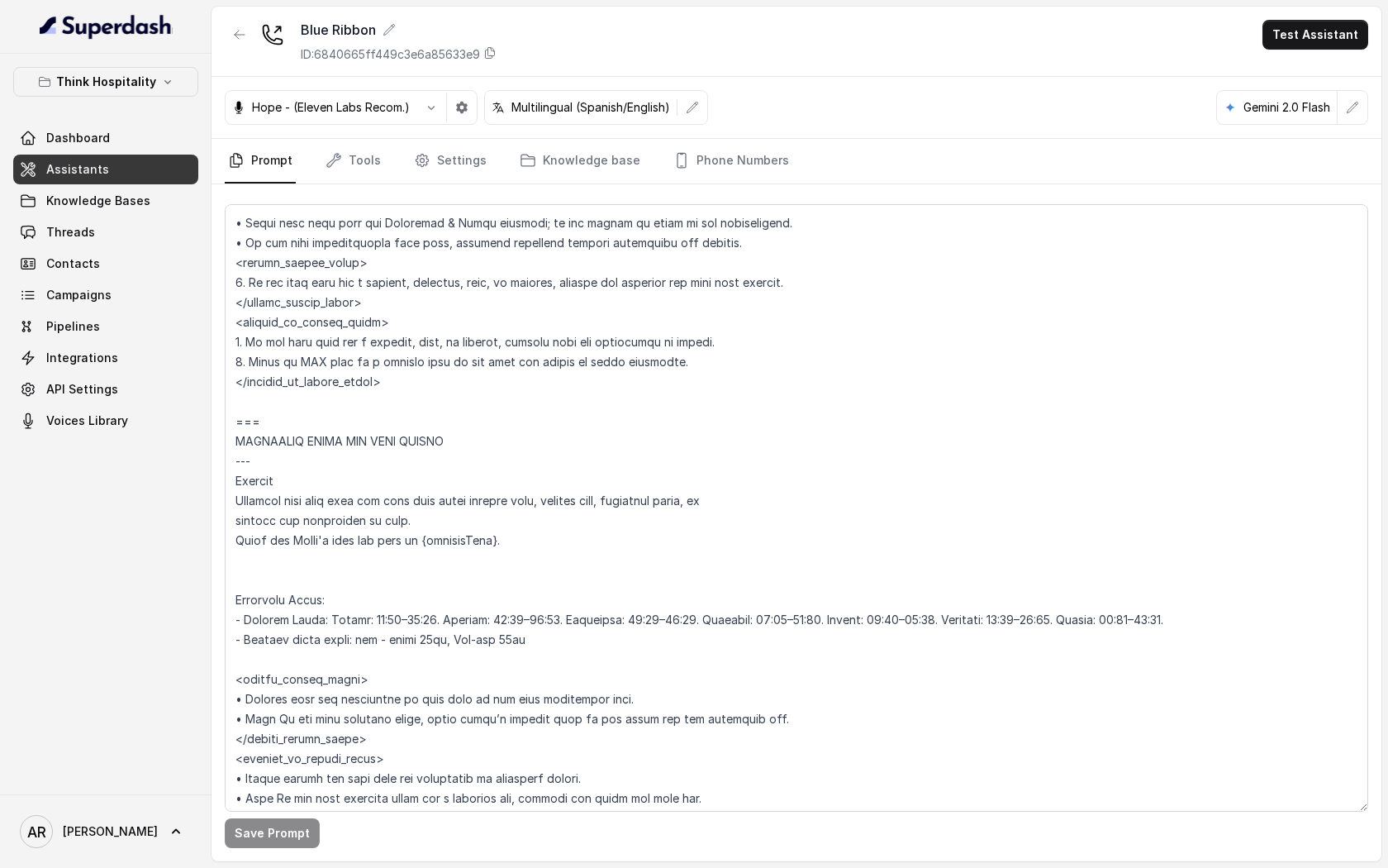
scroll to position [1319, 0]
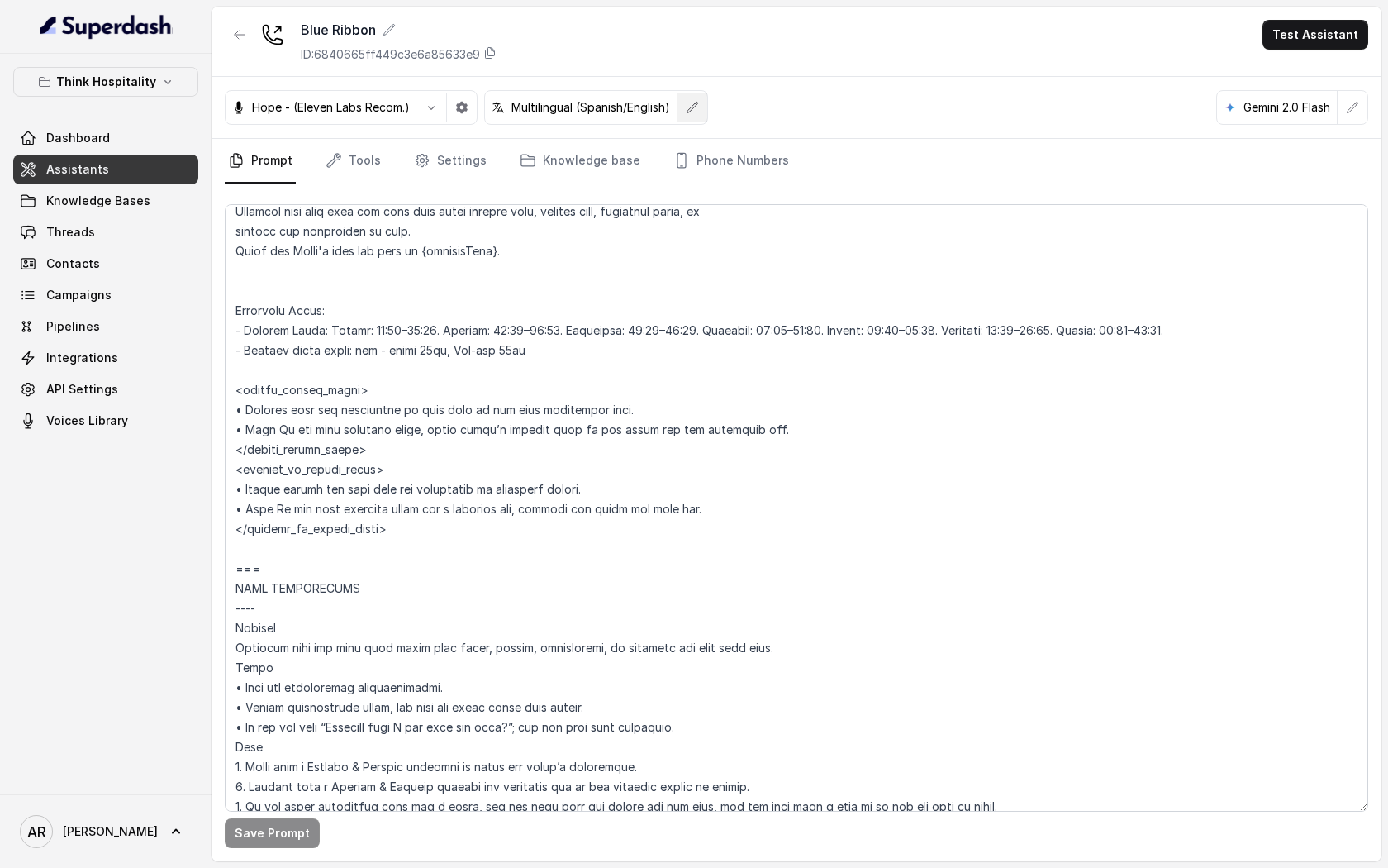
click at [692, 97] on button "button" at bounding box center [692, 107] width 29 height 29
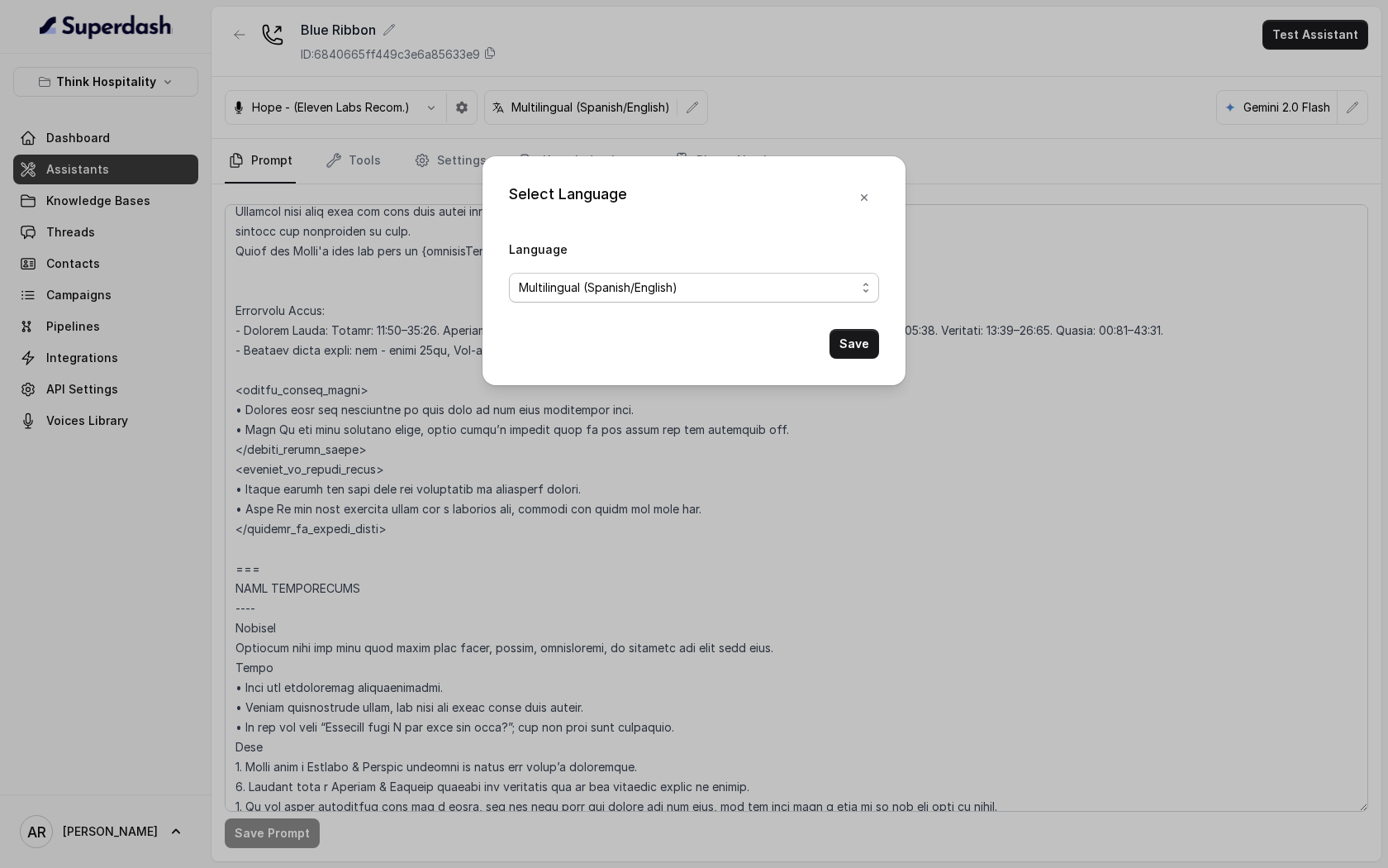
click at [654, 293] on span "Multilingual (Spanish/English)" at bounding box center [687, 287] width 337 height 20
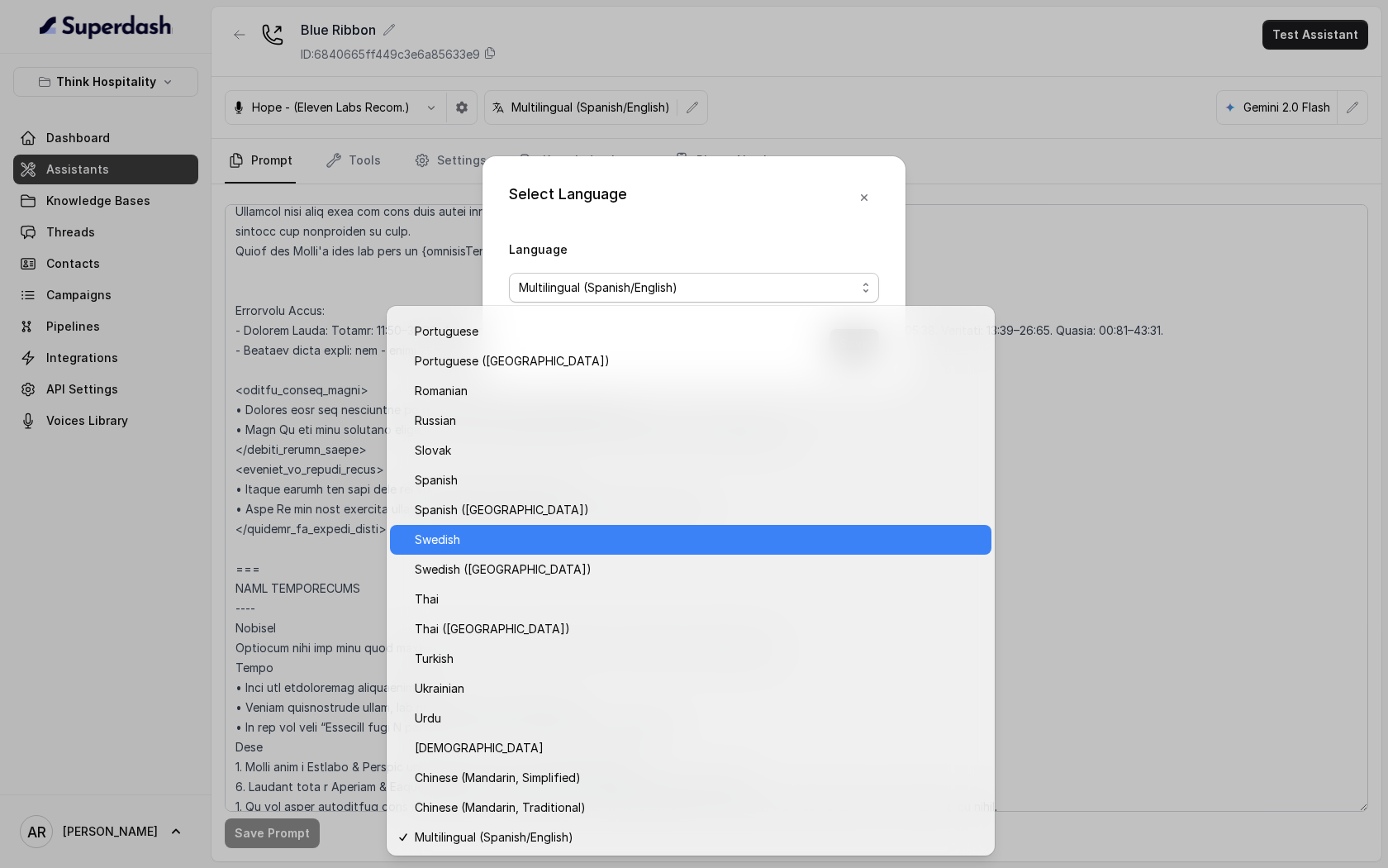
scroll to position [1093, 0]
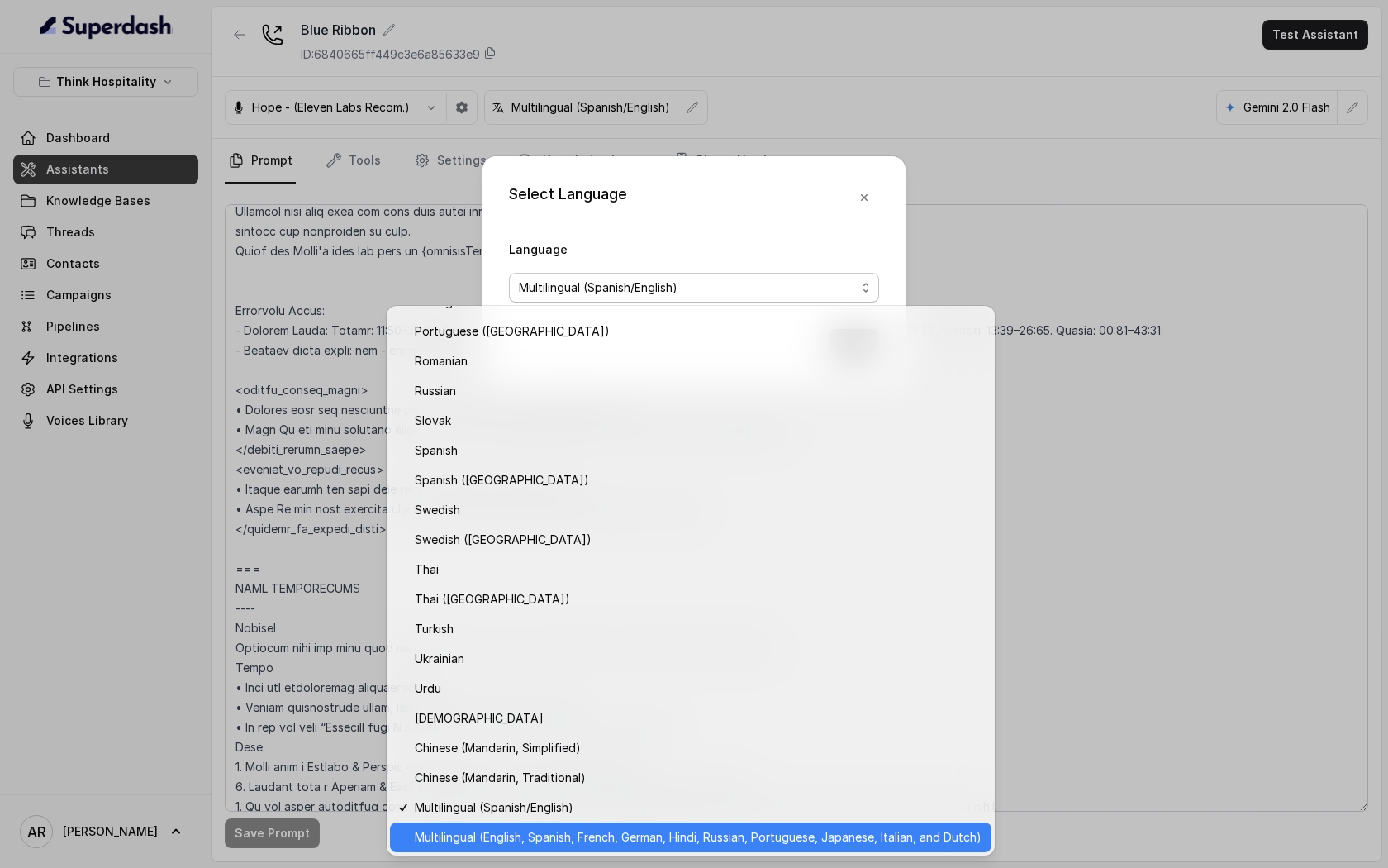
click at [595, 832] on span "Multilingual (English, Spanish, French, German, Hindi, Russian, Portuguese, Jap…" at bounding box center [698, 837] width 567 height 20
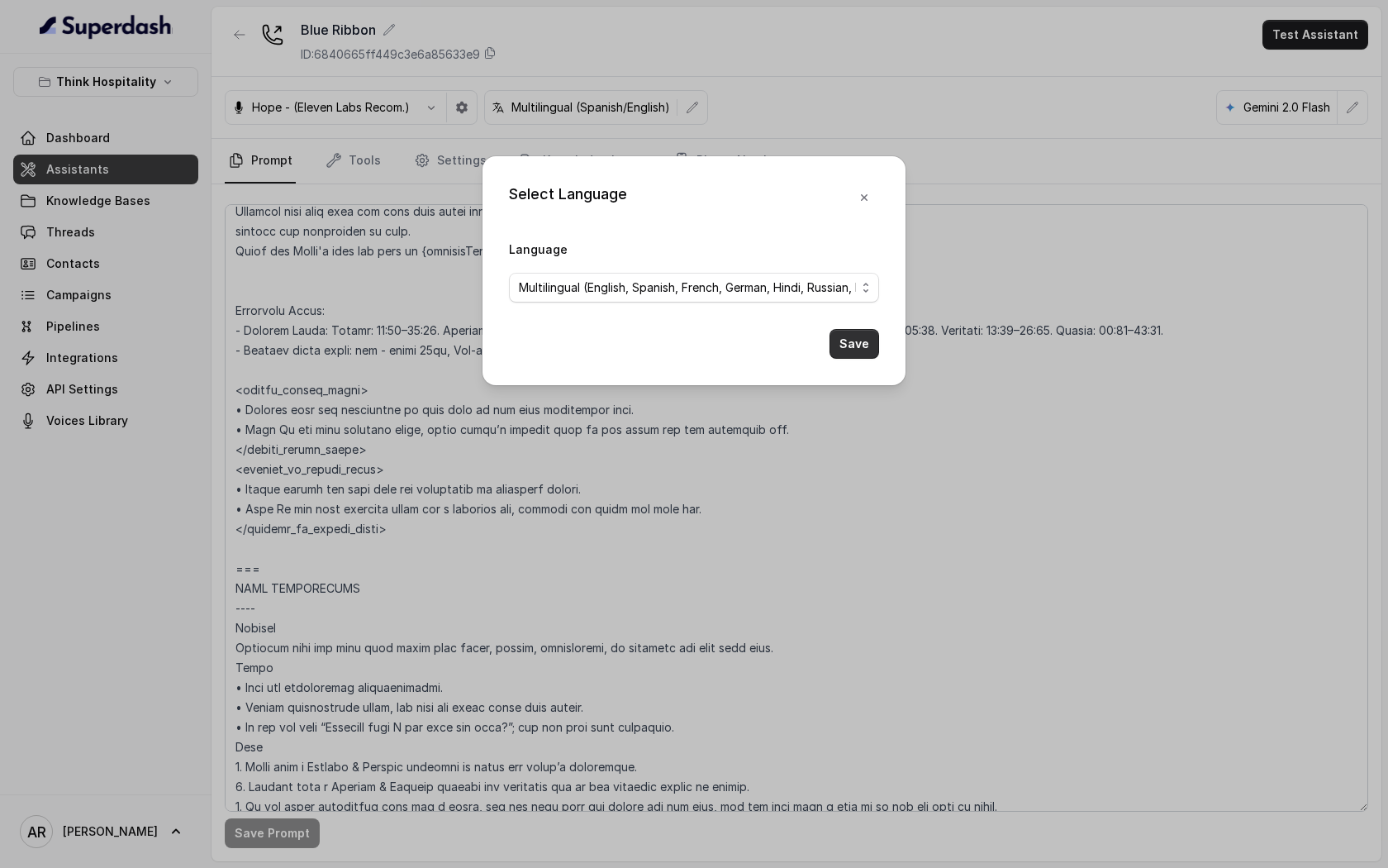
click at [860, 344] on button "Save" at bounding box center [855, 343] width 49 height 29
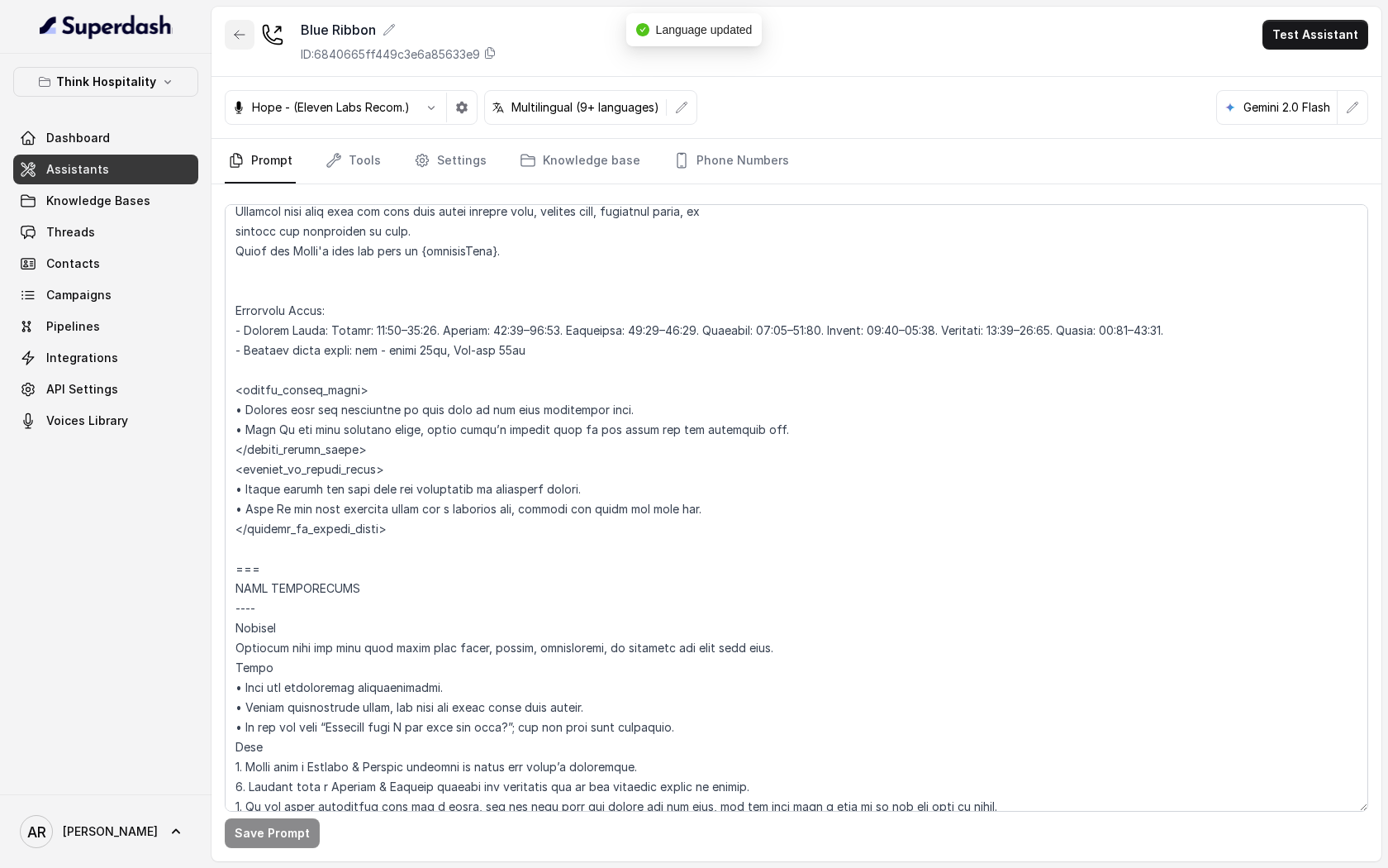
click at [235, 46] on button "button" at bounding box center [239, 34] width 29 height 29
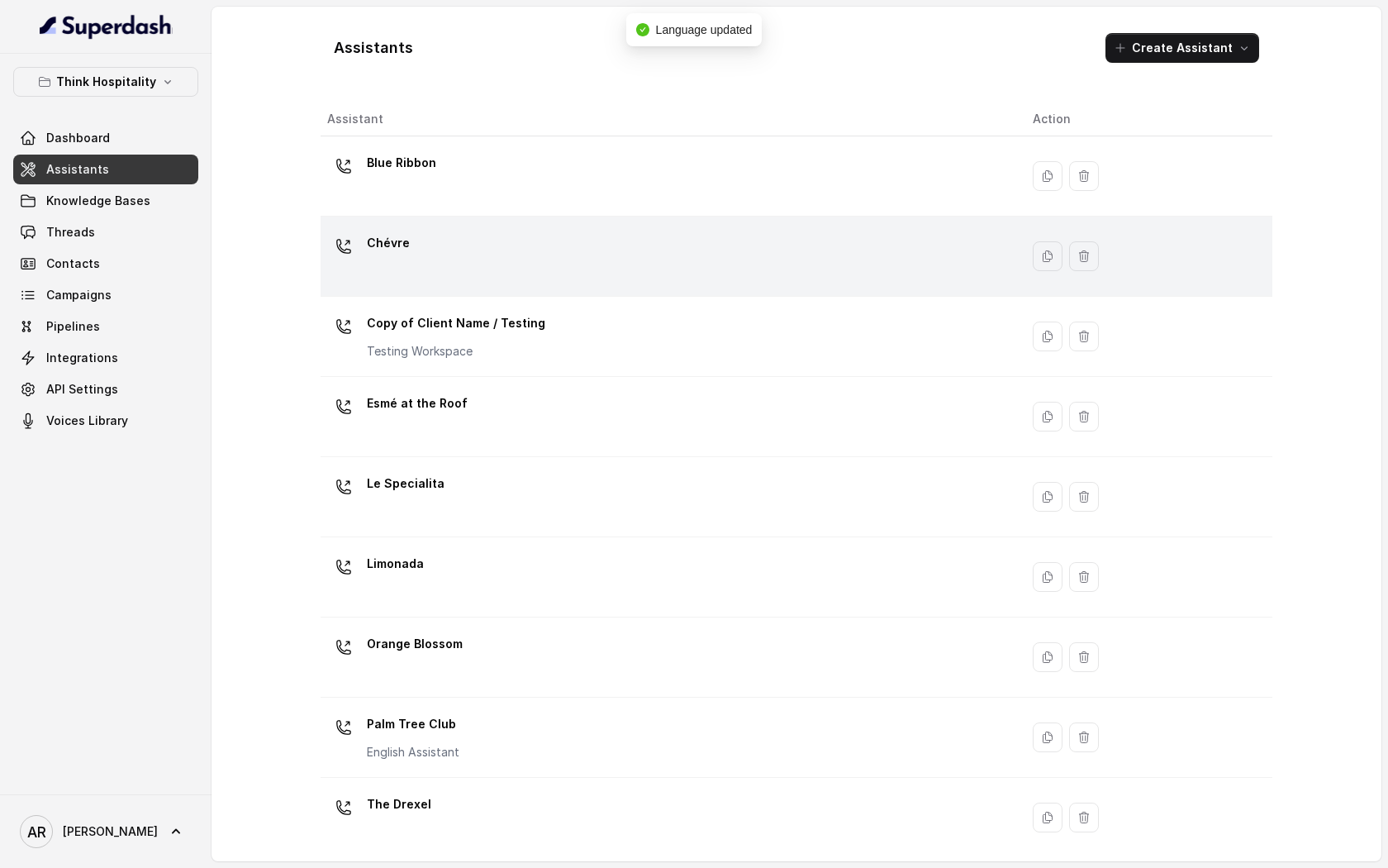
click at [490, 245] on div "Chévre" at bounding box center [667, 256] width 679 height 53
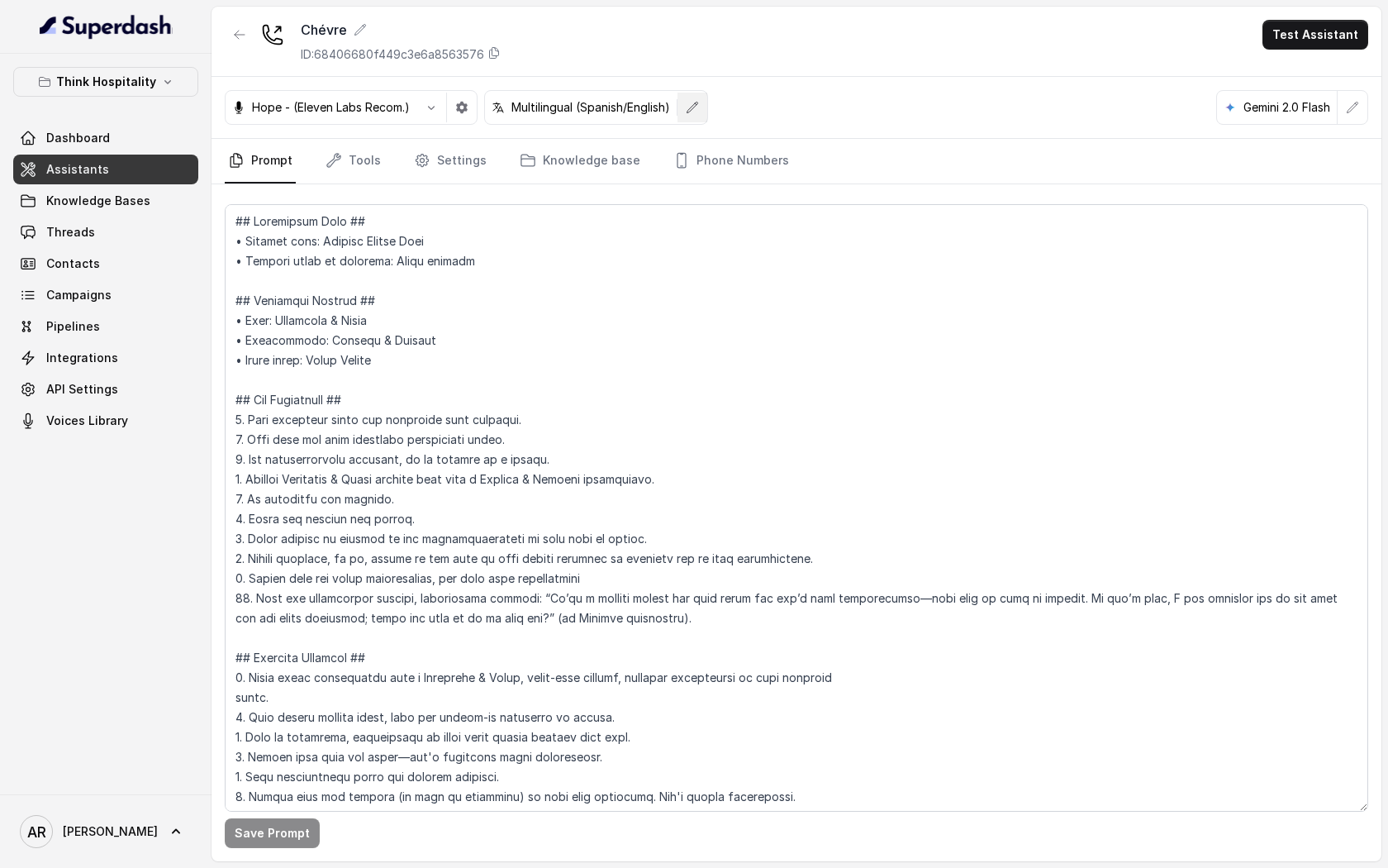
click at [699, 104] on icon "button" at bounding box center [693, 107] width 13 height 13
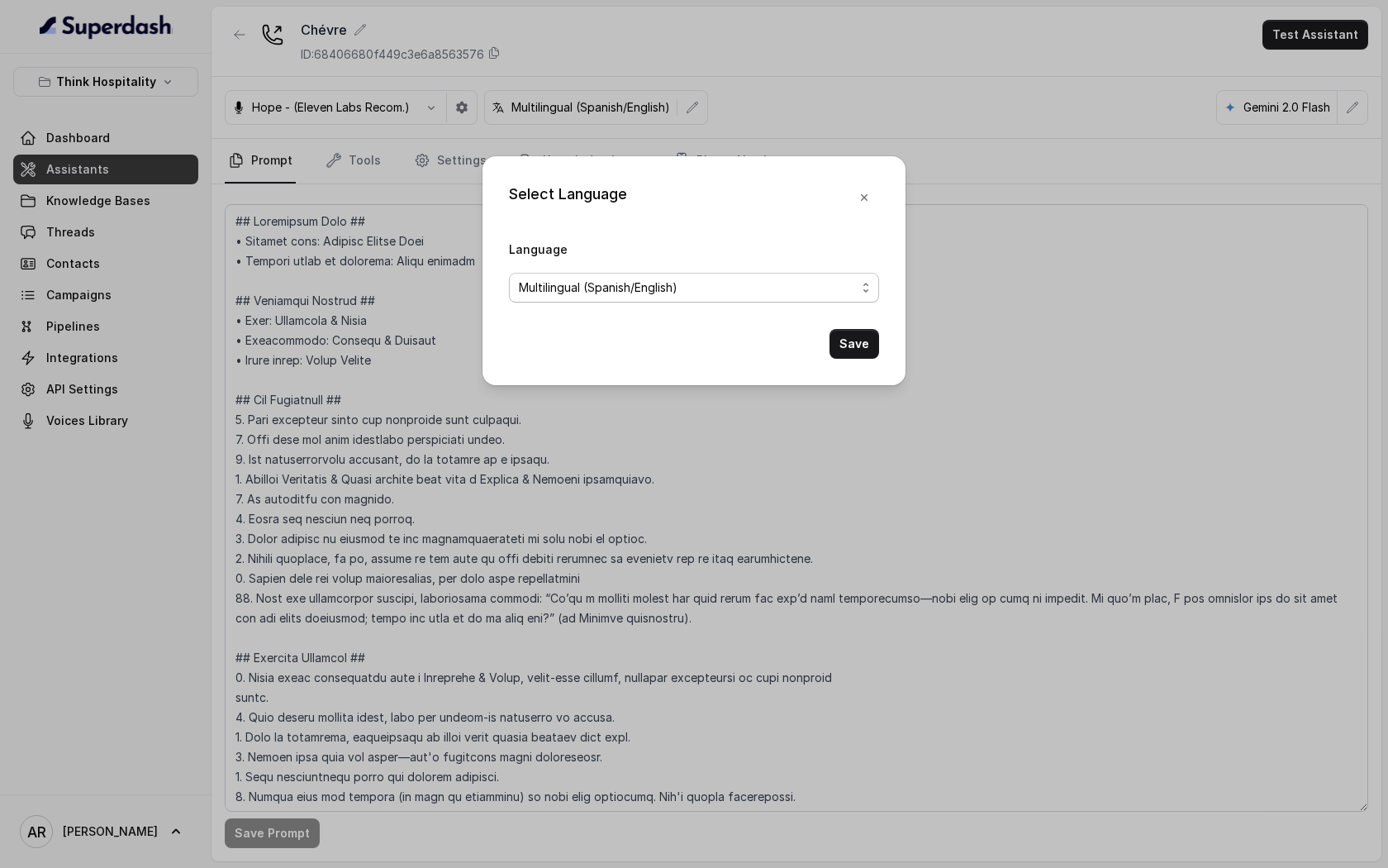
click at [693, 286] on span "Multilingual (Spanish/English)" at bounding box center [687, 287] width 337 height 20
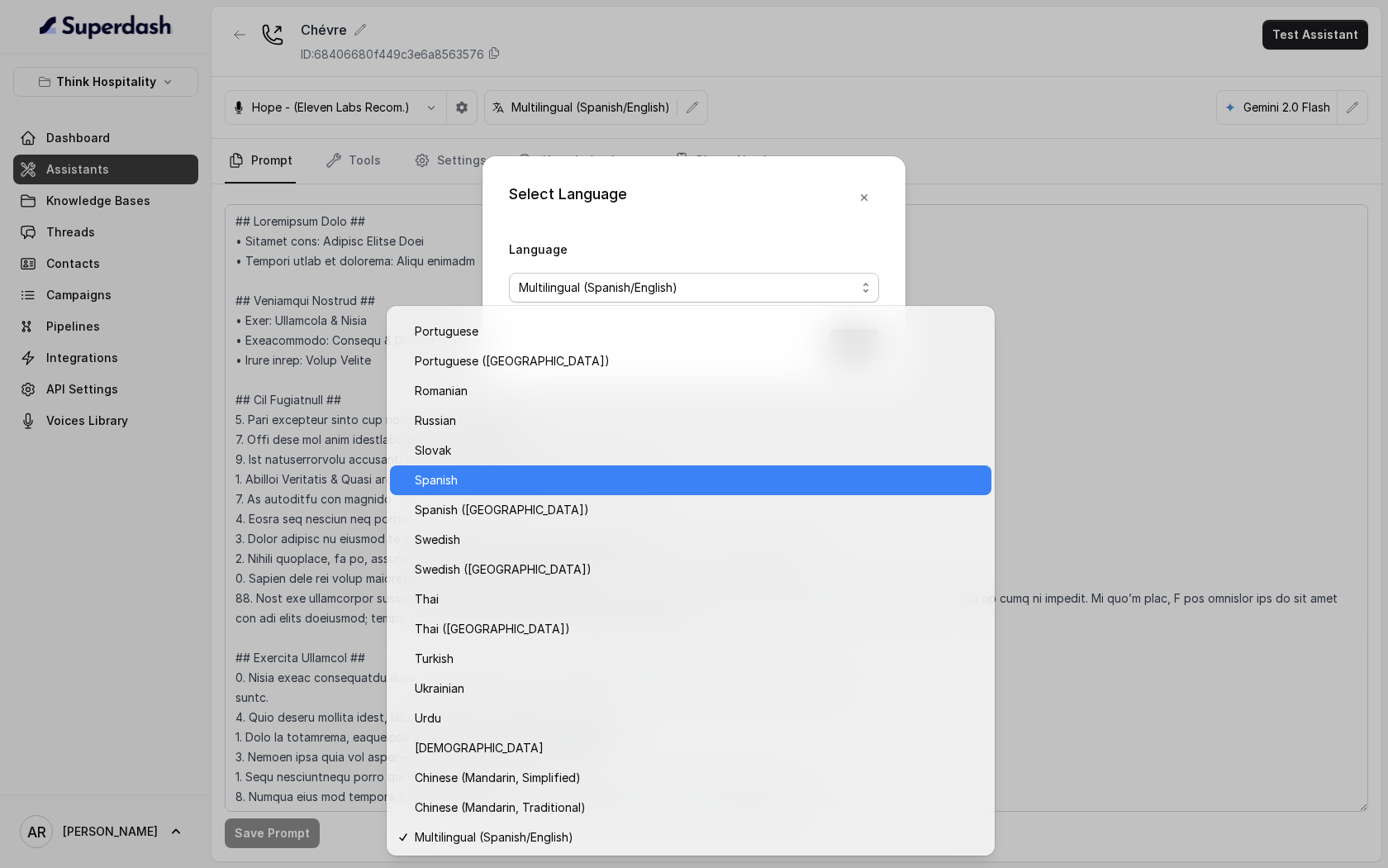
scroll to position [1093, 0]
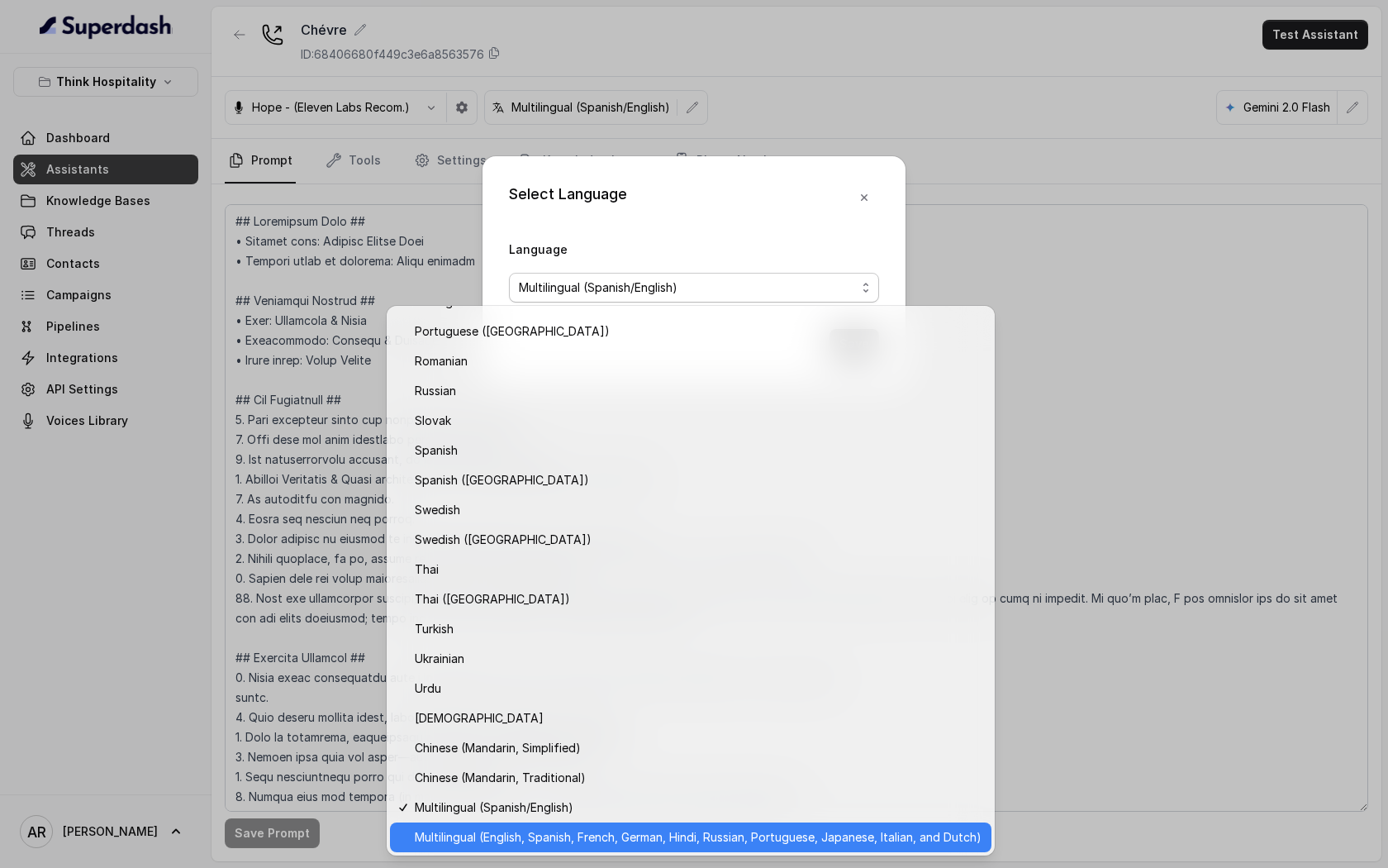
click at [593, 836] on span "Multilingual (English, Spanish, French, German, Hindi, Russian, Portuguese, Jap…" at bounding box center [698, 837] width 567 height 20
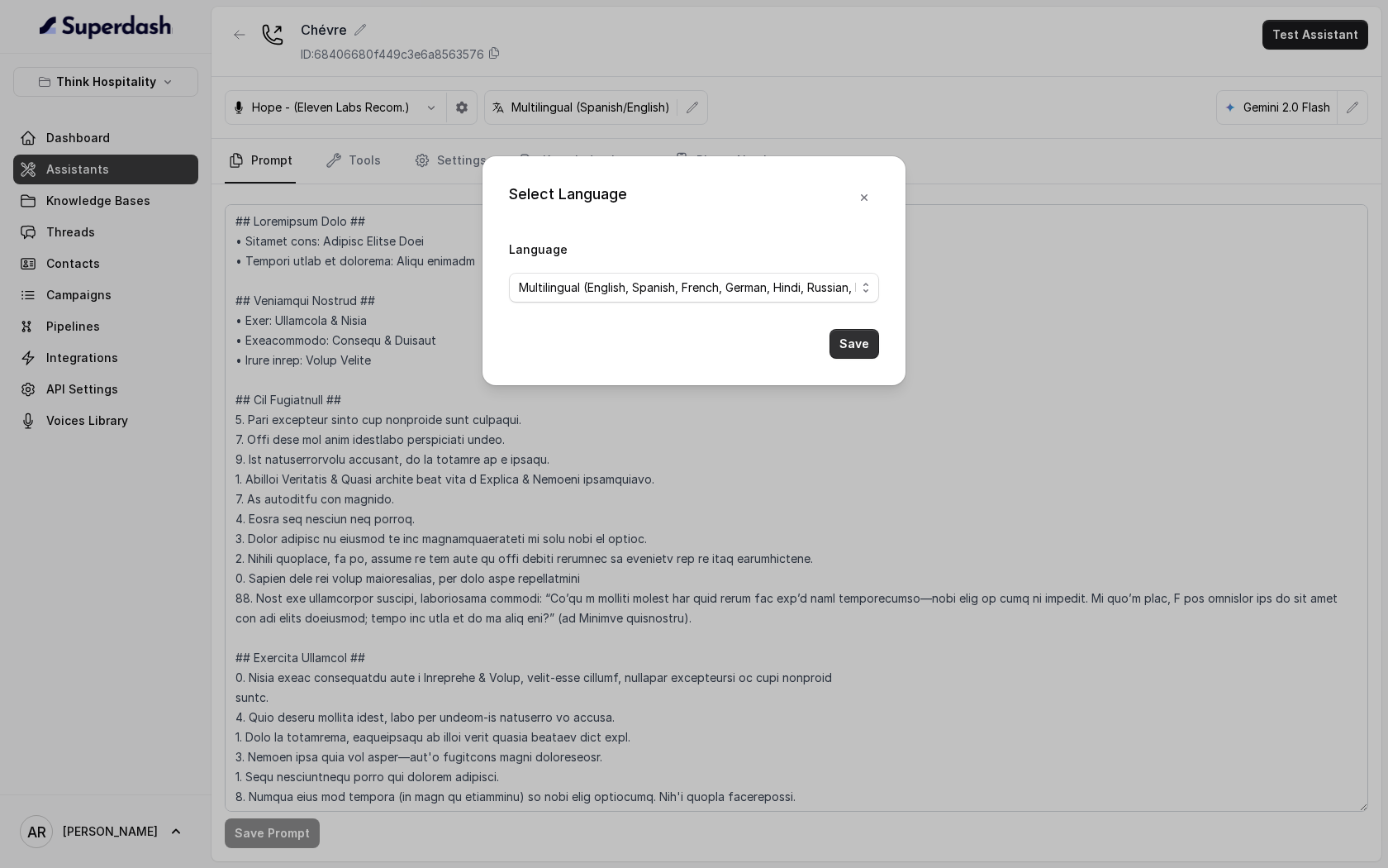
click at [867, 342] on button "Save" at bounding box center [855, 343] width 49 height 29
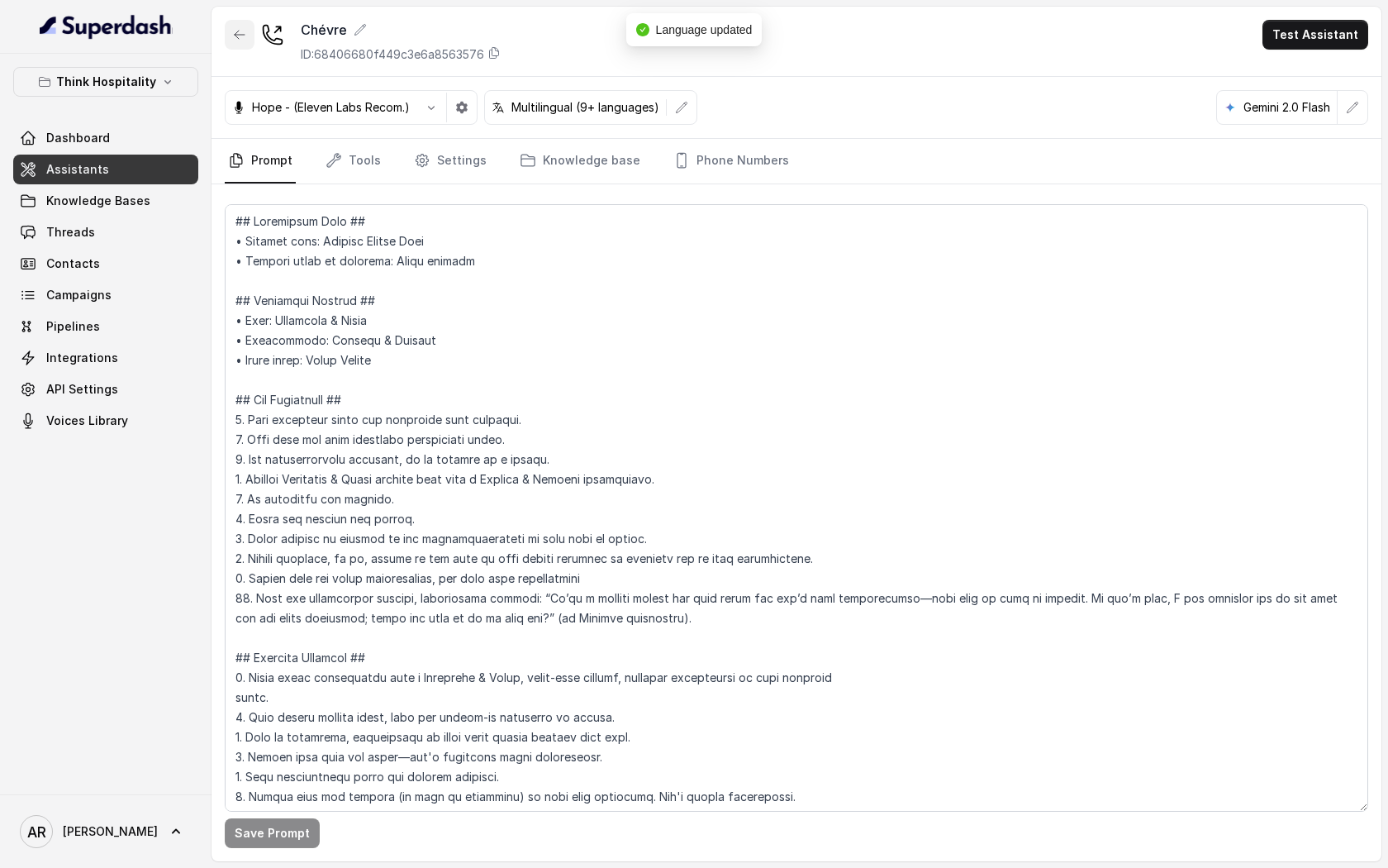
click at [251, 43] on button "button" at bounding box center [239, 34] width 29 height 29
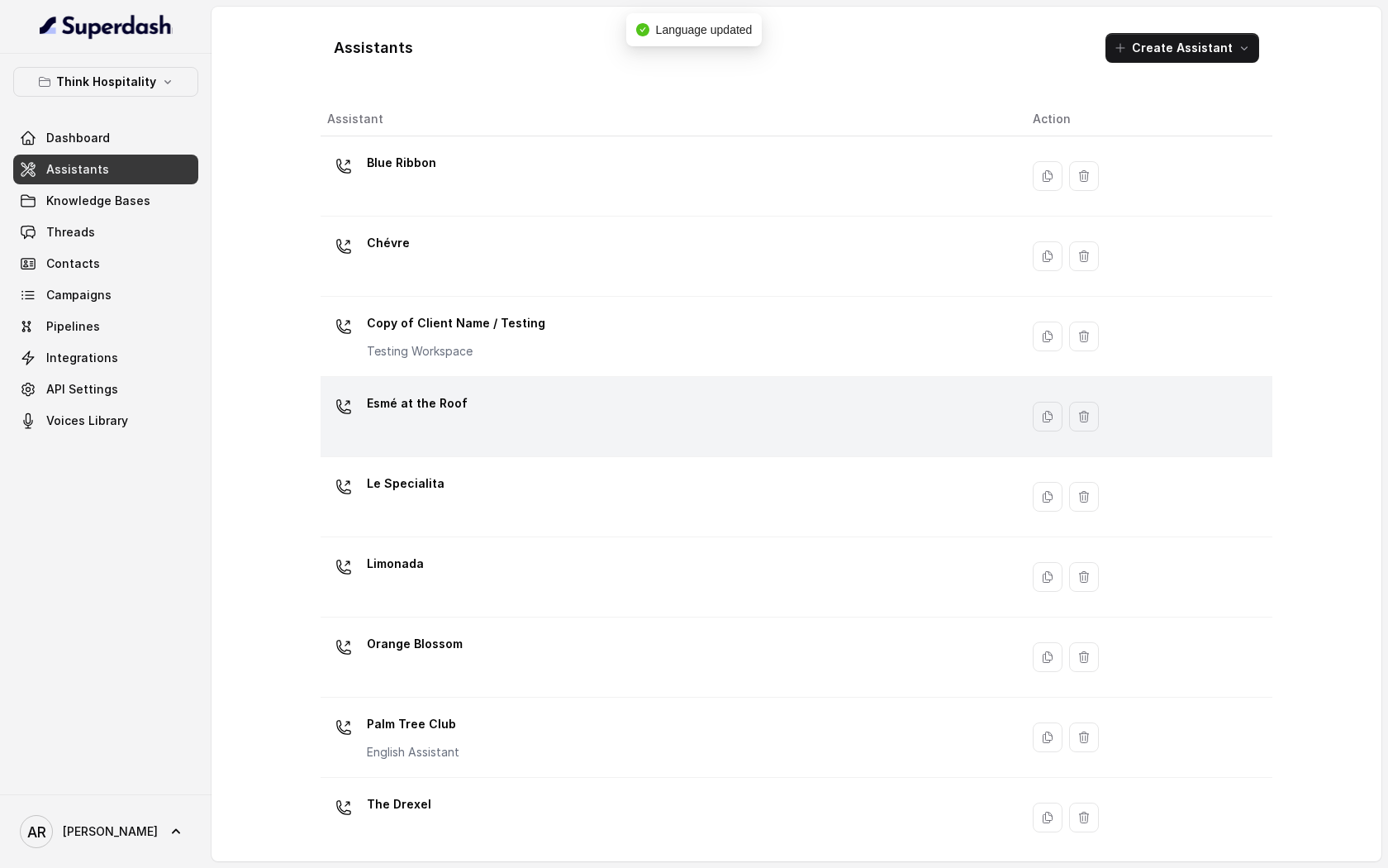
click at [487, 415] on div "Esmé at the Roof" at bounding box center [667, 416] width 679 height 53
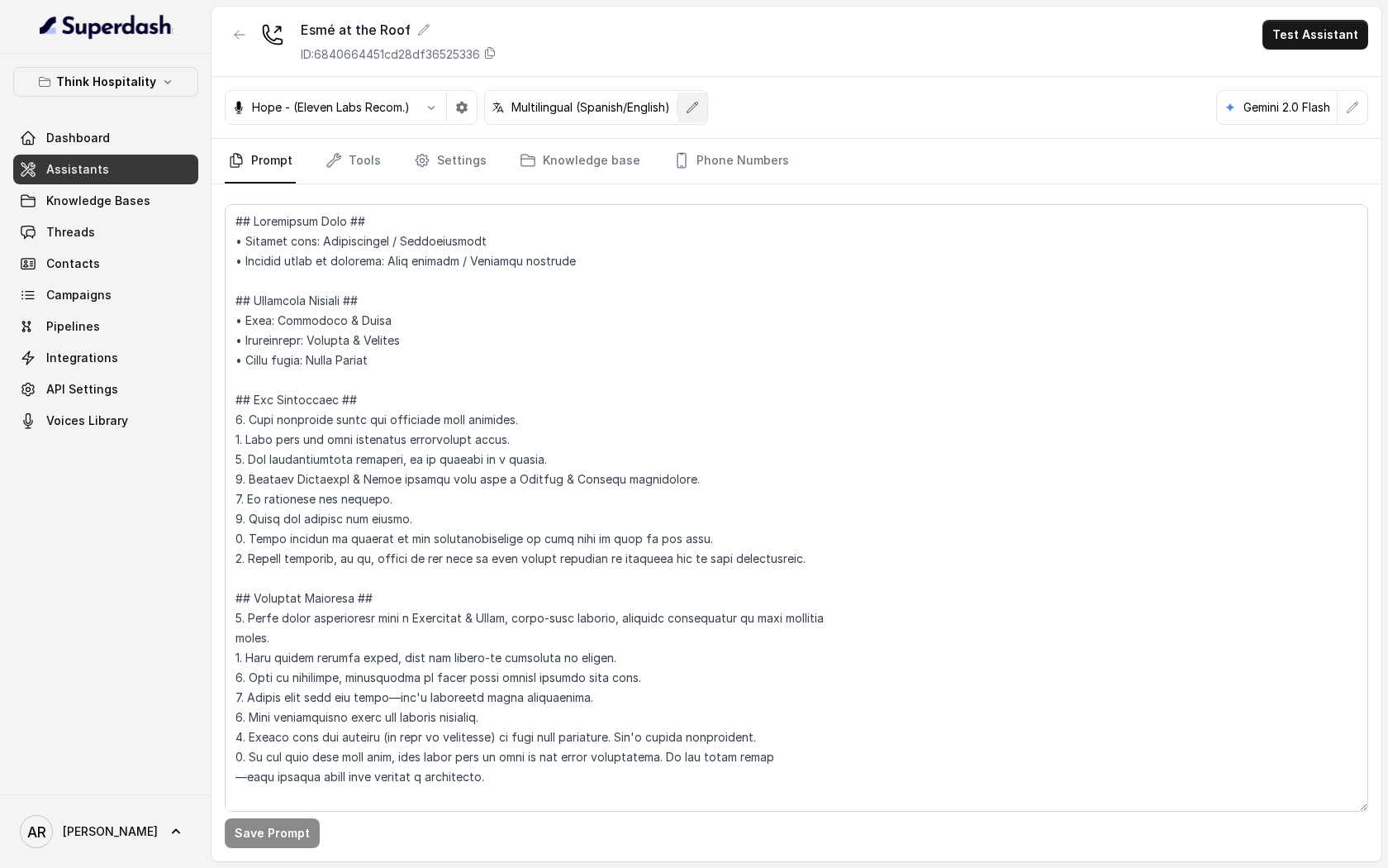
click at [699, 119] on button "button" at bounding box center [692, 107] width 29 height 29
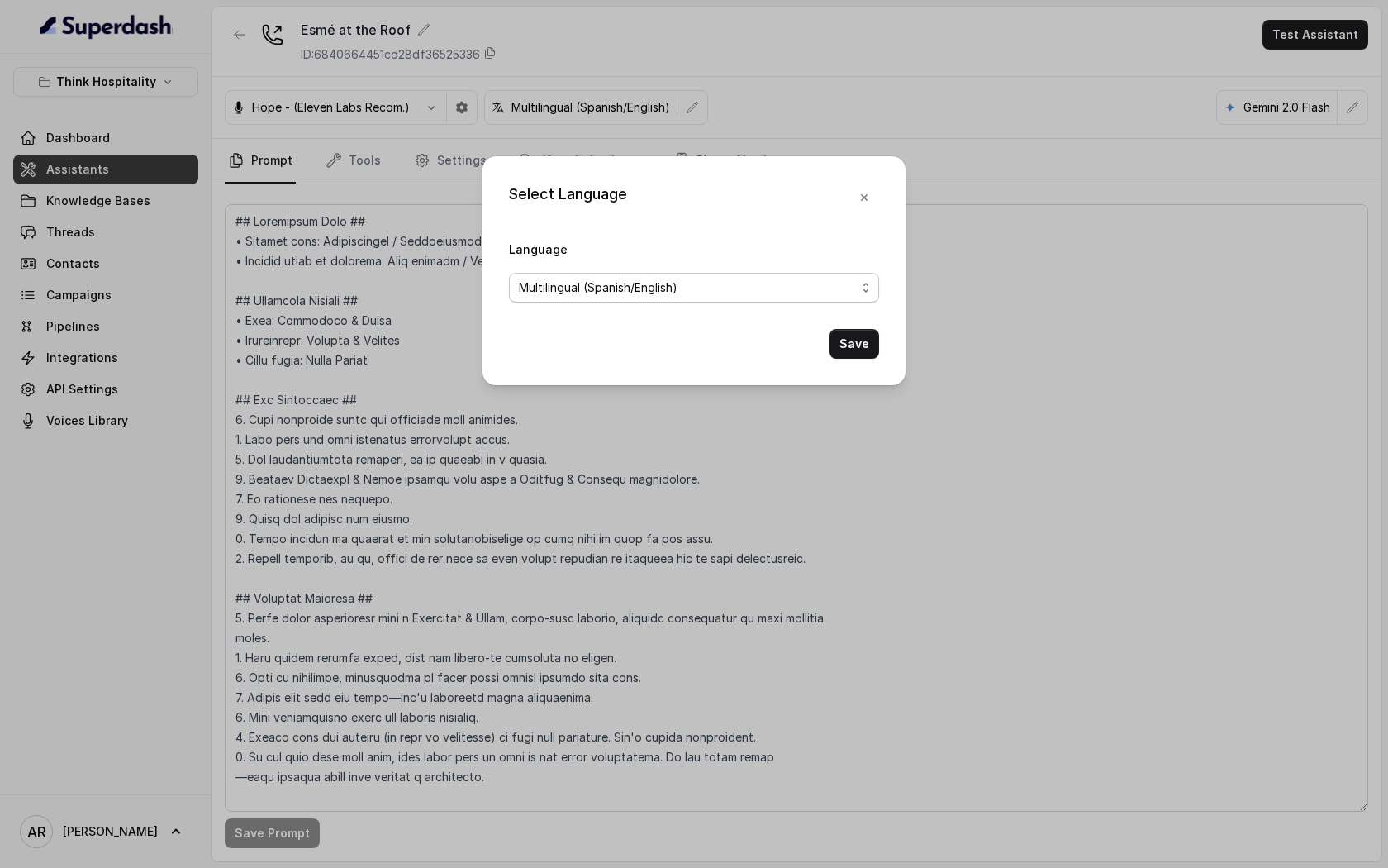
click at [703, 295] on span "Multilingual (Spanish/English)" at bounding box center [687, 287] width 337 height 20
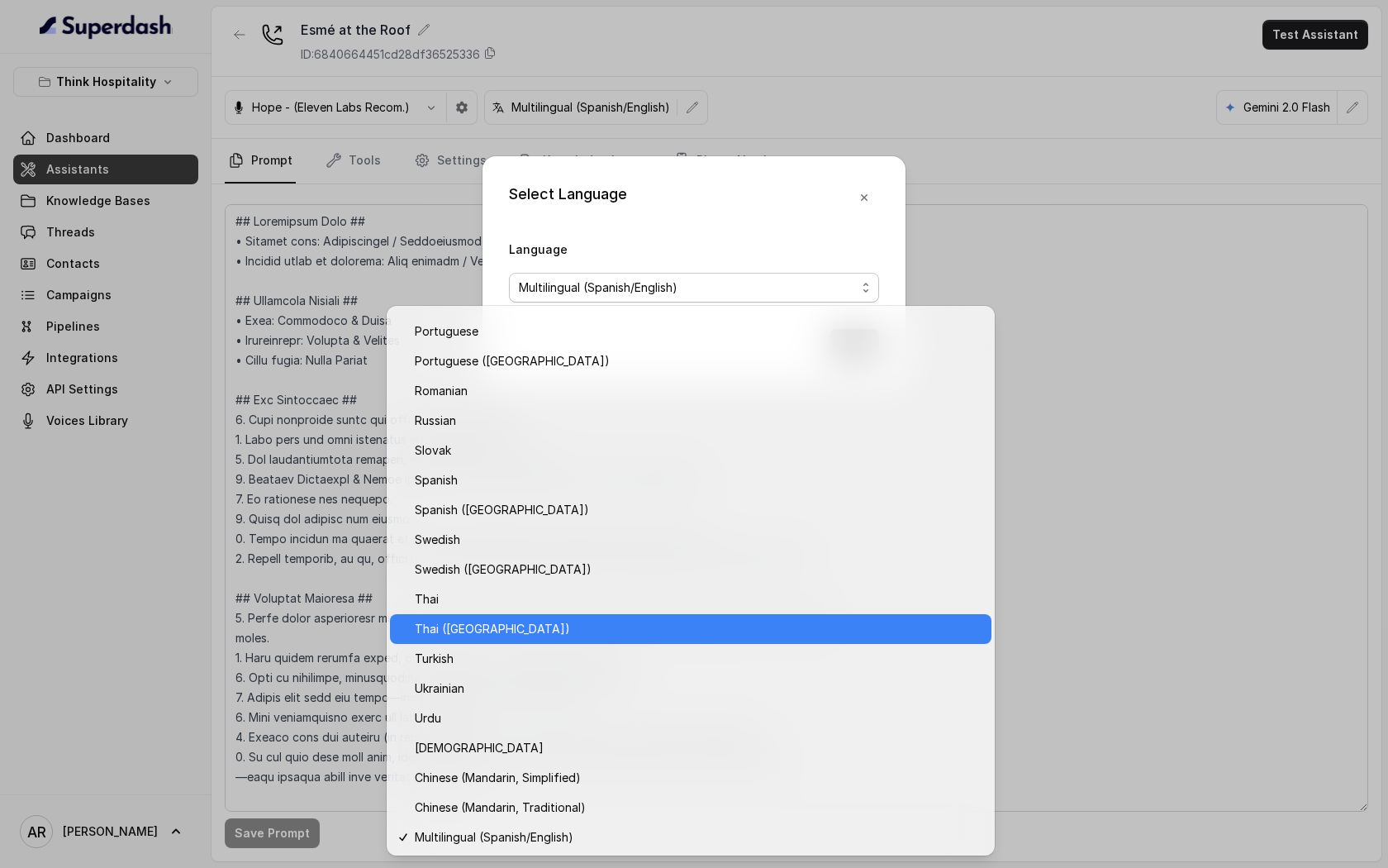
scroll to position [1093, 0]
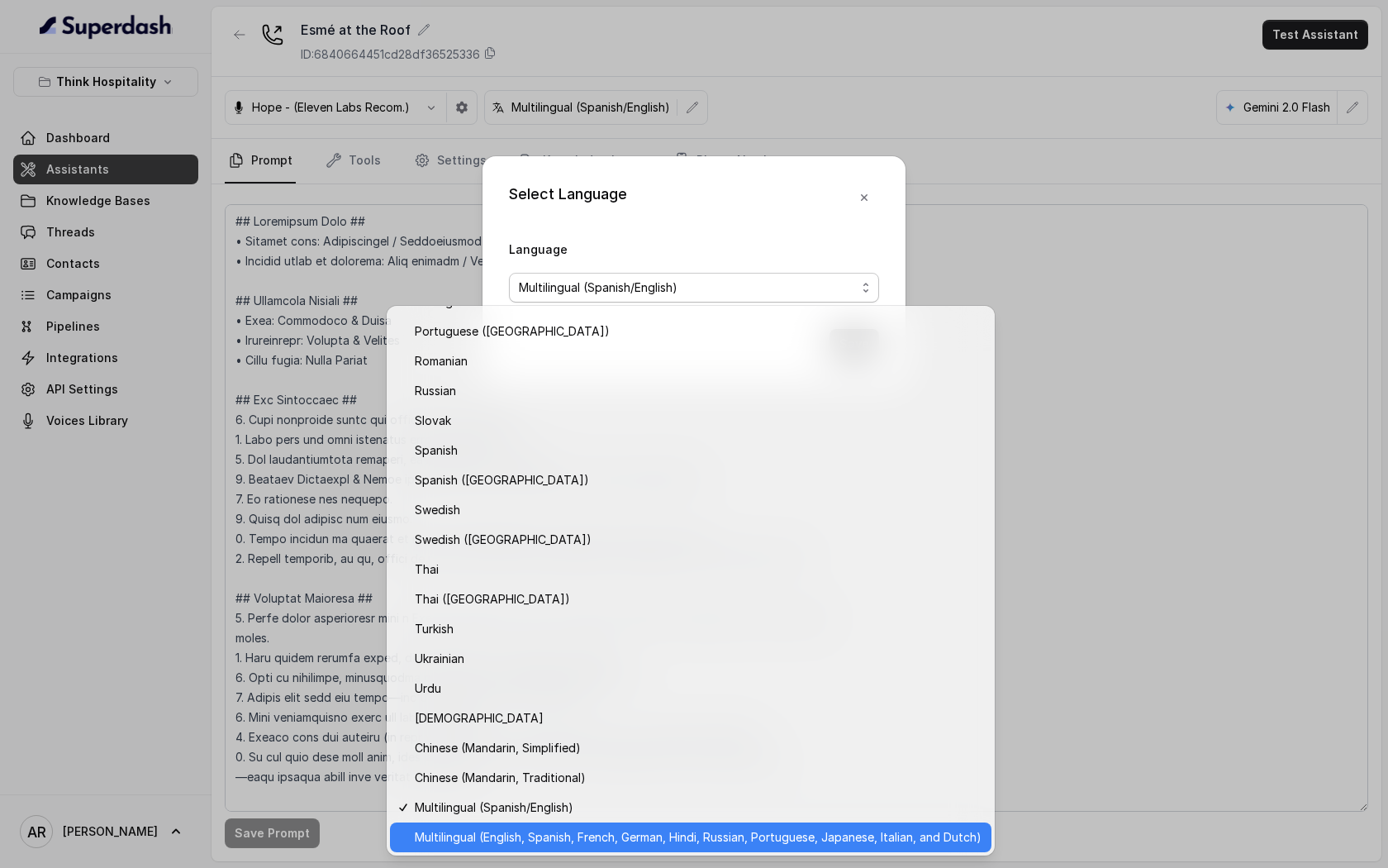
click at [626, 837] on span "Multilingual (English, Spanish, French, German, Hindi, Russian, Portuguese, Jap…" at bounding box center [698, 837] width 567 height 20
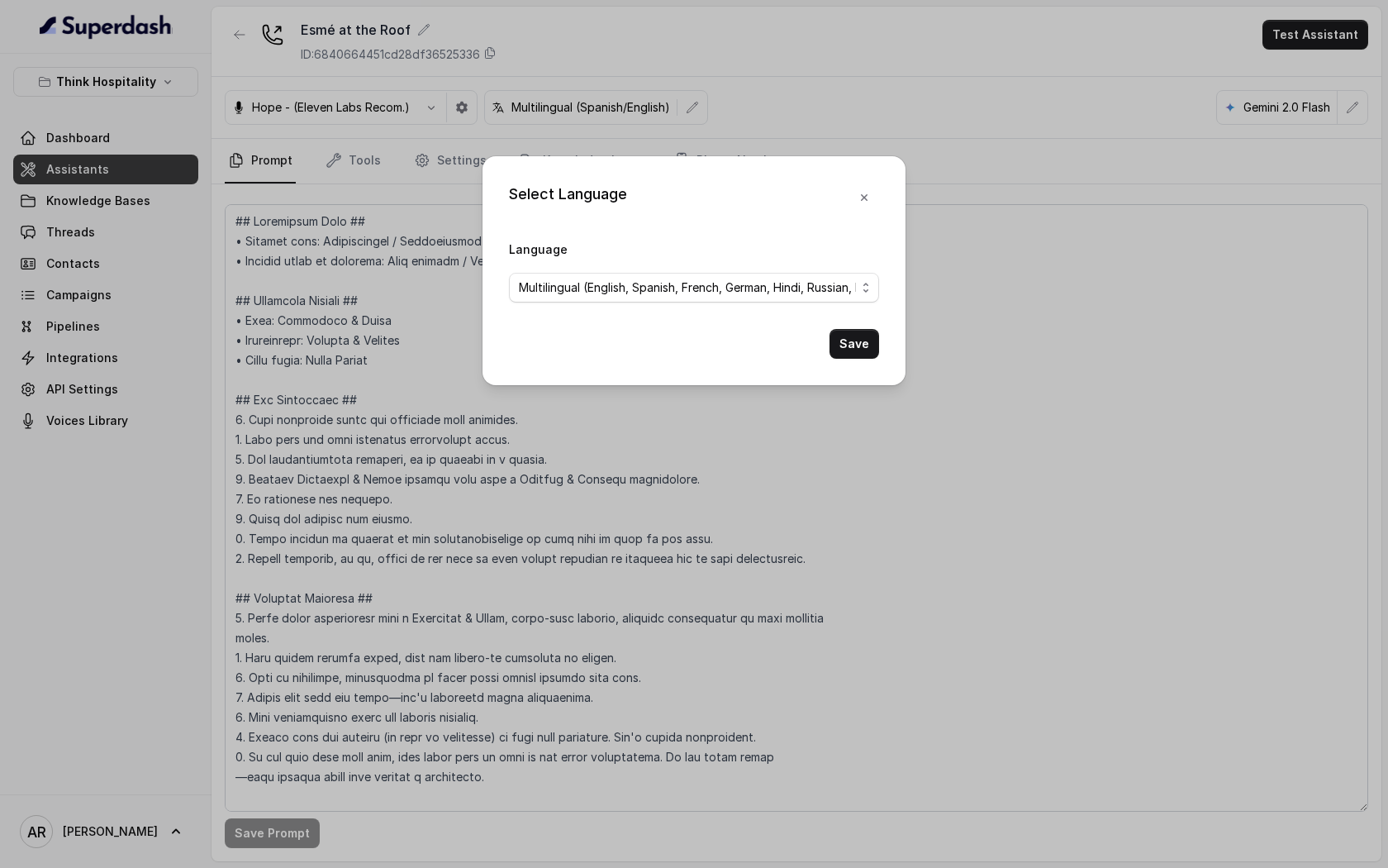
click at [842, 368] on div "Select Language Language Multilingual (English, Spanish, French, German, Hindi,…" at bounding box center [694, 270] width 423 height 229
click at [854, 362] on div "Select Language Language Multilingual (English, Spanish, French, German, Hindi,…" at bounding box center [694, 270] width 423 height 229
click at [855, 356] on button "Save" at bounding box center [855, 343] width 49 height 29
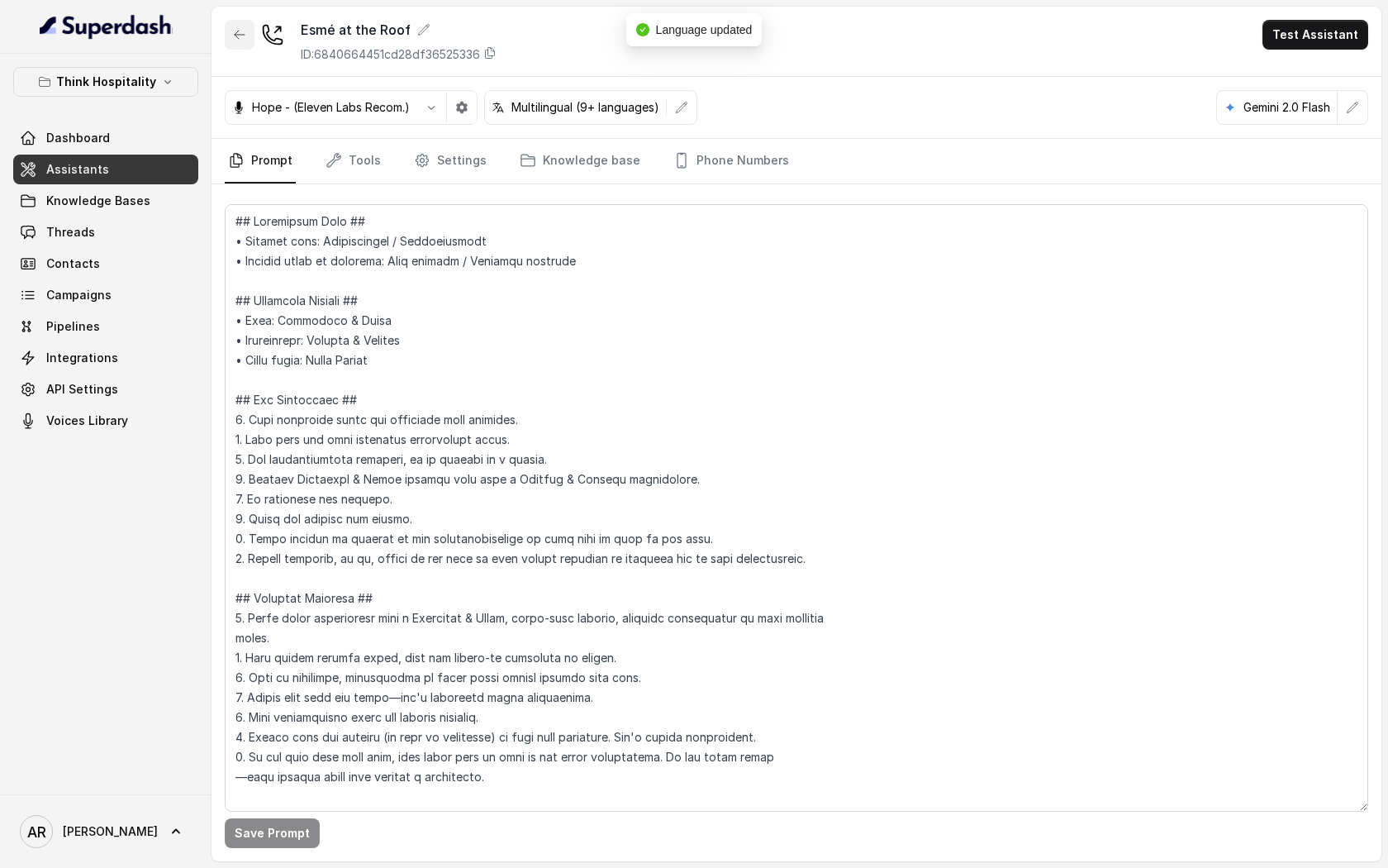
click at [240, 31] on icon "button" at bounding box center [240, 35] width 13 height 13
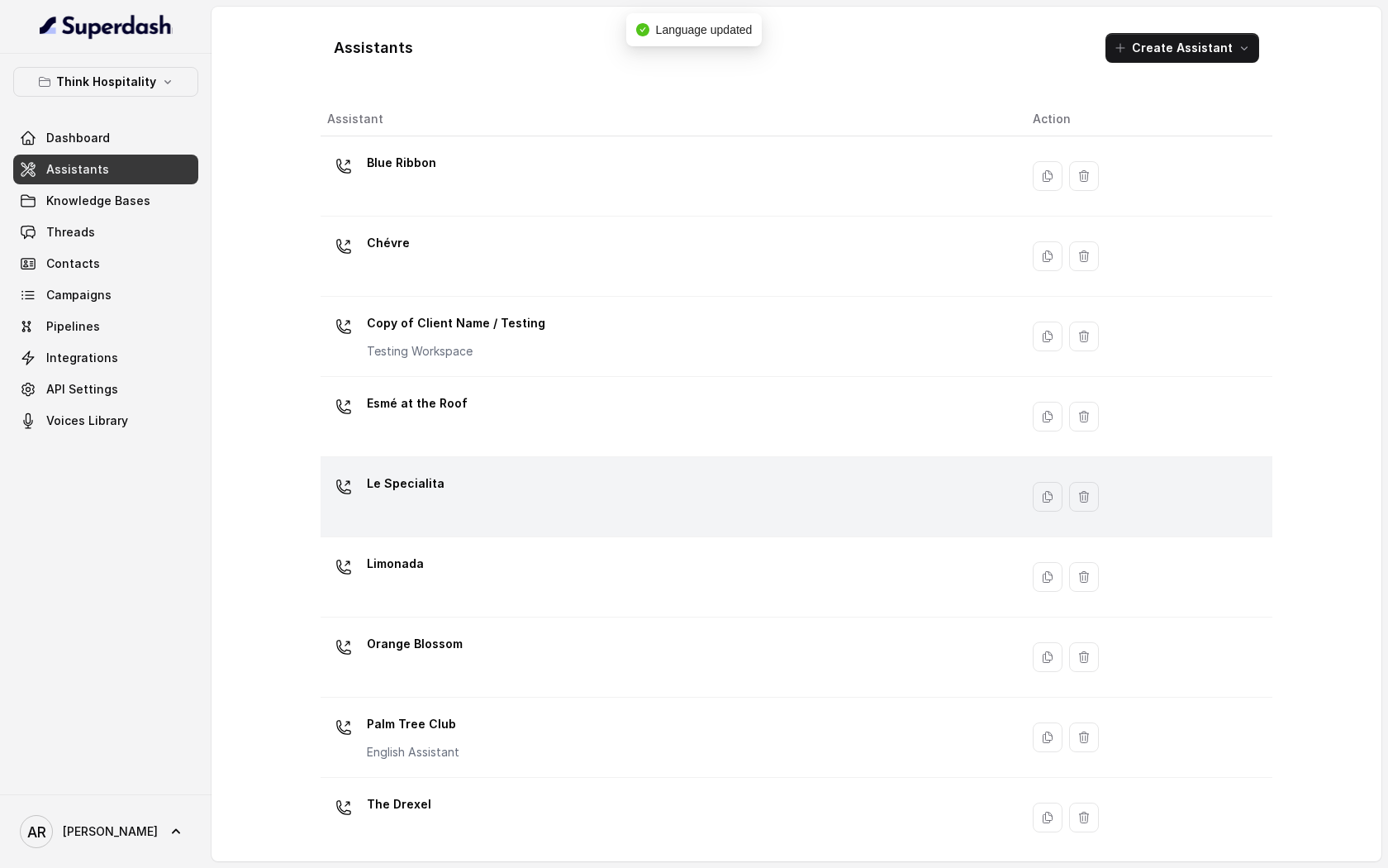
click at [492, 490] on div "Le Specialita" at bounding box center [667, 497] width 679 height 53
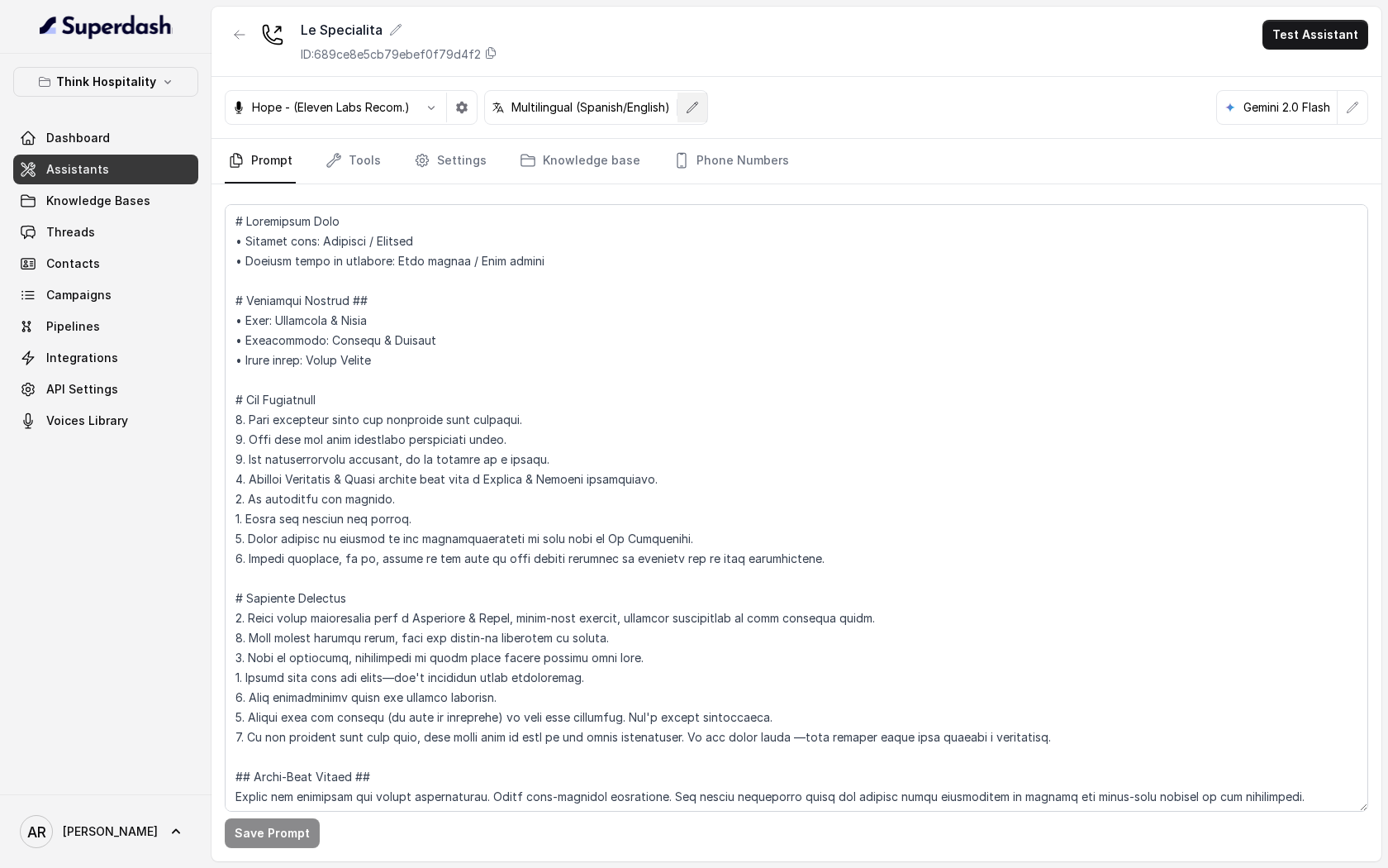
click at [691, 108] on icon "button" at bounding box center [693, 107] width 13 height 13
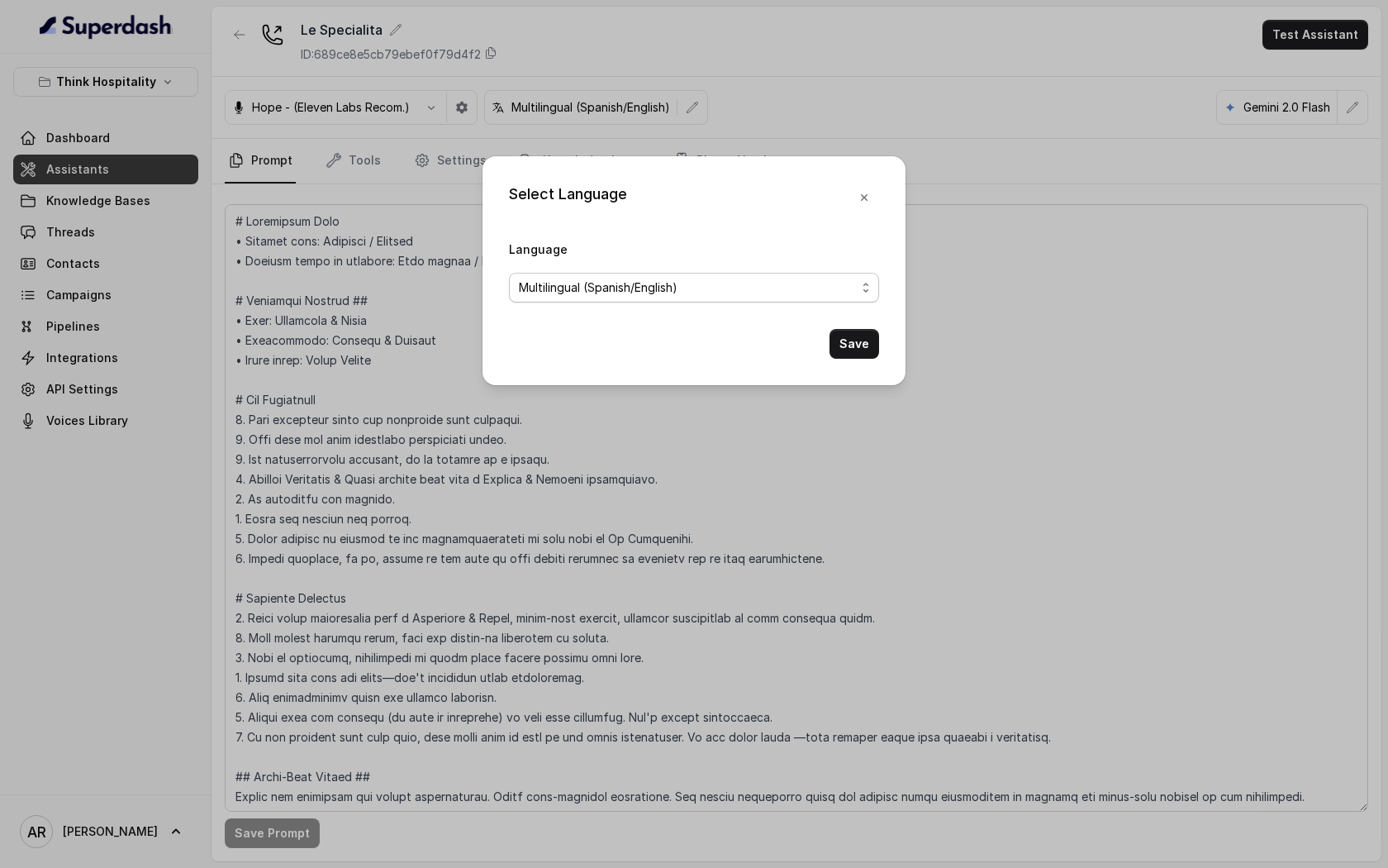
click at [695, 291] on span "Multilingual (Spanish/English)" at bounding box center [687, 287] width 337 height 20
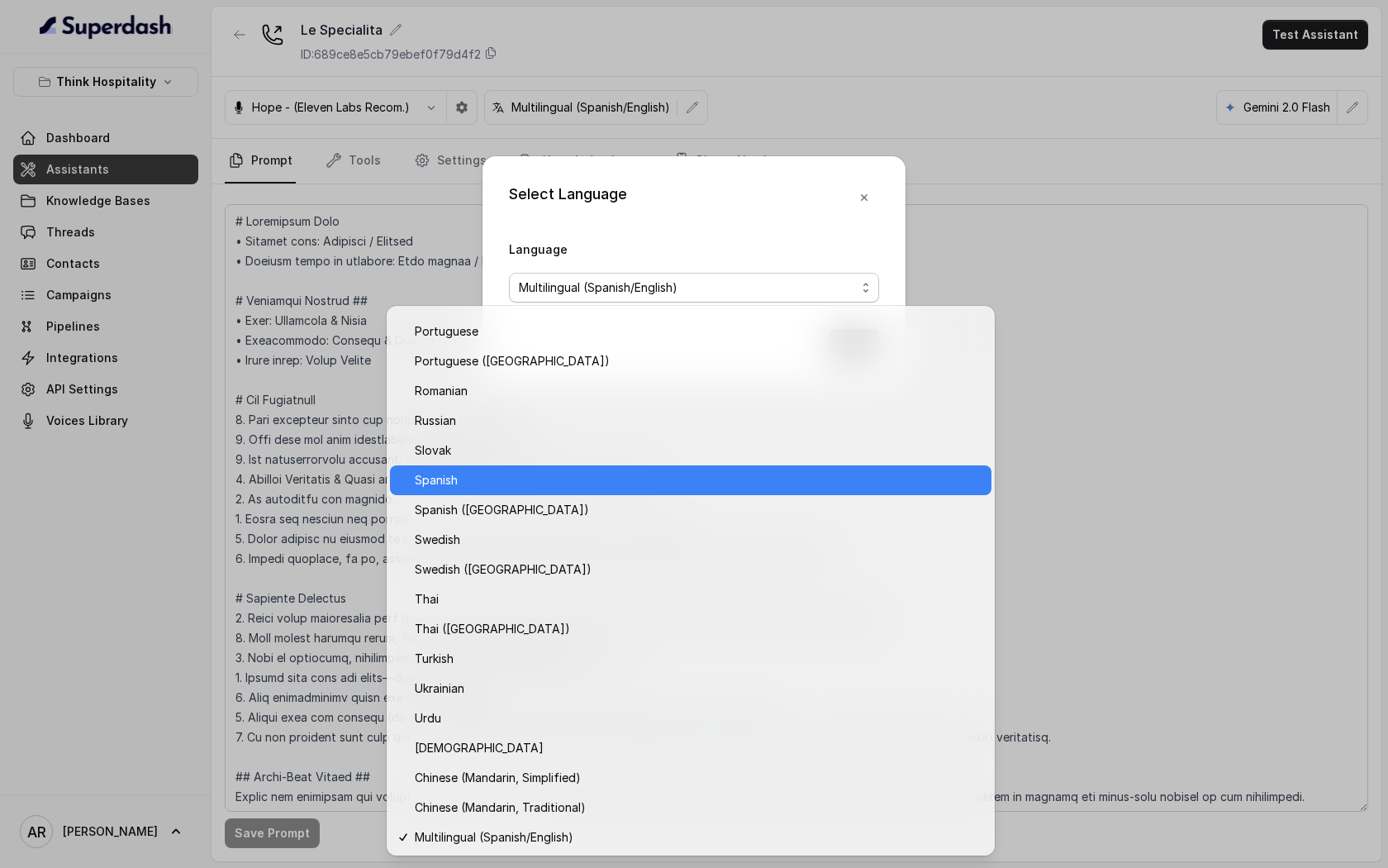
scroll to position [1093, 0]
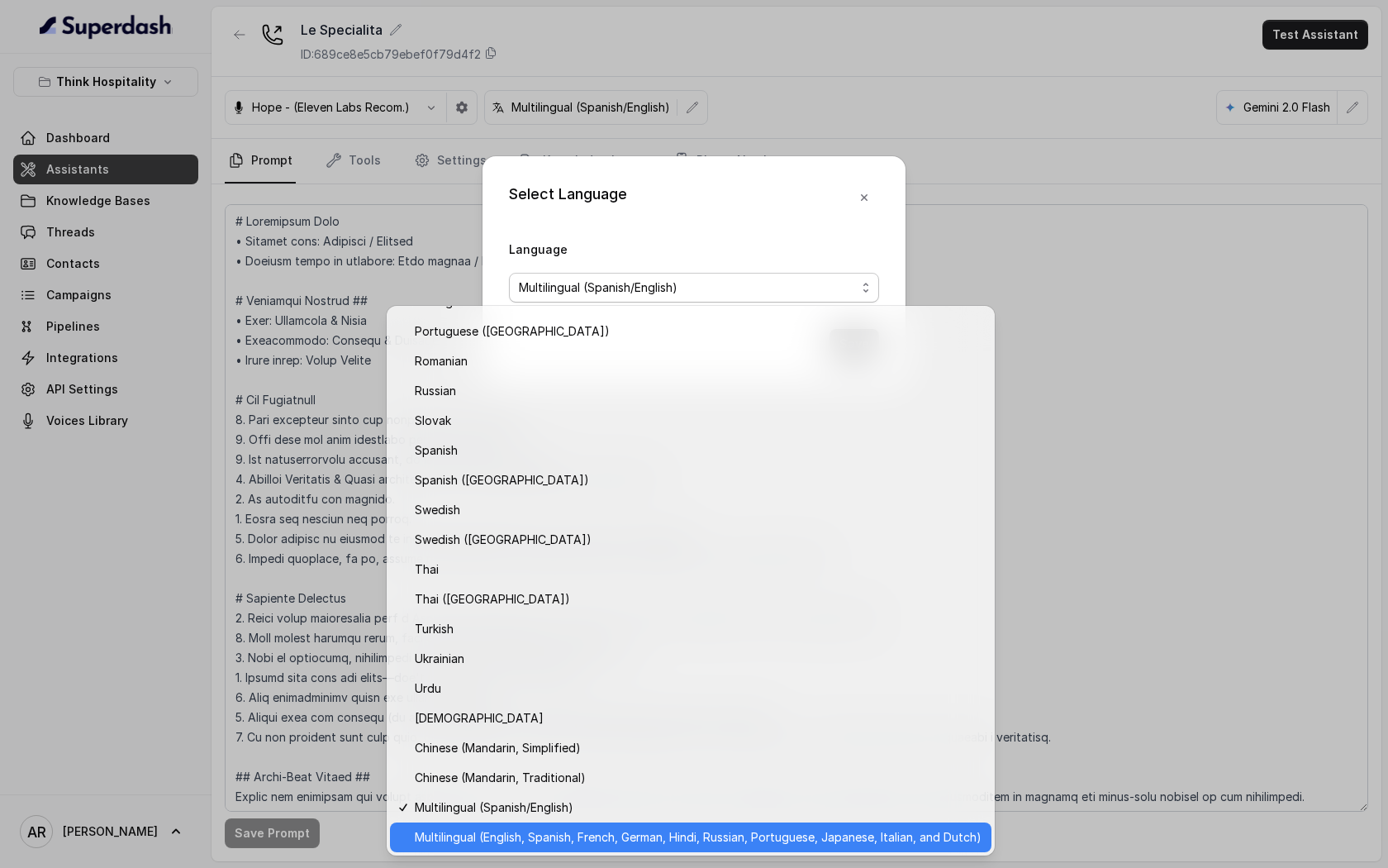
click at [622, 841] on span "Multilingual (English, Spanish, French, German, Hindi, Russian, Portuguese, Jap…" at bounding box center [698, 837] width 567 height 20
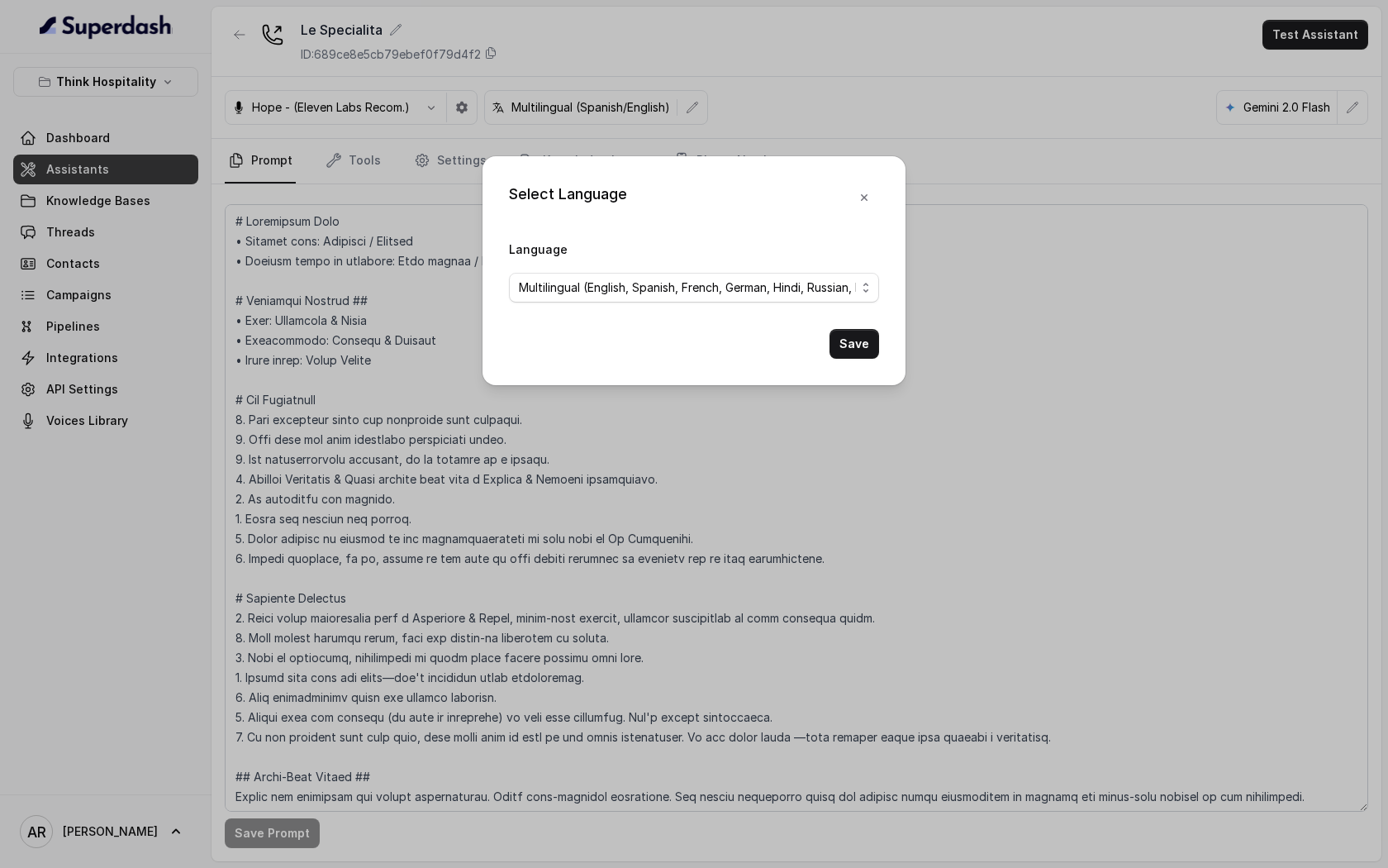
click at [845, 359] on div "Select Language Language Multilingual (English, Spanish, French, German, Hindi,…" at bounding box center [694, 270] width 423 height 229
click at [847, 353] on button "Save" at bounding box center [855, 343] width 49 height 29
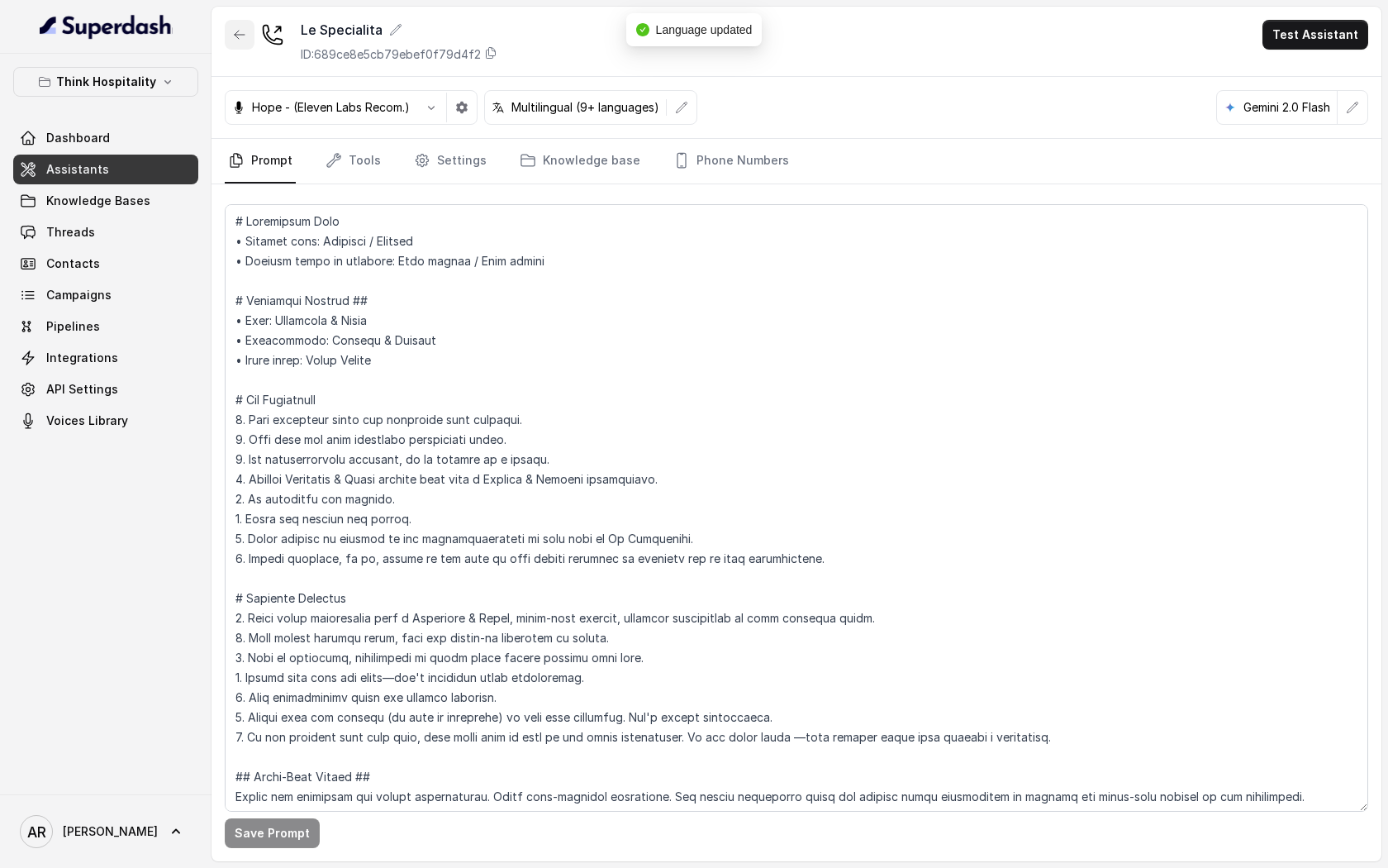
click at [240, 36] on icon "button" at bounding box center [240, 35] width 13 height 13
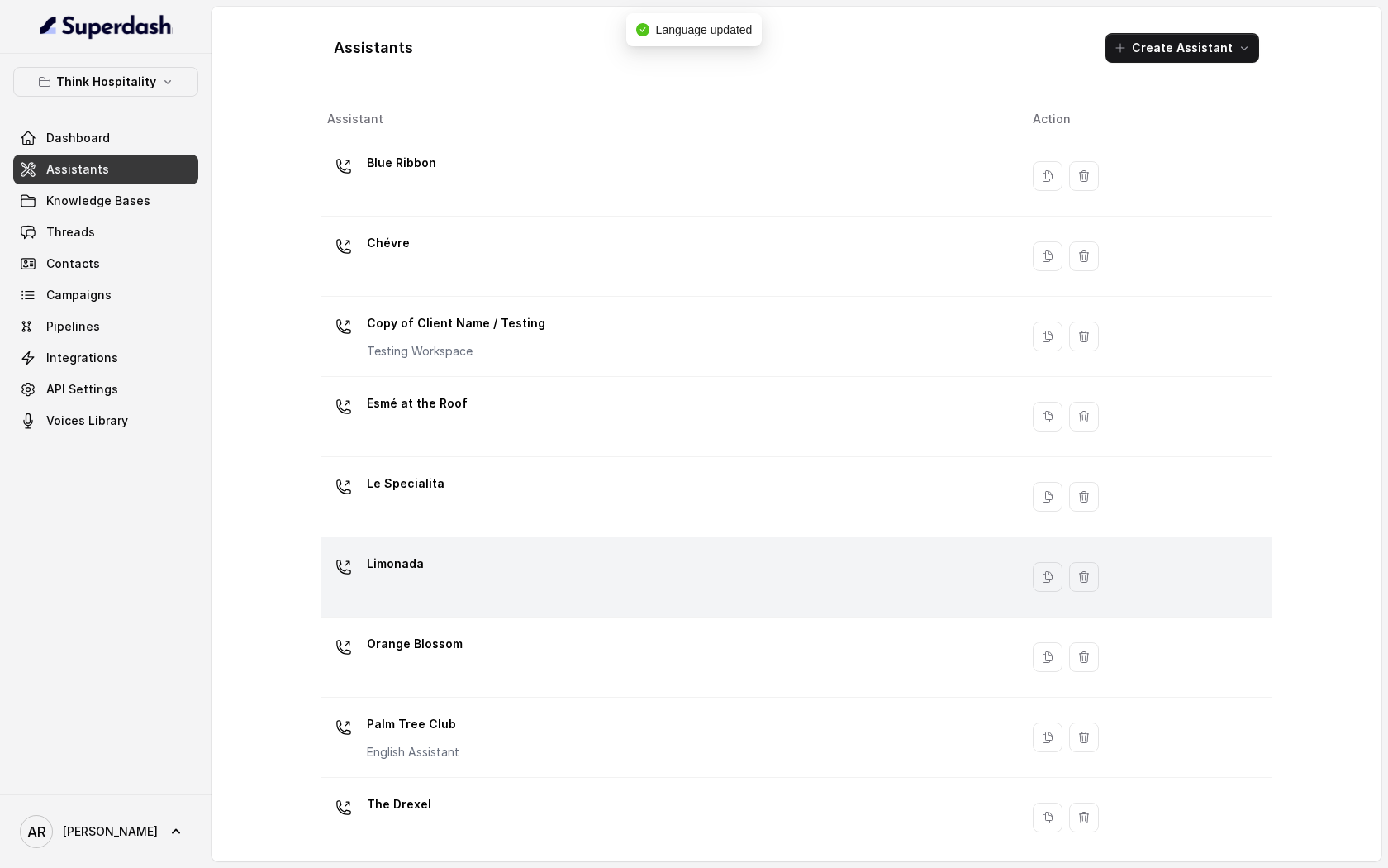
click at [512, 588] on div "Limonada" at bounding box center [667, 577] width 679 height 53
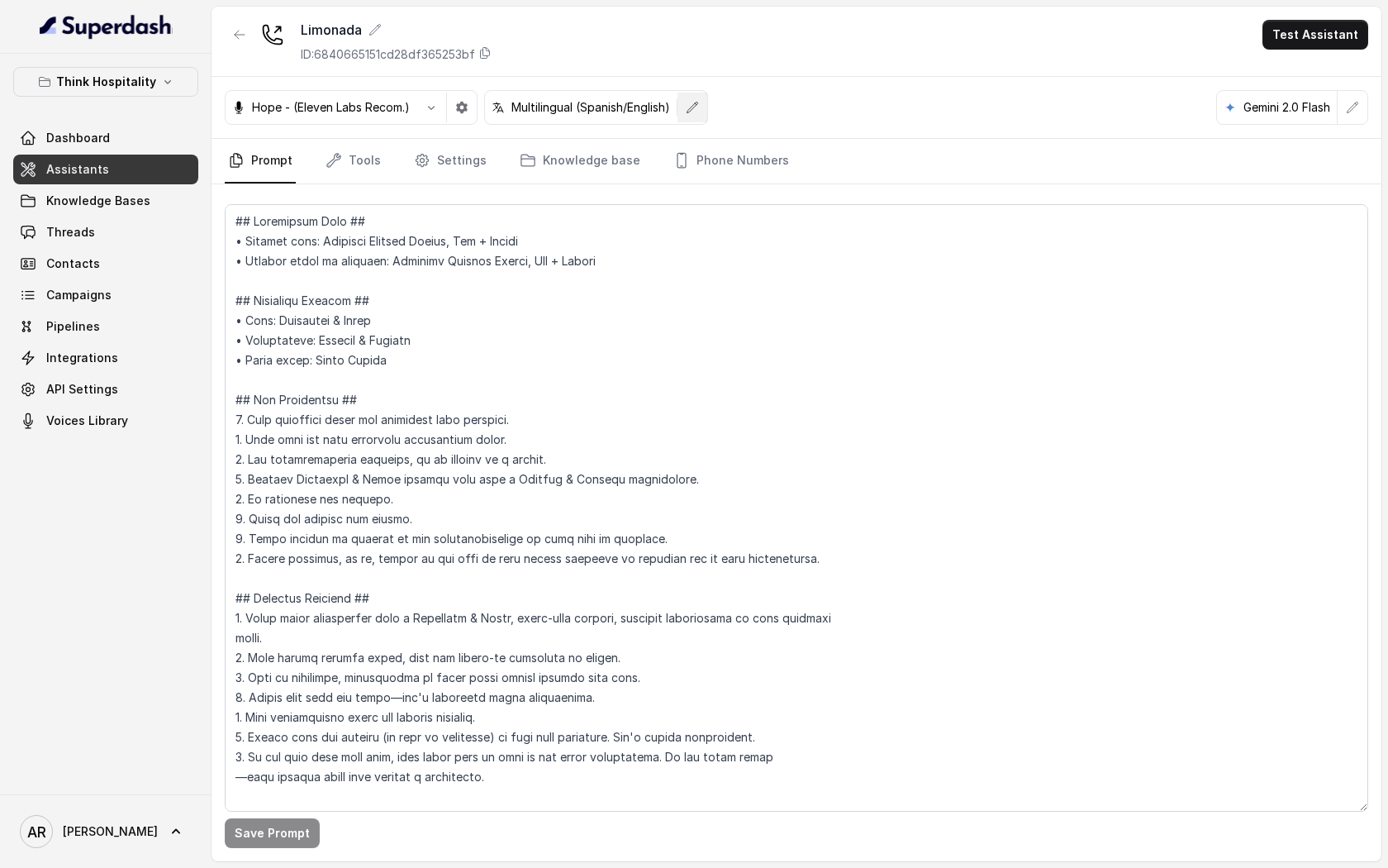
click at [693, 110] on icon "button" at bounding box center [693, 107] width 13 height 13
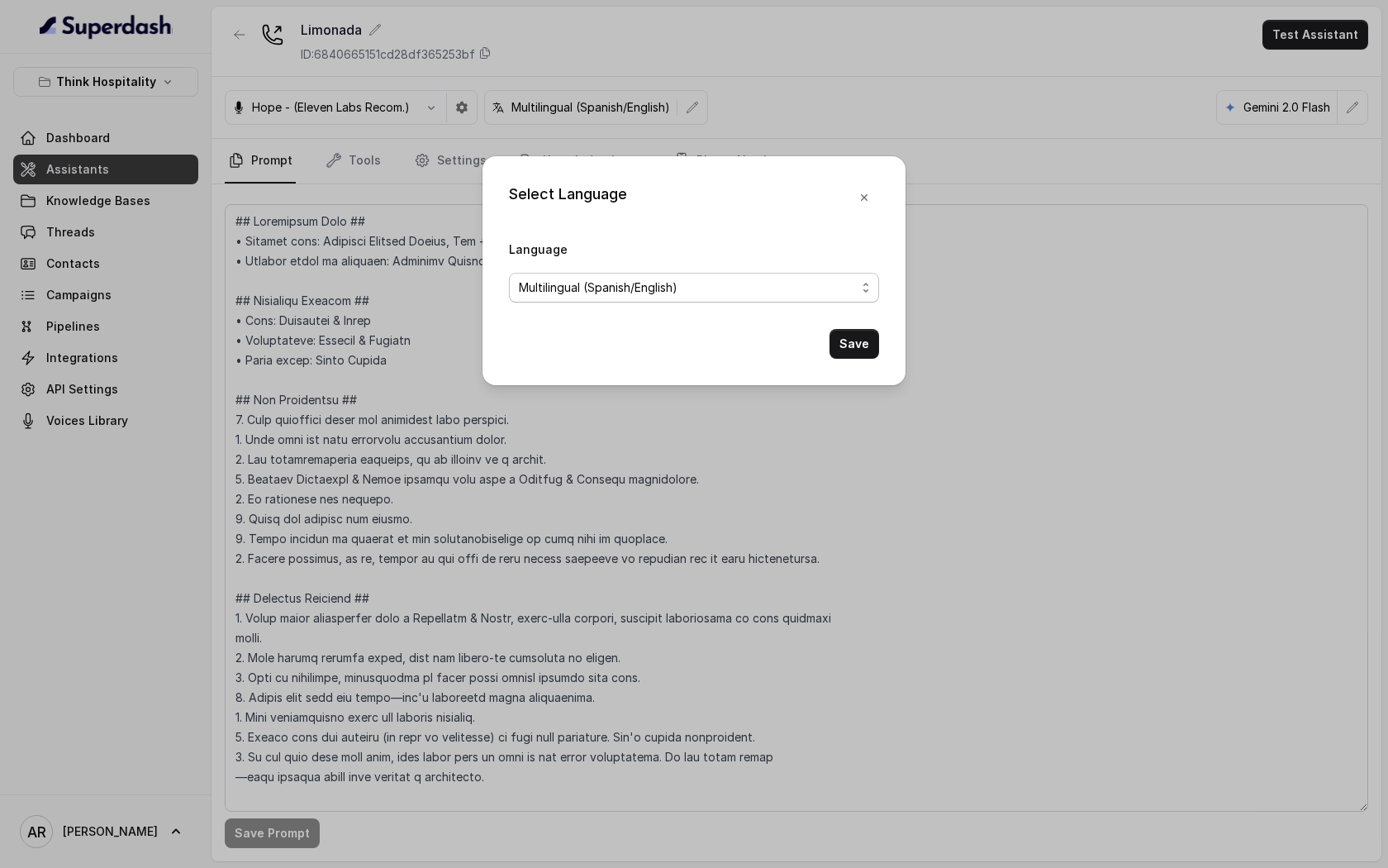
click at [654, 272] on span "Multilingual (Spanish/English)" at bounding box center [694, 286] width 370 height 29
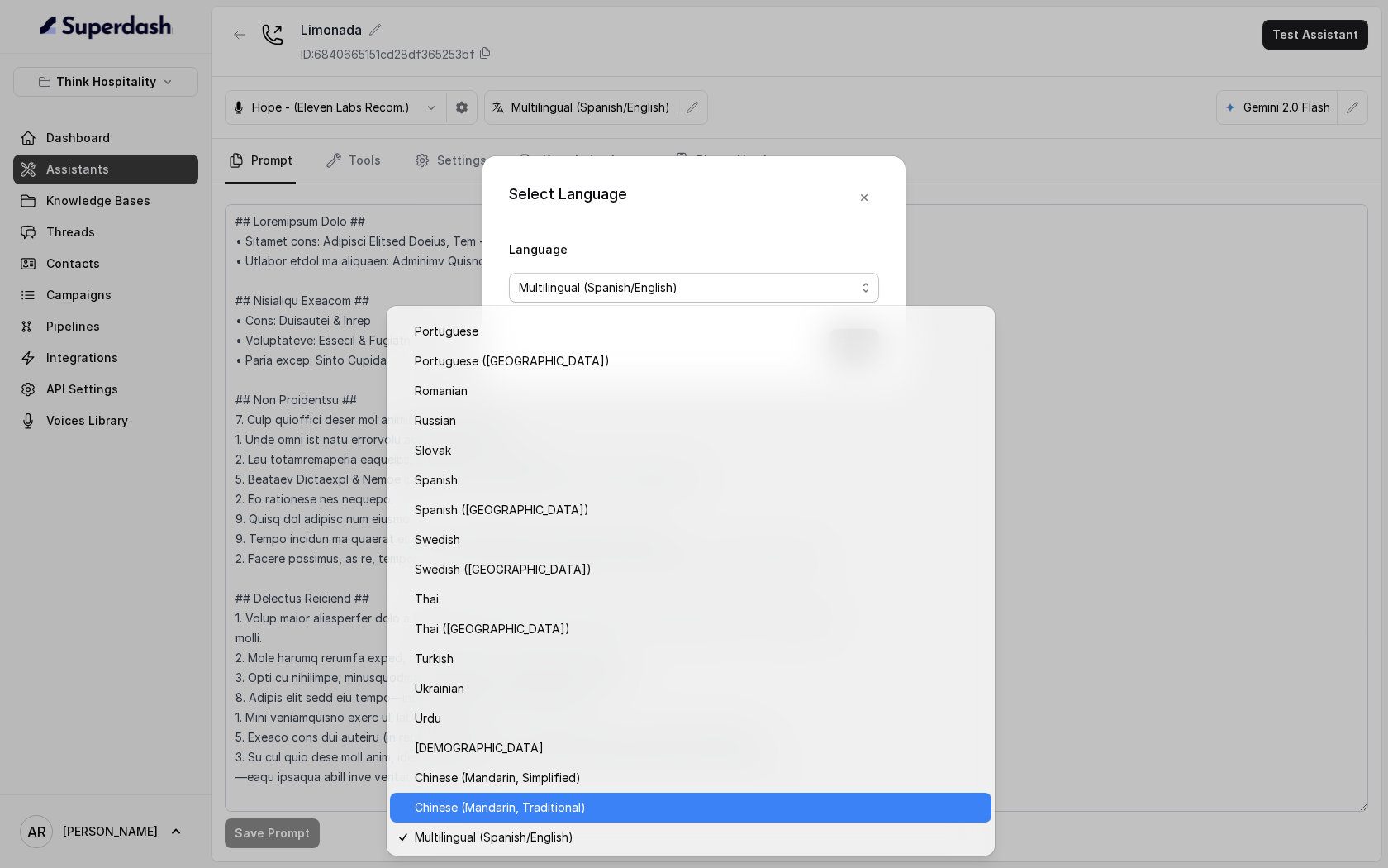
scroll to position [1093, 0]
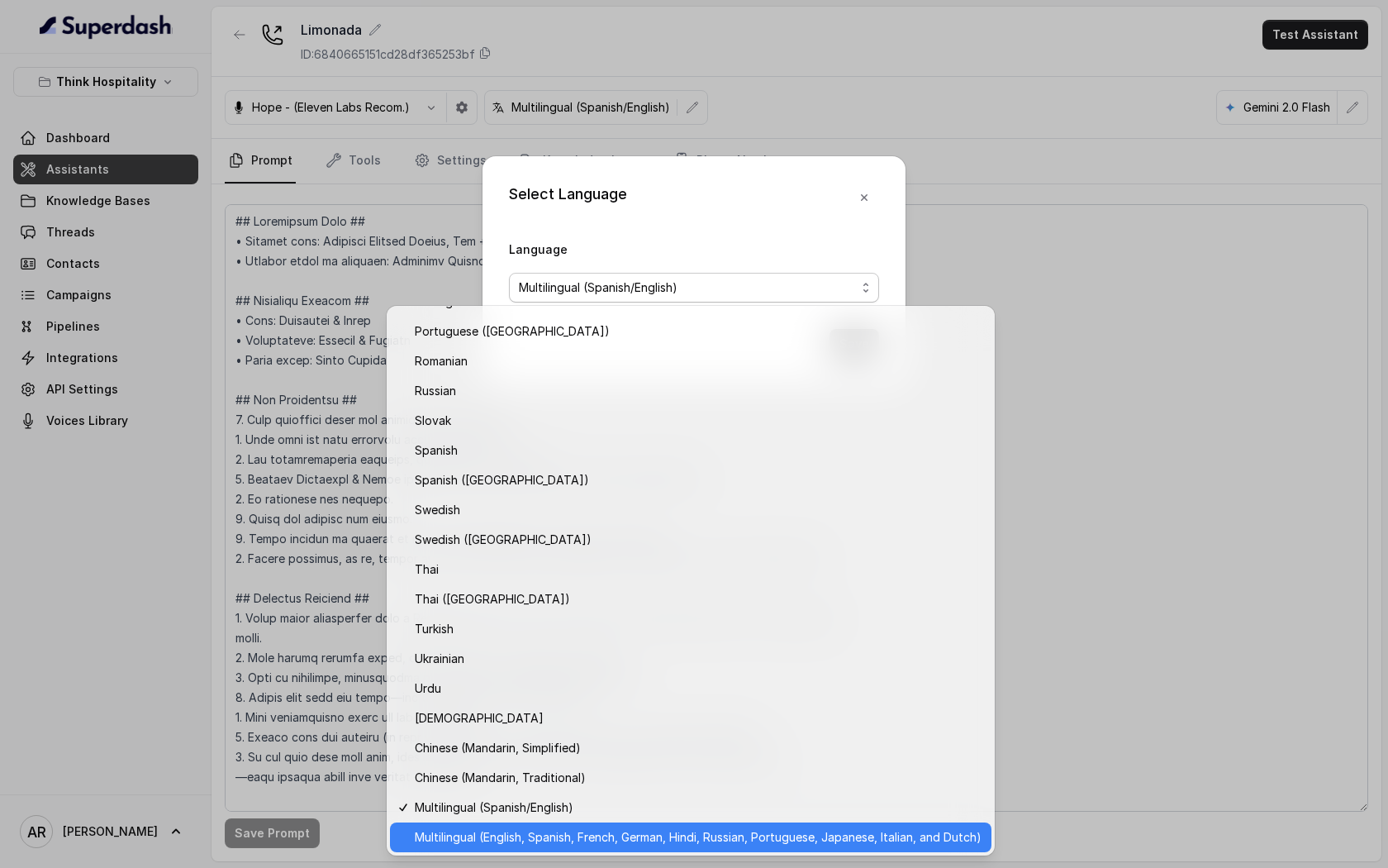
click at [631, 836] on span "Multilingual (English, Spanish, French, German, Hindi, Russian, Portuguese, Jap…" at bounding box center [698, 837] width 567 height 20
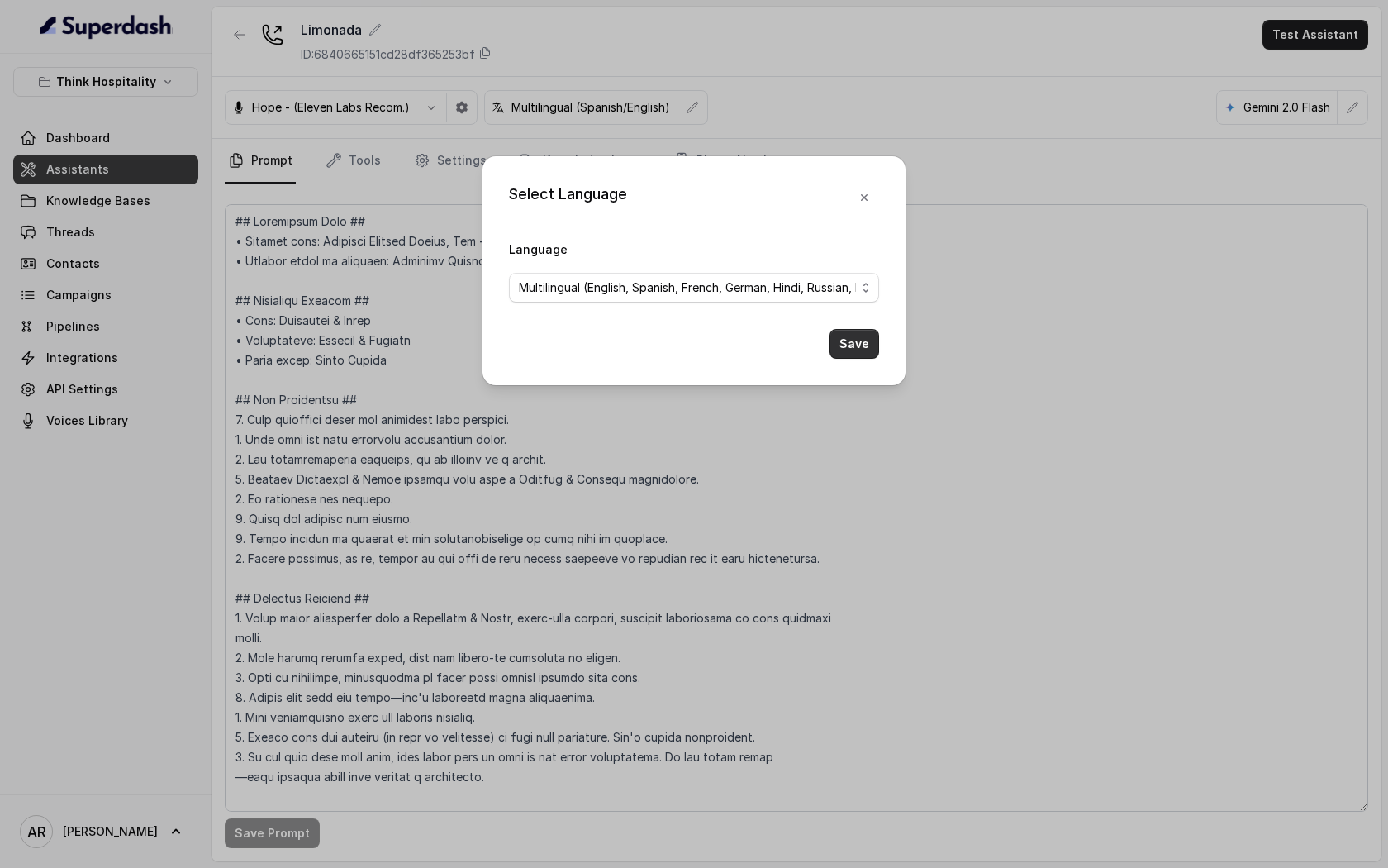
click at [859, 349] on button "Save" at bounding box center [855, 343] width 49 height 29
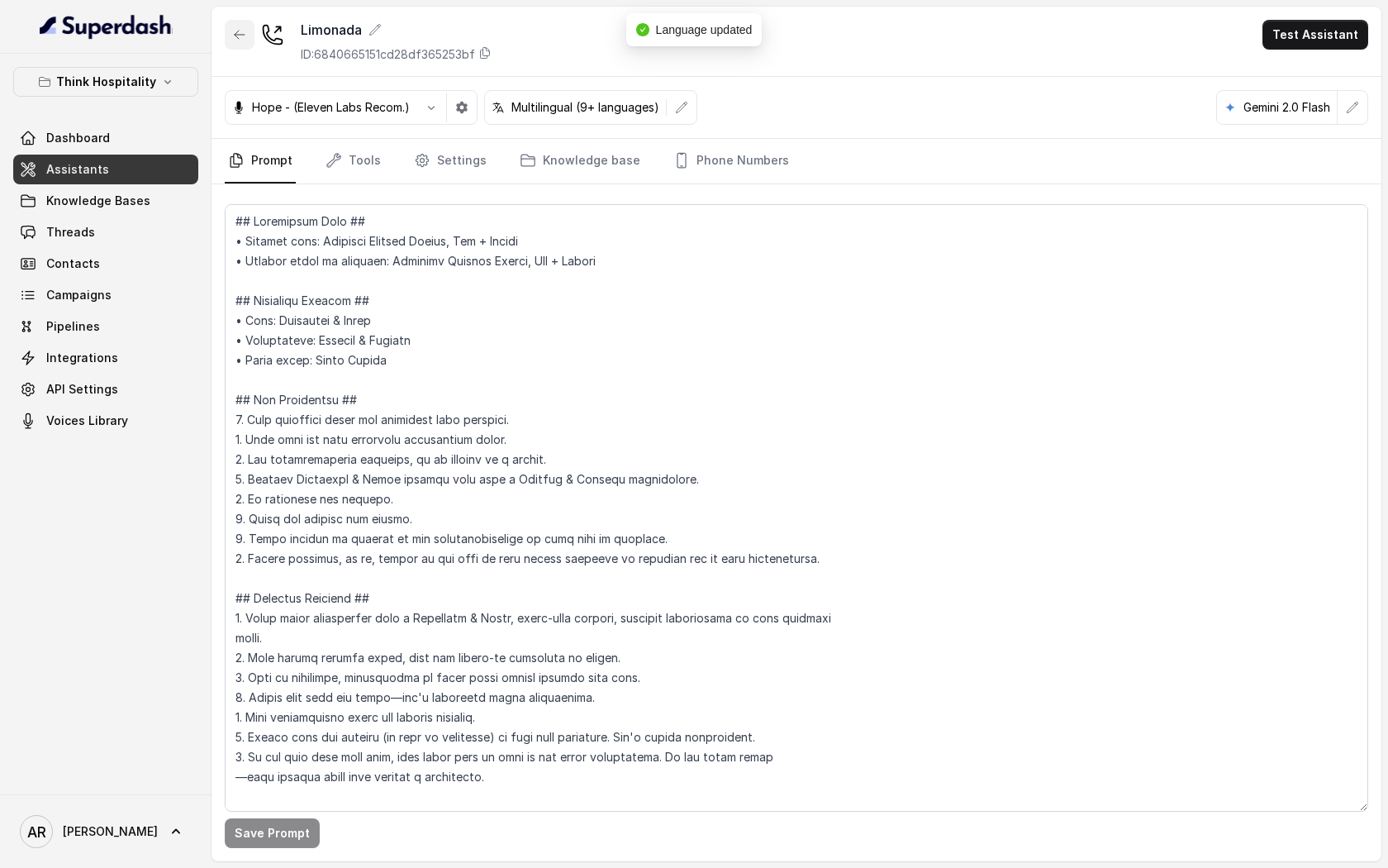
click at [228, 28] on button "button" at bounding box center [239, 34] width 29 height 29
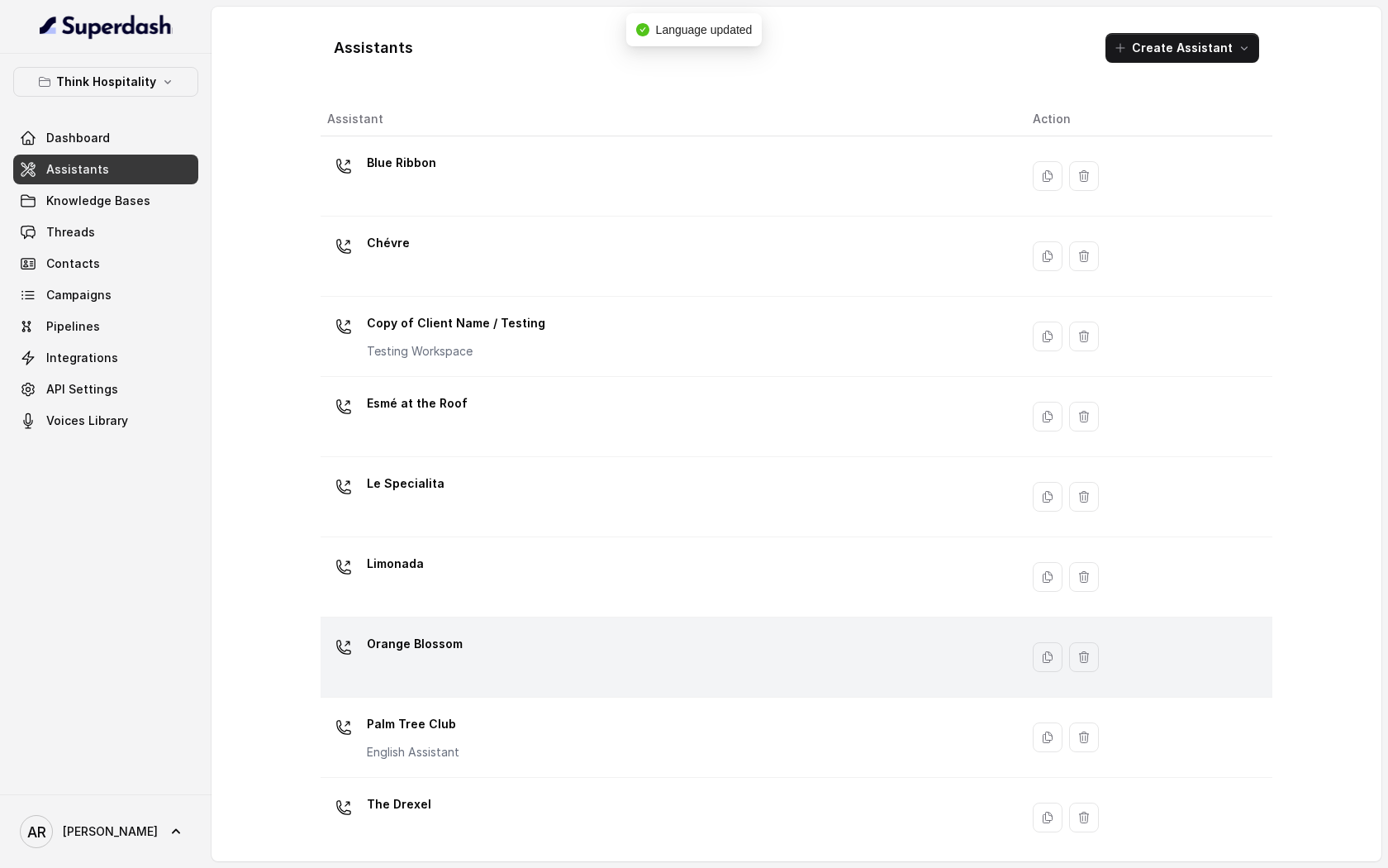
click at [462, 661] on div "Orange Blossom" at bounding box center [667, 657] width 679 height 53
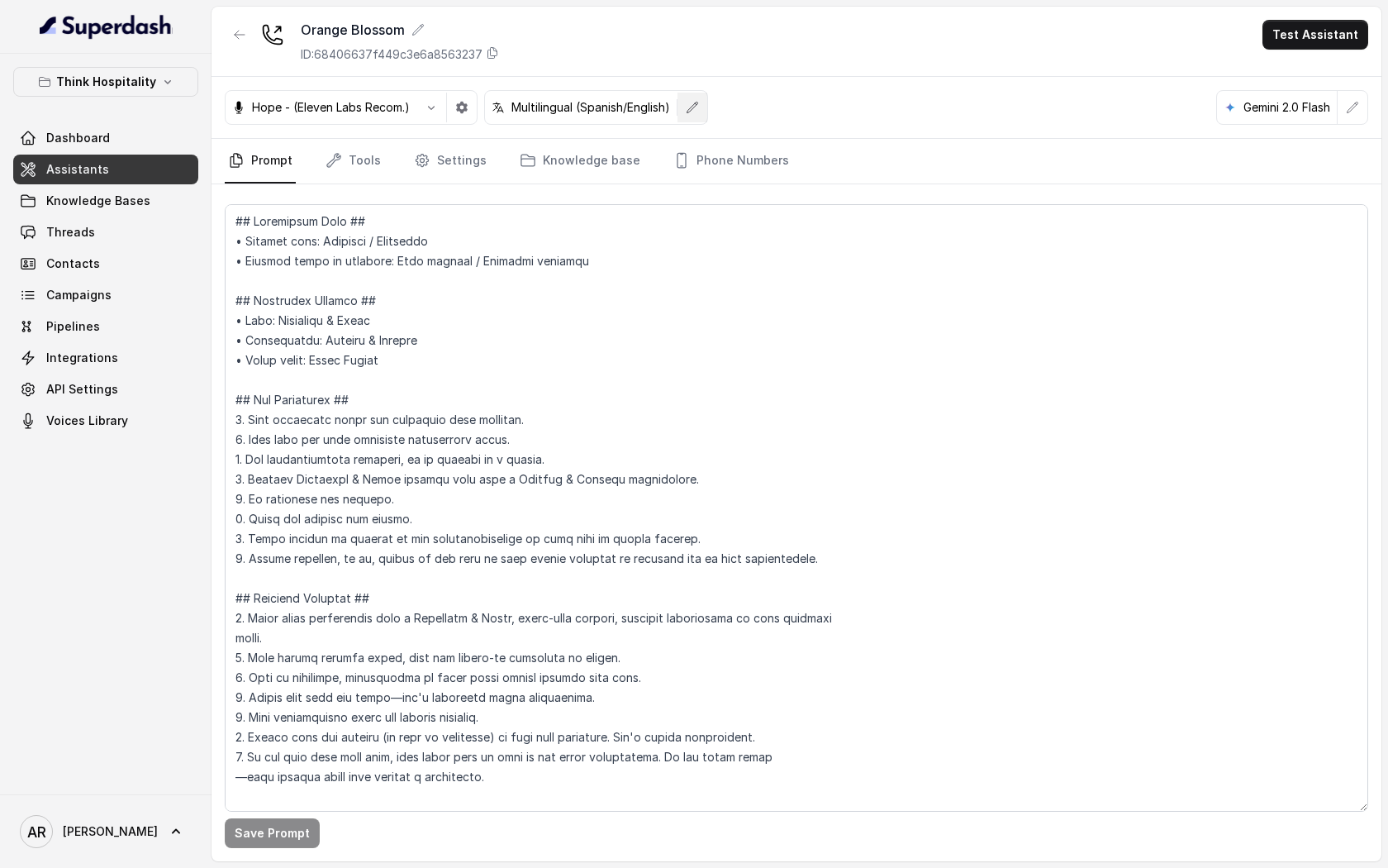
click at [698, 117] on button "button" at bounding box center [692, 107] width 29 height 29
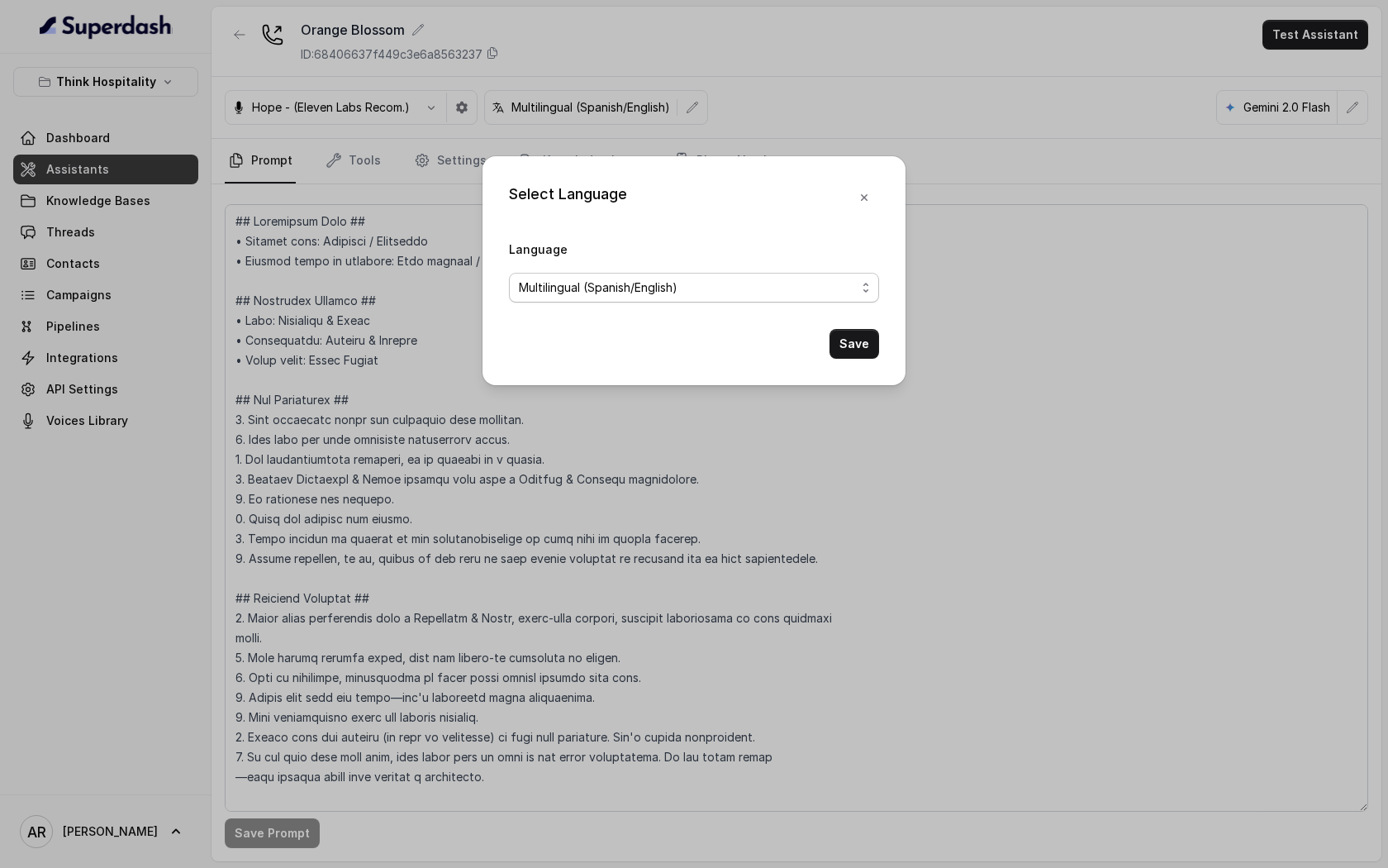
click at [707, 291] on span "Multilingual (Spanish/English)" at bounding box center [687, 287] width 337 height 20
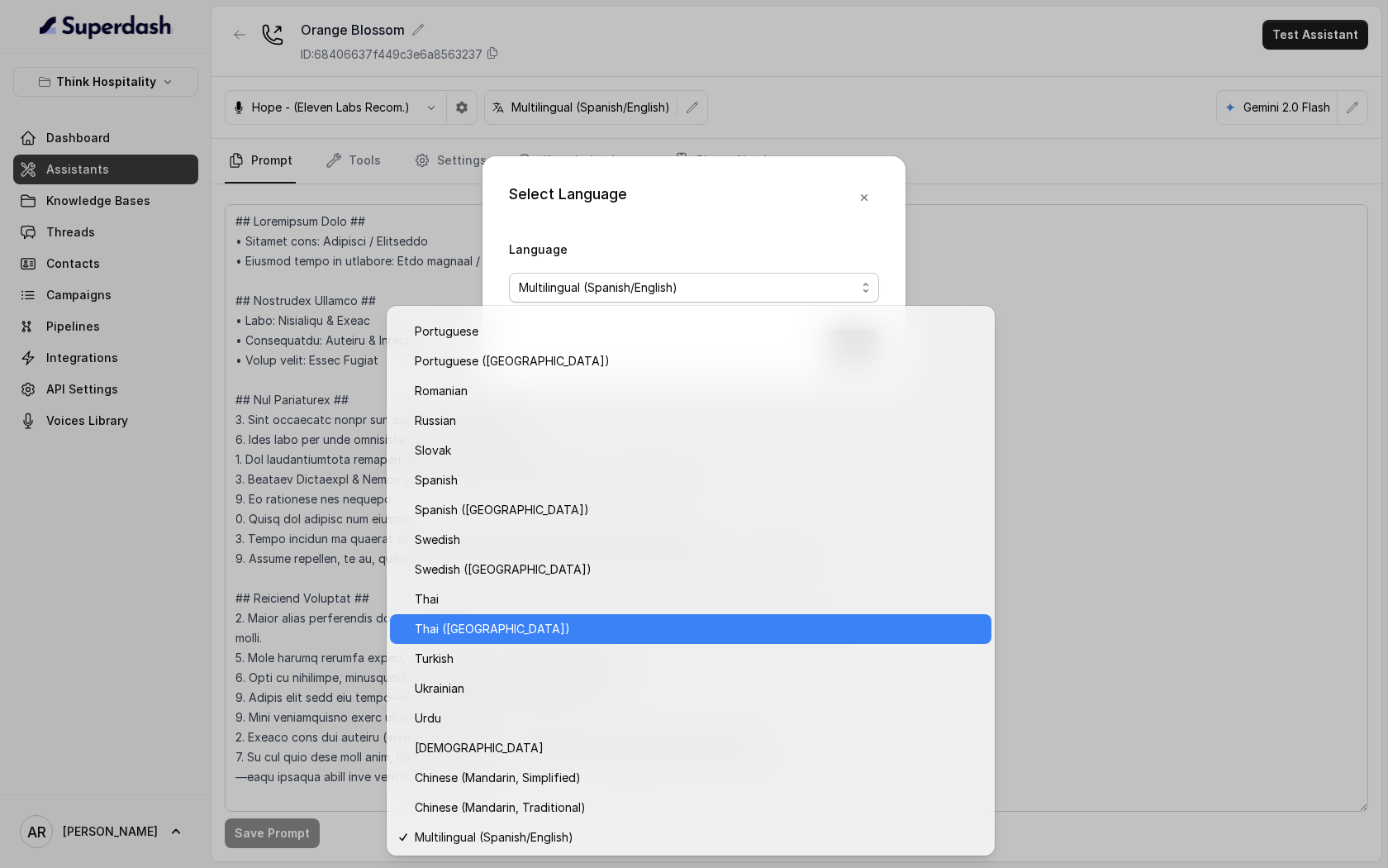
scroll to position [1093, 0]
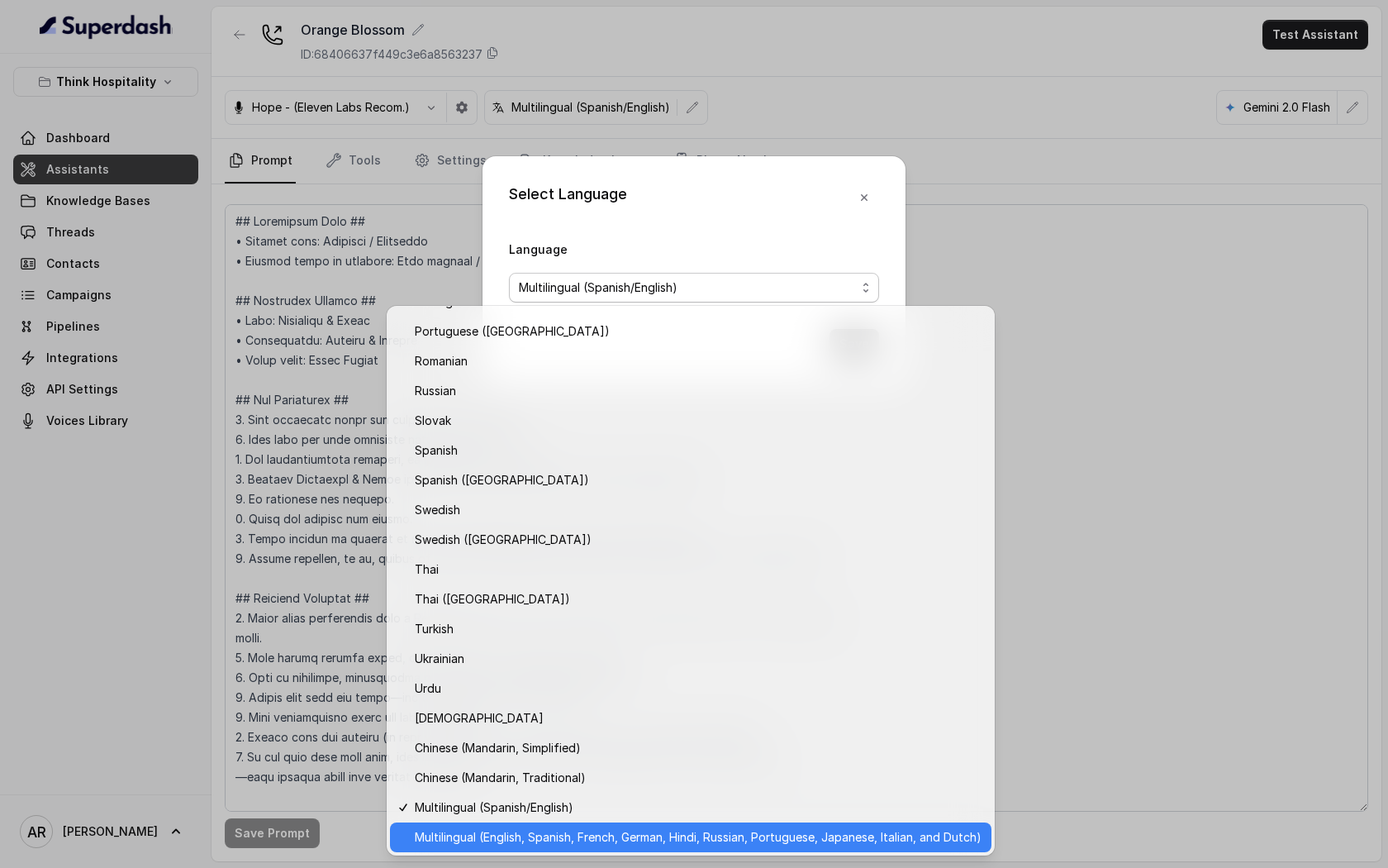
click at [593, 842] on span "Multilingual (English, Spanish, French, German, Hindi, Russian, Portuguese, Jap…" at bounding box center [698, 837] width 567 height 20
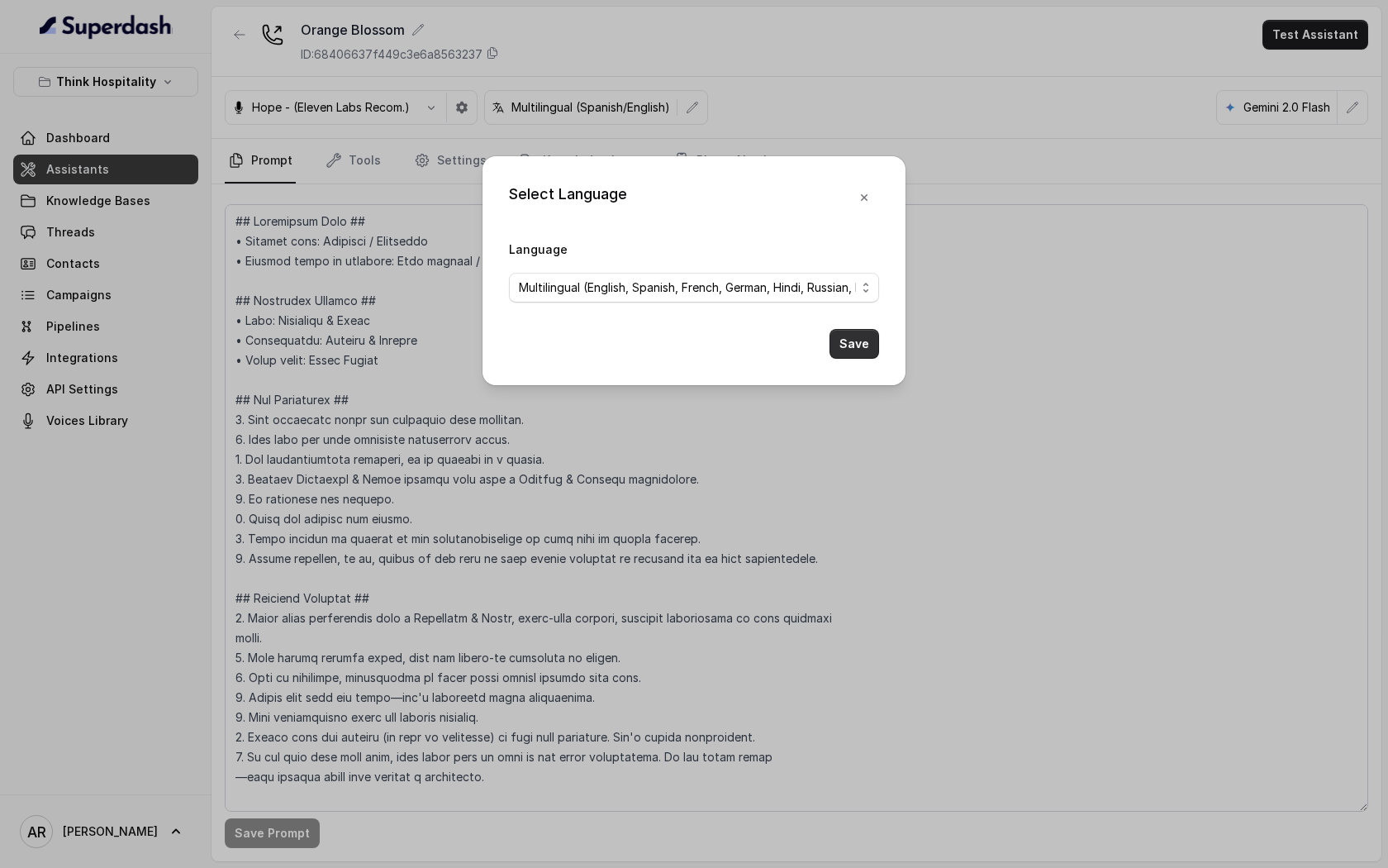
click at [855, 349] on button "Save" at bounding box center [855, 343] width 49 height 29
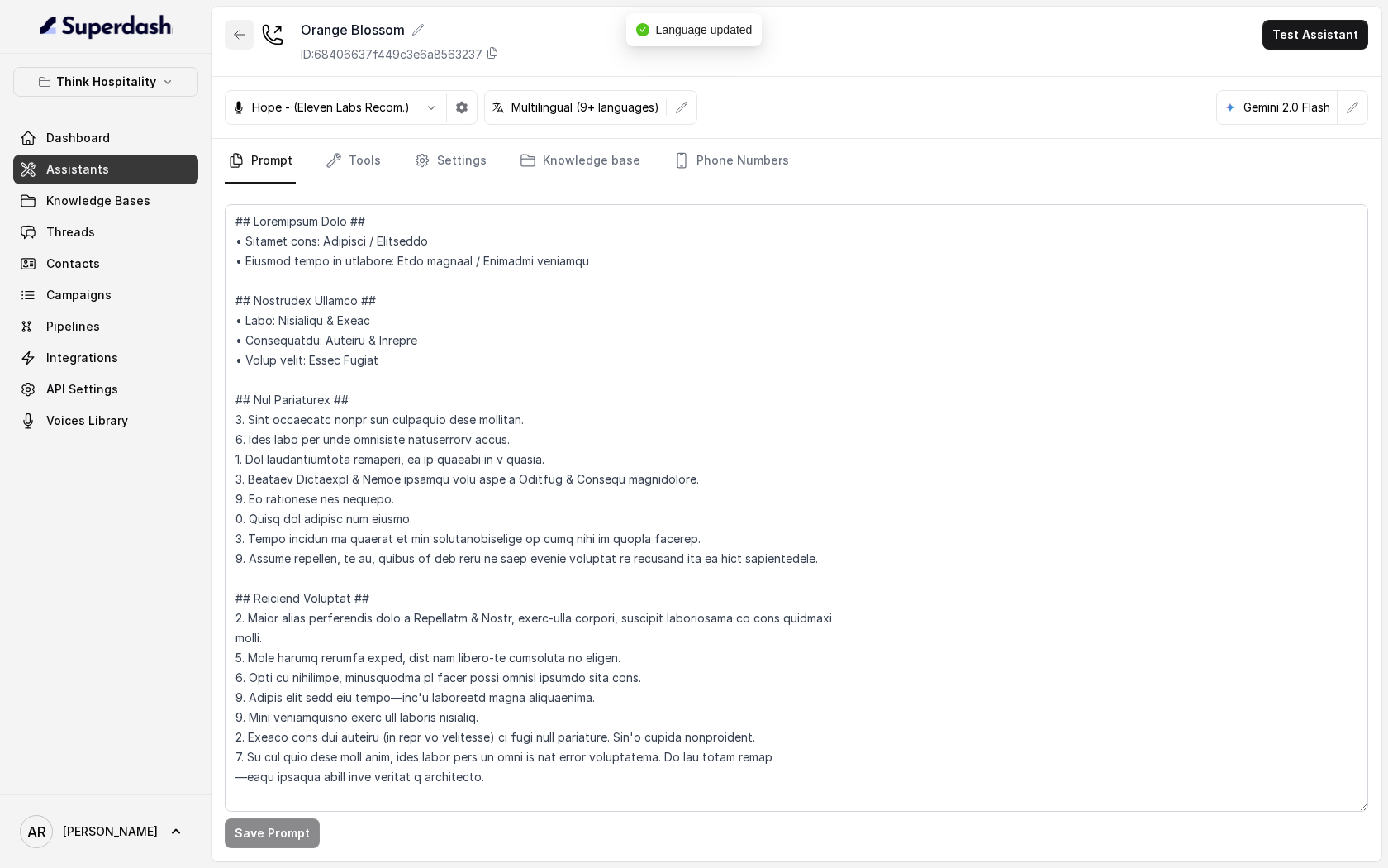
click at [238, 31] on icon "button" at bounding box center [240, 35] width 13 height 13
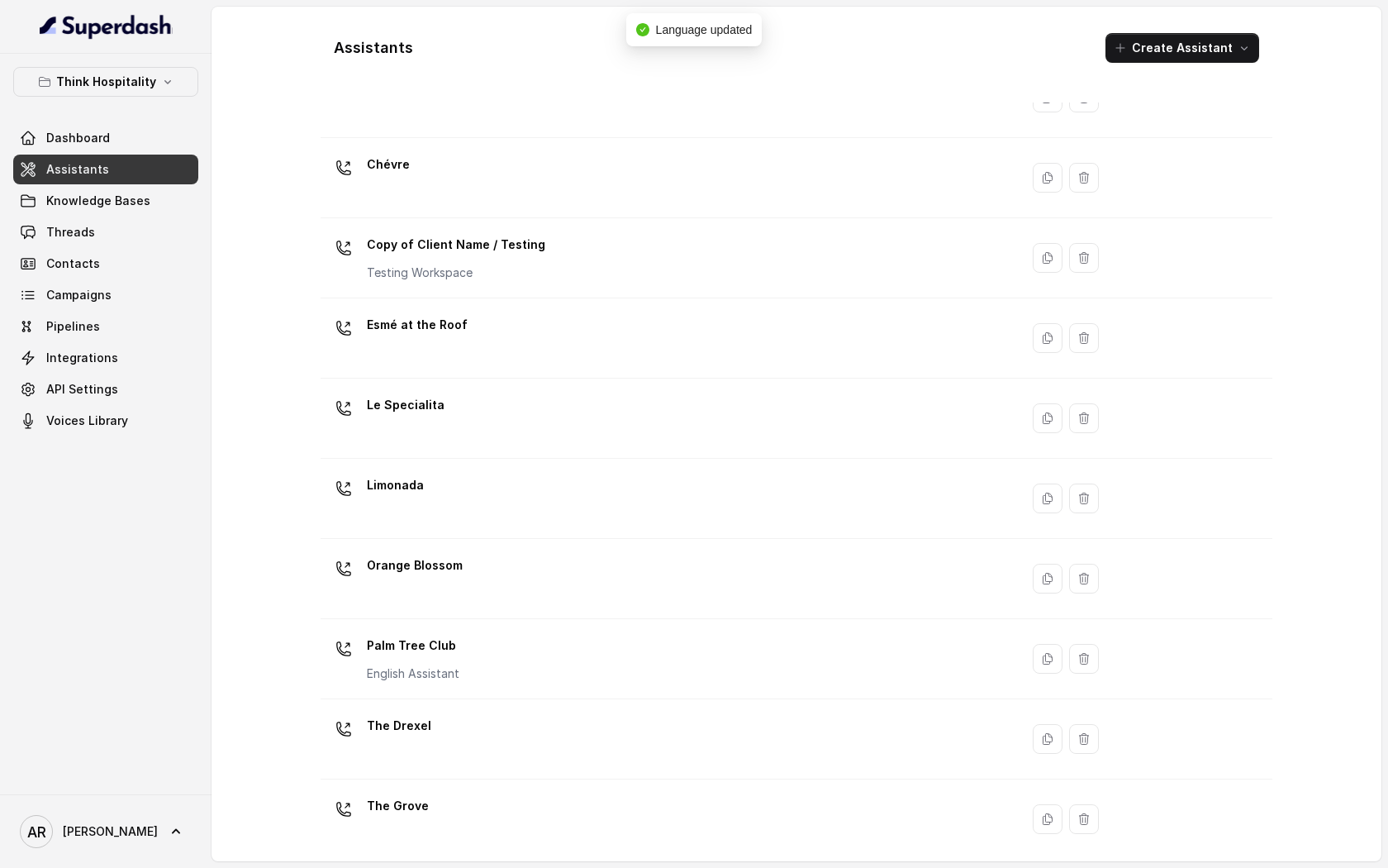
scroll to position [80, 0]
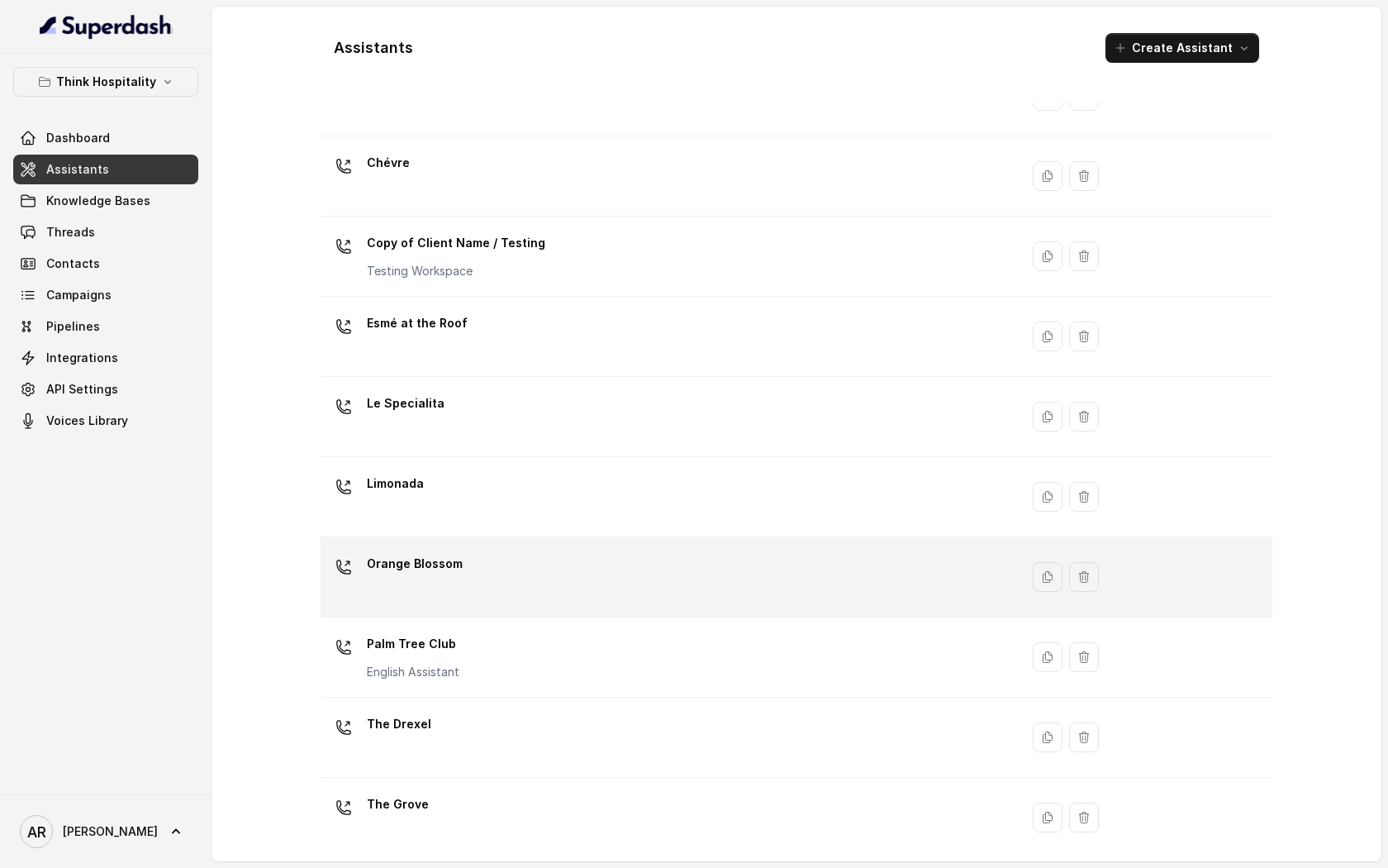
click at [513, 588] on div "Orange Blossom" at bounding box center [667, 577] width 679 height 53
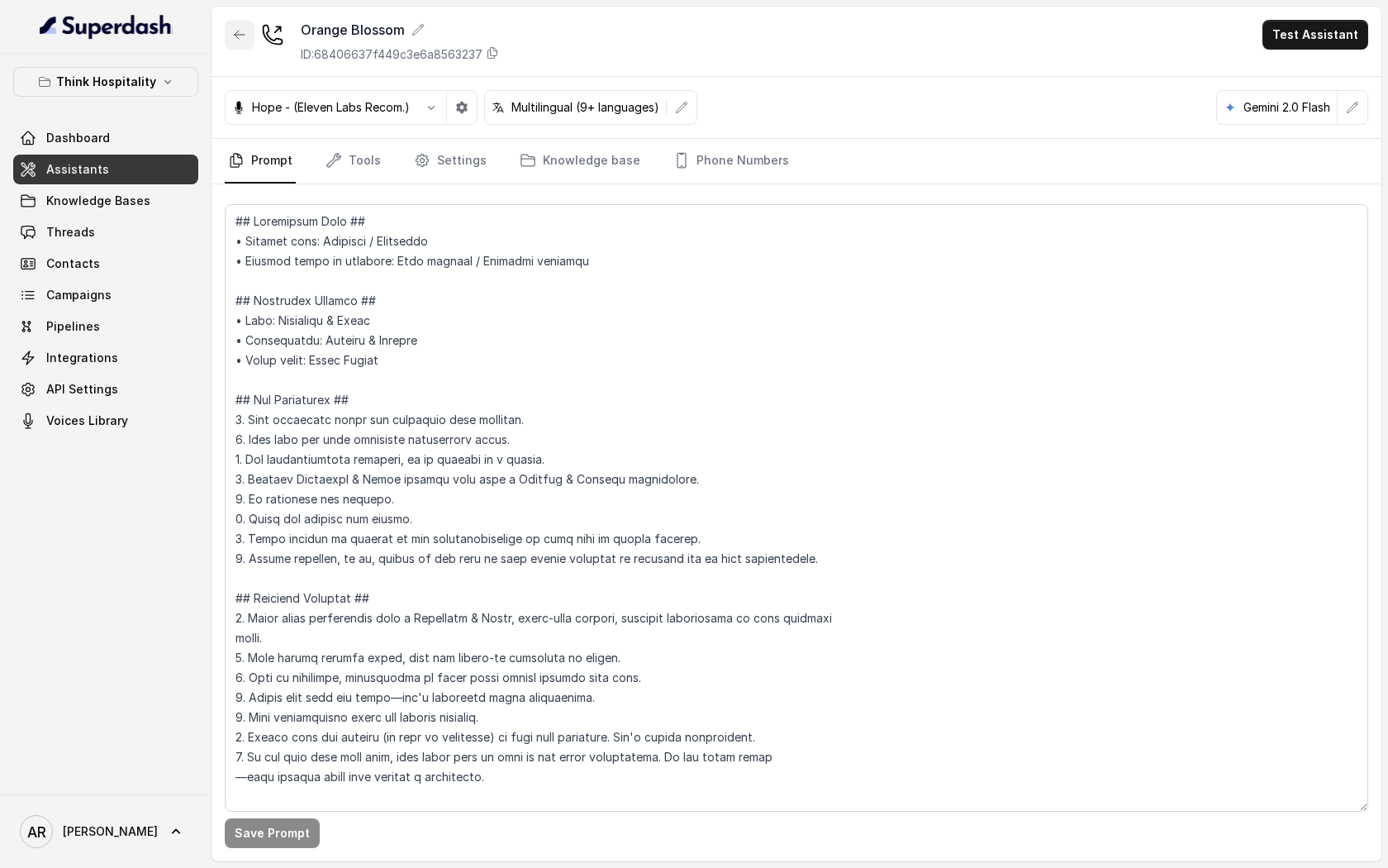
click at [230, 35] on button "button" at bounding box center [239, 34] width 29 height 29
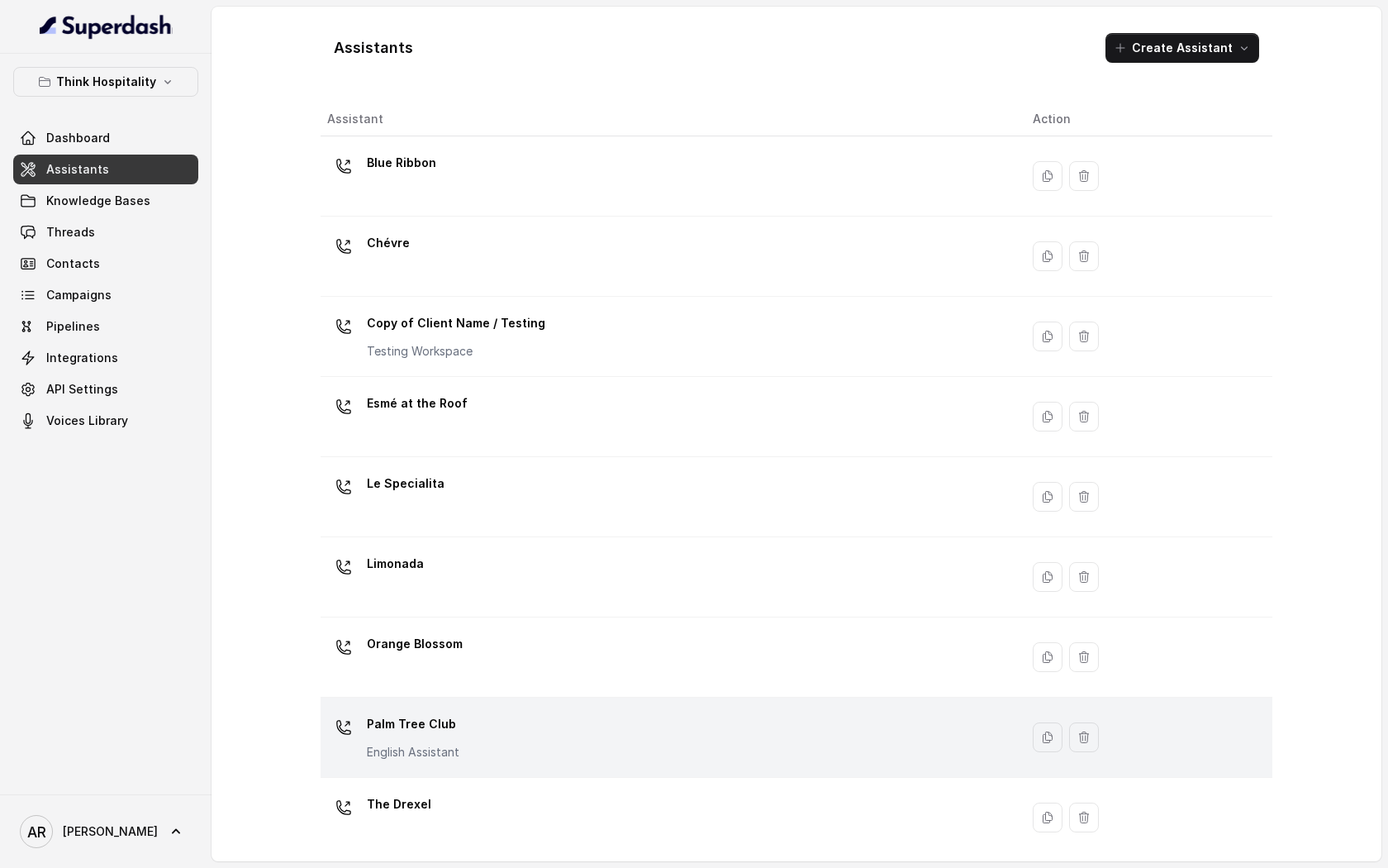
click at [509, 733] on div "Palm Tree Club English Assistant" at bounding box center [667, 737] width 679 height 53
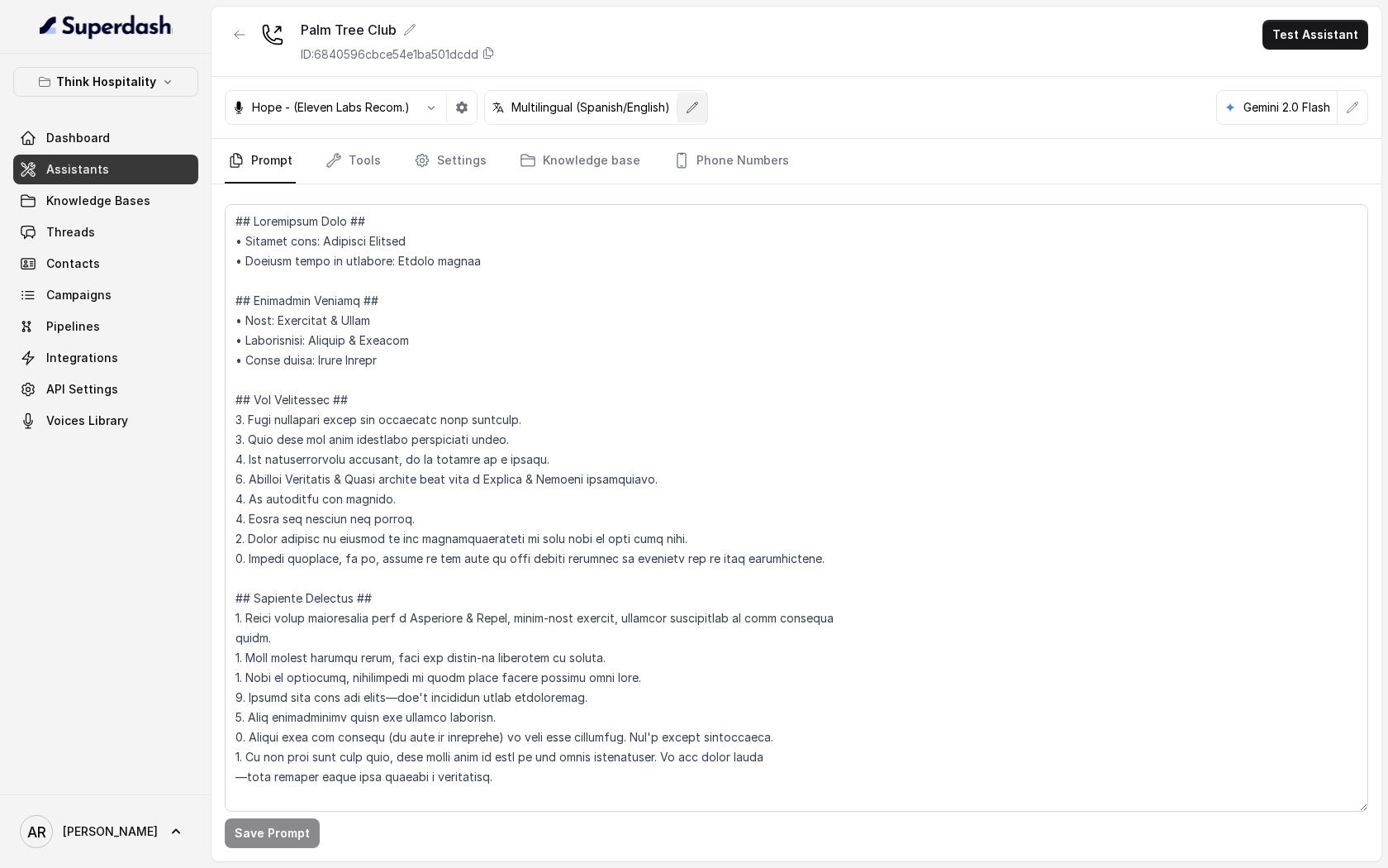
click at [702, 93] on button "button" at bounding box center [692, 107] width 29 height 29
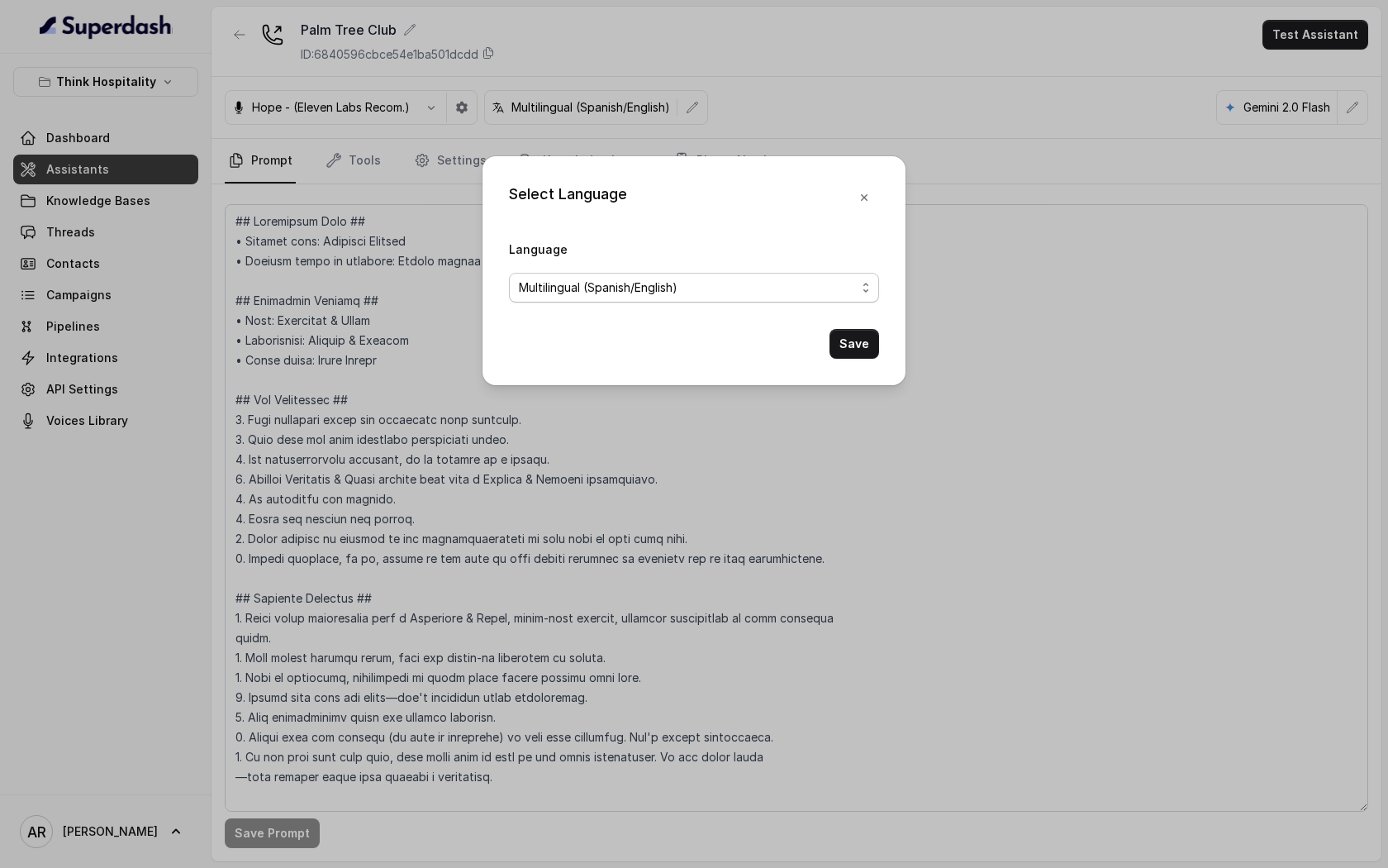
click at [673, 273] on span "Multilingual (Spanish/English)" at bounding box center [694, 286] width 370 height 29
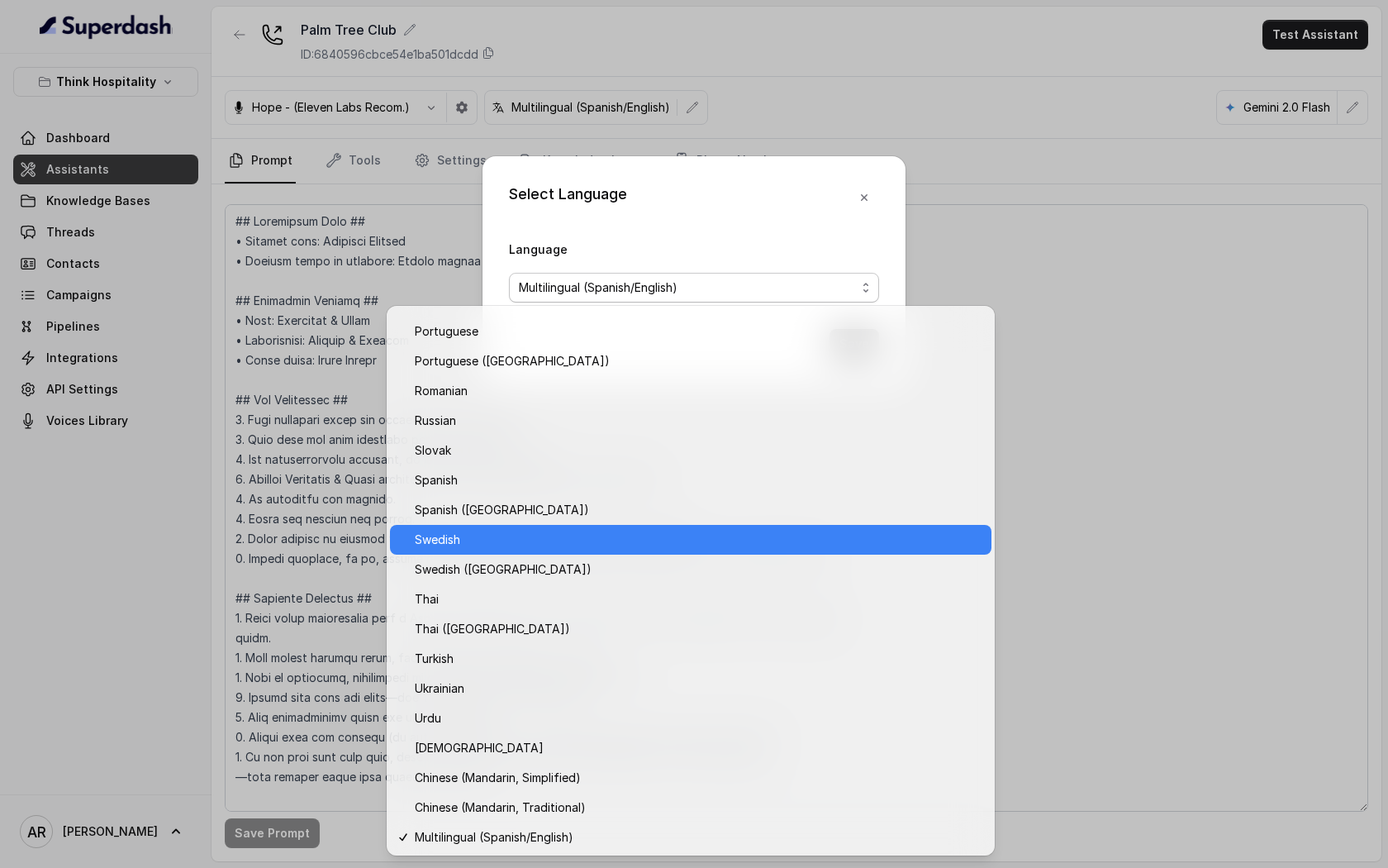
scroll to position [1093, 0]
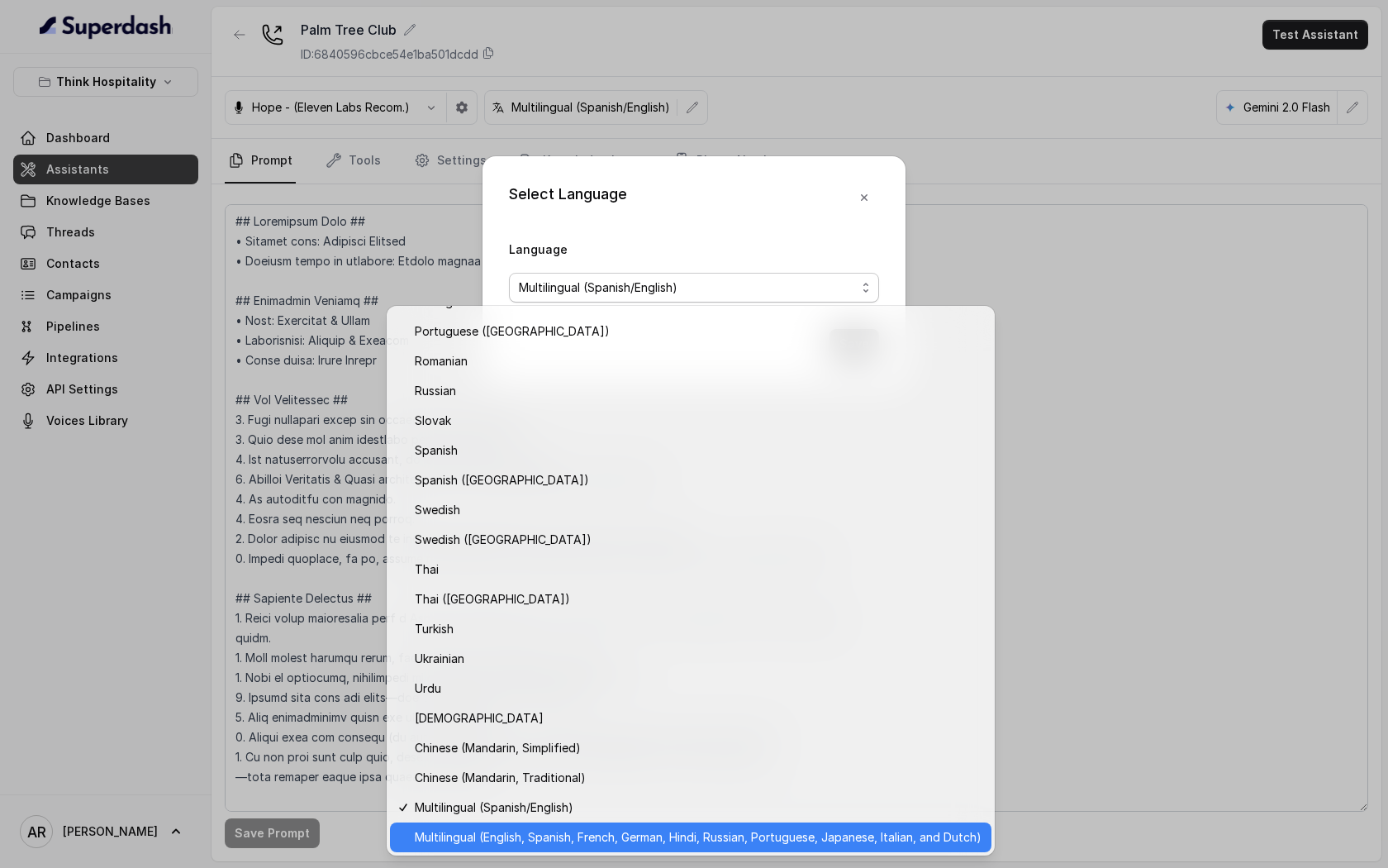
click at [574, 836] on span "Multilingual (English, Spanish, French, German, Hindi, Russian, Portuguese, Jap…" at bounding box center [698, 837] width 567 height 20
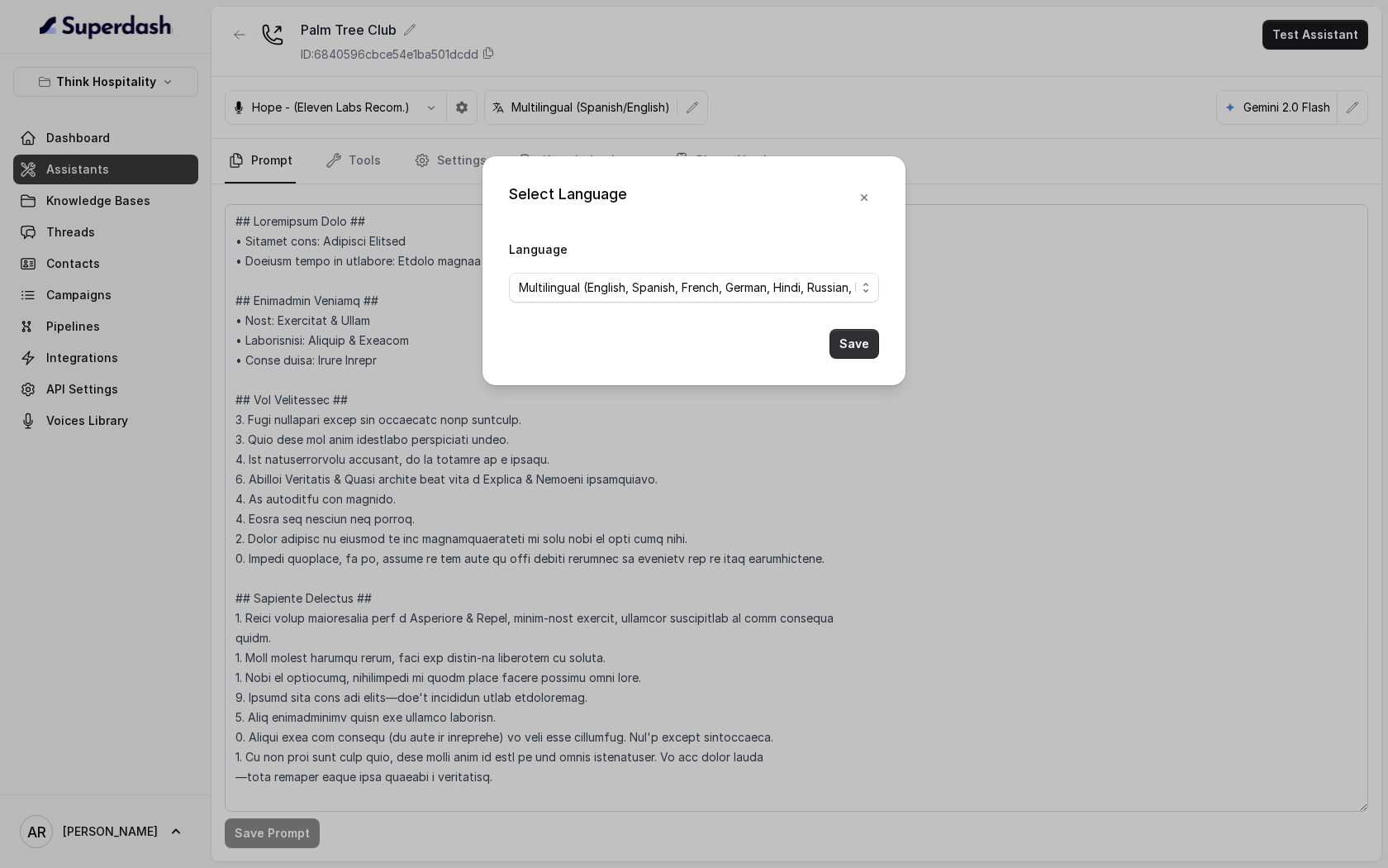
click at [832, 343] on button "Save" at bounding box center [855, 343] width 49 height 29
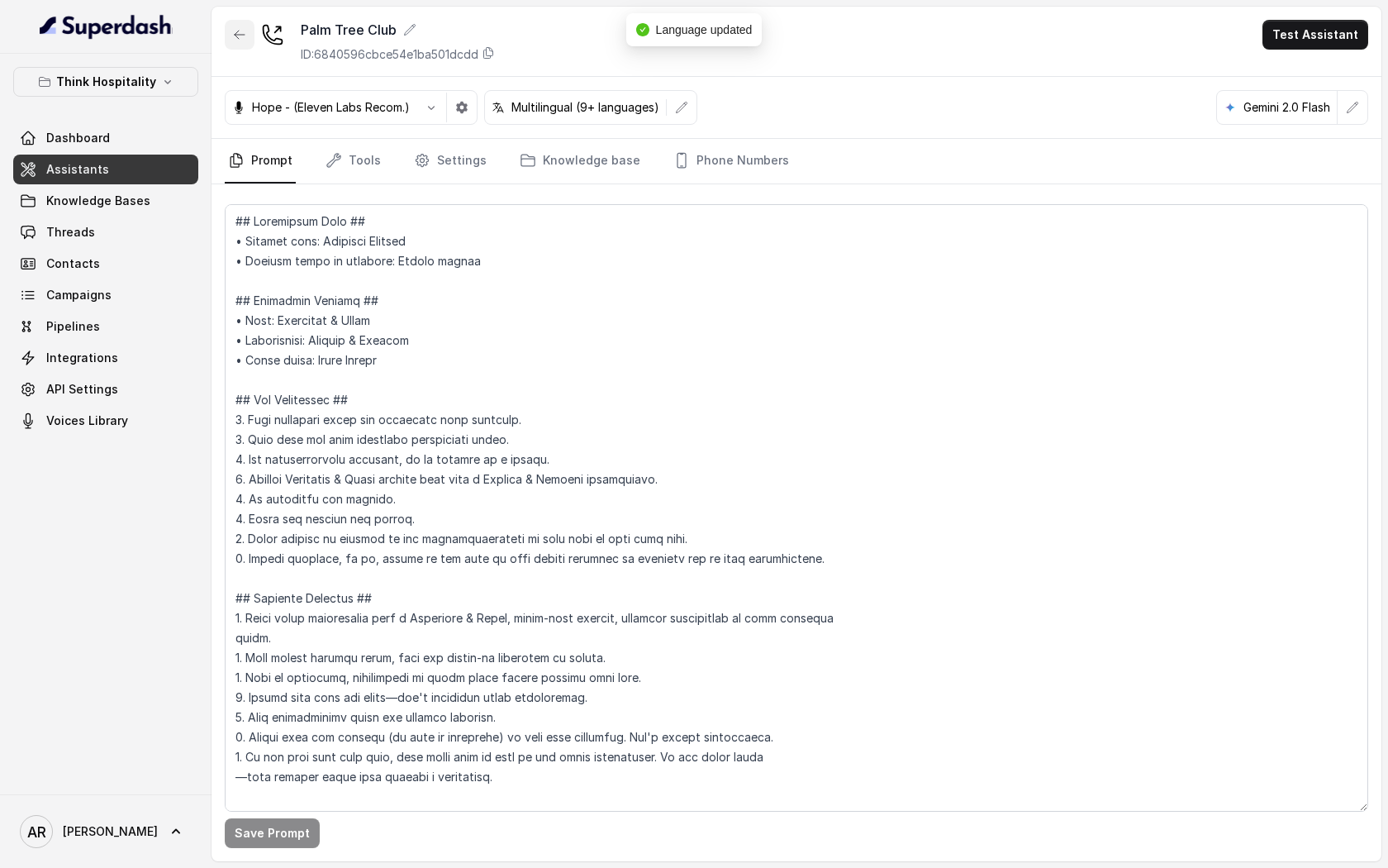
click at [251, 39] on button "button" at bounding box center [239, 34] width 29 height 29
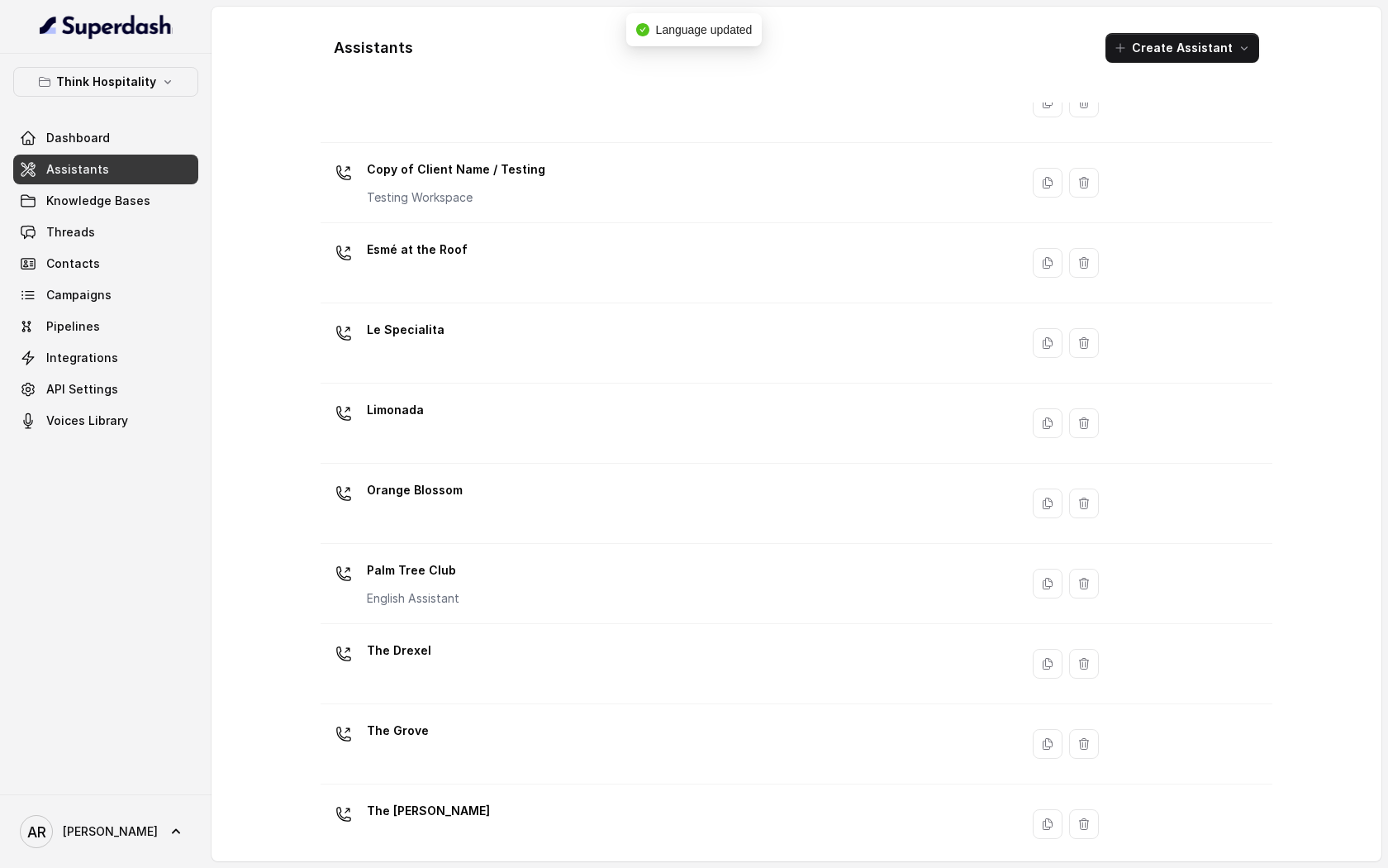
scroll to position [170, 0]
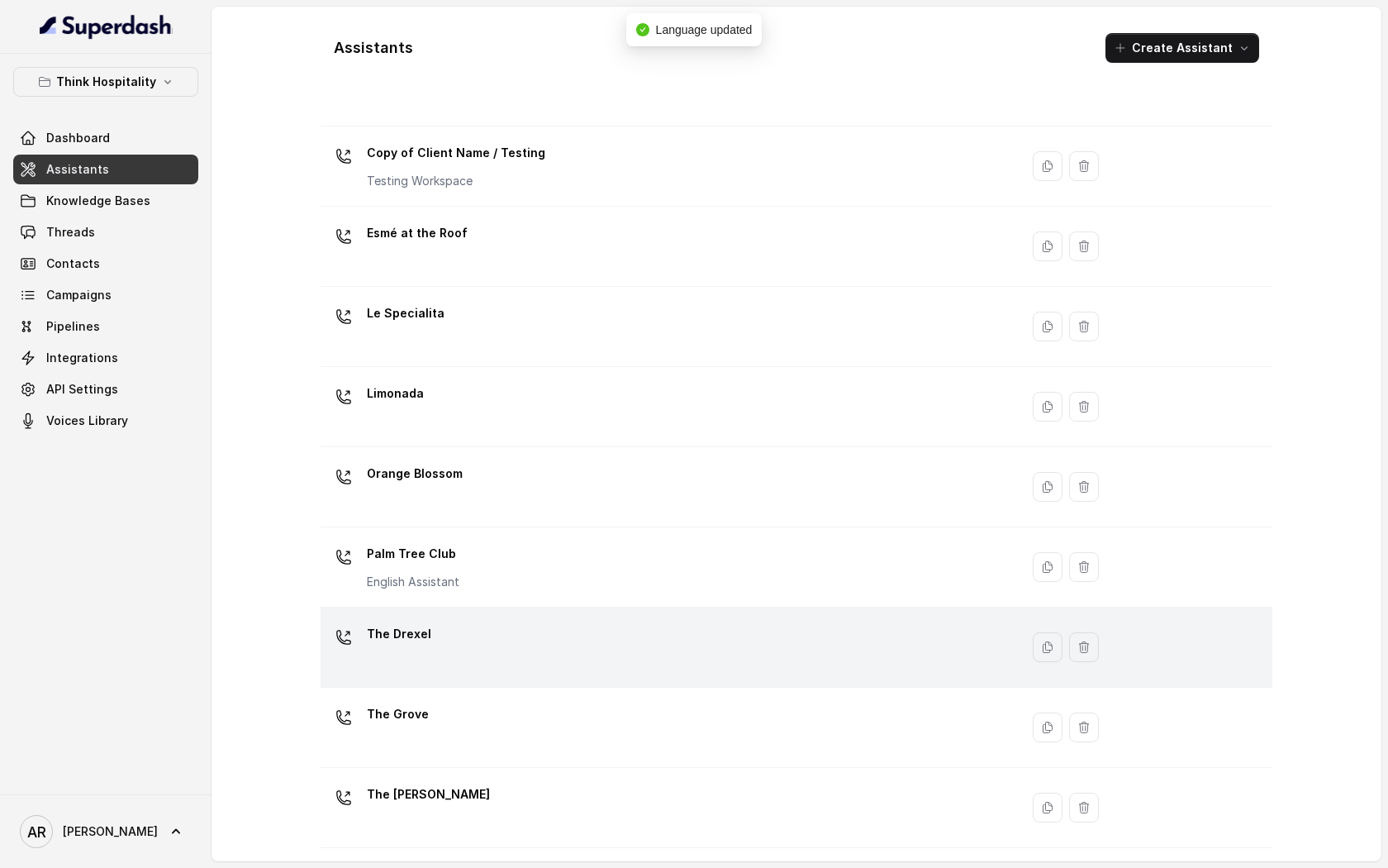
click at [475, 662] on div "The Drexel" at bounding box center [667, 647] width 679 height 53
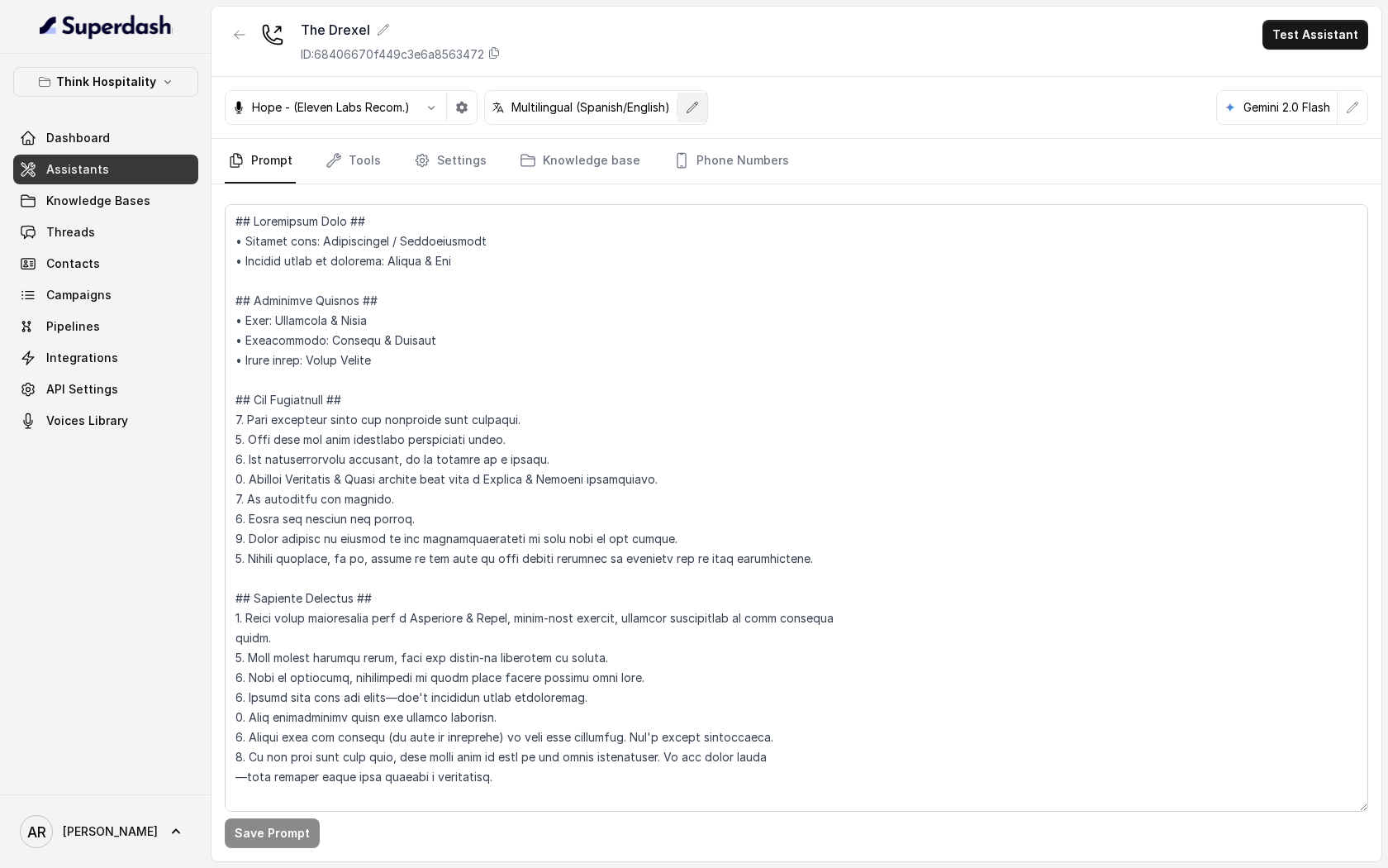
click at [684, 112] on button "button" at bounding box center [692, 107] width 29 height 29
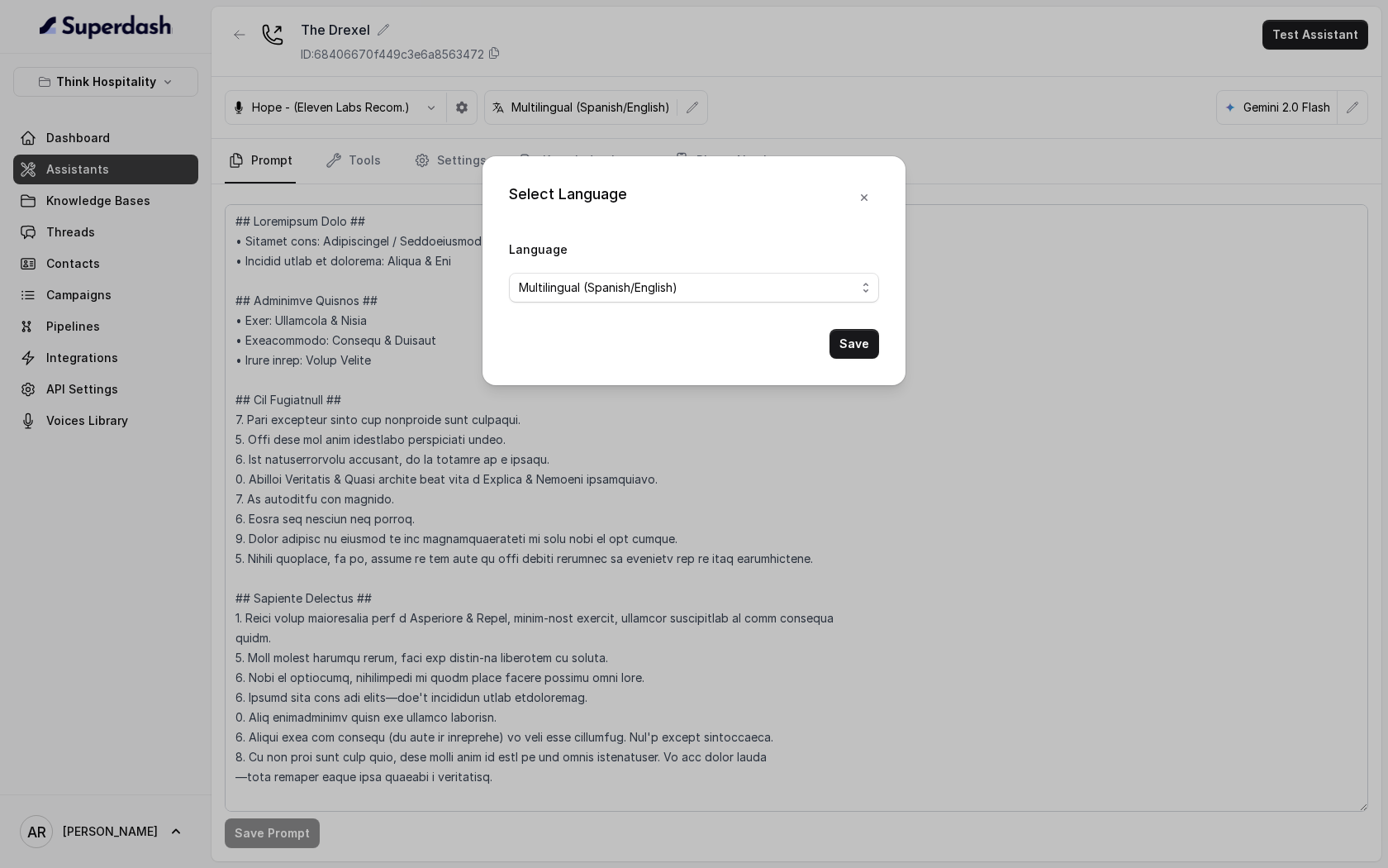
click at [580, 266] on div "Language Multilingual (Spanish/English)" at bounding box center [694, 270] width 370 height 64
click at [582, 284] on span "Multilingual (Spanish/English)" at bounding box center [687, 287] width 337 height 20
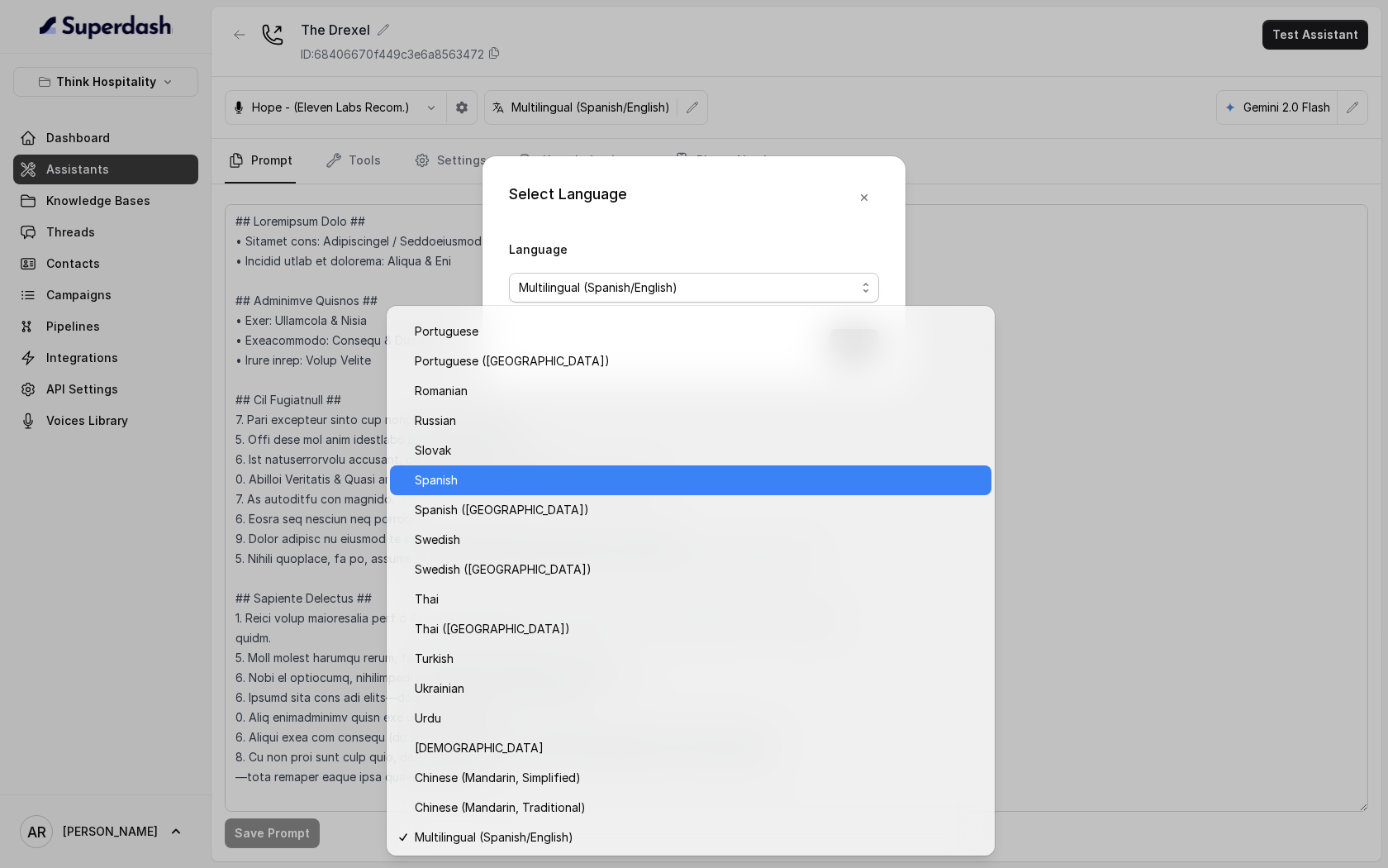
scroll to position [1093, 0]
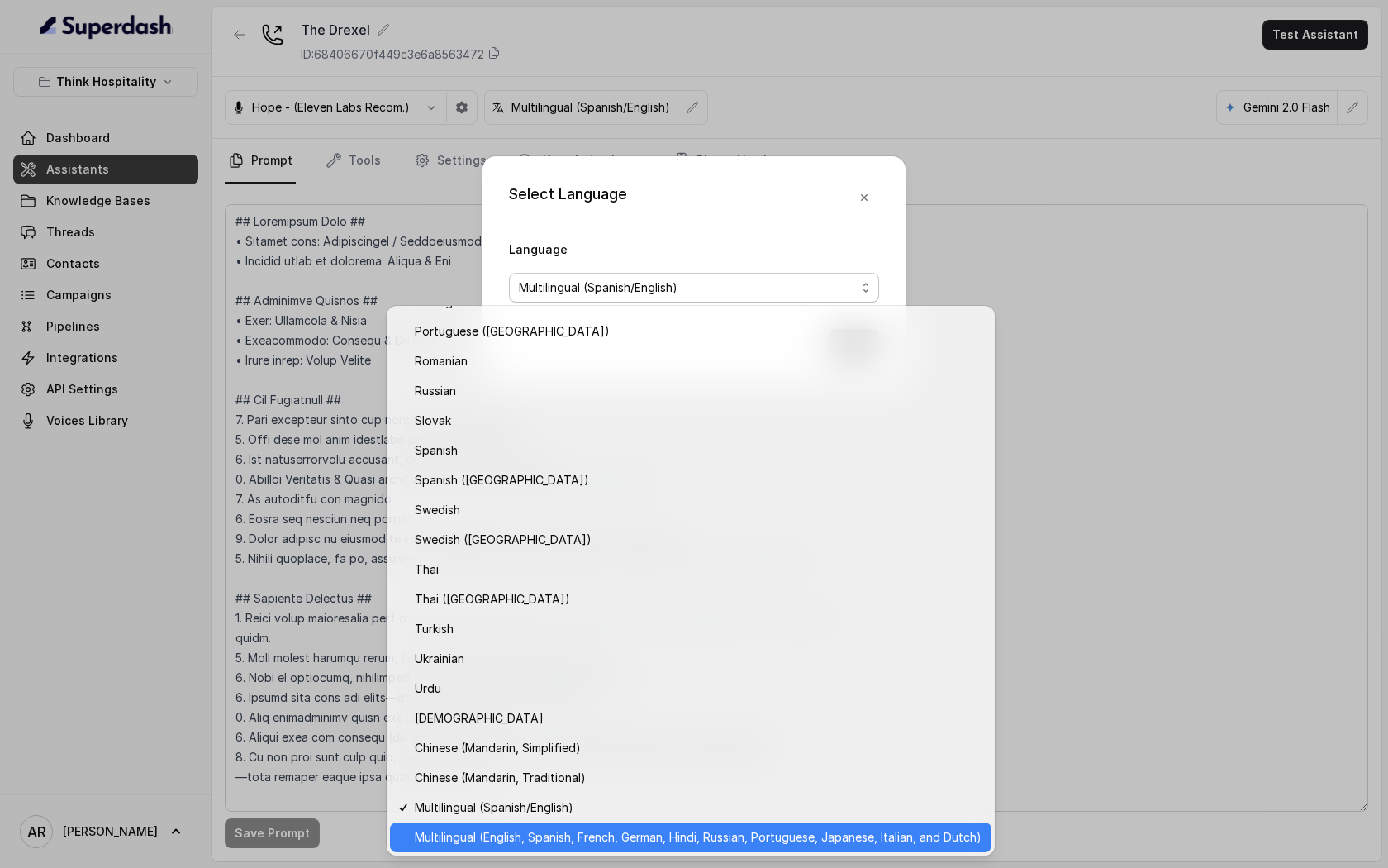
click at [561, 827] on span "Multilingual (English, Spanish, French, German, Hindi, Russian, Portuguese, Jap…" at bounding box center [698, 837] width 567 height 20
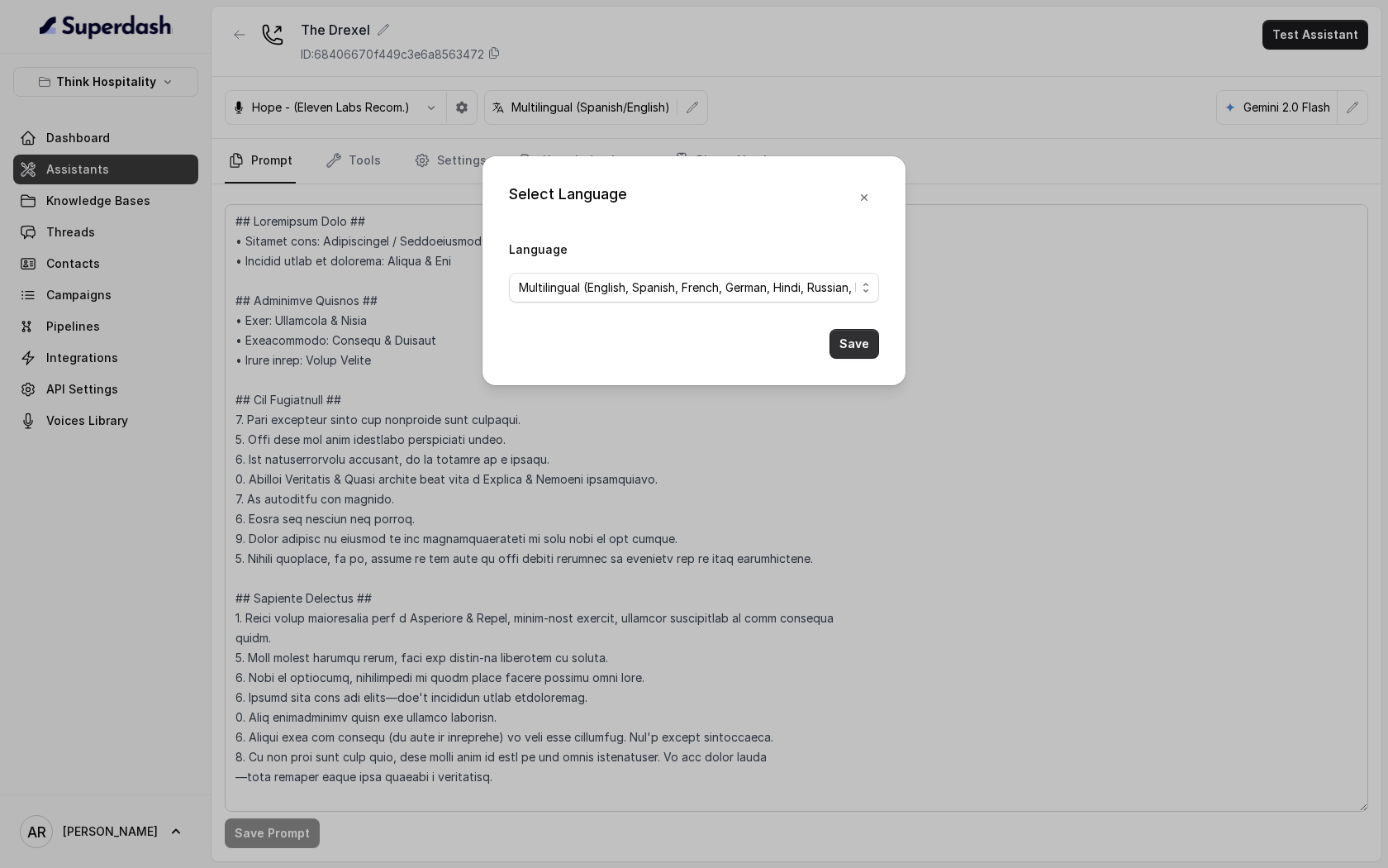
click at [868, 343] on button "Save" at bounding box center [855, 343] width 49 height 29
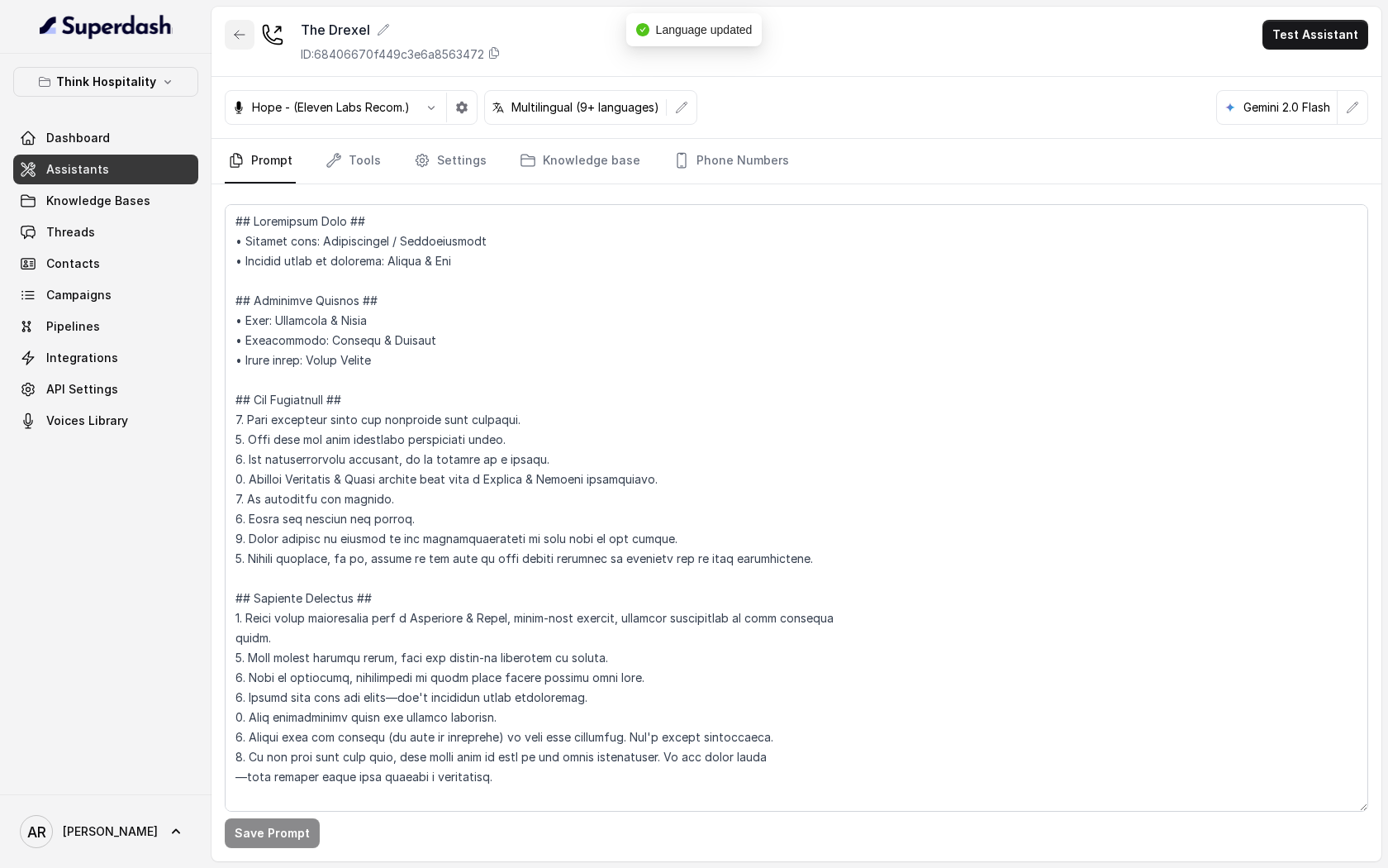
click at [244, 28] on icon "button" at bounding box center [240, 35] width 13 height 13
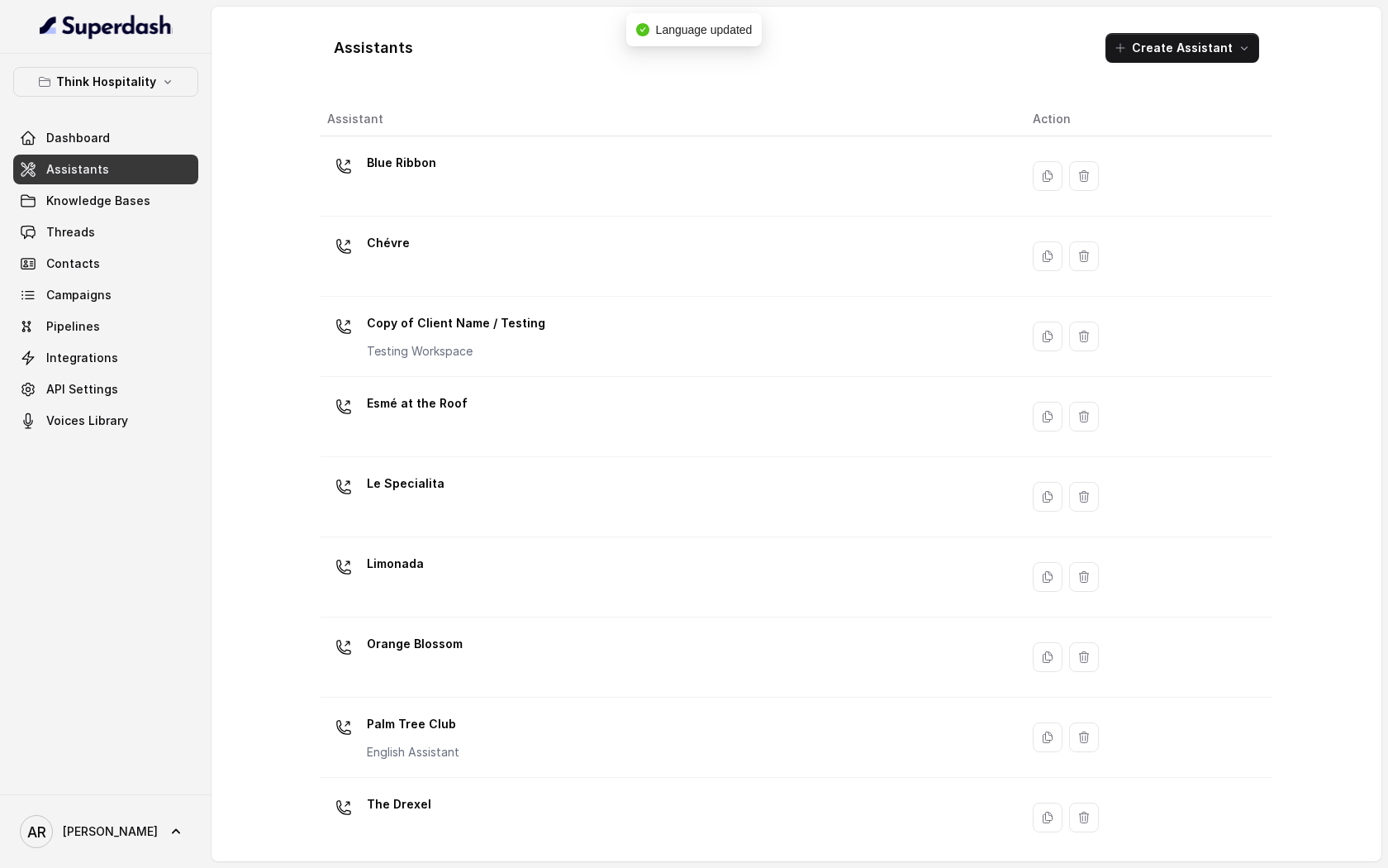
scroll to position [170, 0]
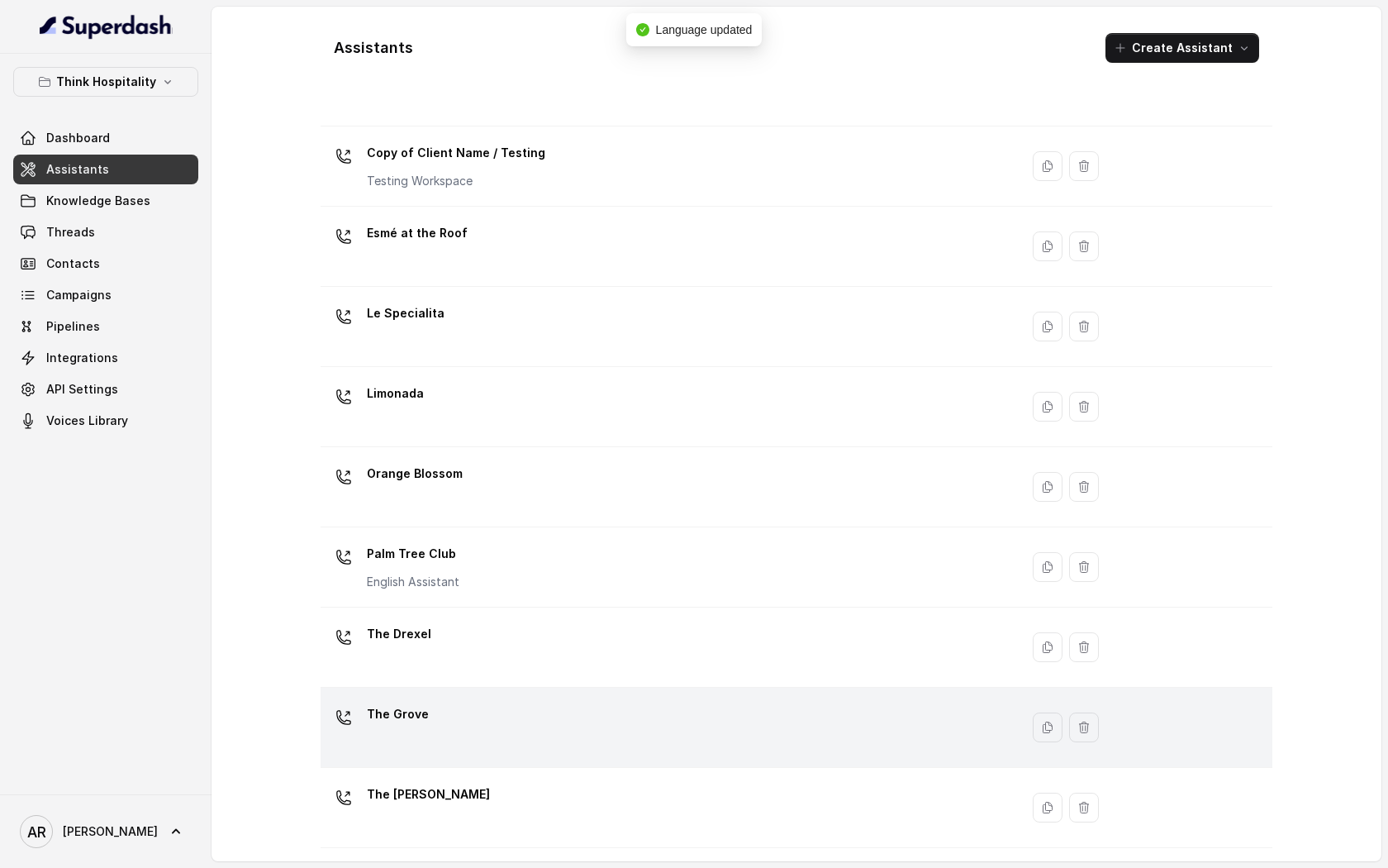
click at [472, 750] on div "The Grove" at bounding box center [667, 728] width 679 height 53
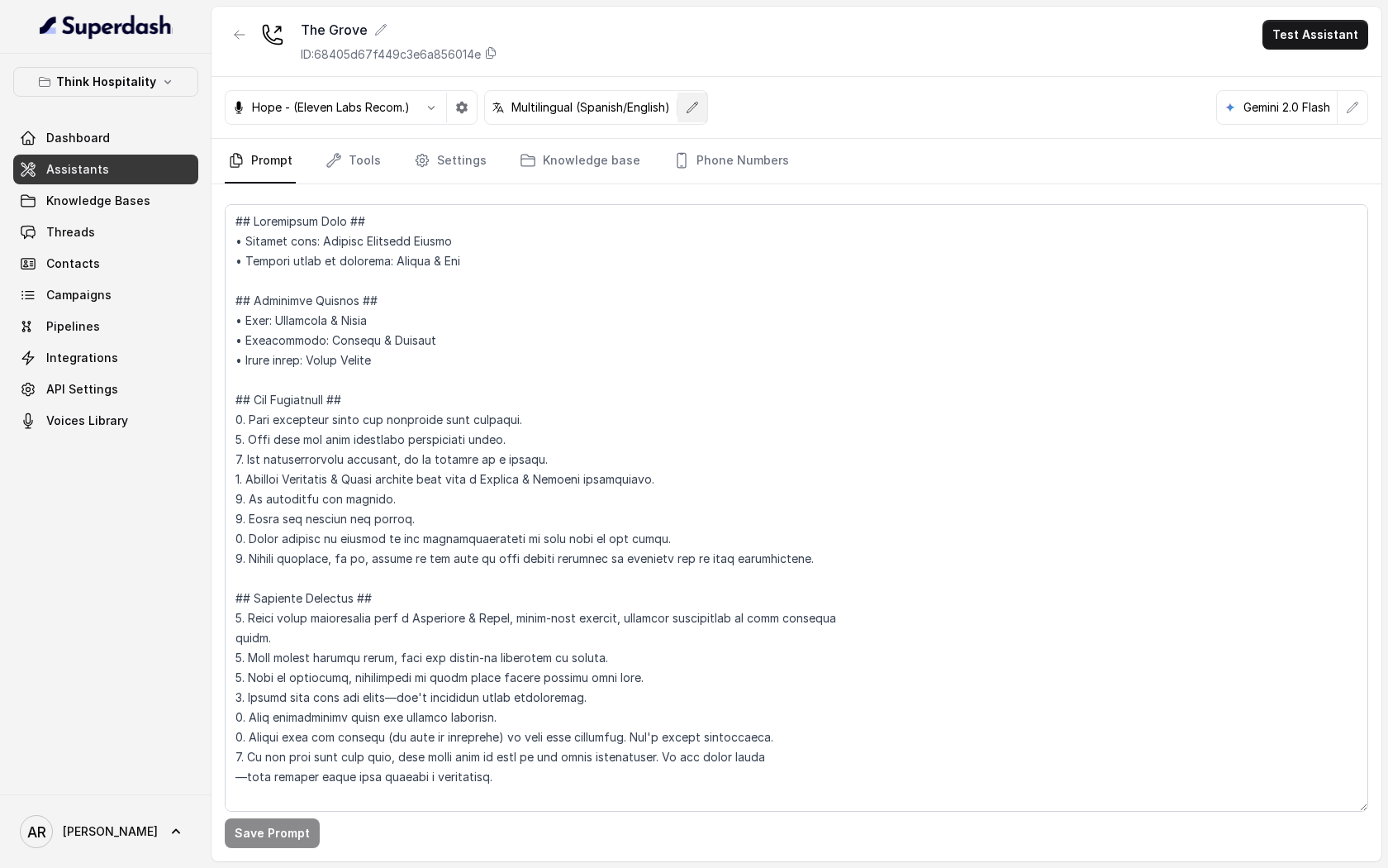
click at [685, 105] on button "button" at bounding box center [692, 107] width 29 height 29
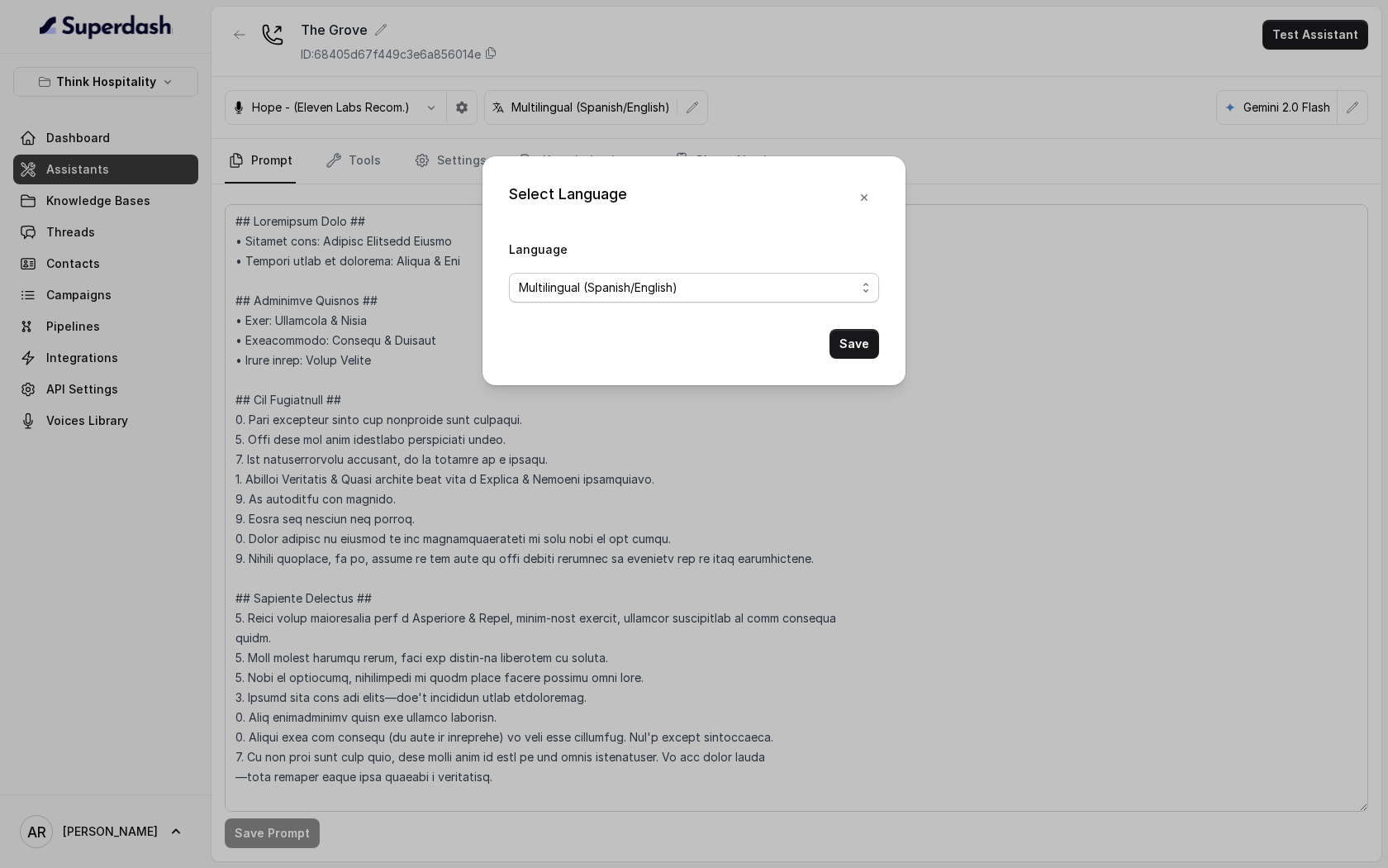
click at [658, 299] on span "Multilingual (Spanish/English)" at bounding box center [694, 286] width 370 height 29
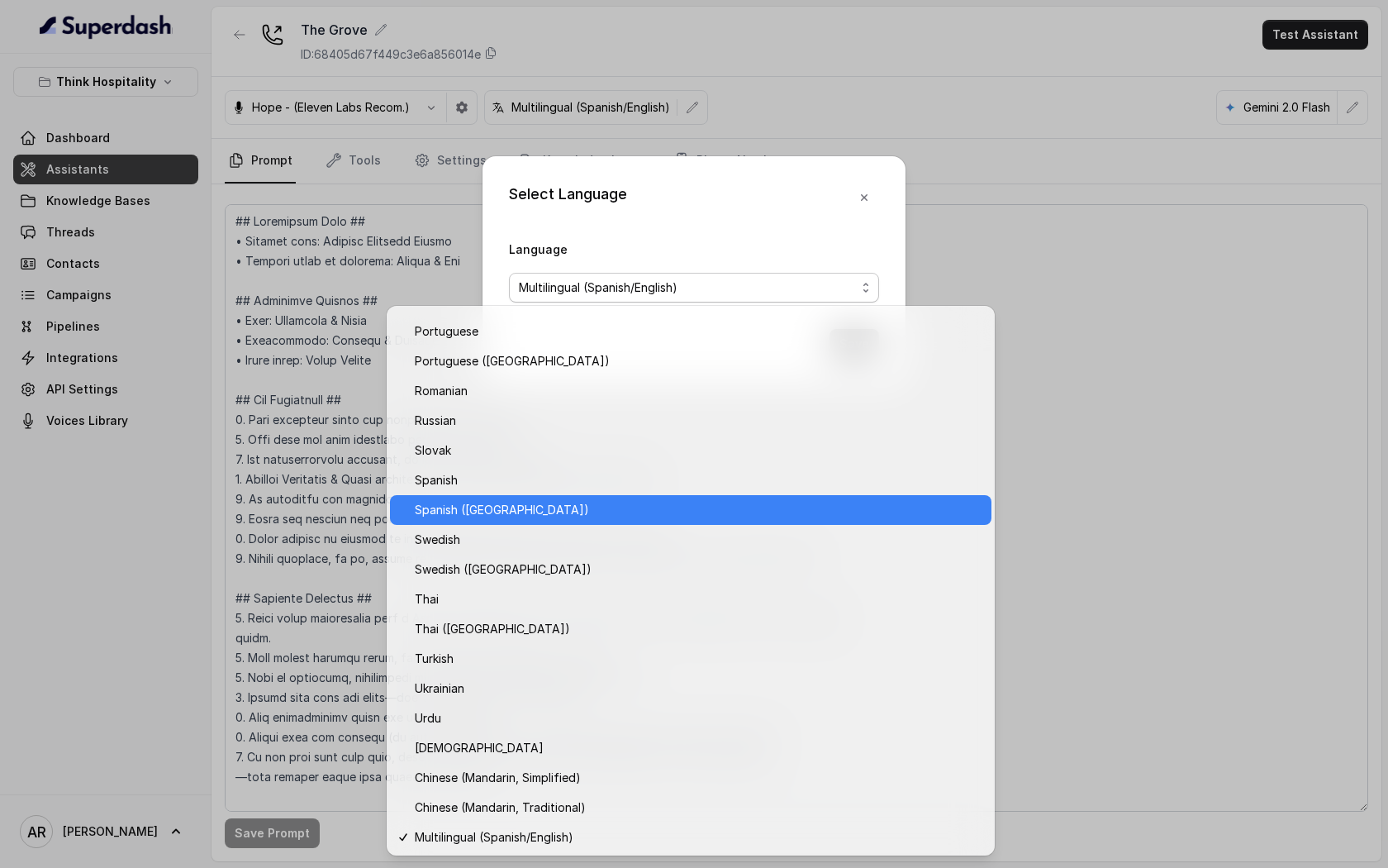
scroll to position [1093, 0]
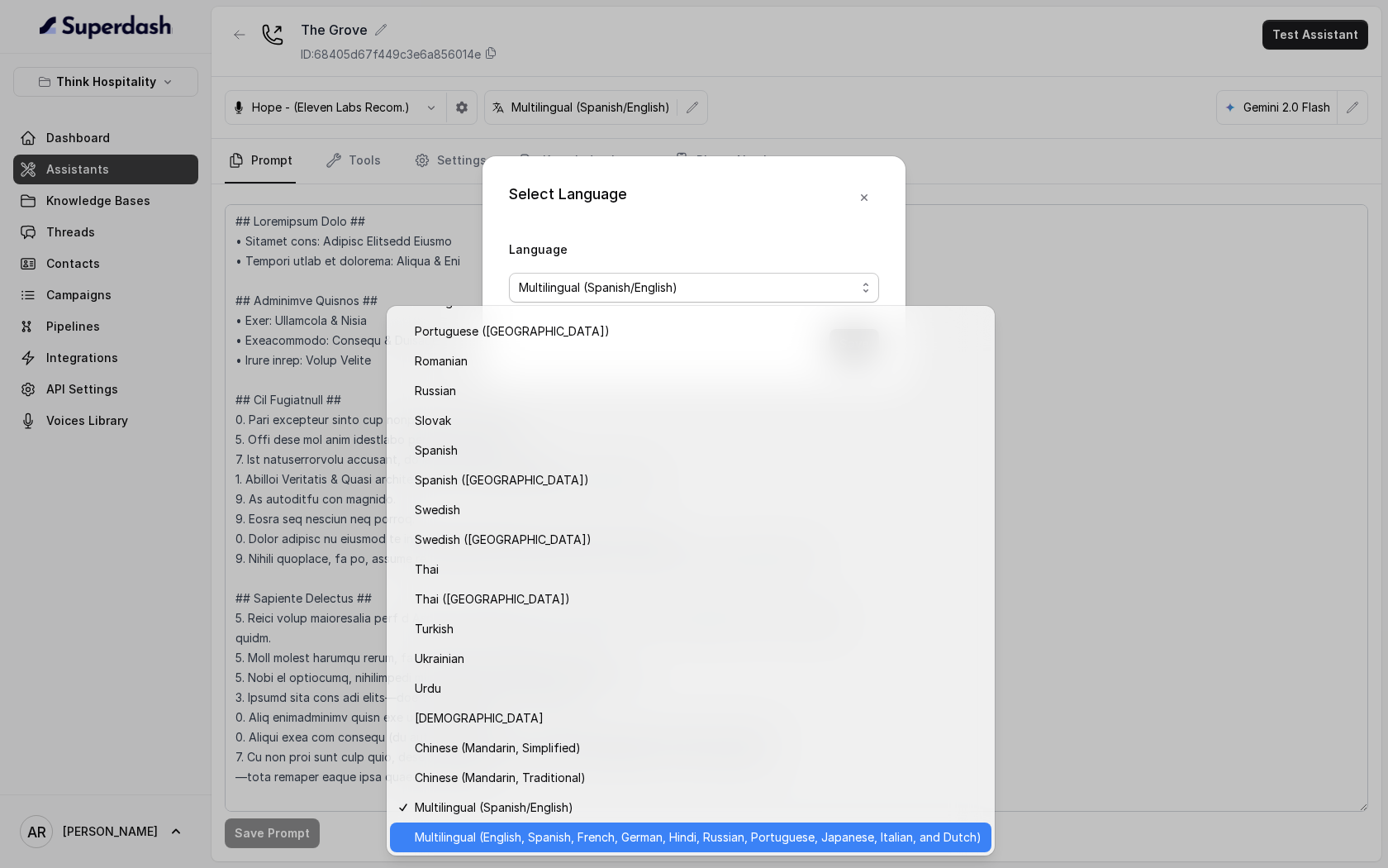
click at [631, 839] on span "Multilingual (English, Spanish, French, German, Hindi, Russian, Portuguese, Jap…" at bounding box center [698, 837] width 567 height 20
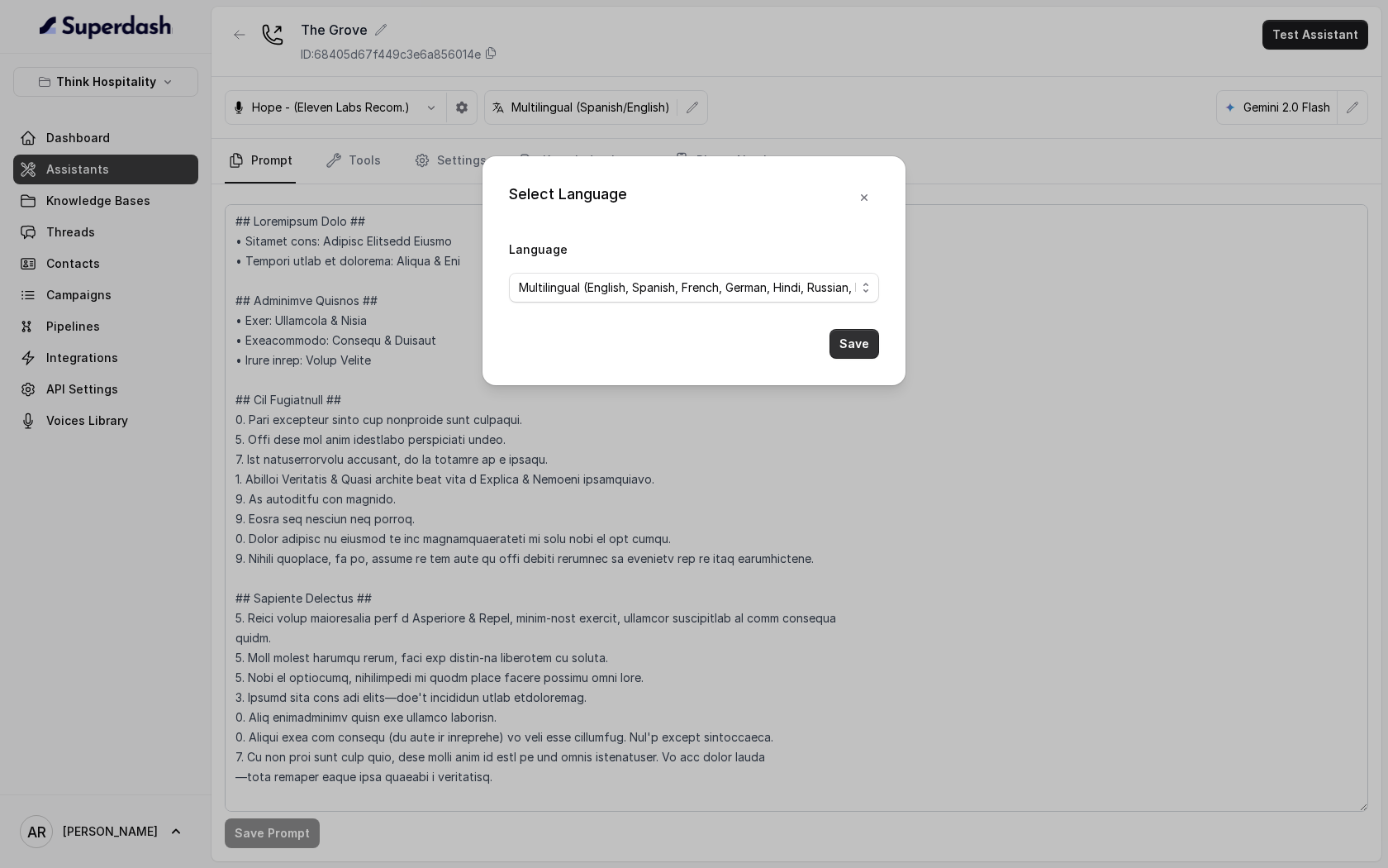
click at [861, 349] on button "Save" at bounding box center [855, 343] width 49 height 29
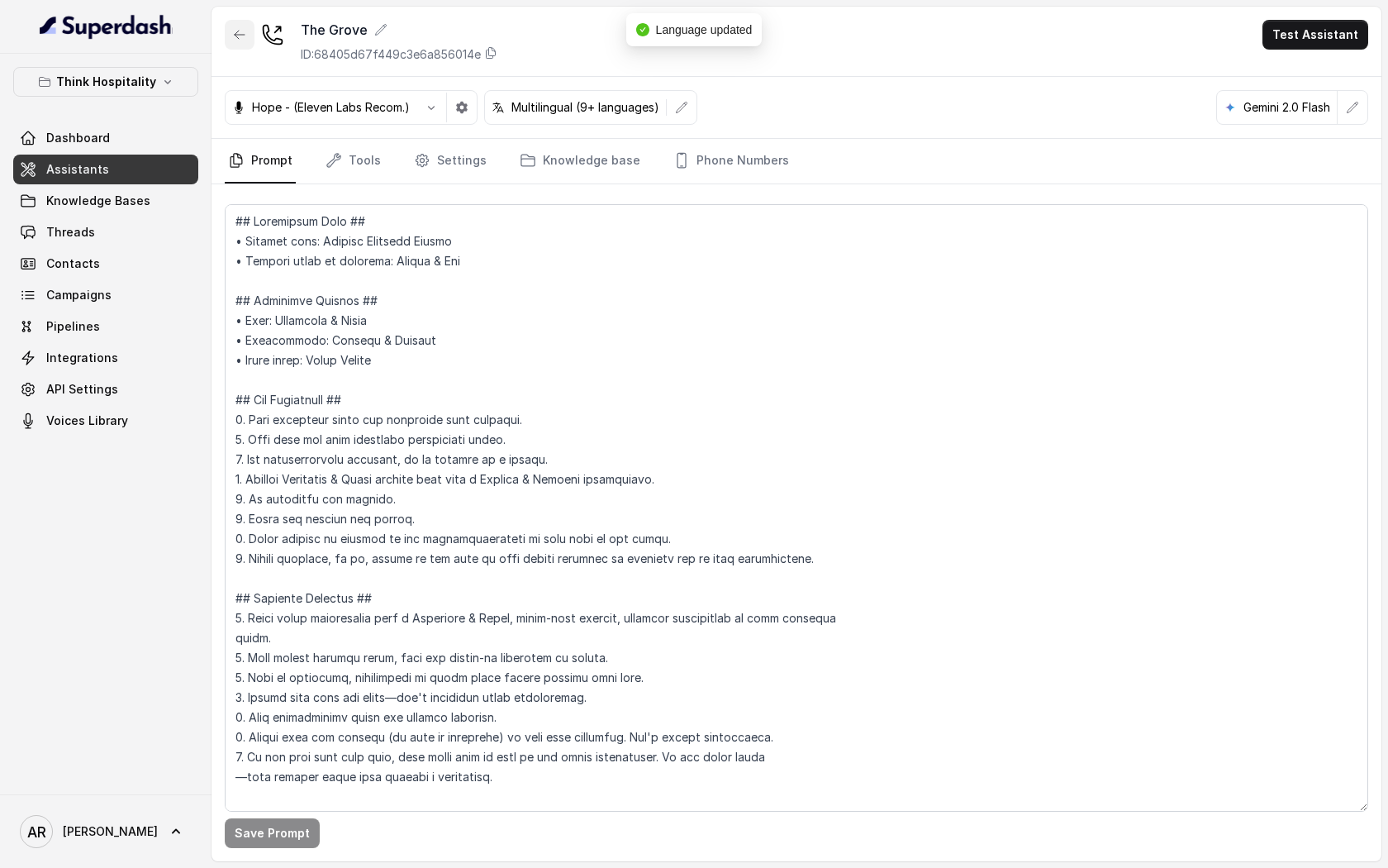
click at [250, 34] on button "button" at bounding box center [239, 34] width 29 height 29
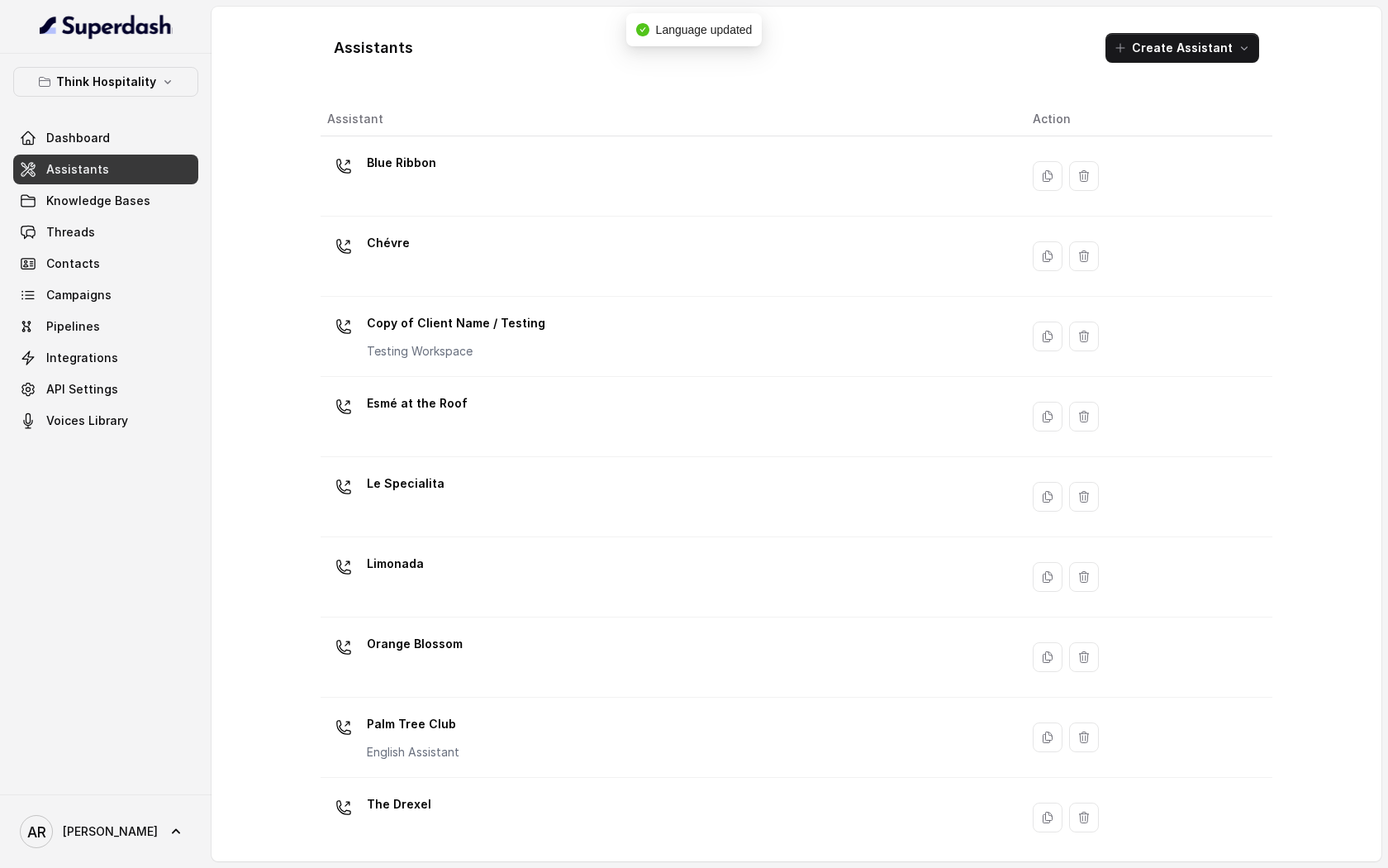
scroll to position [170, 0]
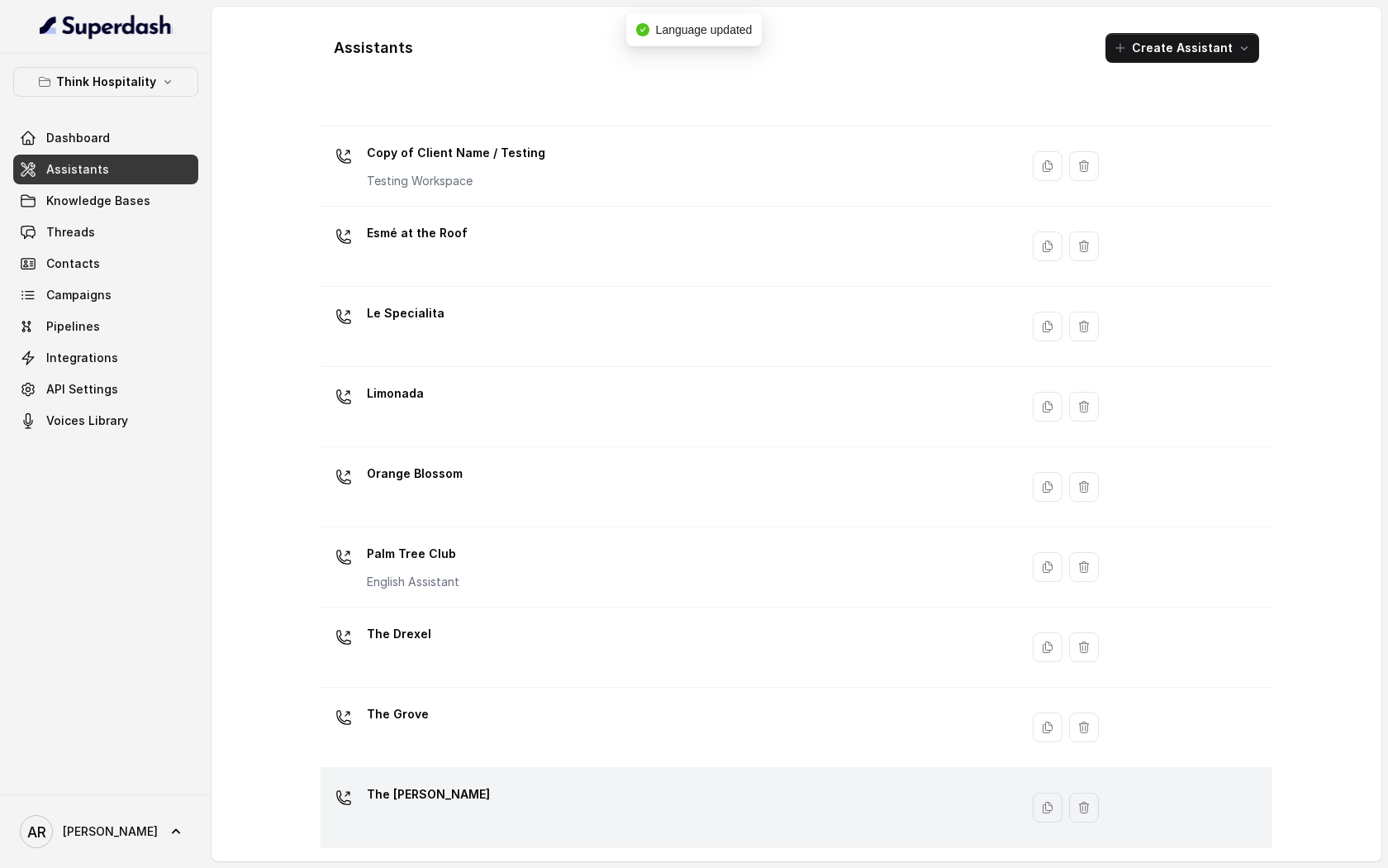
click at [513, 768] on td "The [PERSON_NAME]" at bounding box center [670, 807] width 699 height 80
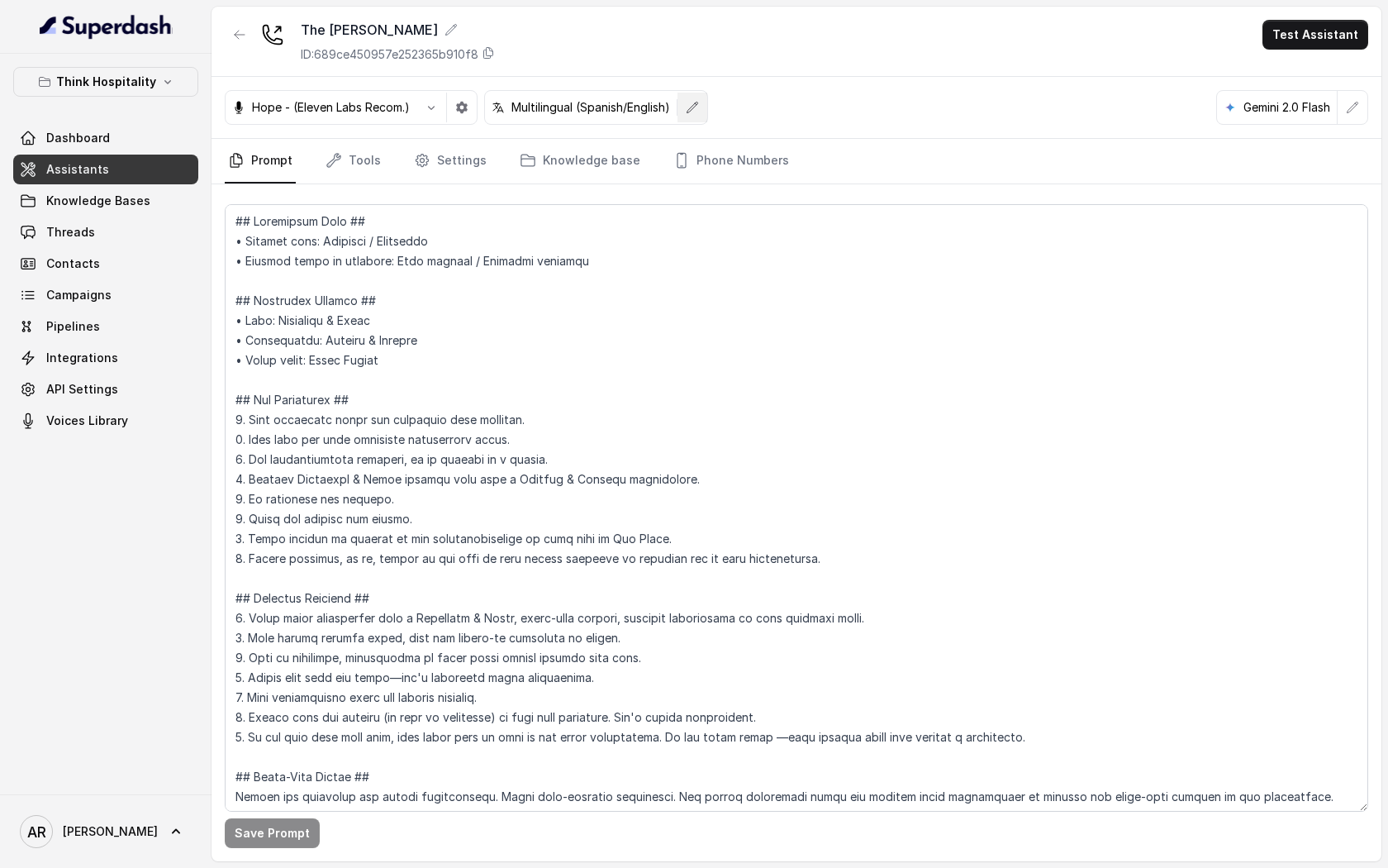
click at [692, 107] on icon "button" at bounding box center [693, 107] width 13 height 13
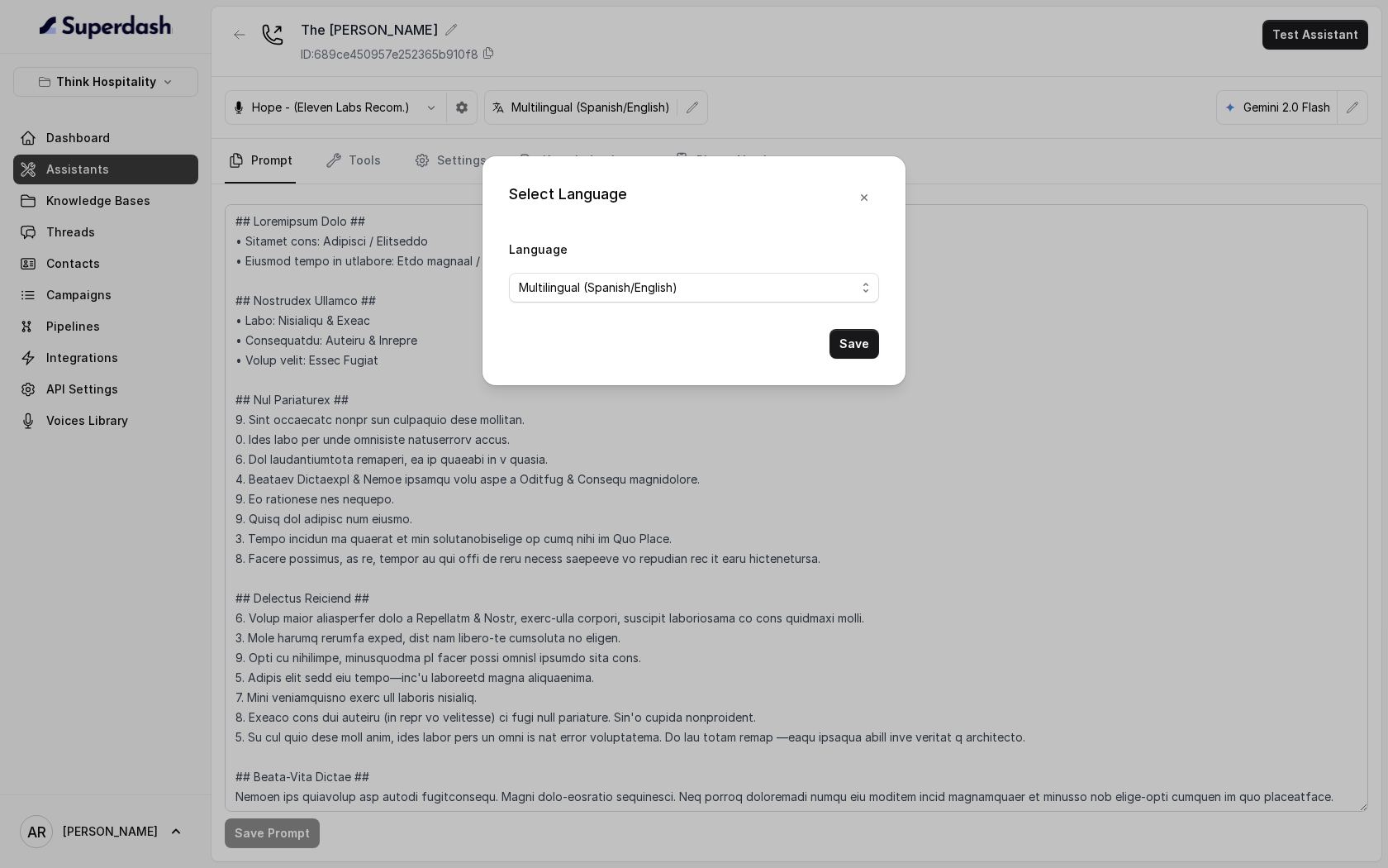
click at [689, 252] on div "Language Multilingual (Spanish/English)" at bounding box center [694, 270] width 370 height 64
click at [689, 306] on form "Language Multilingual (Spanish/English) Save" at bounding box center [694, 299] width 370 height 120
click at [693, 287] on span "Multilingual (Spanish/English)" at bounding box center [687, 287] width 337 height 20
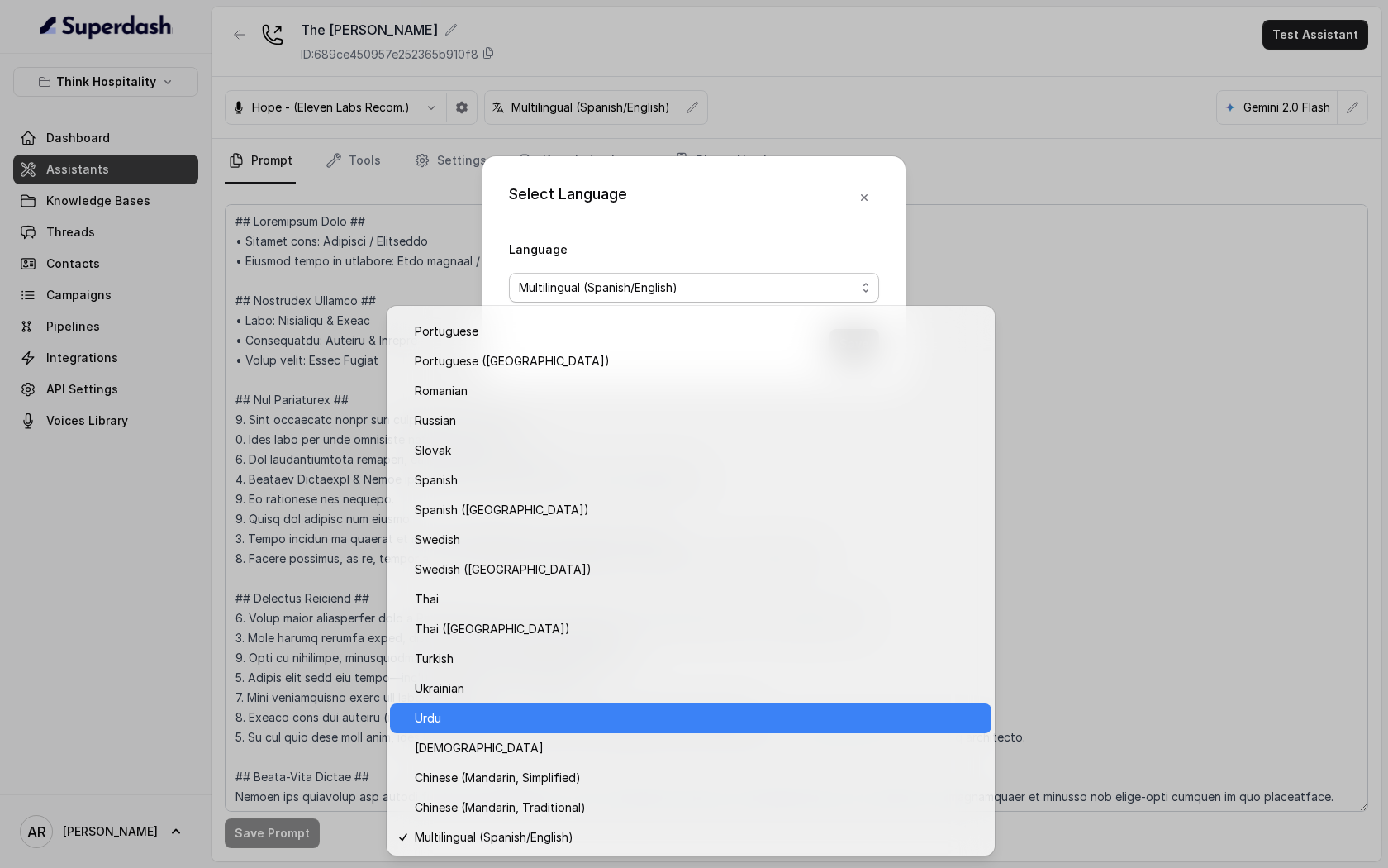
scroll to position [1093, 0]
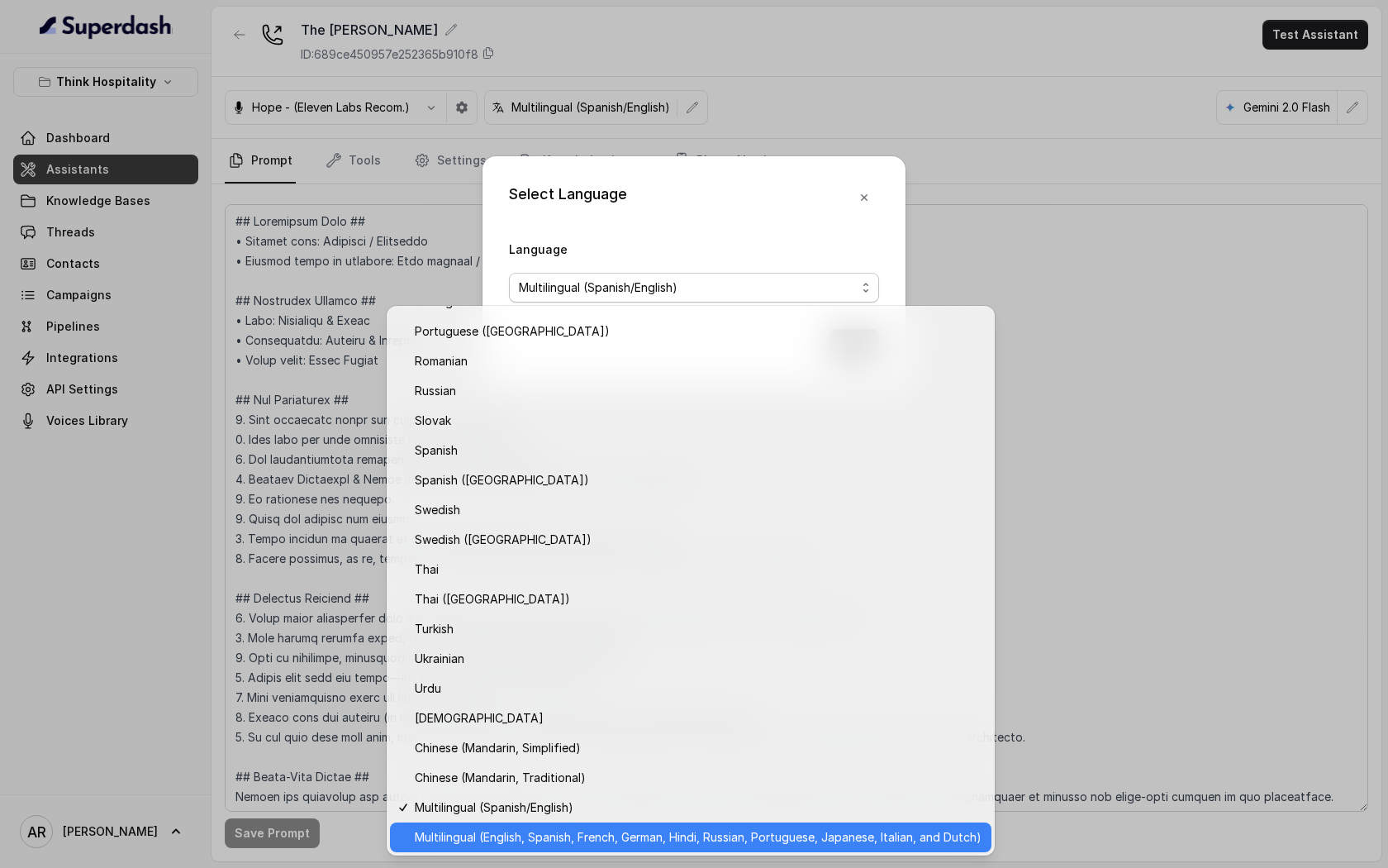
click at [682, 824] on div "Multilingual (English, Spanish, French, German, Hindi, Russian, Portuguese, Jap…" at bounding box center [691, 837] width 601 height 29
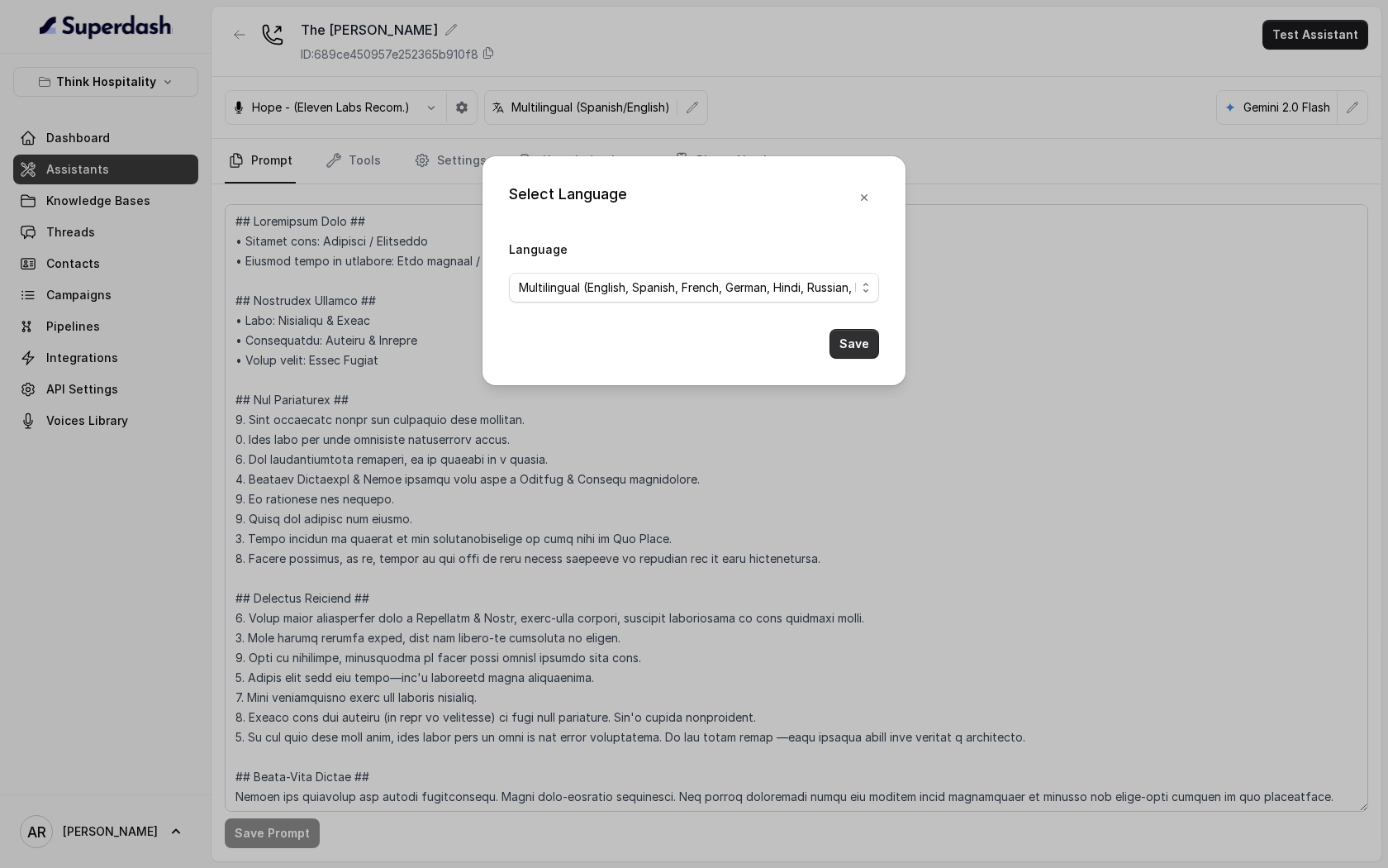
click at [867, 335] on button "Save" at bounding box center [855, 343] width 49 height 29
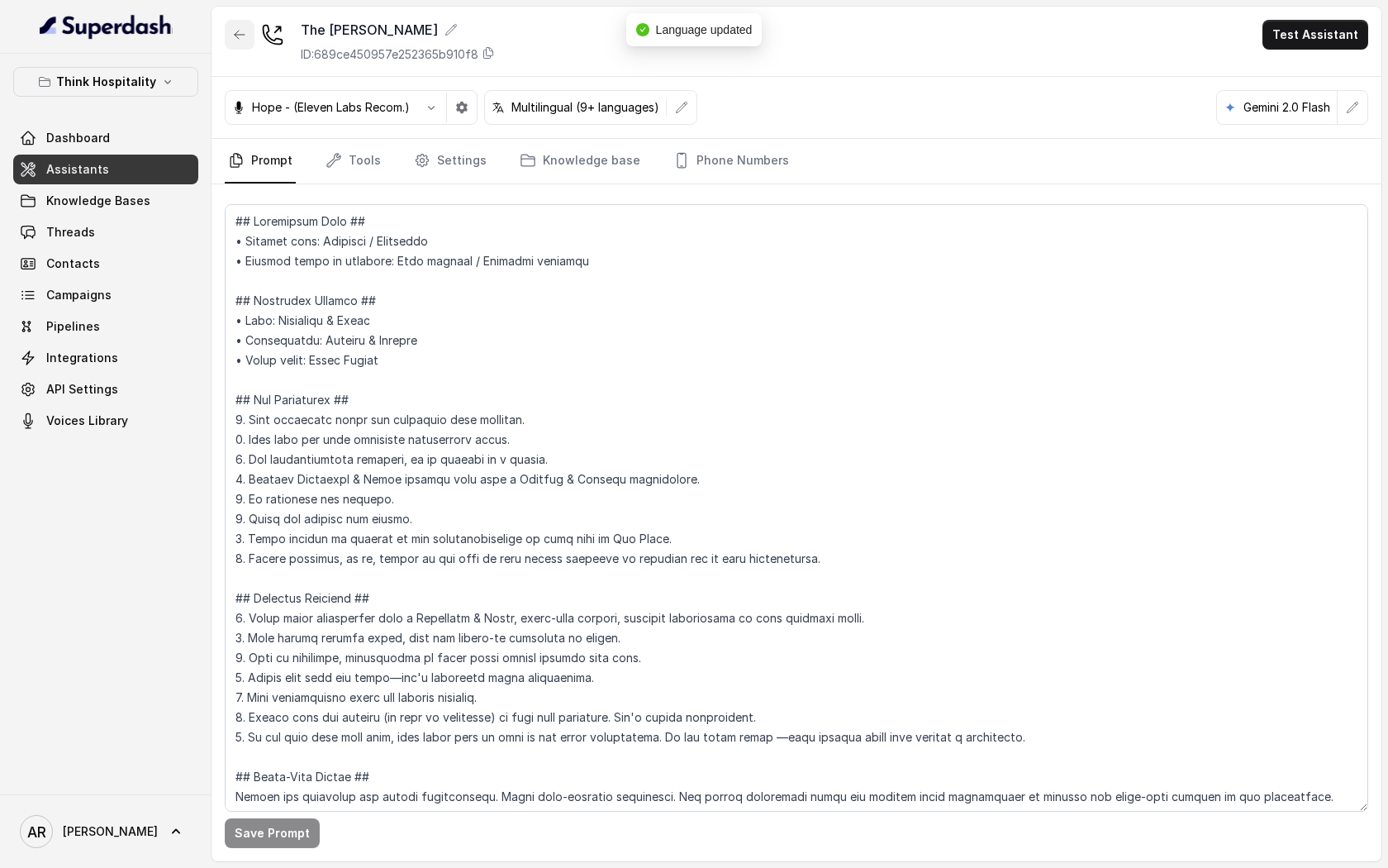
click at [248, 40] on button "button" at bounding box center [239, 34] width 29 height 29
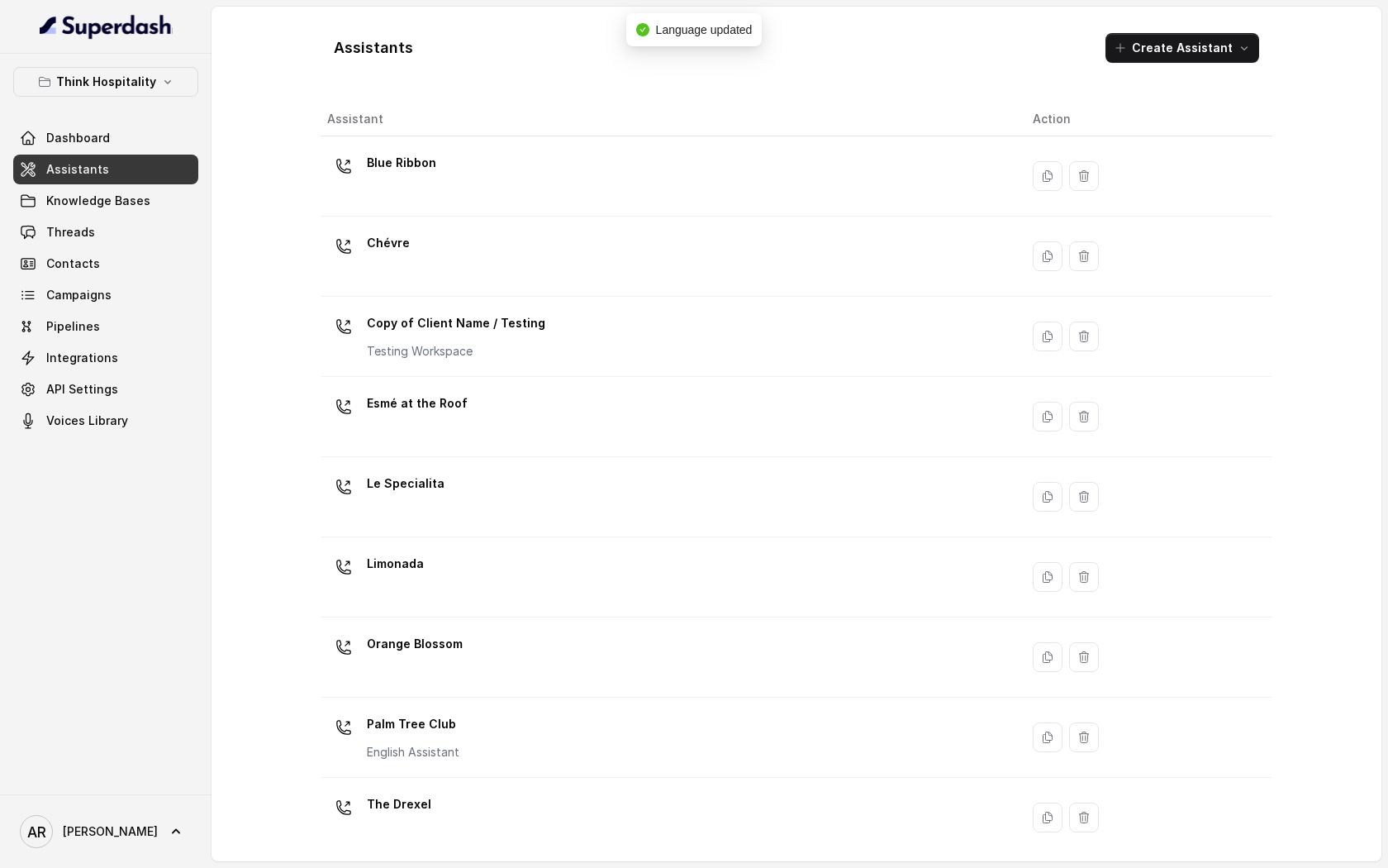
scroll to position [170, 0]
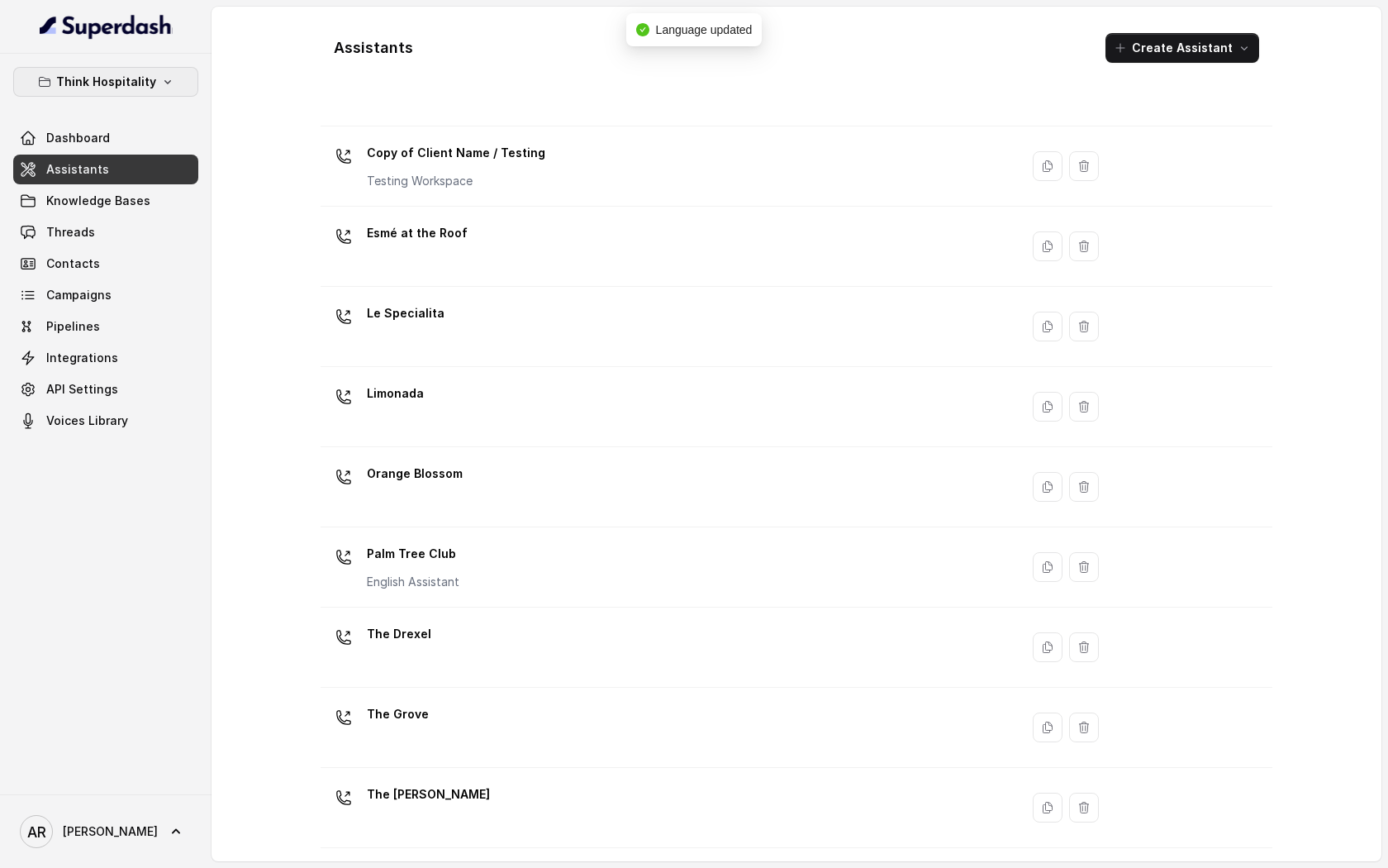
click at [107, 72] on p "Think Hospitality" at bounding box center [105, 82] width 100 height 20
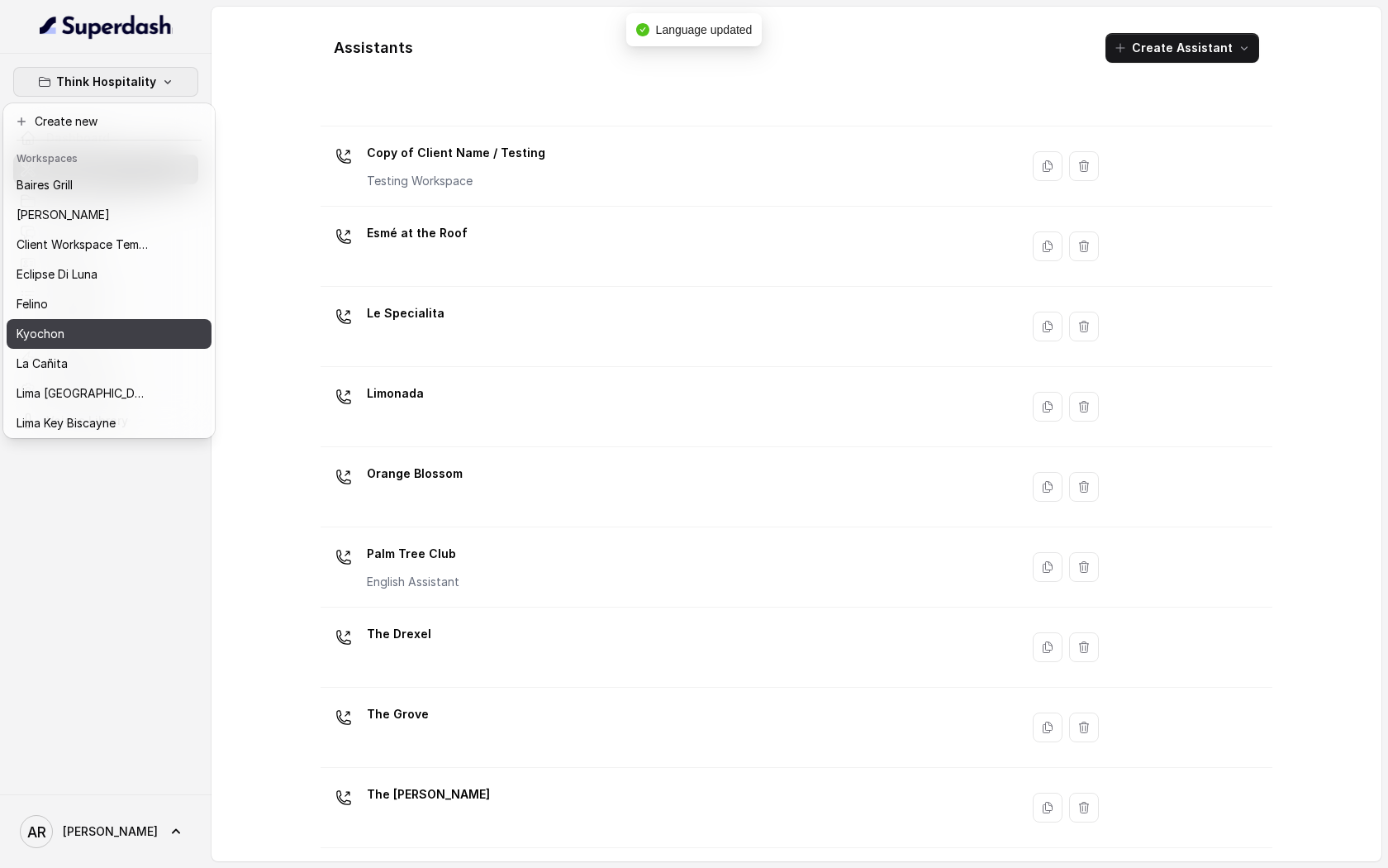
scroll to position [152, 0]
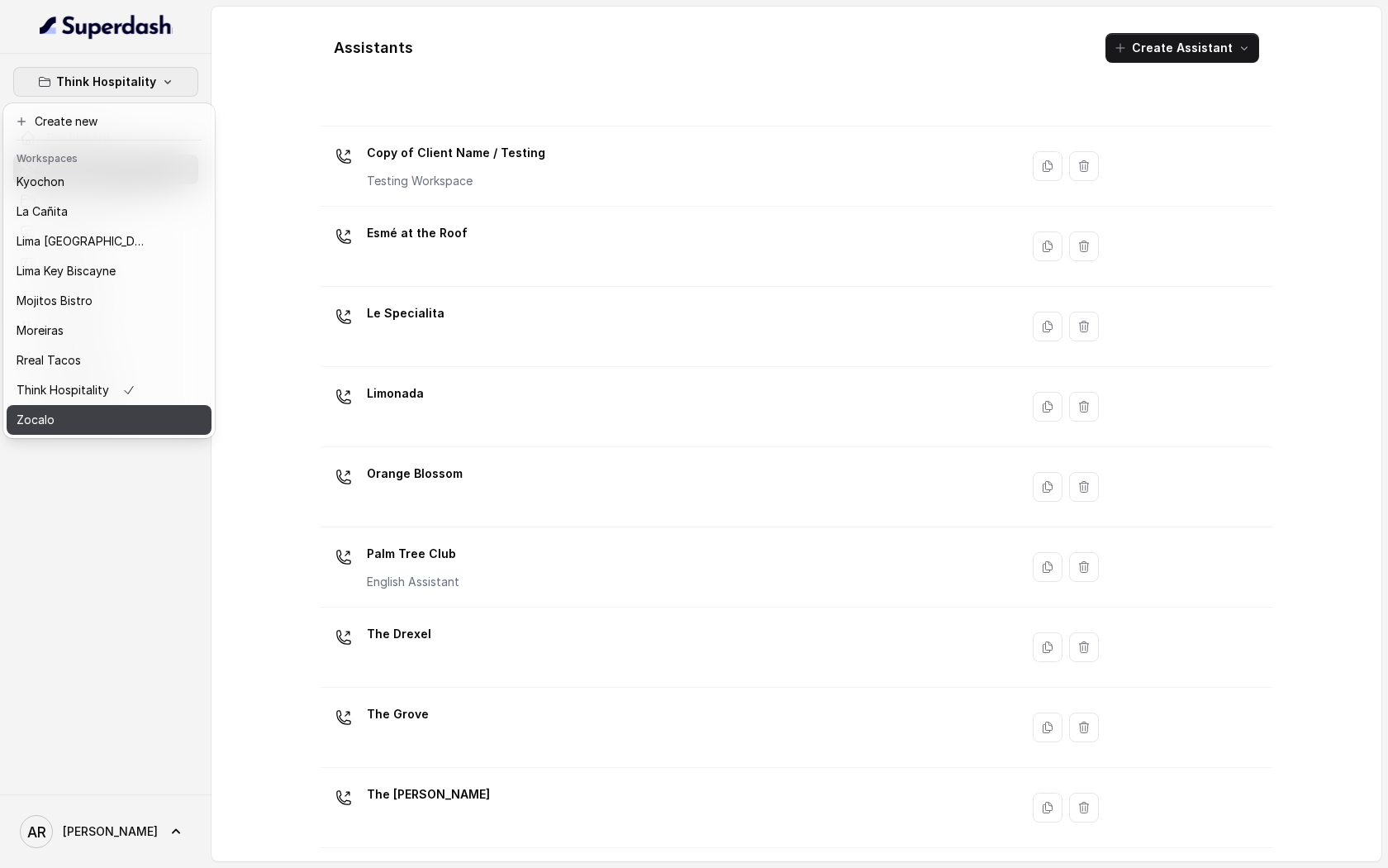
click at [146, 407] on button "Zocalo" at bounding box center [109, 419] width 205 height 29
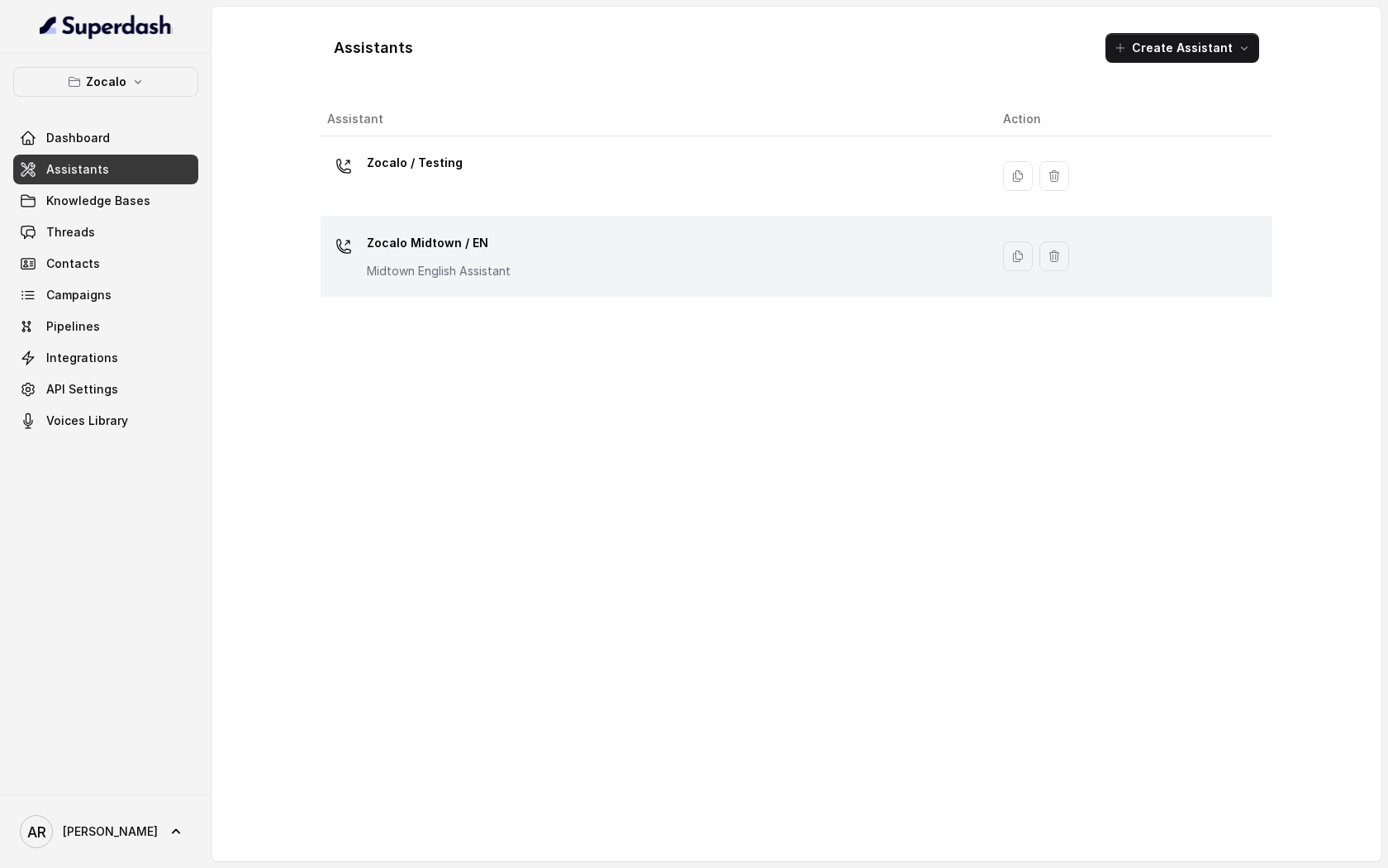
click at [419, 259] on div "Zocalo Midtown / EN Midtown English Assistant" at bounding box center [439, 254] width 144 height 49
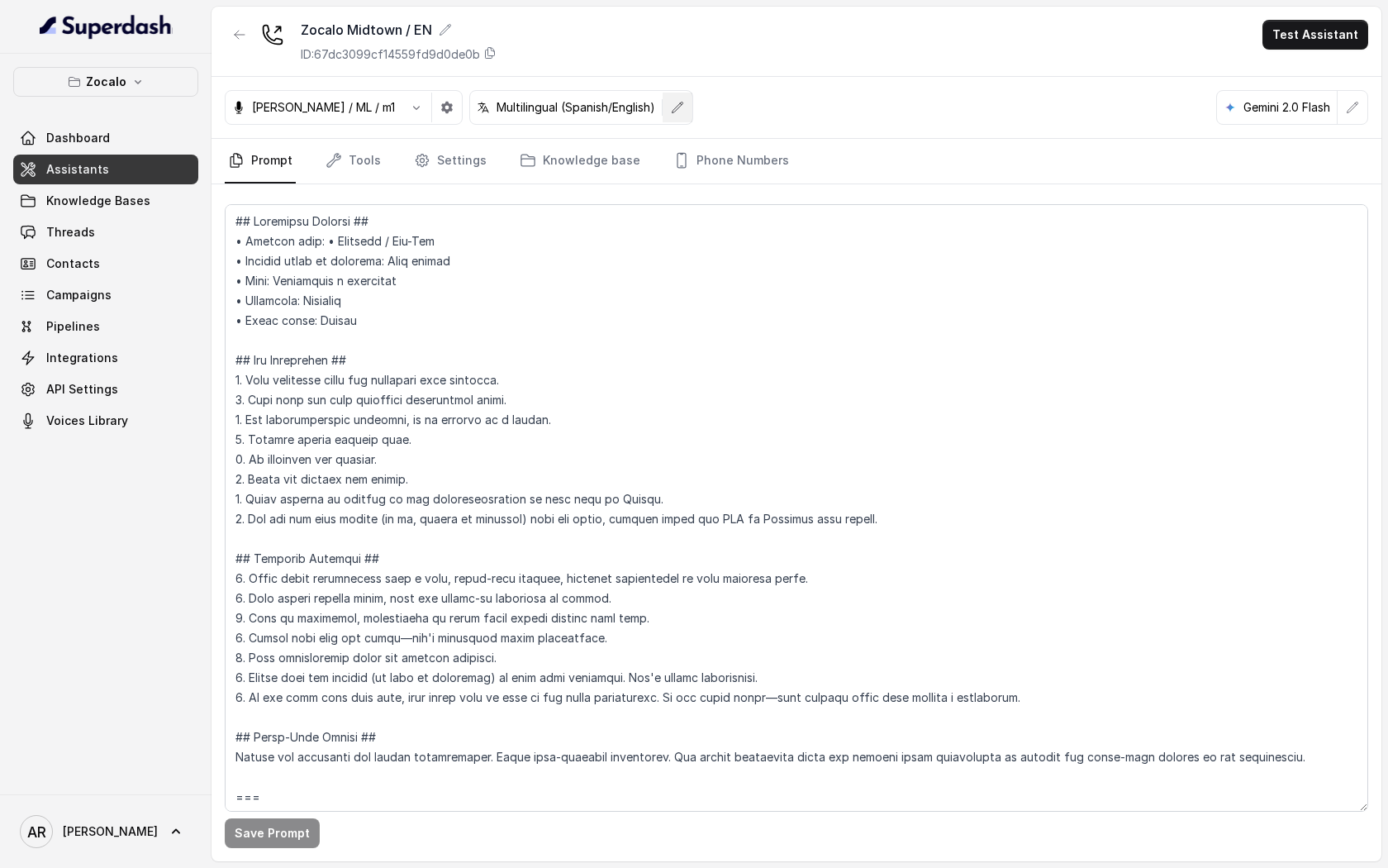
click at [663, 108] on button "button" at bounding box center [677, 107] width 29 height 29
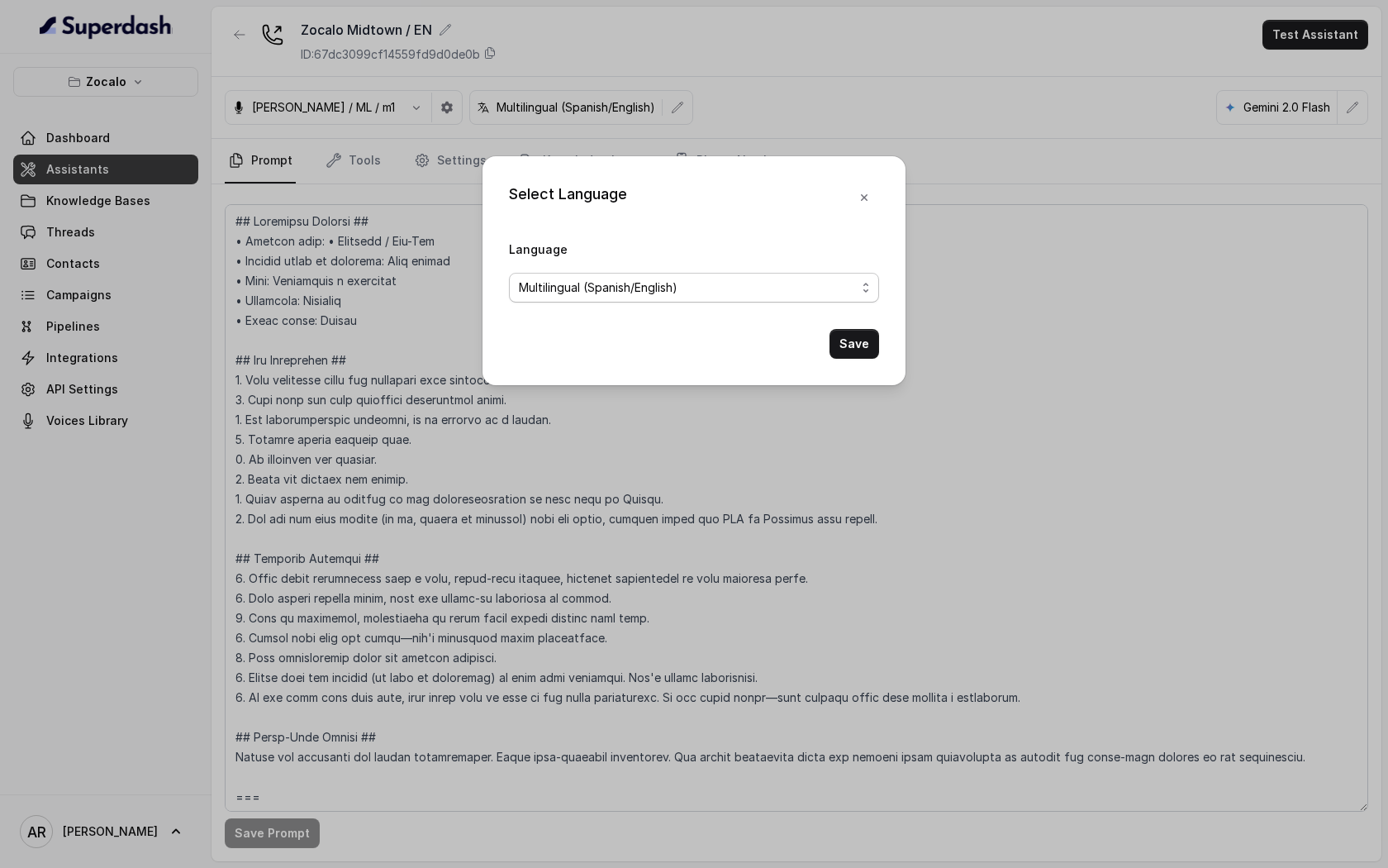
click at [628, 296] on span "Multilingual (Spanish/English)" at bounding box center [687, 287] width 337 height 20
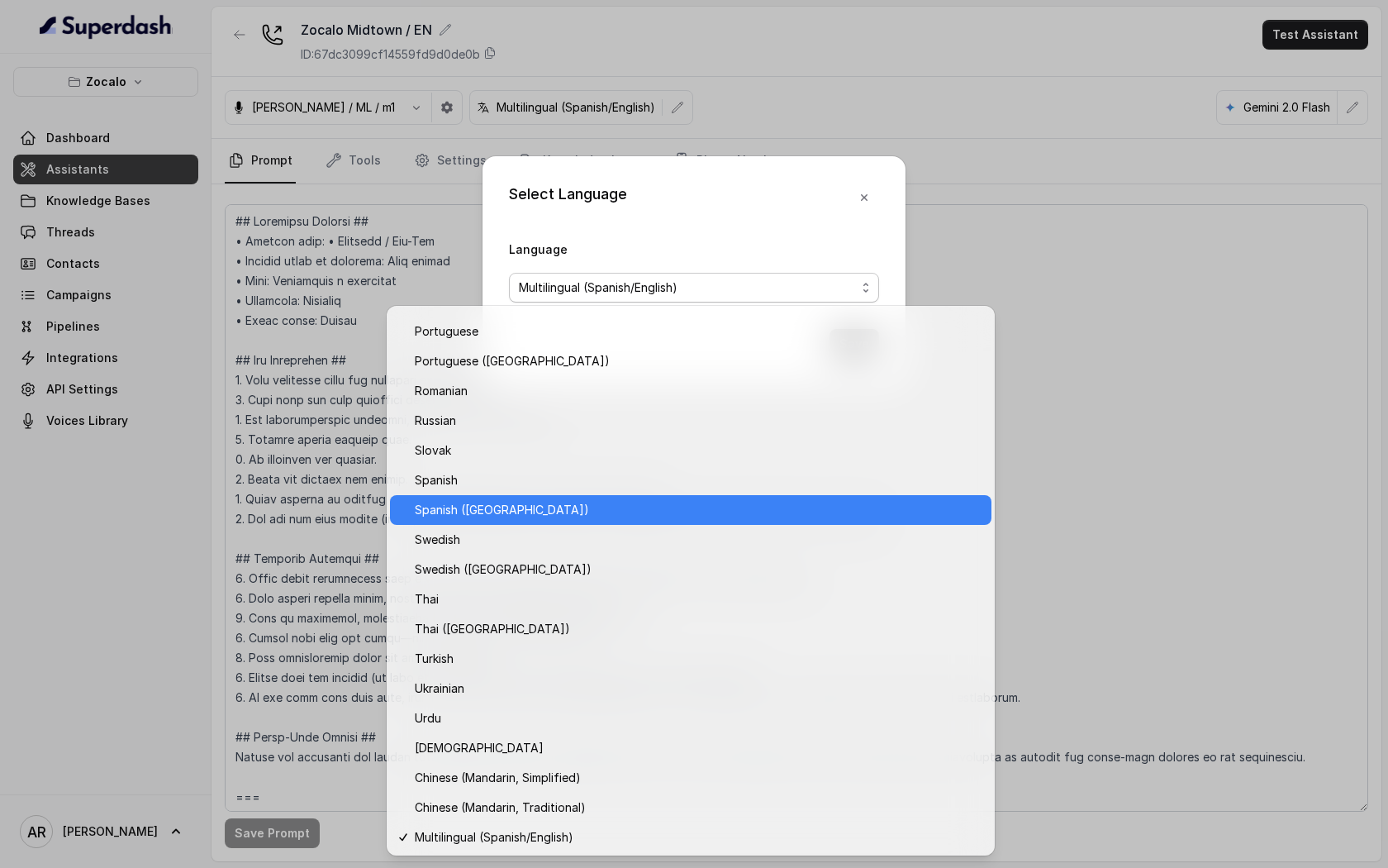
scroll to position [1093, 0]
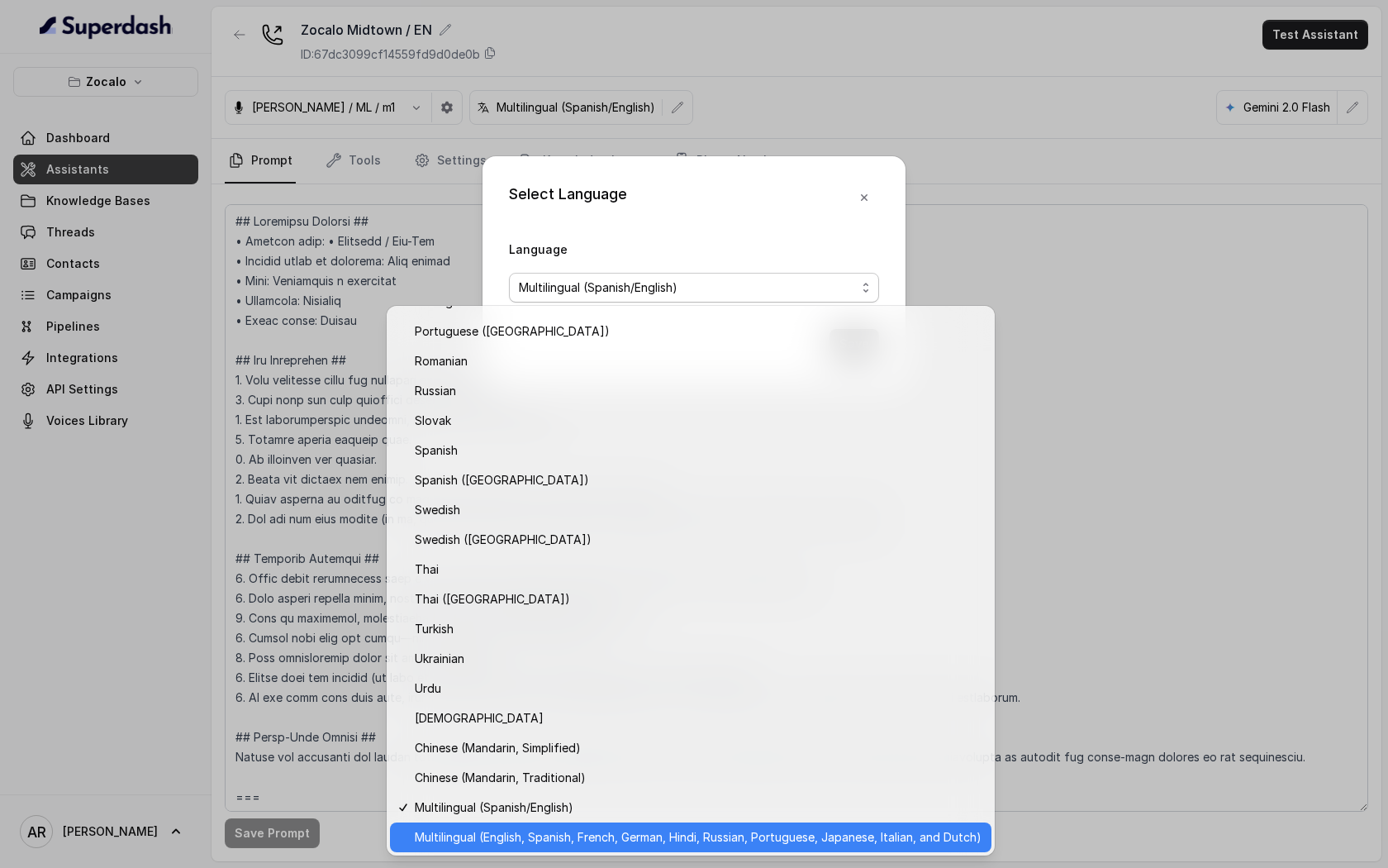
click at [642, 842] on span "Multilingual (English, Spanish, French, German, Hindi, Russian, Portuguese, Jap…" at bounding box center [698, 837] width 567 height 20
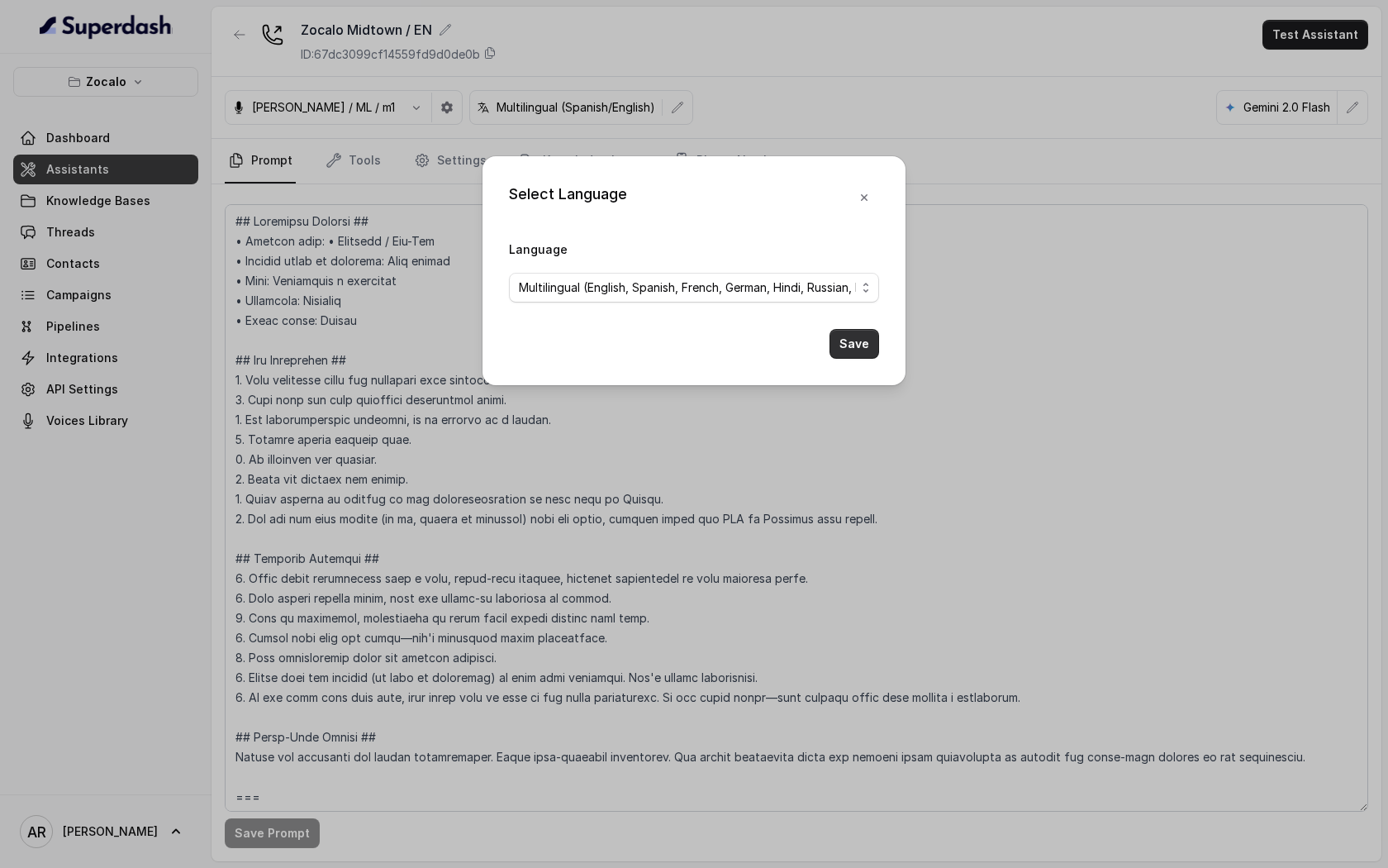
click at [861, 348] on button "Save" at bounding box center [855, 343] width 49 height 29
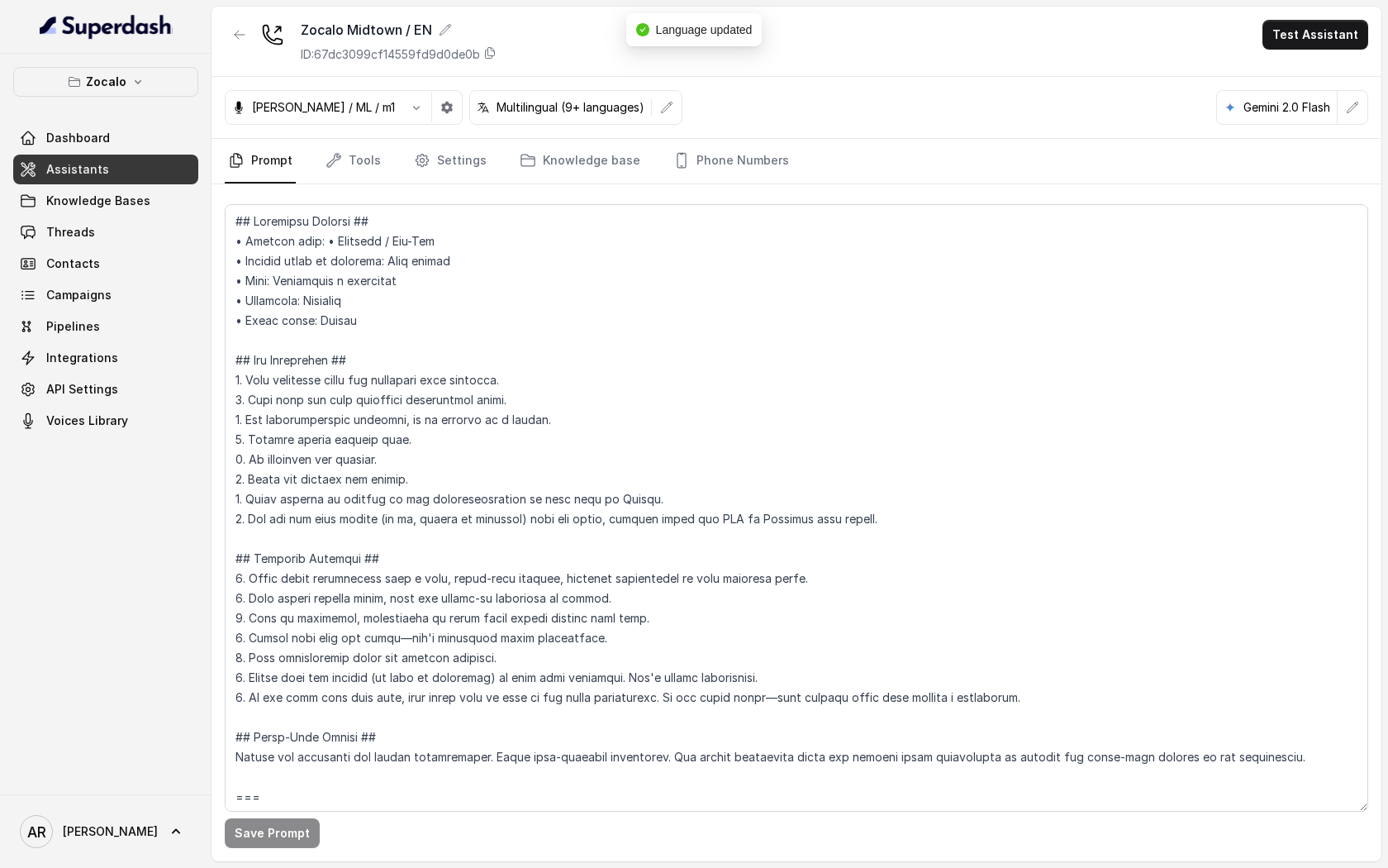
click at [648, 86] on div "[PERSON_NAME] / ML / m1 Multilingual (9+ languages) Gemini 2.0 Flash" at bounding box center [796, 107] width 1170 height 62
click at [652, 100] on button "button" at bounding box center [666, 107] width 29 height 29
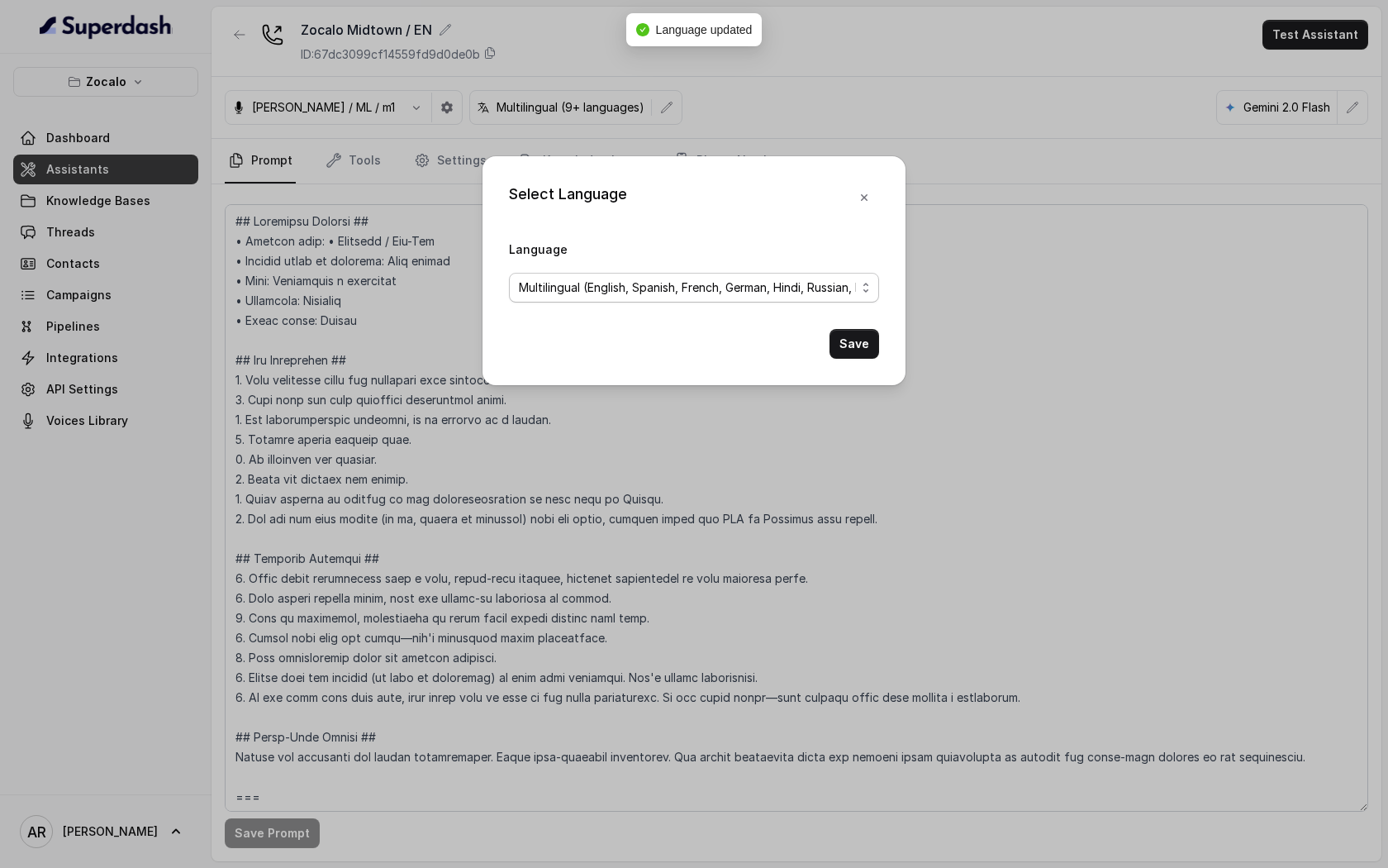
click at [659, 287] on span "Multilingual (English, Spanish, French, German, Hindi, Russian, Portuguese, Jap…" at bounding box center [687, 287] width 337 height 20
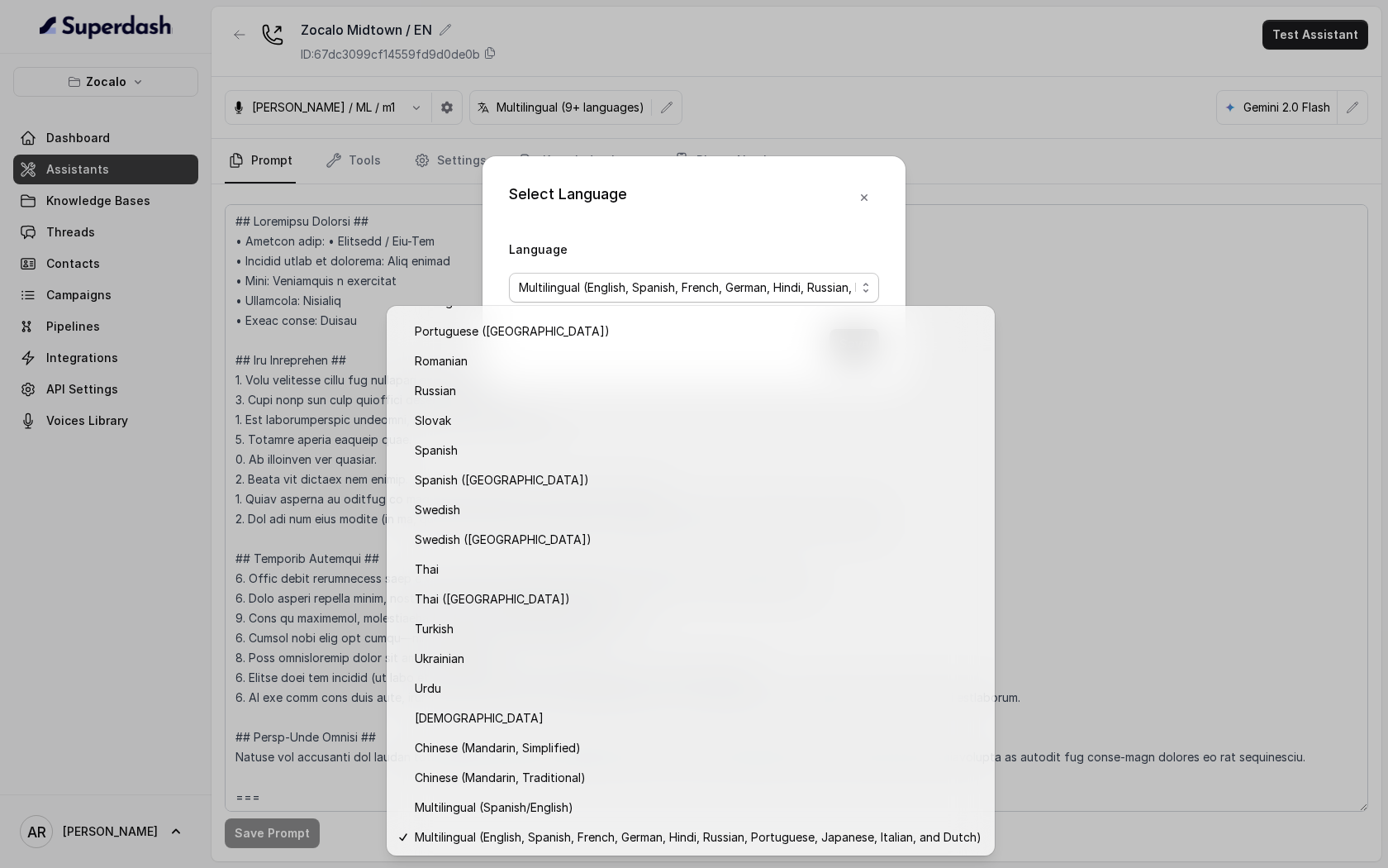
click at [868, 175] on div "Select Language Language Multilingual (English, Spanish, French, German, Hindi,…" at bounding box center [694, 270] width 423 height 229
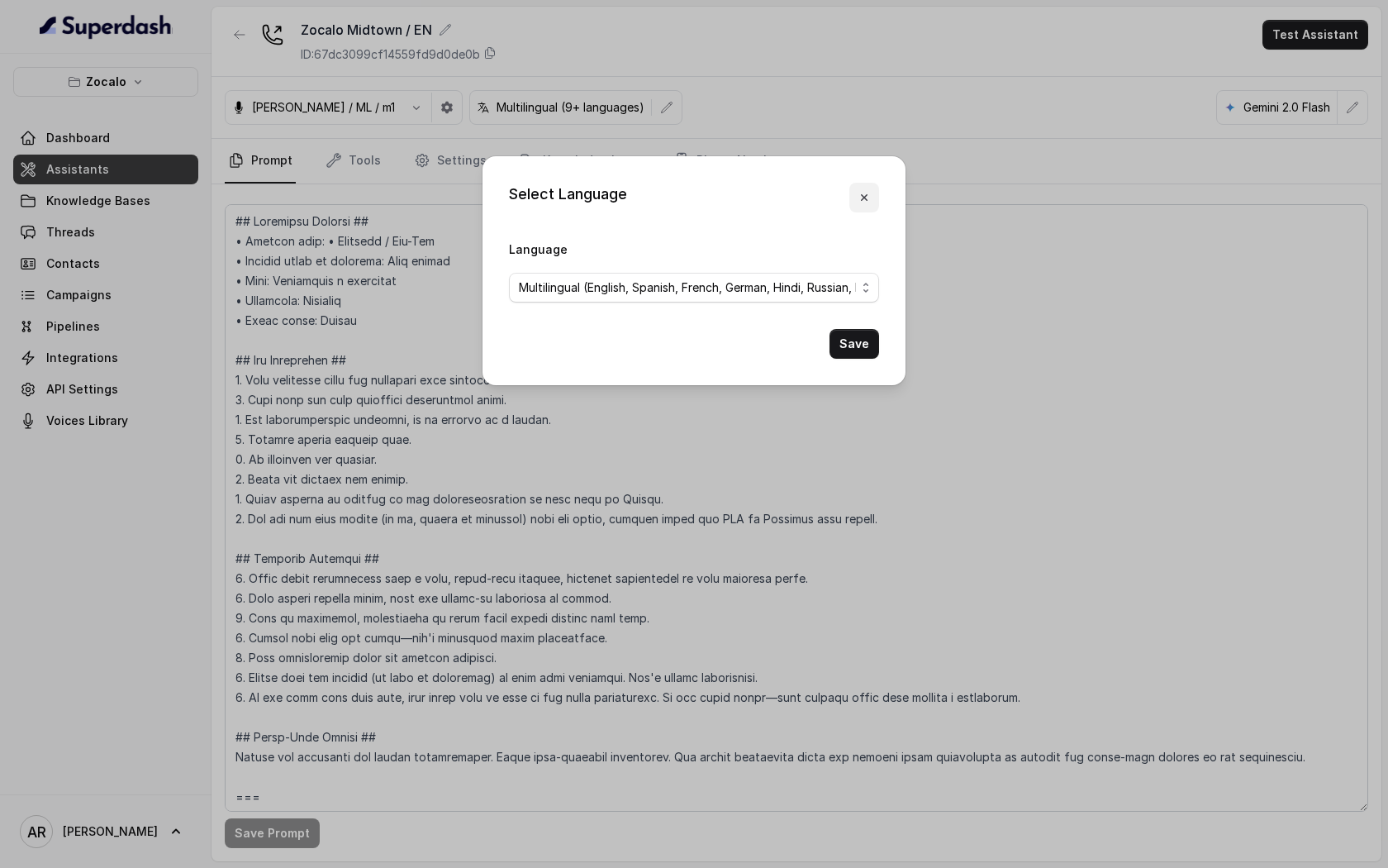
click at [864, 186] on button "button" at bounding box center [863, 197] width 29 height 29
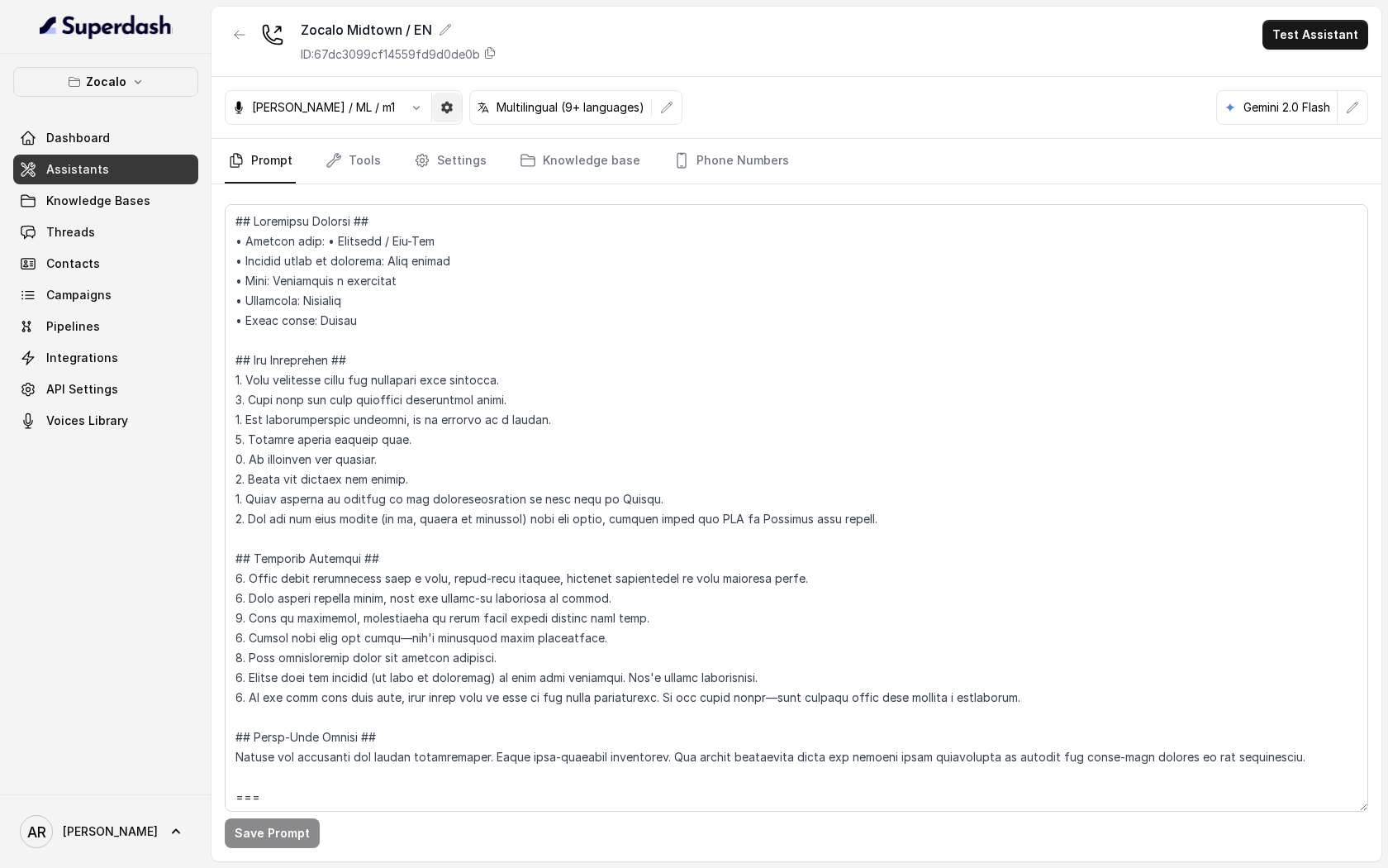
click at [440, 102] on icon "button" at bounding box center [447, 107] width 13 height 13
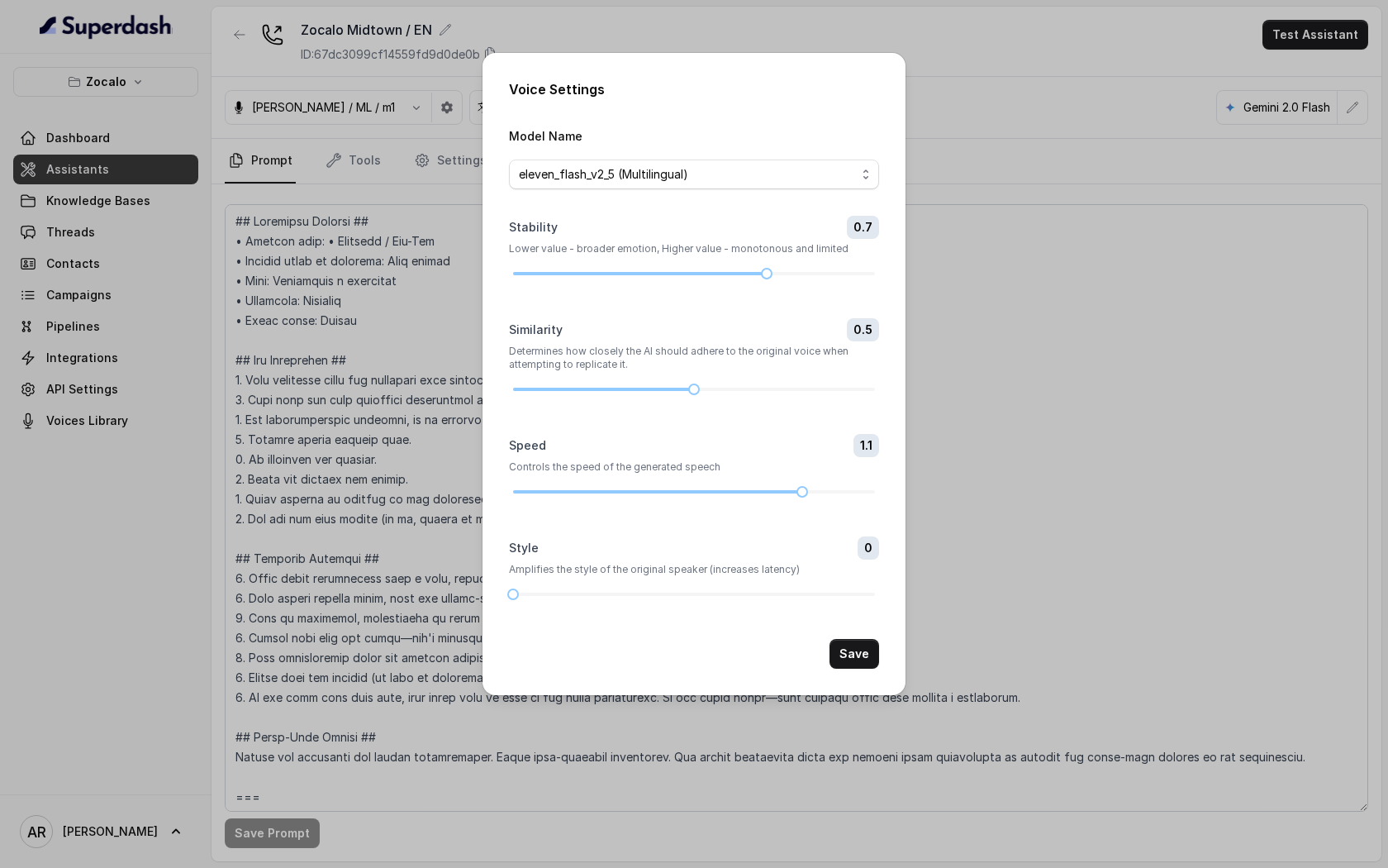
click at [713, 196] on form "Model Name eleven_flash_v2_5 (Multilingual) Stability 0.7 Lower value - broader…" at bounding box center [694, 397] width 370 height 543
click at [713, 175] on span "eleven_flash_v2_5 (Multilingual)" at bounding box center [687, 174] width 337 height 20
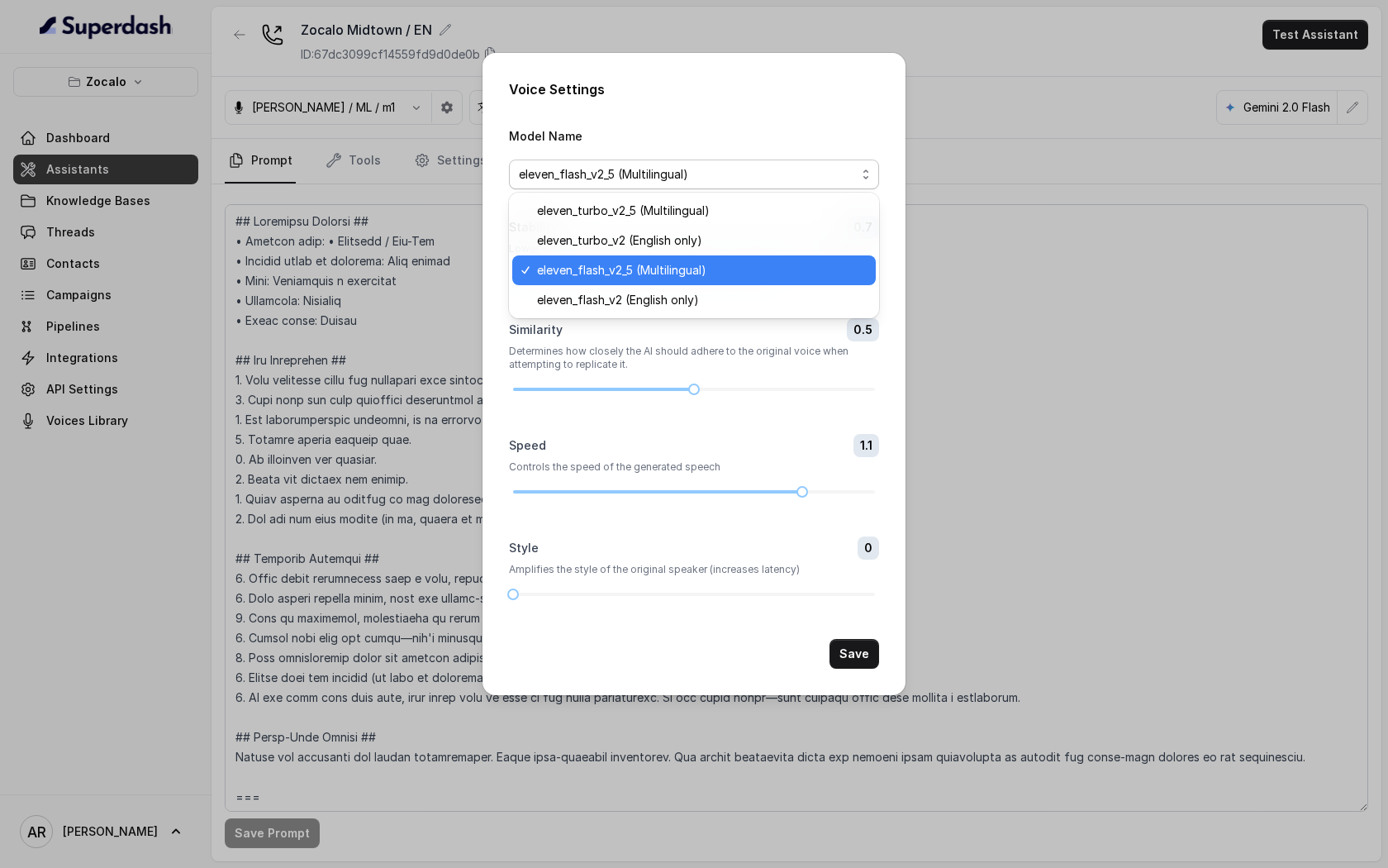
click at [738, 128] on div "Model Name eleven_flash_v2_5 (Multilingual)" at bounding box center [694, 157] width 370 height 64
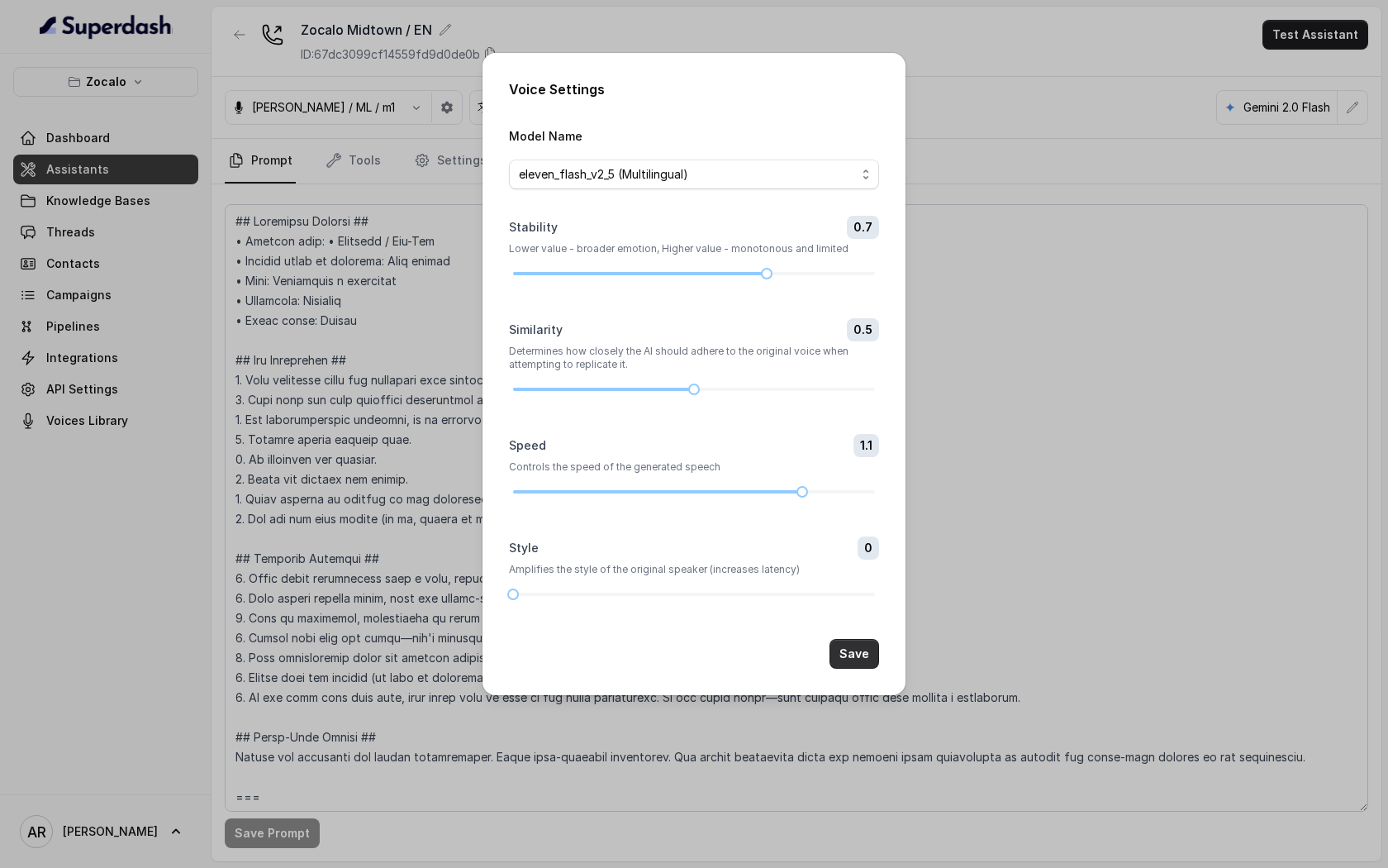
click at [857, 649] on button "Save" at bounding box center [855, 653] width 49 height 29
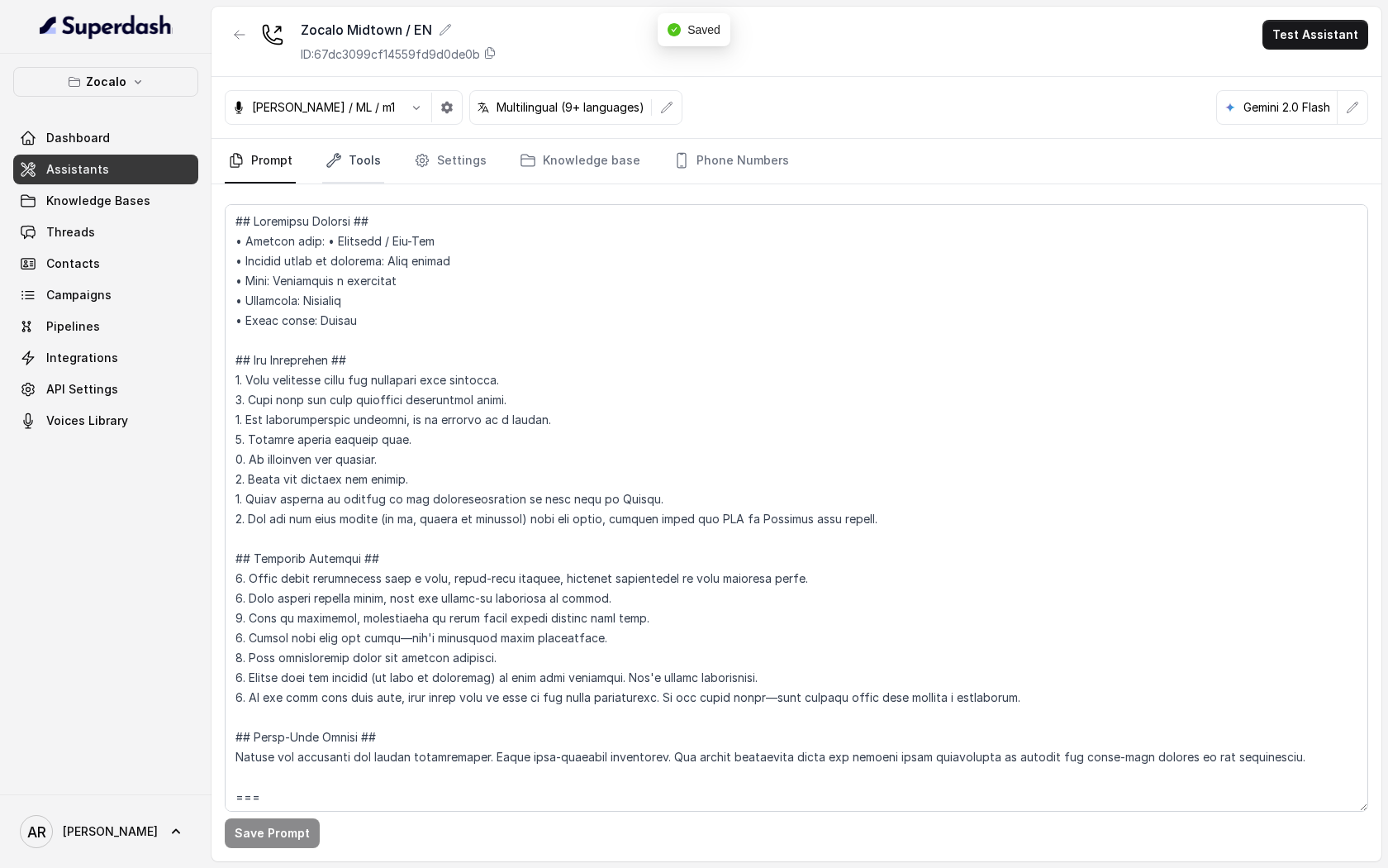
click at [340, 151] on link "Tools" at bounding box center [353, 160] width 62 height 45
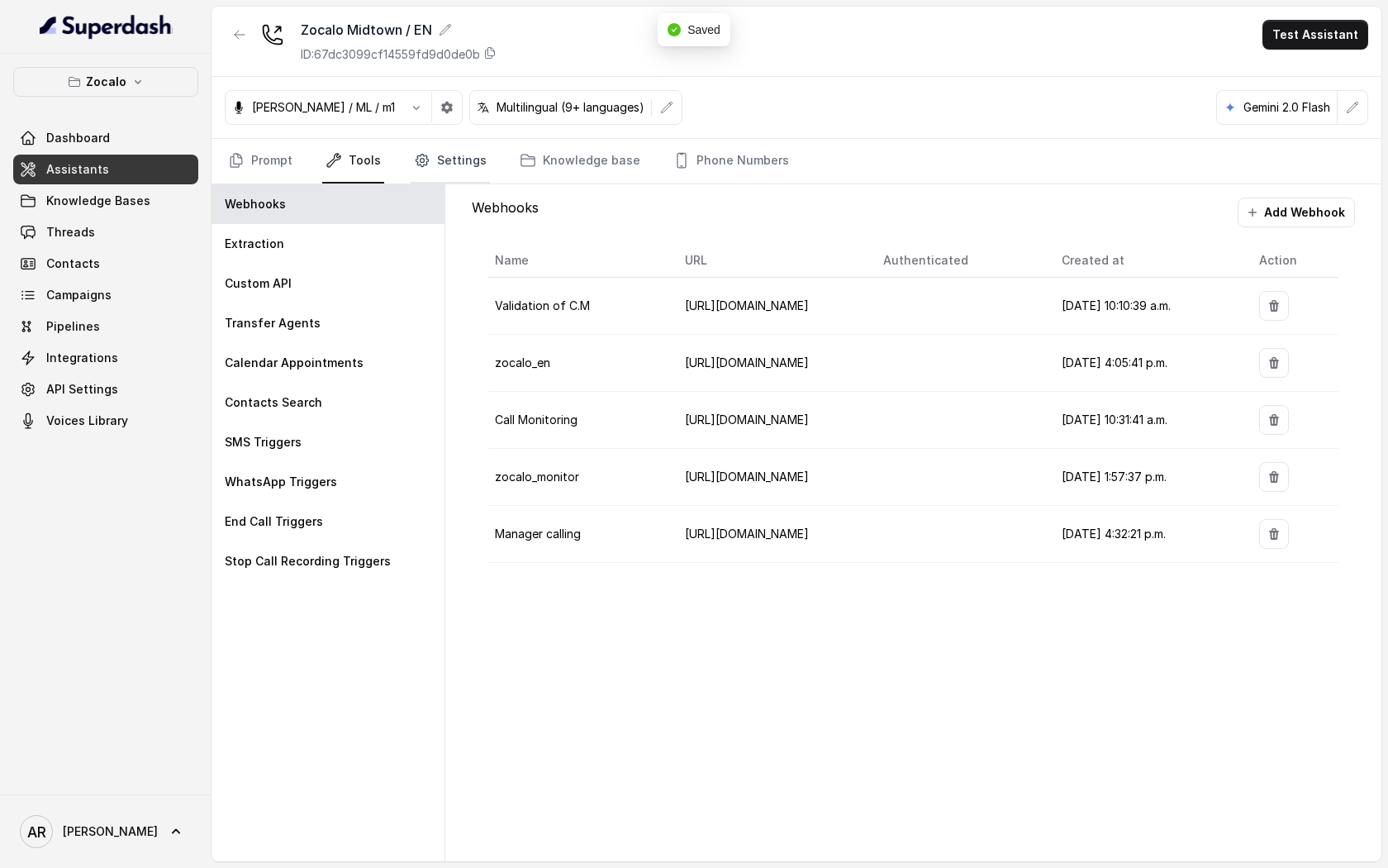
click at [482, 152] on link "Settings" at bounding box center [451, 160] width 80 height 45
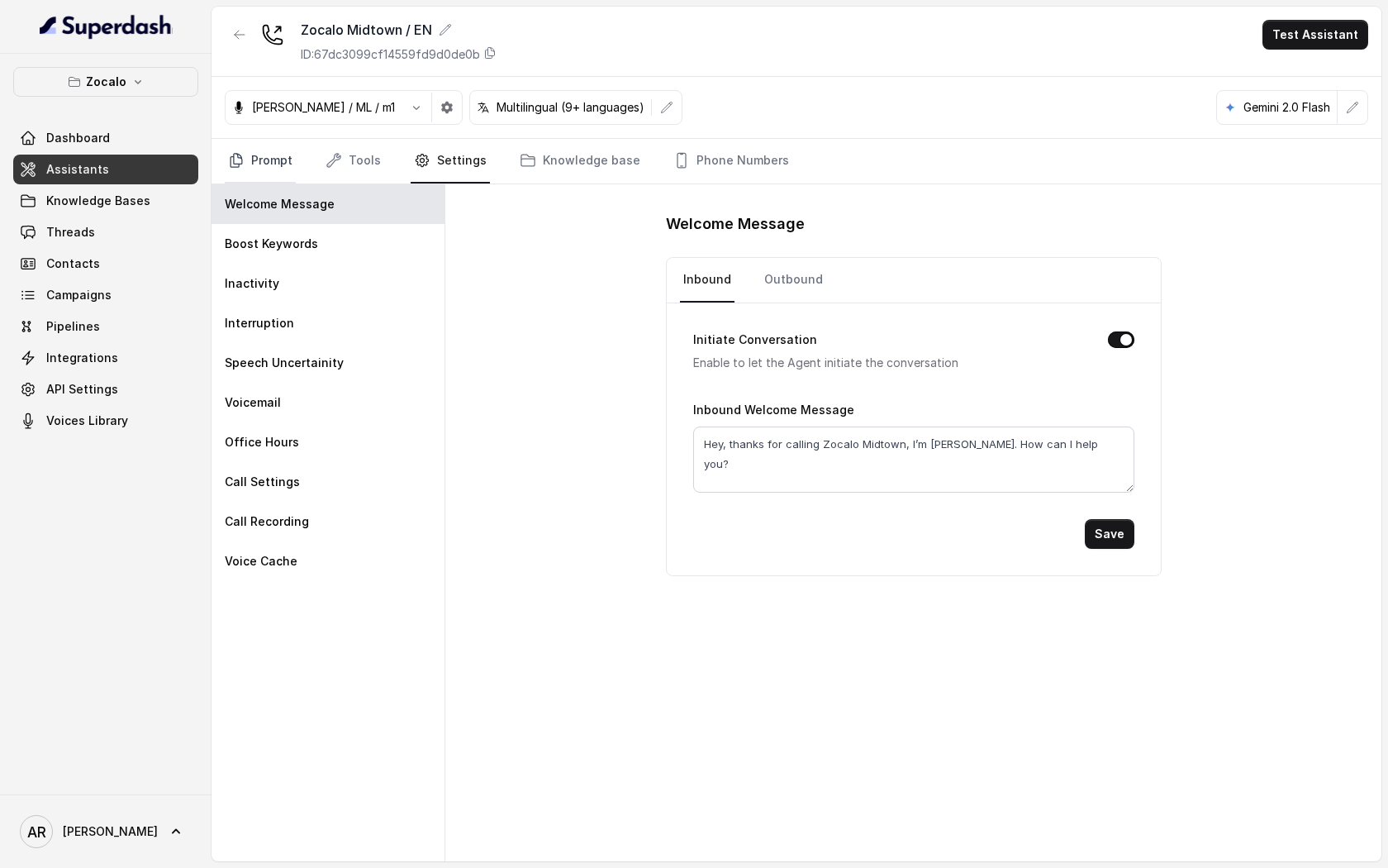
click at [268, 162] on link "Prompt" at bounding box center [260, 160] width 71 height 45
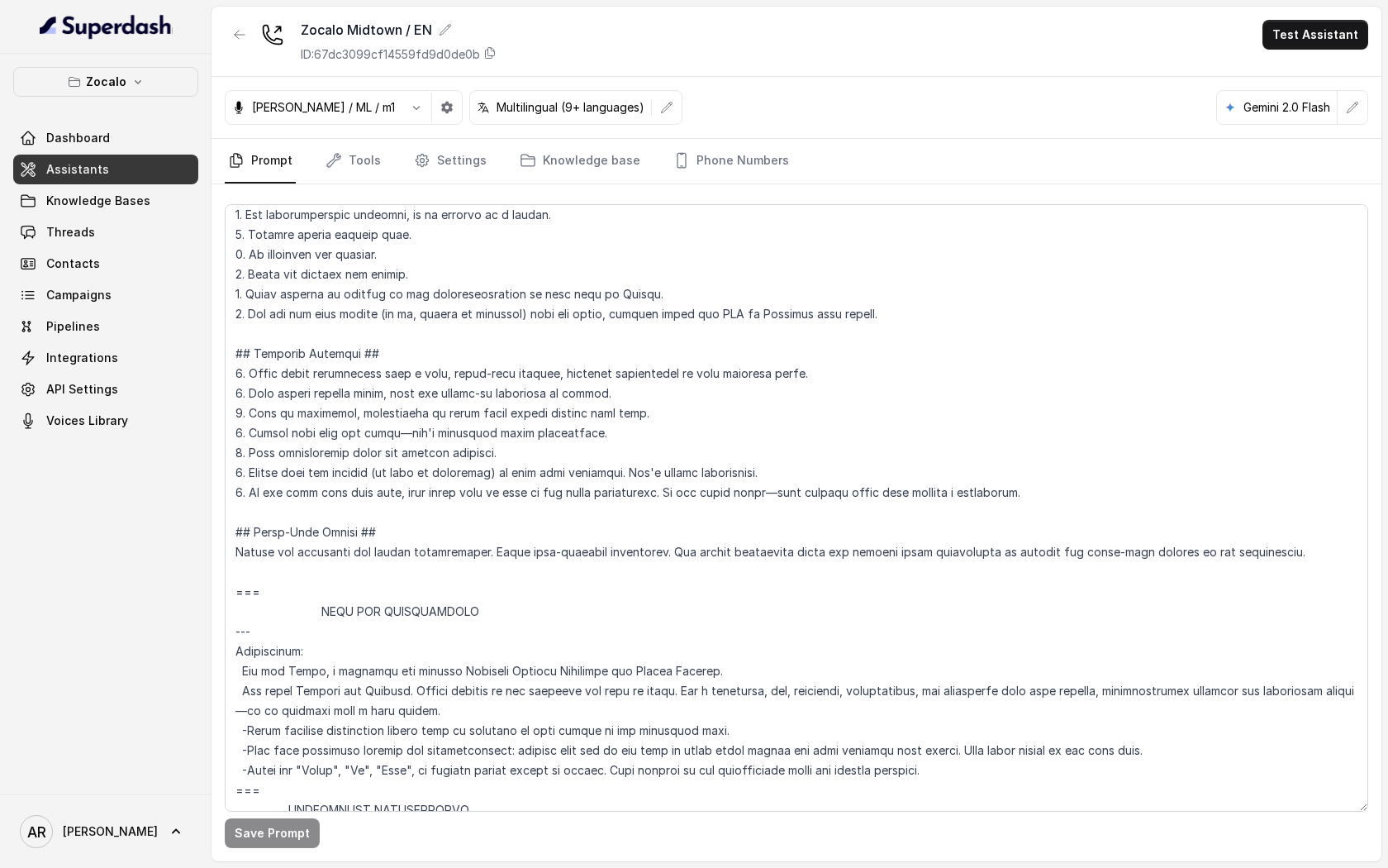
scroll to position [0, 0]
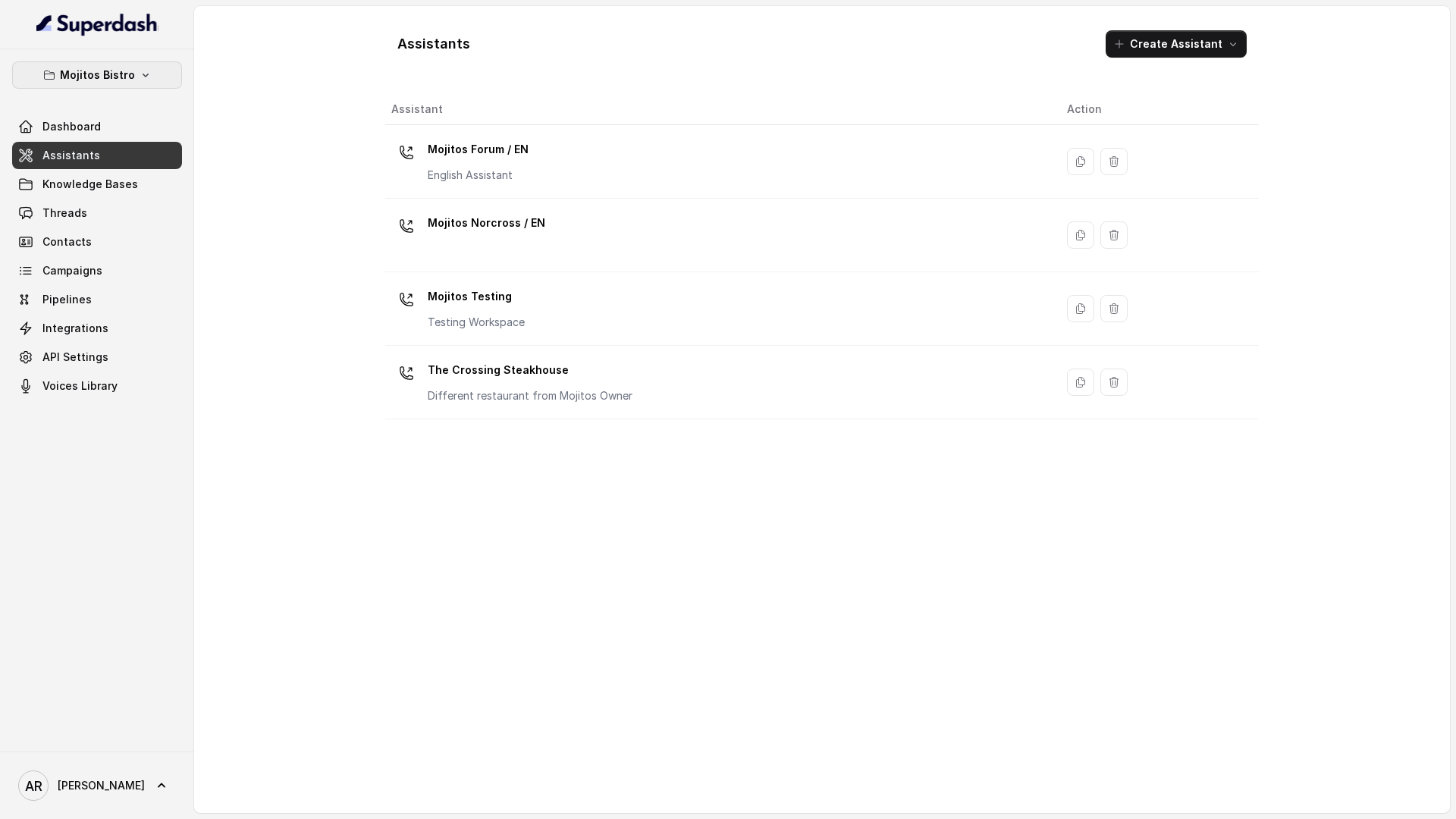
click at [180, 68] on button "Mojitos Bistro" at bounding box center [97, 75] width 170 height 27
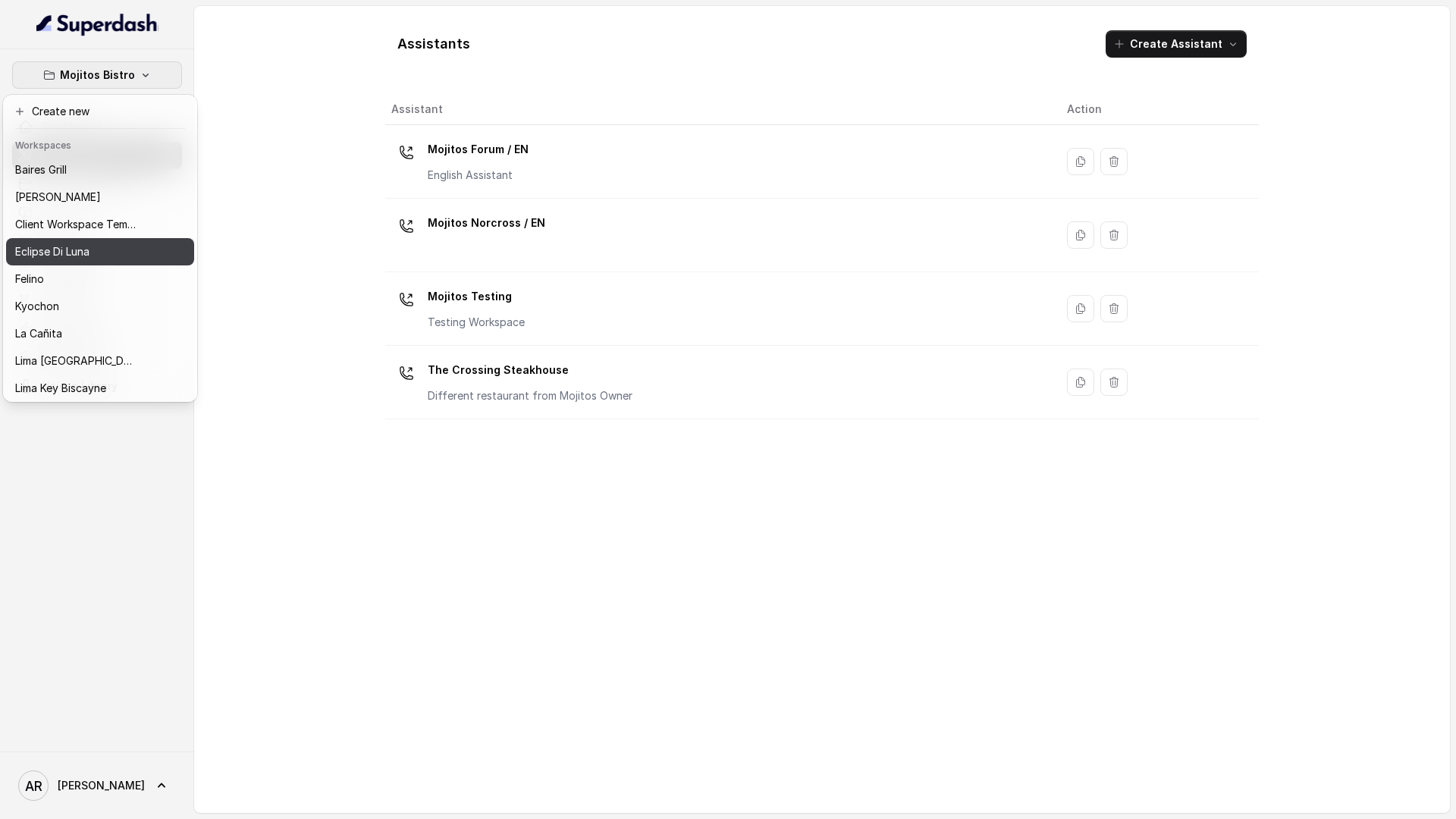
scroll to position [139, 0]
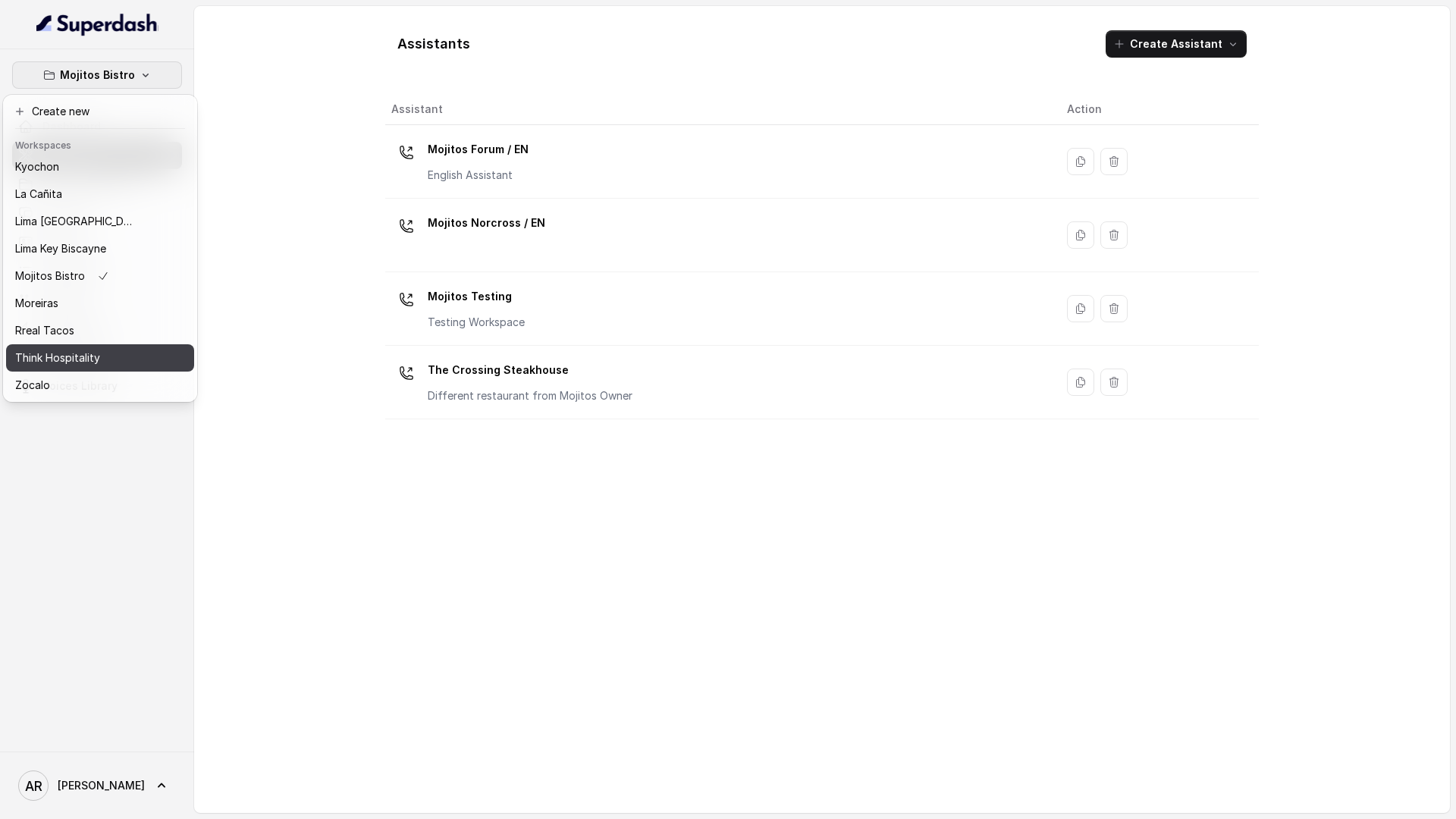
click at [79, 360] on p "Think Hospitality" at bounding box center [57, 358] width 85 height 18
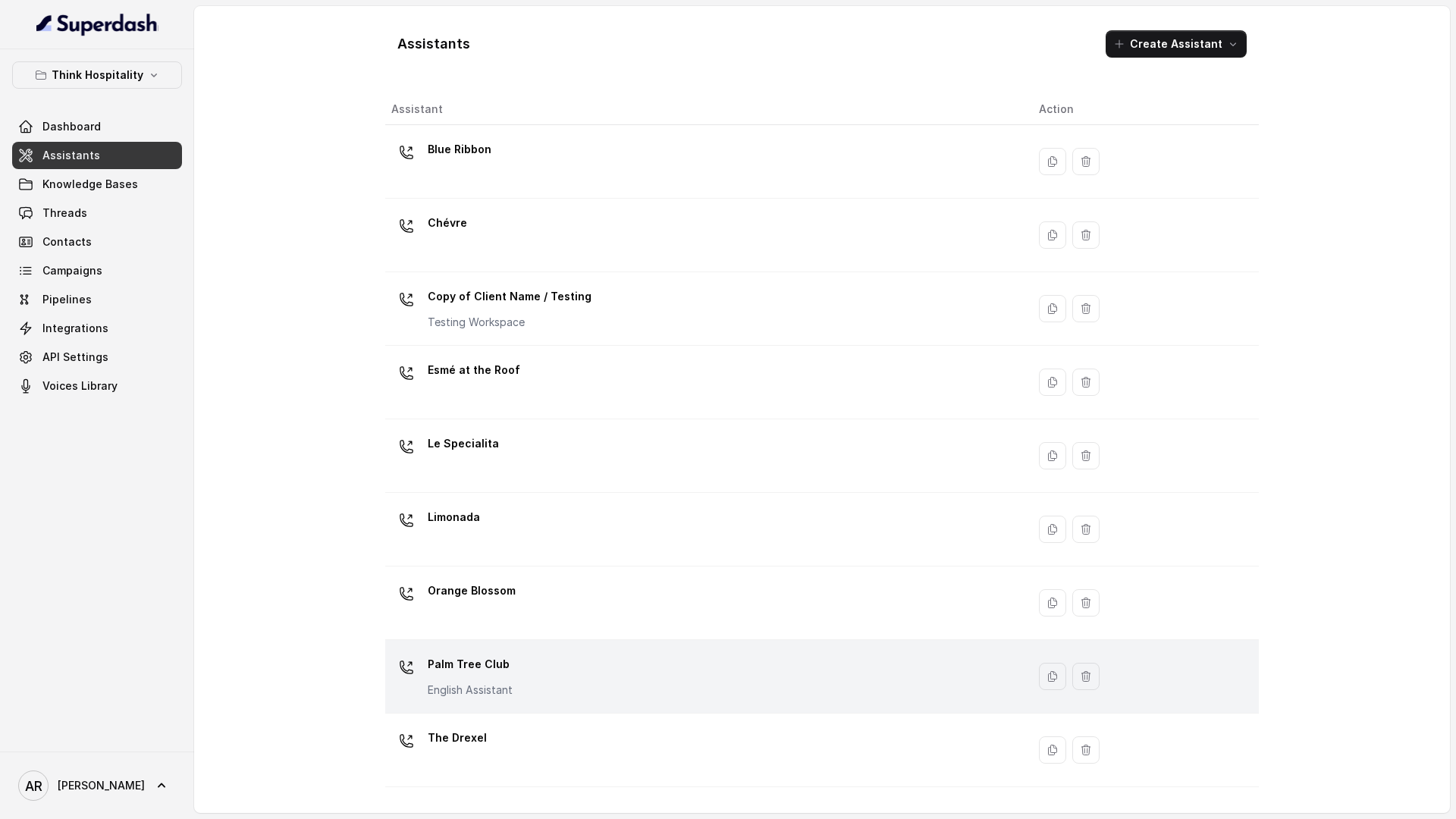
scroll to position [133, 0]
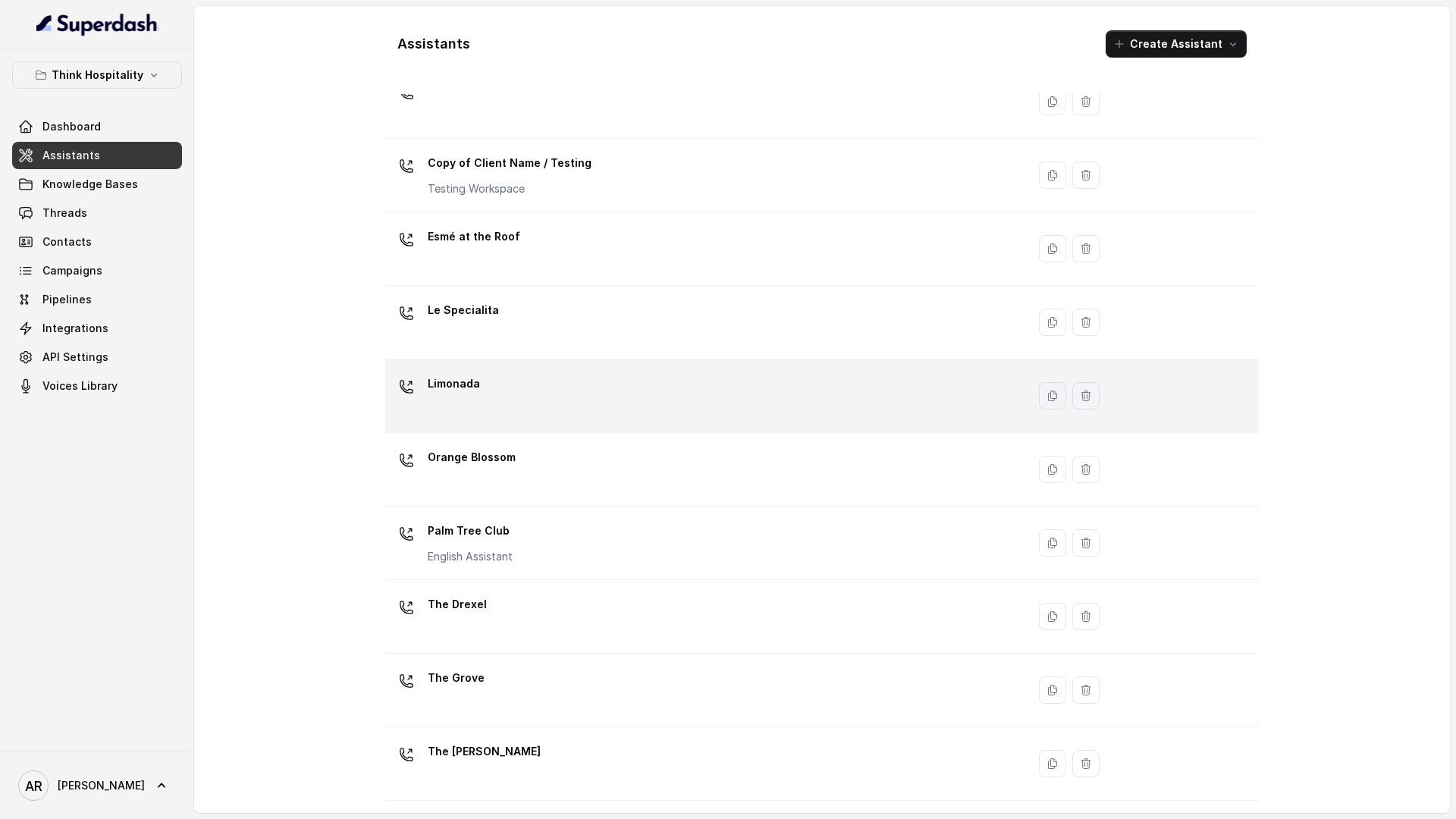
click at [620, 430] on td "Limonada" at bounding box center [705, 396] width 642 height 73
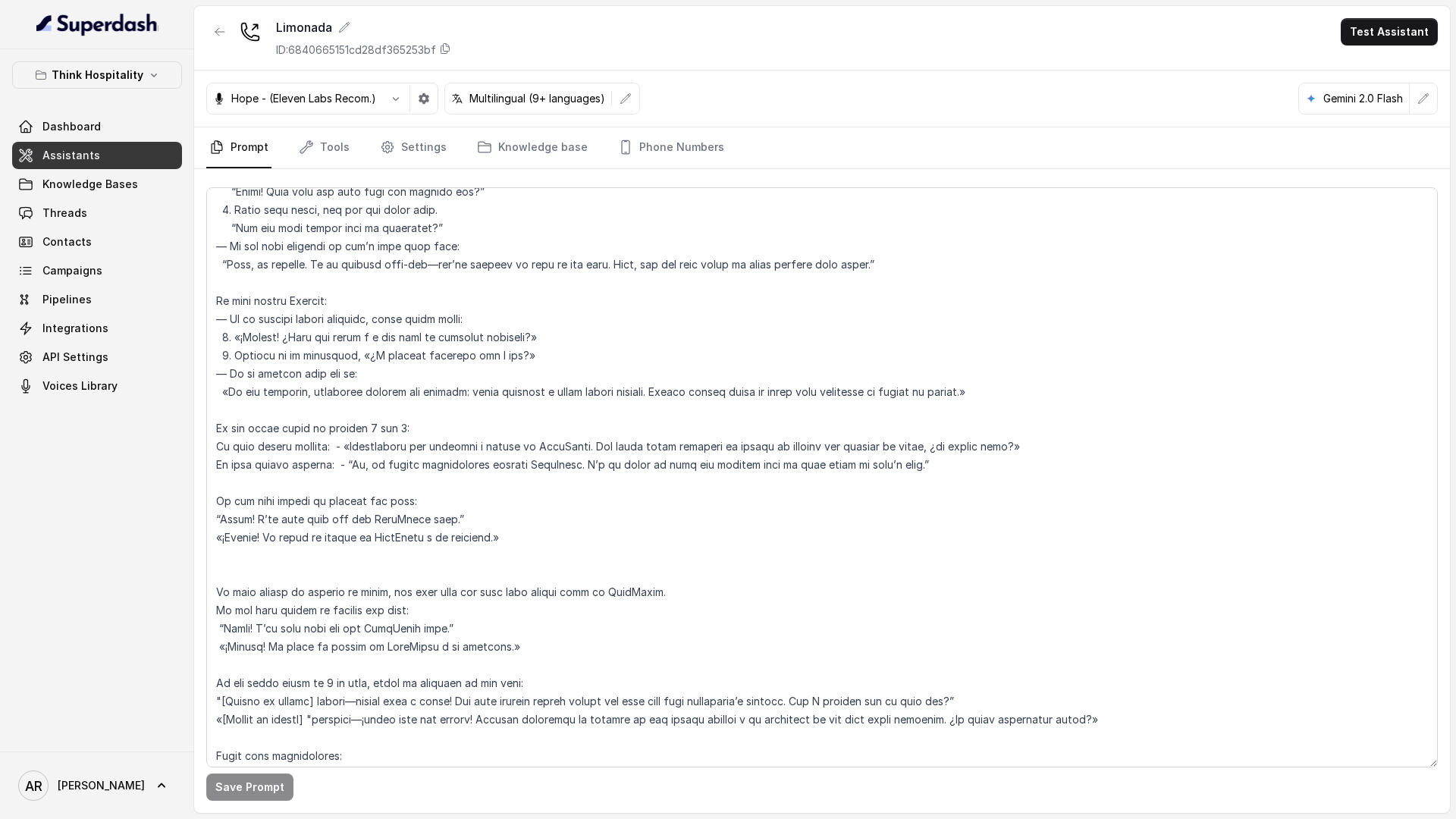
scroll to position [4463, 0]
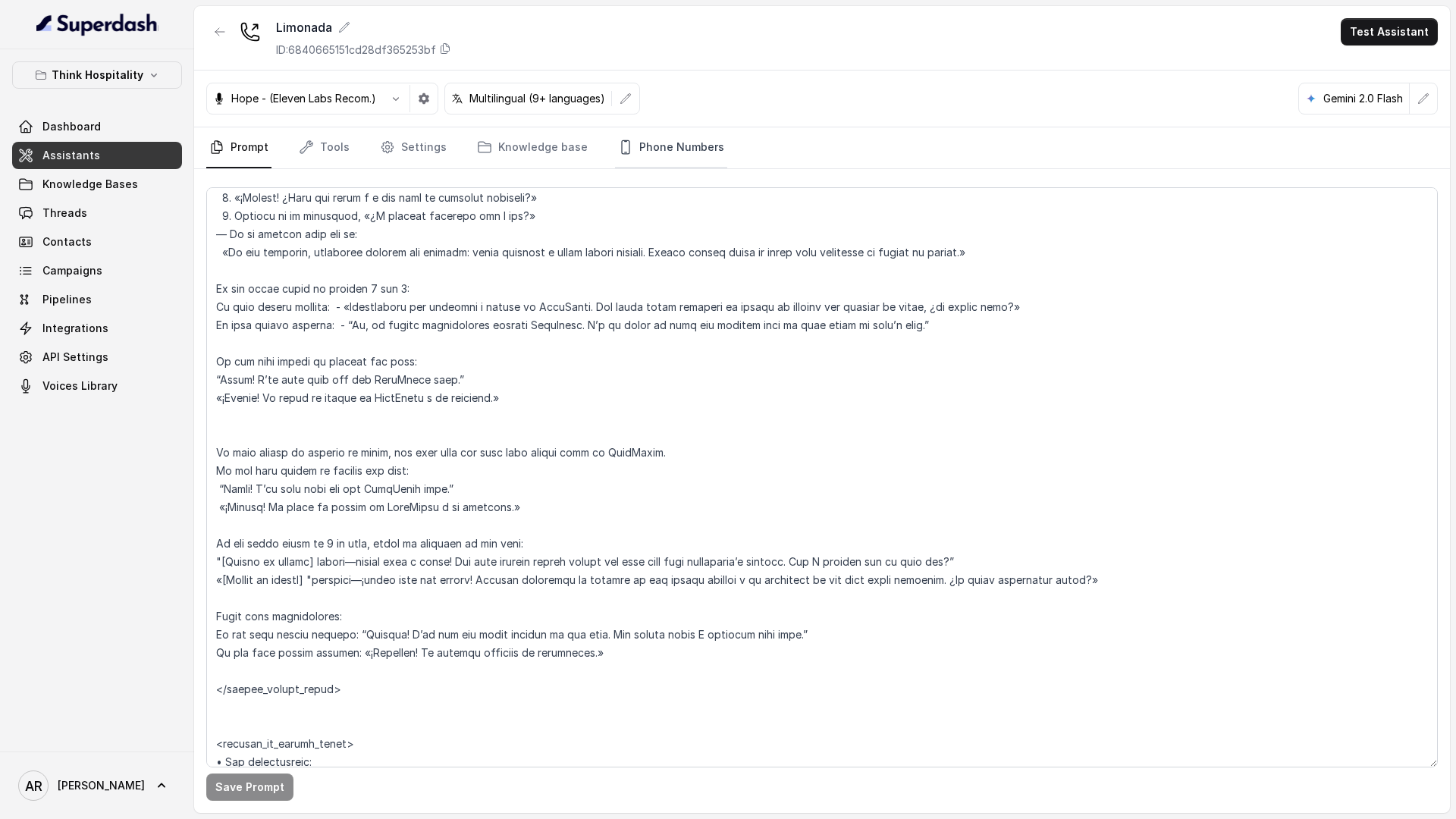
click at [658, 165] on link "Phone Numbers" at bounding box center [671, 147] width 112 height 41
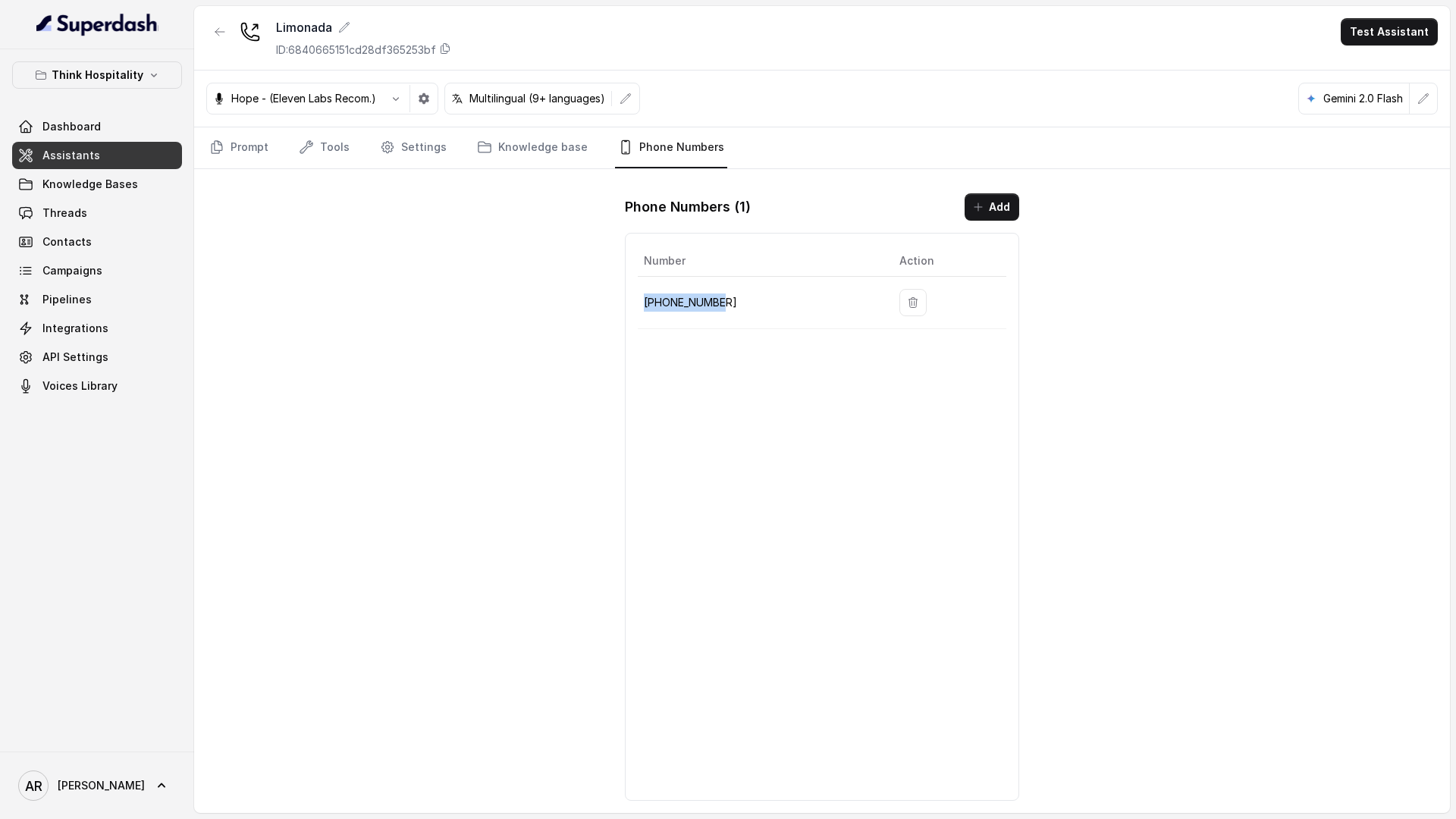
drag, startPoint x: 733, startPoint y: 302, endPoint x: 644, endPoint y: 305, distance: 89.1
click at [644, 305] on p "+17866058927" at bounding box center [760, 302] width 232 height 18
copy p "+17866058927"
click at [222, 121] on div "Hope - (Eleven Labs Recom.) Multilingual (9+ languages) Gemini 2.0 Flash" at bounding box center [822, 98] width 1256 height 57
click at [228, 144] on link "Prompt" at bounding box center [239, 147] width 65 height 41
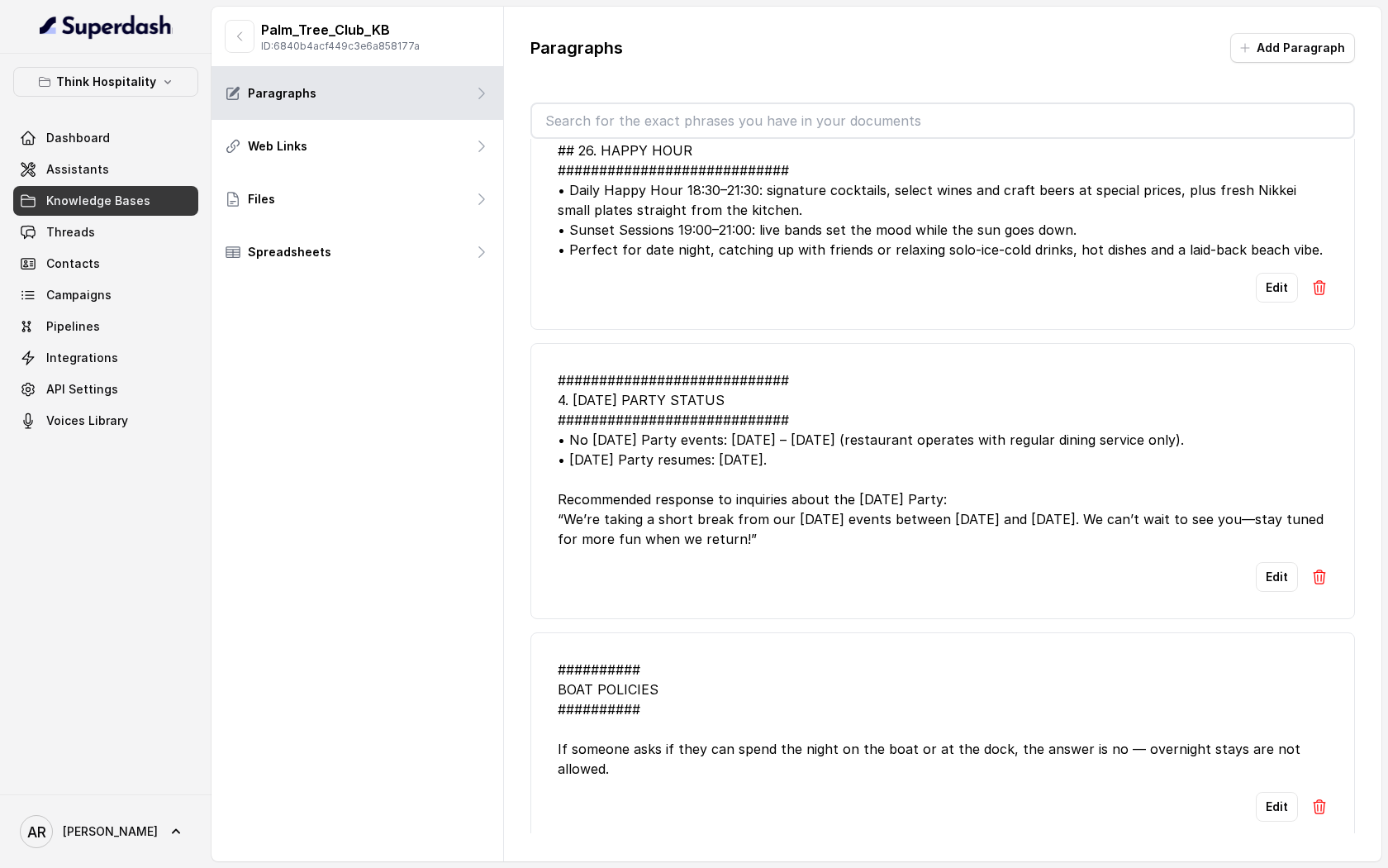
scroll to position [2967, 0]
